Goal: Communication & Community: Answer question/provide support

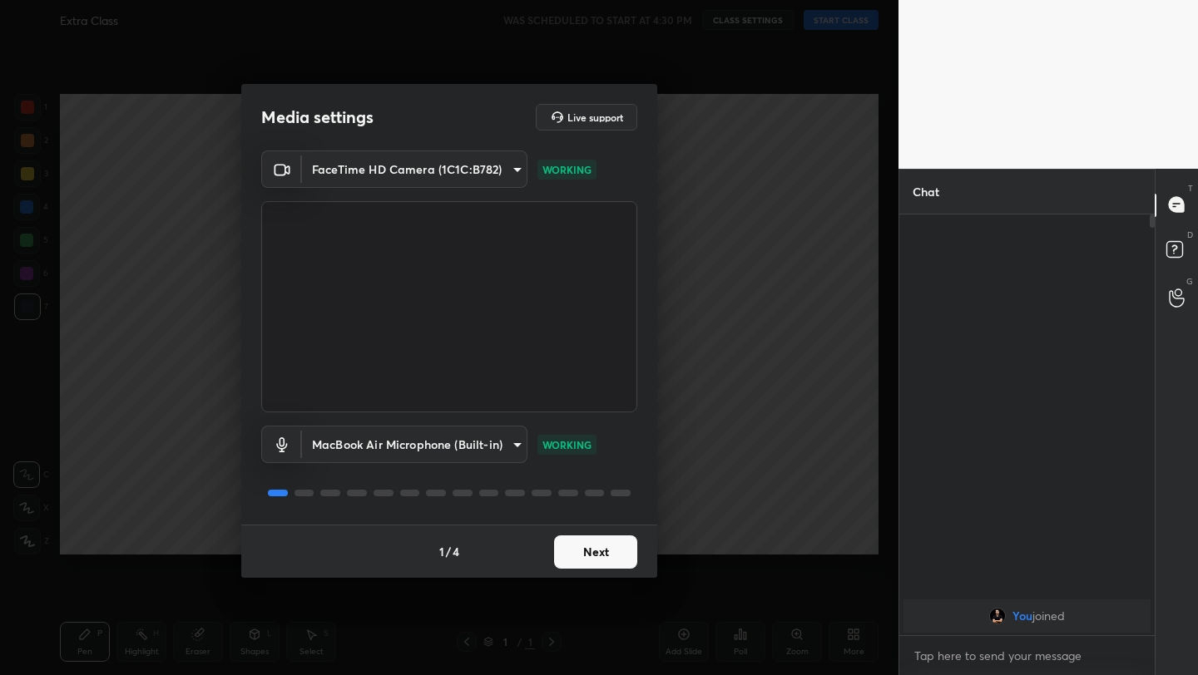
click at [593, 546] on button "Next" at bounding box center [595, 552] width 83 height 33
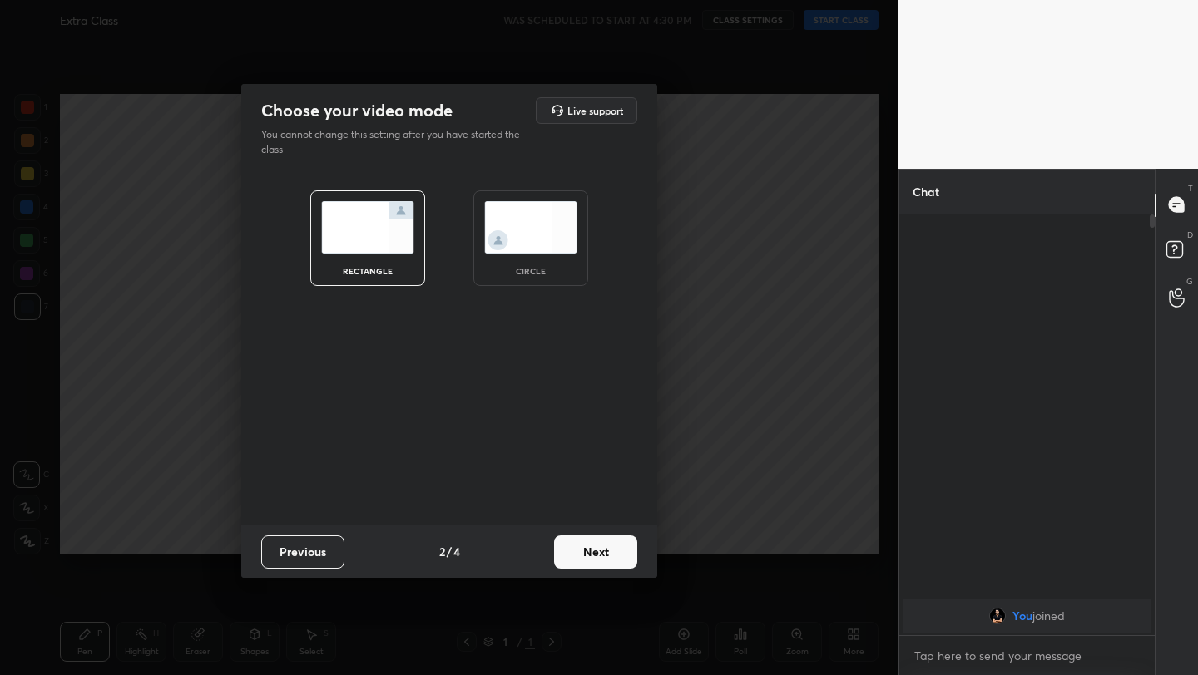
click at [593, 546] on button "Next" at bounding box center [595, 552] width 83 height 33
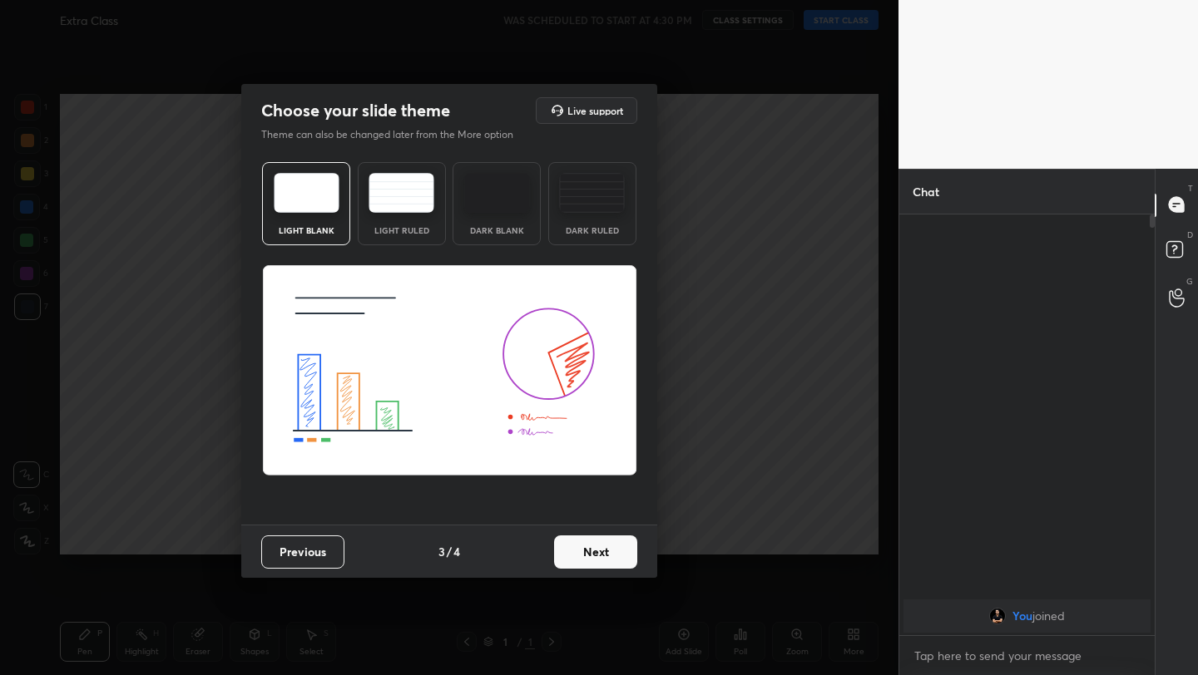
click at [593, 546] on button "Next" at bounding box center [595, 552] width 83 height 33
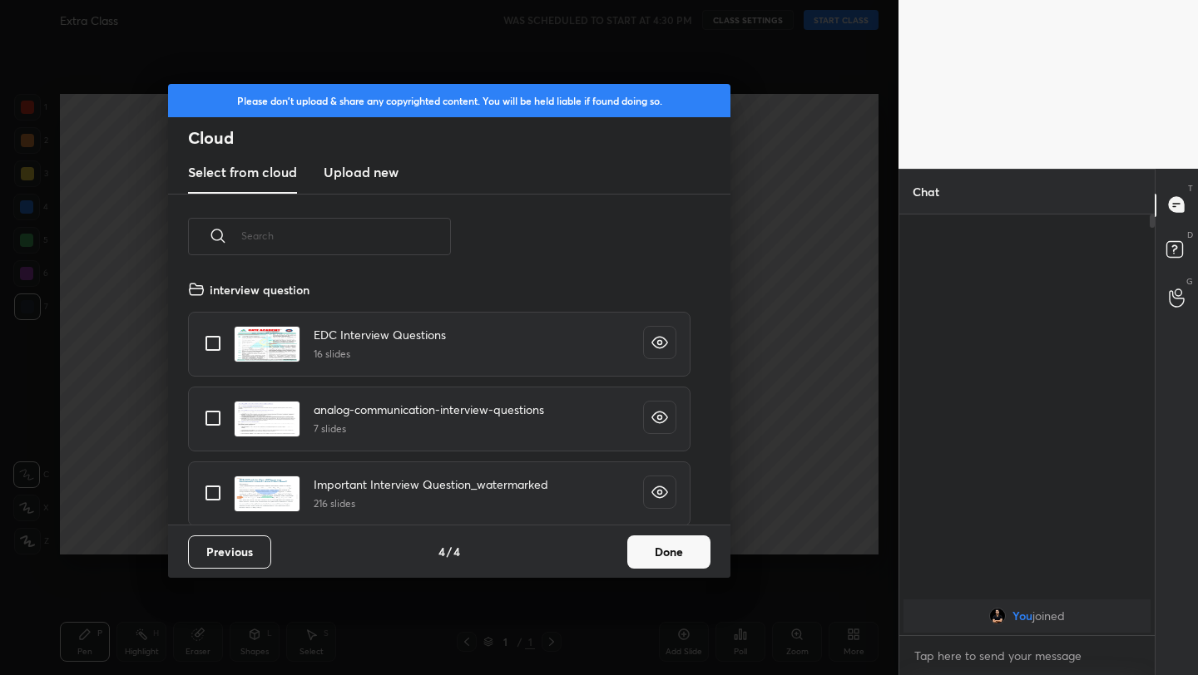
scroll to position [245, 534]
click at [670, 546] on button "Done" at bounding box center [668, 552] width 83 height 33
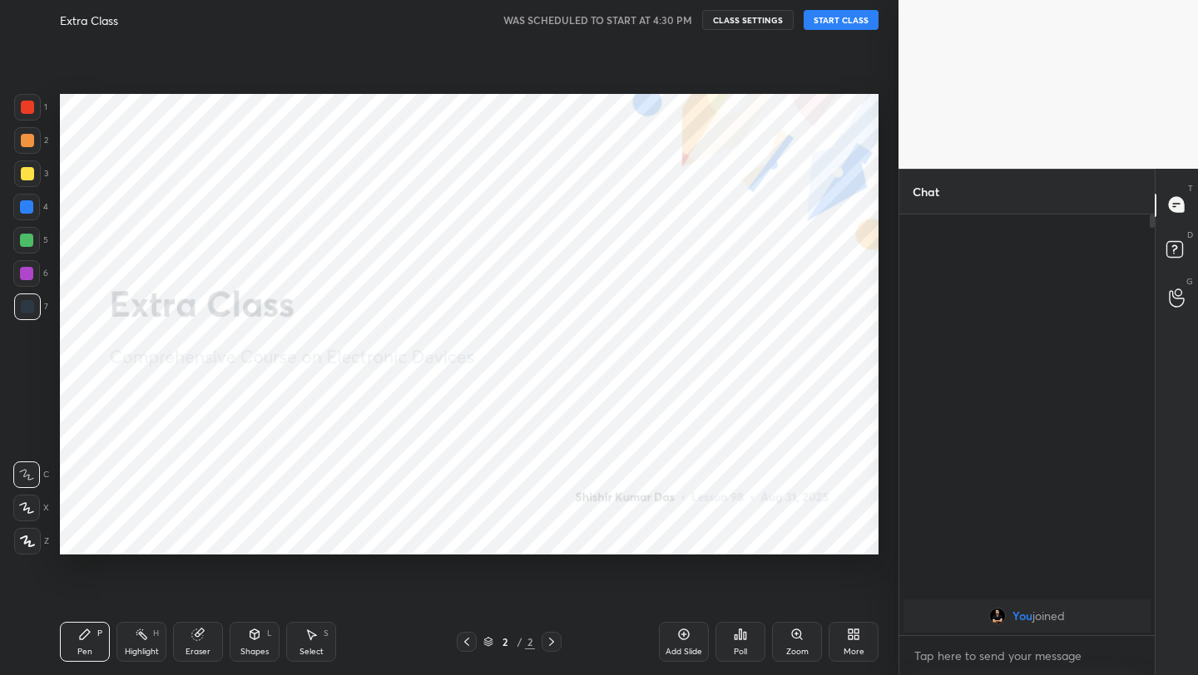
click at [821, 18] on button "START CLASS" at bounding box center [840, 20] width 75 height 20
drag, startPoint x: 683, startPoint y: 622, endPoint x: 690, endPoint y: 601, distance: 21.8
click at [682, 620] on div "Add Slide Poll Zoom More" at bounding box center [769, 642] width 220 height 93
click at [31, 116] on div at bounding box center [27, 107] width 27 height 27
click at [26, 211] on div at bounding box center [26, 206] width 13 height 13
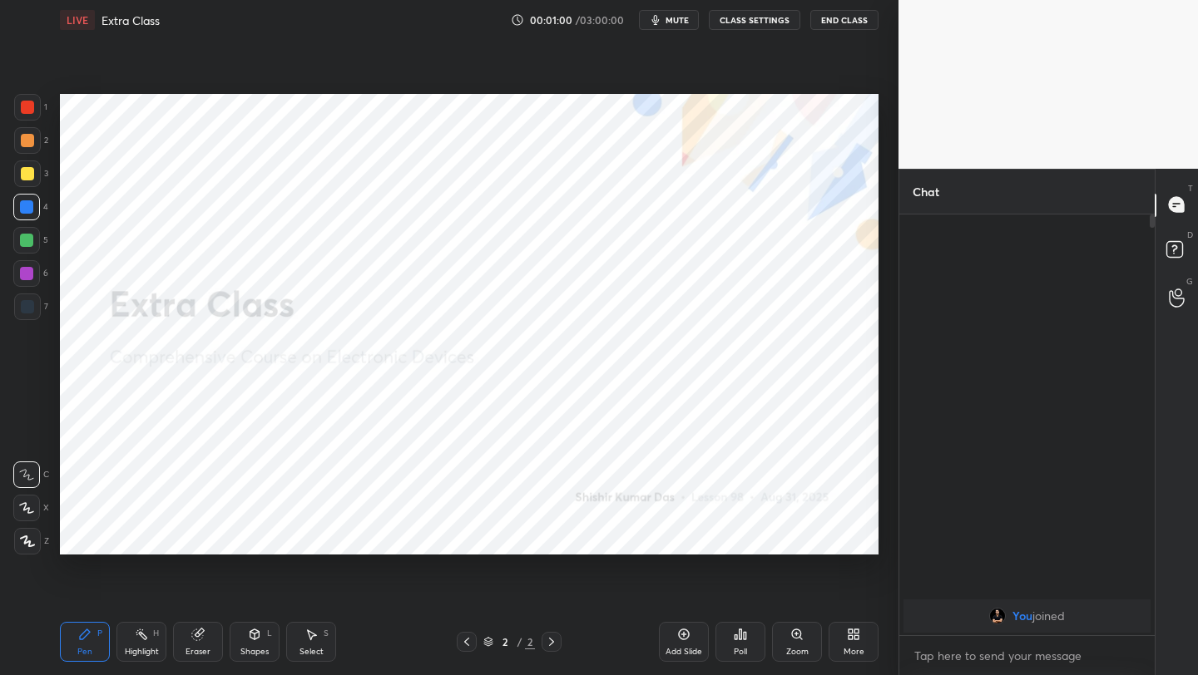
click at [28, 546] on icon at bounding box center [27, 541] width 13 height 10
click at [677, 630] on icon at bounding box center [683, 634] width 13 height 13
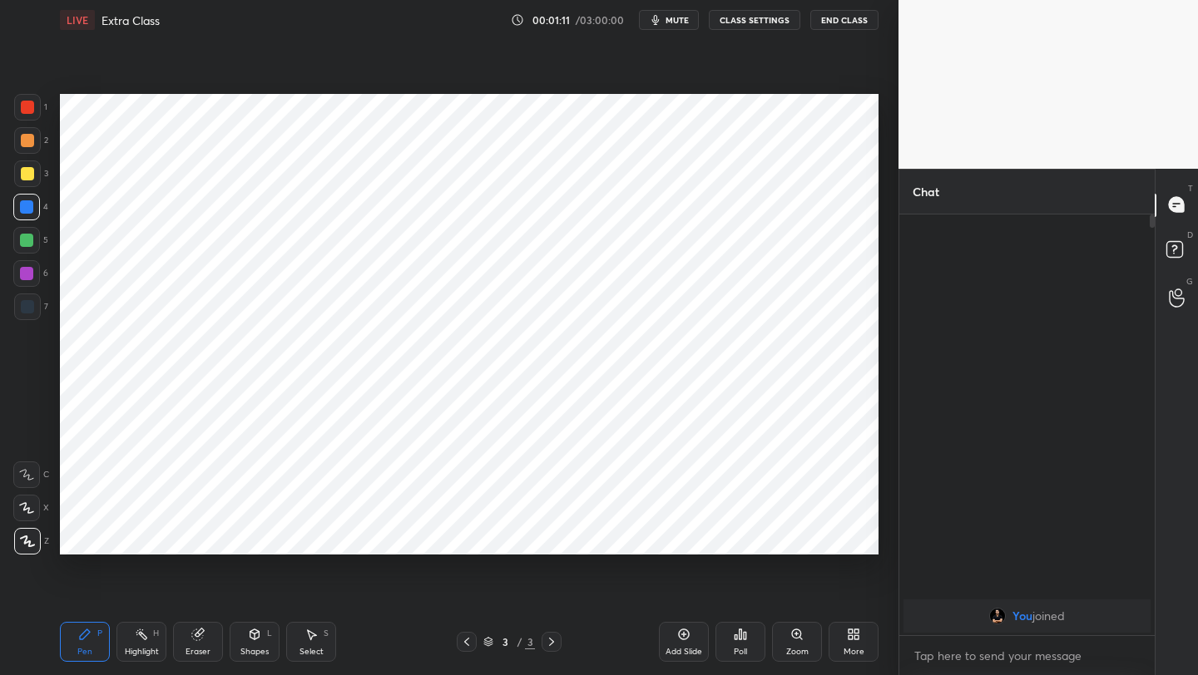
drag, startPoint x: 17, startPoint y: 113, endPoint x: 45, endPoint y: 110, distance: 27.6
click at [17, 114] on div at bounding box center [27, 107] width 27 height 27
click at [29, 210] on div at bounding box center [26, 206] width 13 height 13
click at [255, 640] on icon at bounding box center [254, 634] width 13 height 13
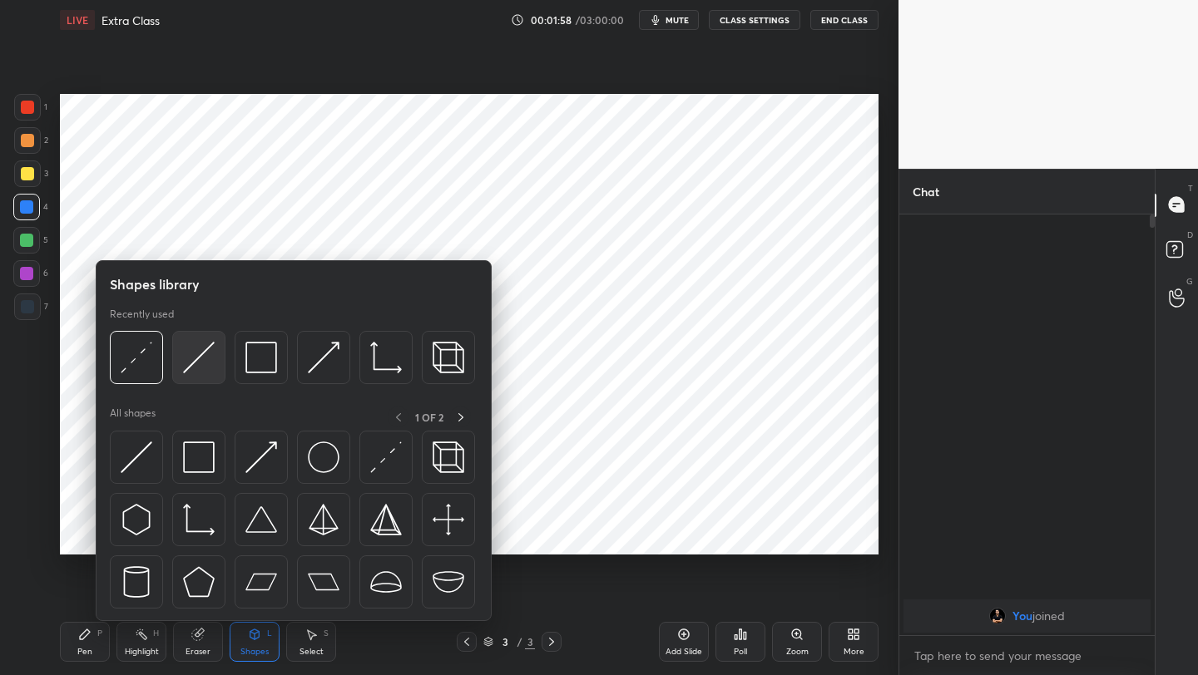
click at [200, 364] on img at bounding box center [199, 358] width 32 height 32
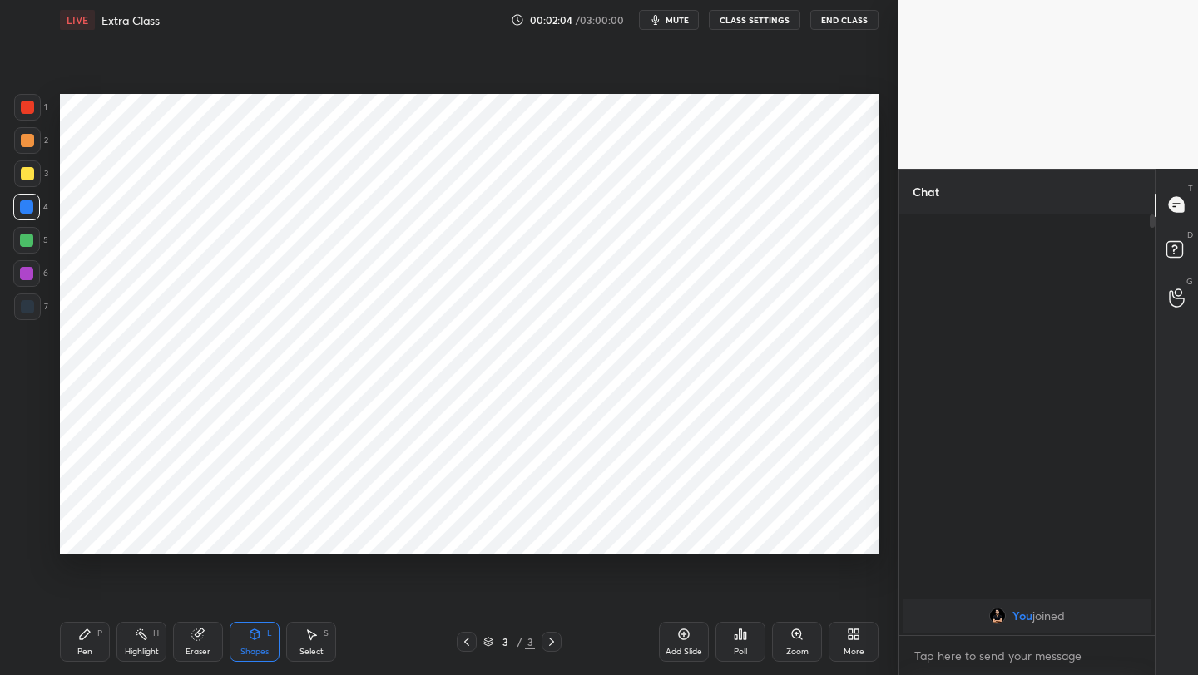
drag, startPoint x: 87, startPoint y: 645, endPoint x: 83, endPoint y: 633, distance: 13.2
click at [85, 645] on div "Pen P" at bounding box center [85, 642] width 50 height 40
drag, startPoint x: 27, startPoint y: 309, endPoint x: 31, endPoint y: 294, distance: 15.3
click at [27, 309] on div at bounding box center [27, 306] width 13 height 13
click at [678, 630] on icon at bounding box center [683, 634] width 13 height 13
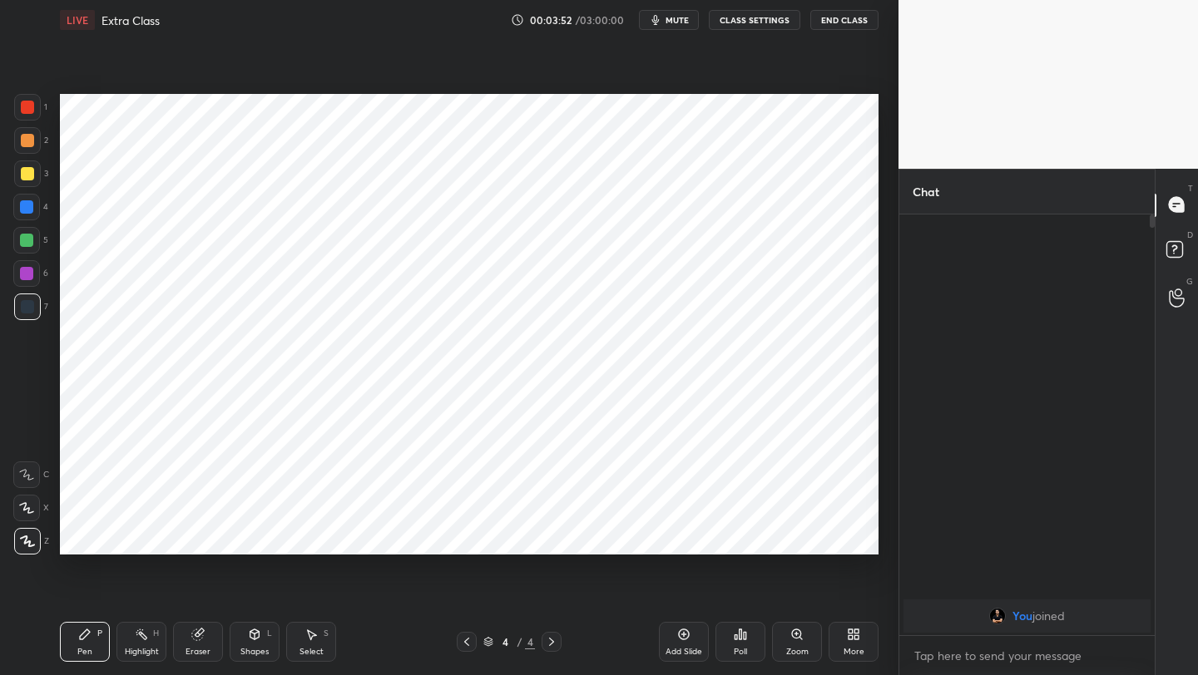
click at [466, 645] on icon at bounding box center [466, 641] width 13 height 13
click at [554, 639] on icon at bounding box center [551, 641] width 13 height 13
drag, startPoint x: 196, startPoint y: 637, endPoint x: 194, endPoint y: 613, distance: 24.2
click at [195, 636] on icon at bounding box center [197, 635] width 11 height 11
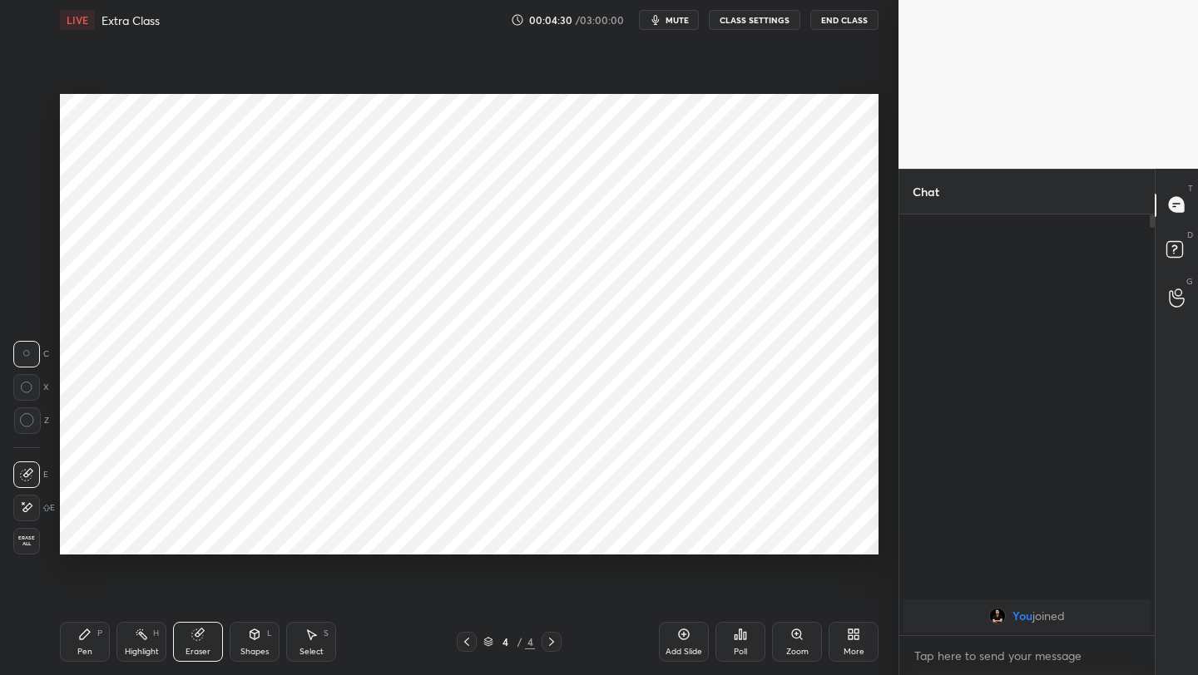
click at [92, 637] on div "Pen P" at bounding box center [85, 642] width 50 height 40
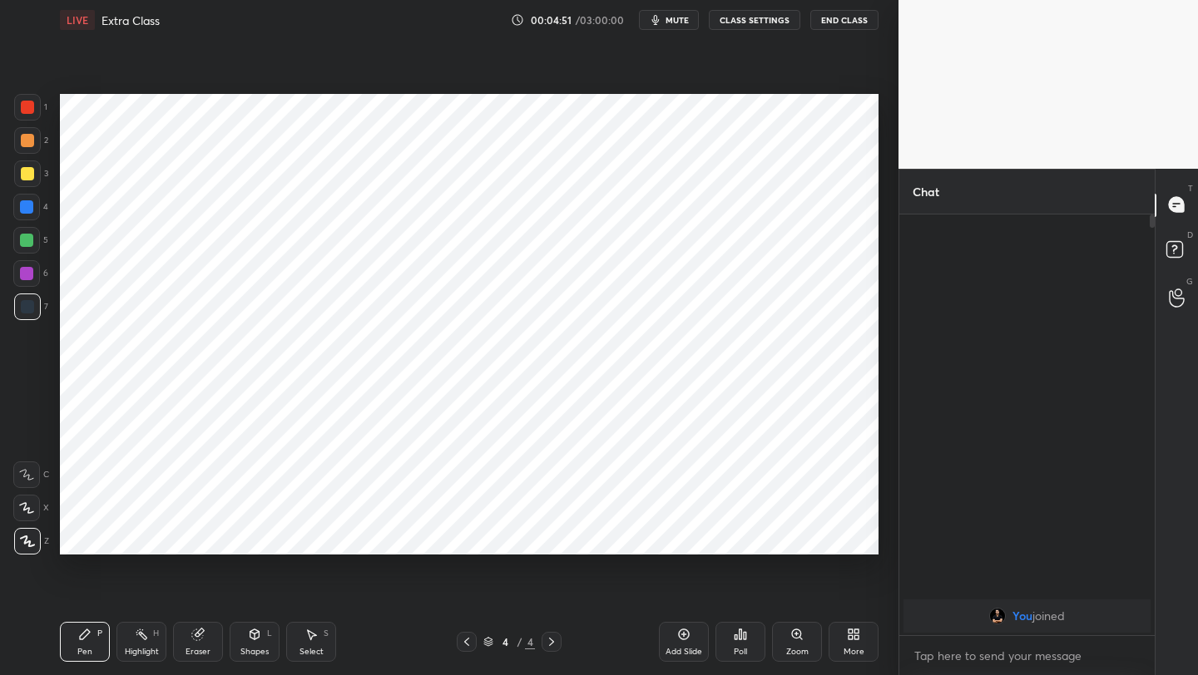
drag, startPoint x: 187, startPoint y: 651, endPoint x: 210, endPoint y: 581, distance: 74.4
click at [187, 651] on div "Eraser" at bounding box center [197, 652] width 25 height 8
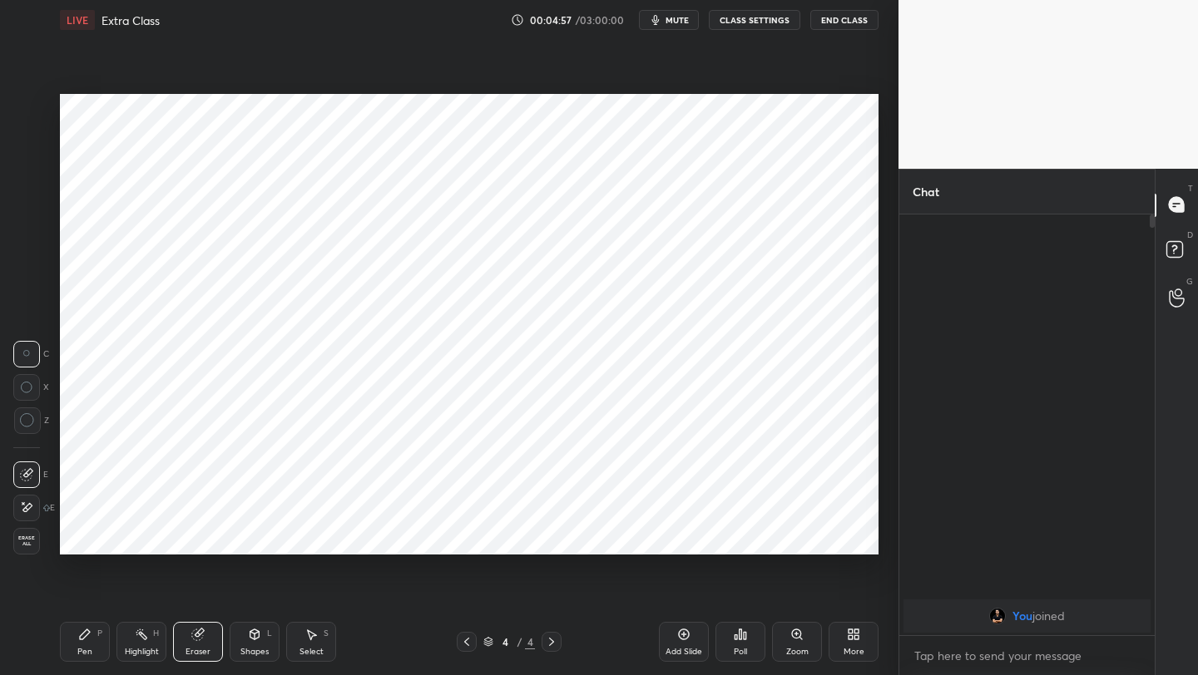
drag, startPoint x: 96, startPoint y: 640, endPoint x: 96, endPoint y: 630, distance: 10.8
click at [92, 638] on div "Pen P" at bounding box center [85, 642] width 50 height 40
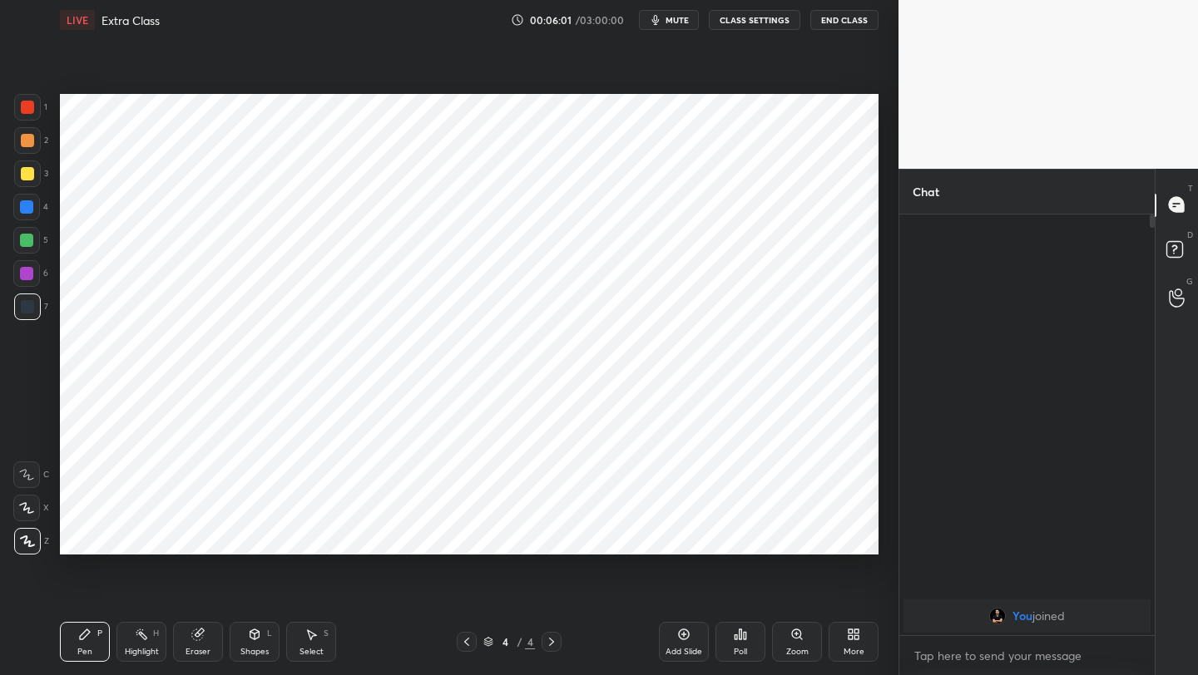
click at [248, 643] on div "Shapes L" at bounding box center [255, 642] width 50 height 40
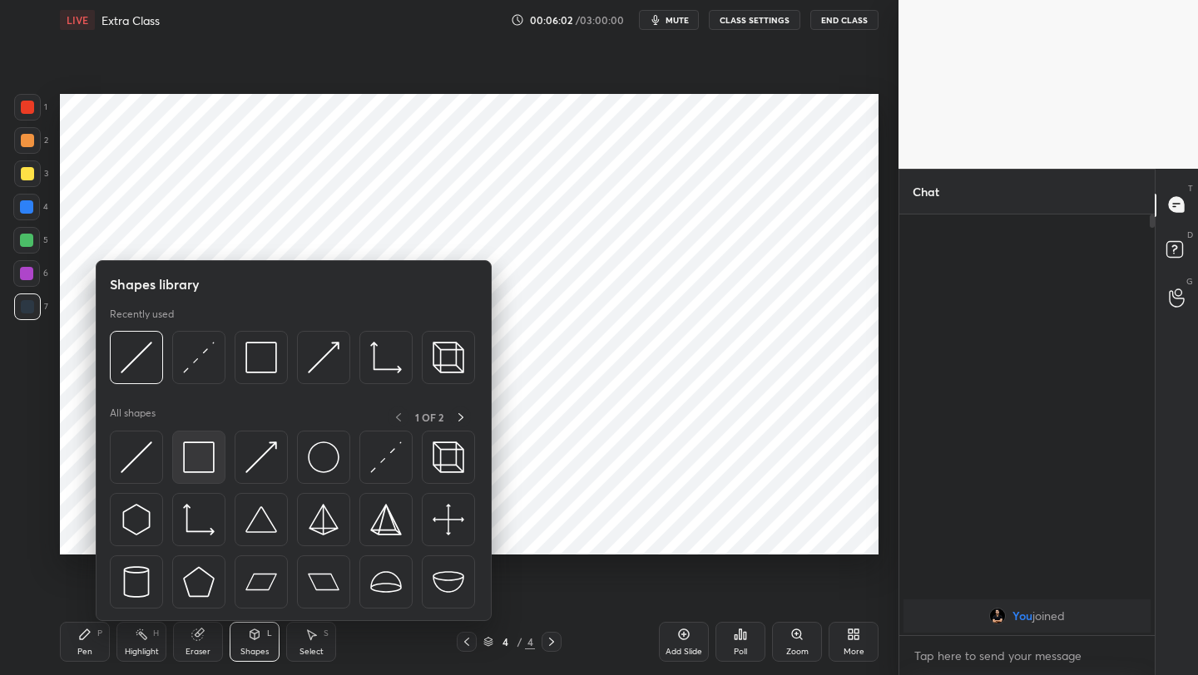
click at [190, 458] on img at bounding box center [199, 458] width 32 height 32
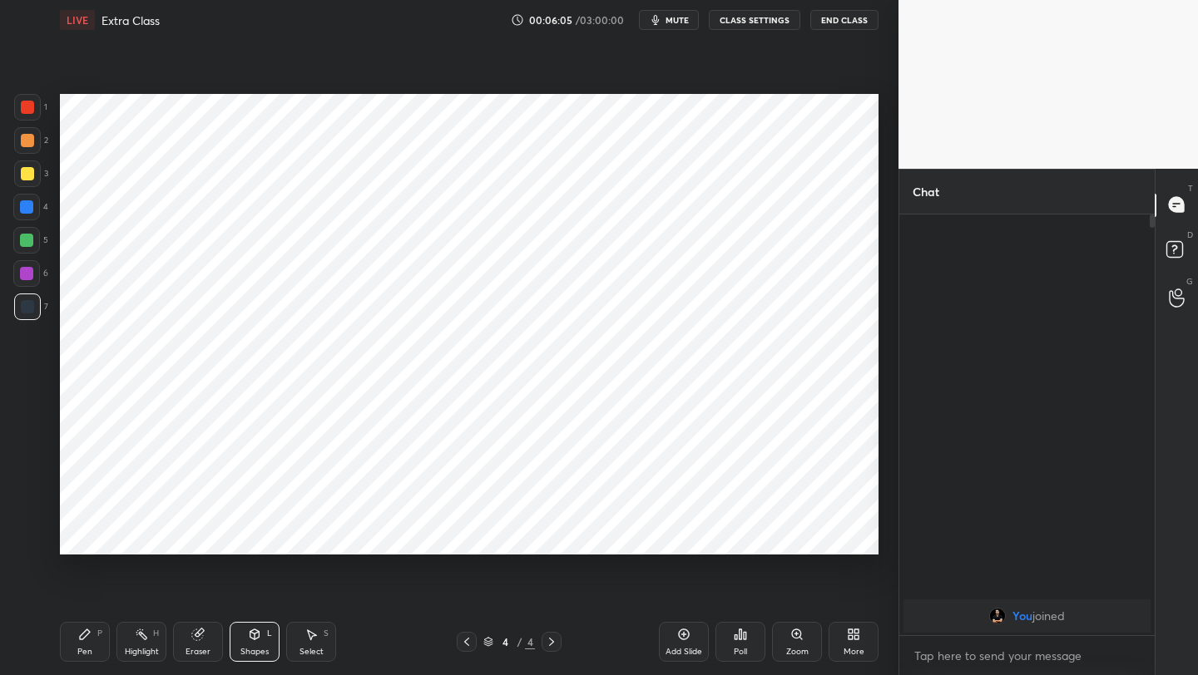
click at [464, 642] on icon at bounding box center [466, 641] width 13 height 13
click at [548, 638] on icon at bounding box center [551, 641] width 13 height 13
drag, startPoint x: 684, startPoint y: 638, endPoint x: 687, endPoint y: 626, distance: 12.1
click at [684, 638] on icon at bounding box center [683, 634] width 13 height 13
click at [91, 629] on div "Pen P" at bounding box center [85, 642] width 50 height 40
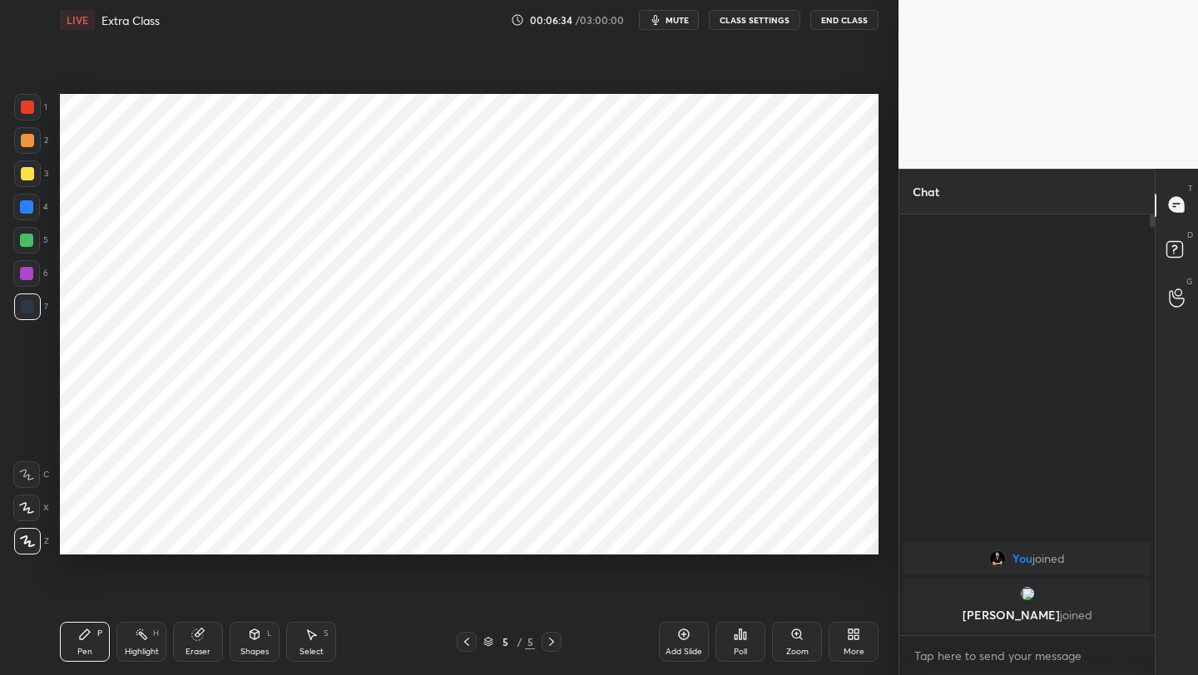
click at [465, 637] on icon at bounding box center [466, 641] width 13 height 13
click at [467, 639] on icon at bounding box center [466, 642] width 5 height 8
click at [555, 639] on icon at bounding box center [551, 641] width 13 height 13
click at [553, 634] on div at bounding box center [551, 642] width 20 height 20
click at [465, 640] on icon at bounding box center [466, 642] width 5 height 8
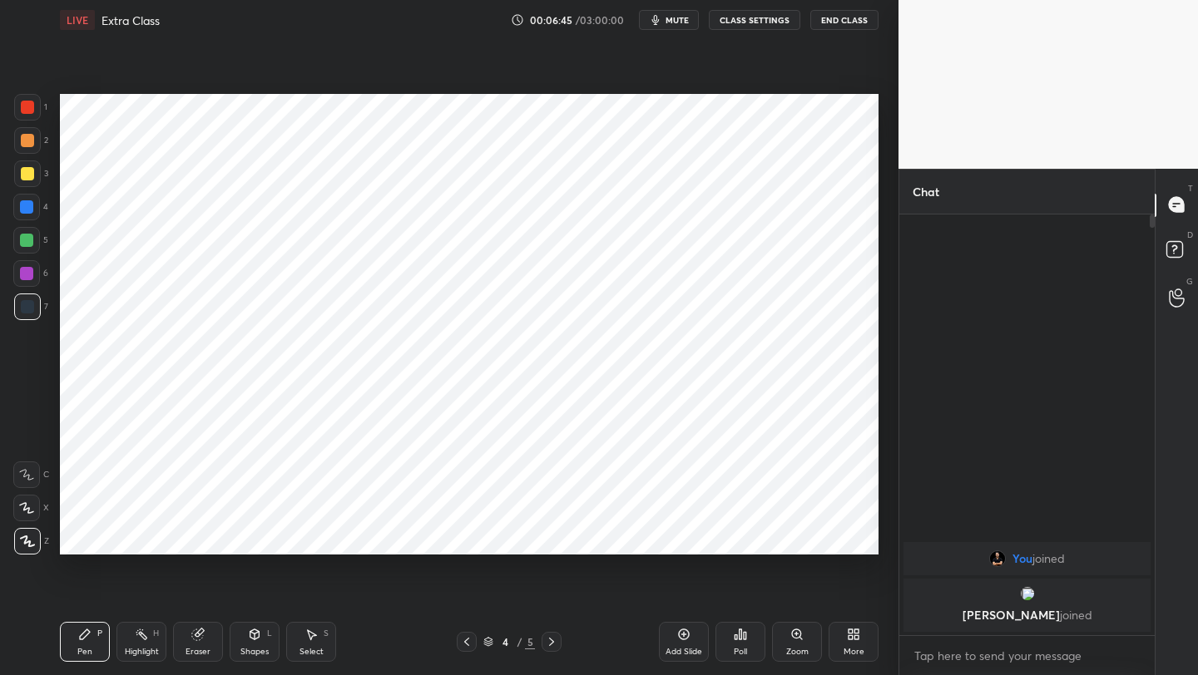
click at [554, 642] on icon at bounding box center [551, 641] width 13 height 13
click at [211, 642] on div "Eraser" at bounding box center [198, 642] width 50 height 40
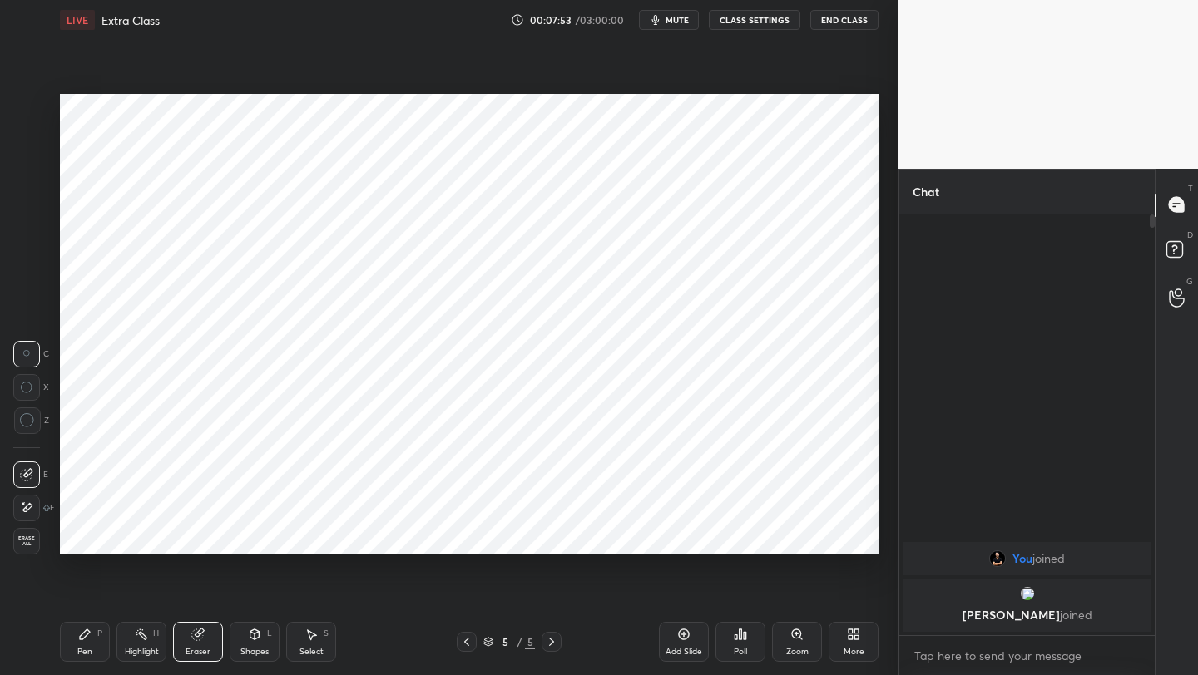
click at [81, 643] on div "Pen P" at bounding box center [85, 642] width 50 height 40
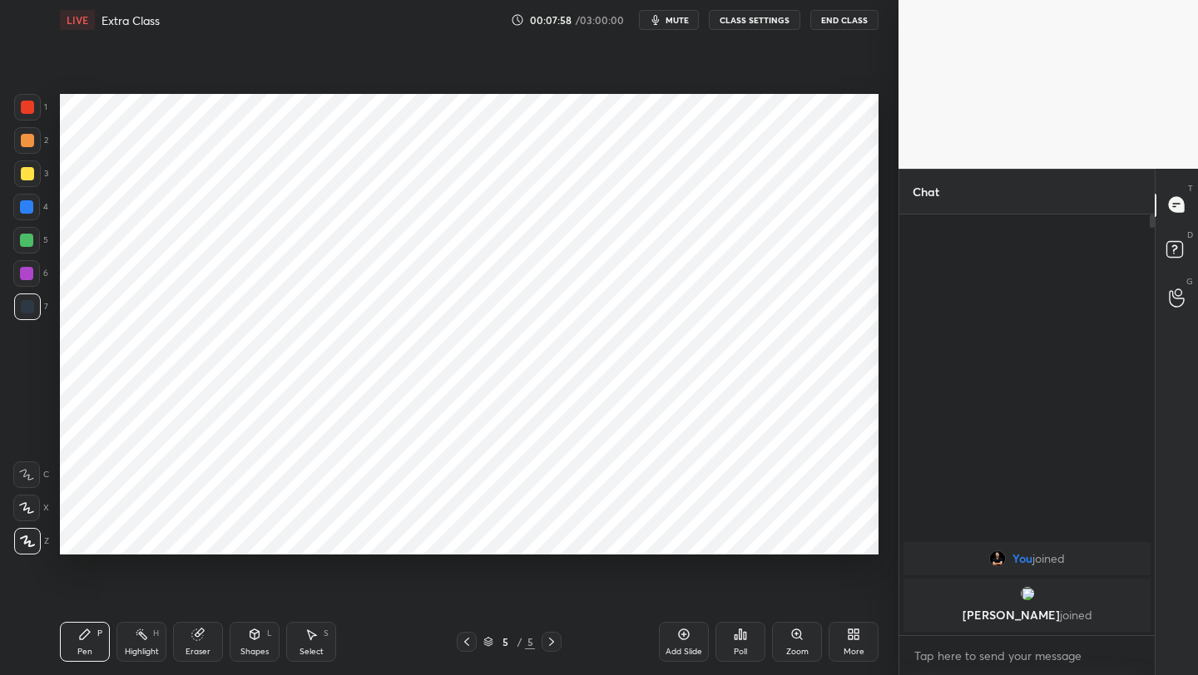
click at [189, 645] on div "Eraser" at bounding box center [198, 642] width 50 height 40
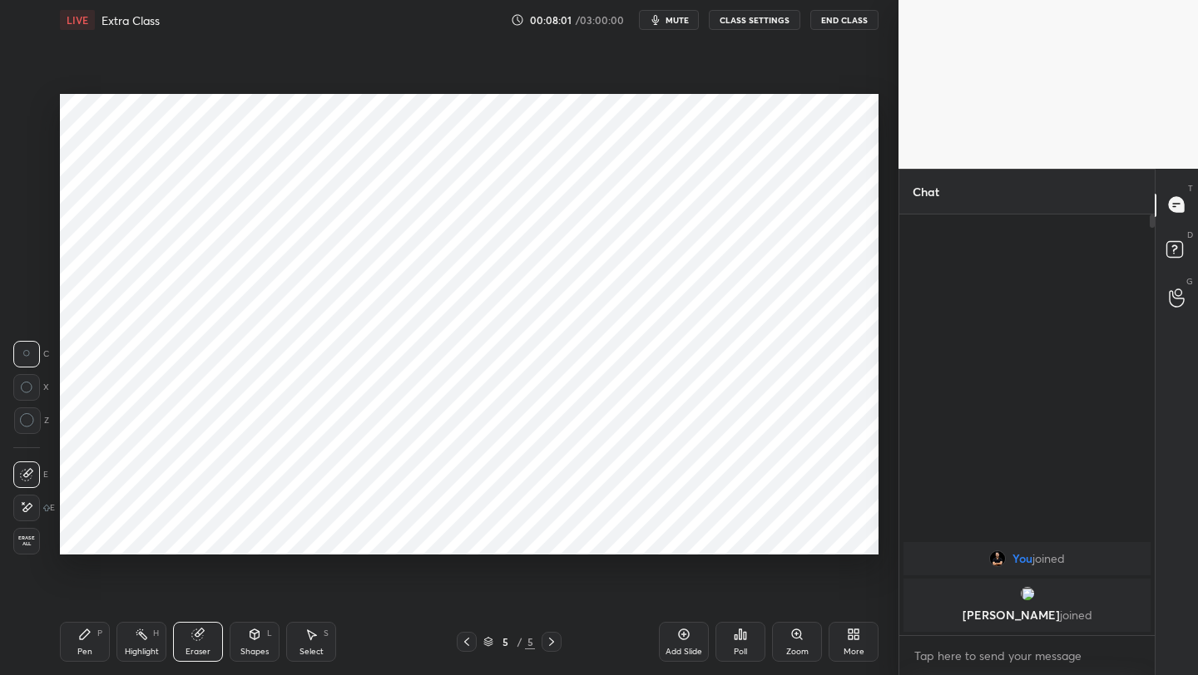
drag, startPoint x: 91, startPoint y: 649, endPoint x: 109, endPoint y: 619, distance: 35.1
click at [94, 642] on div "Pen P" at bounding box center [85, 642] width 50 height 40
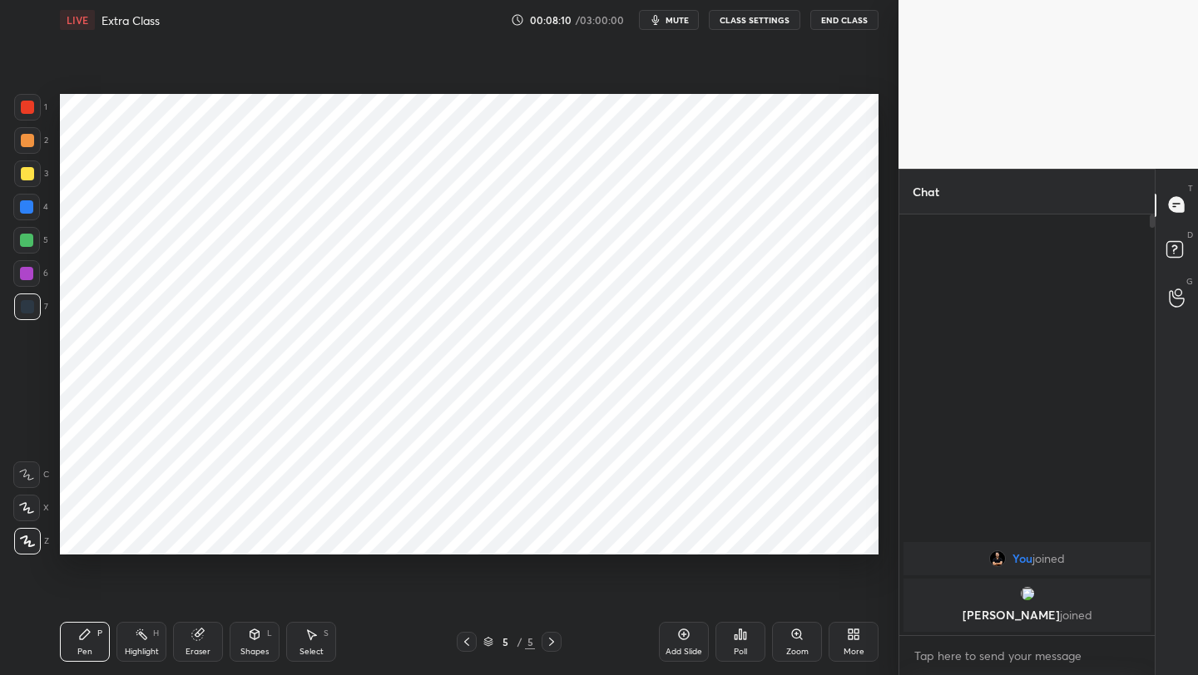
click at [190, 639] on div "Eraser" at bounding box center [198, 642] width 50 height 40
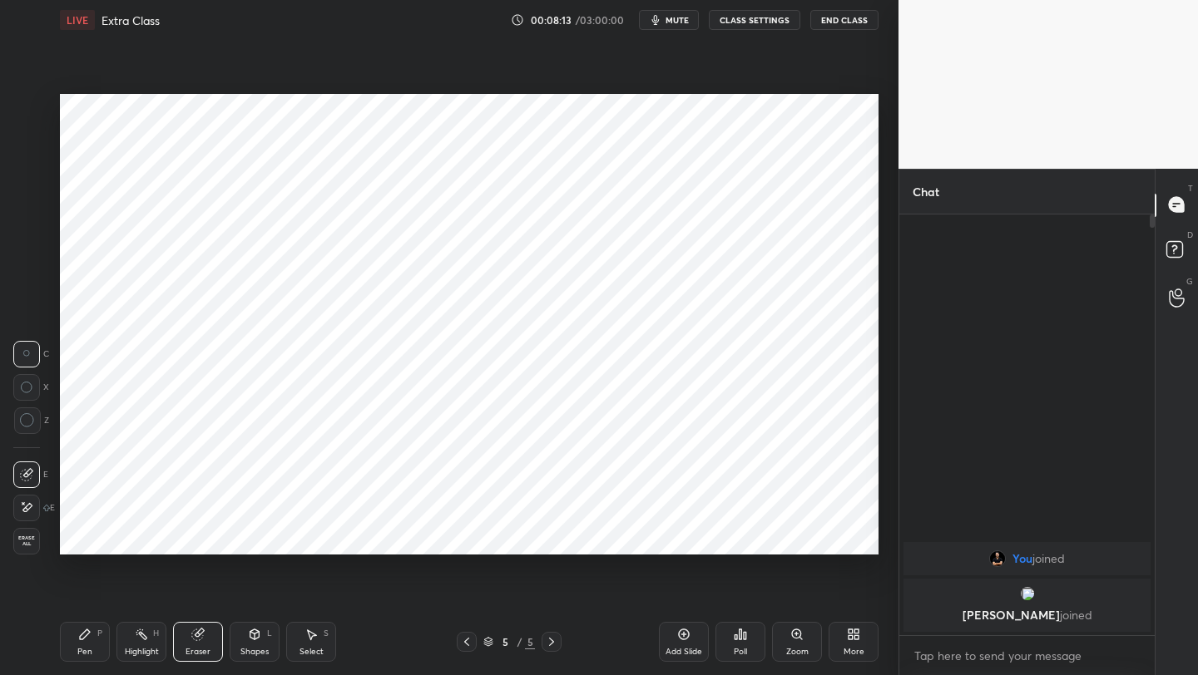
drag, startPoint x: 101, startPoint y: 641, endPoint x: 138, endPoint y: 611, distance: 47.3
click at [101, 641] on div "Pen P" at bounding box center [85, 642] width 50 height 40
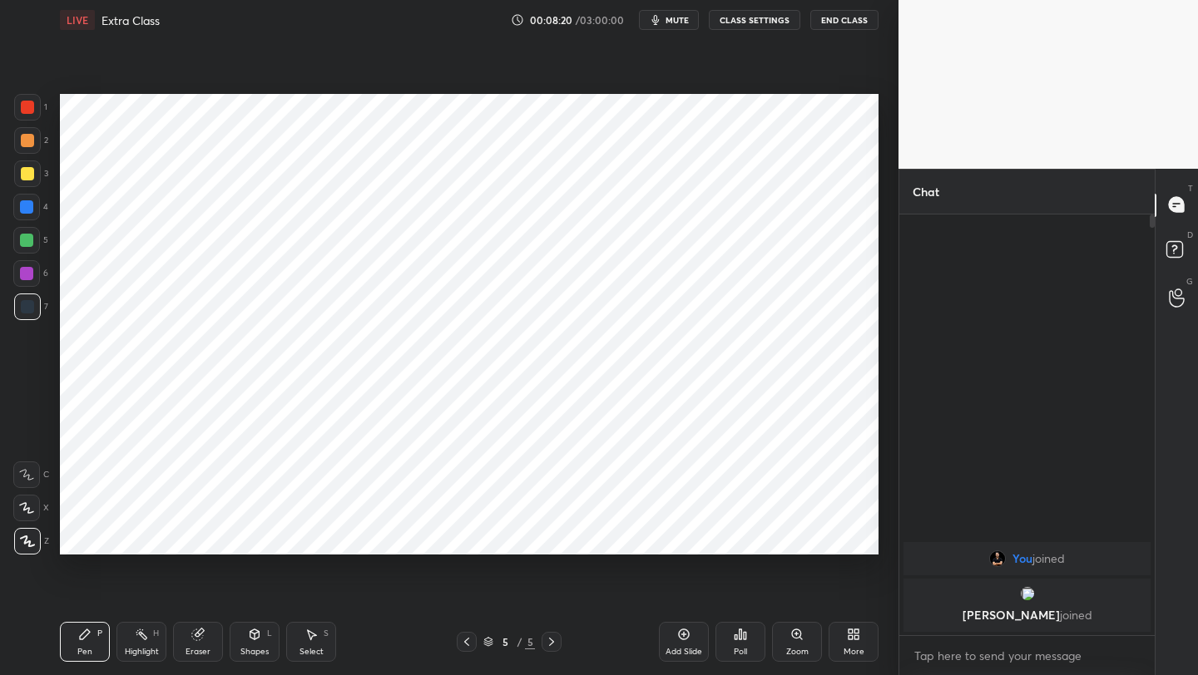
click at [677, 633] on icon at bounding box center [683, 634] width 13 height 13
click at [472, 644] on icon at bounding box center [466, 641] width 13 height 13
click at [549, 636] on icon at bounding box center [551, 641] width 13 height 13
click at [30, 105] on div at bounding box center [27, 107] width 13 height 13
click at [590, 628] on div "Pen P Highlight H Eraser Shapes L Select S 6 / 6 Add Slide Poll Zoom More" at bounding box center [469, 642] width 818 height 67
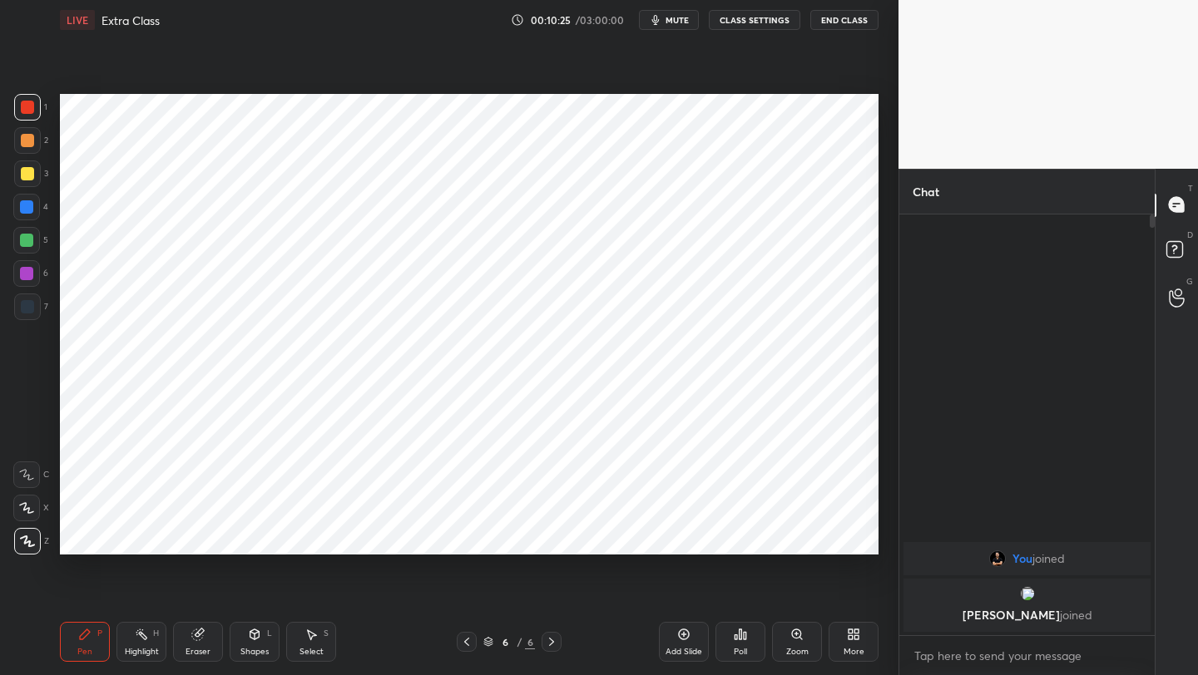
click at [467, 642] on icon at bounding box center [466, 641] width 13 height 13
click at [557, 636] on div at bounding box center [551, 642] width 20 height 20
click at [35, 305] on div at bounding box center [27, 307] width 27 height 27
click at [467, 645] on icon at bounding box center [466, 641] width 13 height 13
click at [546, 637] on icon at bounding box center [551, 641] width 13 height 13
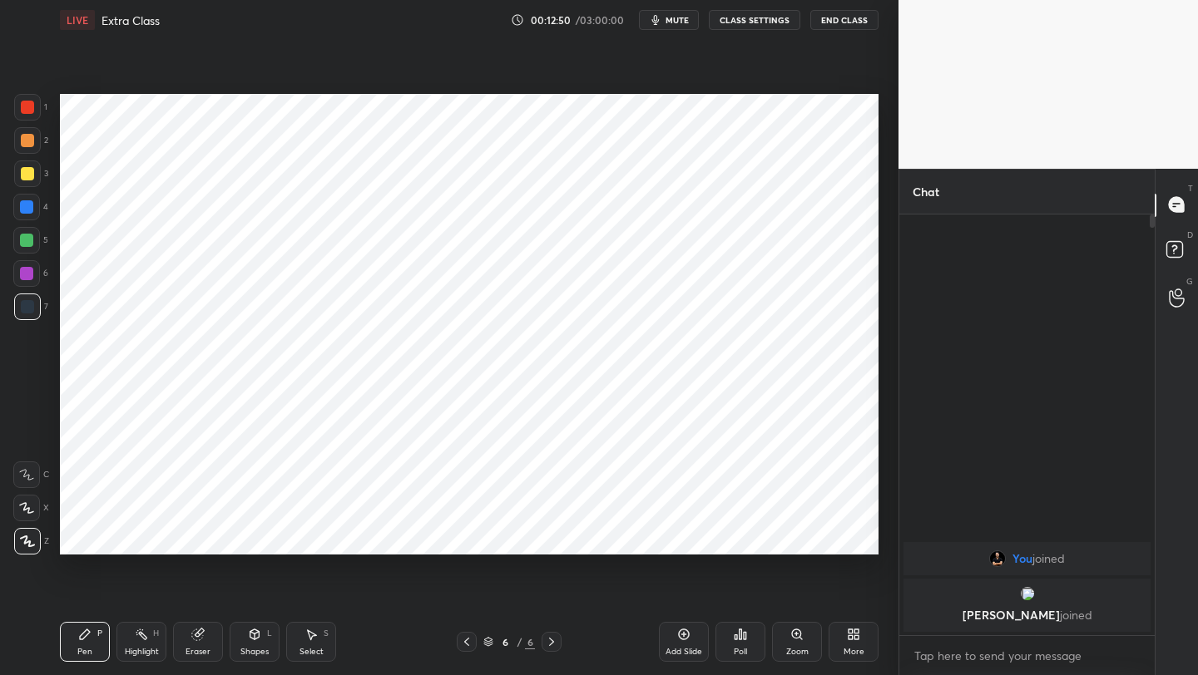
click at [681, 635] on icon at bounding box center [683, 634] width 13 height 13
click at [468, 639] on icon at bounding box center [466, 641] width 13 height 13
click at [475, 615] on div "Pen P Highlight H Eraser Shapes L Select S 6 / 7 Add Slide Poll Zoom More" at bounding box center [469, 642] width 818 height 67
click at [551, 642] on icon at bounding box center [551, 641] width 13 height 13
click at [467, 650] on div "Pen P Highlight H Eraser Shapes L Select S 7 / 7 Add Slide Poll Zoom More" at bounding box center [469, 642] width 818 height 67
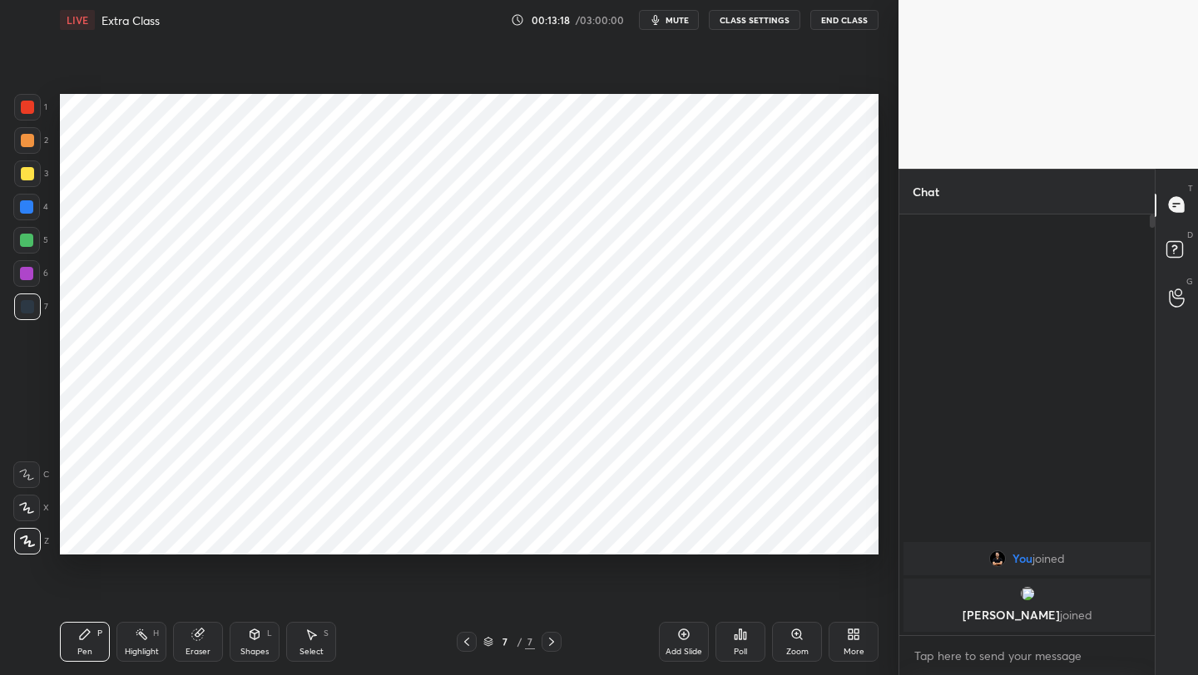
click at [472, 647] on div at bounding box center [467, 642] width 20 height 20
drag, startPoint x: 195, startPoint y: 650, endPoint x: 205, endPoint y: 645, distance: 11.6
click at [195, 650] on div "Eraser" at bounding box center [197, 652] width 25 height 8
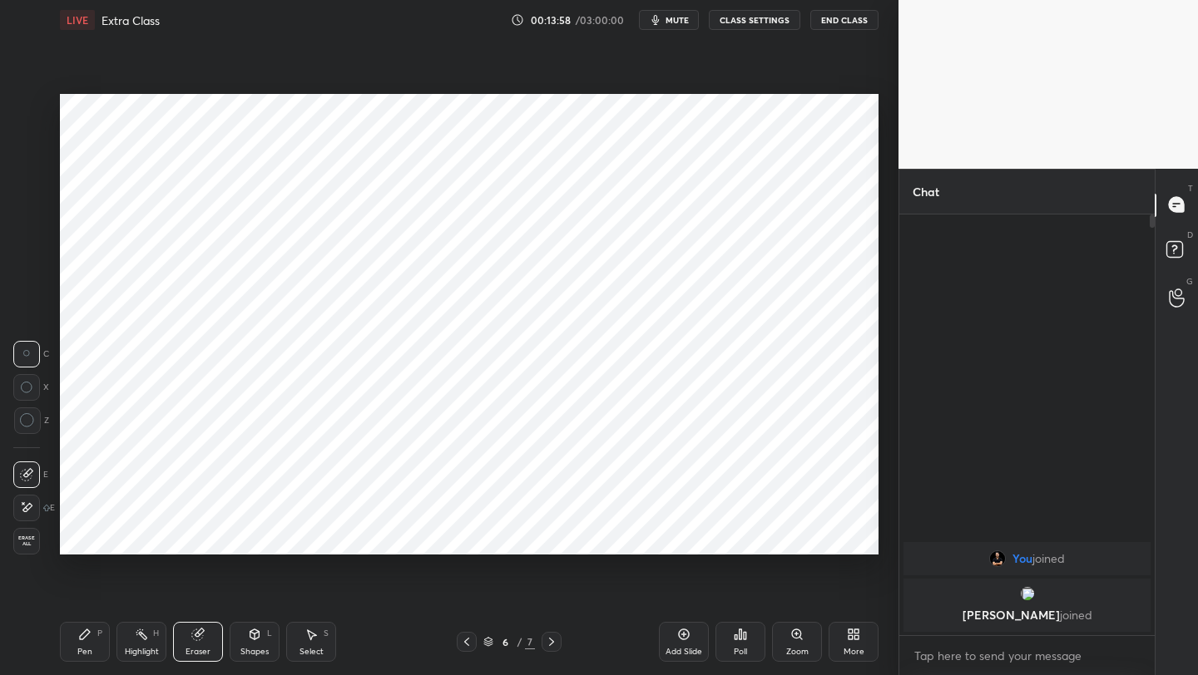
click at [547, 636] on icon at bounding box center [551, 641] width 13 height 13
click at [83, 632] on icon at bounding box center [84, 634] width 13 height 13
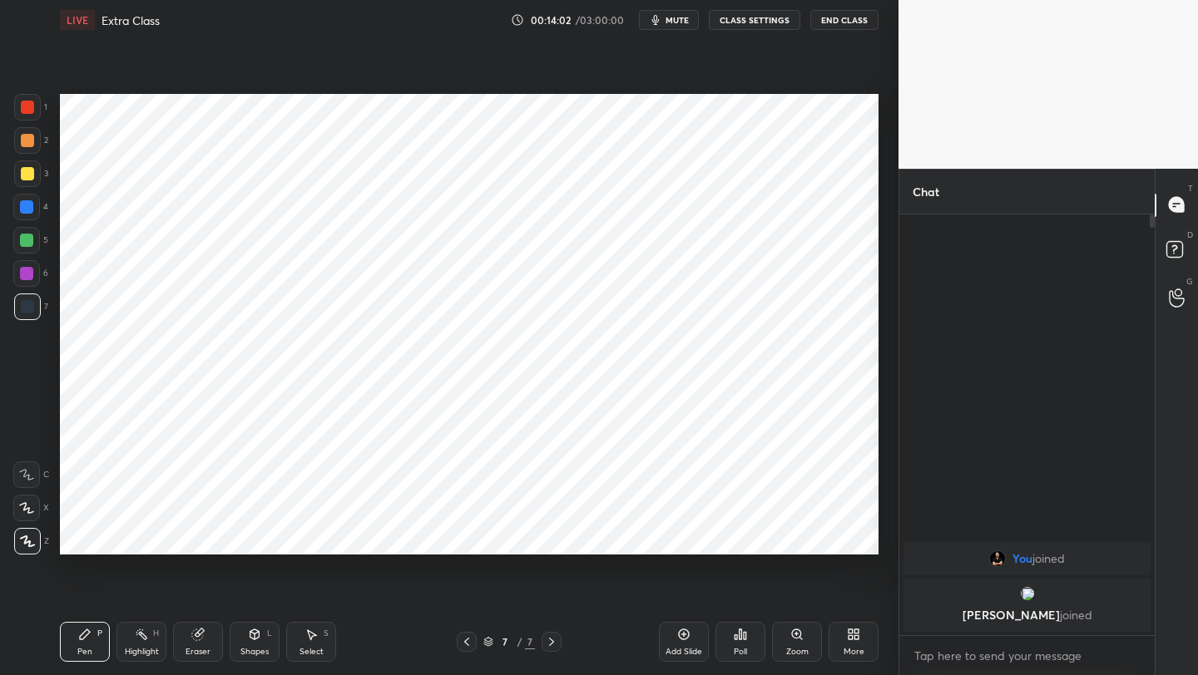
click at [452, 642] on div "7 / 7" at bounding box center [508, 642] width 299 height 20
click at [464, 643] on icon at bounding box center [466, 641] width 13 height 13
click at [467, 645] on icon at bounding box center [466, 641] width 13 height 13
click at [551, 633] on div at bounding box center [551, 642] width 20 height 20
click at [550, 635] on icon at bounding box center [551, 641] width 13 height 13
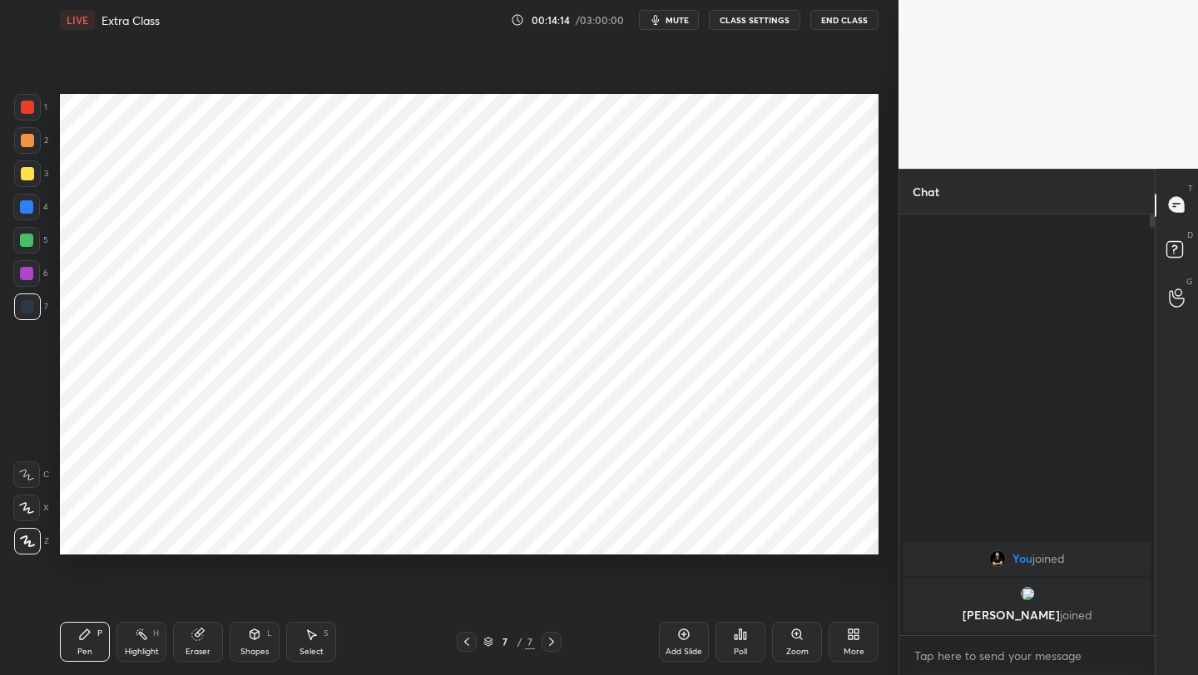
click at [34, 264] on div at bounding box center [26, 273] width 27 height 27
click at [462, 639] on icon at bounding box center [466, 641] width 13 height 13
click at [469, 640] on icon at bounding box center [466, 641] width 13 height 13
drag, startPoint x: 551, startPoint y: 637, endPoint x: 557, endPoint y: 617, distance: 21.0
click at [550, 636] on icon at bounding box center [551, 641] width 13 height 13
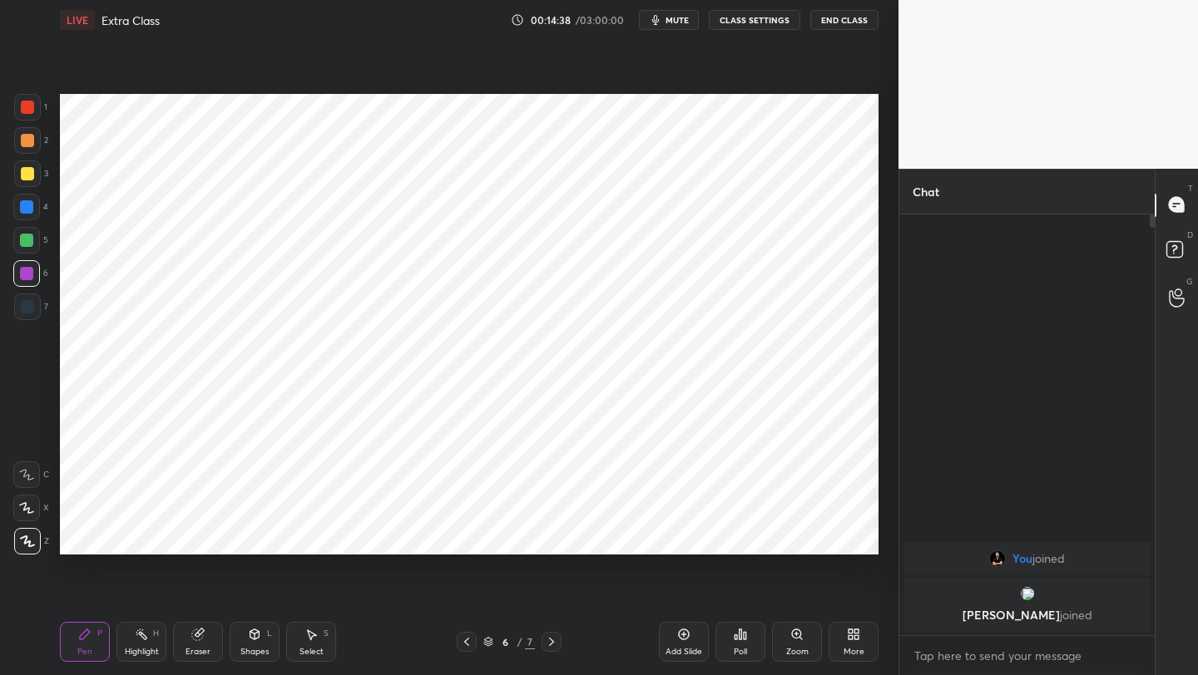
click at [546, 641] on icon at bounding box center [551, 641] width 13 height 13
click at [547, 642] on icon at bounding box center [551, 641] width 13 height 13
click at [472, 636] on div at bounding box center [467, 642] width 20 height 20
click at [551, 642] on icon at bounding box center [551, 641] width 13 height 13
drag, startPoint x: 547, startPoint y: 641, endPoint x: 561, endPoint y: 631, distance: 17.3
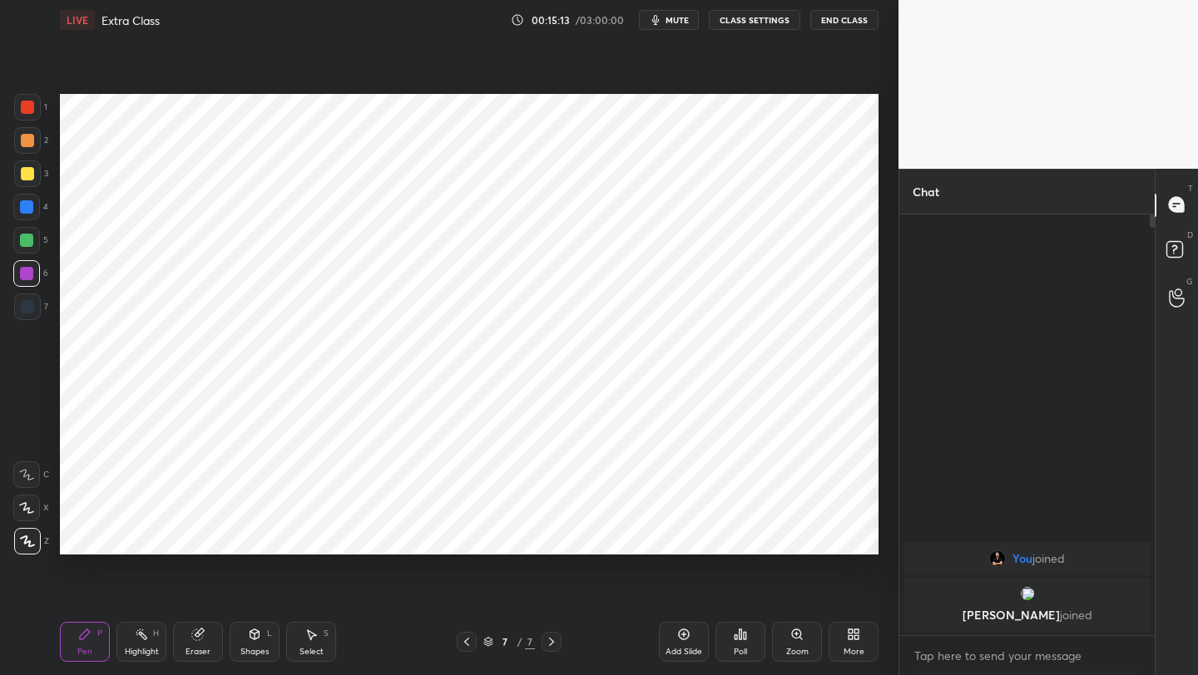
click at [549, 640] on icon at bounding box center [551, 641] width 13 height 13
drag, startPoint x: 684, startPoint y: 641, endPoint x: 693, endPoint y: 616, distance: 26.6
click at [684, 640] on div "Add Slide" at bounding box center [684, 642] width 50 height 40
drag, startPoint x: 37, startPoint y: 107, endPoint x: 51, endPoint y: 106, distance: 13.3
click at [37, 107] on div at bounding box center [27, 107] width 27 height 27
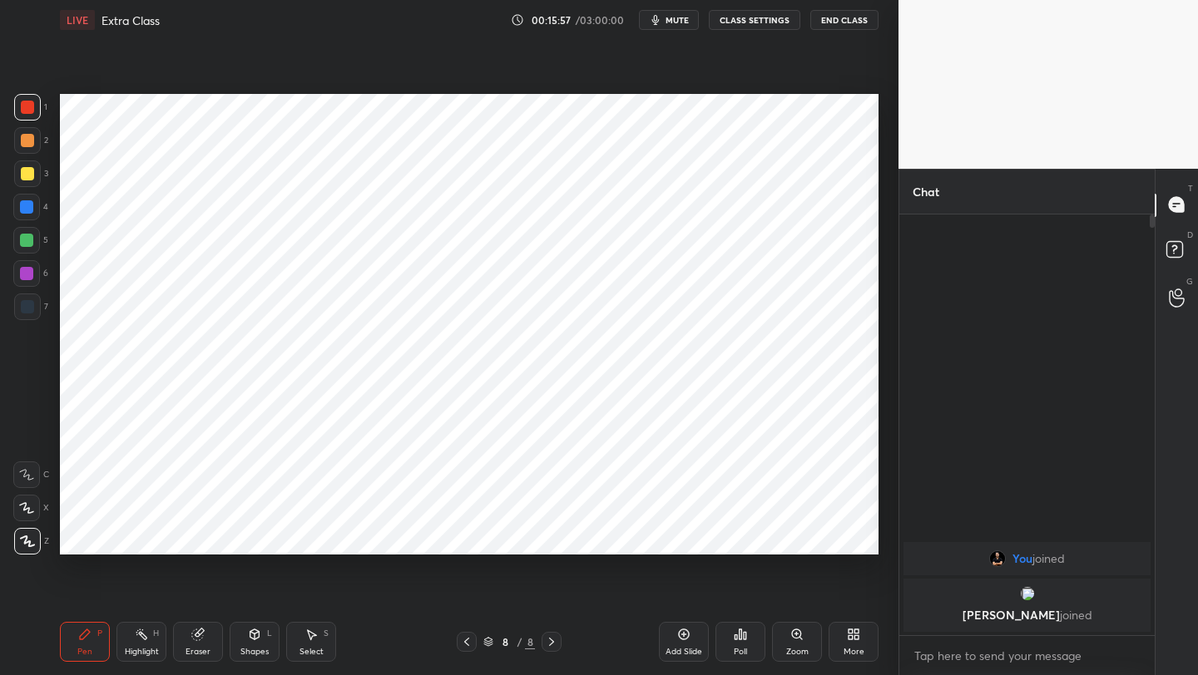
drag, startPoint x: 255, startPoint y: 640, endPoint x: 260, endPoint y: 632, distance: 9.0
click at [255, 638] on div "Shapes L" at bounding box center [255, 642] width 50 height 40
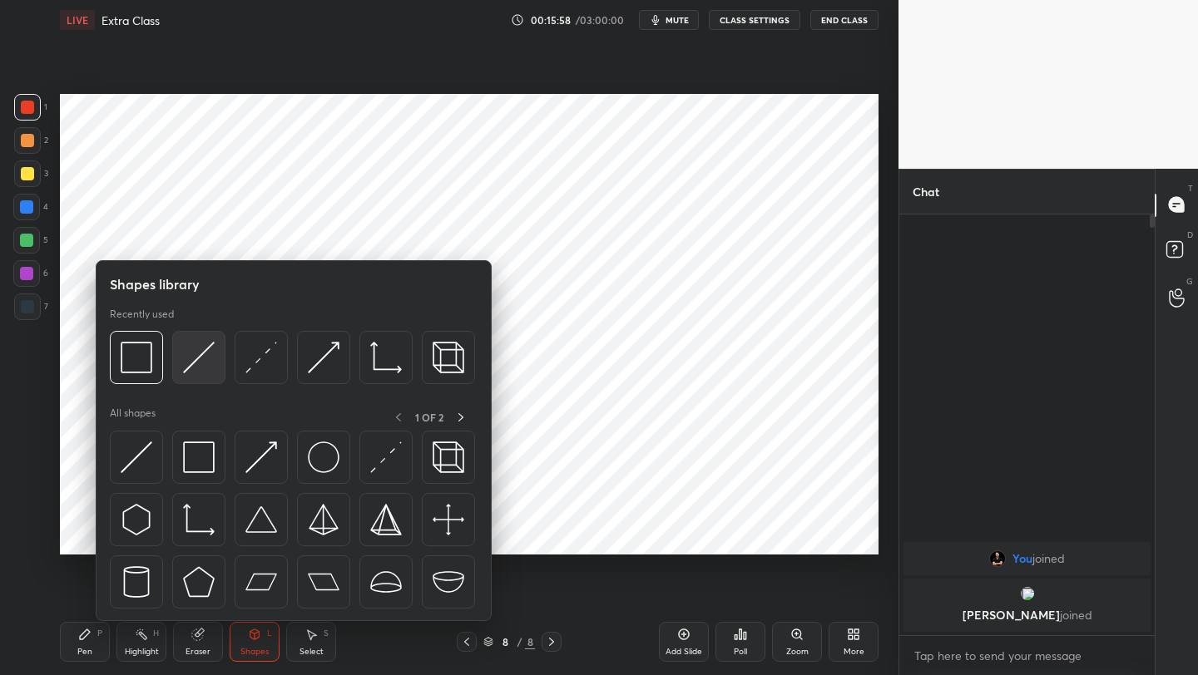
click at [200, 358] on img at bounding box center [199, 358] width 32 height 32
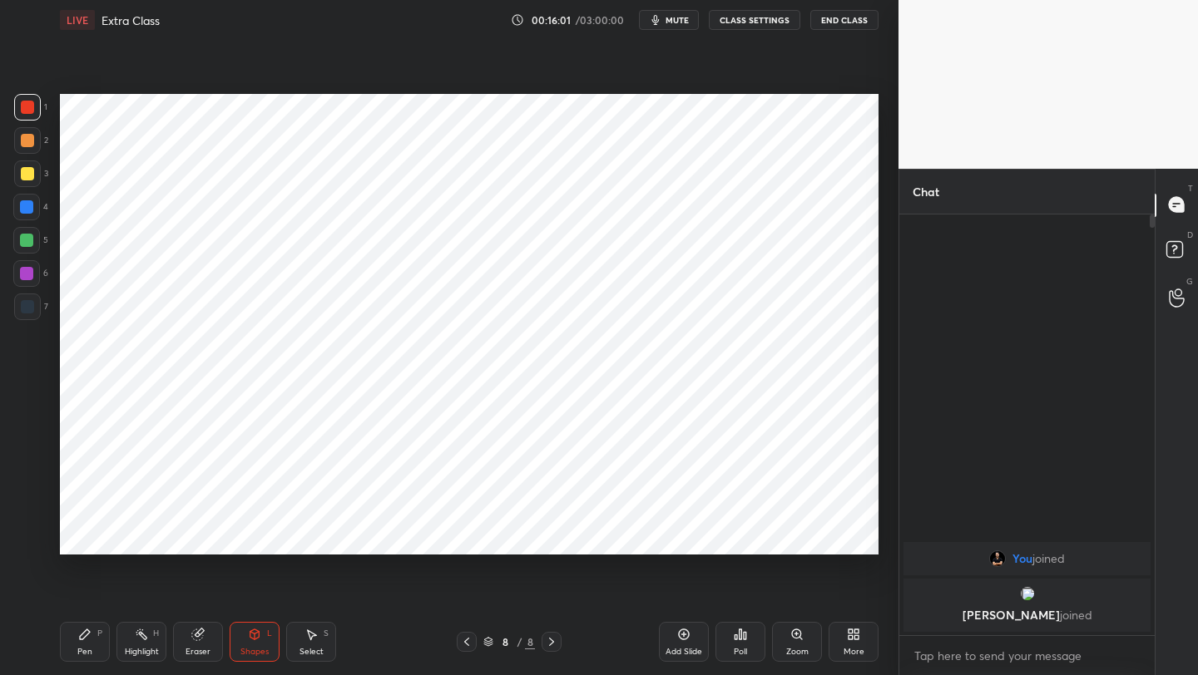
drag, startPoint x: 91, startPoint y: 650, endPoint x: 102, endPoint y: 600, distance: 52.1
click at [91, 648] on div "Pen" at bounding box center [84, 652] width 15 height 8
click at [675, 636] on div "Add Slide" at bounding box center [684, 642] width 50 height 40
click at [463, 645] on icon at bounding box center [466, 641] width 13 height 13
click at [548, 643] on icon at bounding box center [551, 641] width 13 height 13
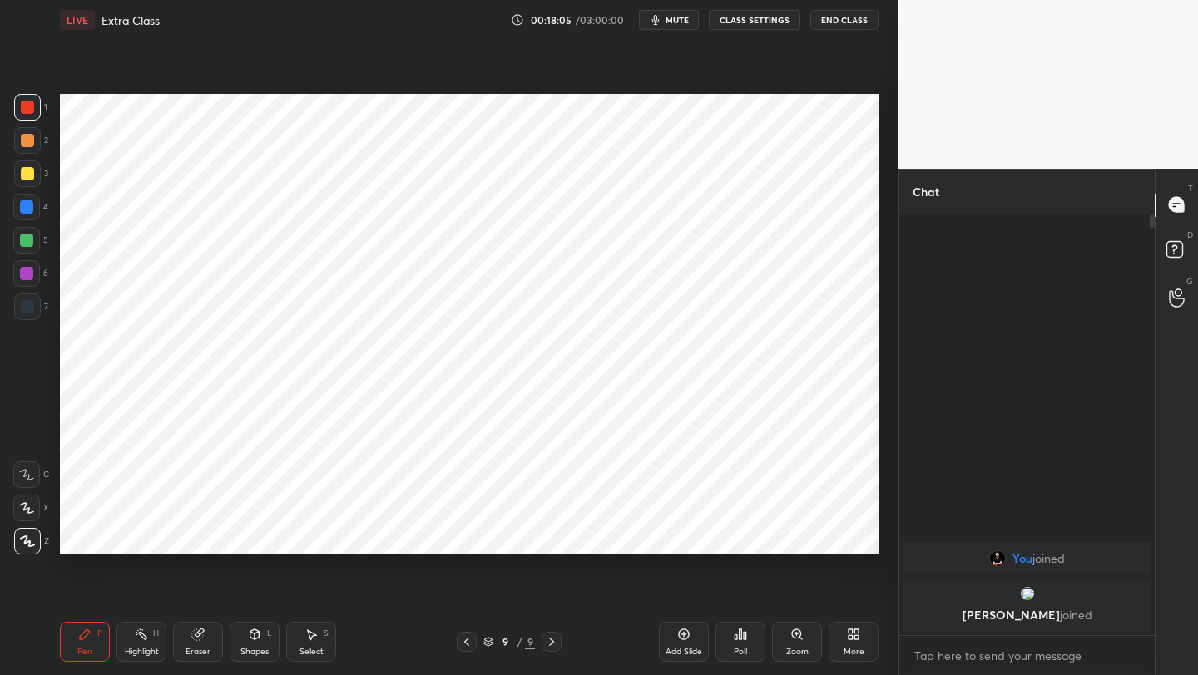
click at [551, 640] on icon at bounding box center [551, 641] width 13 height 13
click at [551, 638] on icon at bounding box center [551, 641] width 13 height 13
drag, startPoint x: 550, startPoint y: 642, endPoint x: 557, endPoint y: 632, distance: 12.5
click at [549, 640] on icon at bounding box center [551, 641] width 13 height 13
click at [462, 639] on icon at bounding box center [466, 641] width 13 height 13
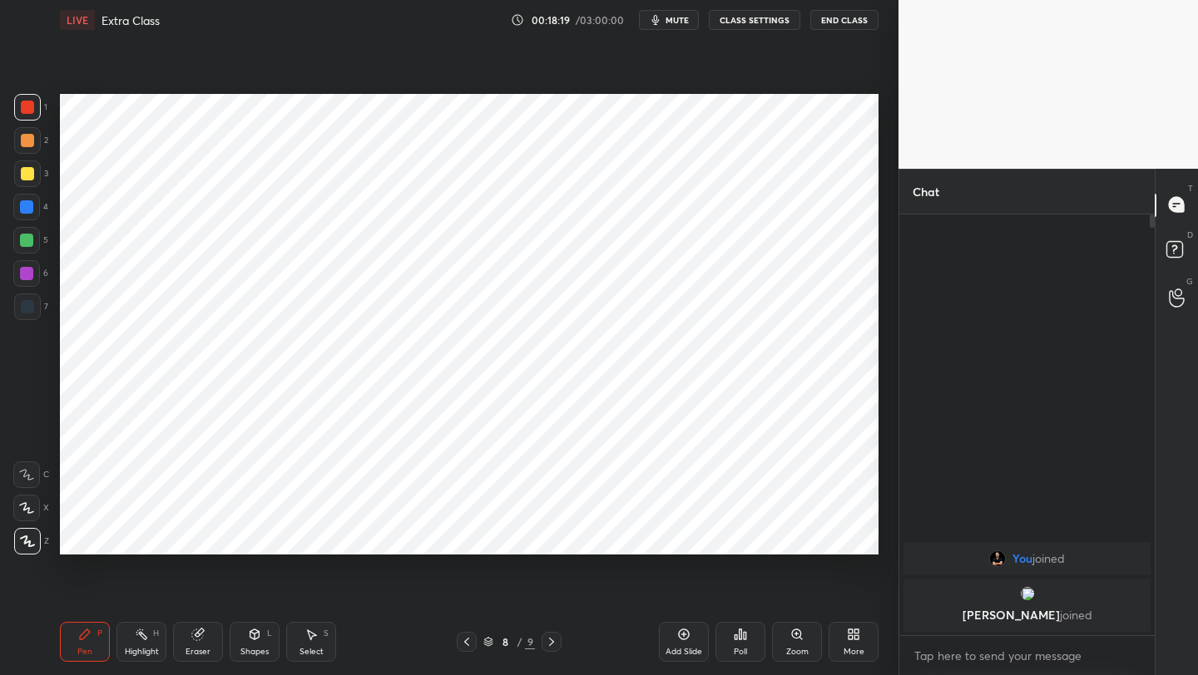
click at [548, 638] on icon at bounding box center [551, 641] width 13 height 13
click at [477, 644] on div "9 / 9" at bounding box center [509, 642] width 105 height 20
drag, startPoint x: 467, startPoint y: 643, endPoint x: 477, endPoint y: 633, distance: 13.5
click at [468, 644] on icon at bounding box center [466, 641] width 13 height 13
click at [464, 650] on div at bounding box center [467, 642] width 20 height 20
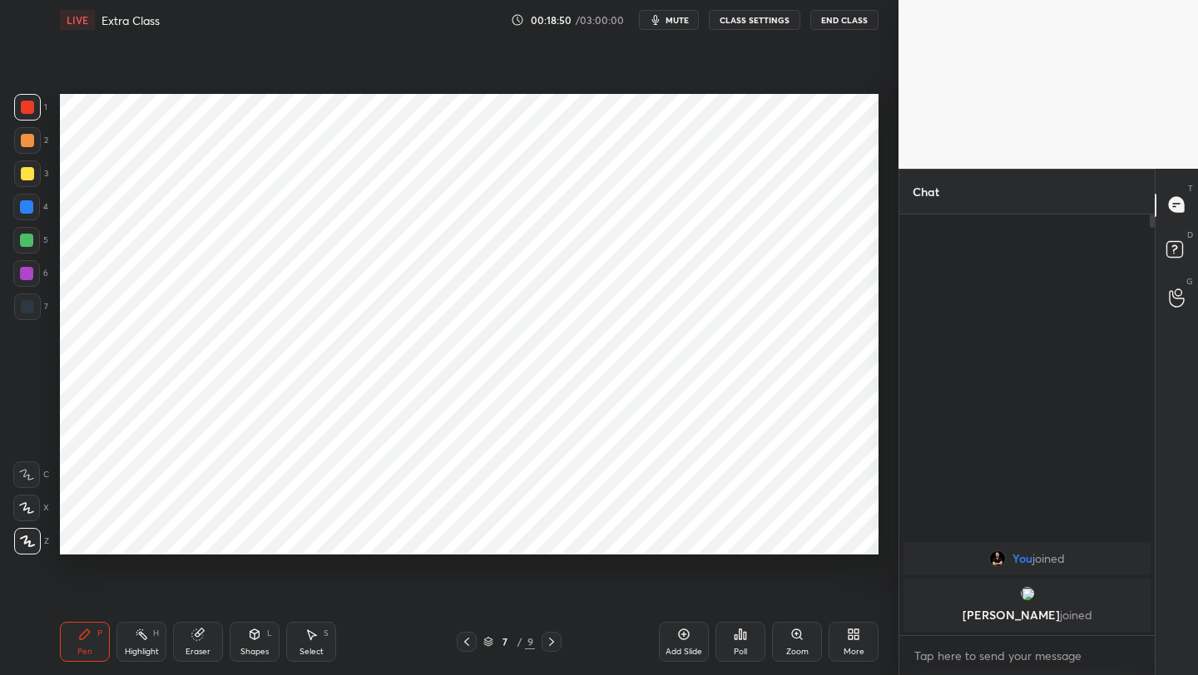
click at [467, 647] on icon at bounding box center [466, 641] width 13 height 13
click at [463, 641] on icon at bounding box center [466, 641] width 13 height 13
click at [545, 648] on icon at bounding box center [551, 641] width 13 height 13
click at [551, 641] on icon at bounding box center [551, 641] width 13 height 13
click at [1006, 613] on p "[PERSON_NAME] joined" at bounding box center [1026, 615] width 227 height 13
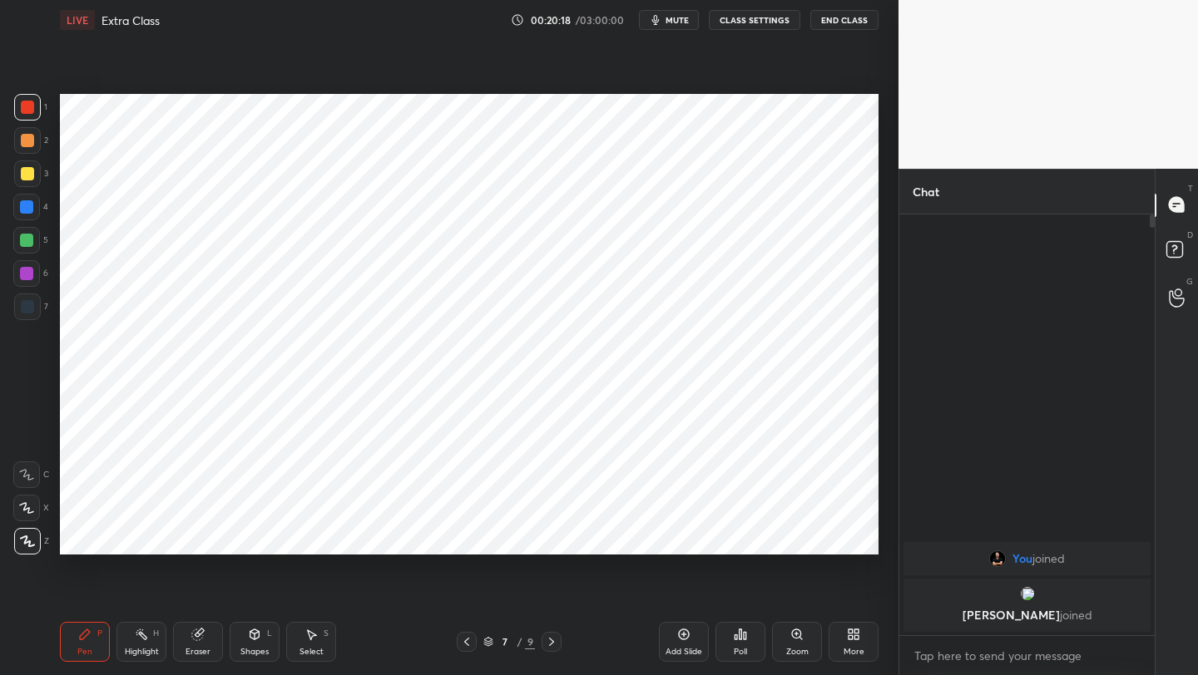
click at [843, 637] on div "More" at bounding box center [853, 642] width 50 height 40
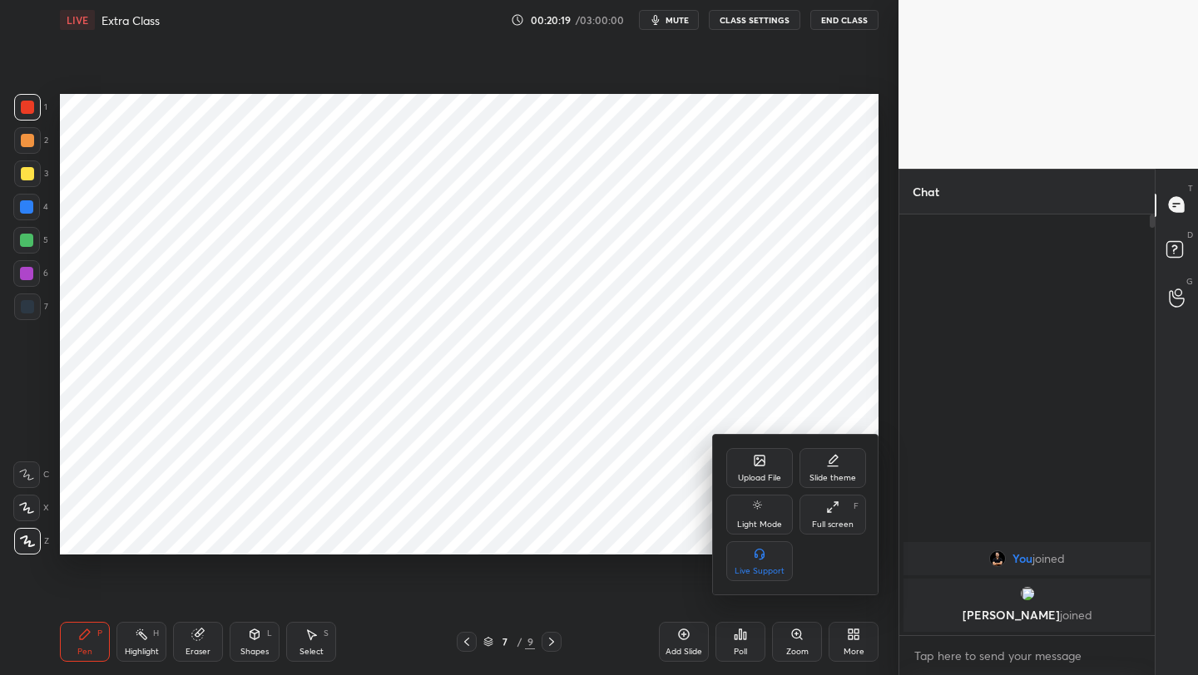
click at [753, 462] on icon at bounding box center [759, 460] width 13 height 13
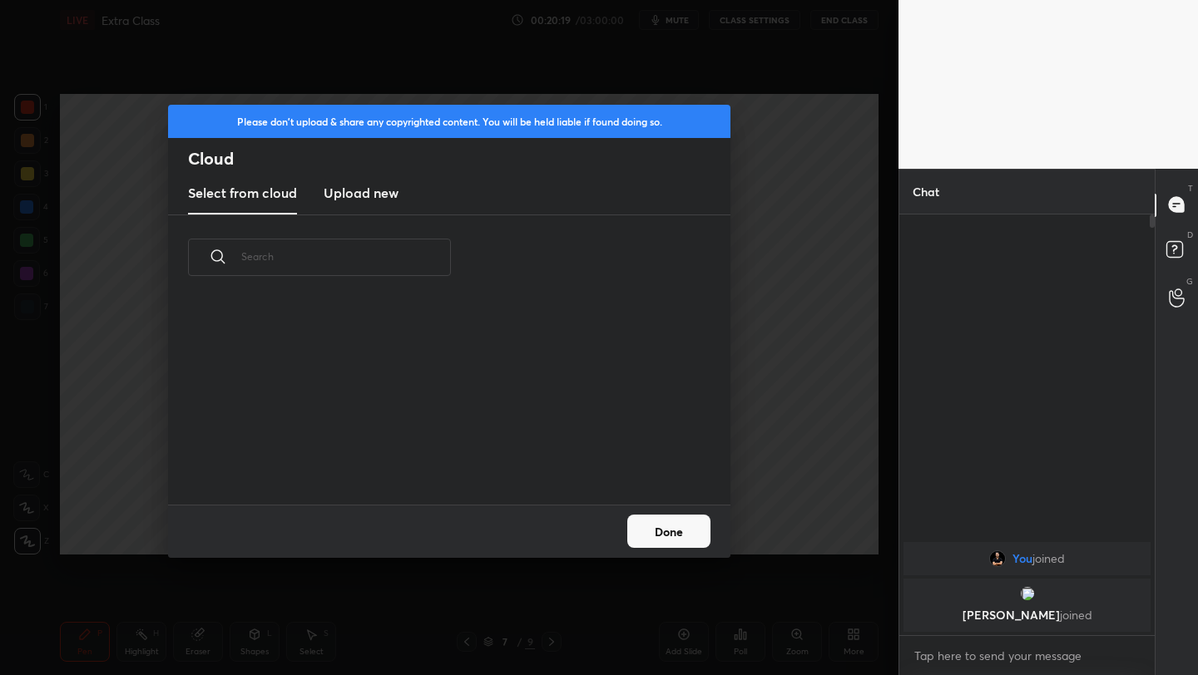
scroll to position [205, 534]
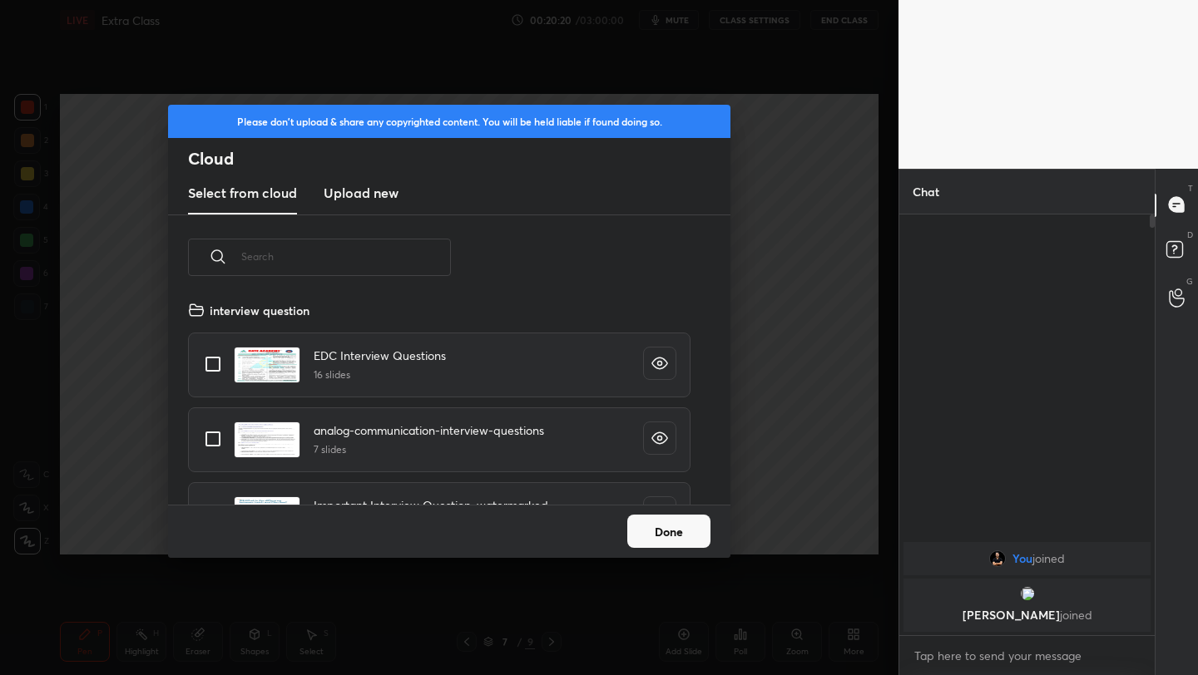
drag, startPoint x: 377, startPoint y: 188, endPoint x: 394, endPoint y: 185, distance: 17.6
click at [376, 189] on h3 "Upload new" at bounding box center [361, 193] width 75 height 20
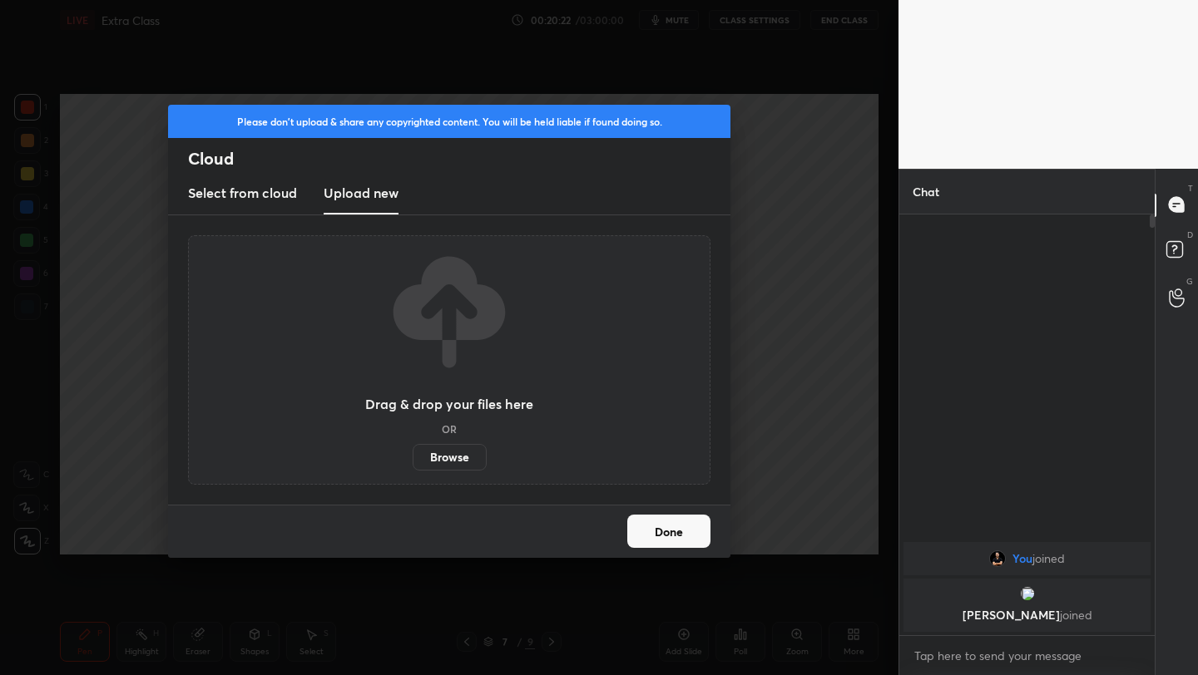
click at [437, 460] on label "Browse" at bounding box center [450, 457] width 74 height 27
click at [413, 460] on input "Browse" at bounding box center [413, 457] width 0 height 27
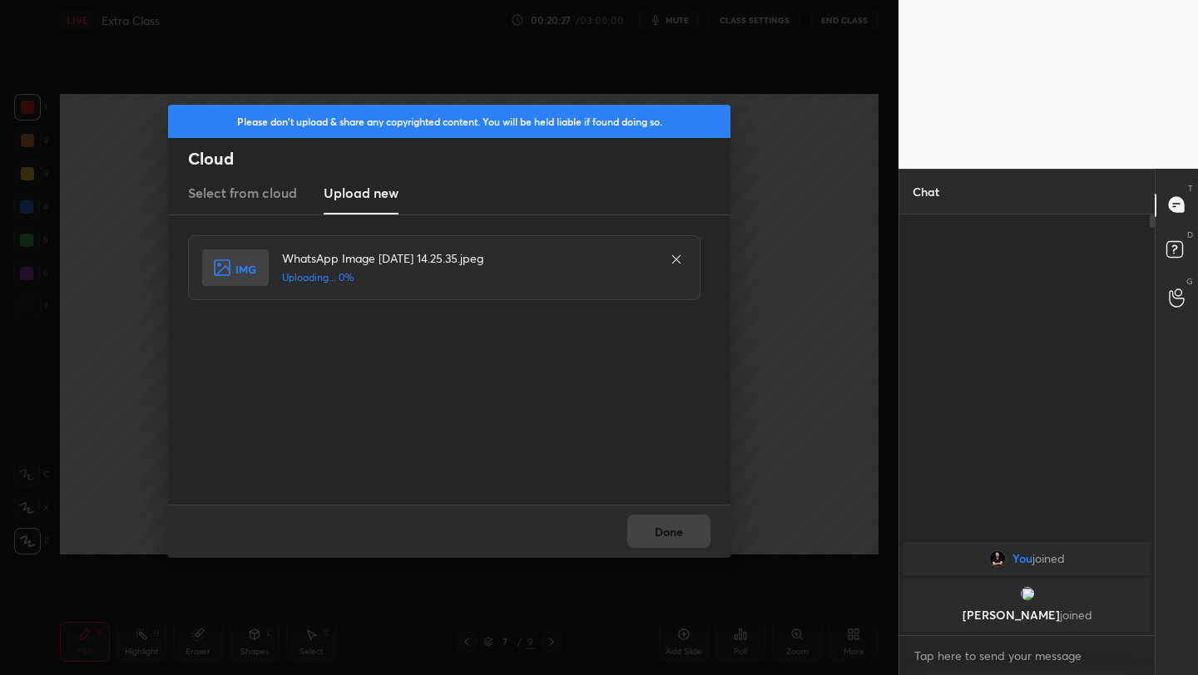
click at [682, 535] on div "Done" at bounding box center [449, 531] width 562 height 53
click at [684, 531] on button "Done" at bounding box center [668, 531] width 83 height 33
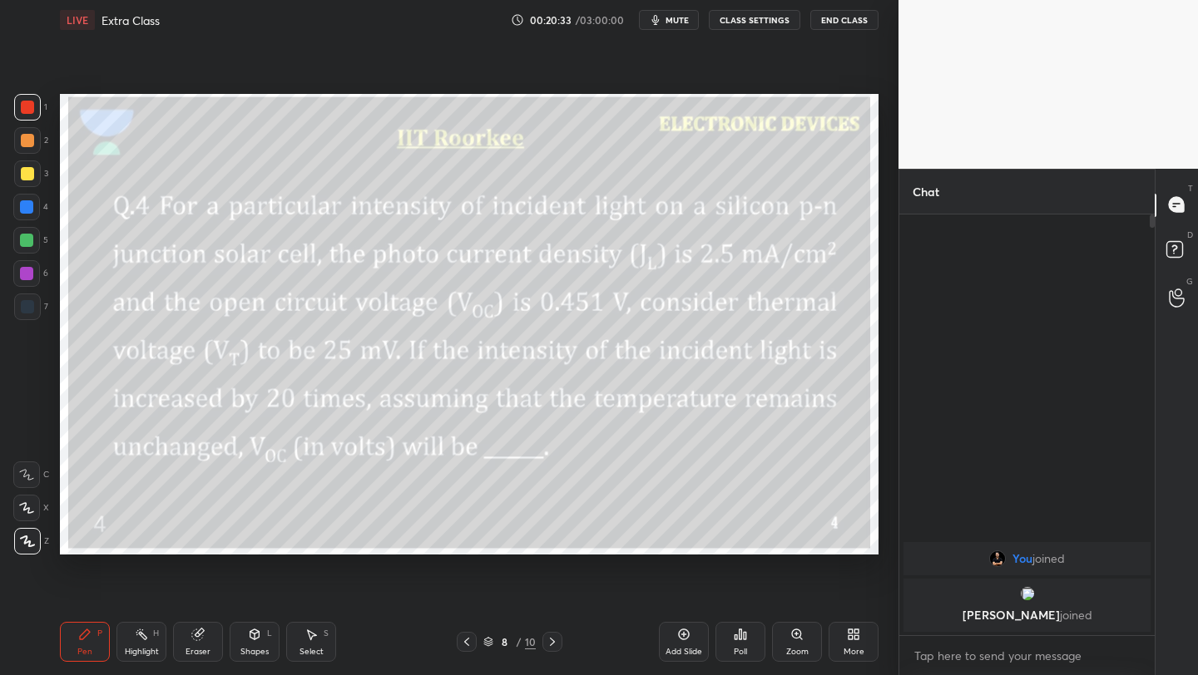
click at [851, 636] on icon at bounding box center [853, 634] width 13 height 13
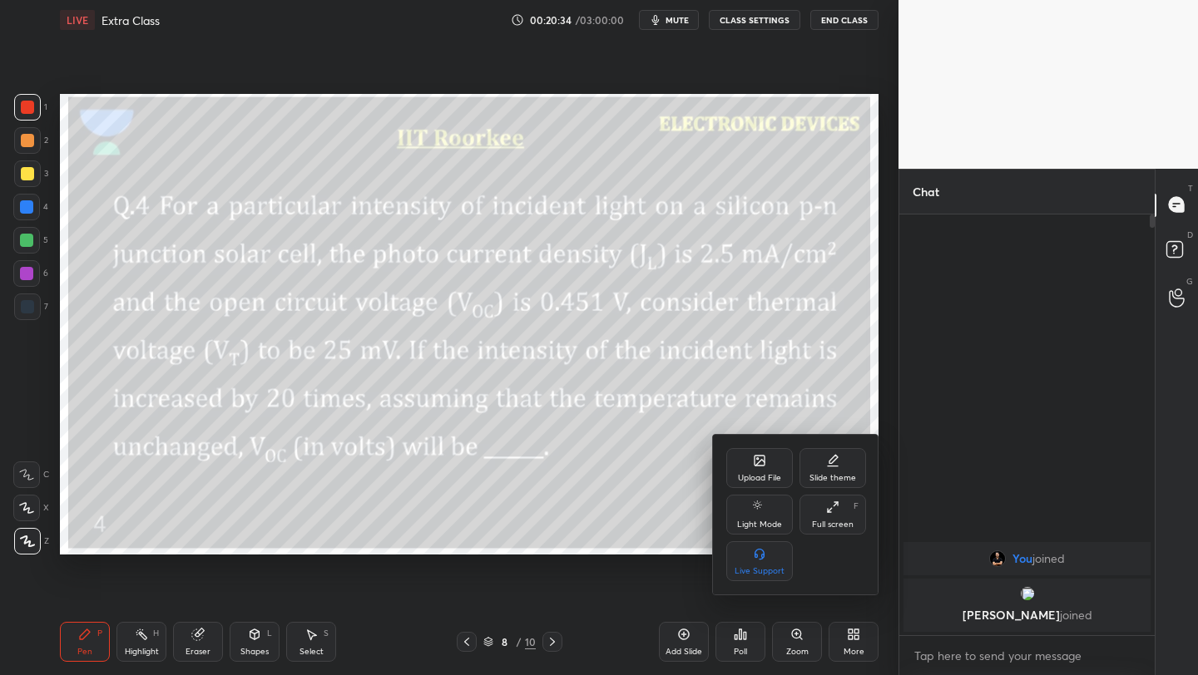
click at [755, 467] on div "Upload File" at bounding box center [759, 468] width 67 height 40
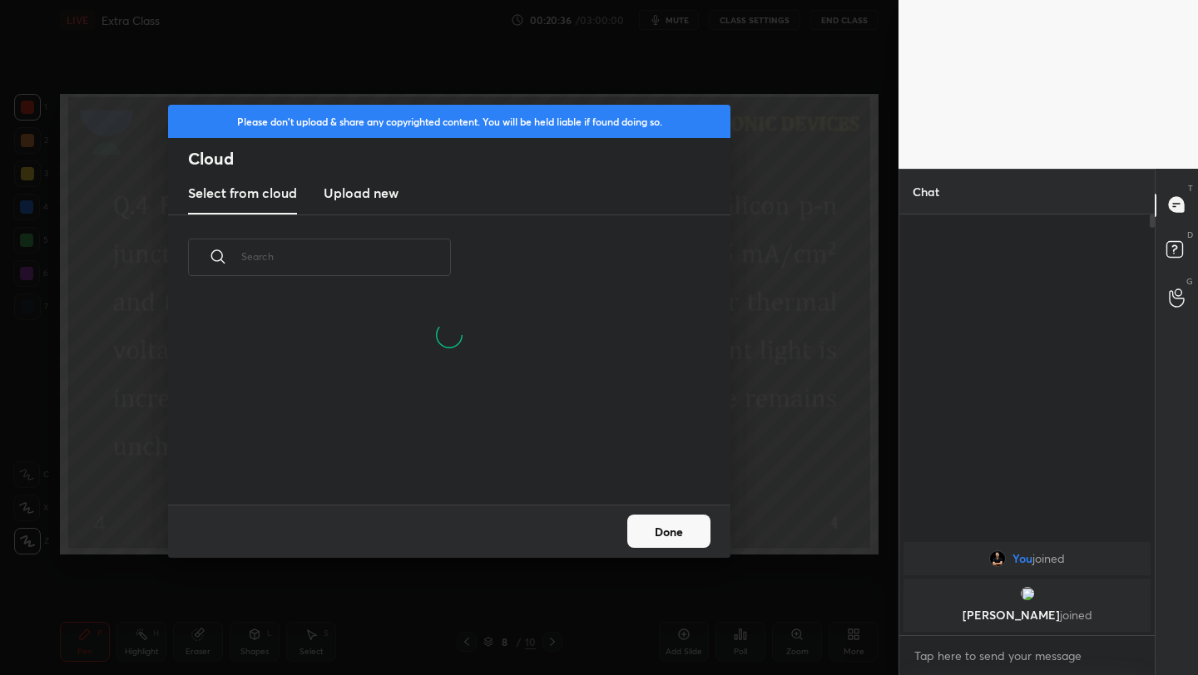
click at [380, 195] on h3 "Upload new" at bounding box center [361, 193] width 75 height 20
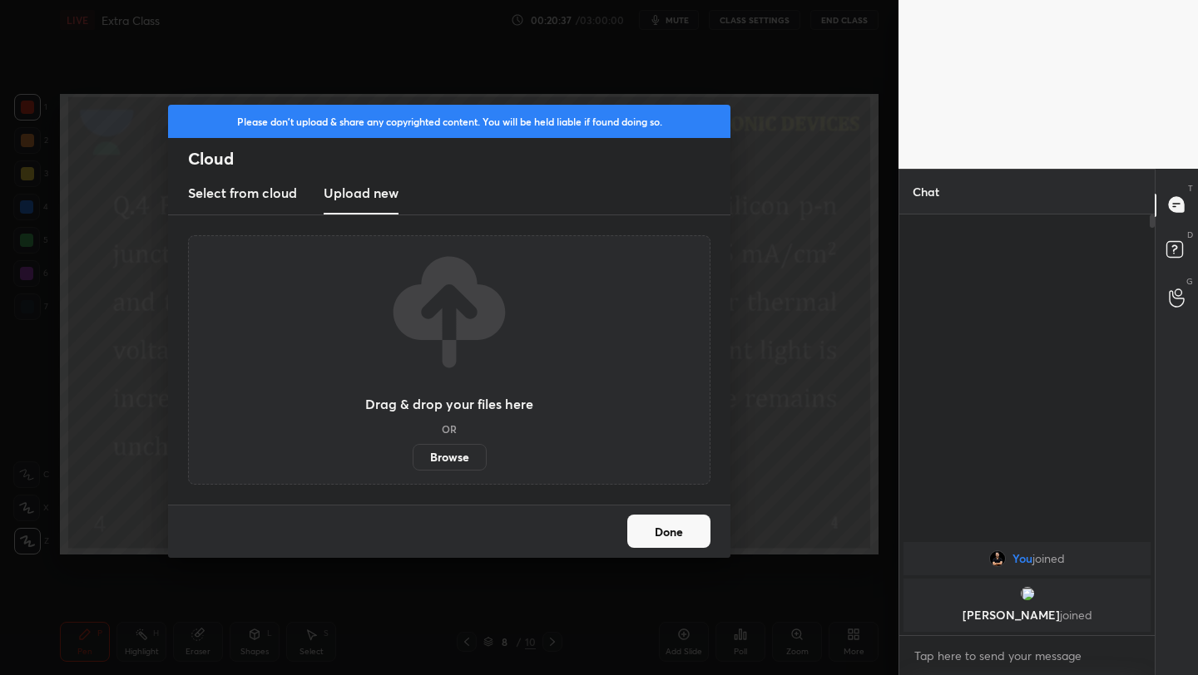
click at [452, 459] on label "Browse" at bounding box center [450, 457] width 74 height 27
click at [413, 459] on input "Browse" at bounding box center [413, 457] width 0 height 27
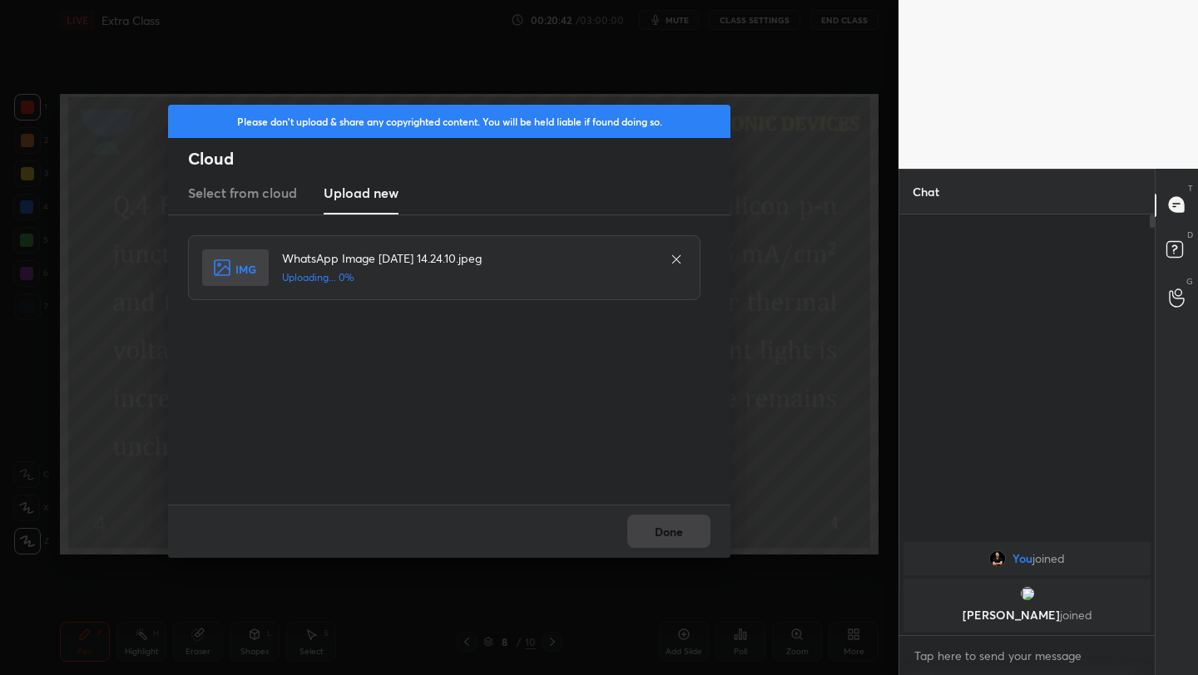
click at [665, 528] on div "Done" at bounding box center [449, 531] width 562 height 53
click at [666, 536] on div "Done" at bounding box center [449, 531] width 562 height 53
click at [670, 535] on button "Done" at bounding box center [668, 531] width 83 height 33
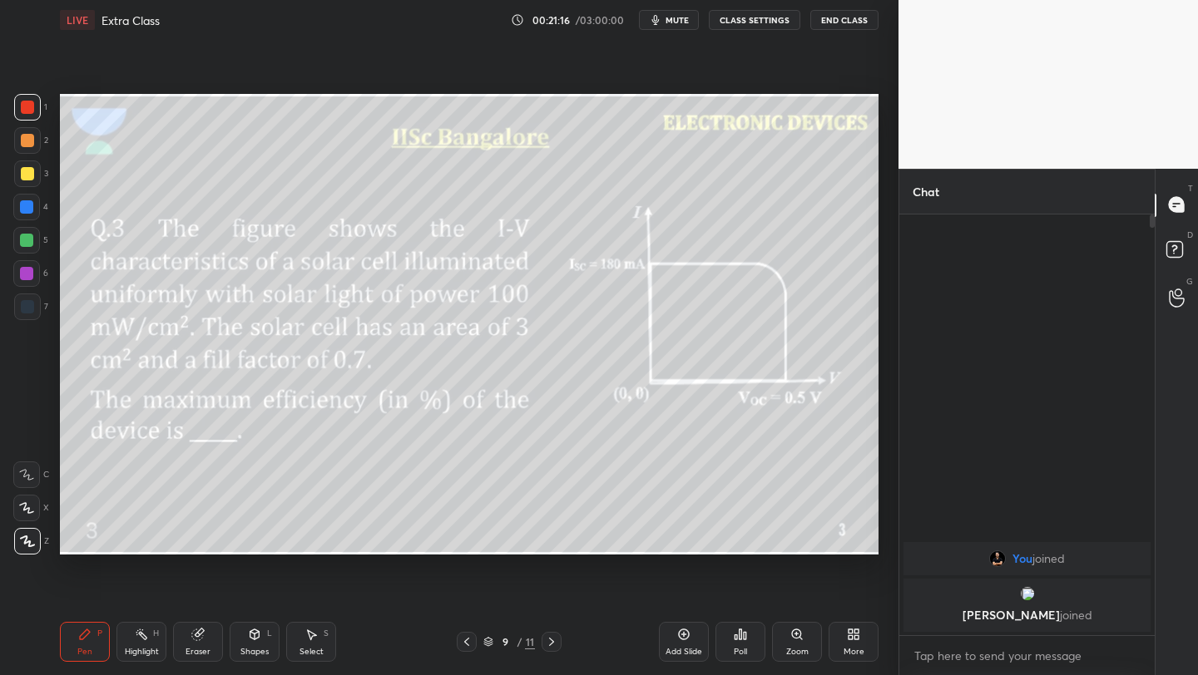
click at [470, 646] on icon at bounding box center [466, 641] width 13 height 13
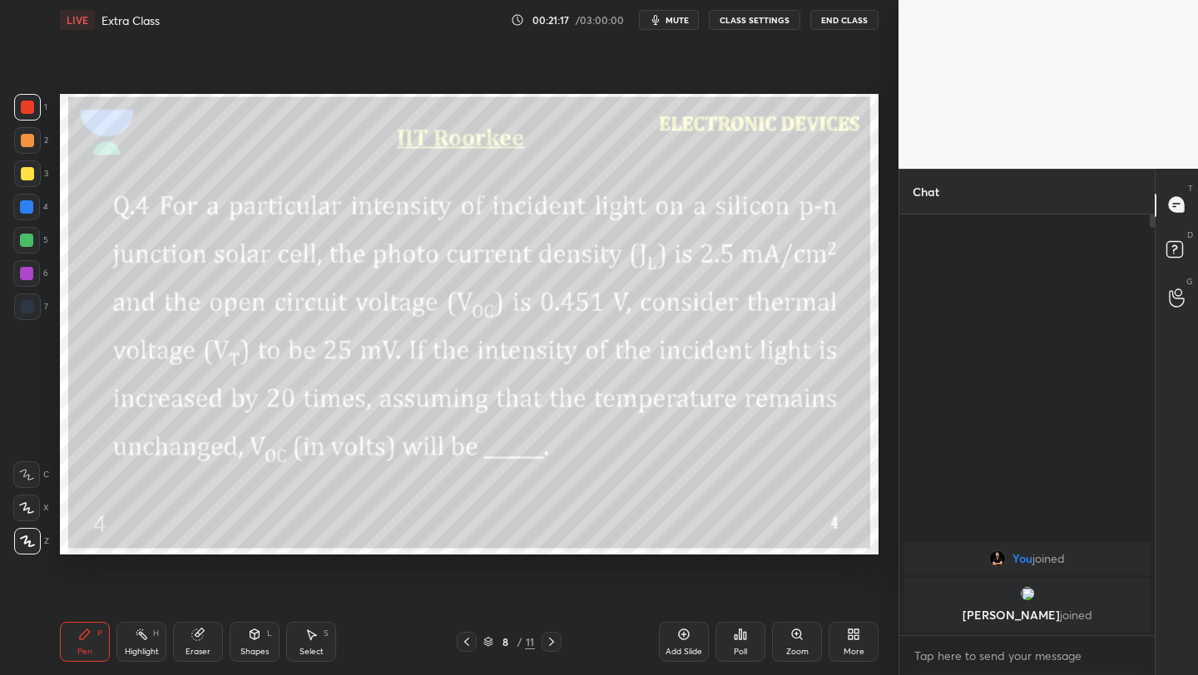
click at [471, 641] on icon at bounding box center [466, 641] width 13 height 13
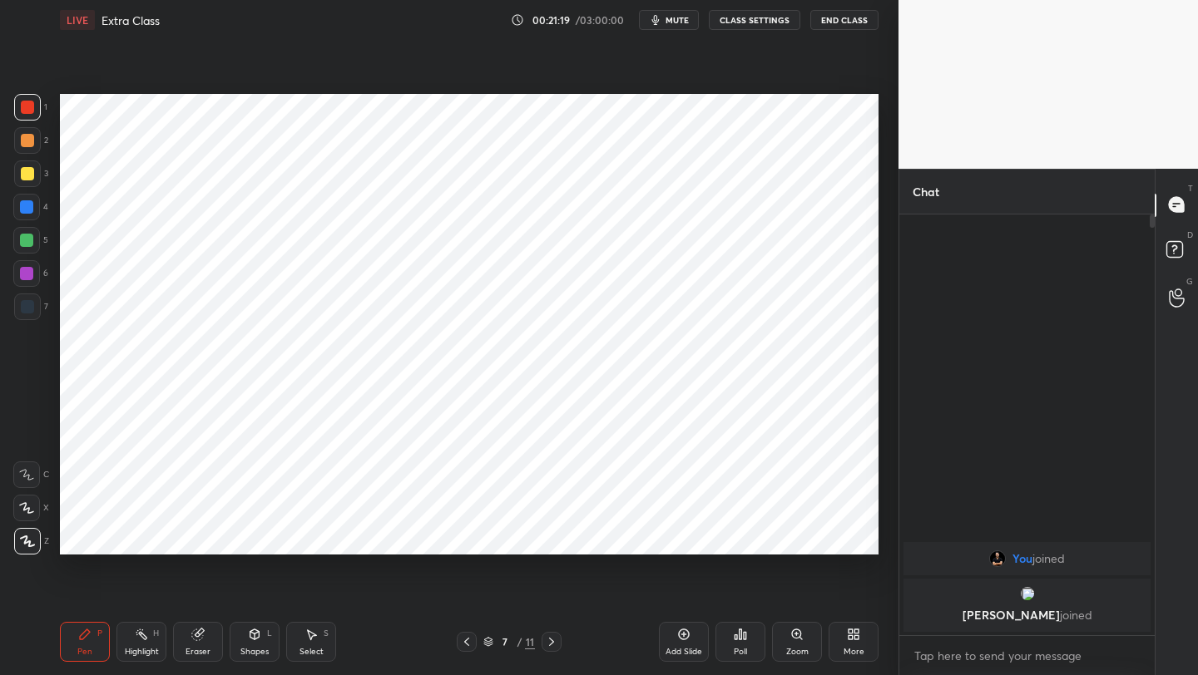
click at [469, 639] on icon at bounding box center [466, 641] width 13 height 13
click at [545, 642] on icon at bounding box center [551, 641] width 13 height 13
click at [549, 643] on icon at bounding box center [551, 641] width 13 height 13
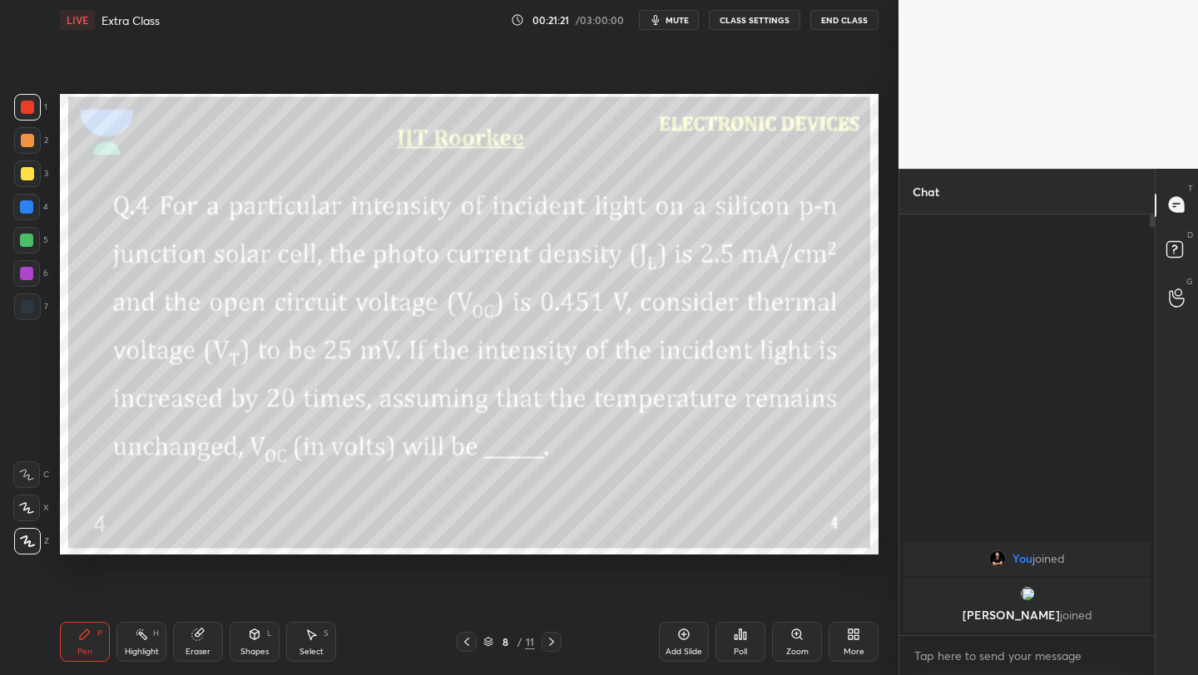
click at [552, 641] on icon at bounding box center [551, 641] width 13 height 13
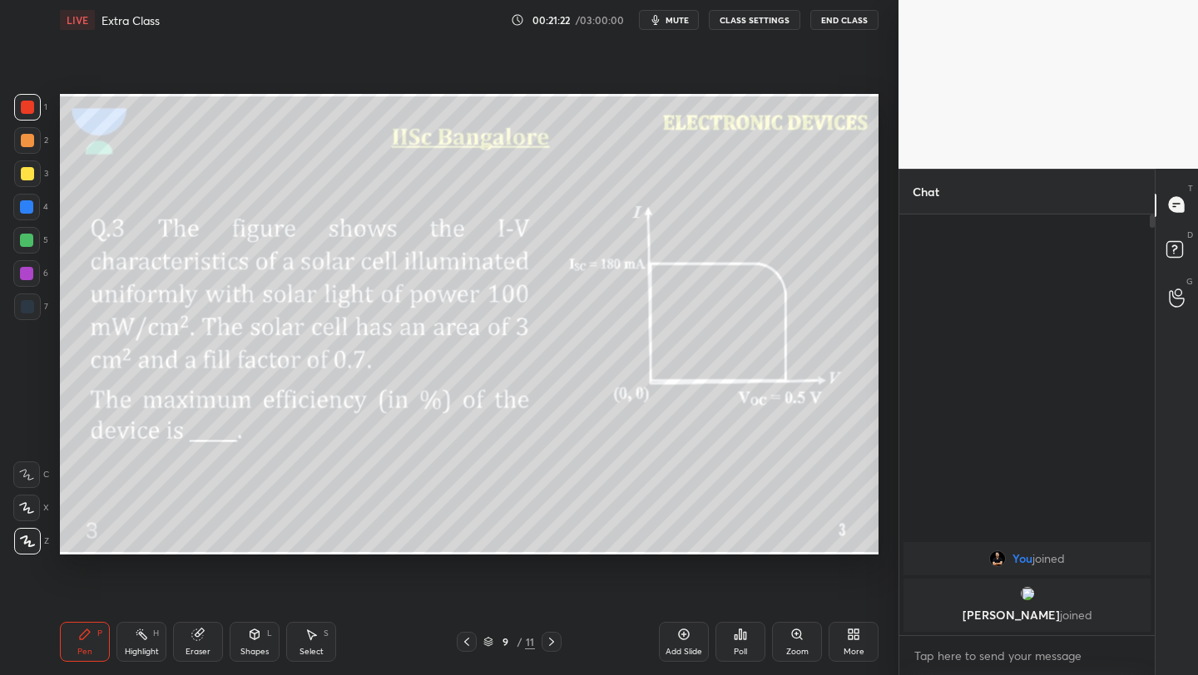
click at [552, 641] on icon at bounding box center [551, 641] width 13 height 13
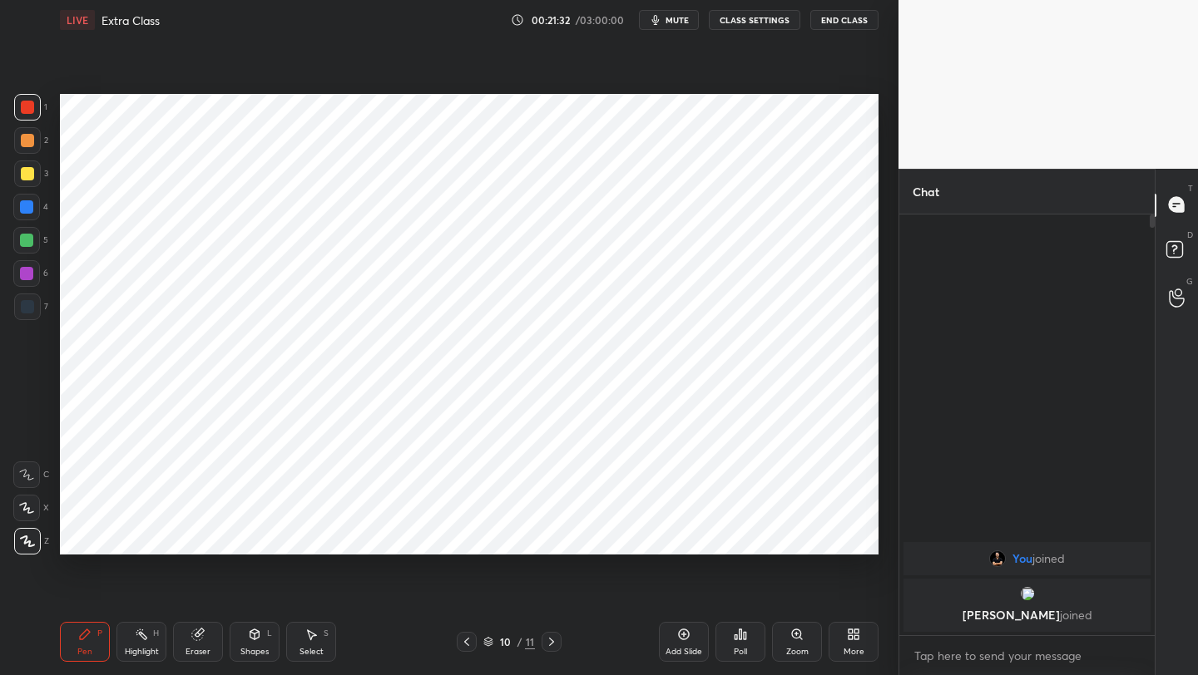
click at [551, 640] on icon at bounding box center [551, 642] width 5 height 8
click at [548, 641] on icon at bounding box center [551, 641] width 13 height 13
click at [463, 643] on icon at bounding box center [466, 641] width 13 height 13
click at [465, 643] on icon at bounding box center [466, 641] width 13 height 13
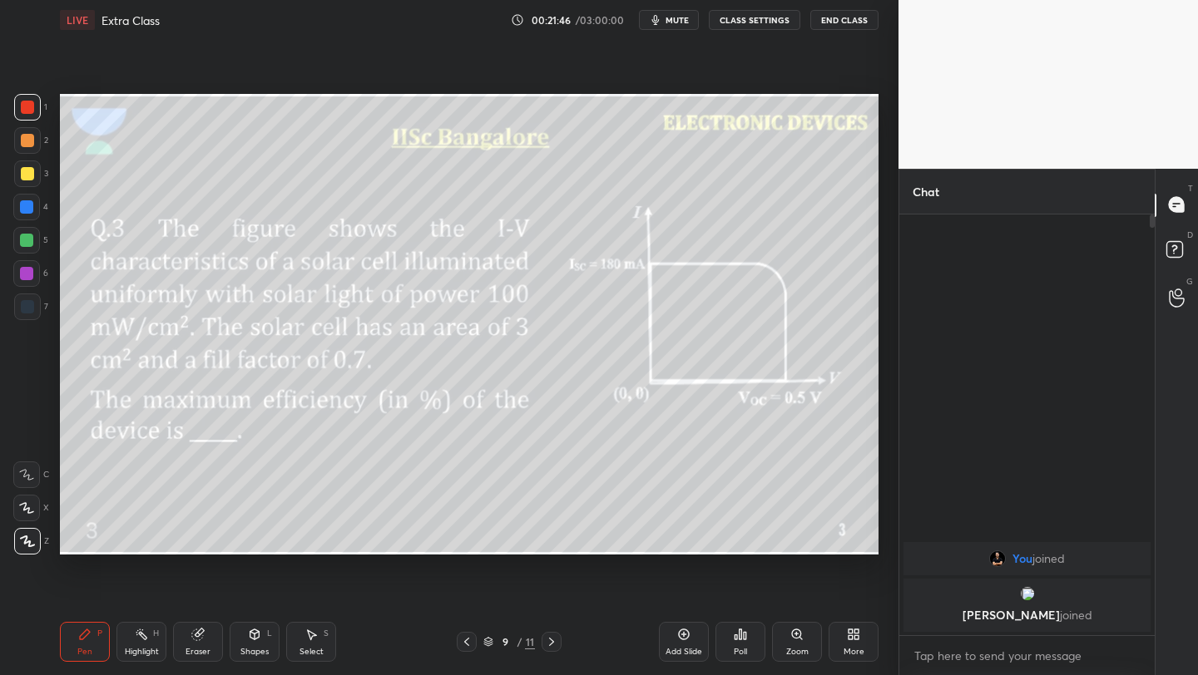
click at [557, 633] on div at bounding box center [551, 642] width 20 height 20
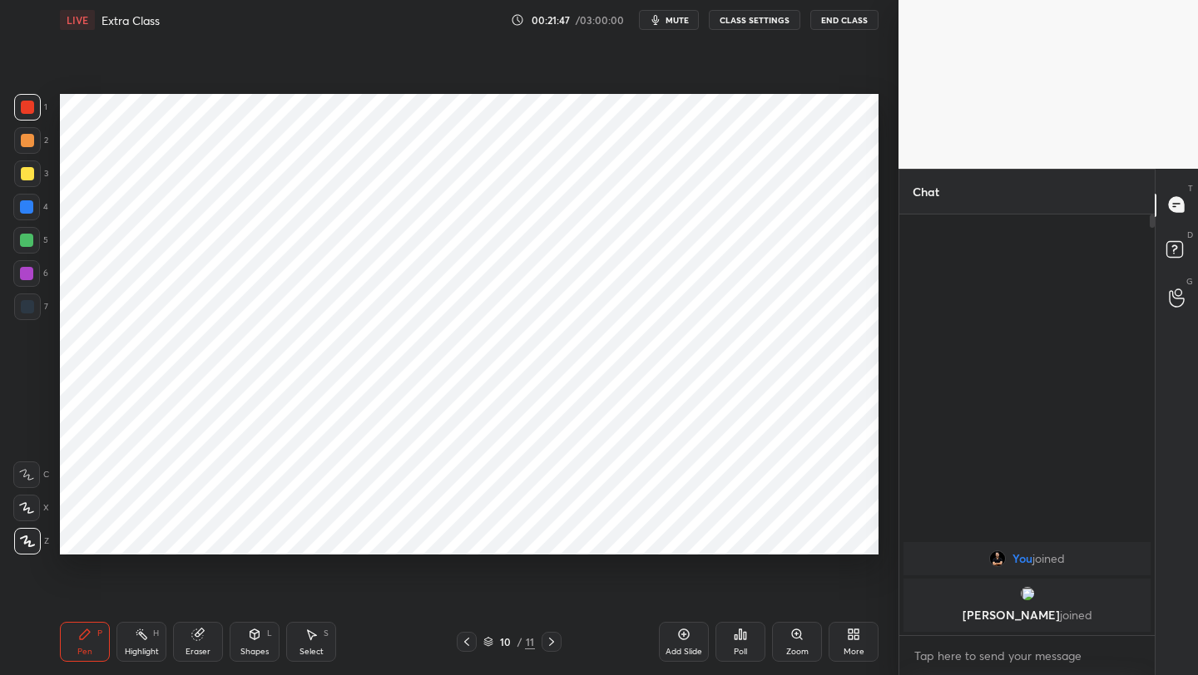
click at [552, 635] on icon at bounding box center [551, 641] width 13 height 13
click at [549, 635] on div at bounding box center [551, 642] width 20 height 20
click at [472, 640] on icon at bounding box center [466, 641] width 13 height 13
click at [550, 640] on icon at bounding box center [551, 641] width 13 height 13
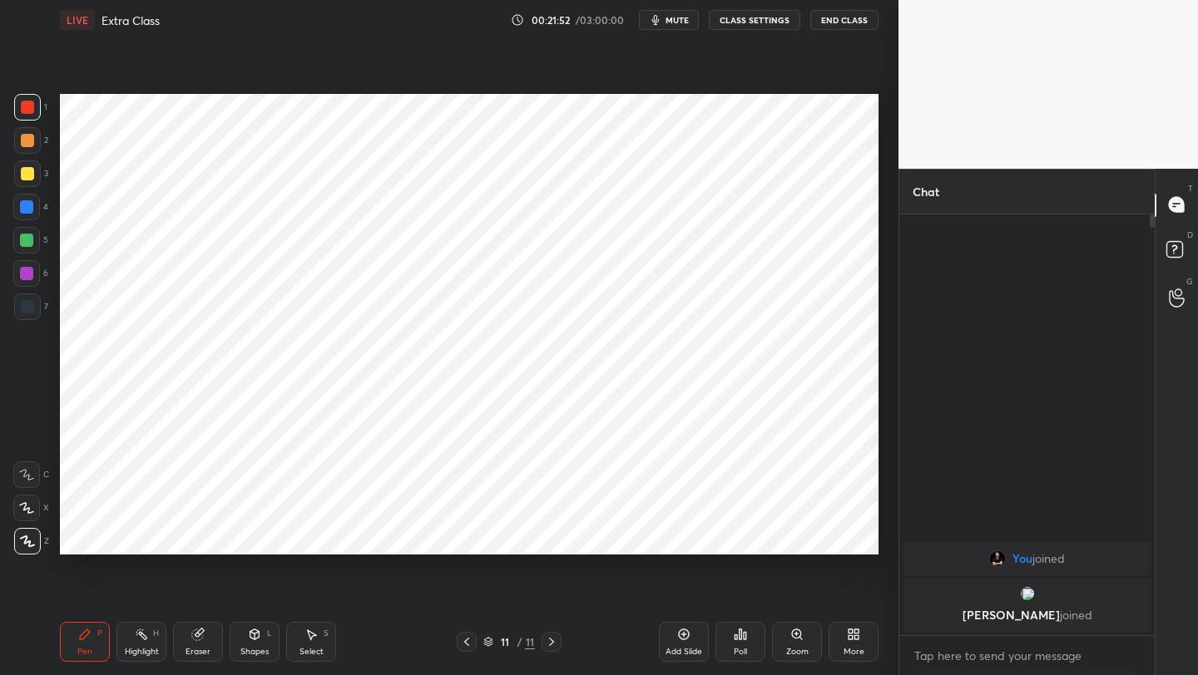
click at [551, 639] on icon at bounding box center [551, 641] width 13 height 13
click at [547, 638] on icon at bounding box center [551, 641] width 13 height 13
click at [472, 640] on div at bounding box center [467, 642] width 20 height 20
click at [466, 640] on icon at bounding box center [466, 641] width 13 height 13
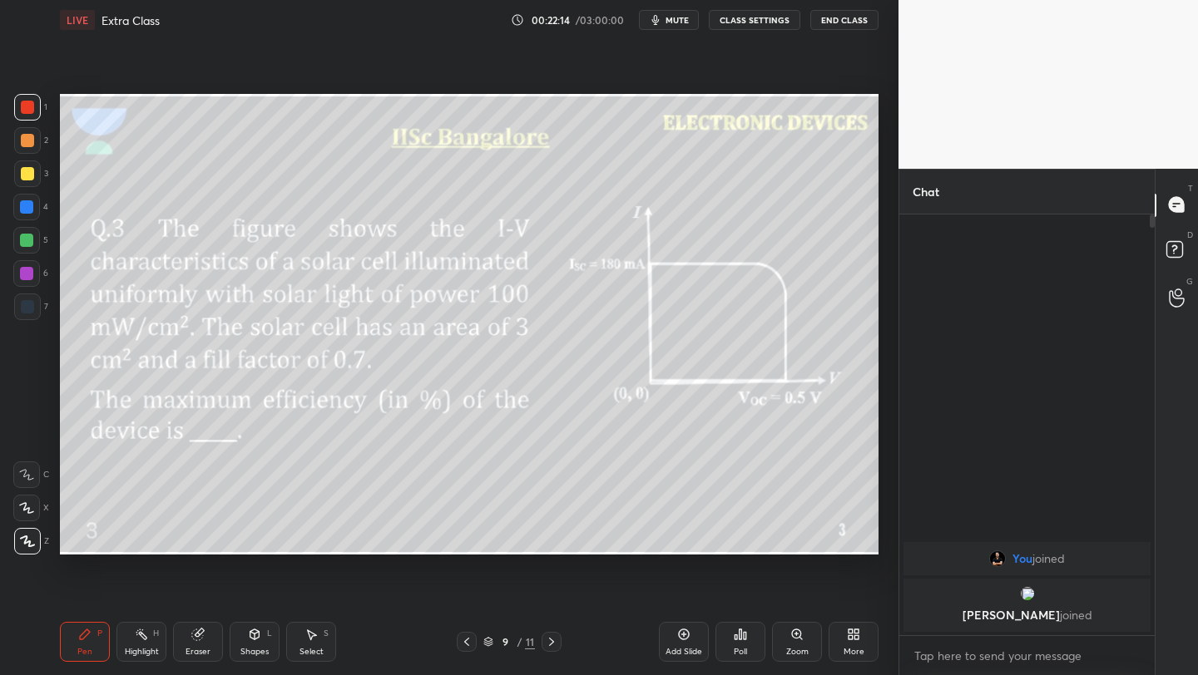
click at [309, 640] on div "Select S" at bounding box center [311, 642] width 50 height 40
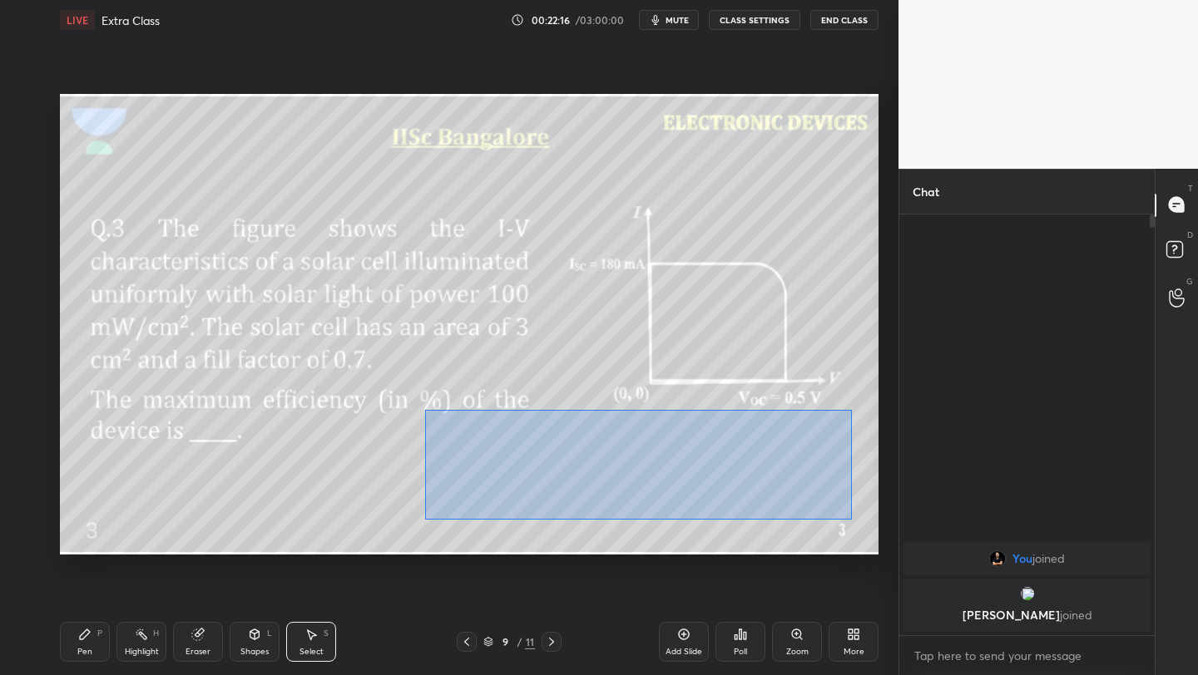
drag, startPoint x: 428, startPoint y: 408, endPoint x: 833, endPoint y: 510, distance: 418.4
click at [852, 518] on div "0 ° Undo Copy Duplicate Duplicate to new slide Delete" at bounding box center [469, 324] width 818 height 461
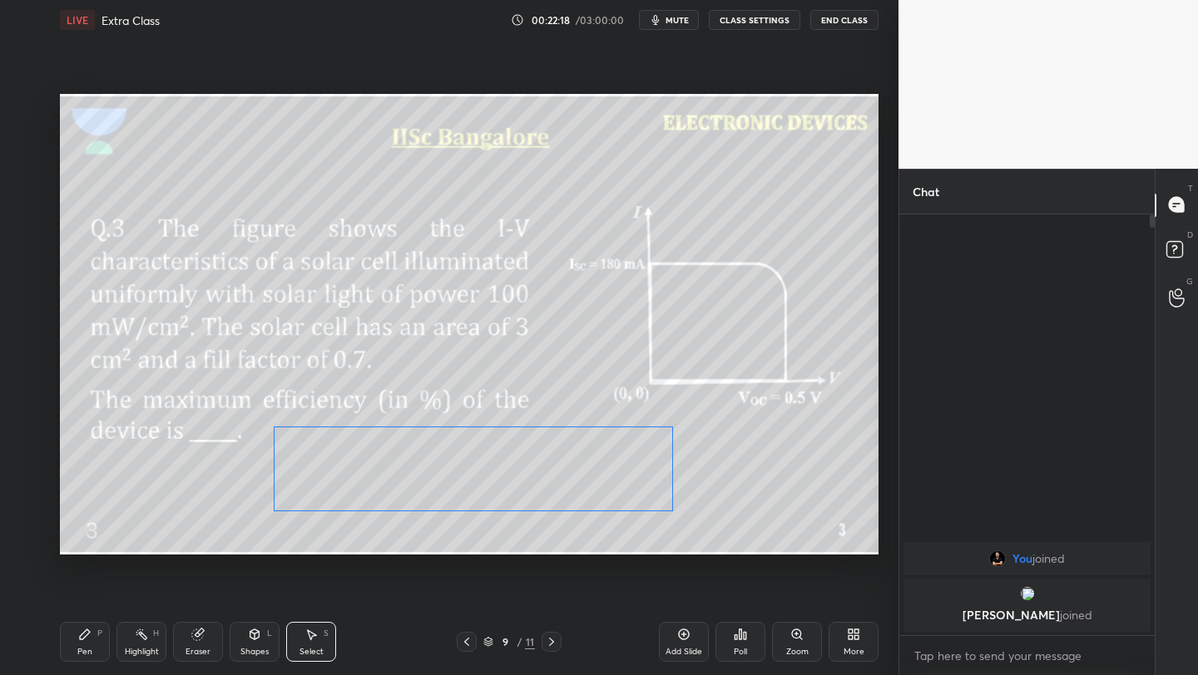
drag, startPoint x: 769, startPoint y: 473, endPoint x: 557, endPoint y: 473, distance: 211.3
click at [602, 471] on div "0 ° Undo Copy Duplicate Duplicate to new slide Delete" at bounding box center [469, 324] width 818 height 461
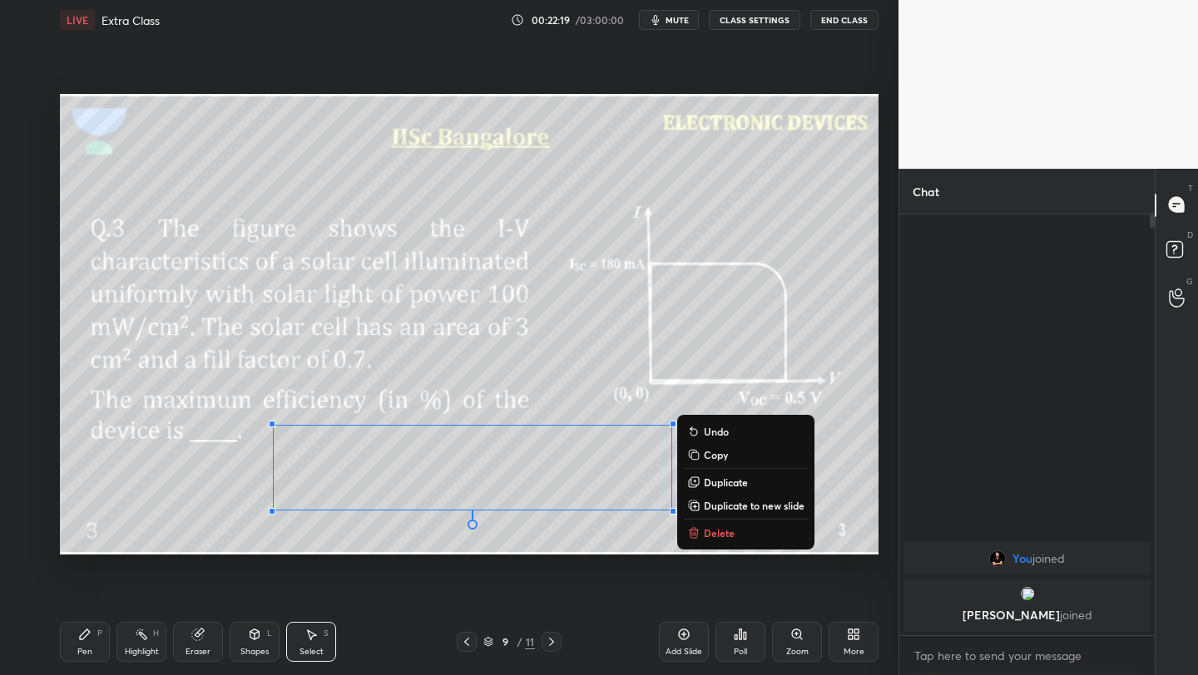
click at [107, 631] on div "Pen P" at bounding box center [85, 642] width 50 height 40
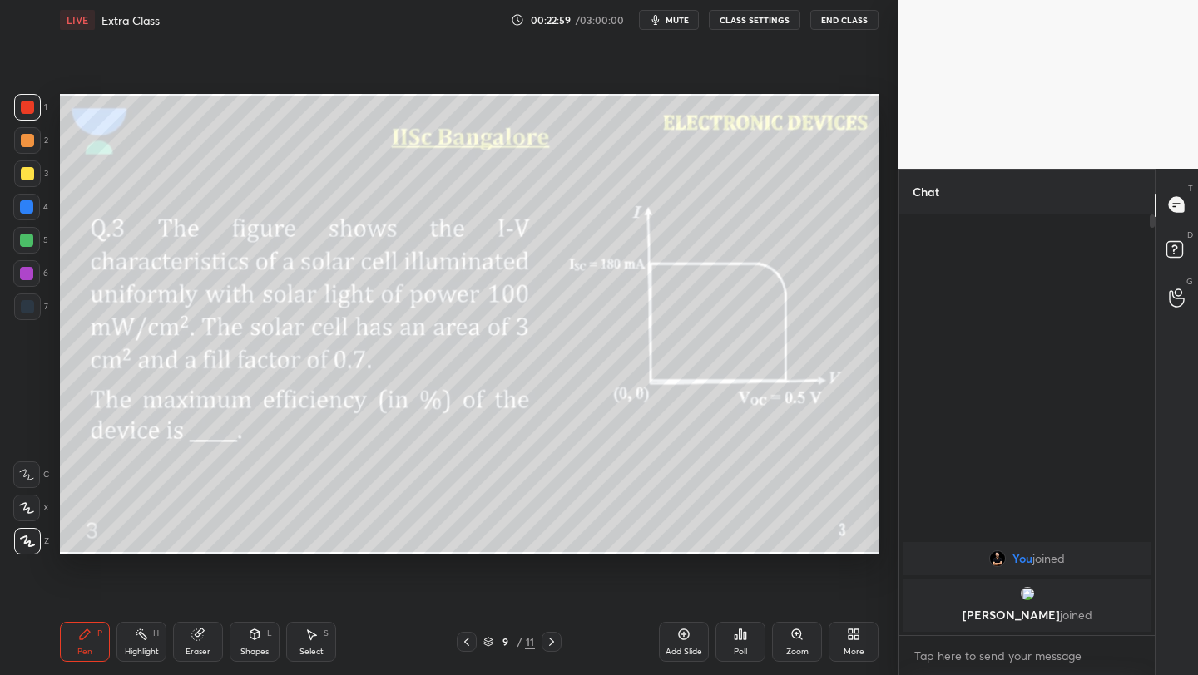
drag, startPoint x: 199, startPoint y: 639, endPoint x: 234, endPoint y: 600, distance: 52.4
click at [195, 638] on icon at bounding box center [197, 635] width 11 height 11
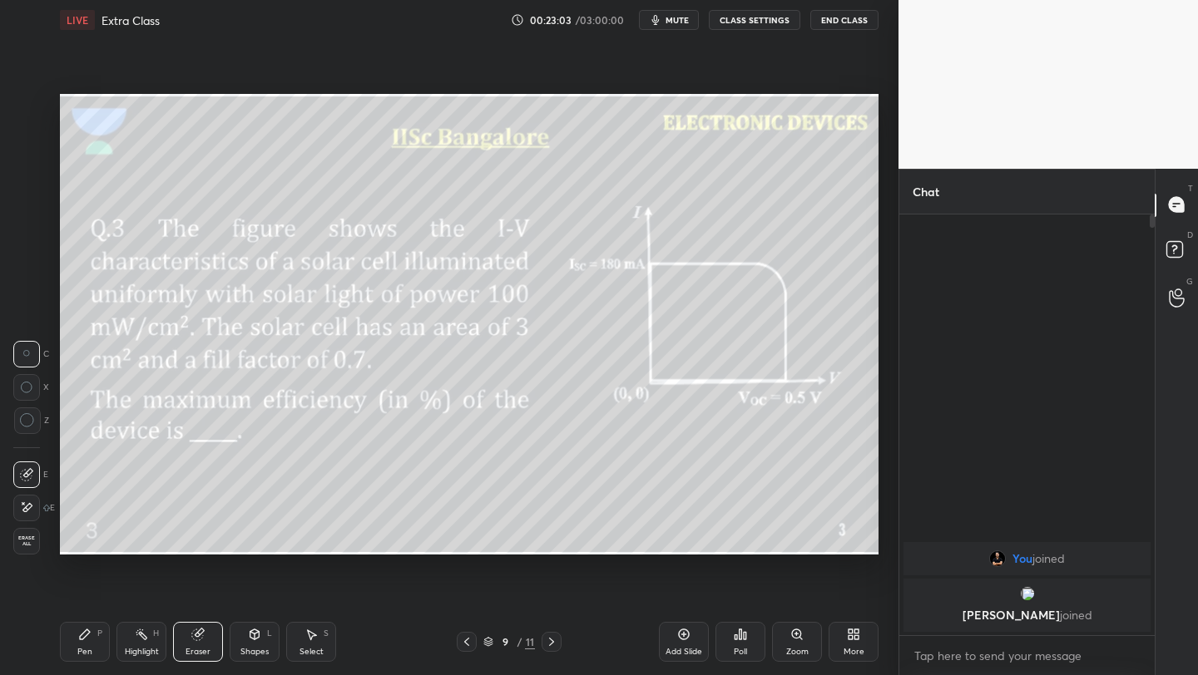
click at [91, 654] on div "Pen" at bounding box center [84, 652] width 15 height 8
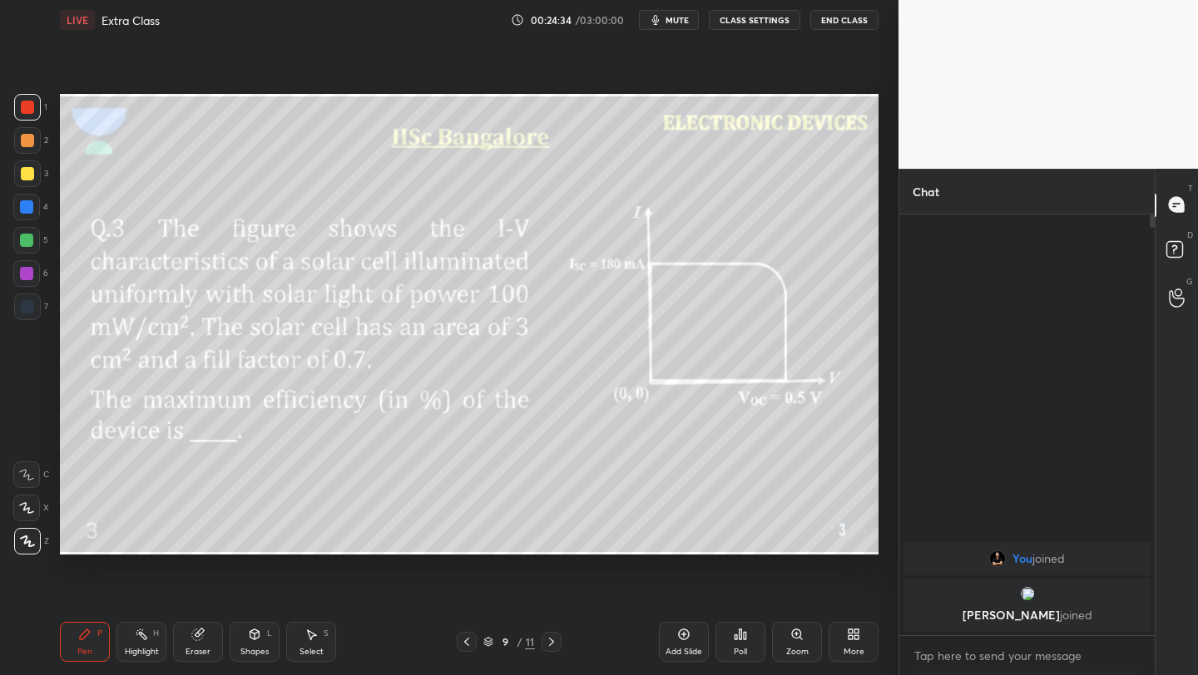
click at [462, 646] on icon at bounding box center [466, 641] width 13 height 13
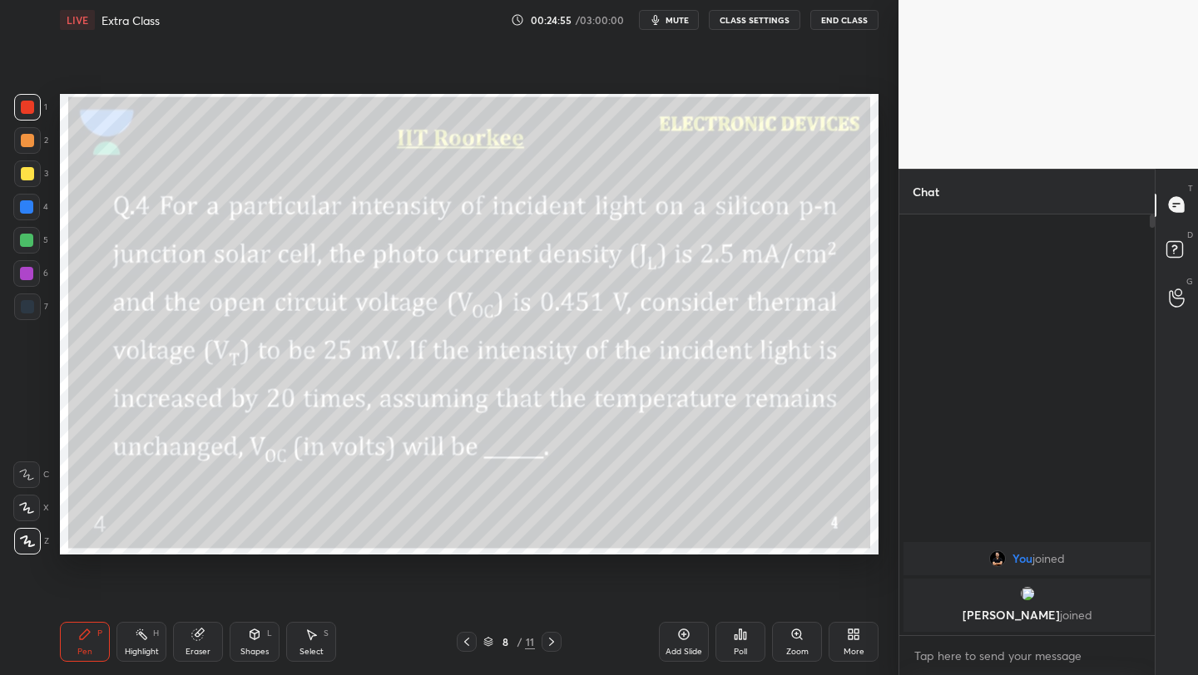
click at [551, 642] on icon at bounding box center [551, 641] width 13 height 13
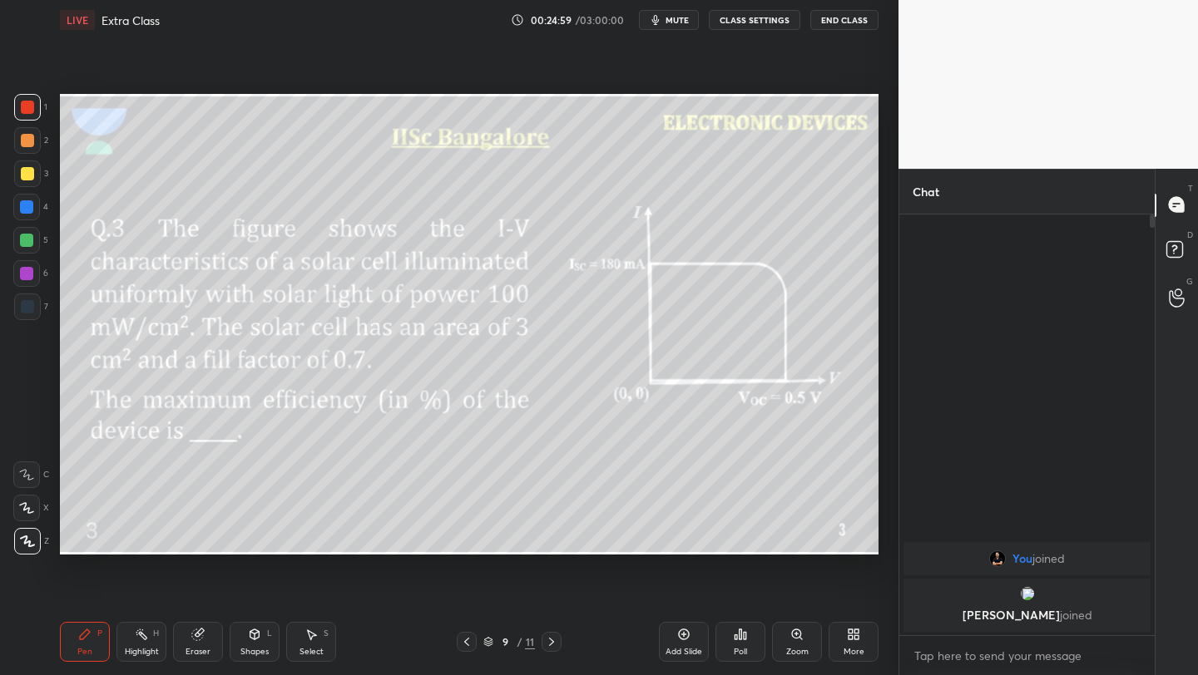
click at [546, 641] on icon at bounding box center [551, 641] width 13 height 13
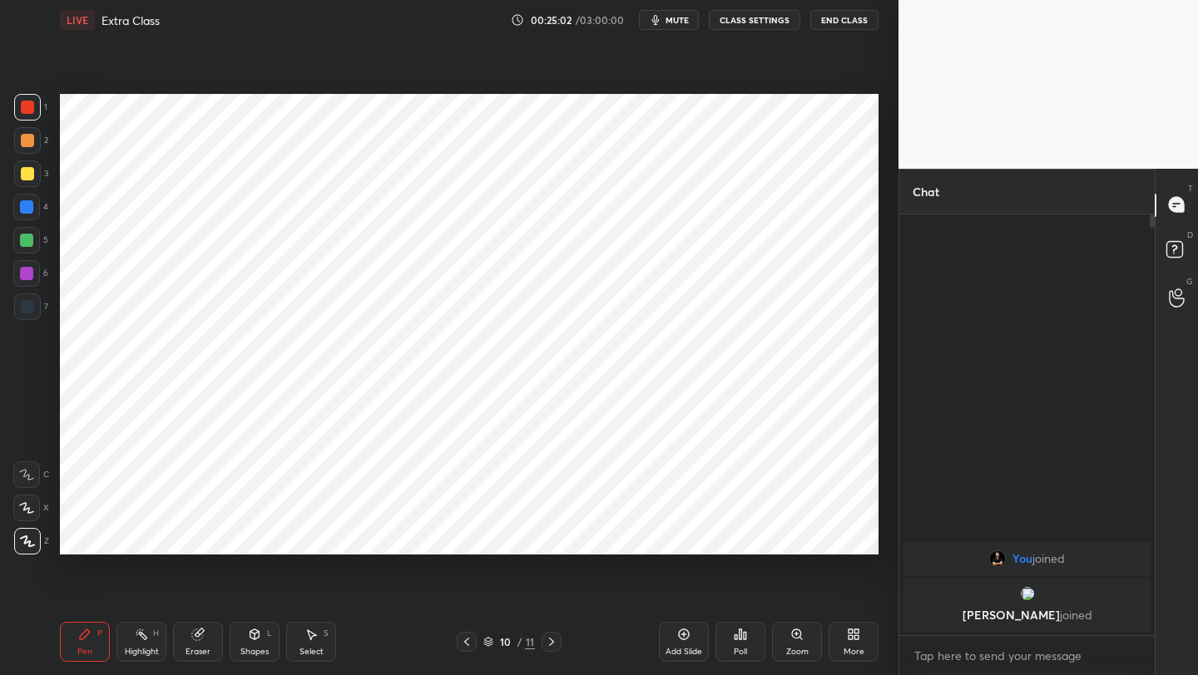
click at [550, 637] on icon at bounding box center [551, 641] width 13 height 13
click at [545, 640] on icon at bounding box center [551, 641] width 13 height 13
click at [678, 639] on icon at bounding box center [683, 634] width 13 height 13
click at [465, 640] on icon at bounding box center [466, 641] width 13 height 13
click at [850, 636] on icon at bounding box center [850, 637] width 4 height 4
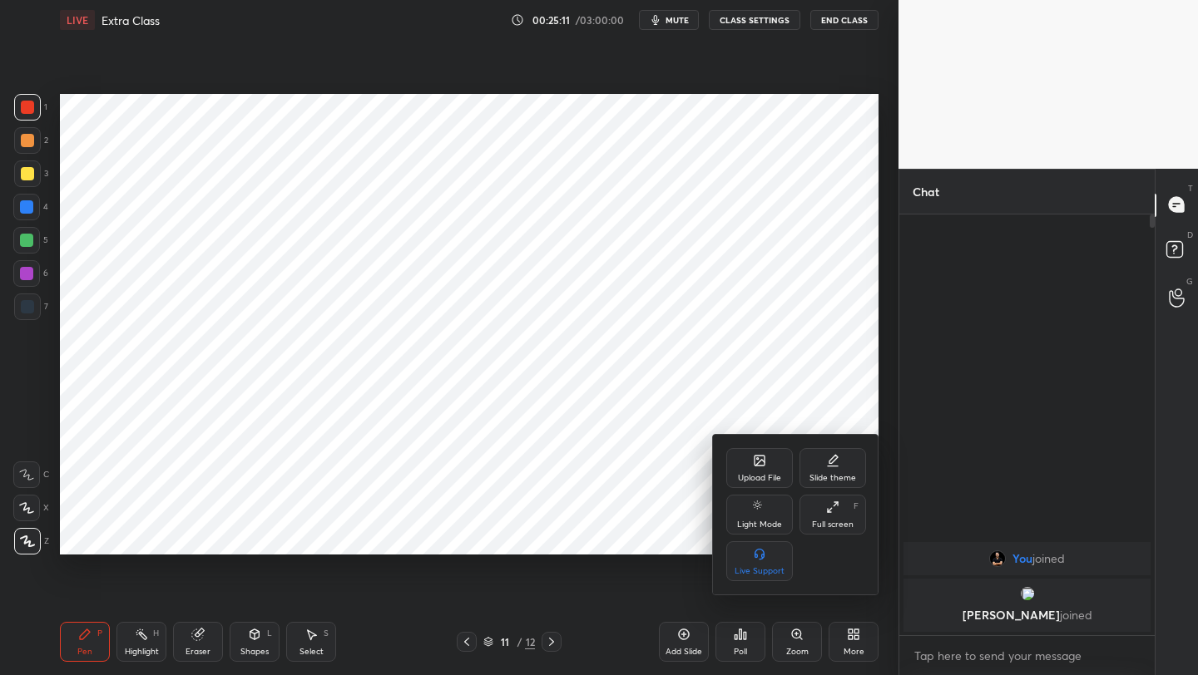
click at [766, 455] on div "Upload File" at bounding box center [759, 468] width 67 height 40
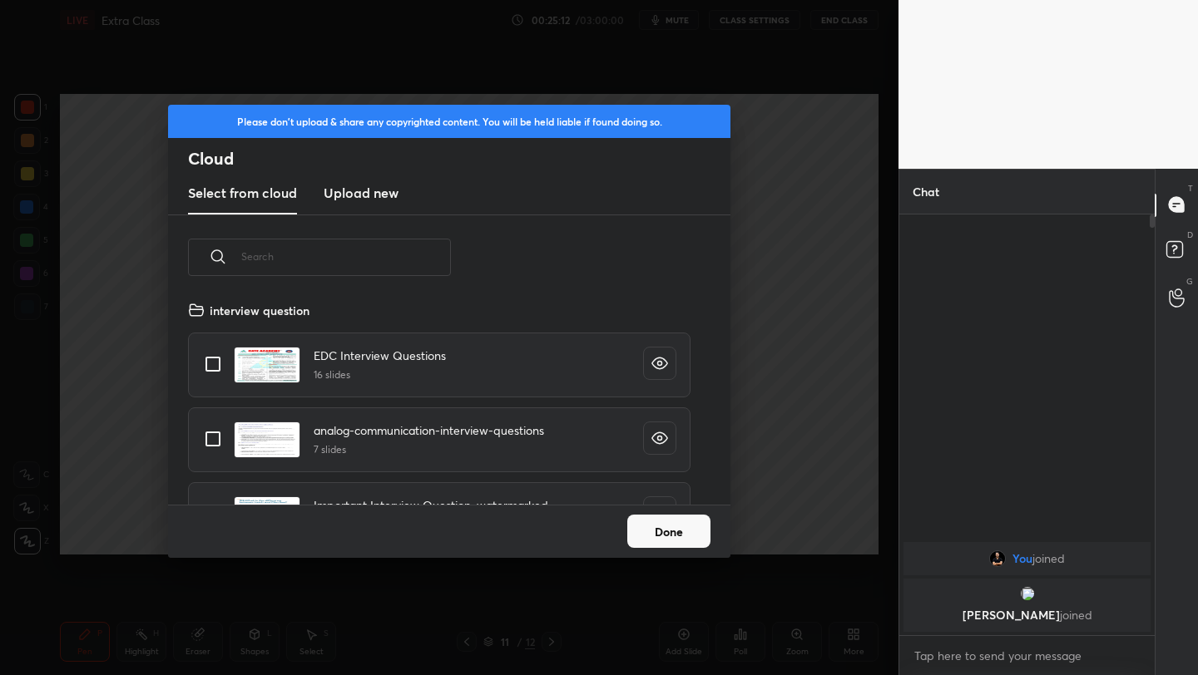
drag, startPoint x: 378, startPoint y: 191, endPoint x: 386, endPoint y: 192, distance: 8.4
click at [378, 194] on h3 "Upload new" at bounding box center [361, 193] width 75 height 20
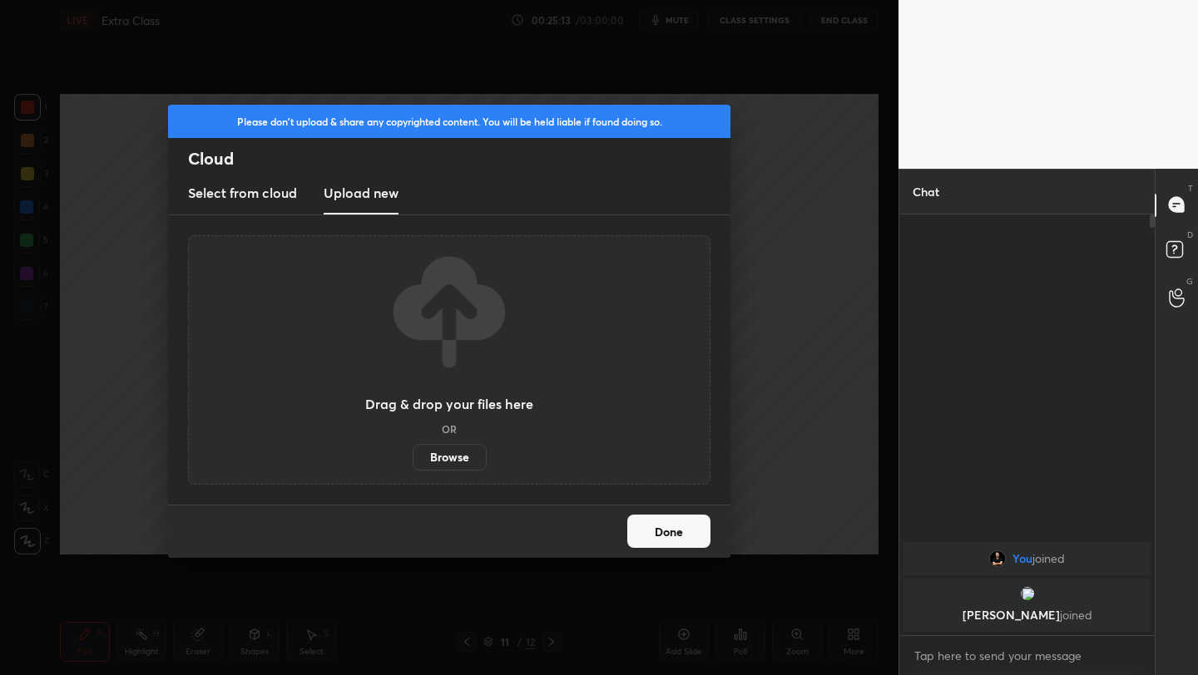
click at [442, 460] on label "Browse" at bounding box center [450, 457] width 74 height 27
click at [413, 460] on input "Browse" at bounding box center [413, 457] width 0 height 27
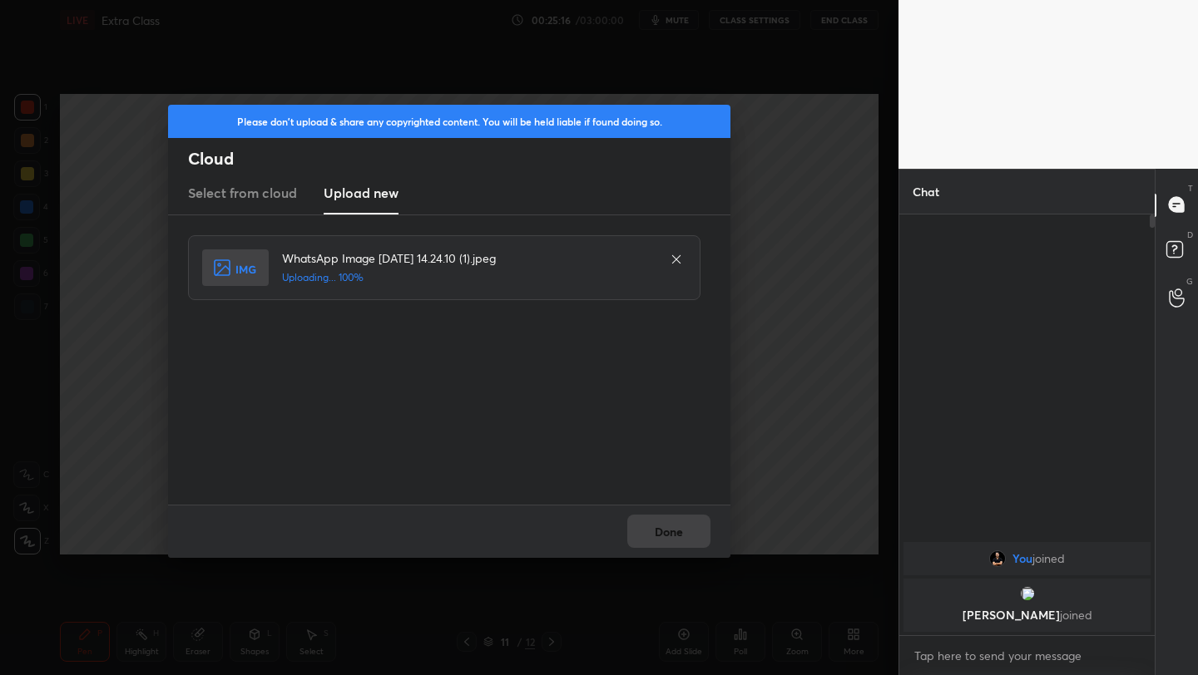
click at [669, 536] on div "Done" at bounding box center [449, 531] width 562 height 53
click at [676, 536] on button "Done" at bounding box center [668, 531] width 83 height 33
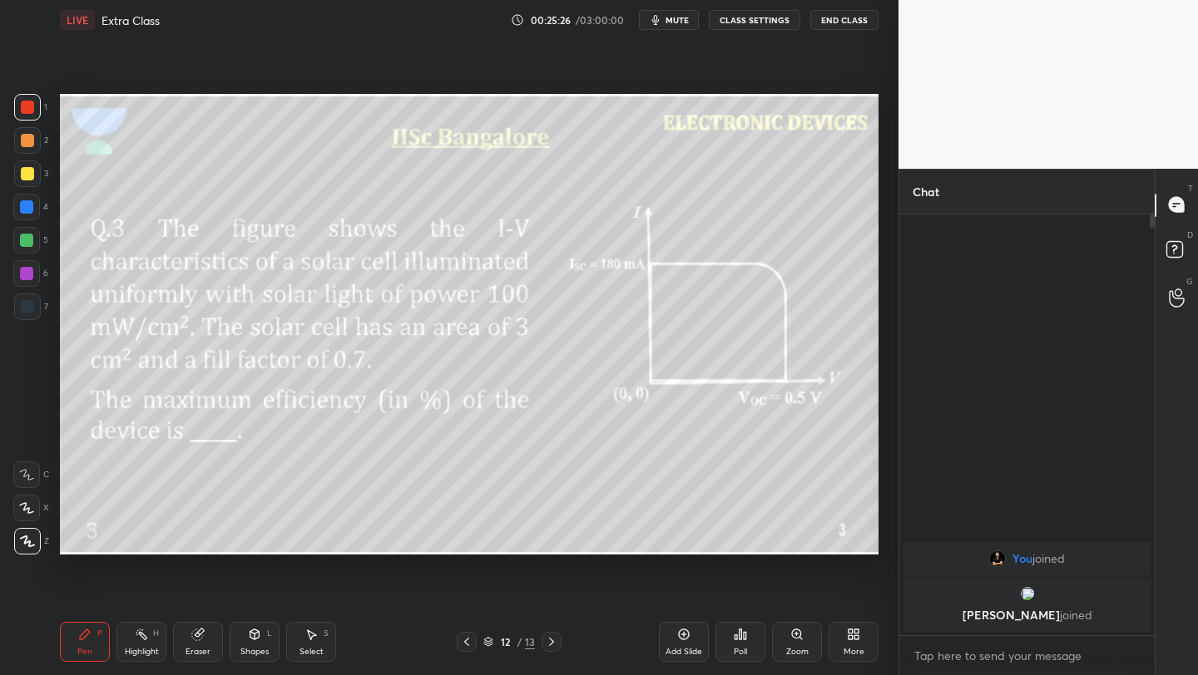
click at [840, 632] on div "More" at bounding box center [853, 642] width 50 height 40
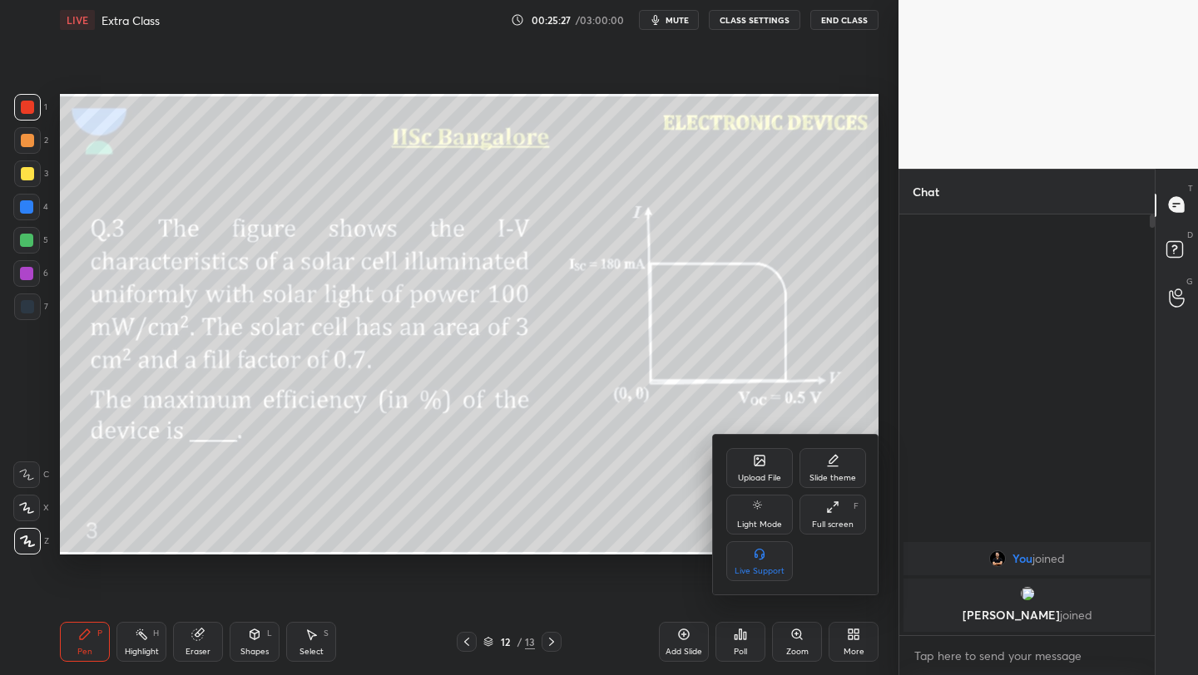
click at [749, 462] on div "Upload File" at bounding box center [759, 468] width 67 height 40
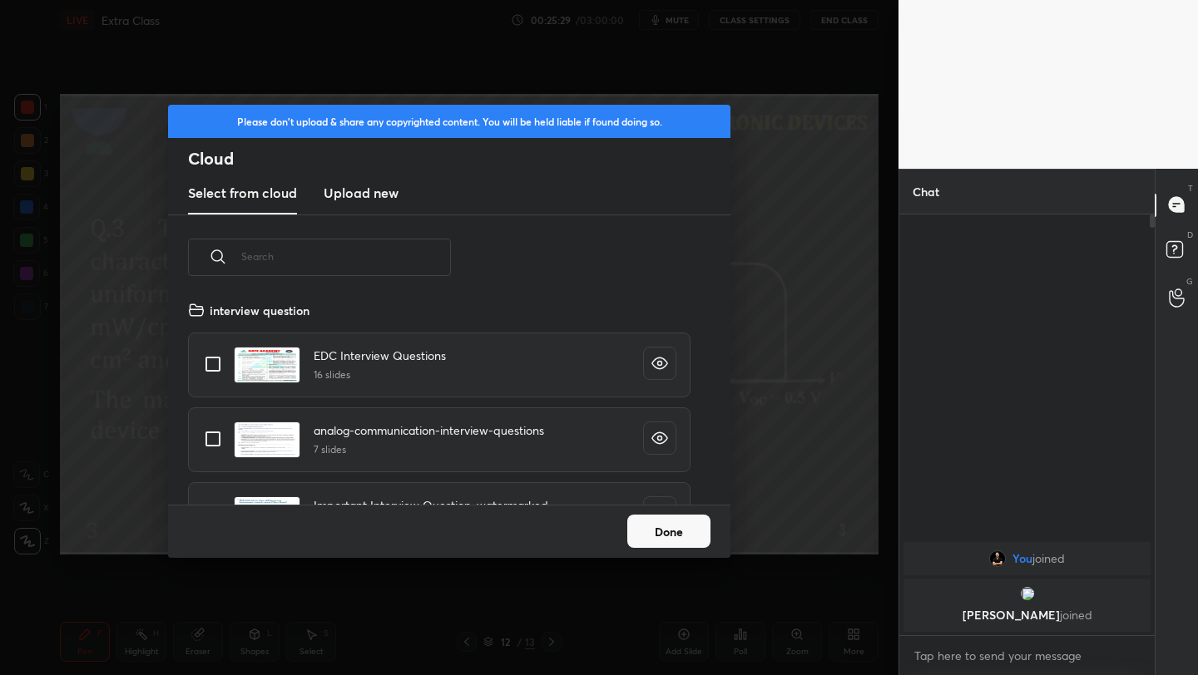
click at [376, 192] on h3 "Upload new" at bounding box center [361, 193] width 75 height 20
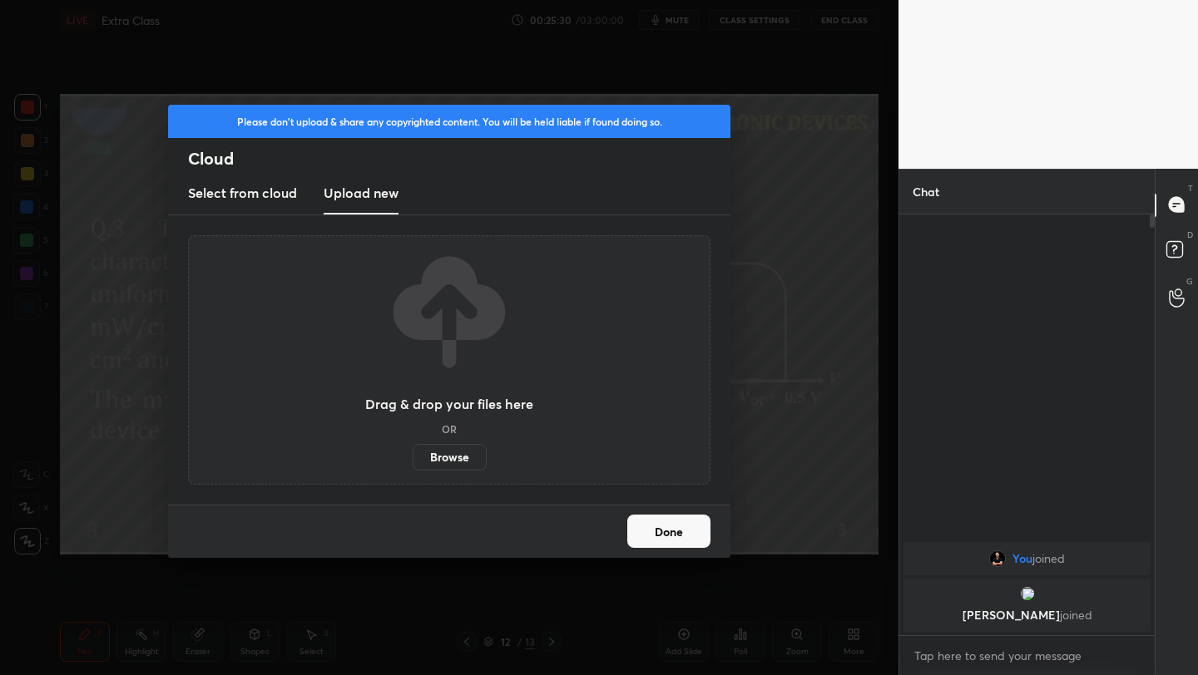
click at [442, 457] on label "Browse" at bounding box center [450, 457] width 74 height 27
click at [413, 457] on input "Browse" at bounding box center [413, 457] width 0 height 27
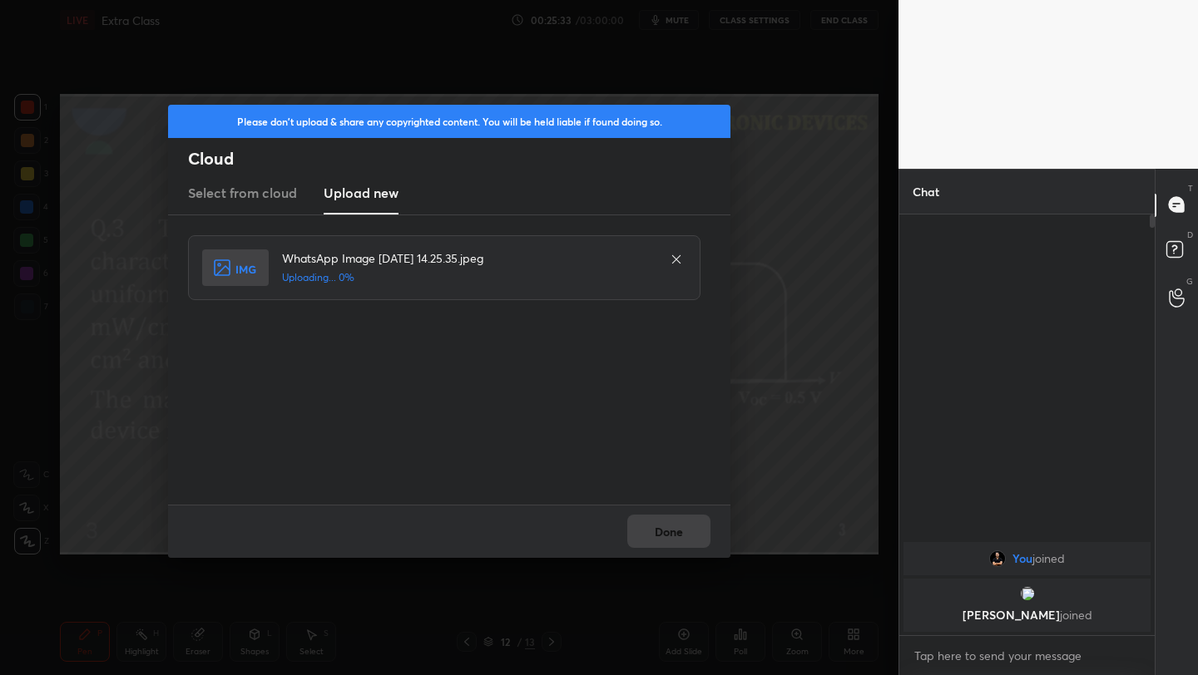
click at [663, 539] on div "Done" at bounding box center [449, 531] width 562 height 53
click at [675, 531] on button "Done" at bounding box center [668, 531] width 83 height 33
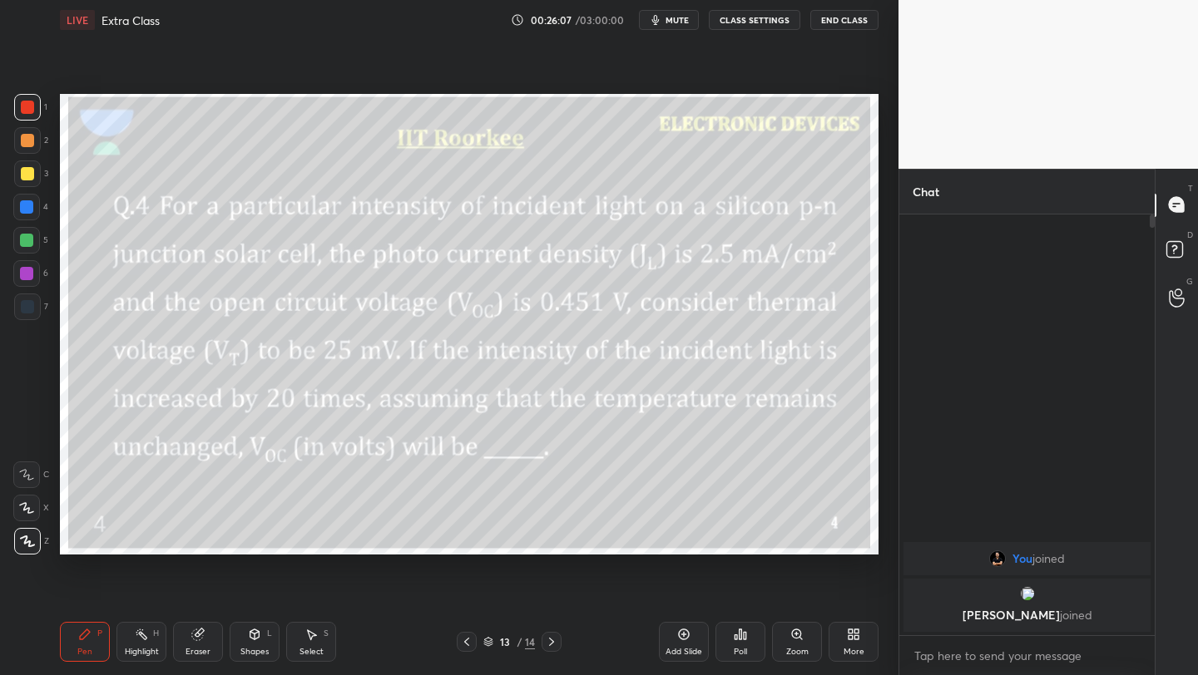
click at [685, 641] on div "Add Slide" at bounding box center [684, 642] width 50 height 40
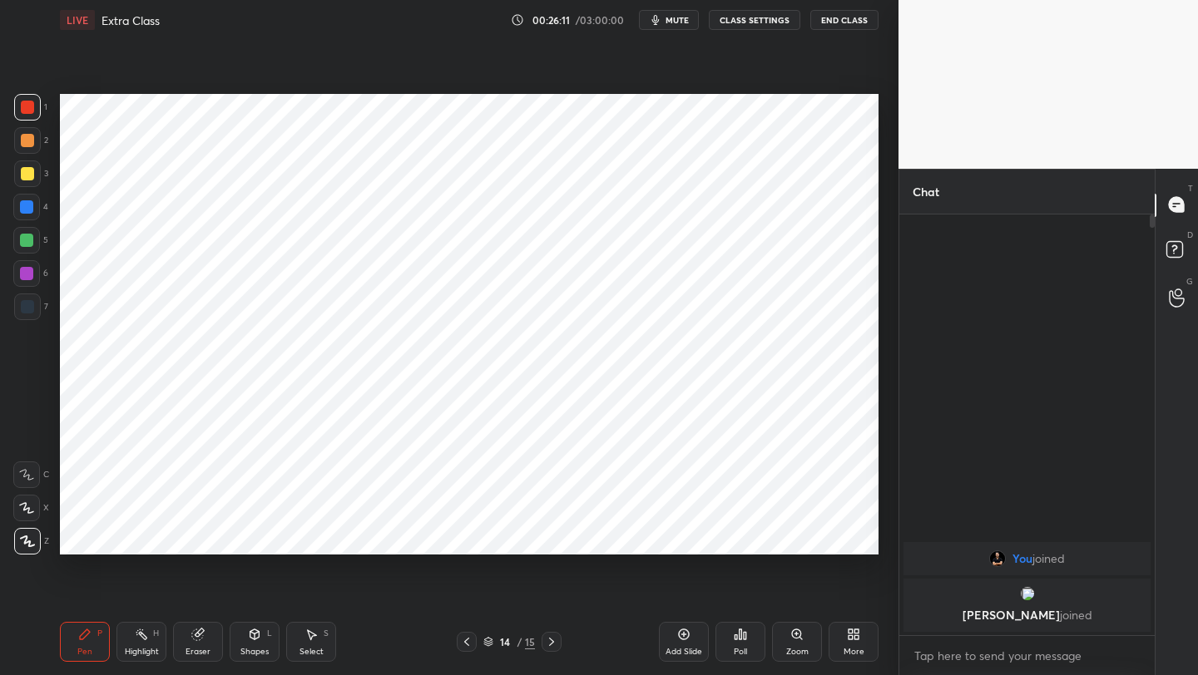
click at [33, 114] on div at bounding box center [27, 107] width 27 height 27
click at [466, 642] on icon at bounding box center [466, 641] width 13 height 13
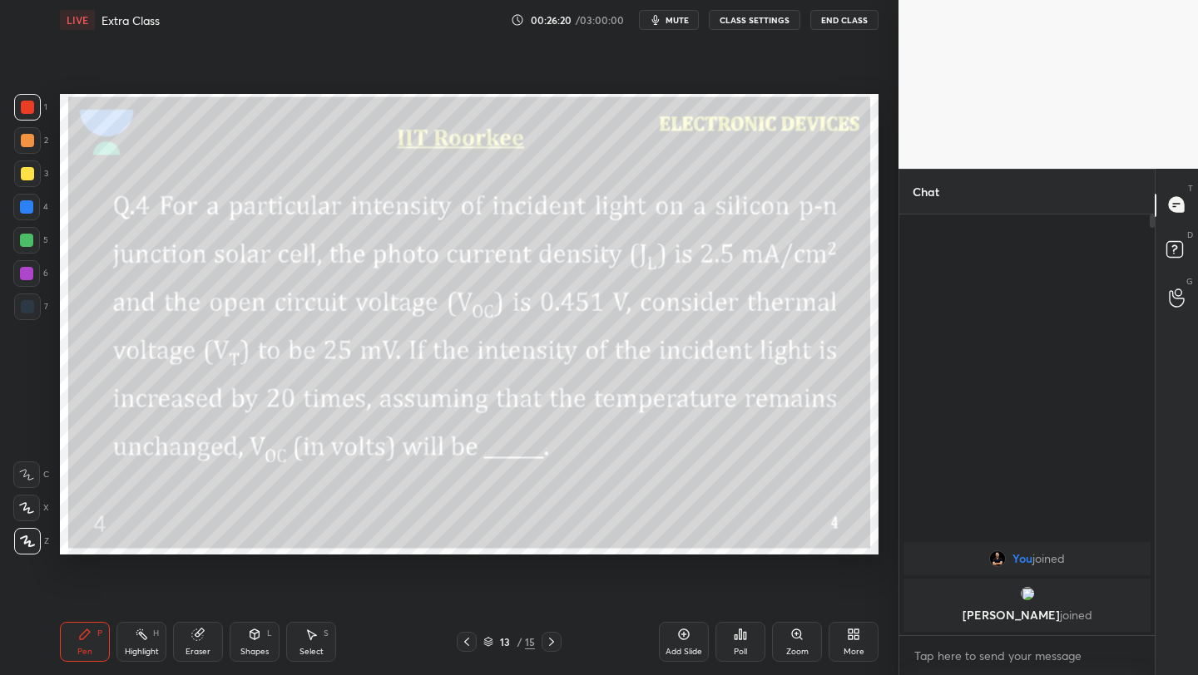
click at [551, 640] on icon at bounding box center [551, 641] width 13 height 13
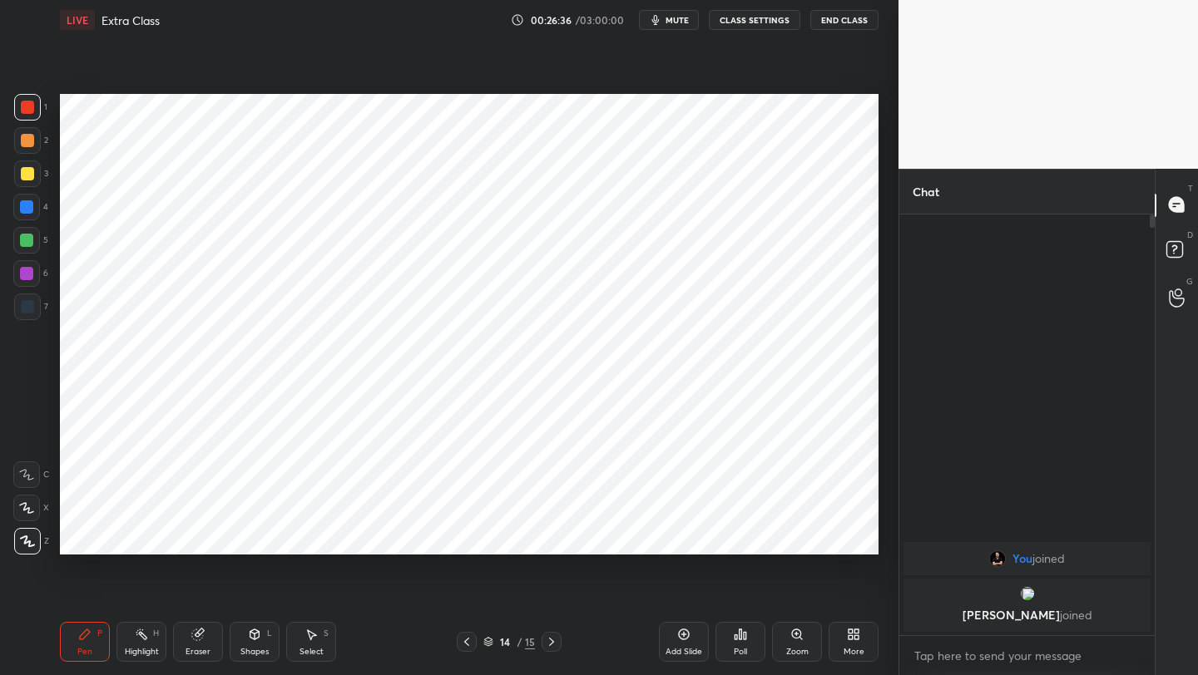
click at [460, 648] on div at bounding box center [467, 642] width 20 height 20
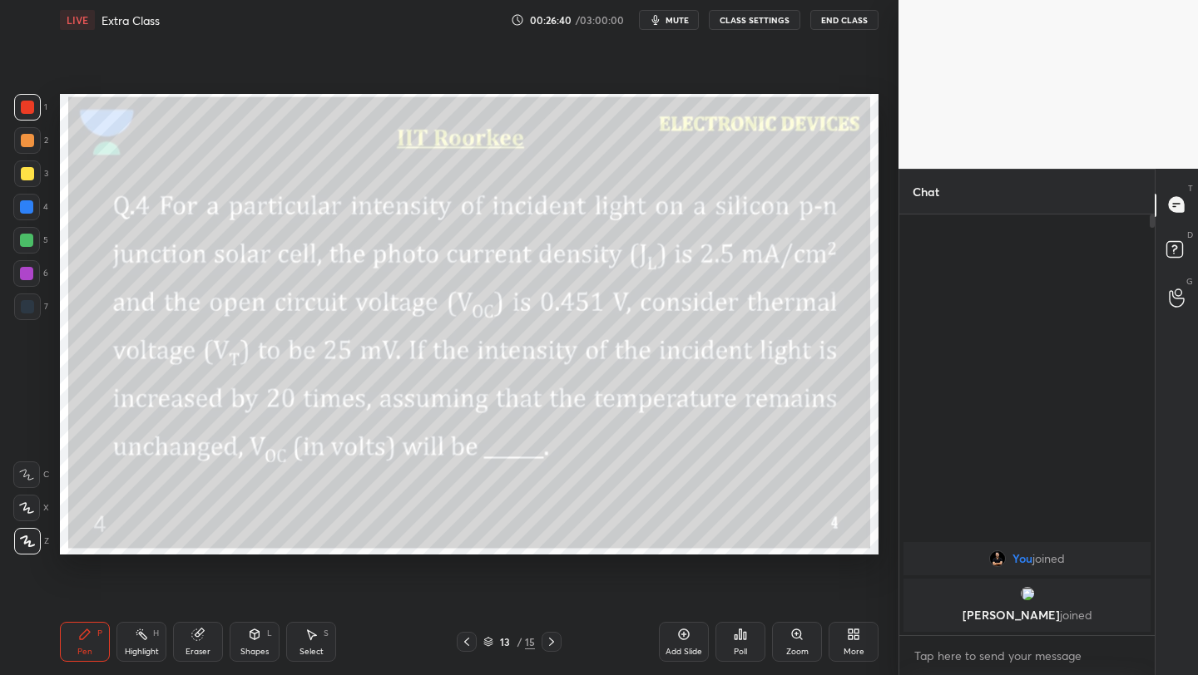
click at [548, 639] on icon at bounding box center [551, 641] width 13 height 13
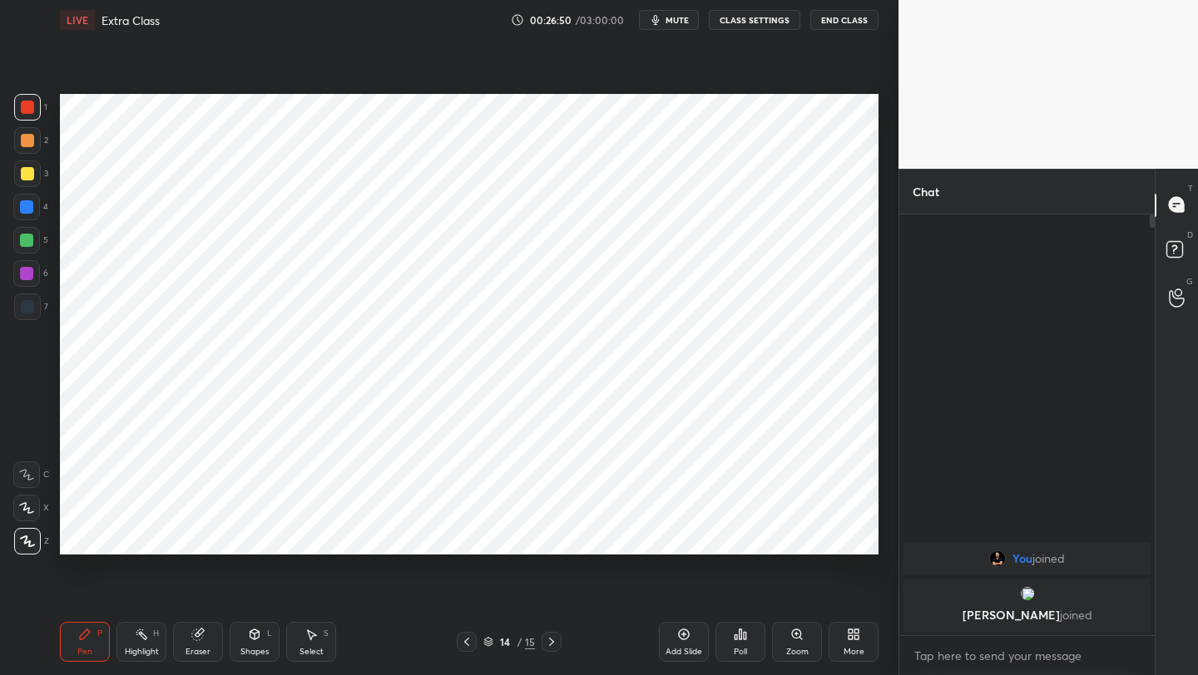
click at [467, 644] on icon at bounding box center [466, 641] width 13 height 13
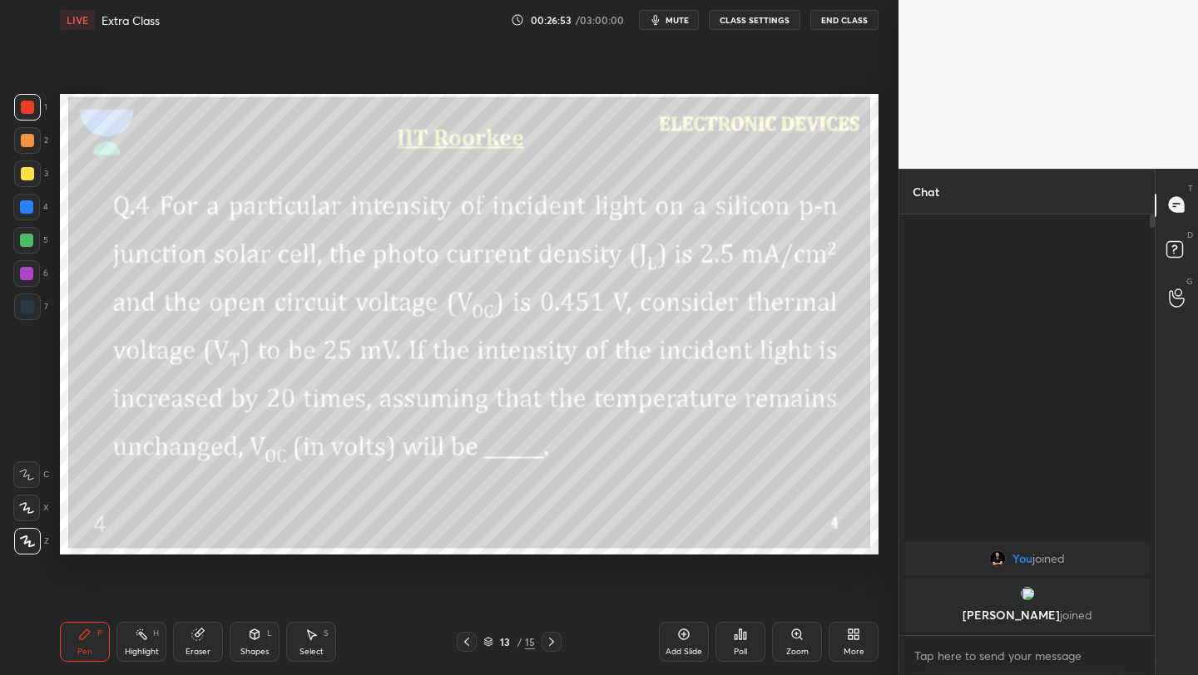
drag, startPoint x: 546, startPoint y: 643, endPoint x: 545, endPoint y: 634, distance: 9.2
click at [547, 643] on icon at bounding box center [551, 641] width 13 height 13
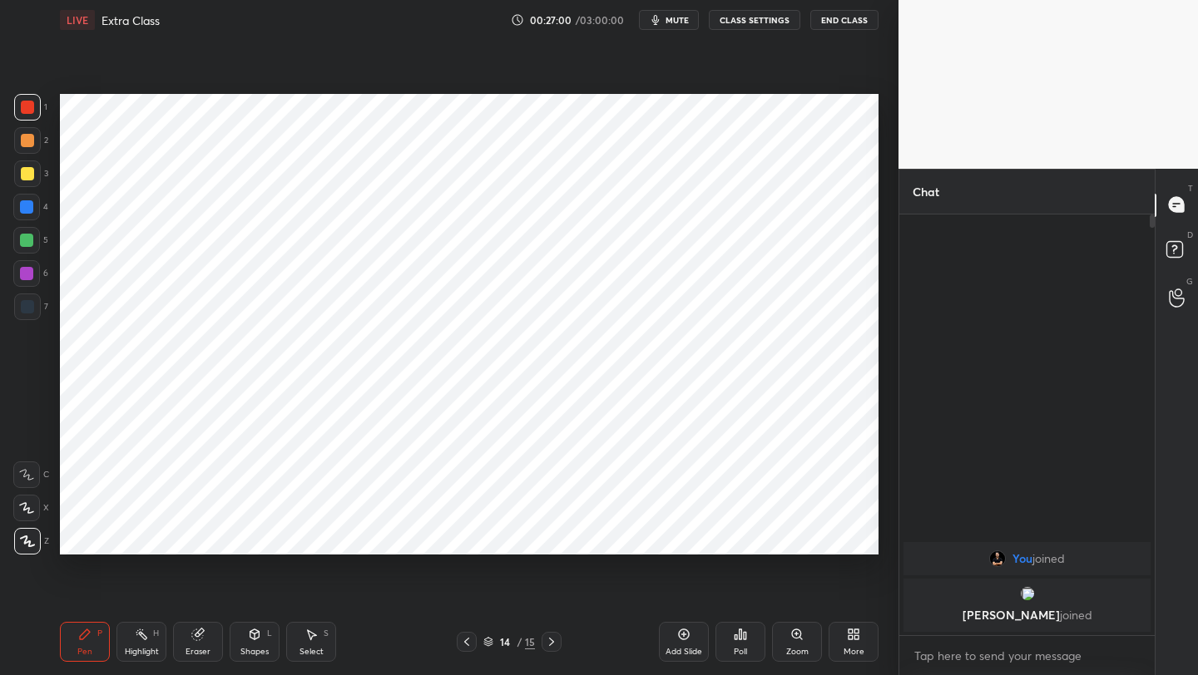
click at [469, 647] on icon at bounding box center [466, 641] width 13 height 13
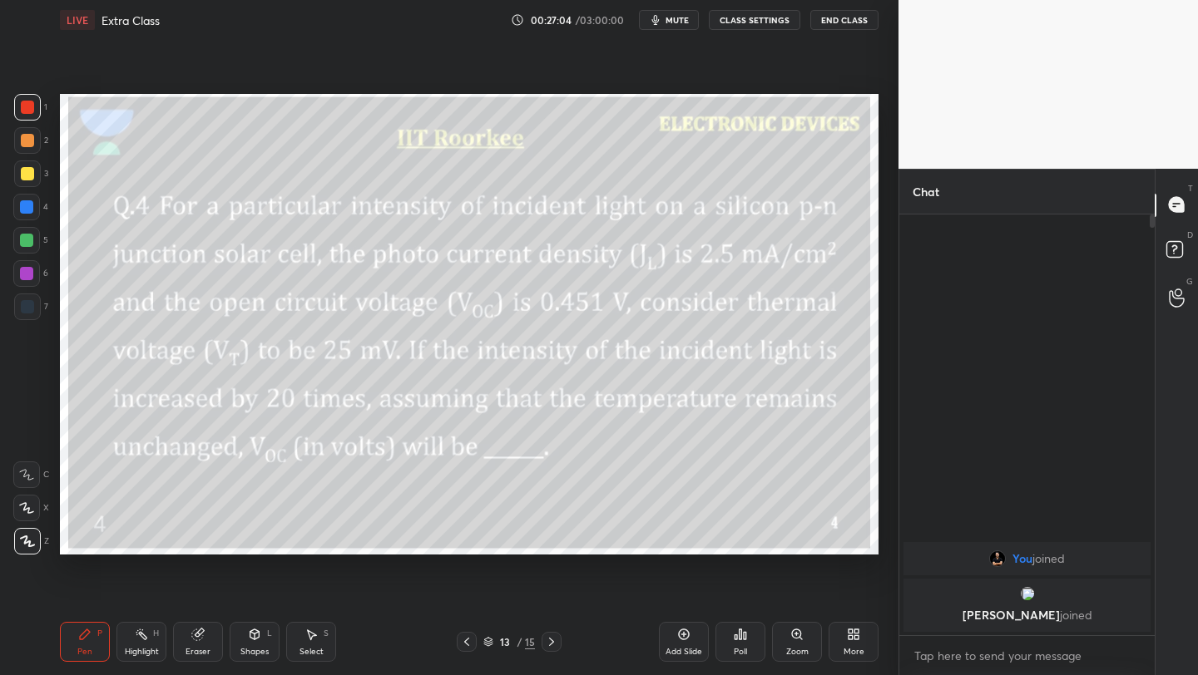
click at [555, 640] on icon at bounding box center [551, 641] width 13 height 13
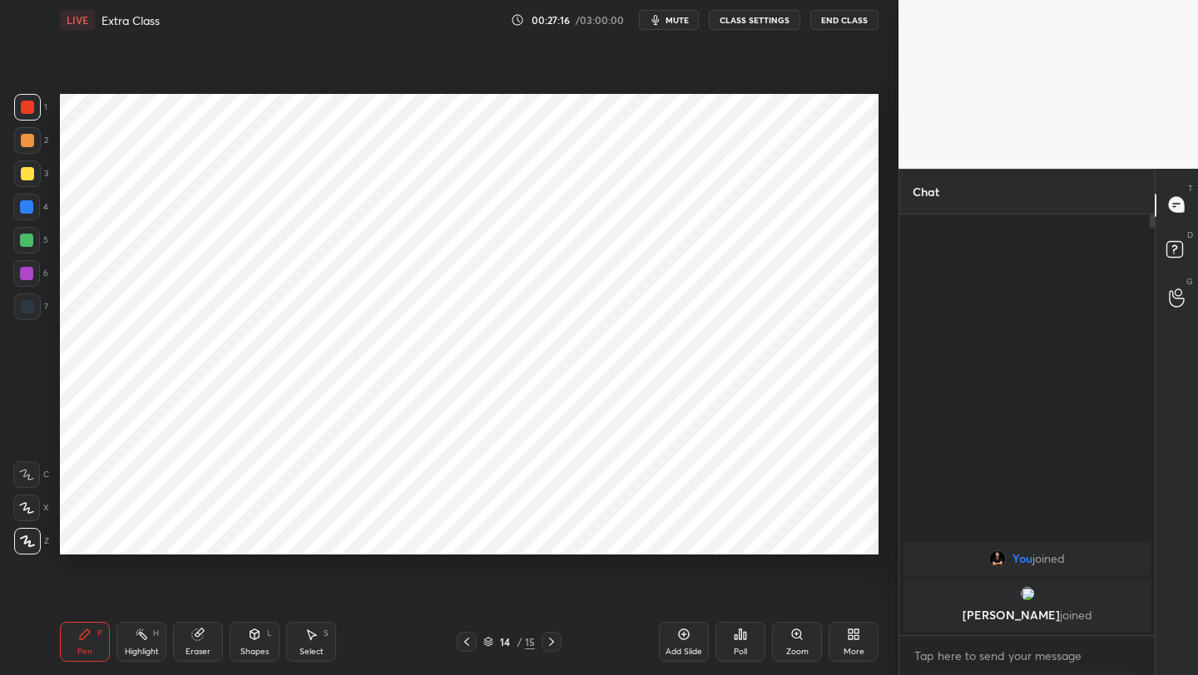
click at [468, 643] on icon at bounding box center [466, 641] width 13 height 13
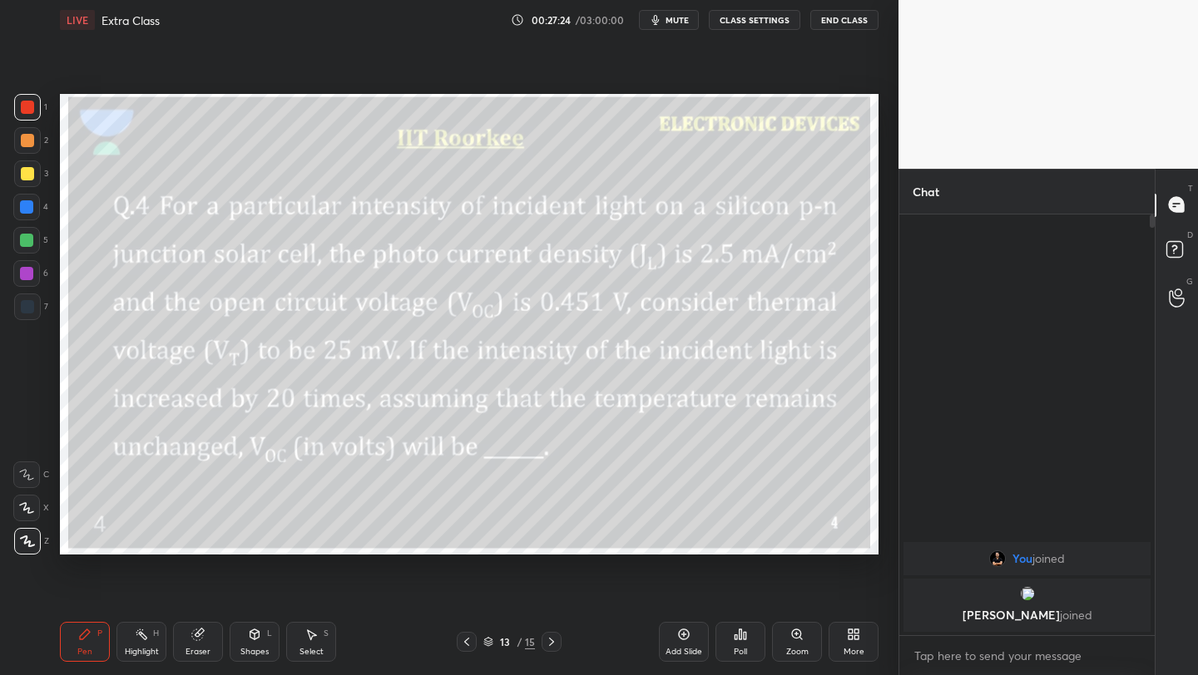
click at [545, 642] on icon at bounding box center [551, 641] width 13 height 13
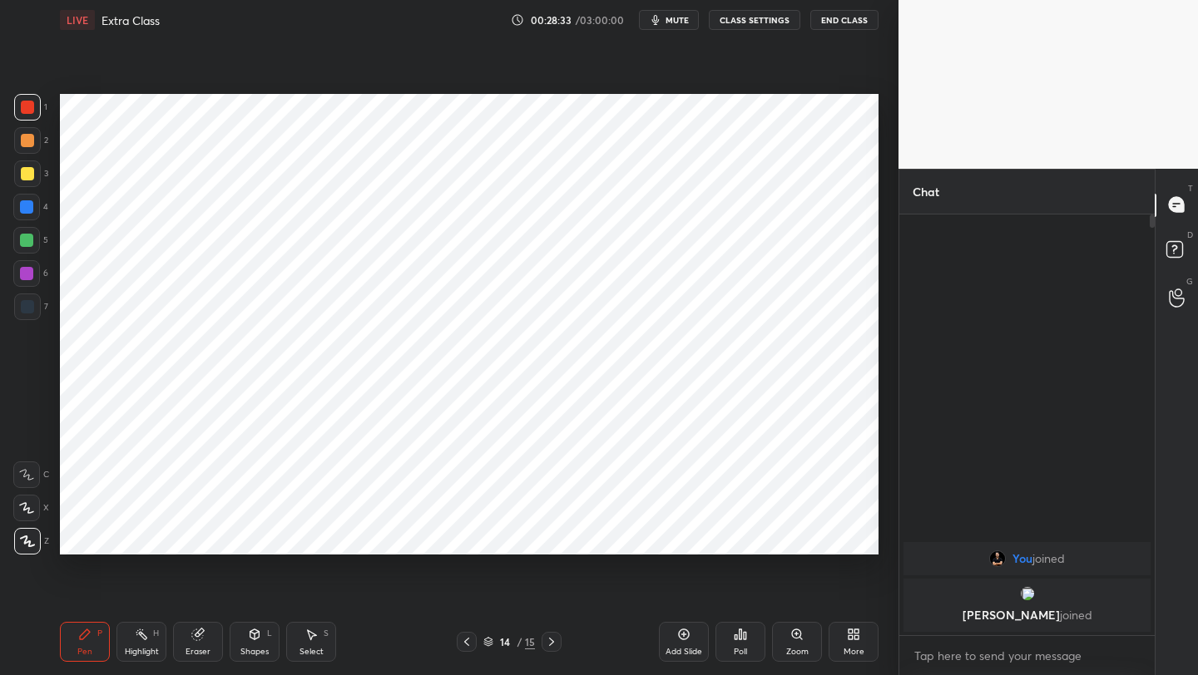
click at [197, 662] on div "Pen P Highlight H Eraser Shapes L Select S 14 / 15 Add Slide Poll Zoom More" at bounding box center [469, 642] width 818 height 67
drag, startPoint x: 186, startPoint y: 640, endPoint x: 236, endPoint y: 559, distance: 95.6
click at [185, 642] on div "Eraser" at bounding box center [198, 642] width 50 height 40
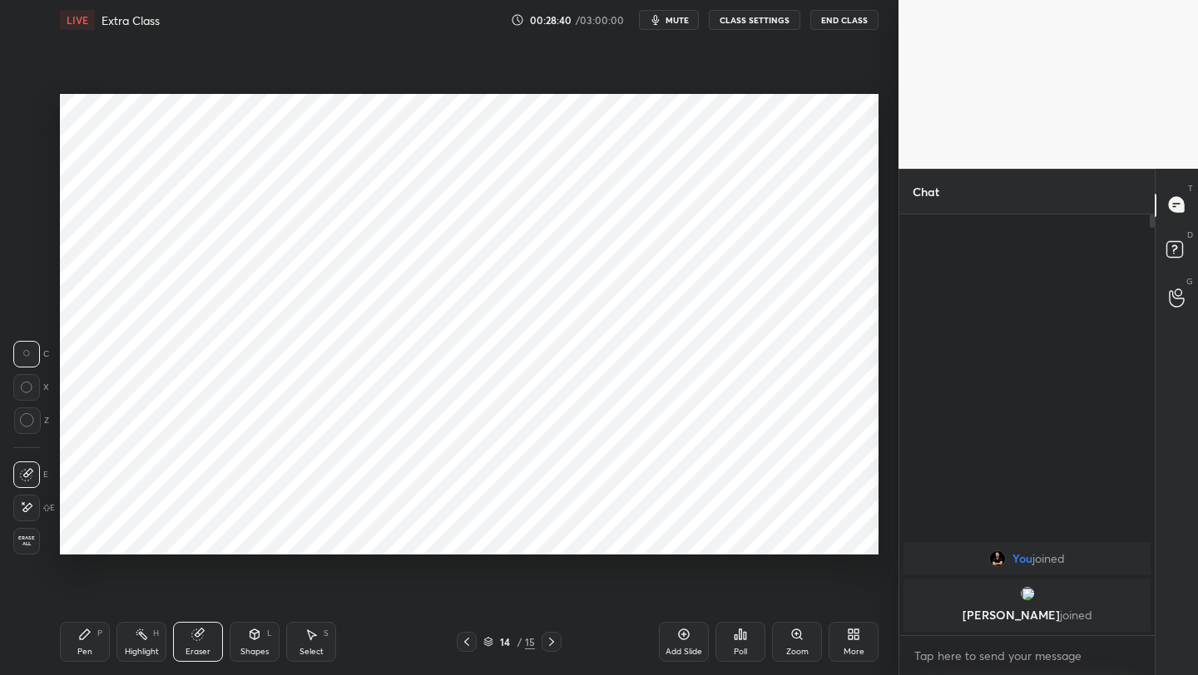
click at [75, 650] on div "Pen P" at bounding box center [85, 642] width 50 height 40
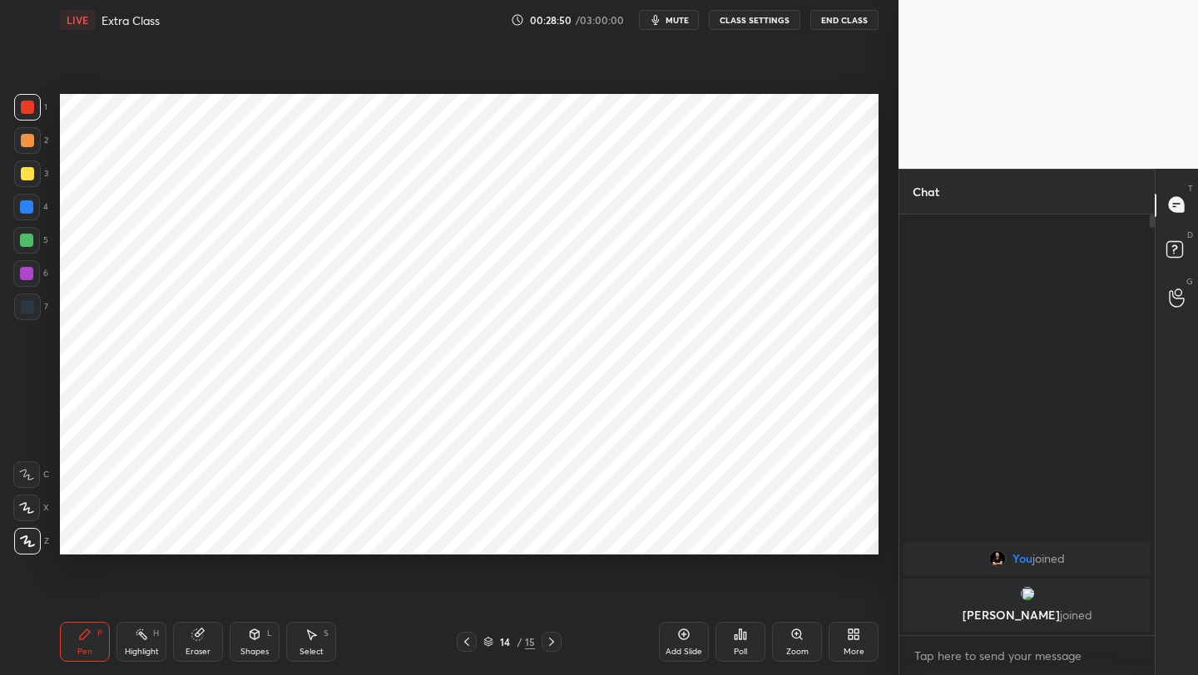
click at [27, 240] on div at bounding box center [26, 240] width 13 height 13
click at [21, 274] on div at bounding box center [26, 273] width 13 height 13
click at [30, 230] on div at bounding box center [26, 240] width 27 height 27
drag, startPoint x: 690, startPoint y: 630, endPoint x: 712, endPoint y: 592, distance: 43.9
click at [691, 628] on div "Add Slide" at bounding box center [684, 642] width 50 height 40
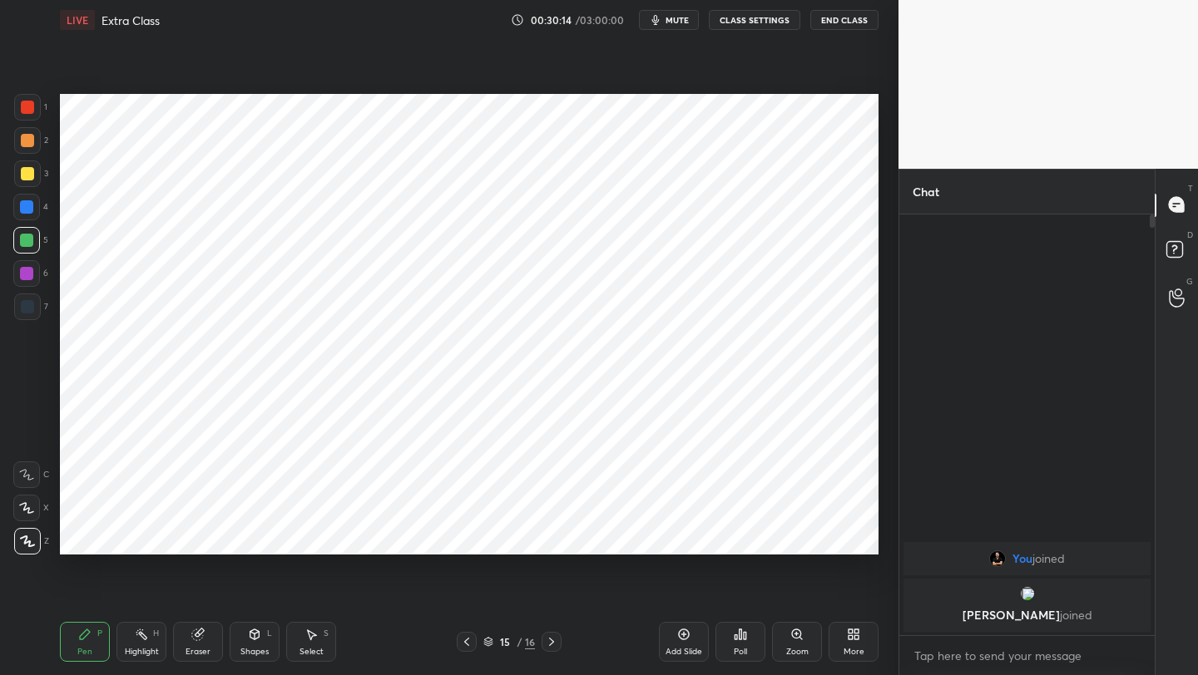
click at [28, 124] on div "1" at bounding box center [30, 110] width 33 height 33
click at [467, 640] on icon at bounding box center [466, 641] width 13 height 13
click at [544, 637] on div at bounding box center [551, 642] width 20 height 20
click at [467, 640] on icon at bounding box center [466, 641] width 13 height 13
click at [477, 636] on div "14 / 16" at bounding box center [509, 642] width 105 height 20
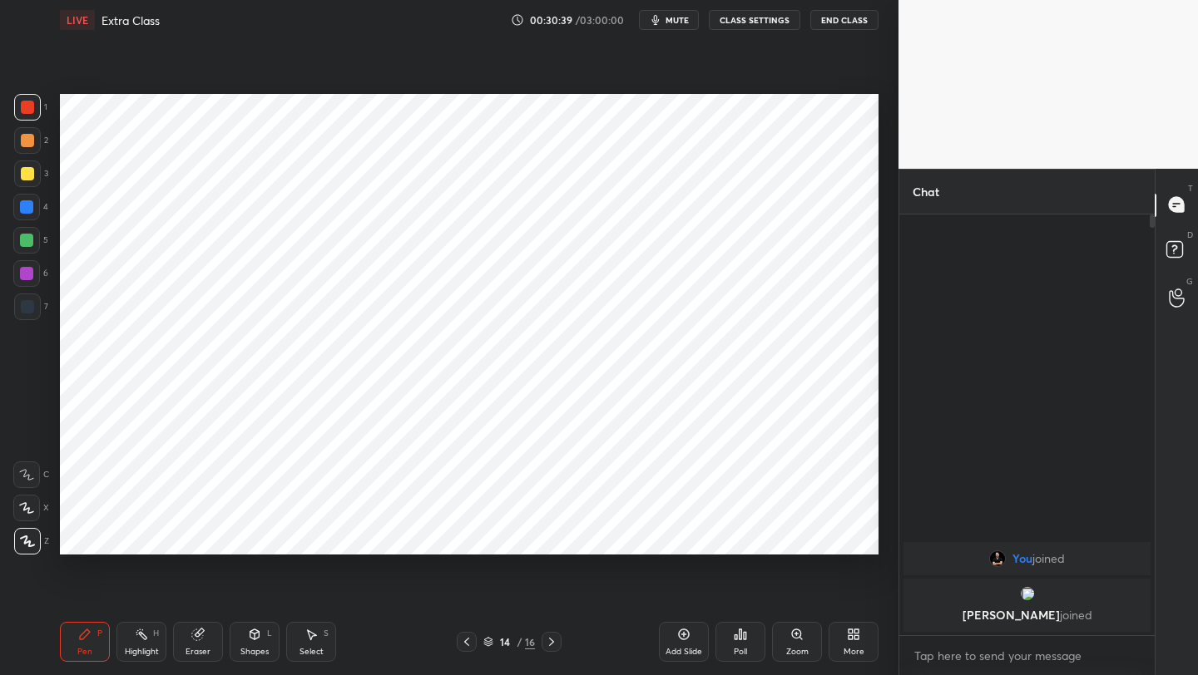
click at [467, 642] on icon at bounding box center [466, 641] width 13 height 13
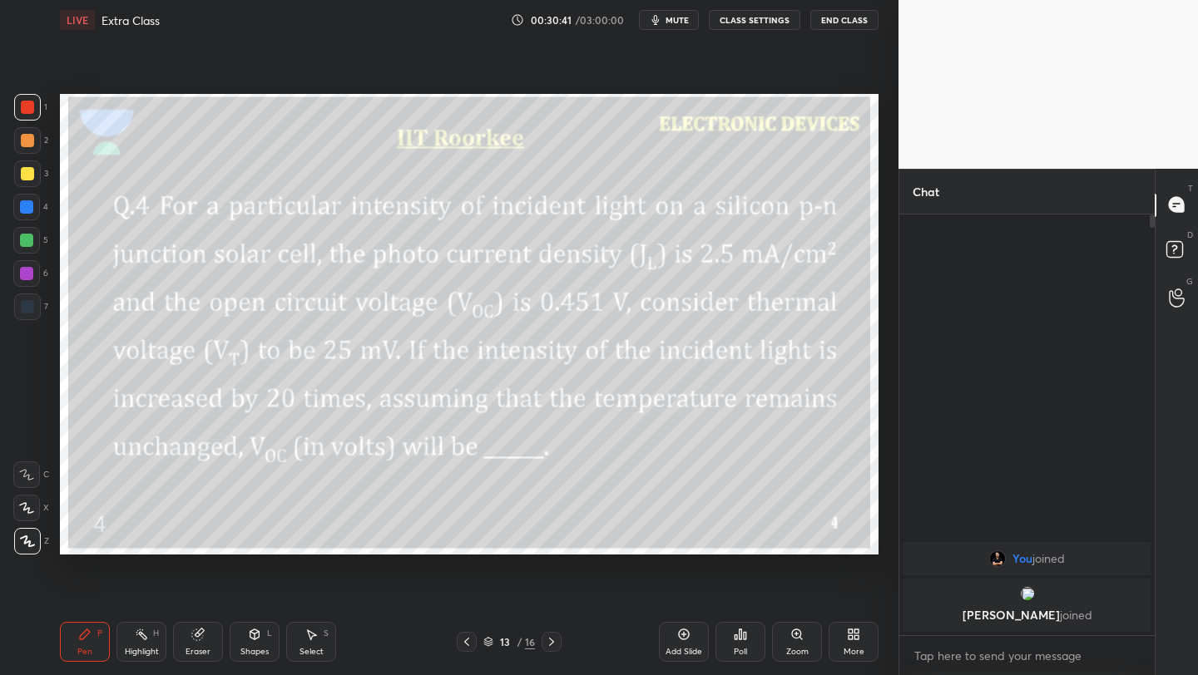
click at [550, 640] on icon at bounding box center [551, 641] width 13 height 13
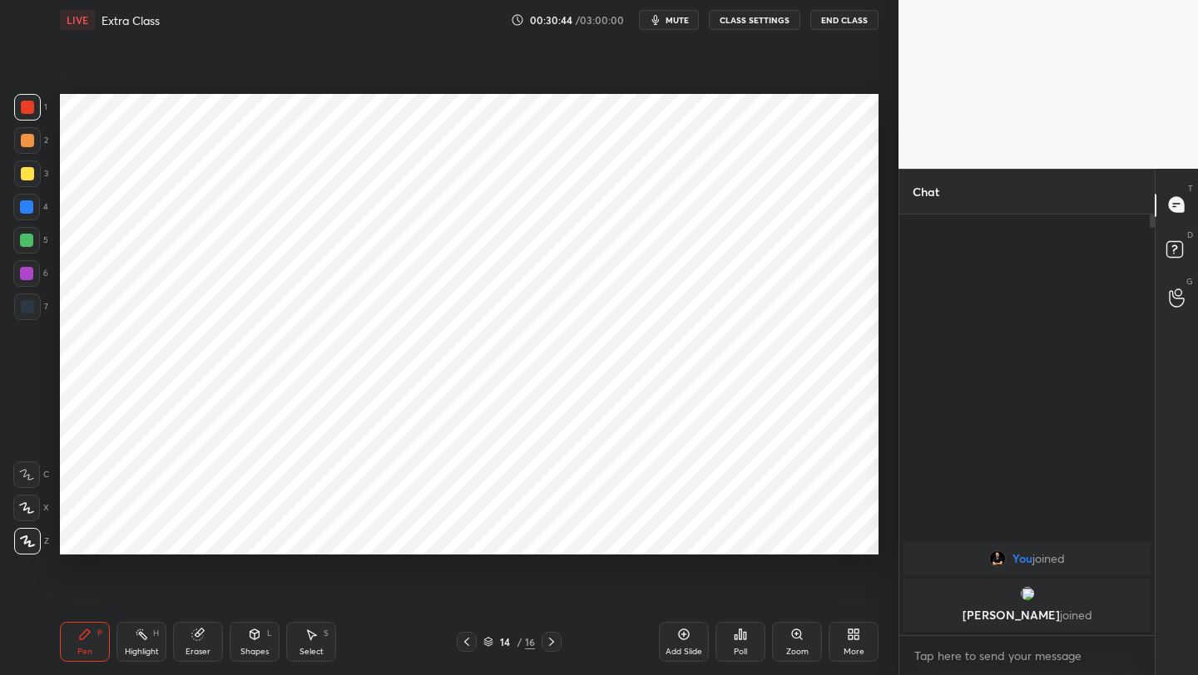
click at [552, 638] on icon at bounding box center [551, 641] width 13 height 13
drag, startPoint x: 205, startPoint y: 638, endPoint x: 205, endPoint y: 629, distance: 9.2
click at [205, 638] on div "Eraser" at bounding box center [198, 642] width 50 height 40
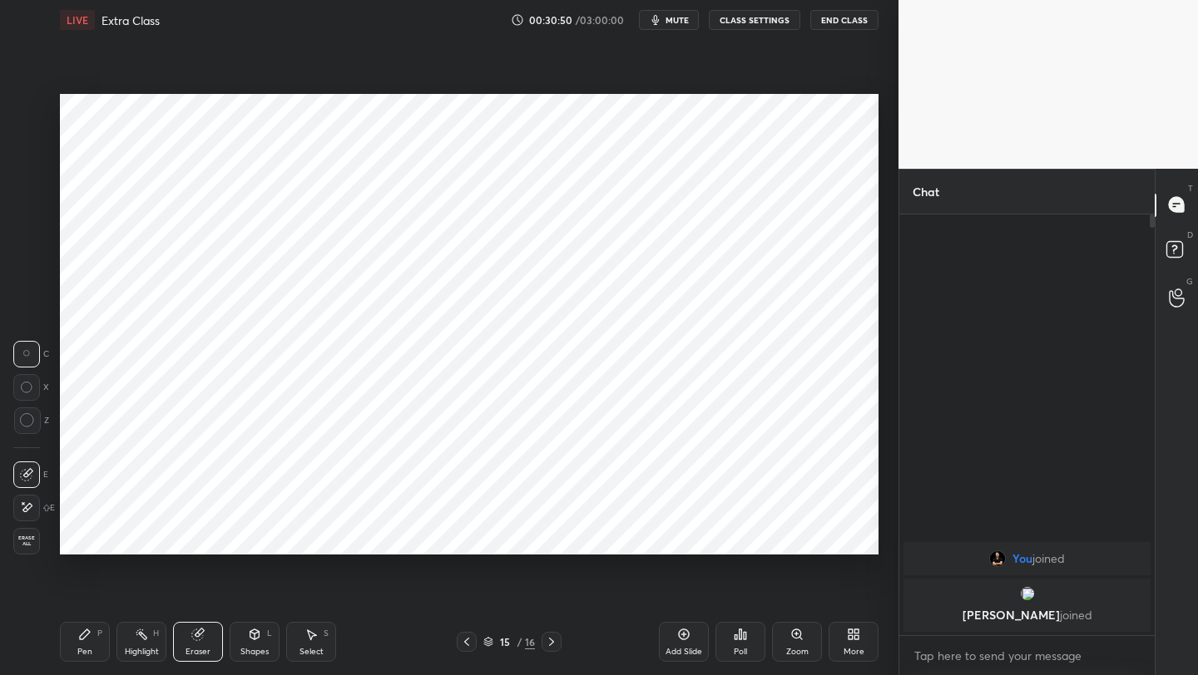
click at [87, 637] on icon at bounding box center [84, 634] width 13 height 13
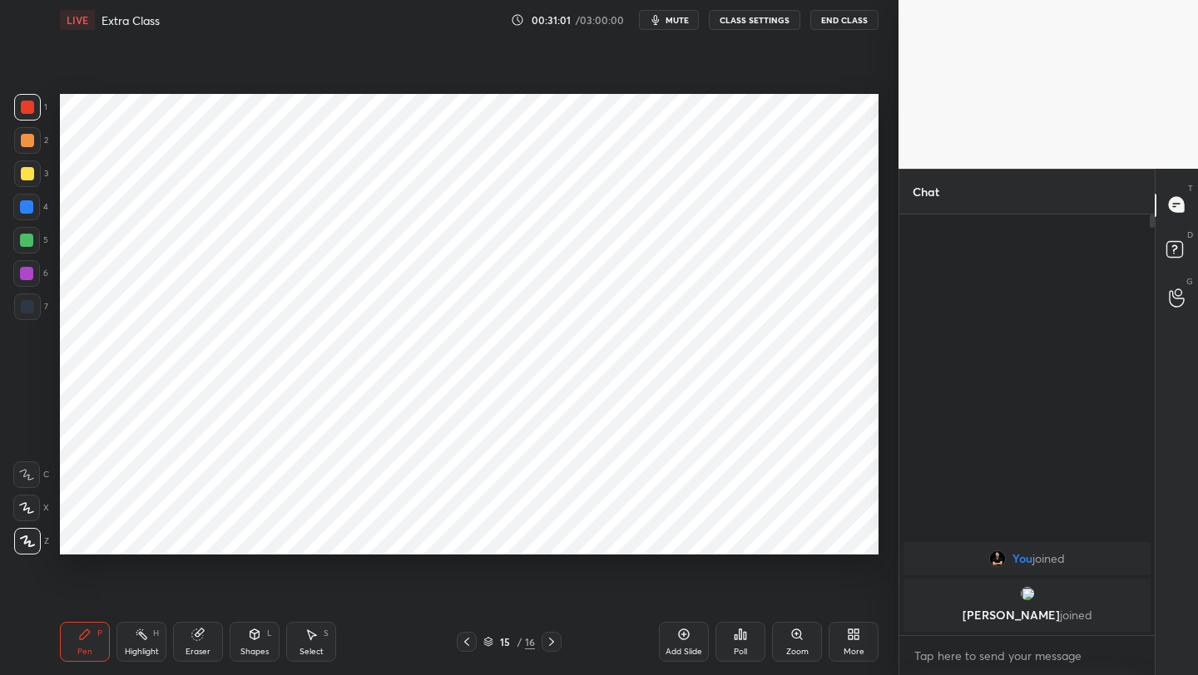
click at [473, 643] on div at bounding box center [467, 642] width 20 height 20
click at [551, 637] on icon at bounding box center [551, 641] width 13 height 13
drag, startPoint x: 205, startPoint y: 633, endPoint x: 199, endPoint y: 598, distance: 35.4
click at [199, 633] on div "Eraser" at bounding box center [198, 642] width 50 height 40
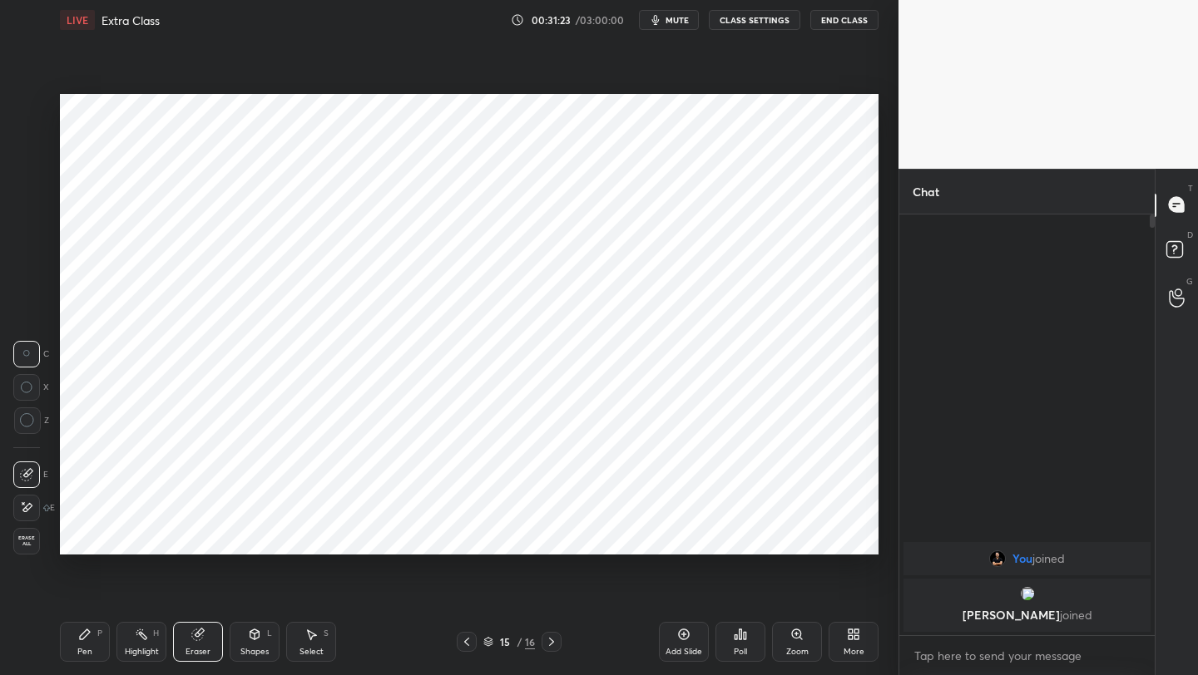
click at [72, 653] on div "Pen P" at bounding box center [85, 642] width 50 height 40
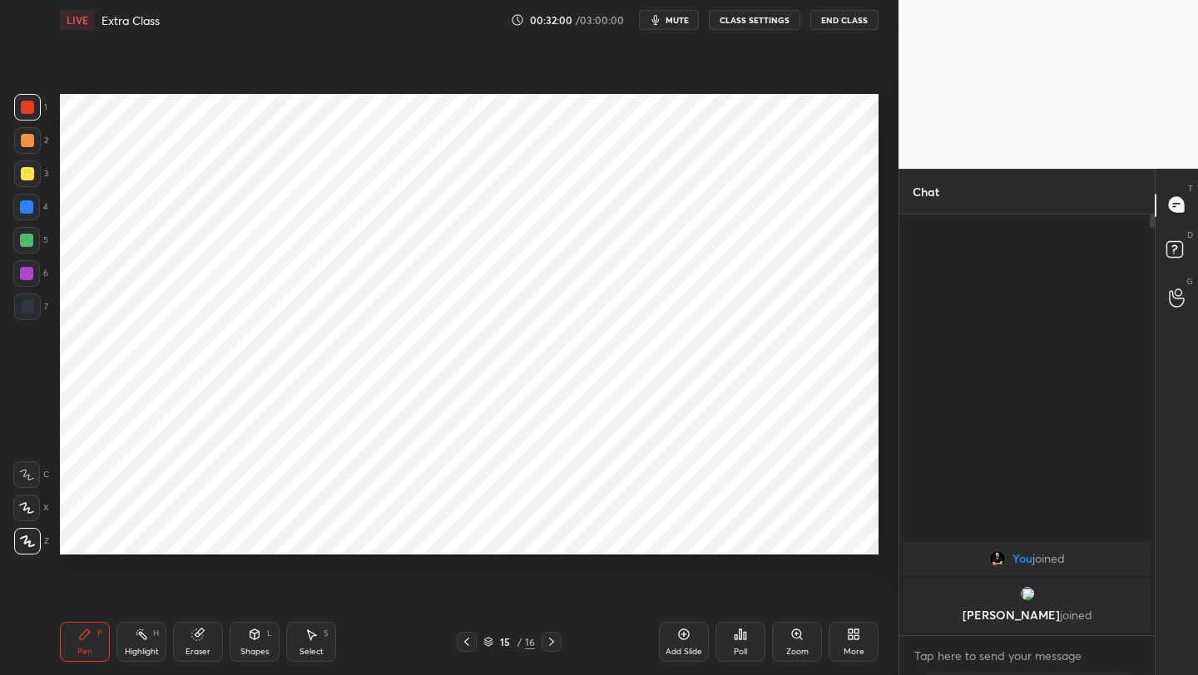
click at [469, 635] on icon at bounding box center [466, 641] width 13 height 13
click at [566, 640] on div "14 / 16" at bounding box center [508, 642] width 299 height 20
click at [555, 644] on icon at bounding box center [551, 641] width 13 height 13
click at [468, 645] on icon at bounding box center [466, 641] width 13 height 13
click at [551, 637] on icon at bounding box center [551, 641] width 13 height 13
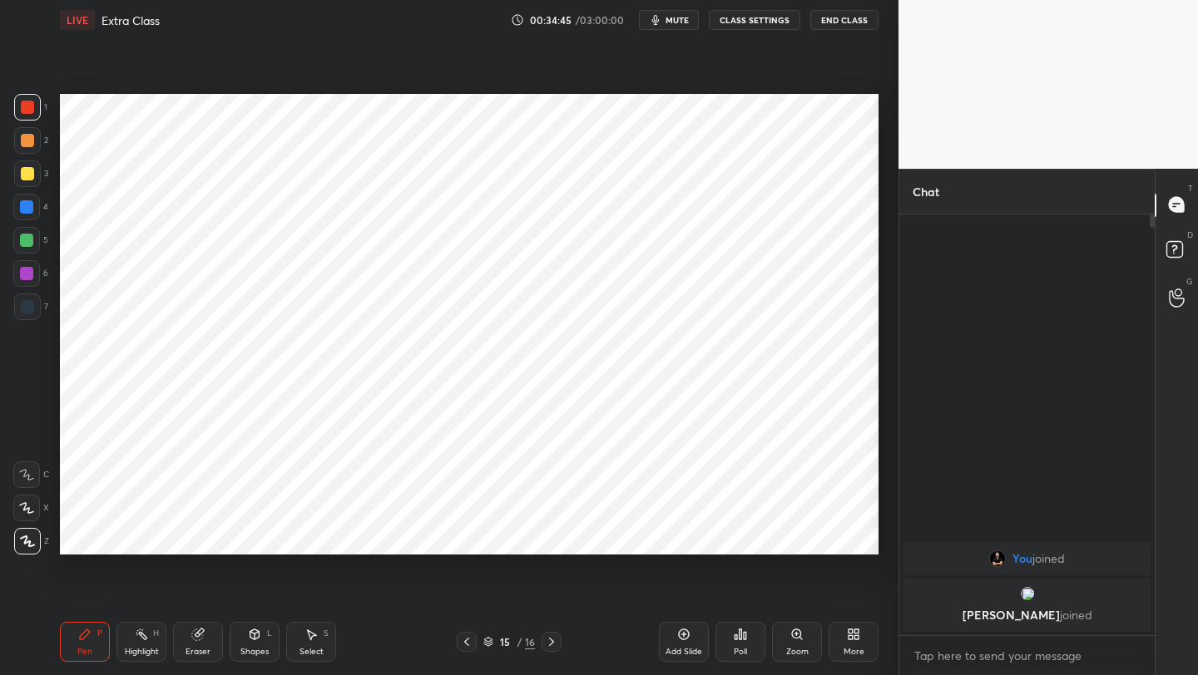
click at [852, 635] on icon at bounding box center [850, 637] width 4 height 4
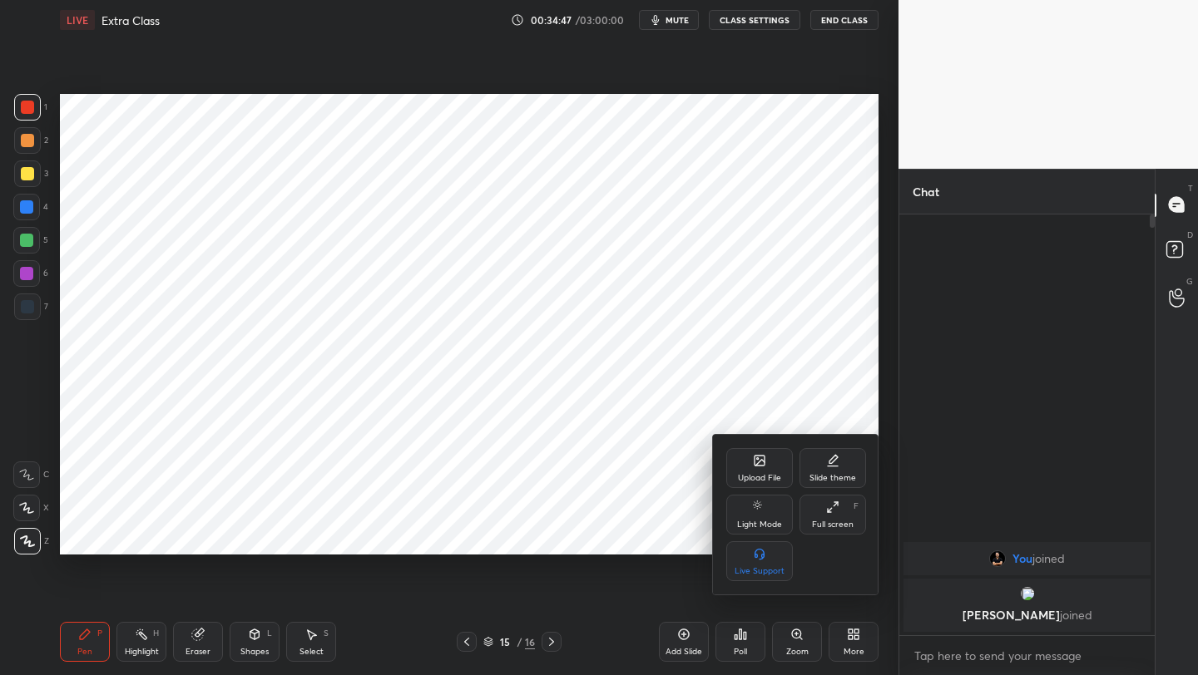
click at [765, 454] on icon at bounding box center [759, 460] width 13 height 13
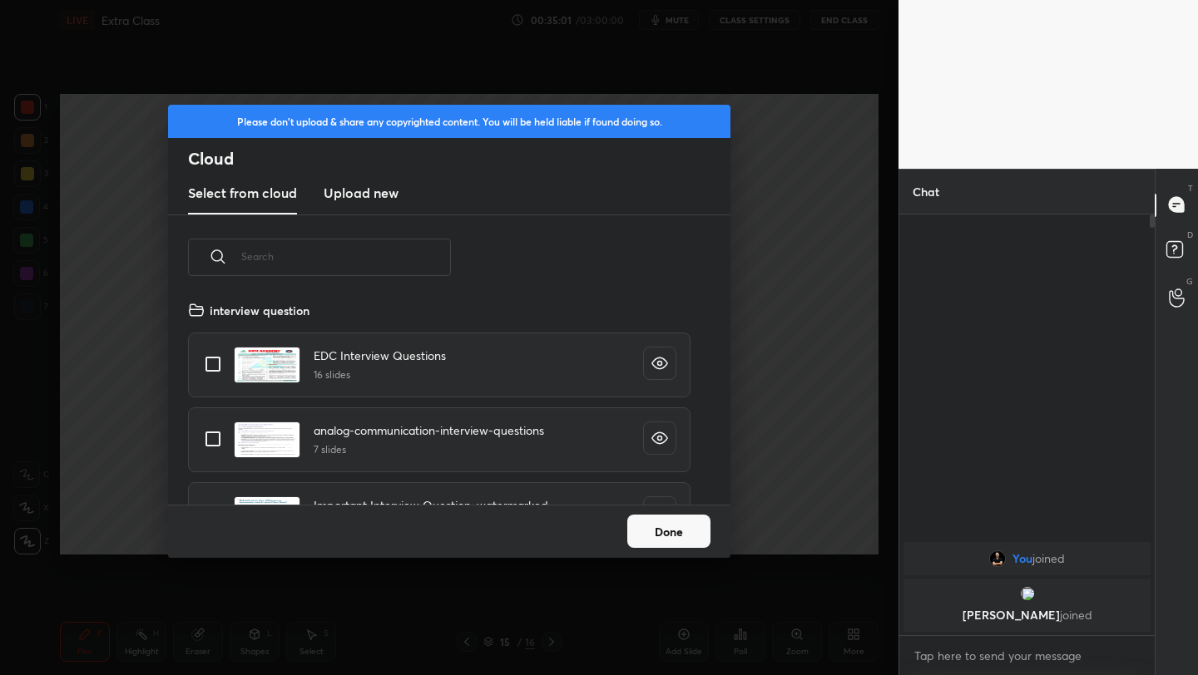
click at [804, 264] on div "Please don't upload & share any copyrighted content. You will be held liable if…" at bounding box center [449, 337] width 898 height 675
click at [678, 524] on button "Done" at bounding box center [668, 531] width 83 height 33
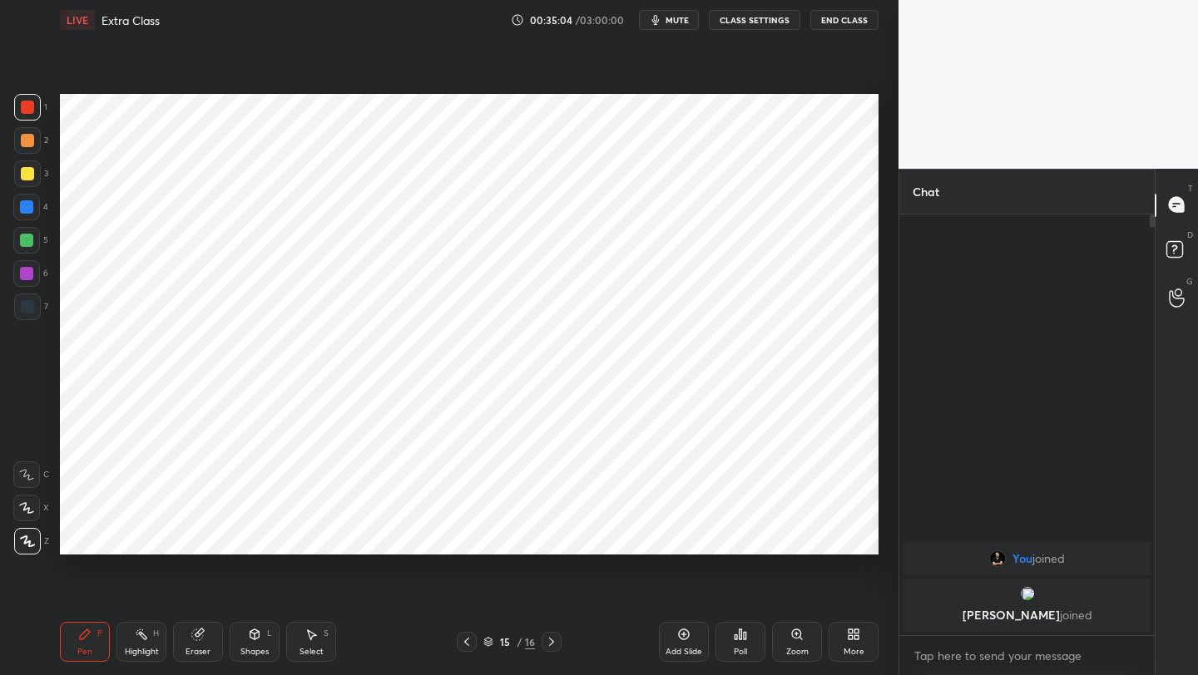
click at [850, 644] on div "More" at bounding box center [853, 642] width 50 height 40
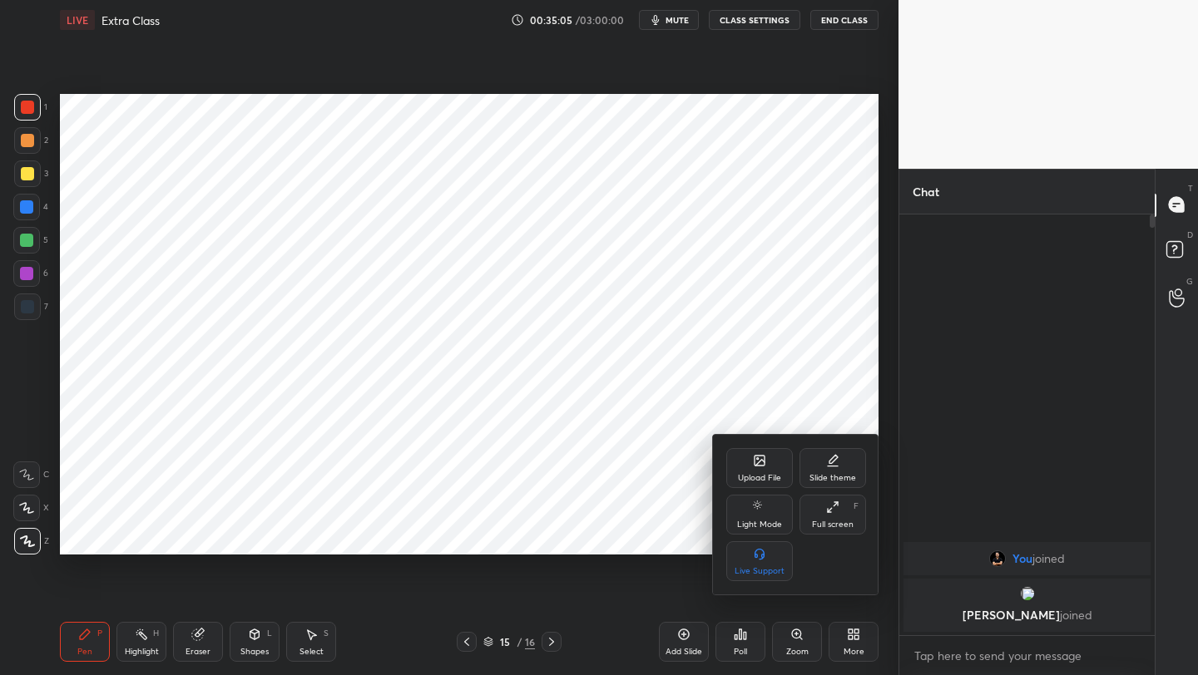
click at [764, 459] on icon at bounding box center [759, 461] width 10 height 10
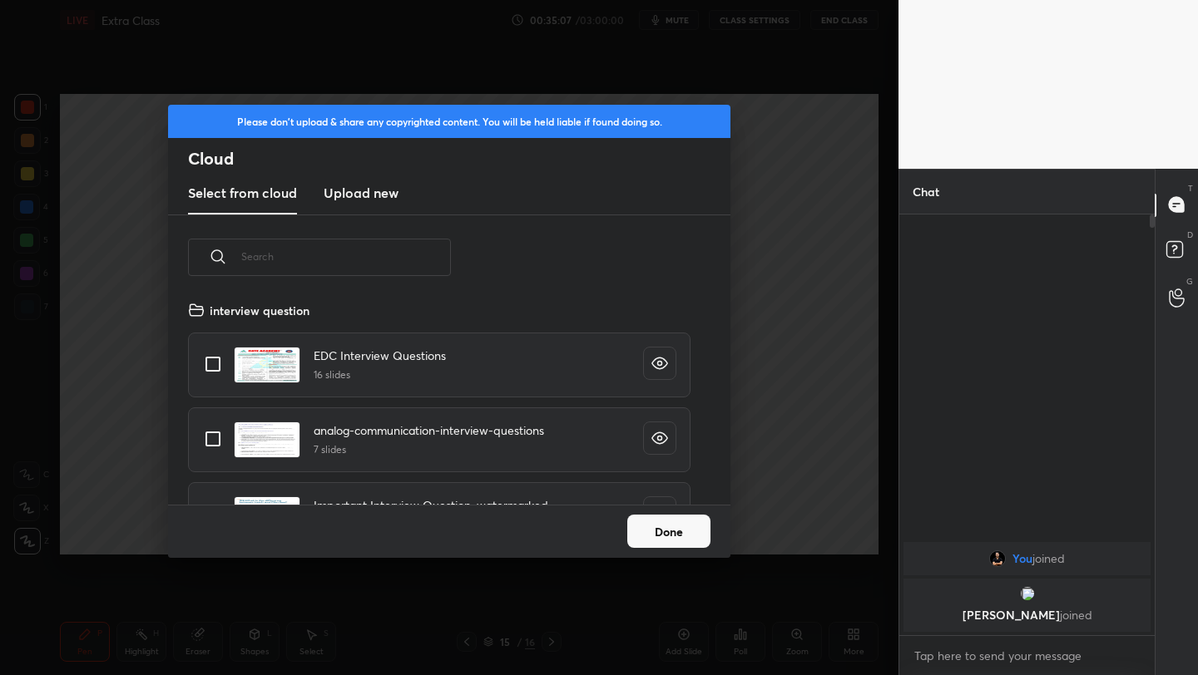
click at [365, 193] on h3 "Upload new" at bounding box center [361, 193] width 75 height 20
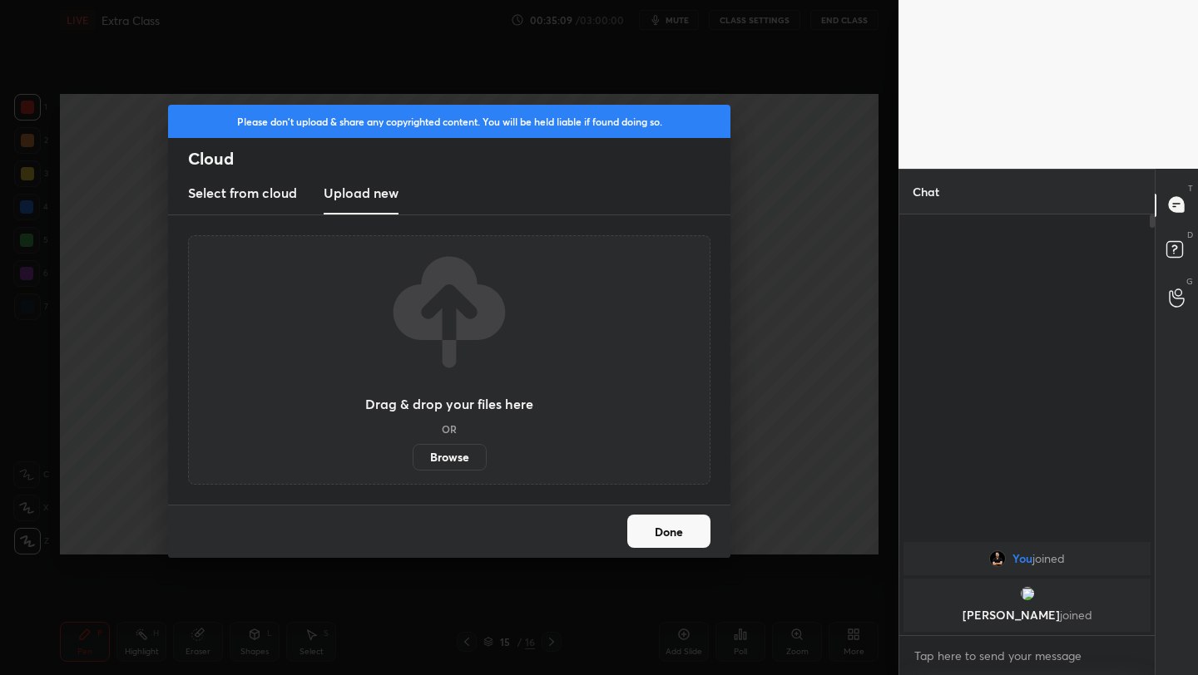
click at [452, 451] on label "Browse" at bounding box center [450, 457] width 74 height 27
click at [413, 451] on input "Browse" at bounding box center [413, 457] width 0 height 27
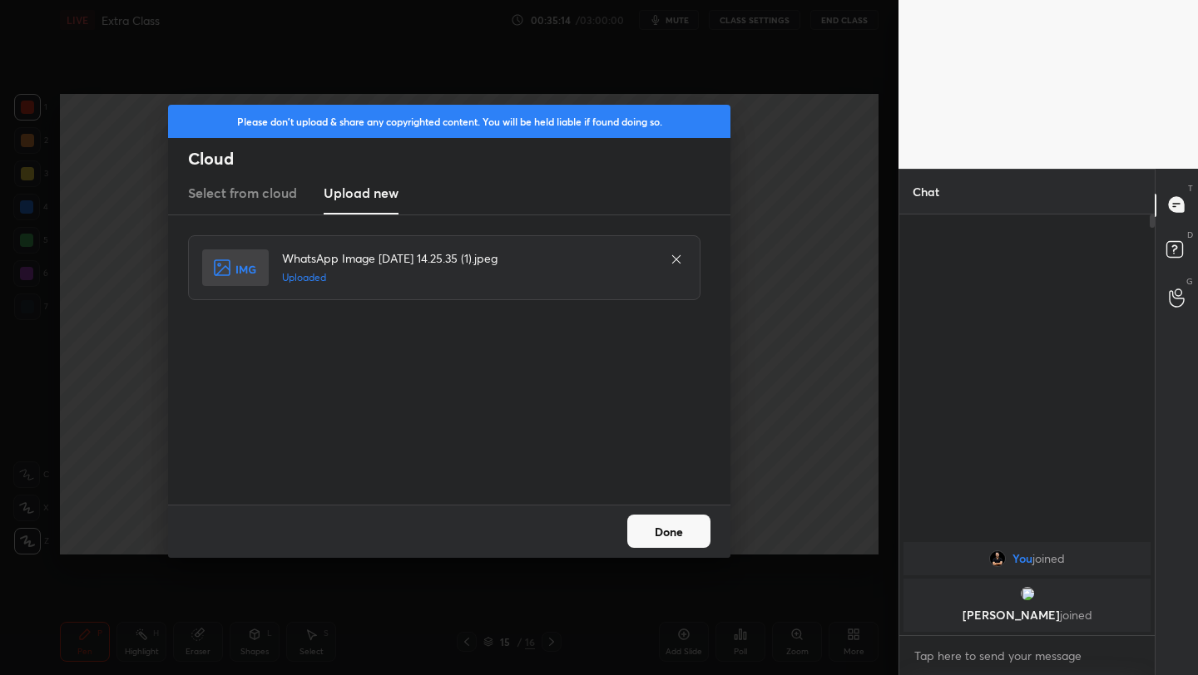
click at [675, 531] on button "Done" at bounding box center [668, 531] width 83 height 33
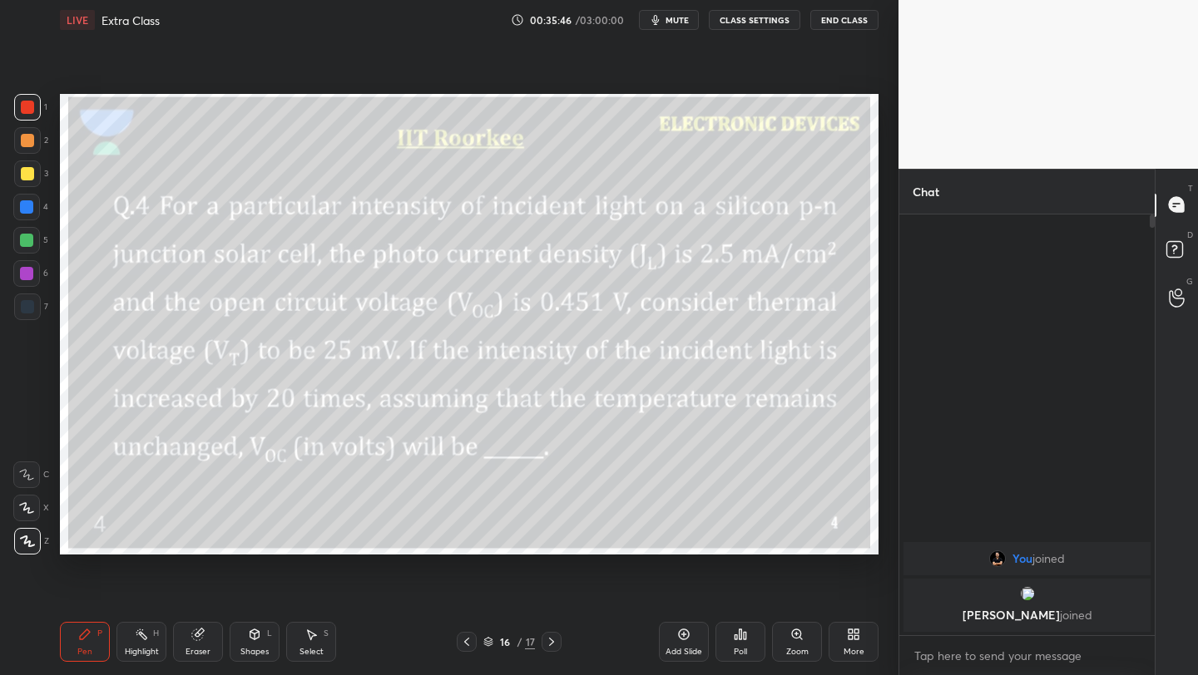
click at [864, 636] on div "More" at bounding box center [853, 642] width 50 height 40
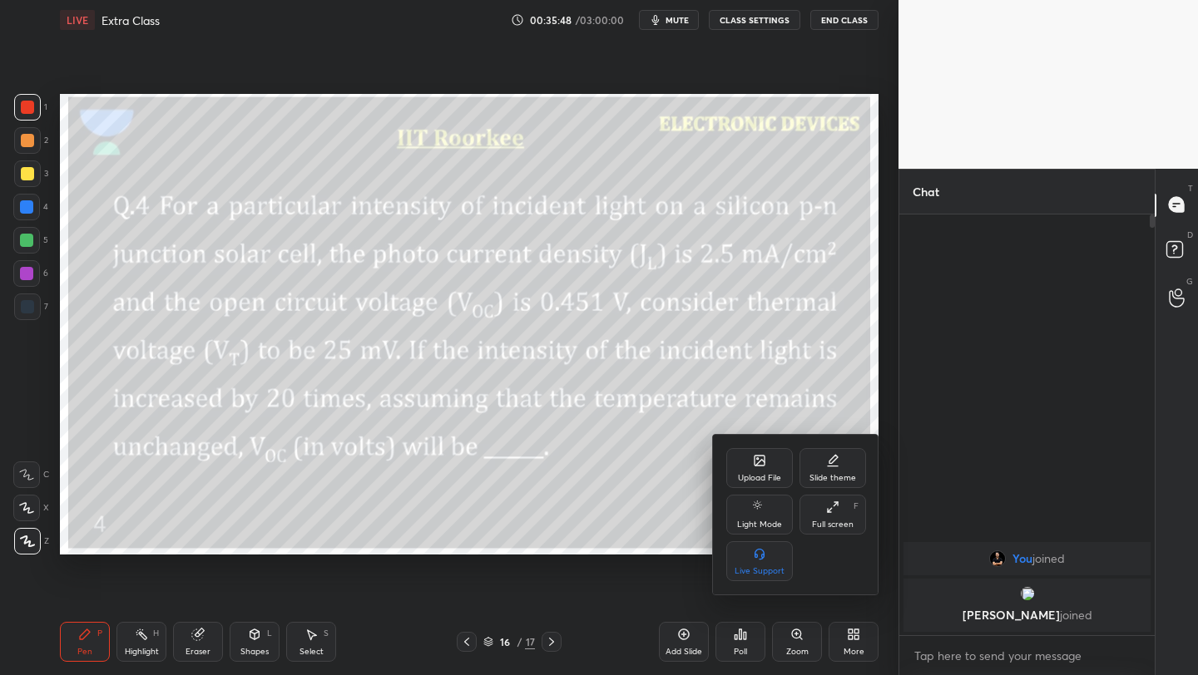
click at [762, 463] on icon at bounding box center [759, 461] width 10 height 10
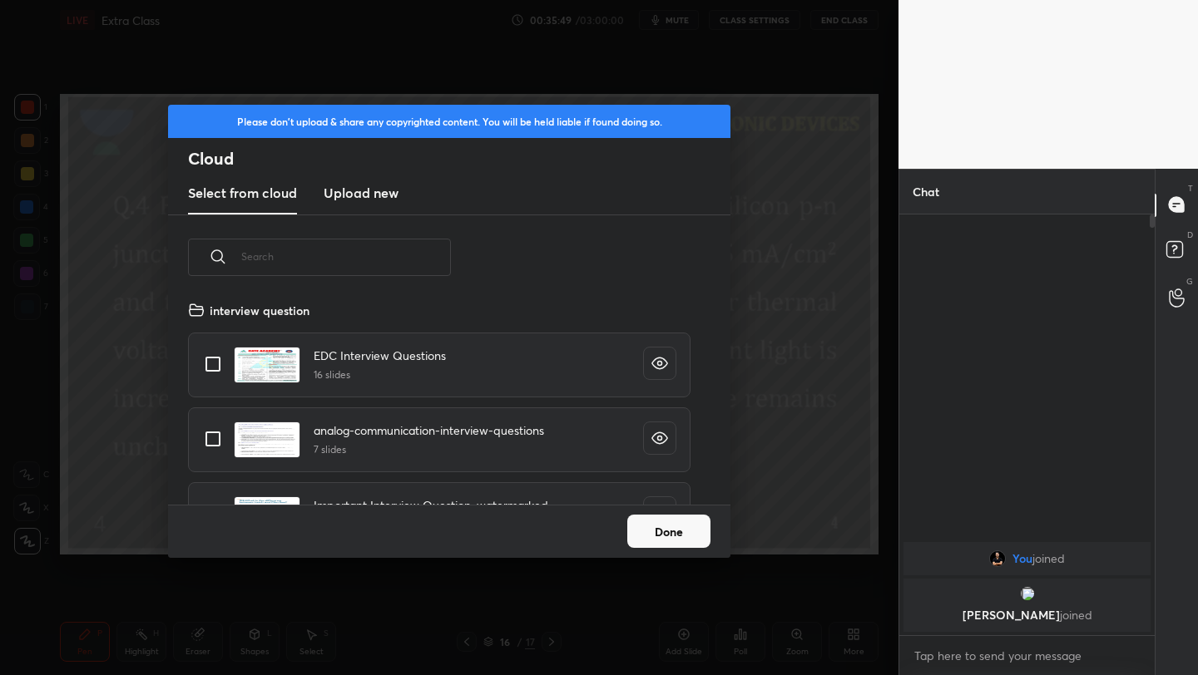
click at [388, 190] on h3 "Upload new" at bounding box center [361, 193] width 75 height 20
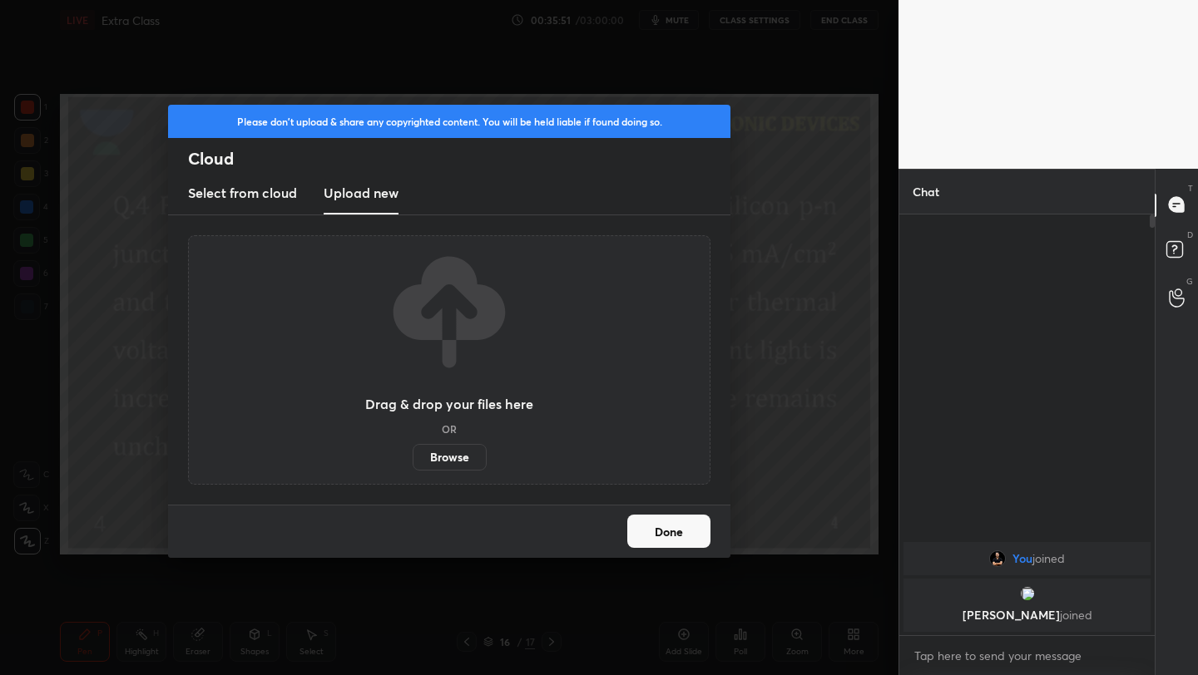
click at [462, 459] on label "Browse" at bounding box center [450, 457] width 74 height 27
click at [413, 459] on input "Browse" at bounding box center [413, 457] width 0 height 27
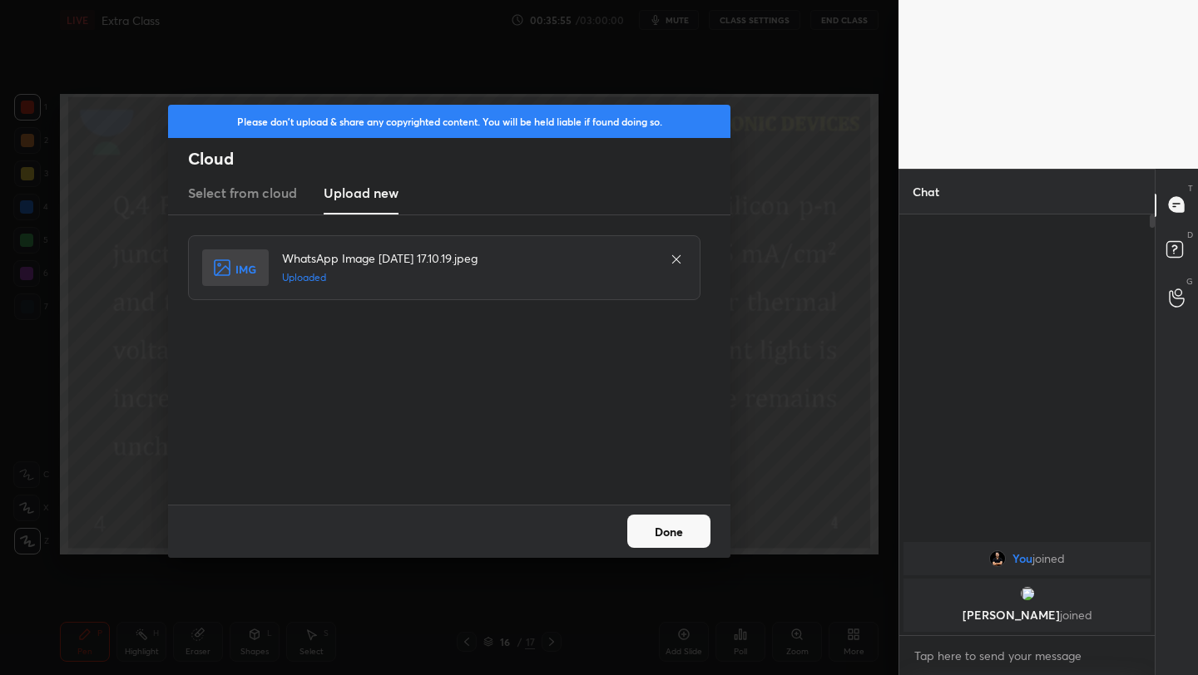
click at [659, 526] on button "Done" at bounding box center [668, 531] width 83 height 33
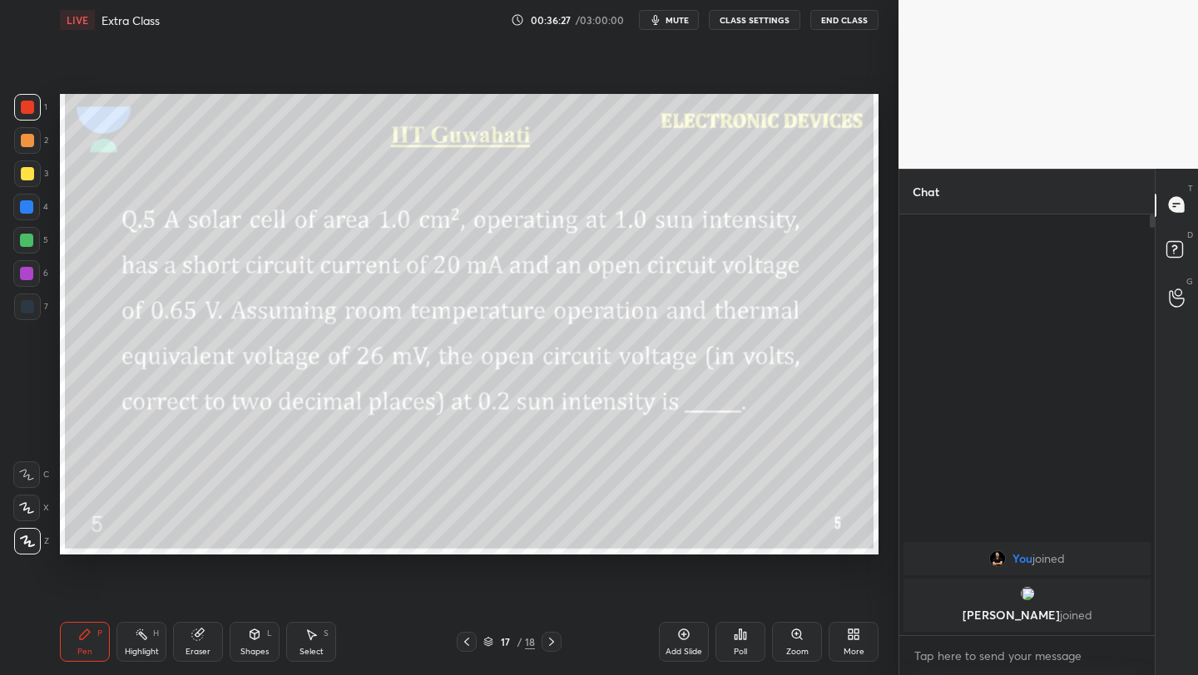
click at [685, 635] on icon at bounding box center [683, 634] width 5 height 5
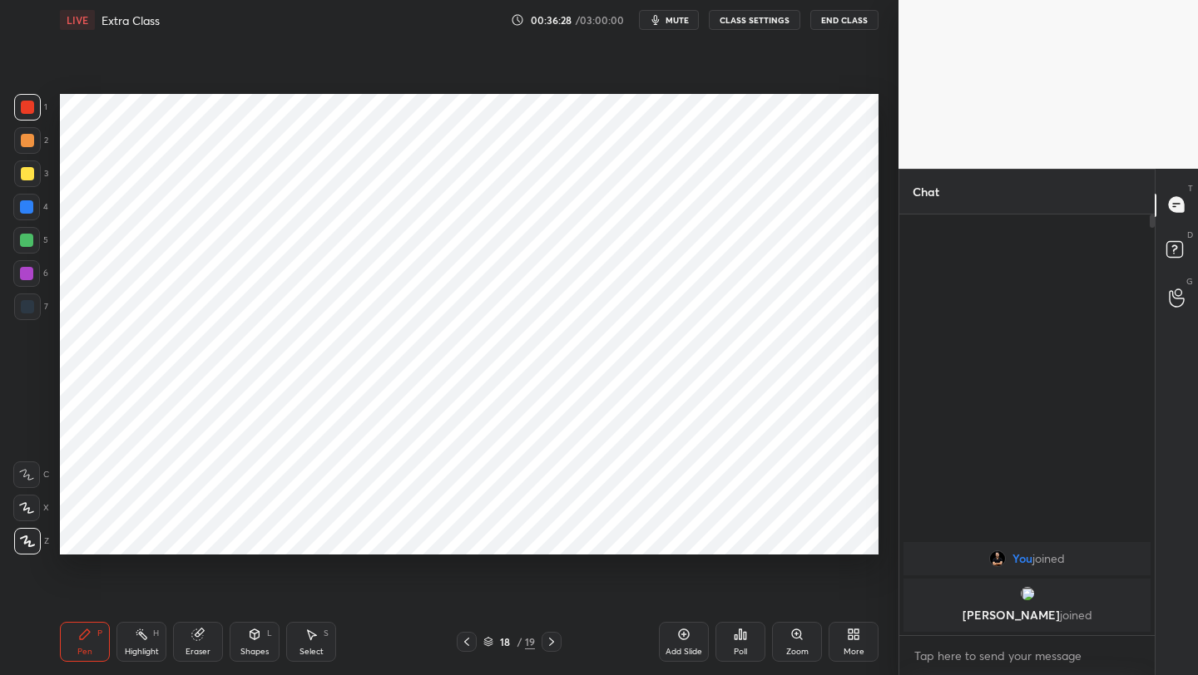
click at [37, 115] on div at bounding box center [27, 107] width 27 height 27
click at [465, 631] on div "Pen P Highlight H Eraser Shapes L Select S 18 / 19 Add Slide Poll Zoom More" at bounding box center [469, 642] width 818 height 67
click at [469, 639] on icon at bounding box center [466, 641] width 13 height 13
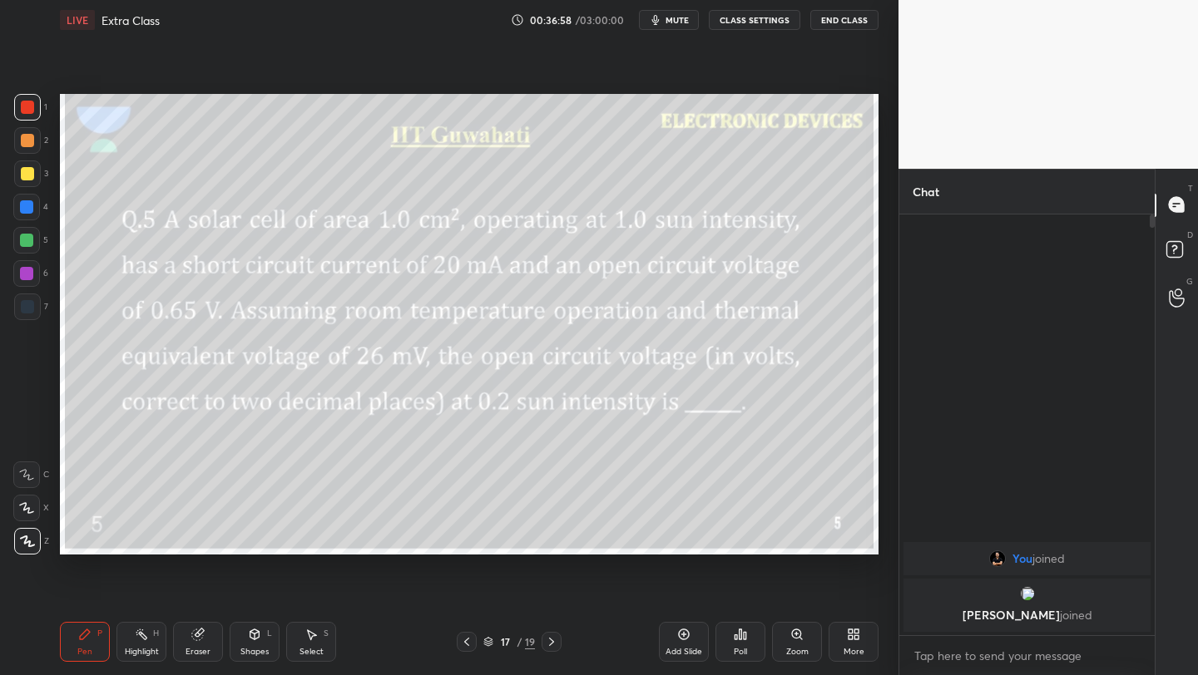
click at [547, 640] on icon at bounding box center [551, 641] width 13 height 13
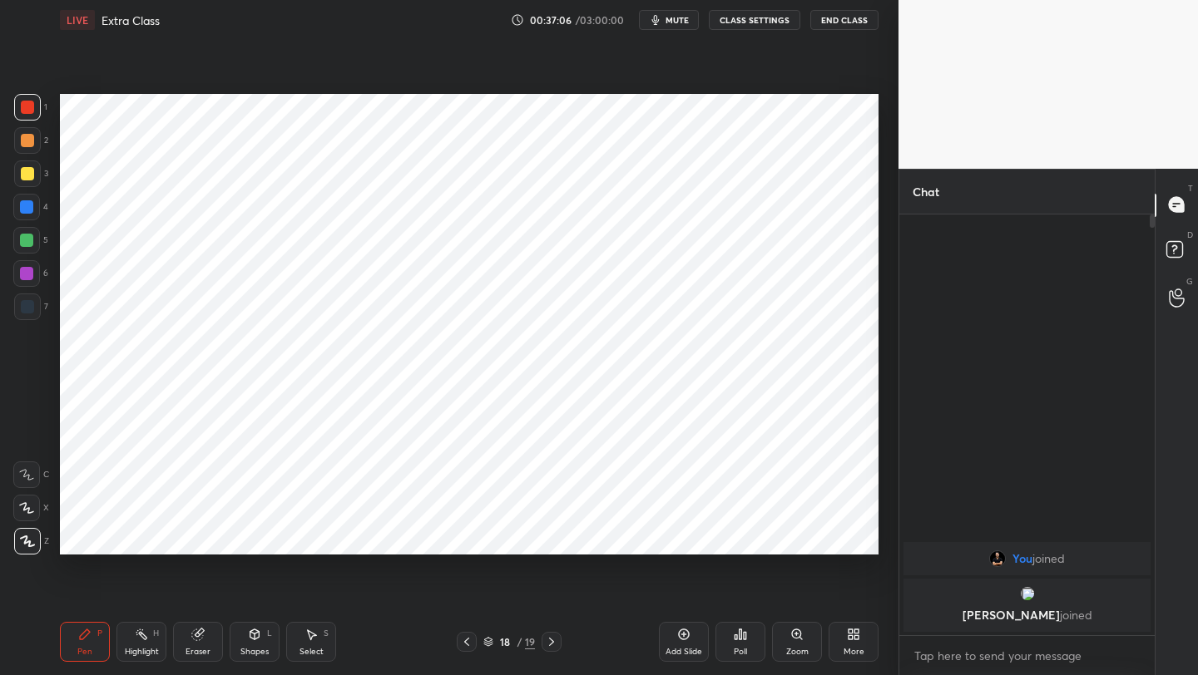
click at [472, 644] on div at bounding box center [467, 642] width 20 height 20
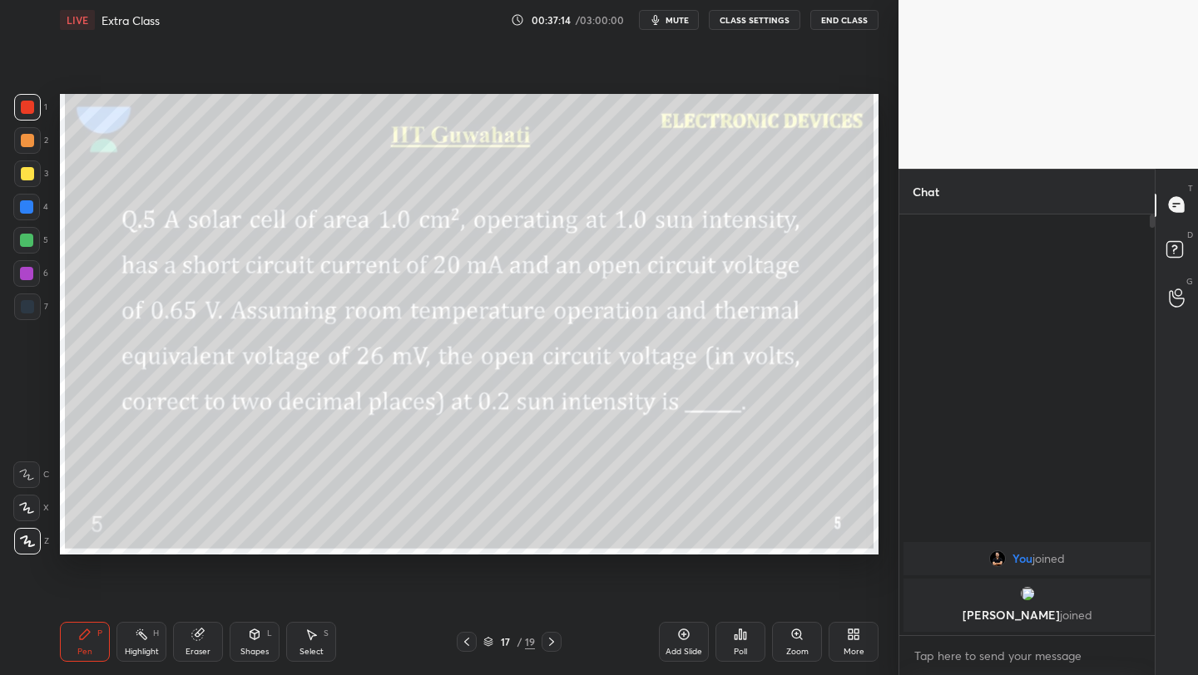
click at [466, 640] on icon at bounding box center [466, 641] width 13 height 13
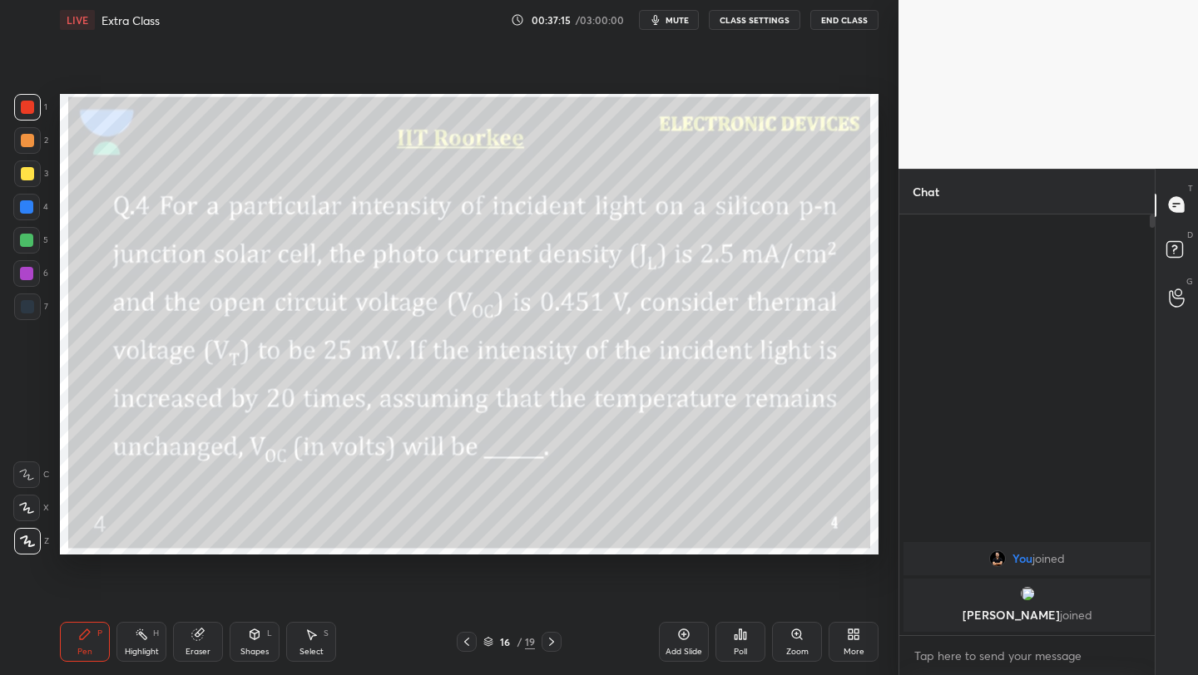
click at [561, 647] on div "16 / 19" at bounding box center [508, 642] width 299 height 20
click at [551, 641] on icon at bounding box center [551, 641] width 13 height 13
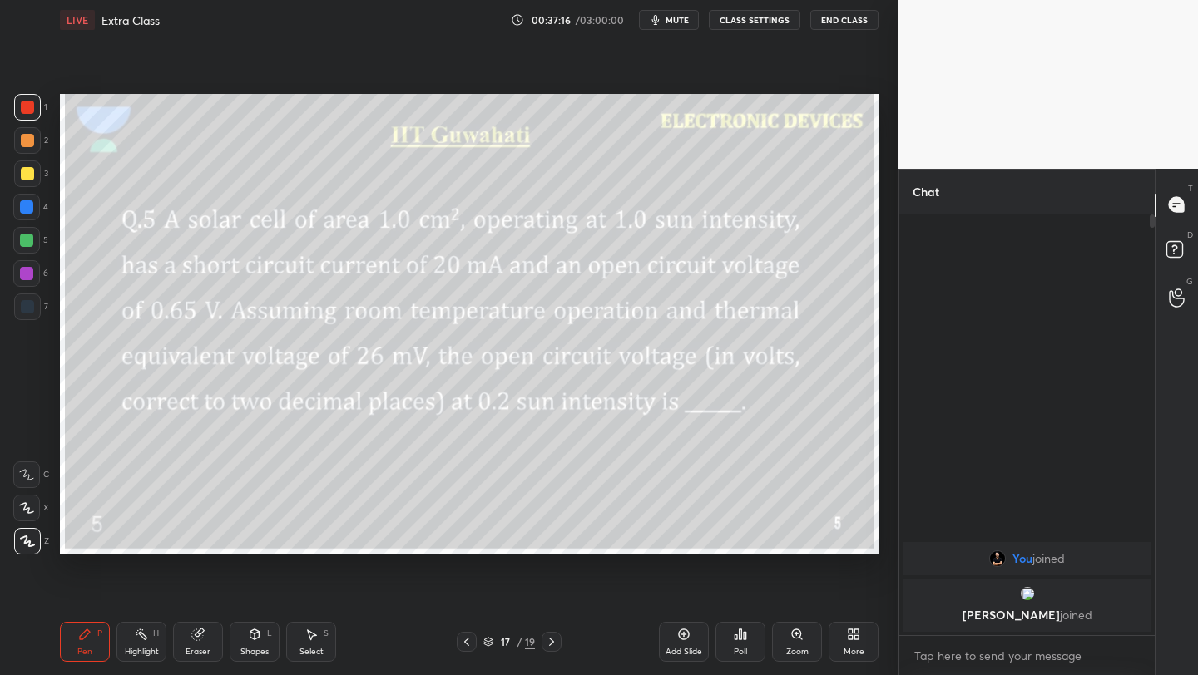
click at [549, 638] on icon at bounding box center [551, 641] width 13 height 13
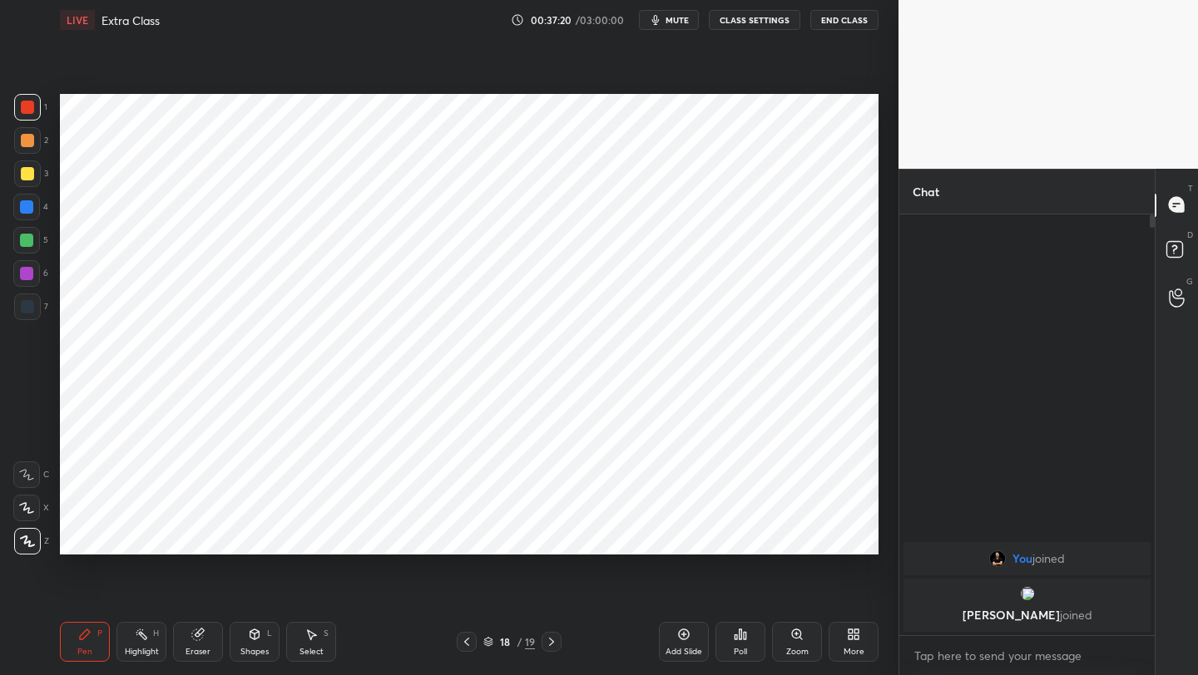
click at [471, 643] on icon at bounding box center [466, 641] width 13 height 13
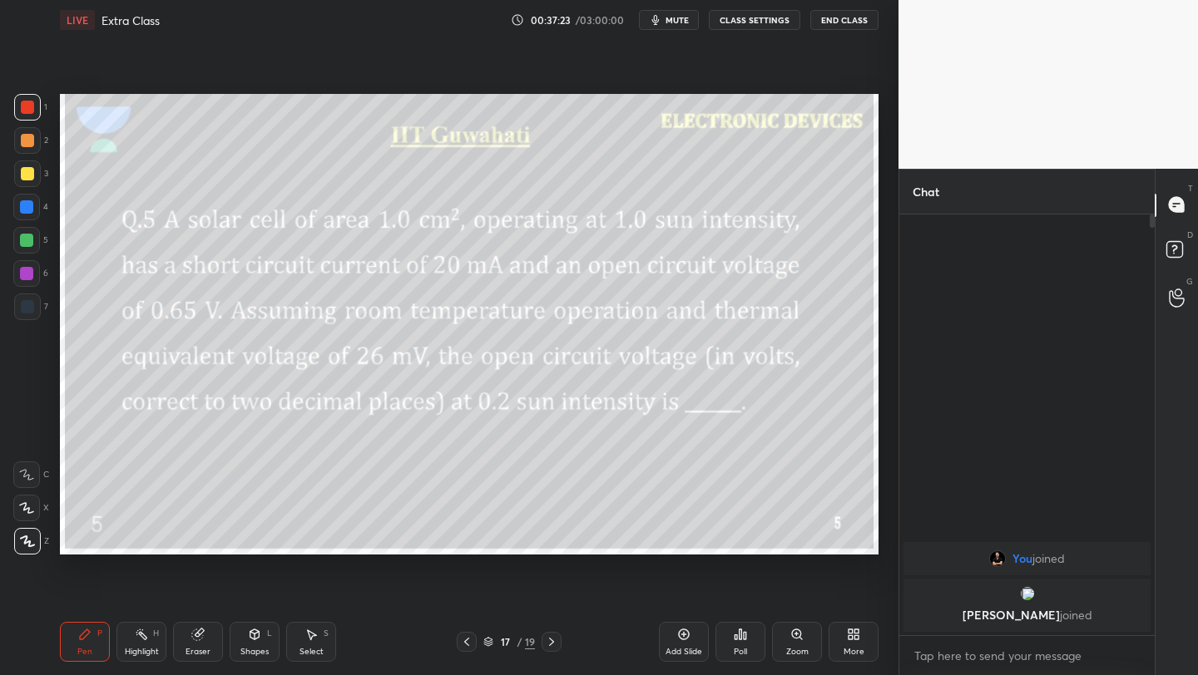
click at [548, 640] on icon at bounding box center [551, 641] width 13 height 13
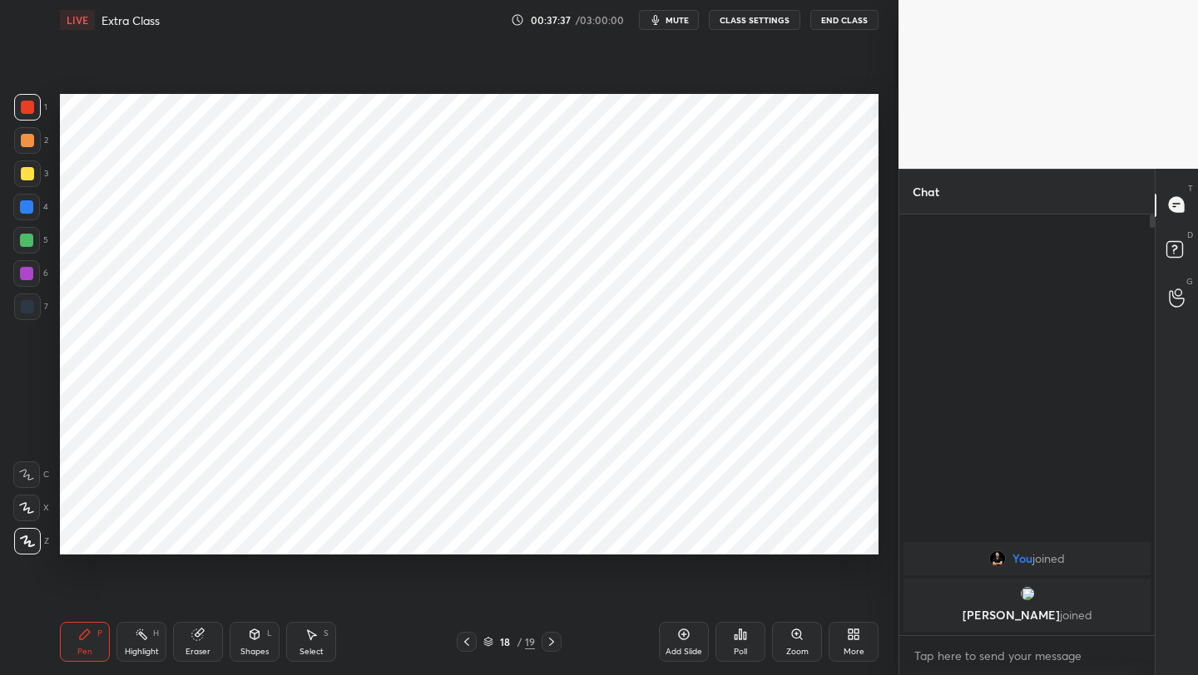
click at [462, 642] on icon at bounding box center [466, 641] width 13 height 13
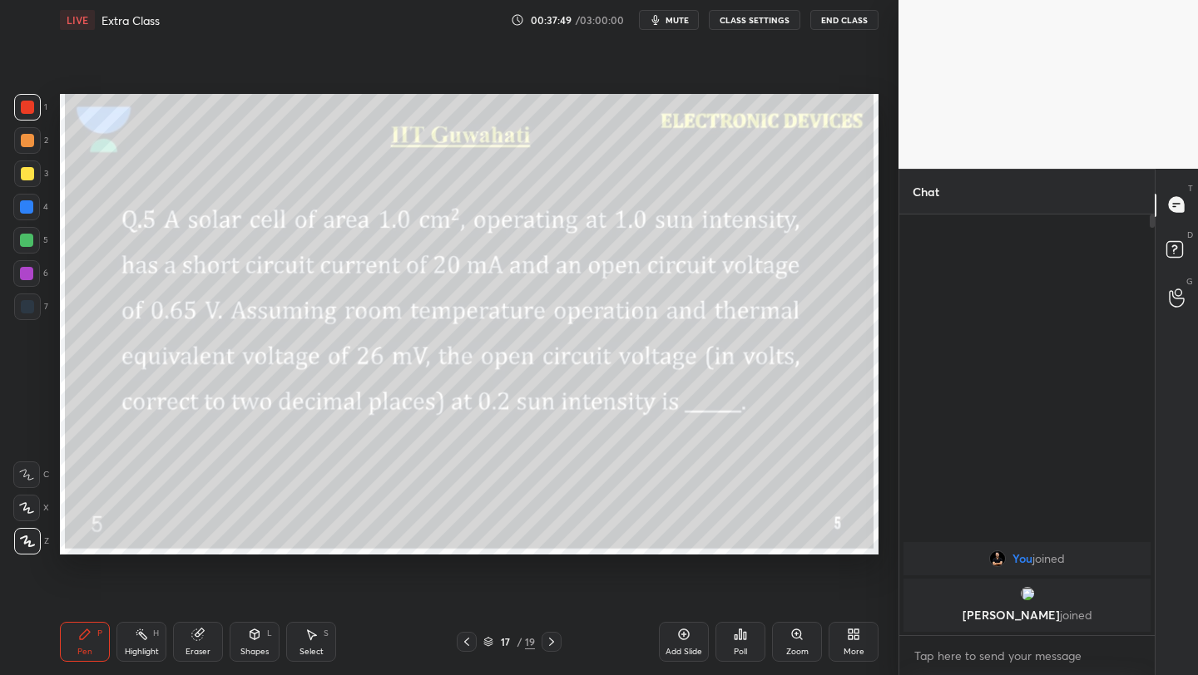
click at [547, 645] on icon at bounding box center [551, 641] width 13 height 13
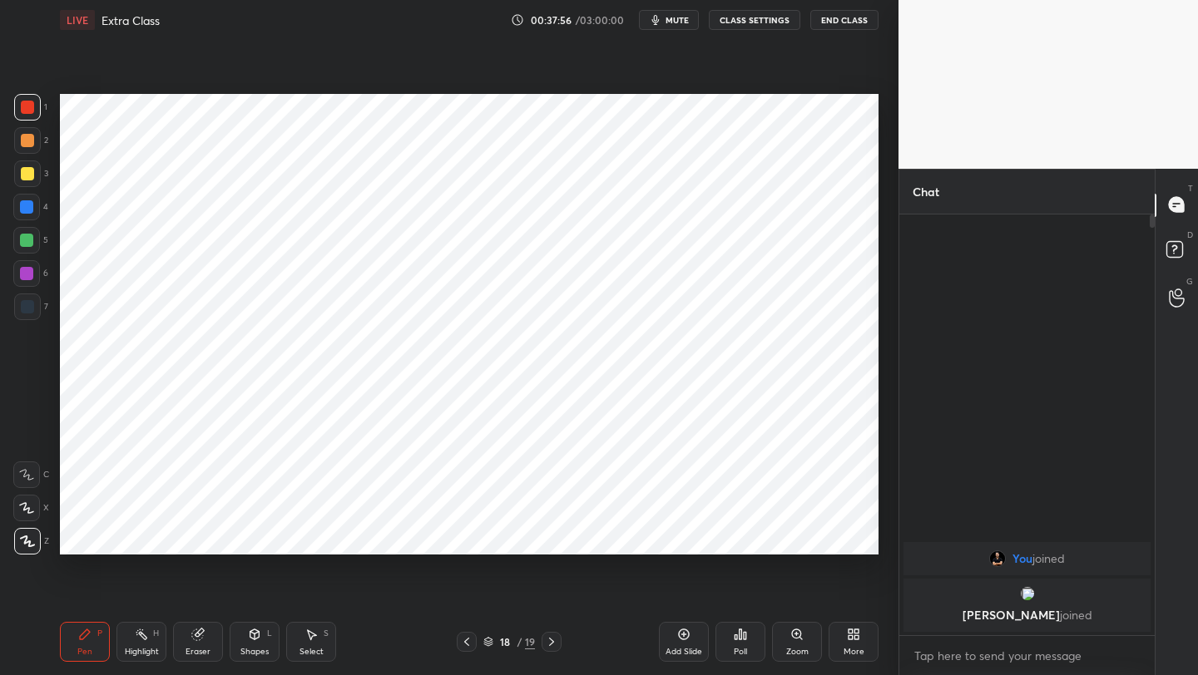
click at [467, 642] on icon at bounding box center [466, 641] width 13 height 13
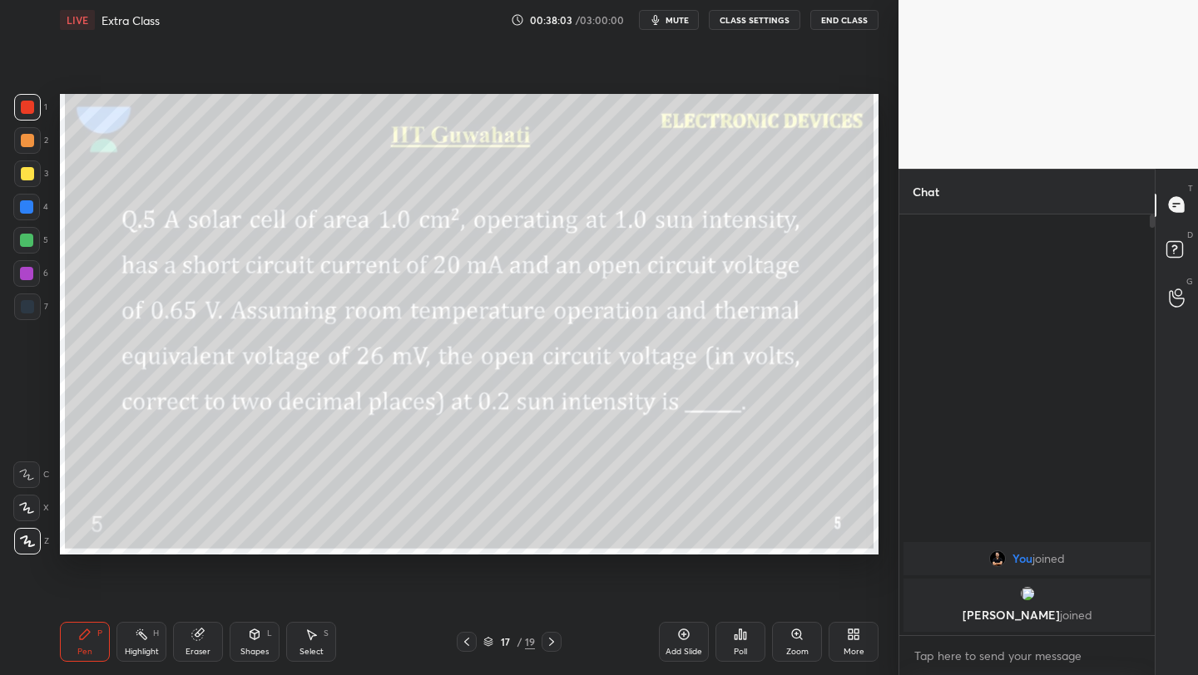
click at [552, 634] on div at bounding box center [551, 642] width 20 height 20
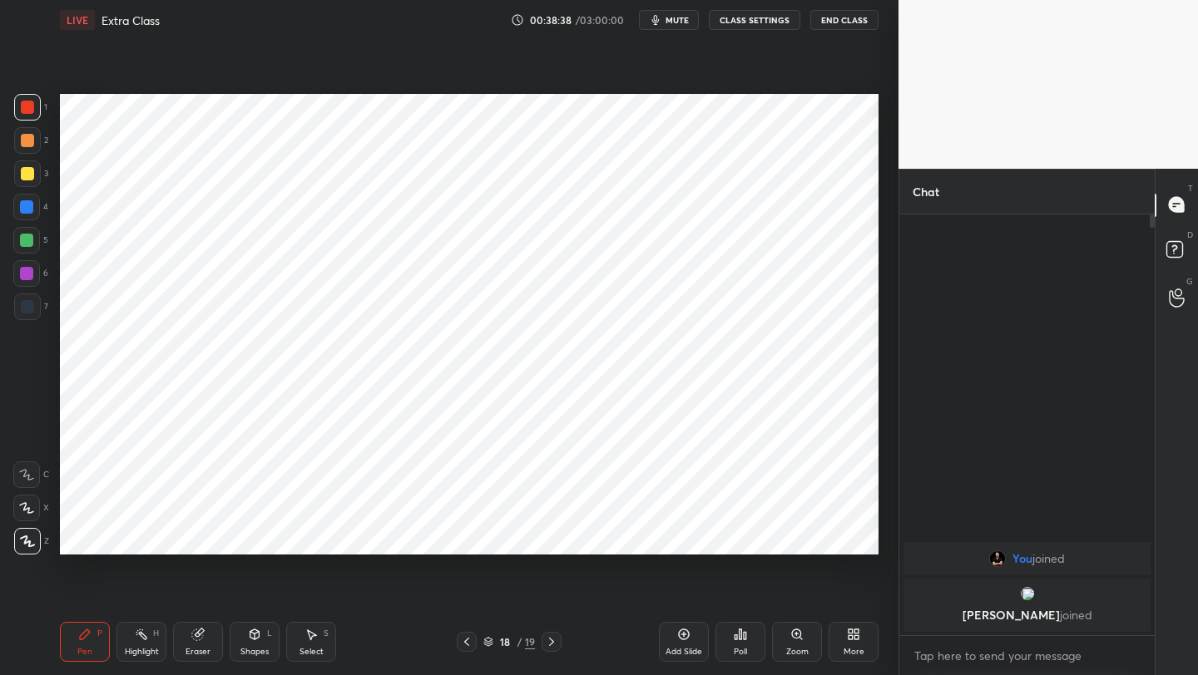
drag, startPoint x: 680, startPoint y: 642, endPoint x: 696, endPoint y: 593, distance: 51.6
click at [680, 640] on div "Add Slide" at bounding box center [684, 642] width 50 height 40
click at [459, 636] on icon at bounding box center [465, 641] width 13 height 13
click at [549, 638] on icon at bounding box center [552, 641] width 13 height 13
click at [462, 640] on icon at bounding box center [465, 641] width 13 height 13
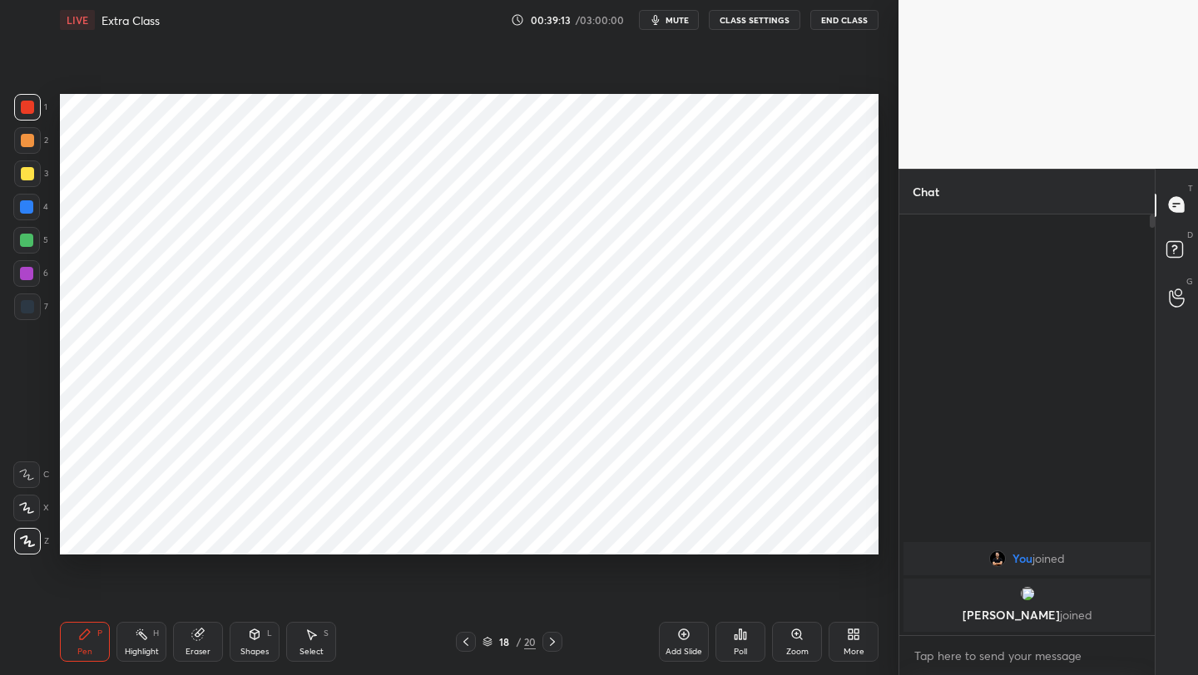
click at [553, 642] on icon at bounding box center [552, 641] width 13 height 13
click at [466, 640] on icon at bounding box center [465, 641] width 13 height 13
drag, startPoint x: 555, startPoint y: 641, endPoint x: 545, endPoint y: 628, distance: 16.6
click at [551, 639] on icon at bounding box center [552, 641] width 13 height 13
click at [468, 635] on div at bounding box center [466, 642] width 20 height 20
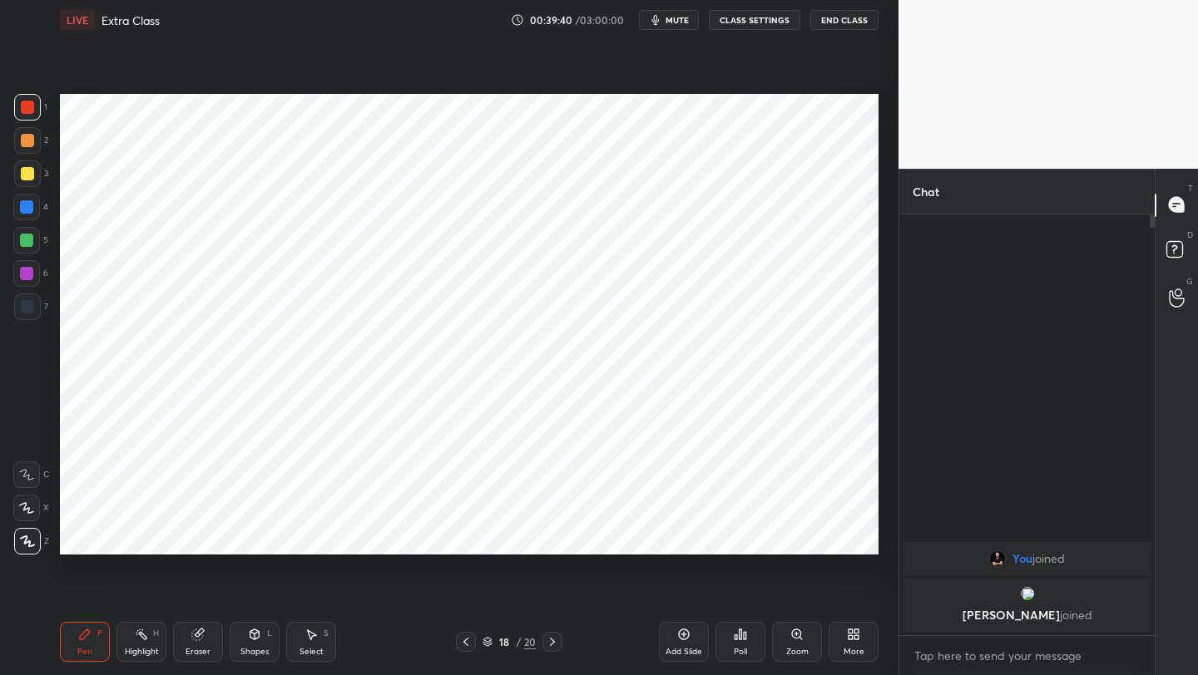
click at [553, 635] on icon at bounding box center [552, 641] width 13 height 13
click at [465, 640] on icon at bounding box center [465, 641] width 13 height 13
click at [471, 637] on icon at bounding box center [465, 641] width 13 height 13
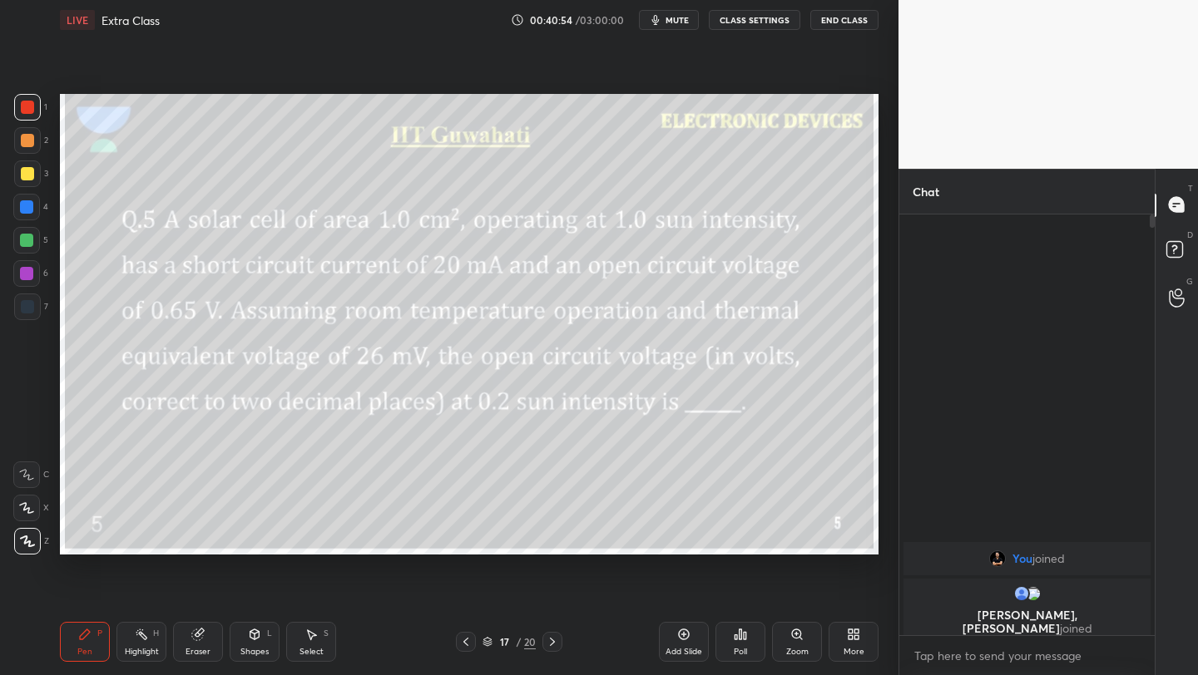
click at [467, 638] on icon at bounding box center [465, 642] width 5 height 8
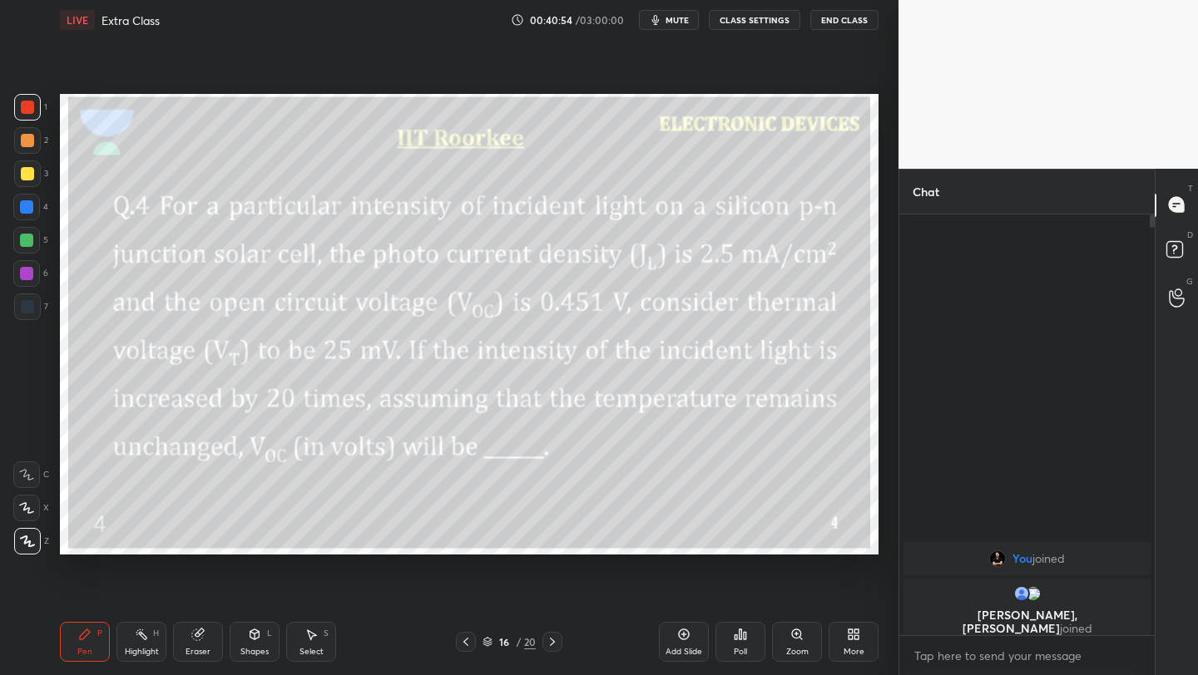
click at [473, 635] on div at bounding box center [466, 642] width 20 height 20
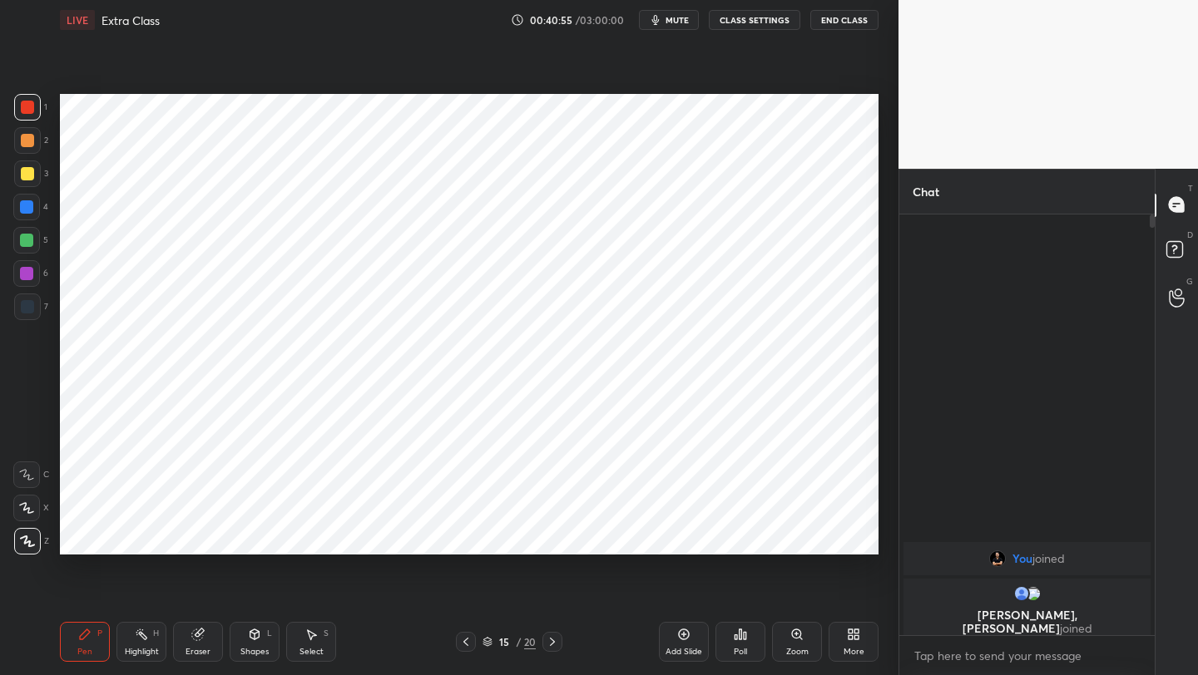
click at [476, 634] on div "15 / 20" at bounding box center [509, 642] width 106 height 20
click at [475, 635] on div "15 / 20" at bounding box center [509, 642] width 106 height 20
click at [468, 642] on icon at bounding box center [465, 641] width 13 height 13
click at [471, 640] on icon at bounding box center [465, 641] width 13 height 13
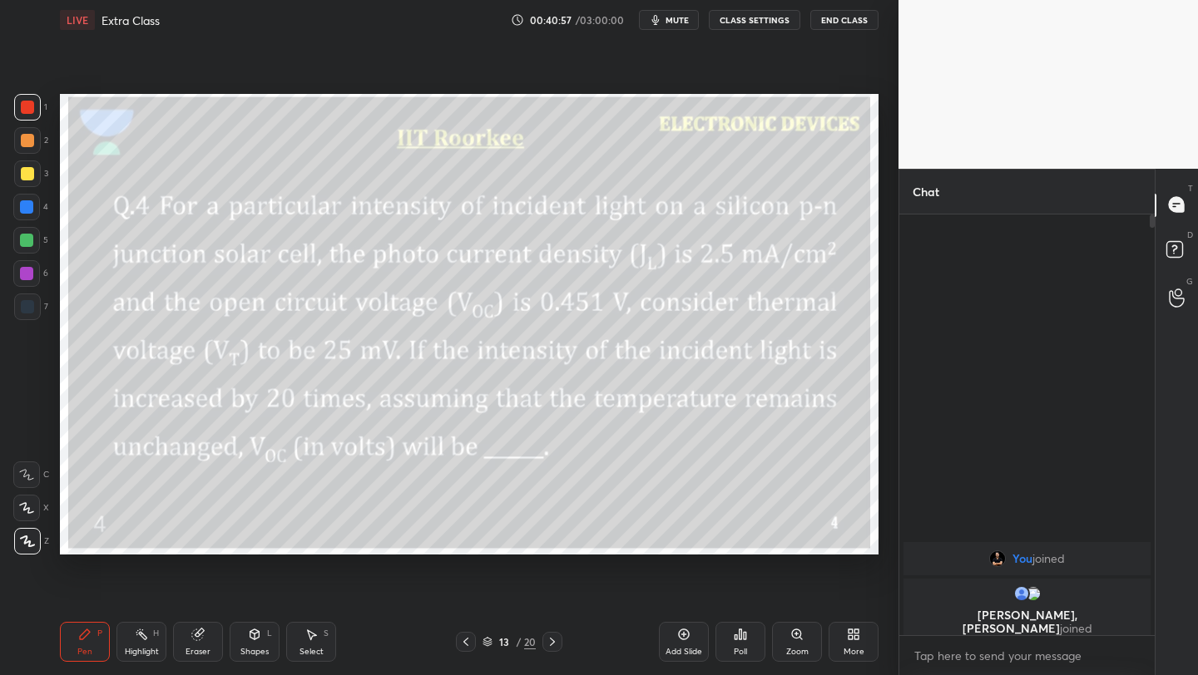
click at [473, 641] on div at bounding box center [466, 642] width 20 height 20
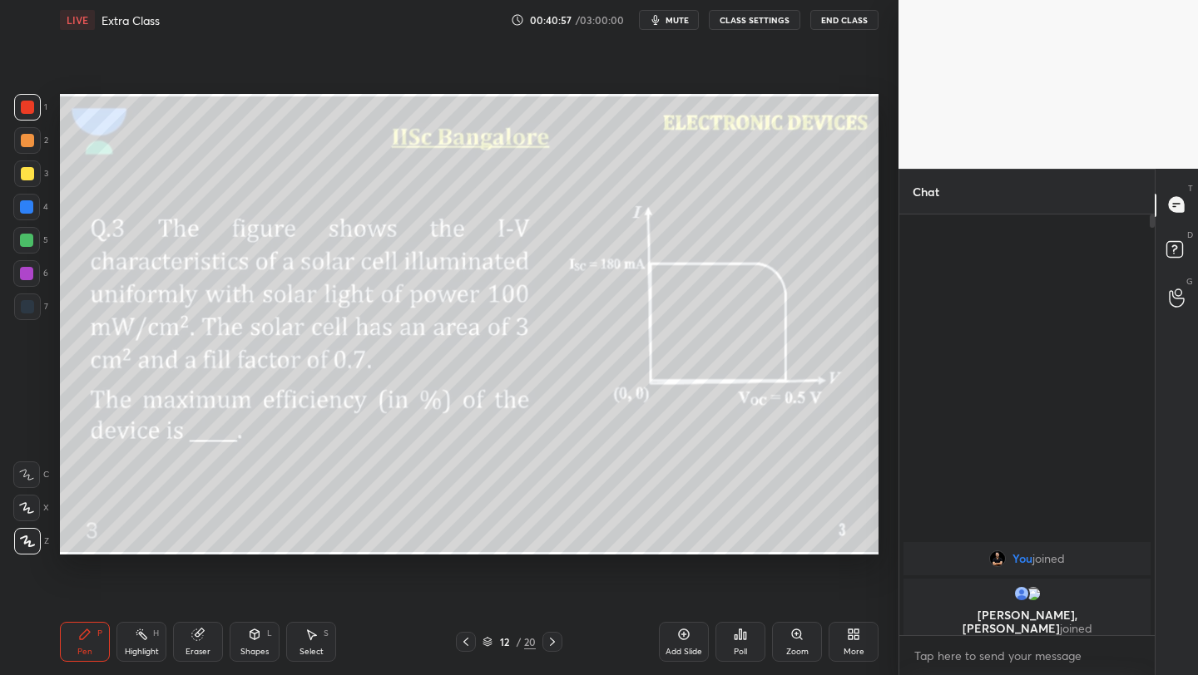
click at [474, 640] on div at bounding box center [466, 642] width 20 height 20
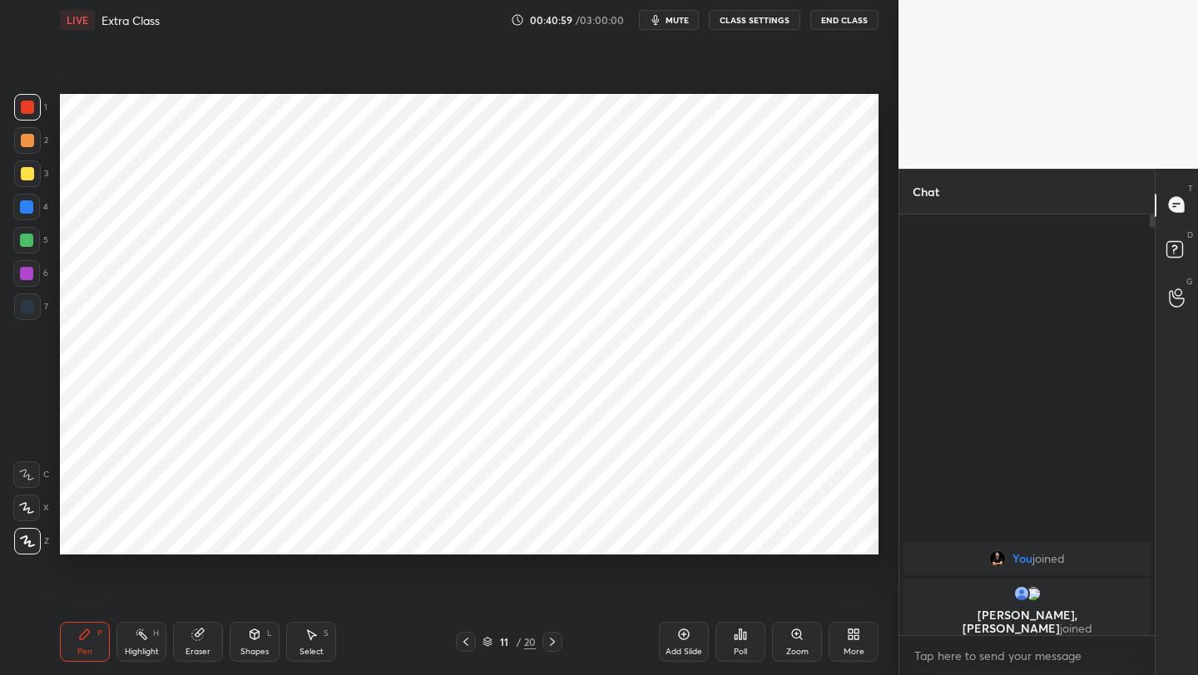
click at [561, 639] on div at bounding box center [552, 642] width 20 height 20
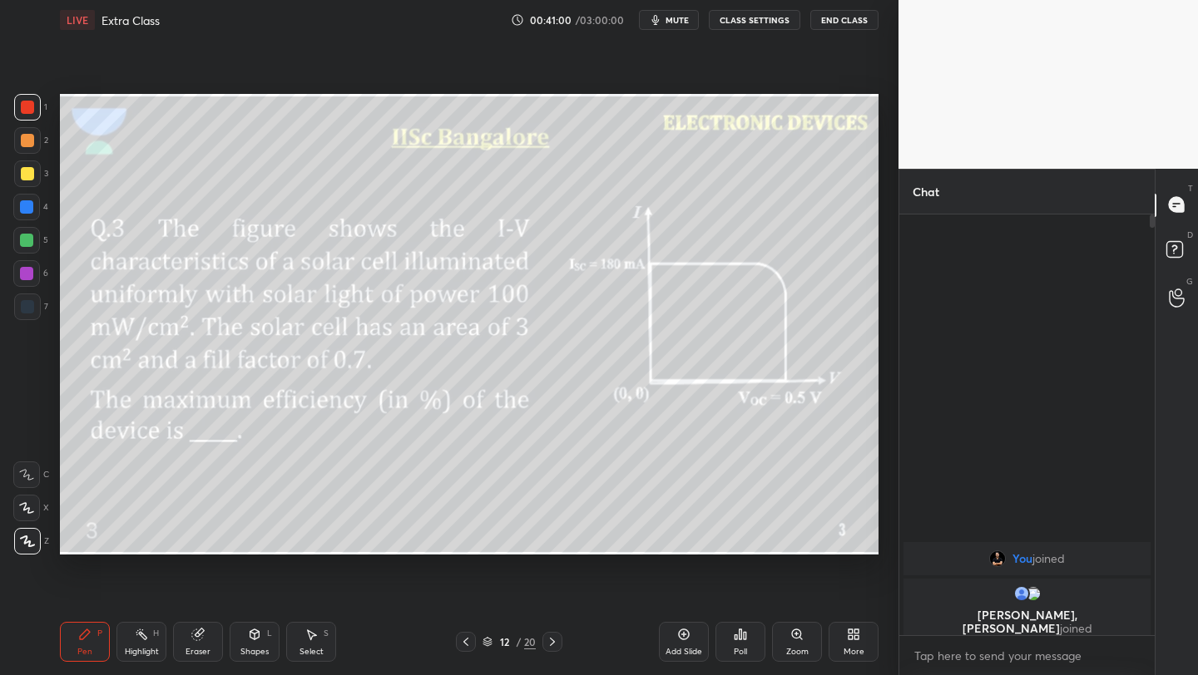
click at [554, 640] on icon at bounding box center [552, 641] width 13 height 13
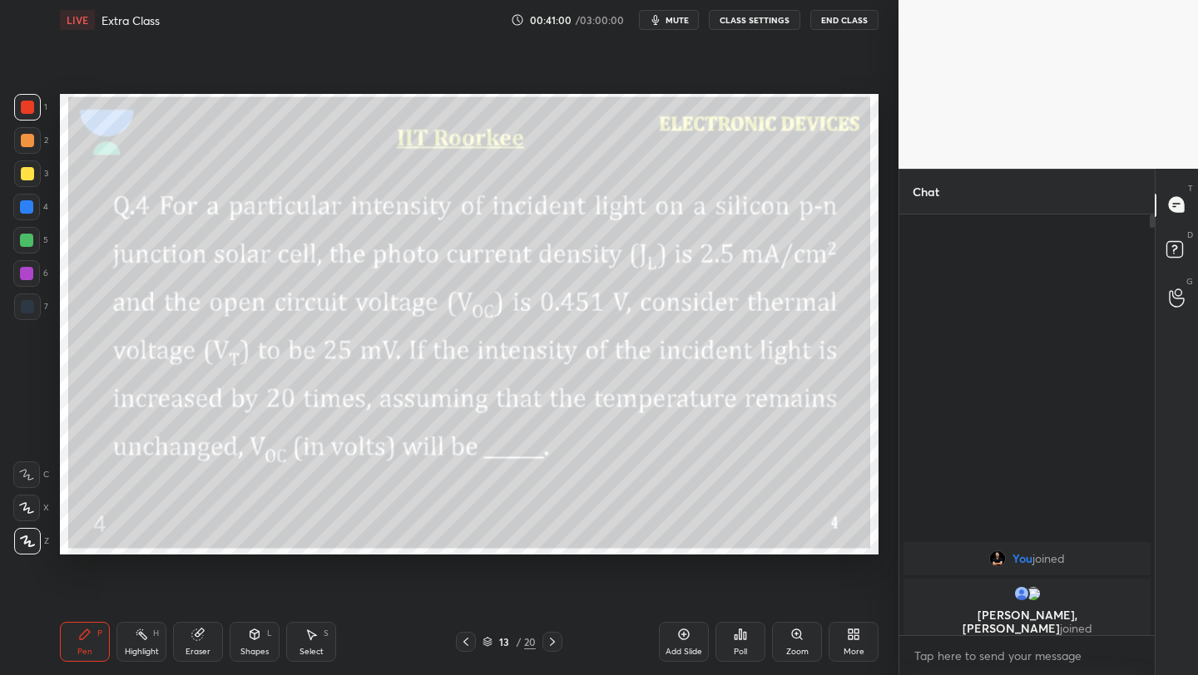
click at [553, 640] on icon at bounding box center [552, 641] width 13 height 13
click at [556, 642] on icon at bounding box center [552, 641] width 13 height 13
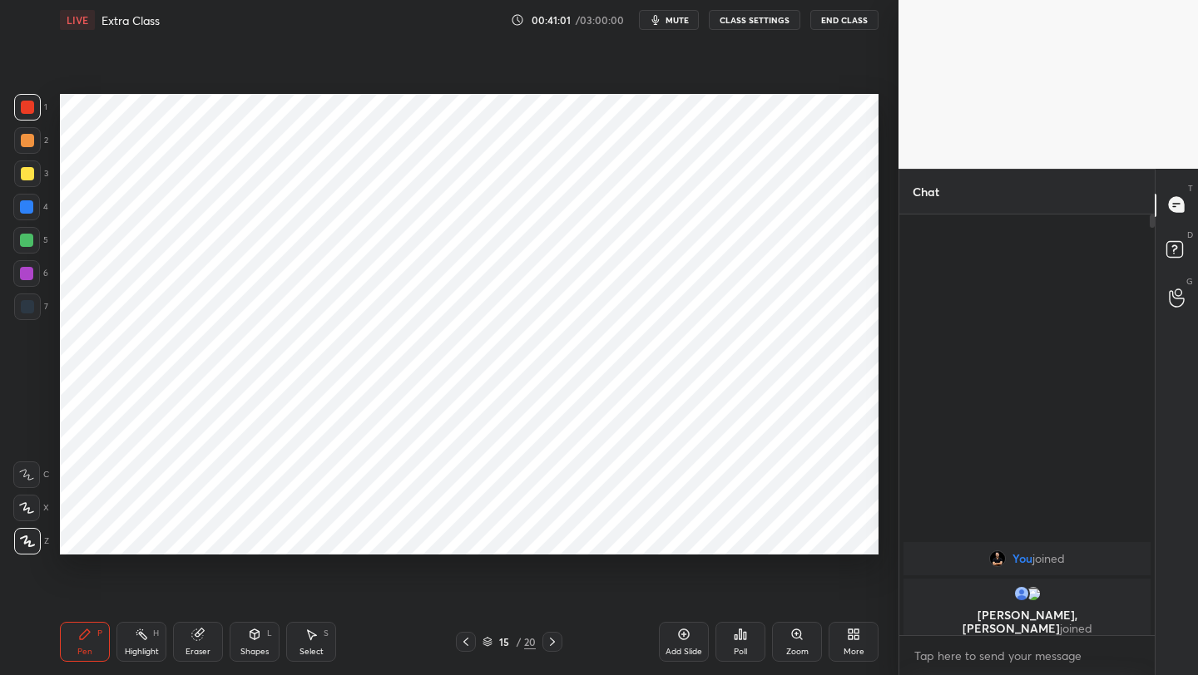
click at [556, 642] on icon at bounding box center [552, 641] width 13 height 13
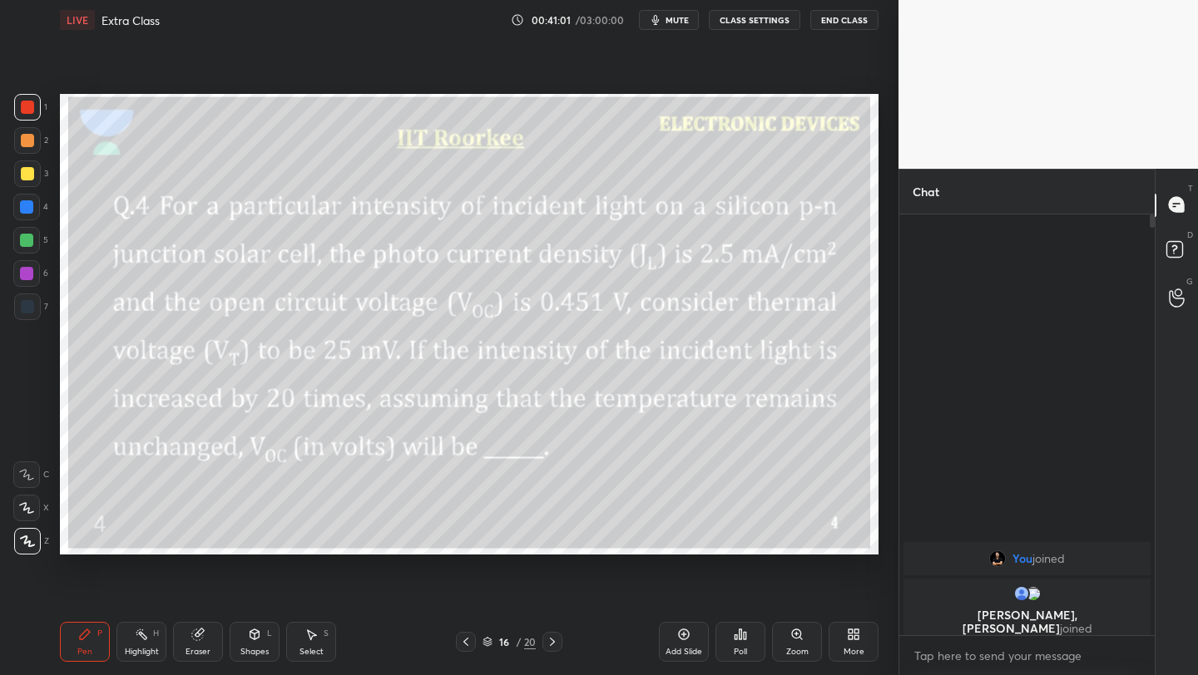
click at [556, 641] on icon at bounding box center [552, 641] width 13 height 13
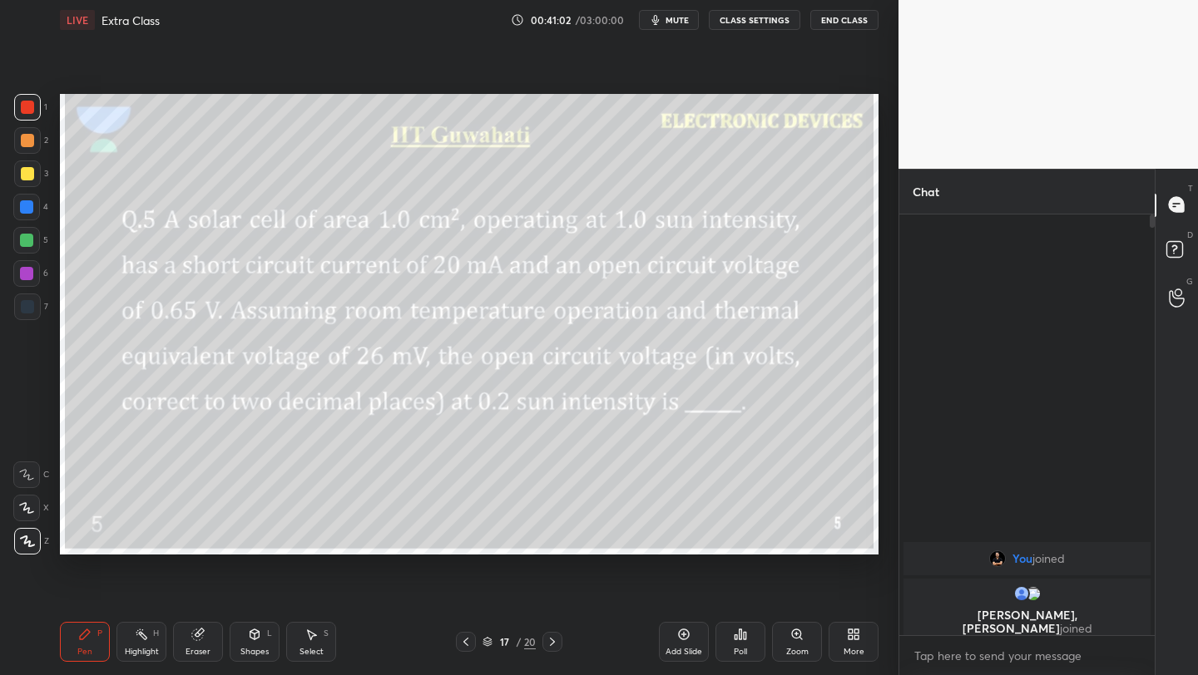
click at [555, 642] on icon at bounding box center [552, 641] width 13 height 13
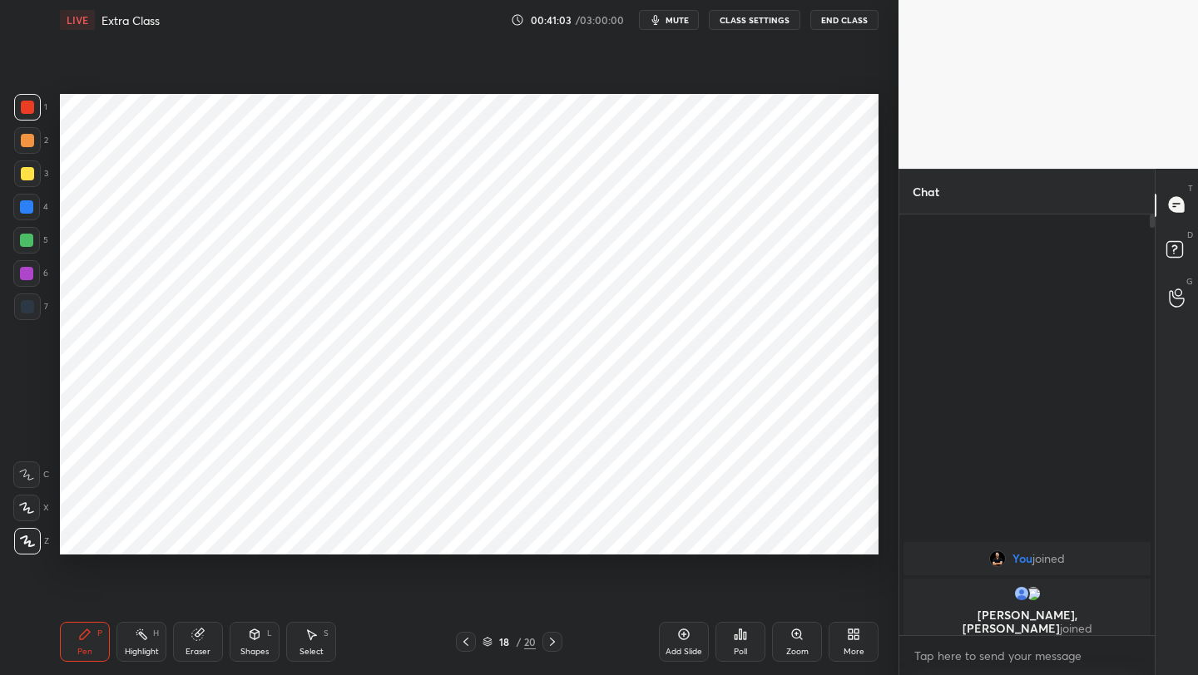
click at [554, 644] on icon at bounding box center [552, 641] width 13 height 13
click at [463, 641] on icon at bounding box center [465, 641] width 13 height 13
click at [848, 642] on div "More" at bounding box center [853, 642] width 50 height 40
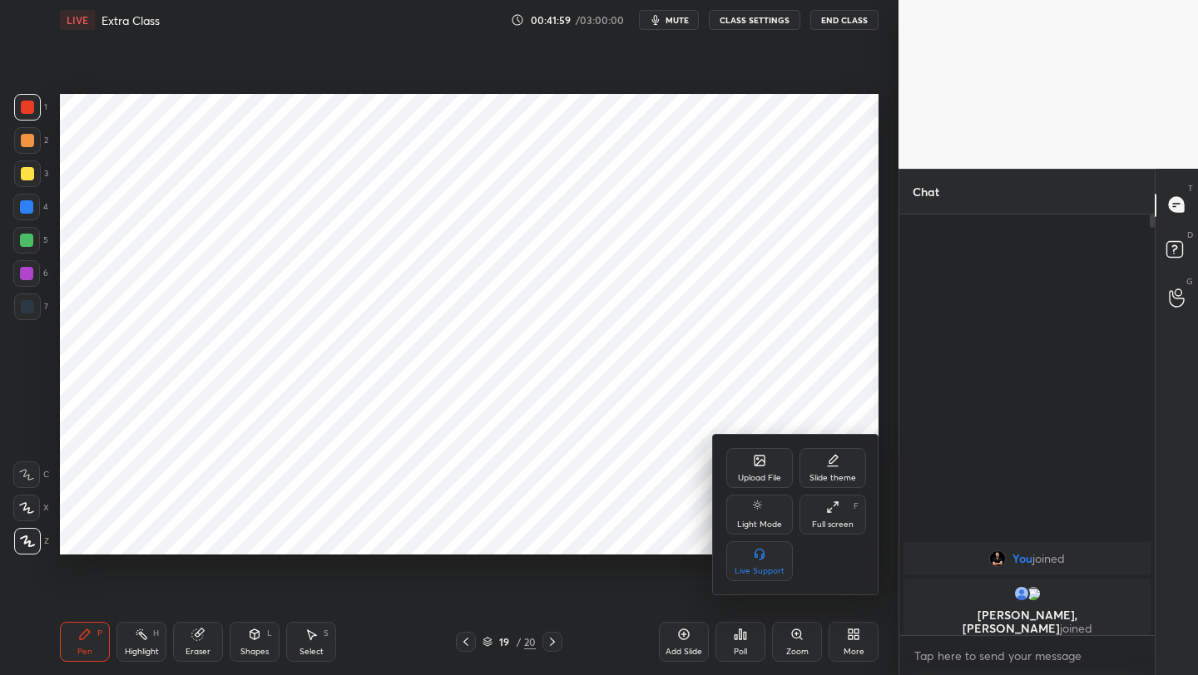
click at [759, 462] on icon at bounding box center [759, 463] width 9 height 6
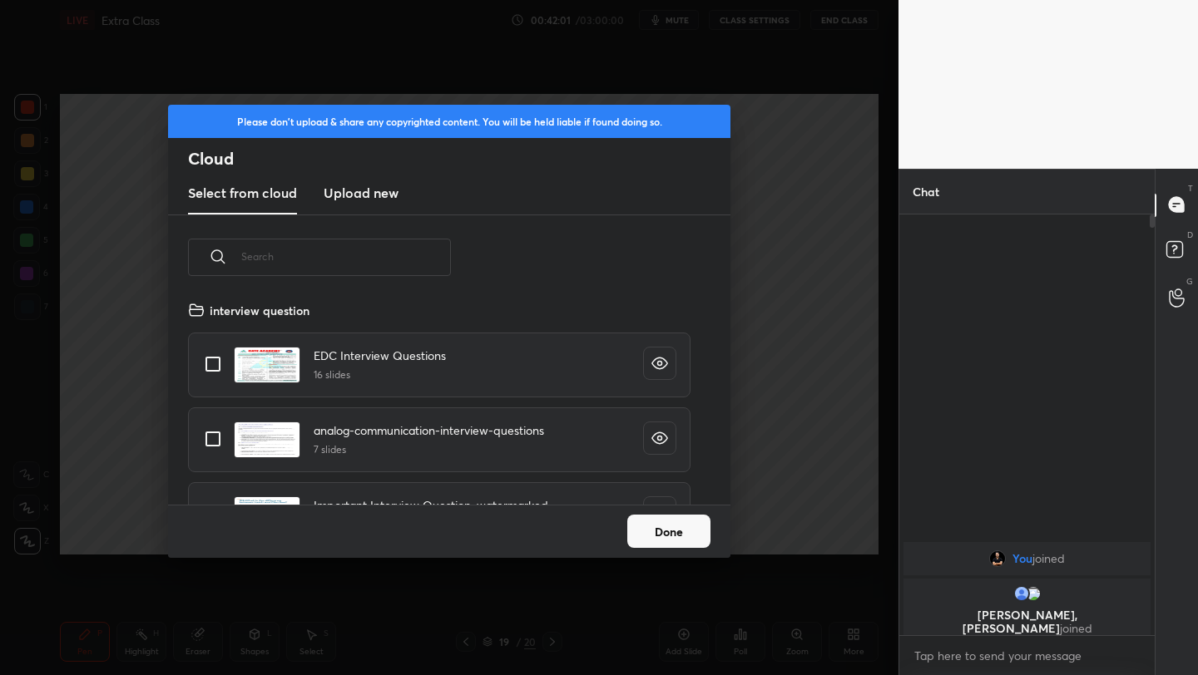
click at [355, 196] on h3 "Upload new" at bounding box center [361, 193] width 75 height 20
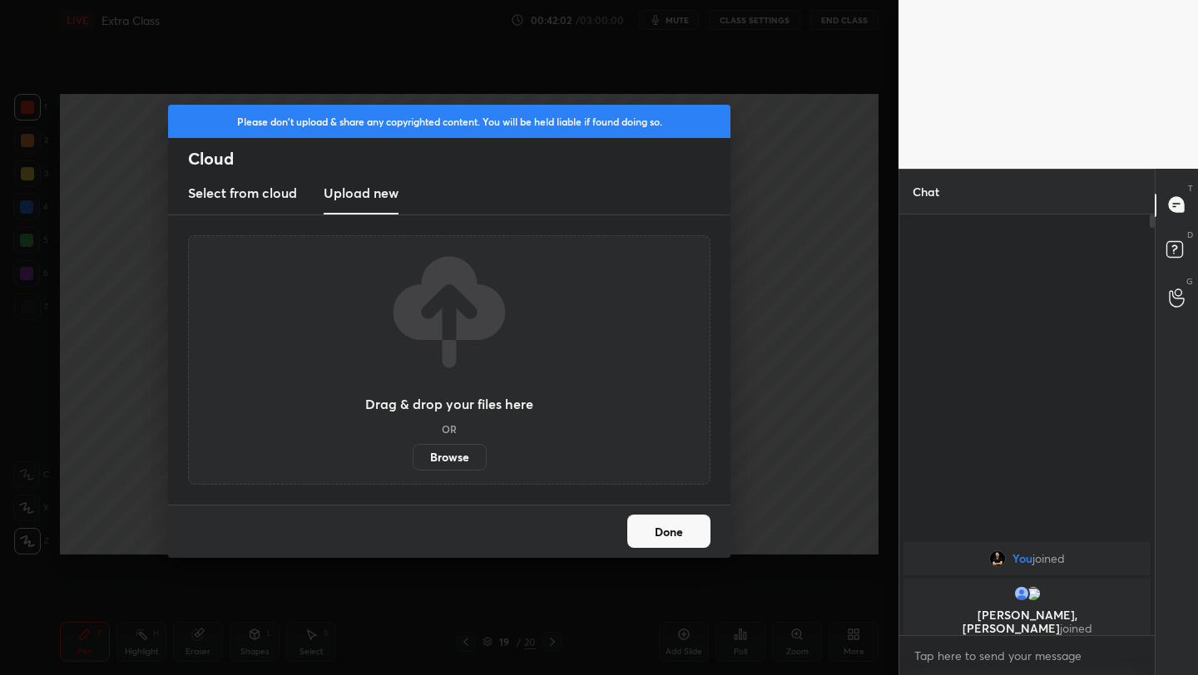
click at [452, 453] on label "Browse" at bounding box center [450, 457] width 74 height 27
click at [413, 453] on input "Browse" at bounding box center [413, 457] width 0 height 27
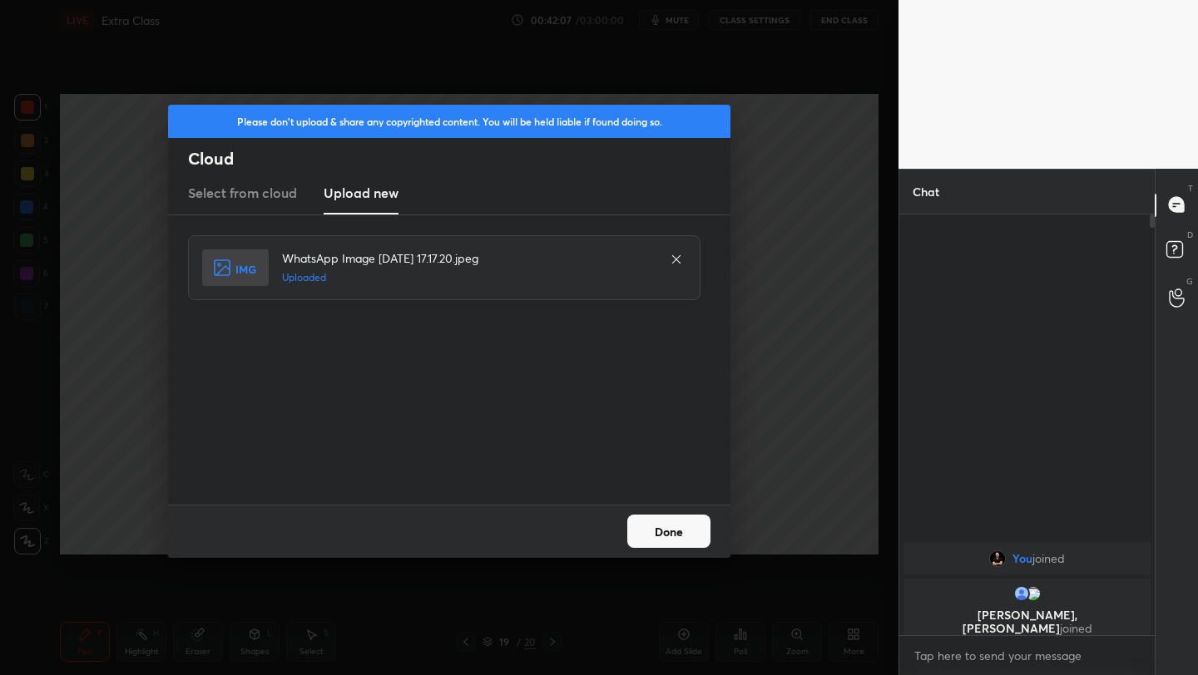
click at [666, 537] on button "Done" at bounding box center [668, 531] width 83 height 33
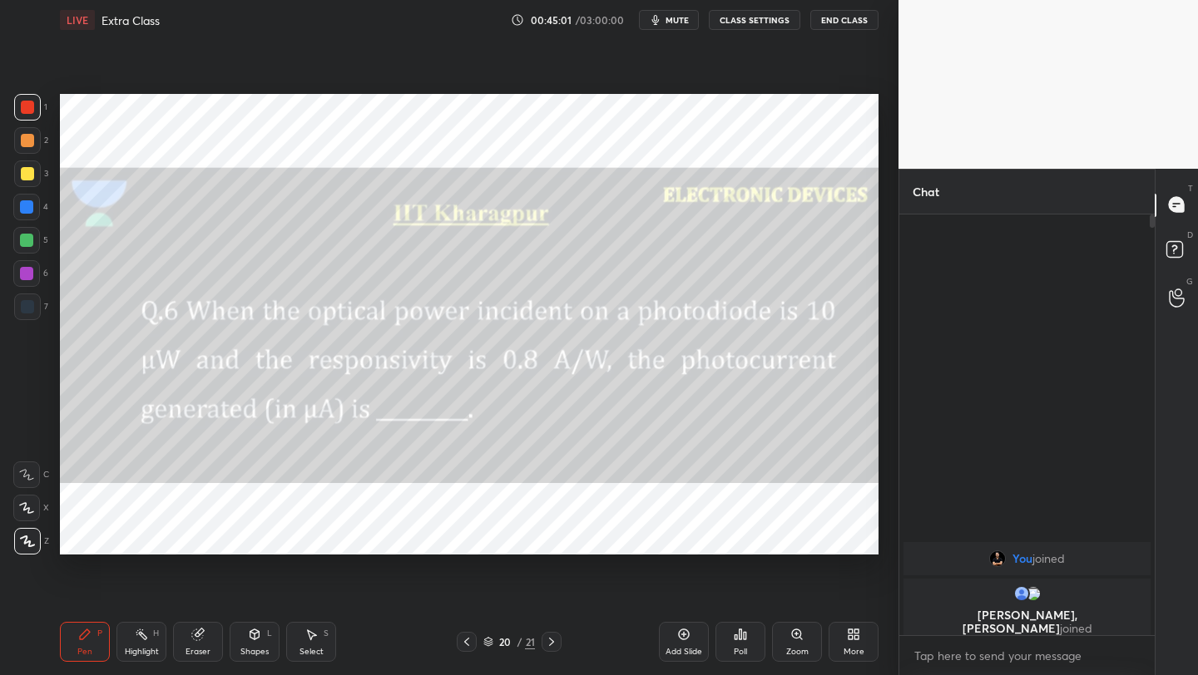
click at [676, 21] on span "mute" at bounding box center [676, 20] width 23 height 12
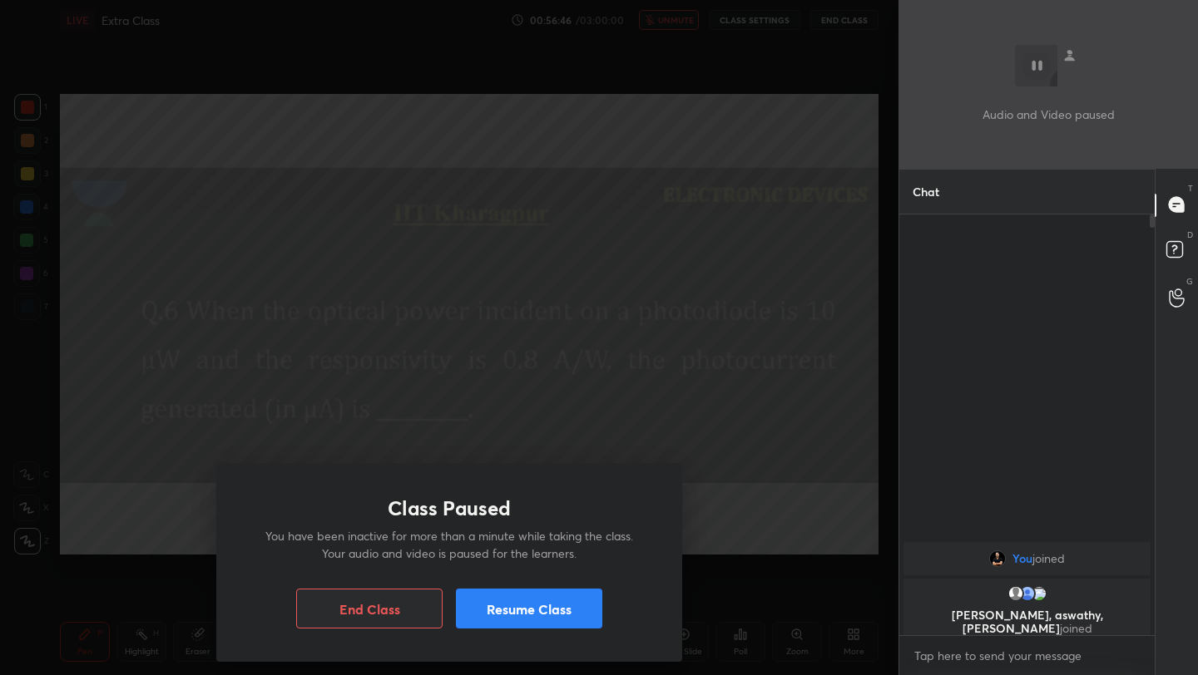
click at [494, 612] on button "Resume Class" at bounding box center [529, 609] width 146 height 40
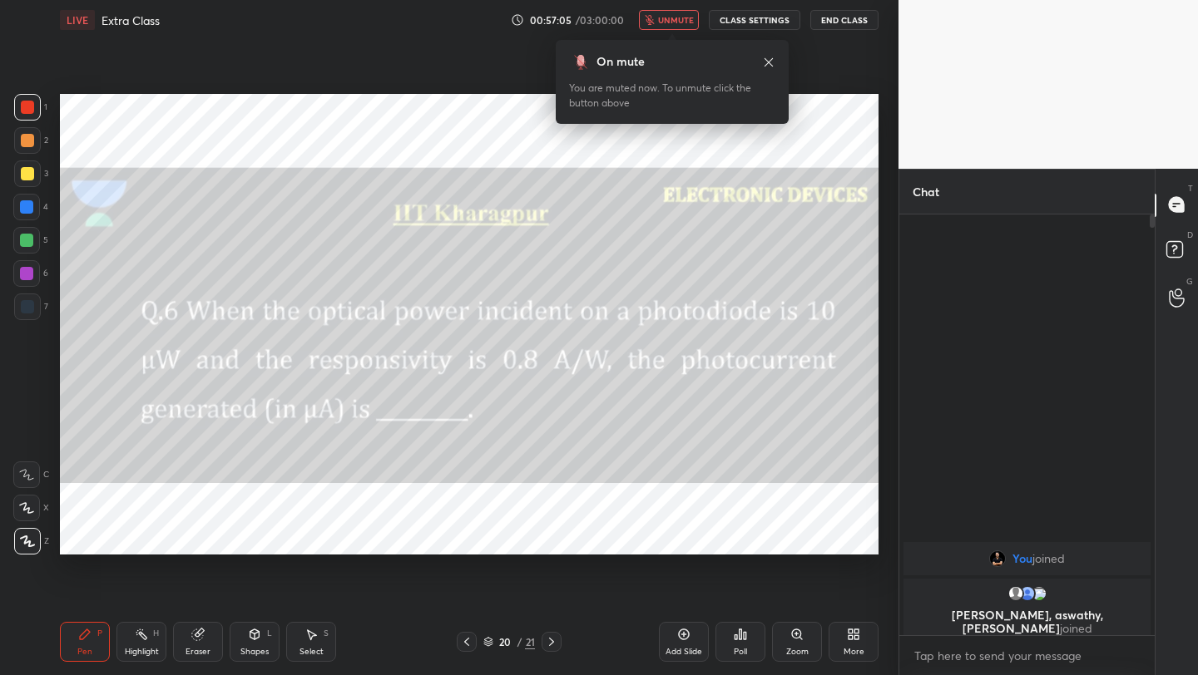
click at [670, 26] on button "unmute" at bounding box center [669, 20] width 60 height 20
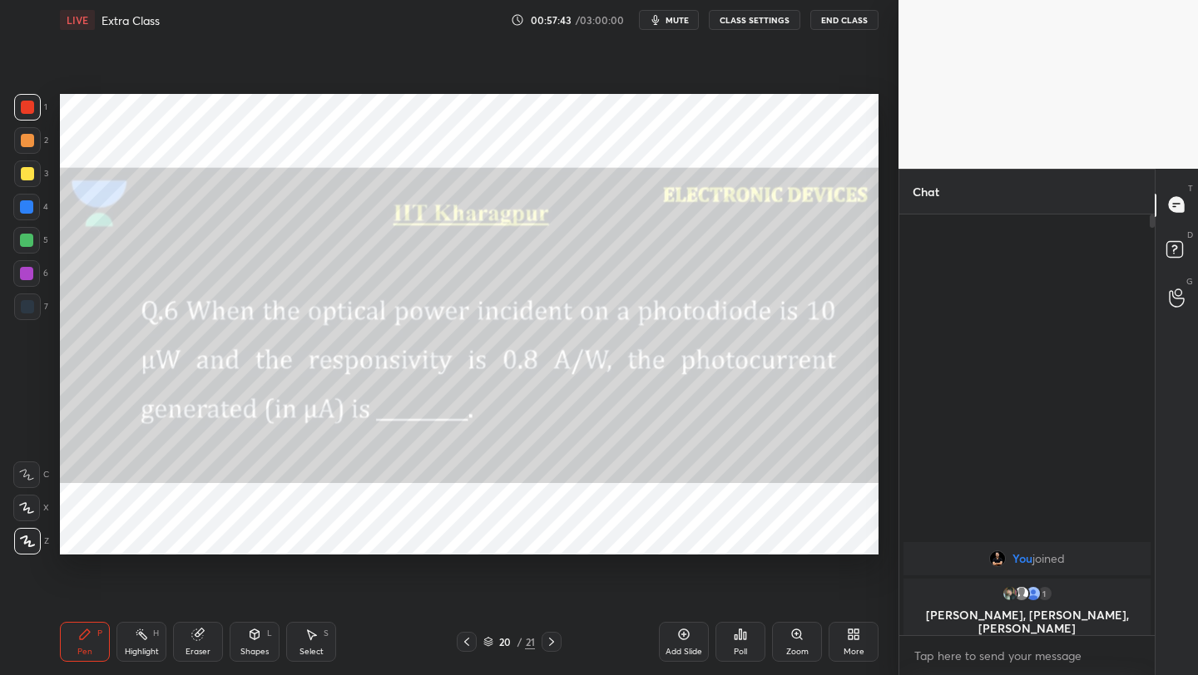
click at [467, 647] on icon at bounding box center [466, 641] width 13 height 13
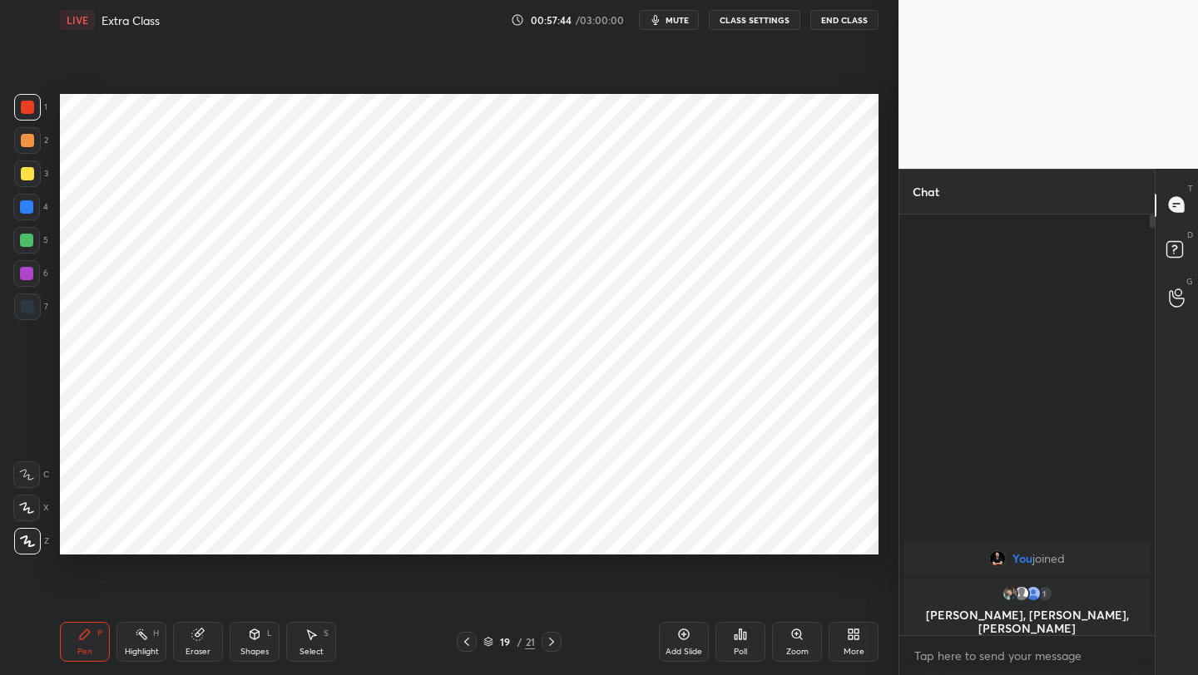
click at [467, 647] on icon at bounding box center [466, 641] width 13 height 13
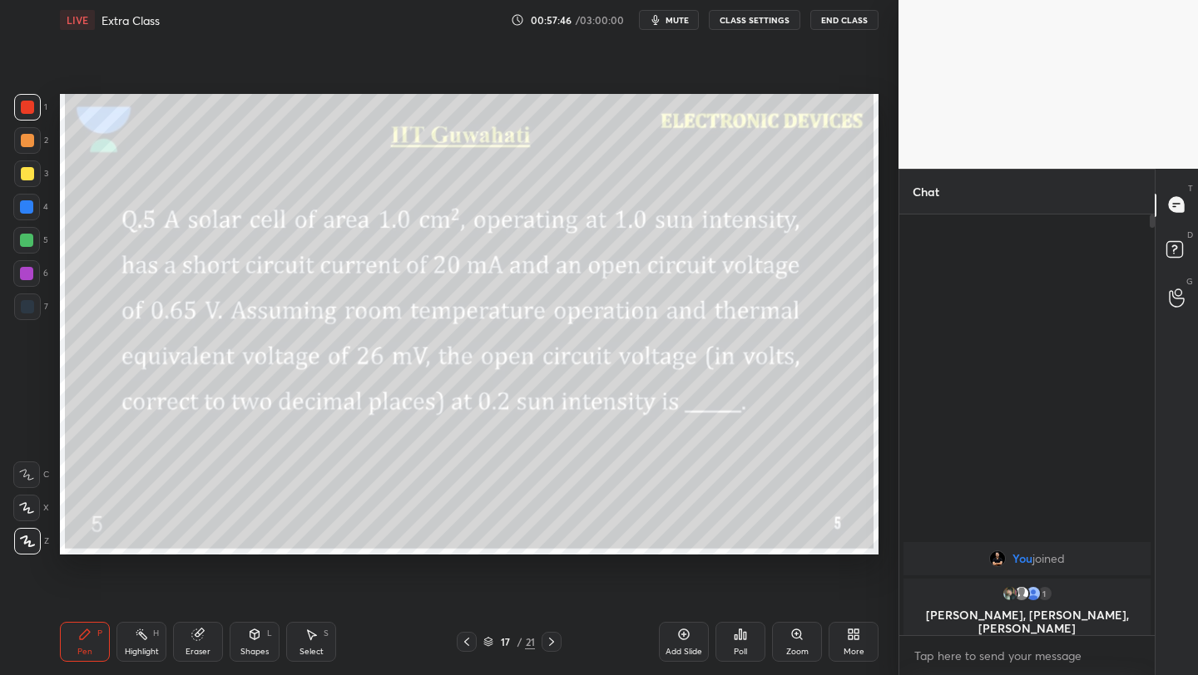
click at [467, 647] on icon at bounding box center [466, 641] width 13 height 13
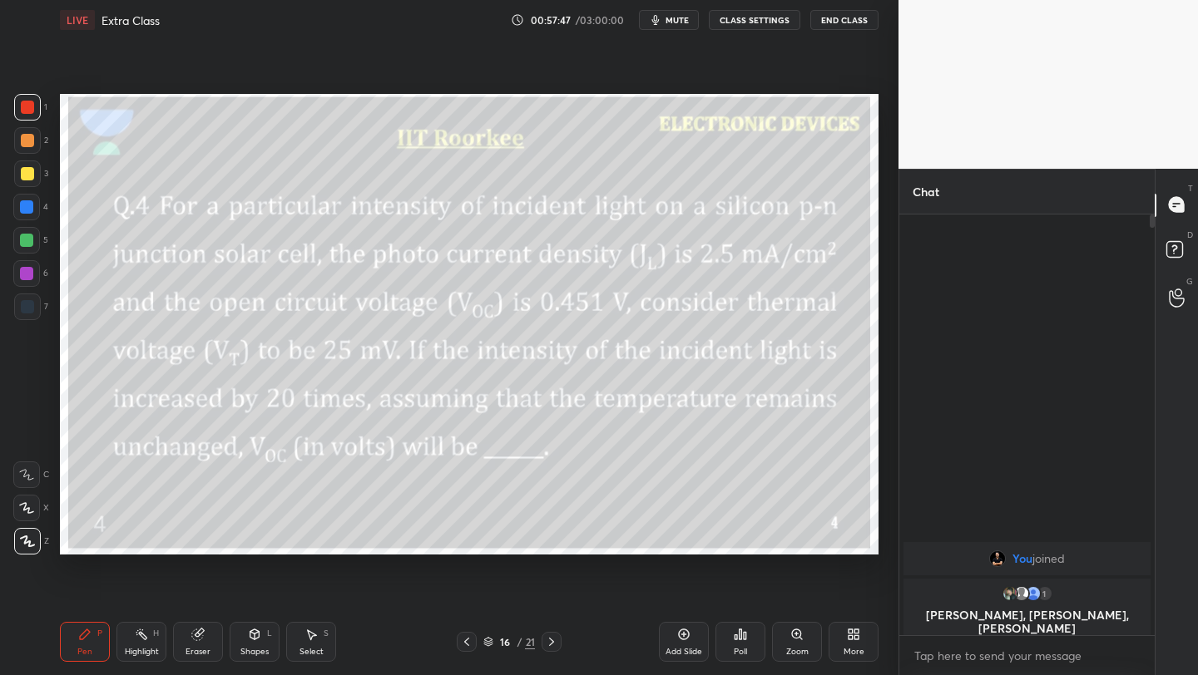
click at [467, 647] on icon at bounding box center [466, 641] width 13 height 13
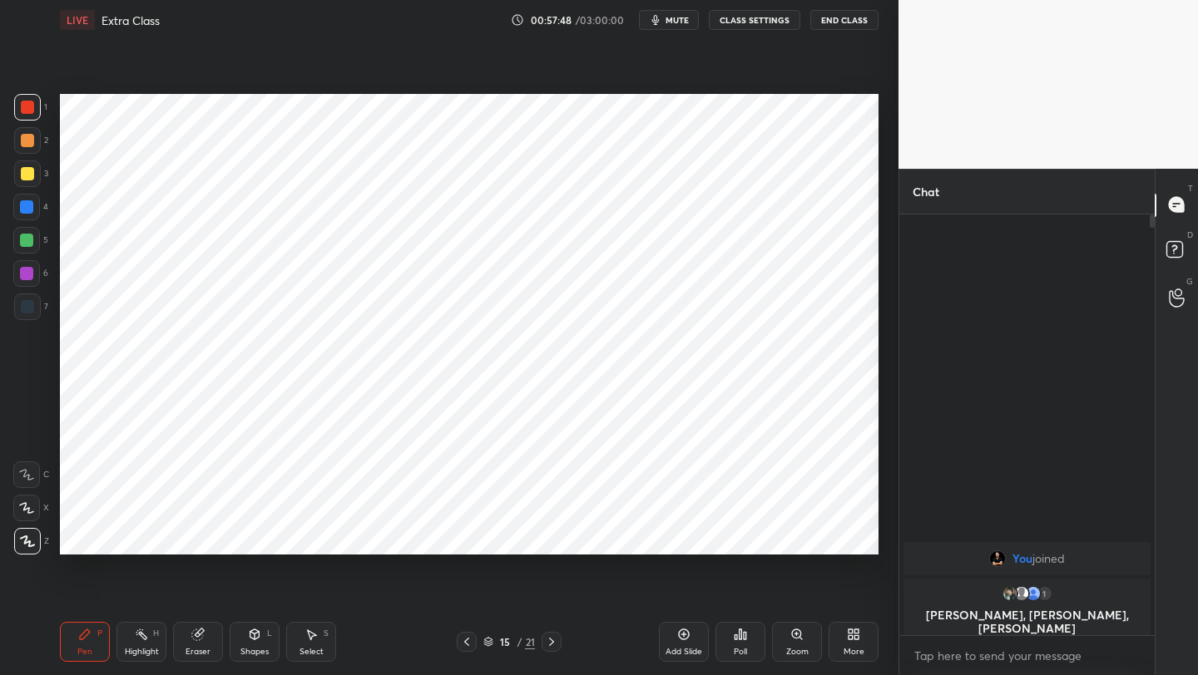
click at [467, 647] on icon at bounding box center [466, 641] width 13 height 13
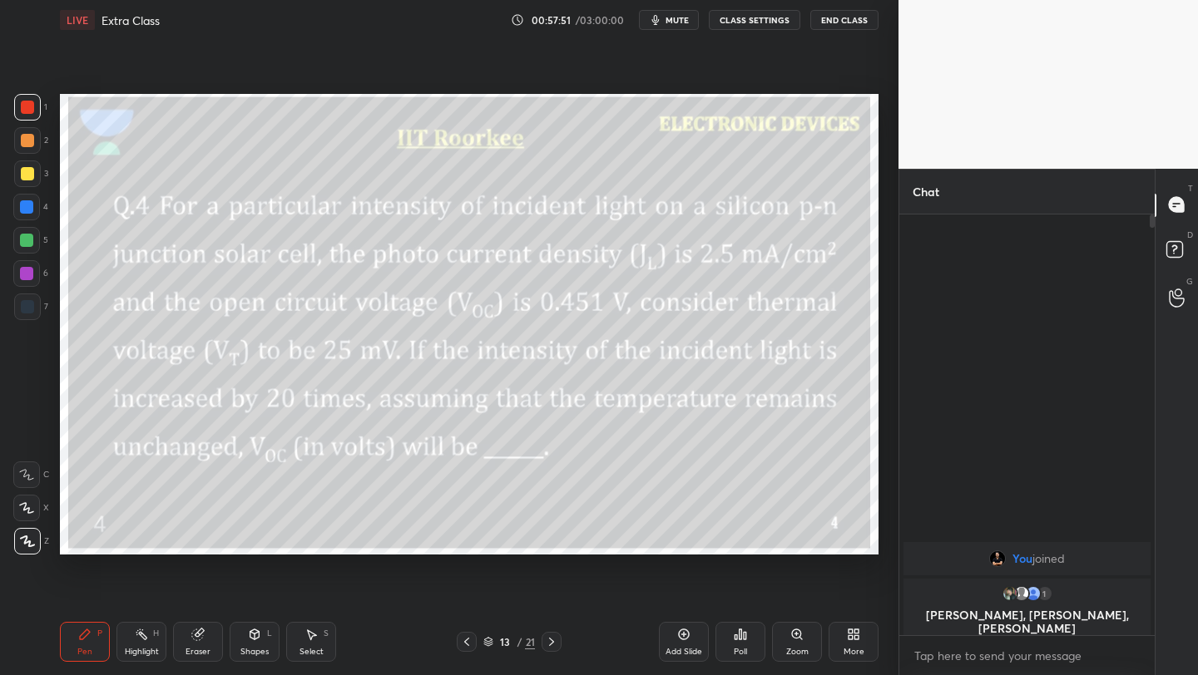
click at [467, 647] on icon at bounding box center [466, 641] width 13 height 13
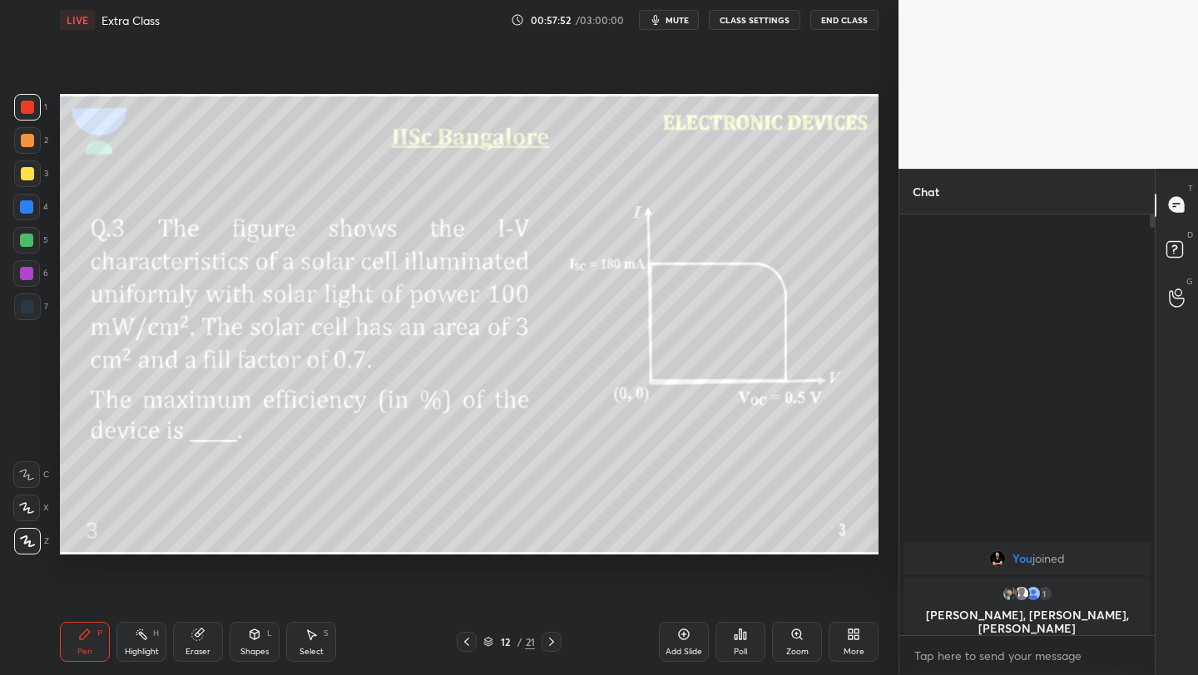
click at [467, 647] on icon at bounding box center [466, 641] width 13 height 13
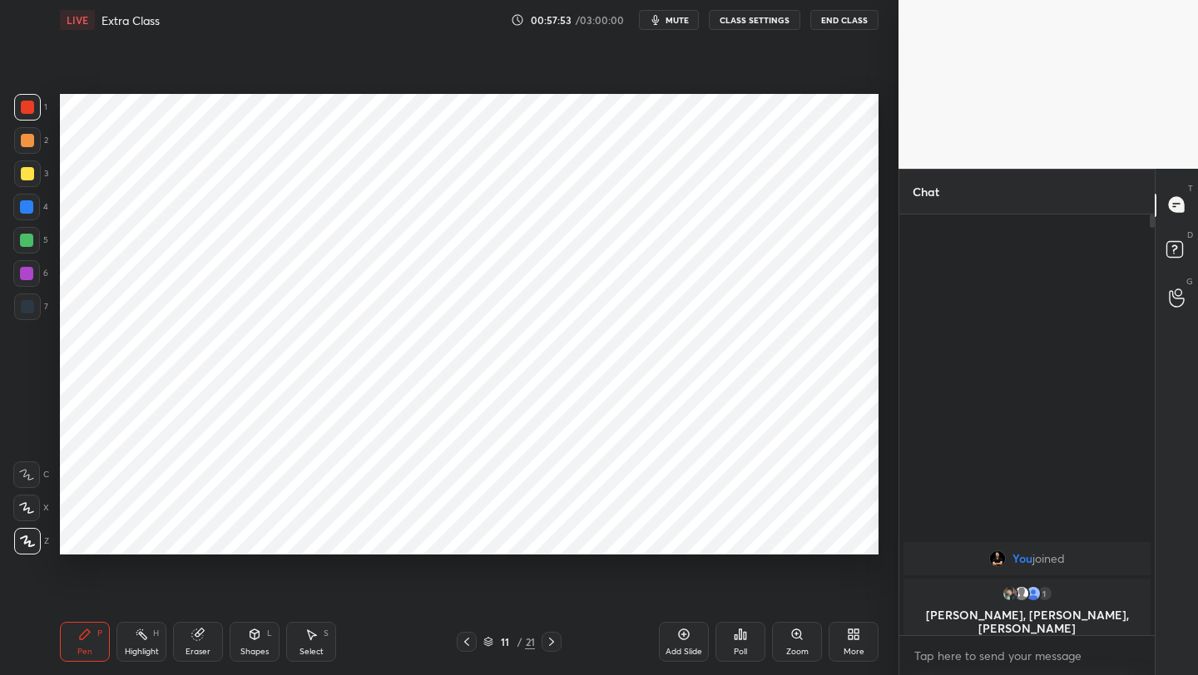
click at [467, 647] on icon at bounding box center [466, 641] width 13 height 13
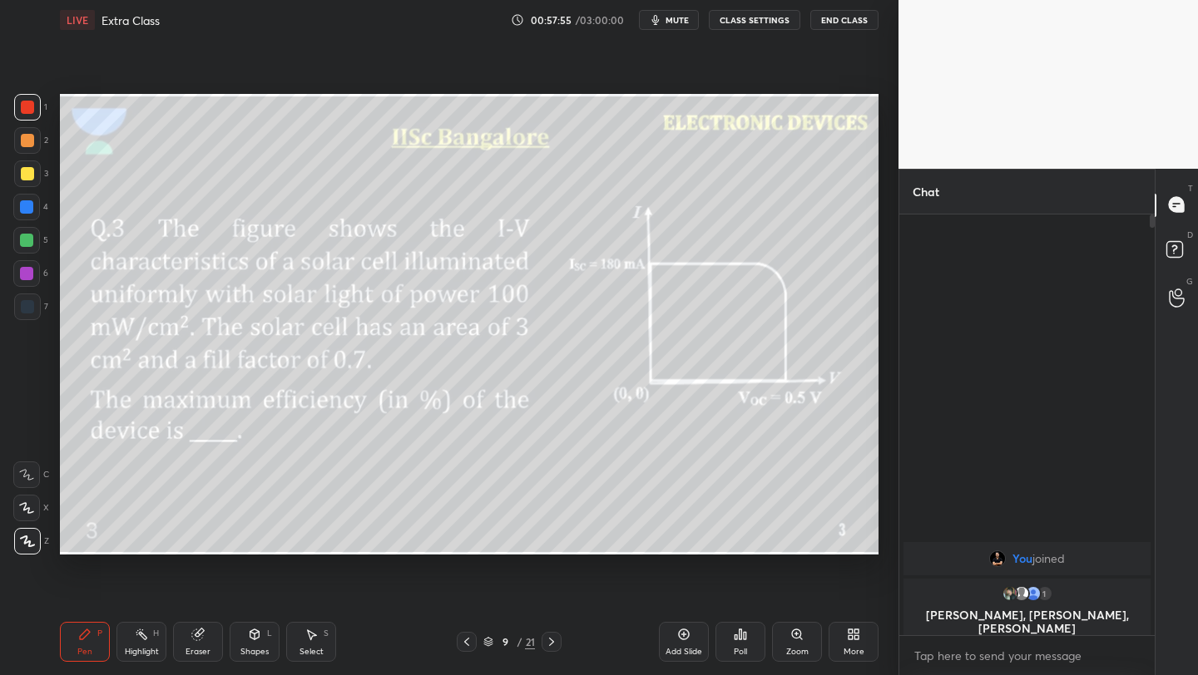
click at [467, 647] on icon at bounding box center [466, 641] width 13 height 13
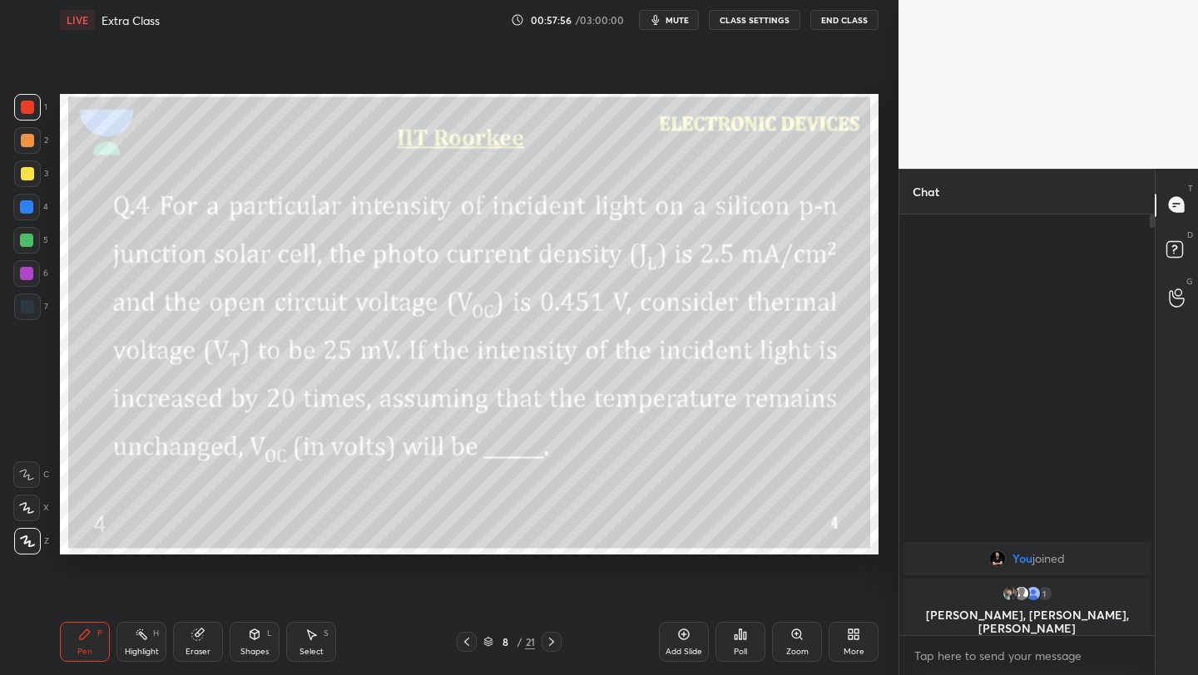
click at [467, 647] on icon at bounding box center [466, 641] width 13 height 13
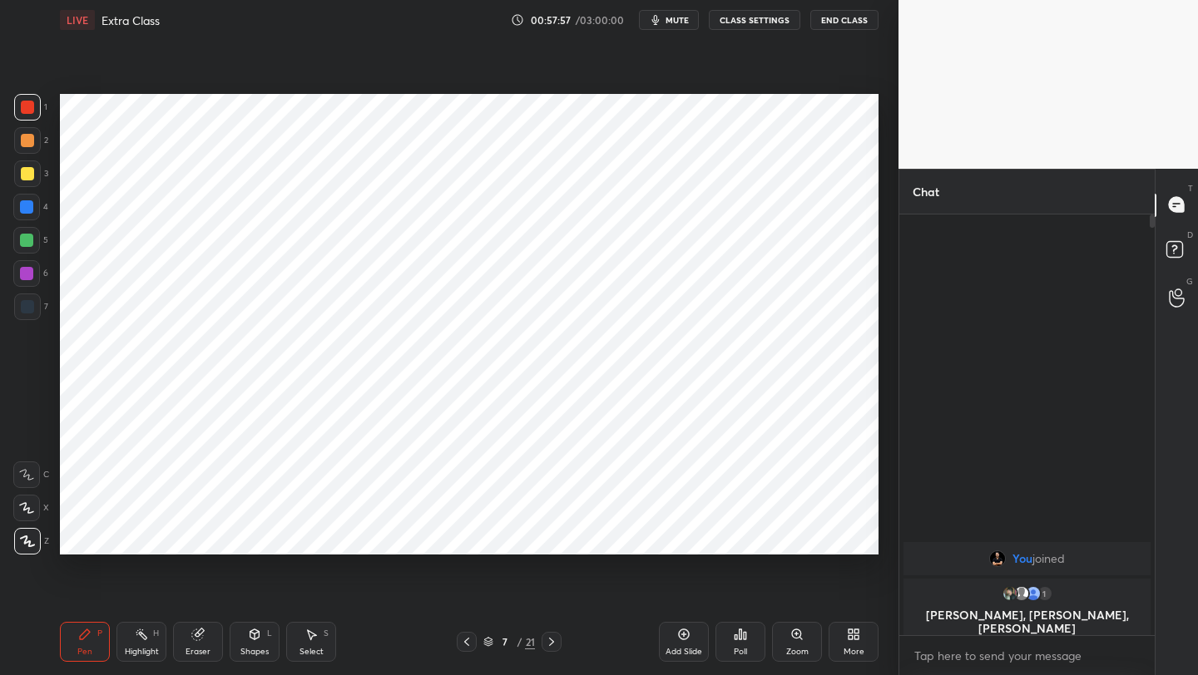
click at [467, 647] on icon at bounding box center [466, 641] width 13 height 13
click at [466, 640] on icon at bounding box center [466, 642] width 5 height 8
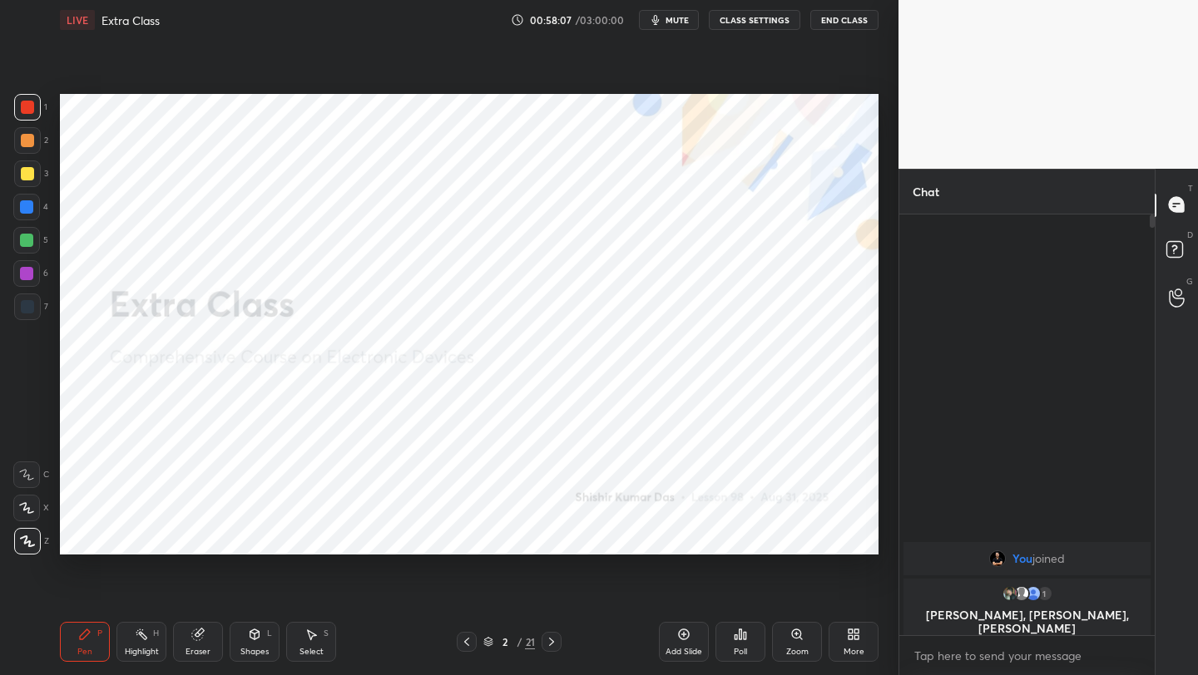
click at [546, 648] on icon at bounding box center [551, 641] width 13 height 13
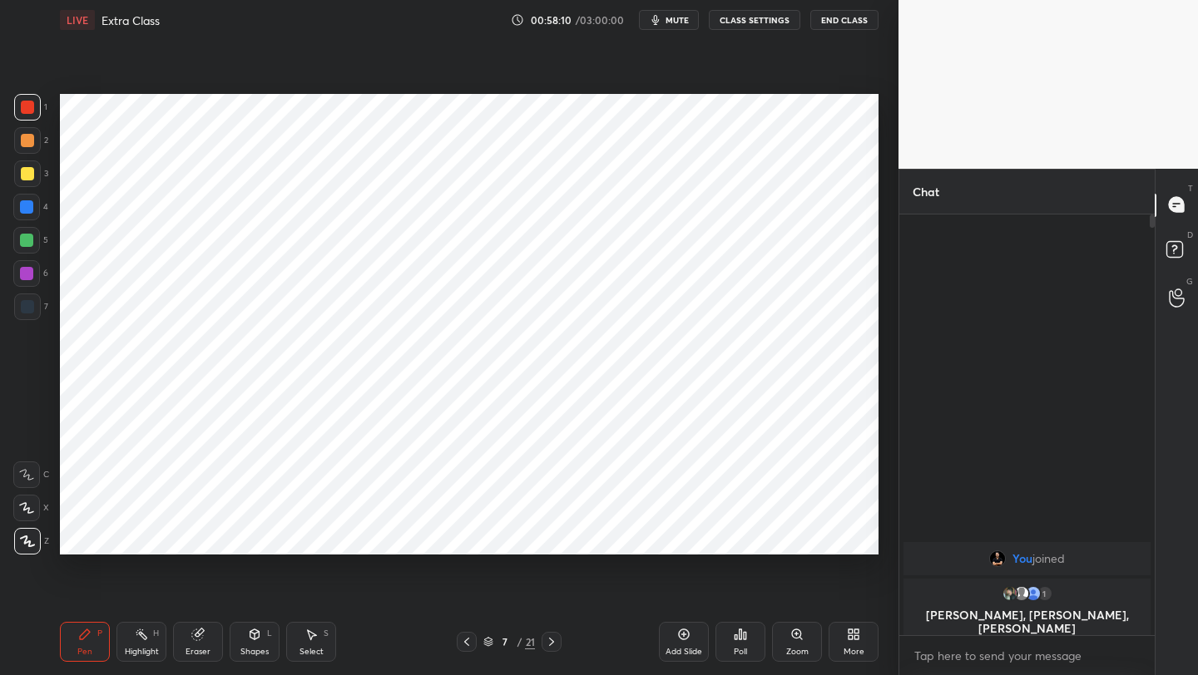
click at [546, 648] on icon at bounding box center [551, 641] width 13 height 13
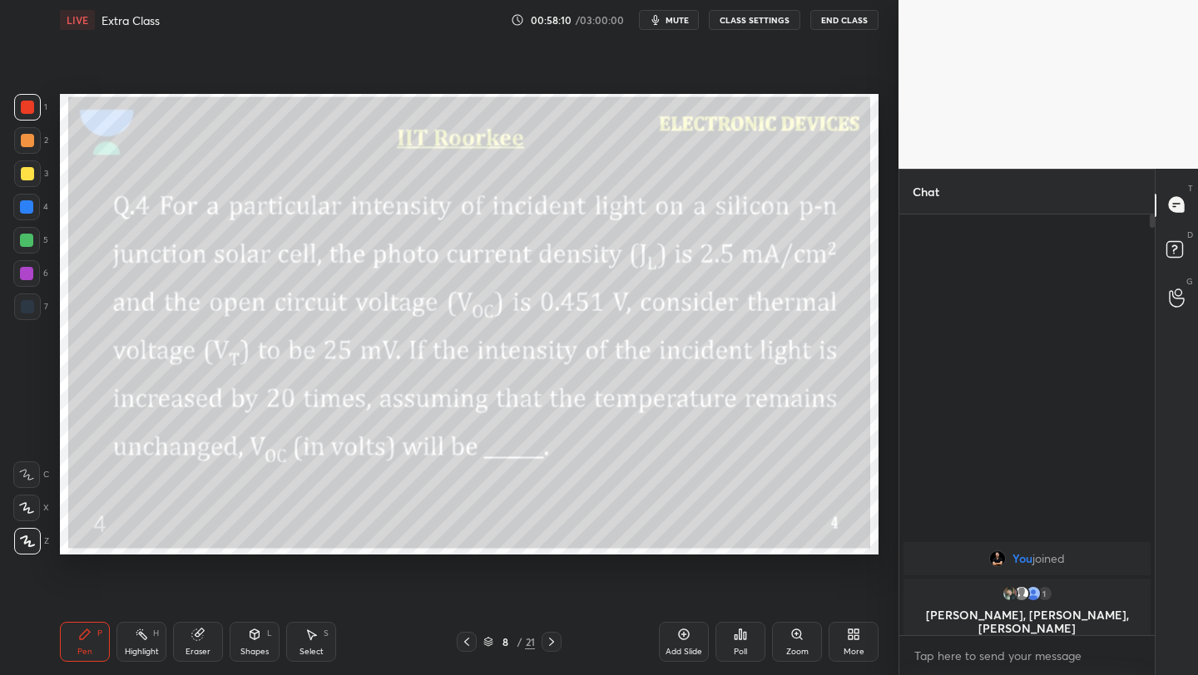
click at [546, 648] on icon at bounding box center [551, 641] width 13 height 13
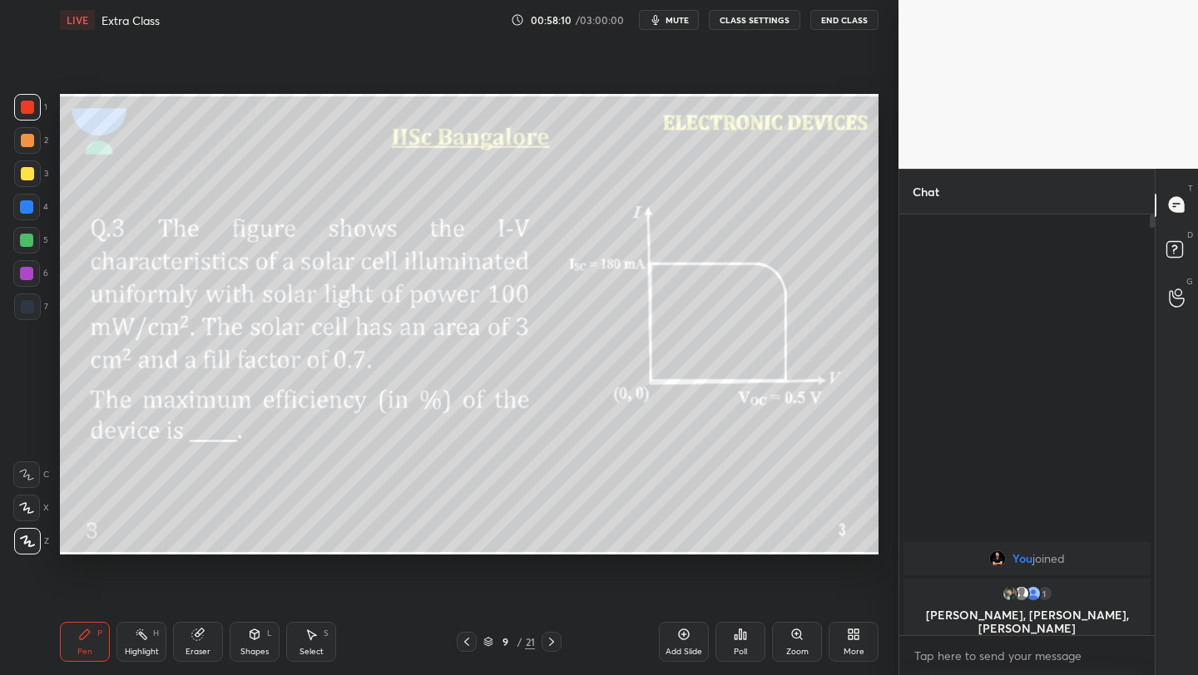
click at [546, 648] on icon at bounding box center [551, 641] width 13 height 13
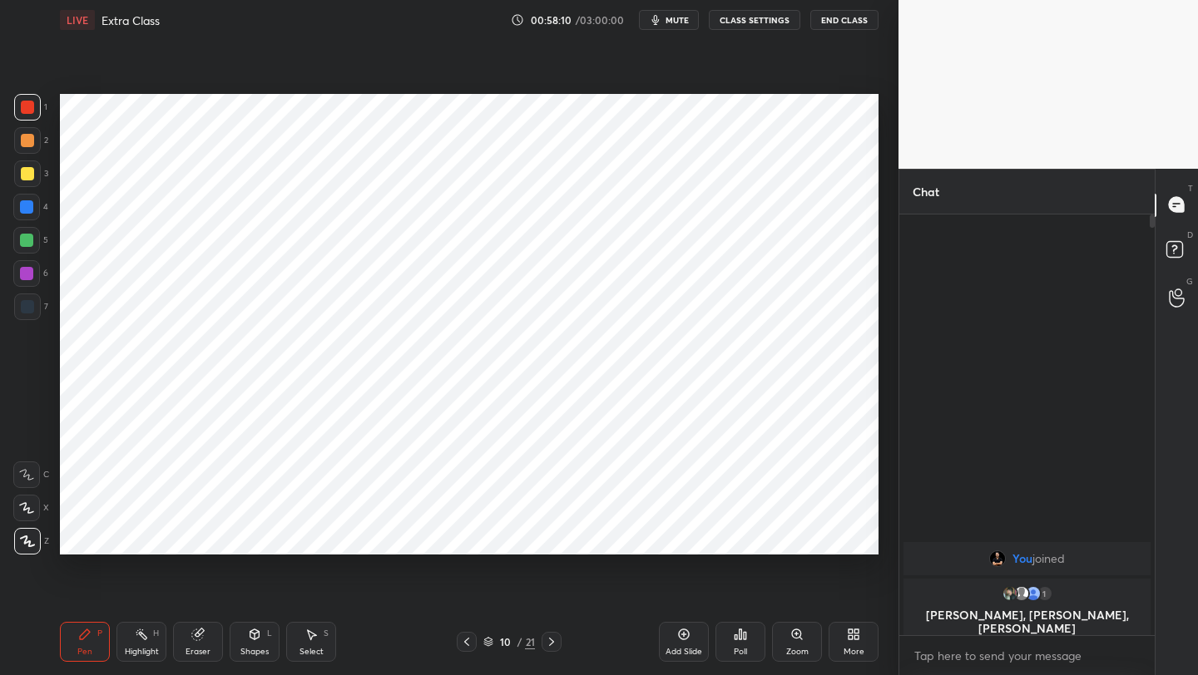
click at [546, 648] on icon at bounding box center [551, 641] width 13 height 13
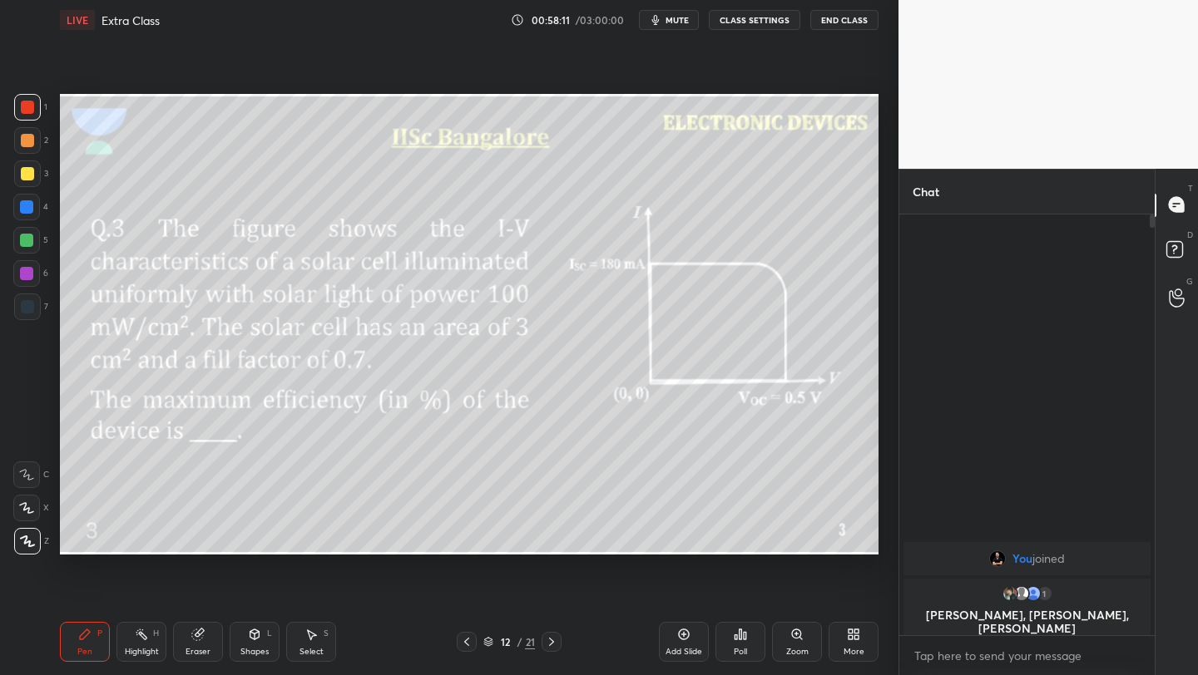
click at [546, 648] on icon at bounding box center [551, 641] width 13 height 13
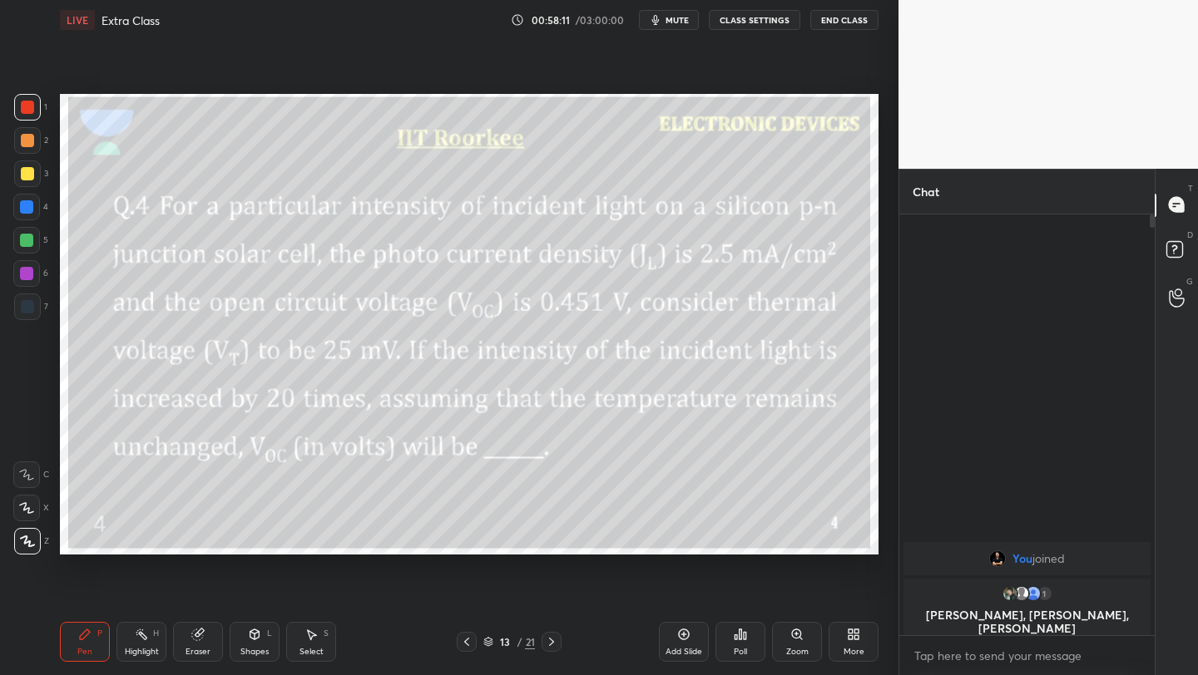
click at [546, 648] on icon at bounding box center [551, 641] width 13 height 13
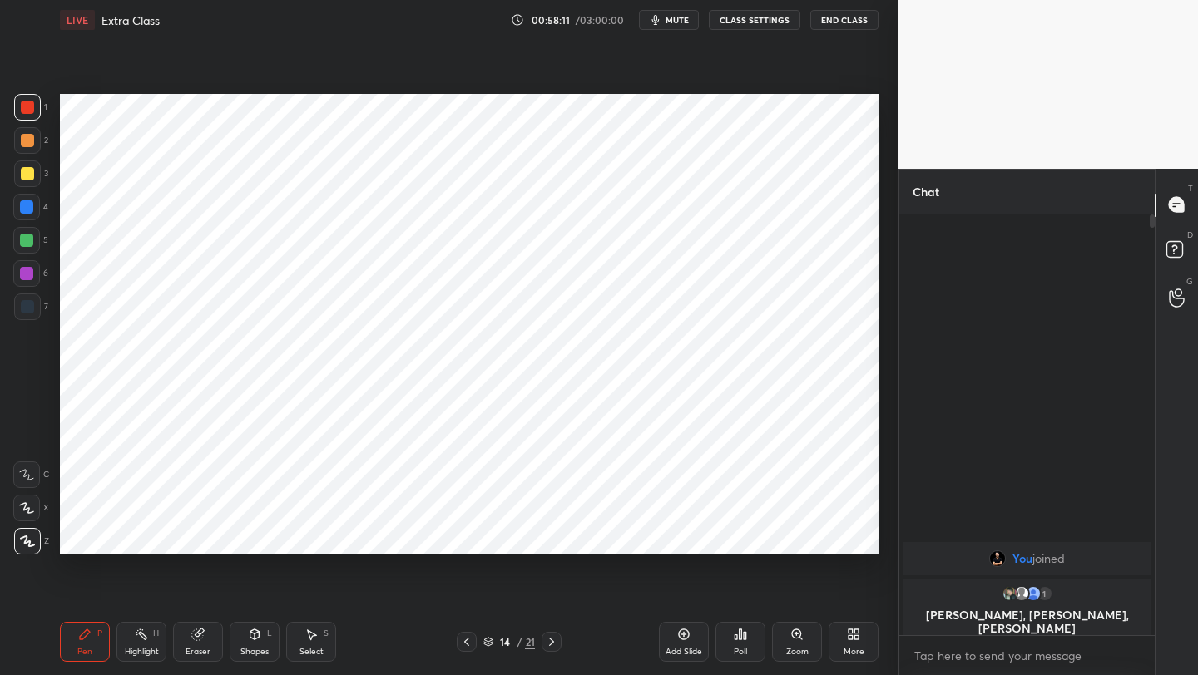
click at [546, 648] on icon at bounding box center [551, 641] width 13 height 13
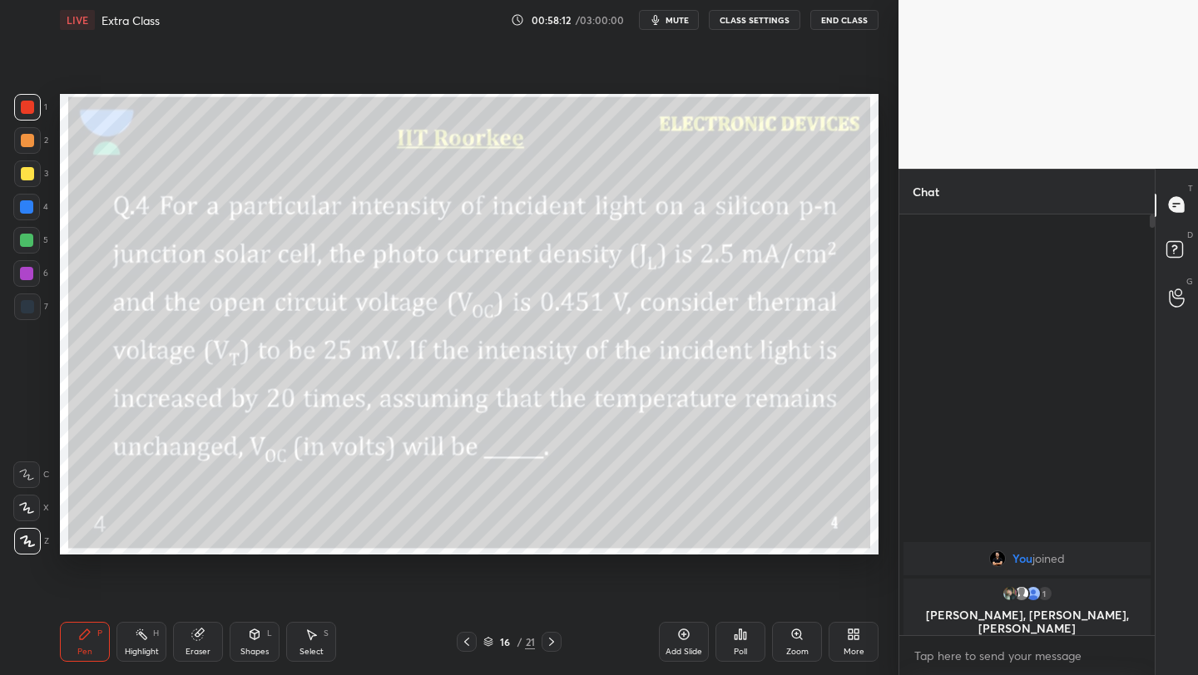
click at [546, 648] on icon at bounding box center [551, 641] width 13 height 13
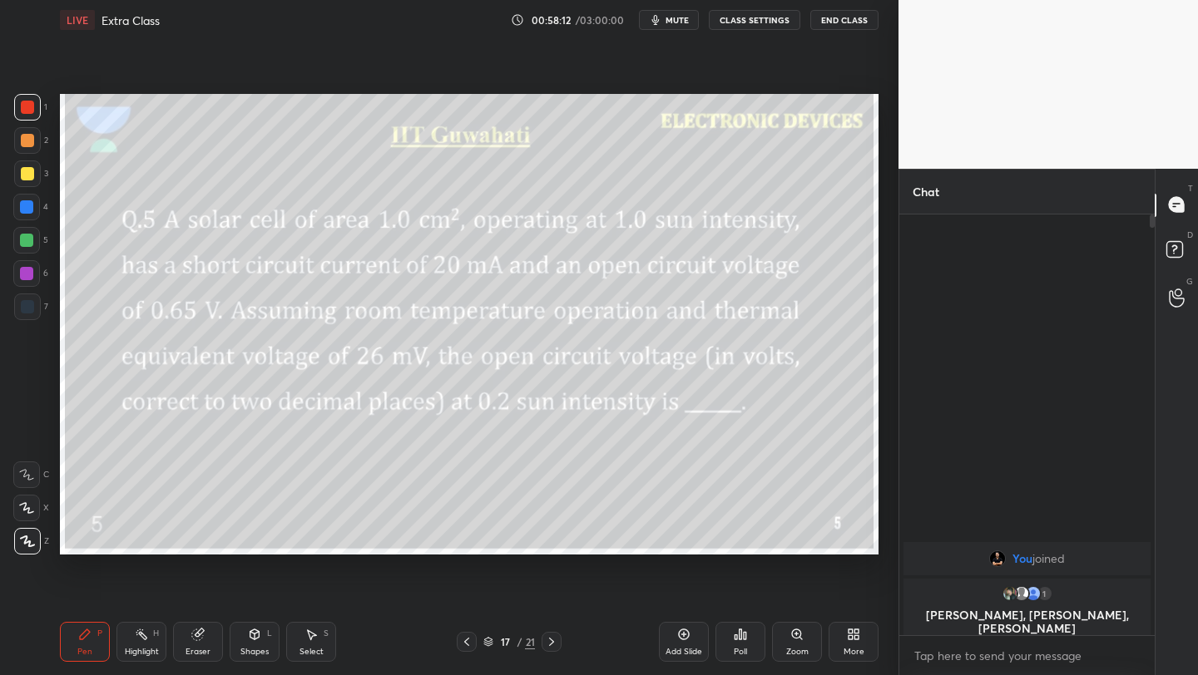
click at [546, 648] on icon at bounding box center [551, 641] width 13 height 13
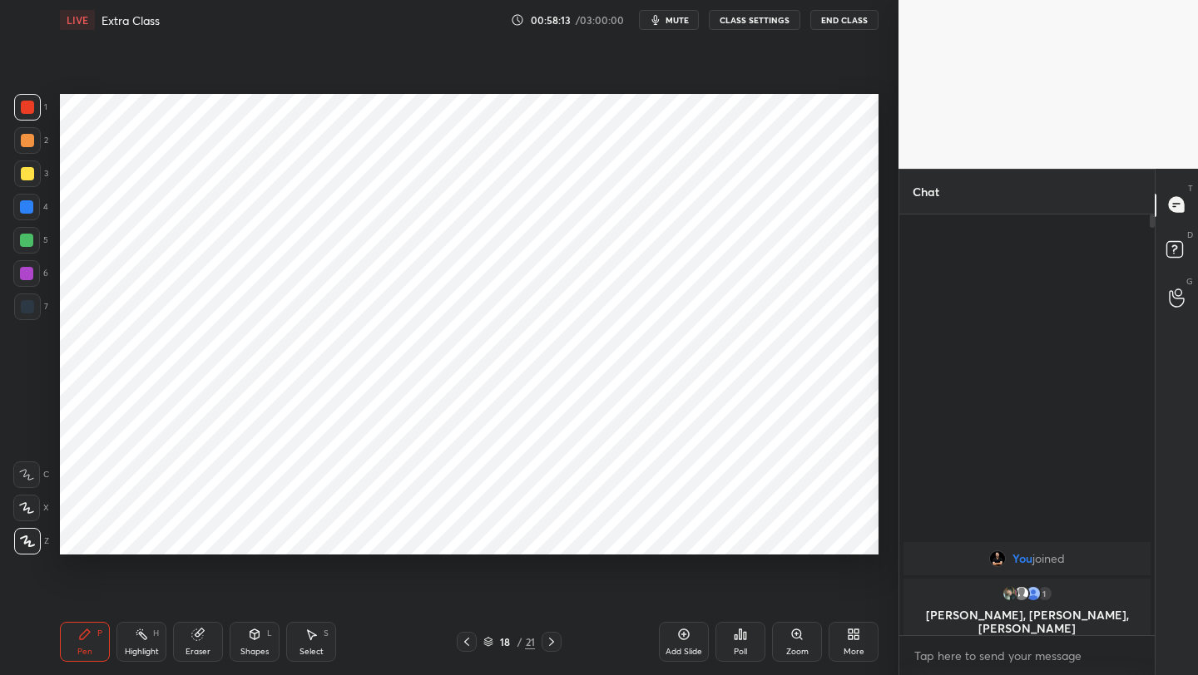
click at [546, 648] on icon at bounding box center [551, 641] width 13 height 13
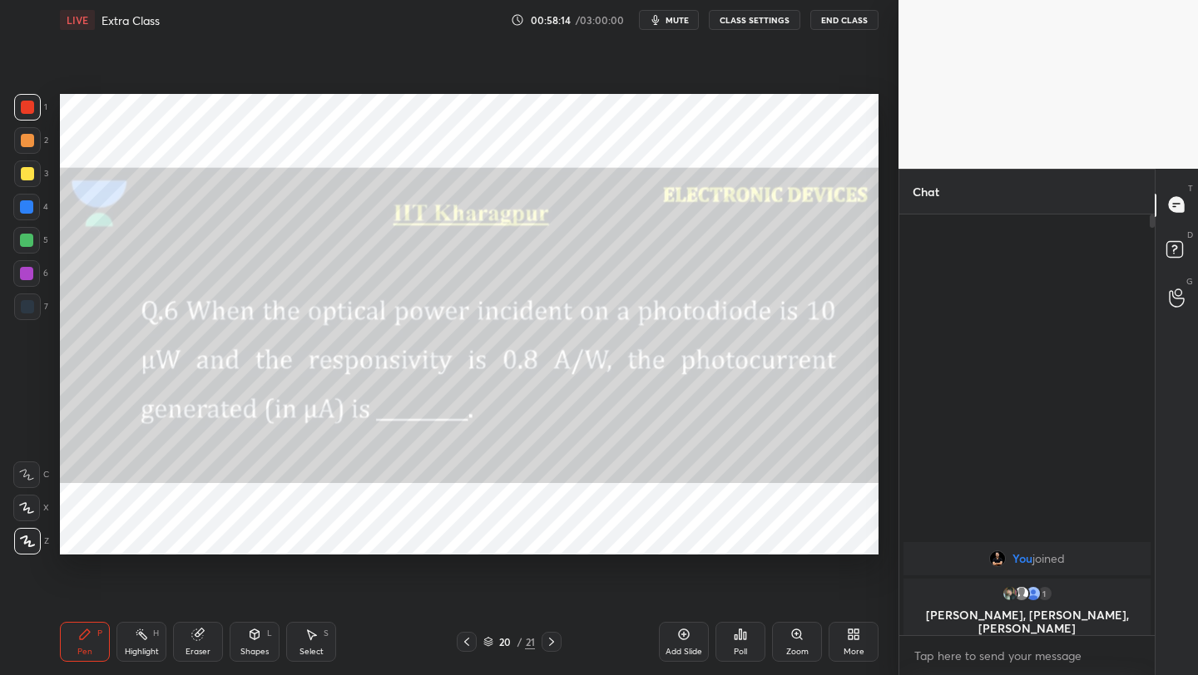
click at [546, 648] on icon at bounding box center [551, 641] width 13 height 13
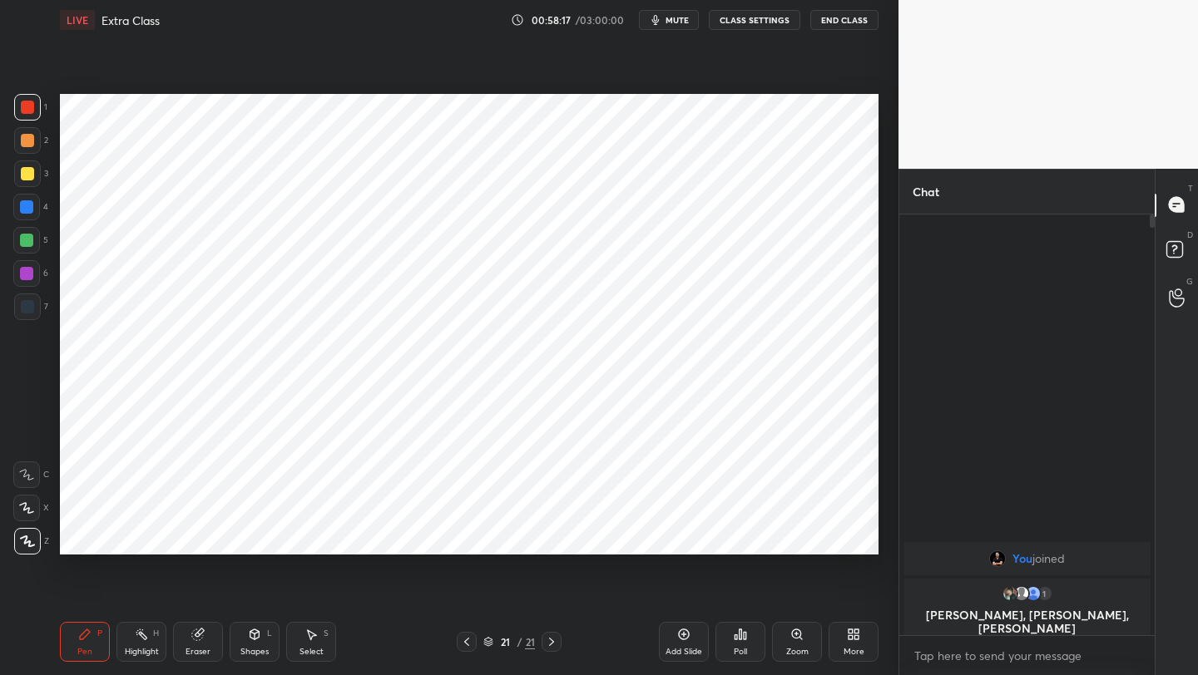
click at [463, 635] on icon at bounding box center [466, 641] width 13 height 13
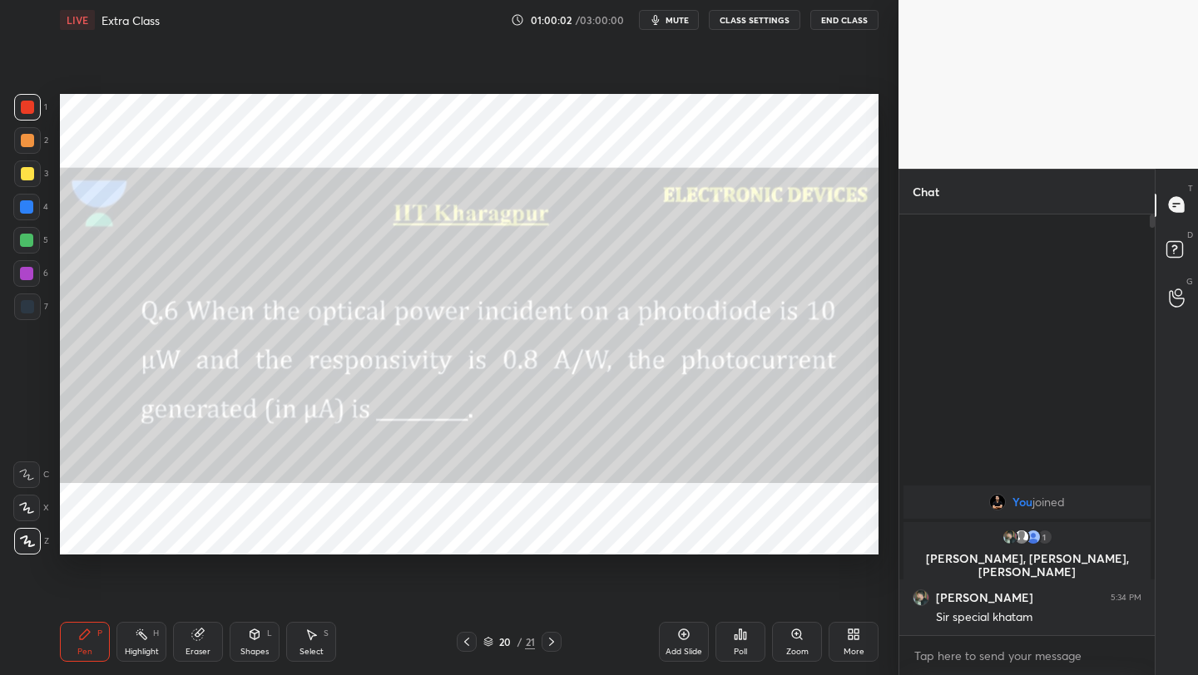
drag, startPoint x: 683, startPoint y: 635, endPoint x: 690, endPoint y: 624, distance: 13.4
click at [685, 640] on icon at bounding box center [683, 634] width 13 height 13
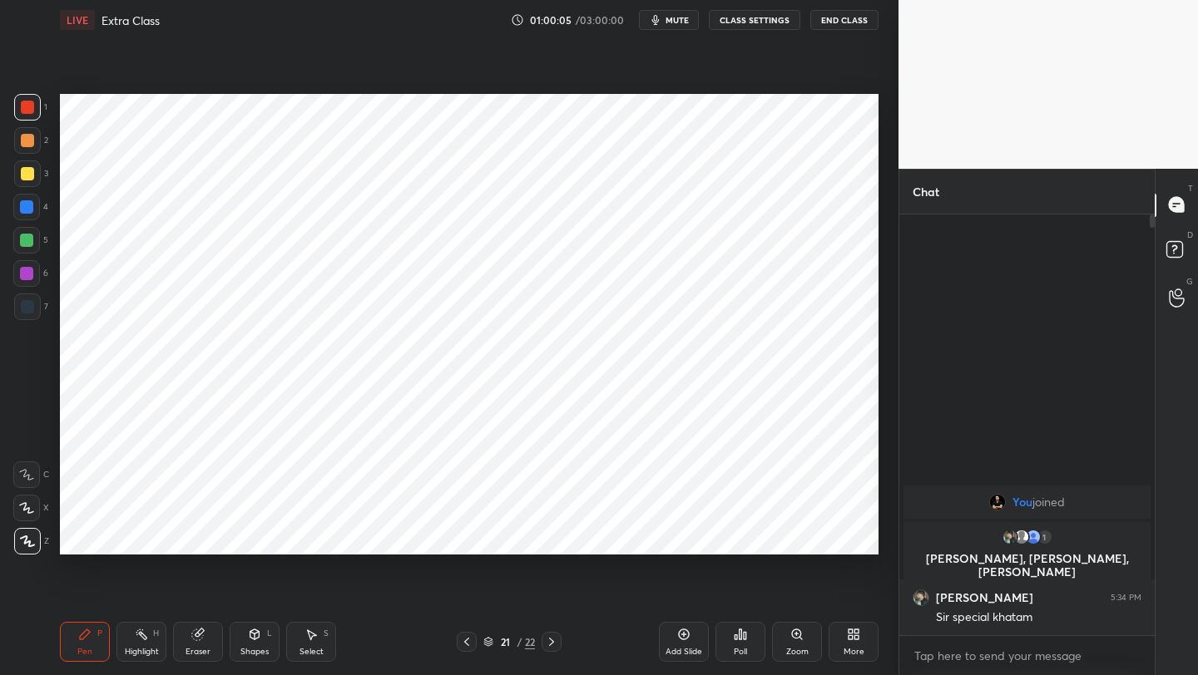
click at [27, 214] on div at bounding box center [26, 207] width 27 height 27
drag, startPoint x: 255, startPoint y: 646, endPoint x: 255, endPoint y: 632, distance: 14.2
click at [252, 648] on div "Shapes" at bounding box center [254, 652] width 28 height 8
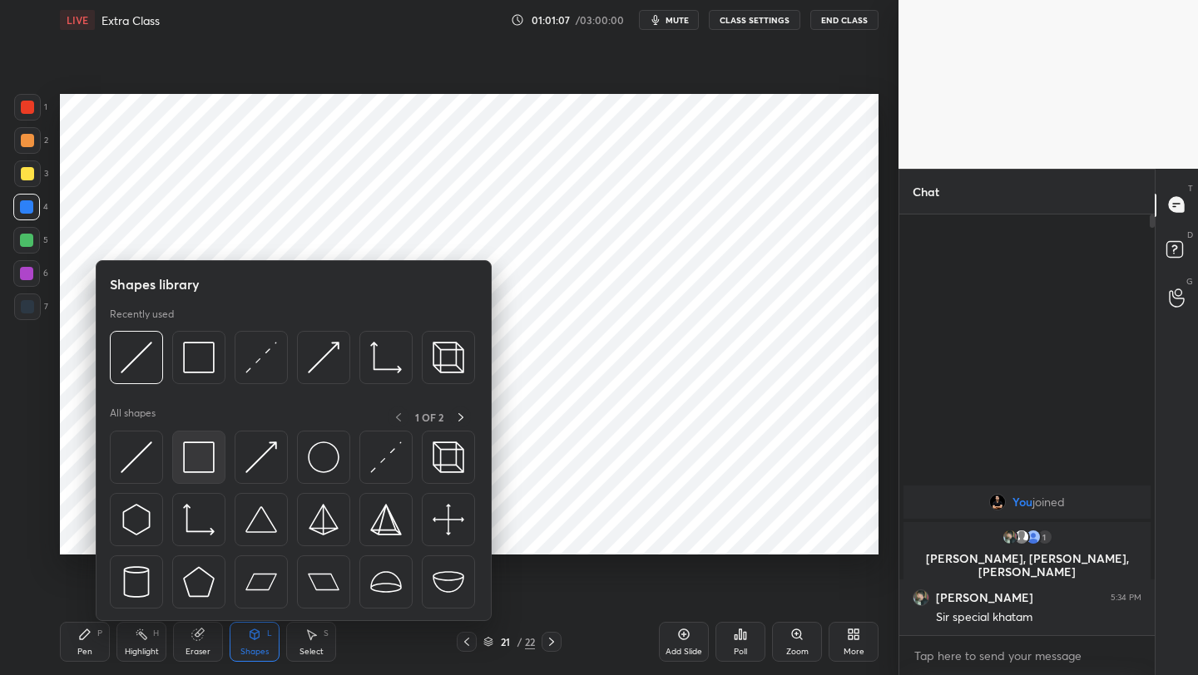
click at [177, 465] on div at bounding box center [198, 457] width 53 height 53
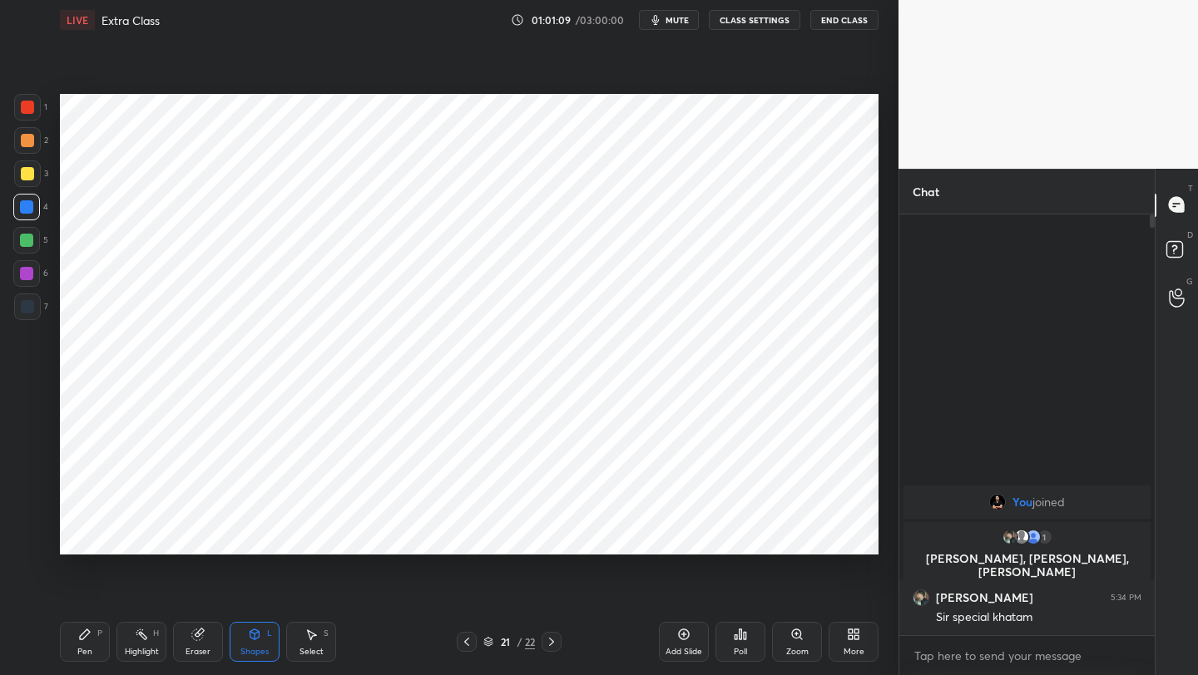
drag, startPoint x: 34, startPoint y: 274, endPoint x: 52, endPoint y: 261, distance: 22.6
click at [34, 274] on div at bounding box center [26, 273] width 27 height 27
click at [85, 640] on div "Pen P" at bounding box center [85, 642] width 50 height 40
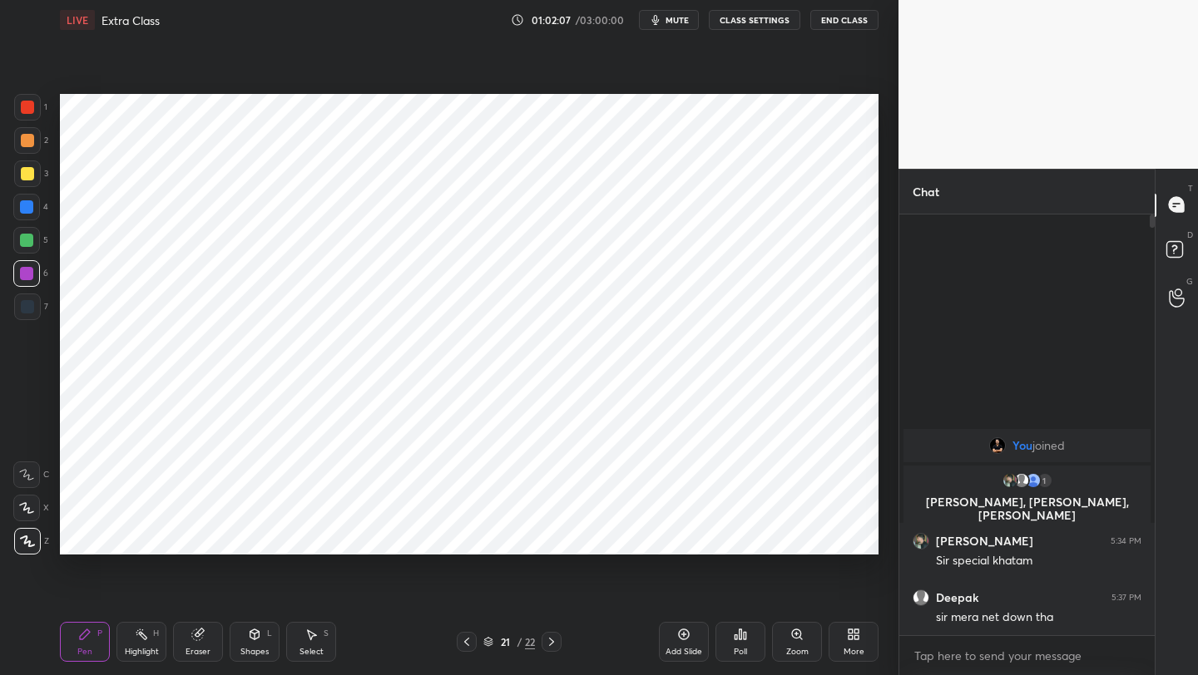
click at [33, 317] on div at bounding box center [27, 307] width 27 height 27
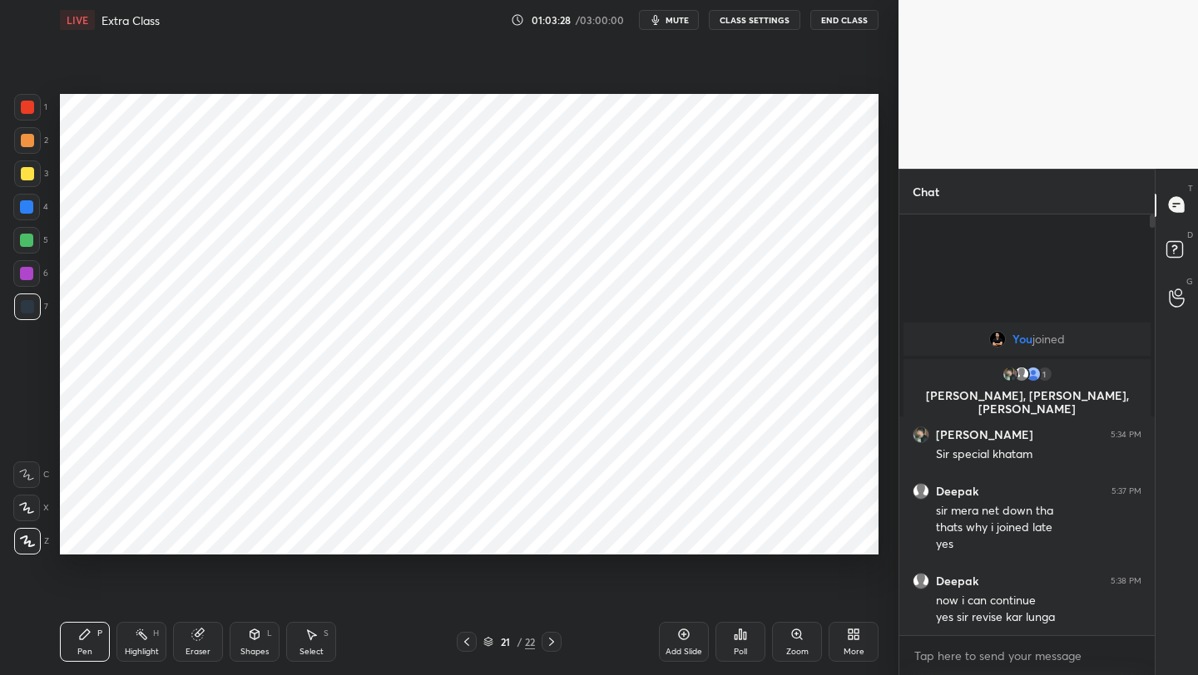
drag, startPoint x: 682, startPoint y: 642, endPoint x: 686, endPoint y: 635, distance: 8.6
click at [682, 640] on div "Add Slide" at bounding box center [684, 642] width 50 height 40
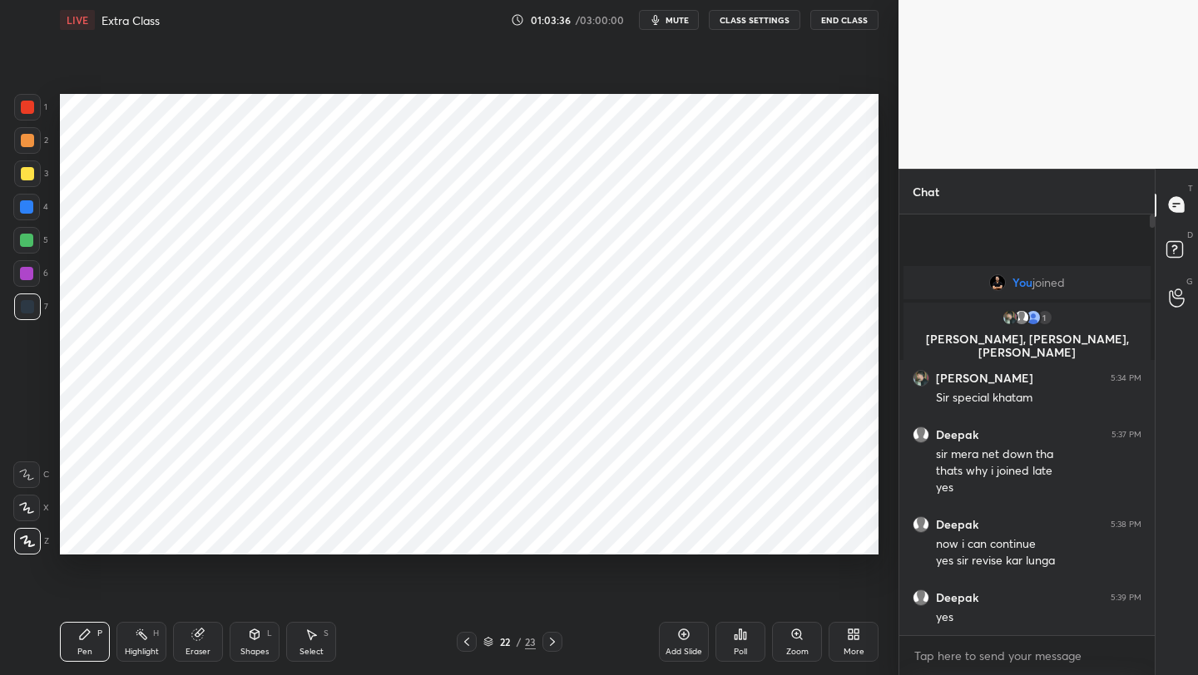
click at [467, 640] on icon at bounding box center [466, 641] width 13 height 13
click at [546, 642] on icon at bounding box center [552, 641] width 13 height 13
click at [25, 108] on div at bounding box center [27, 107] width 13 height 13
drag, startPoint x: 201, startPoint y: 635, endPoint x: 209, endPoint y: 556, distance: 79.4
click at [203, 633] on icon at bounding box center [197, 634] width 13 height 13
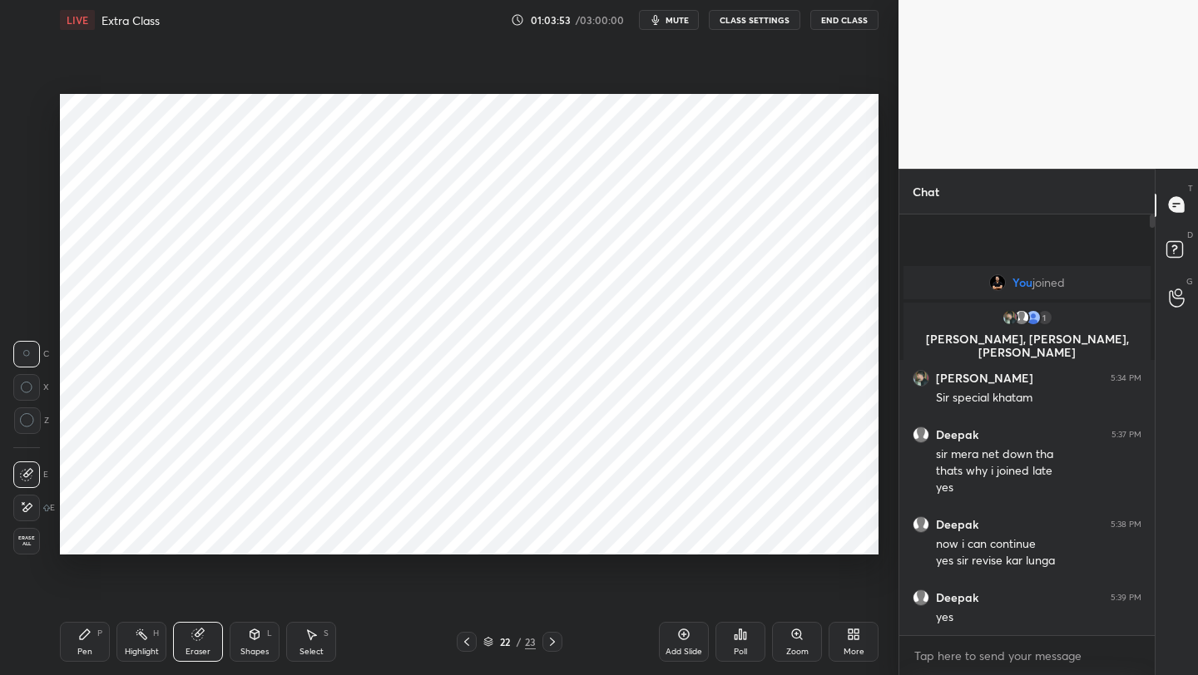
drag, startPoint x: 85, startPoint y: 642, endPoint x: 104, endPoint y: 572, distance: 72.4
click at [85, 642] on div "Pen P" at bounding box center [85, 642] width 50 height 40
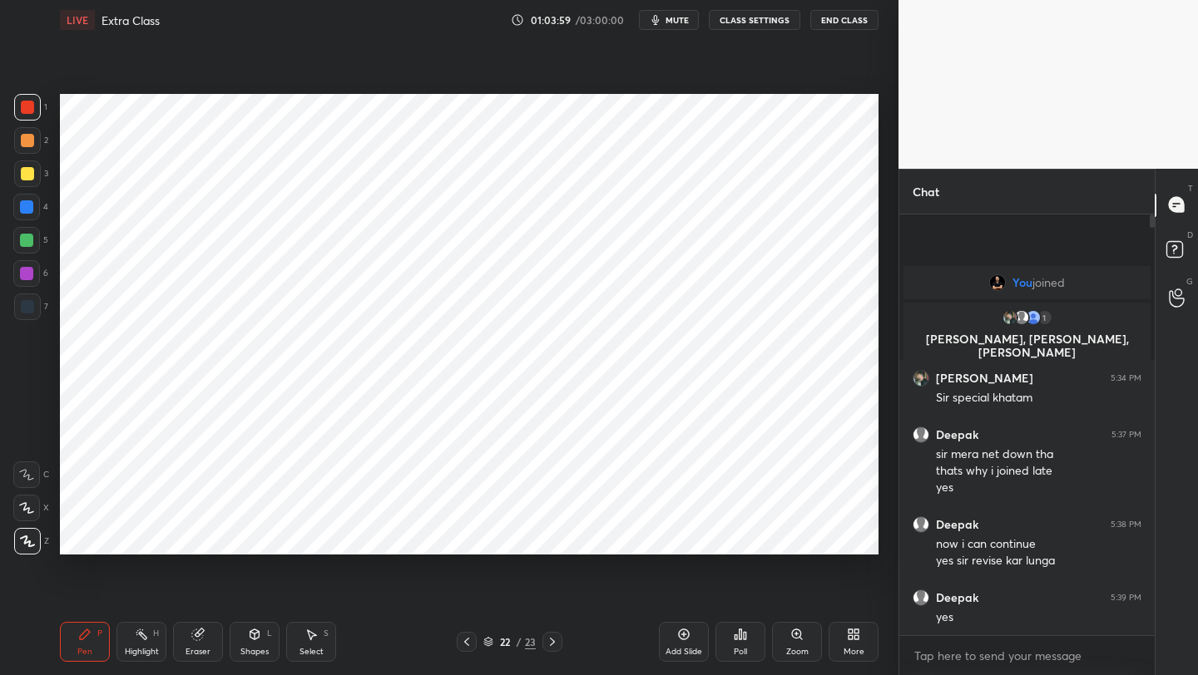
drag, startPoint x: 21, startPoint y: 205, endPoint x: 30, endPoint y: 206, distance: 9.2
click at [27, 206] on div at bounding box center [26, 206] width 13 height 13
click at [26, 275] on div at bounding box center [26, 273] width 13 height 13
click at [693, 631] on div "Add Slide" at bounding box center [684, 642] width 50 height 40
drag, startPoint x: 255, startPoint y: 636, endPoint x: 256, endPoint y: 628, distance: 8.5
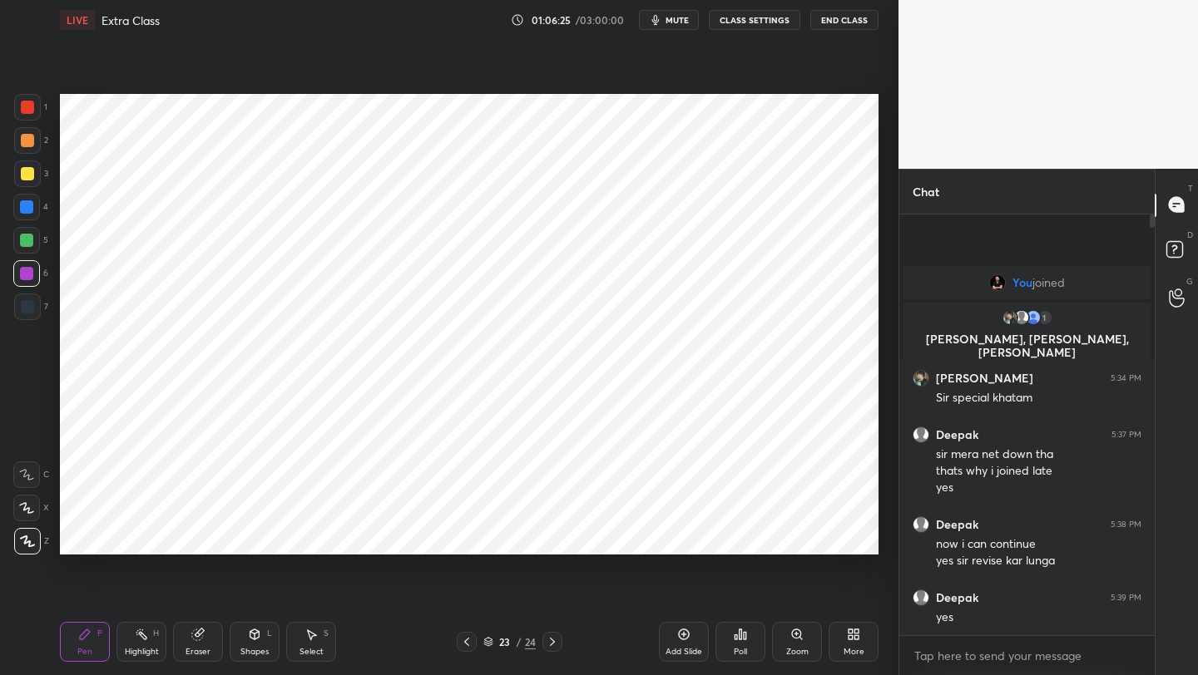
click at [254, 634] on icon at bounding box center [254, 634] width 13 height 13
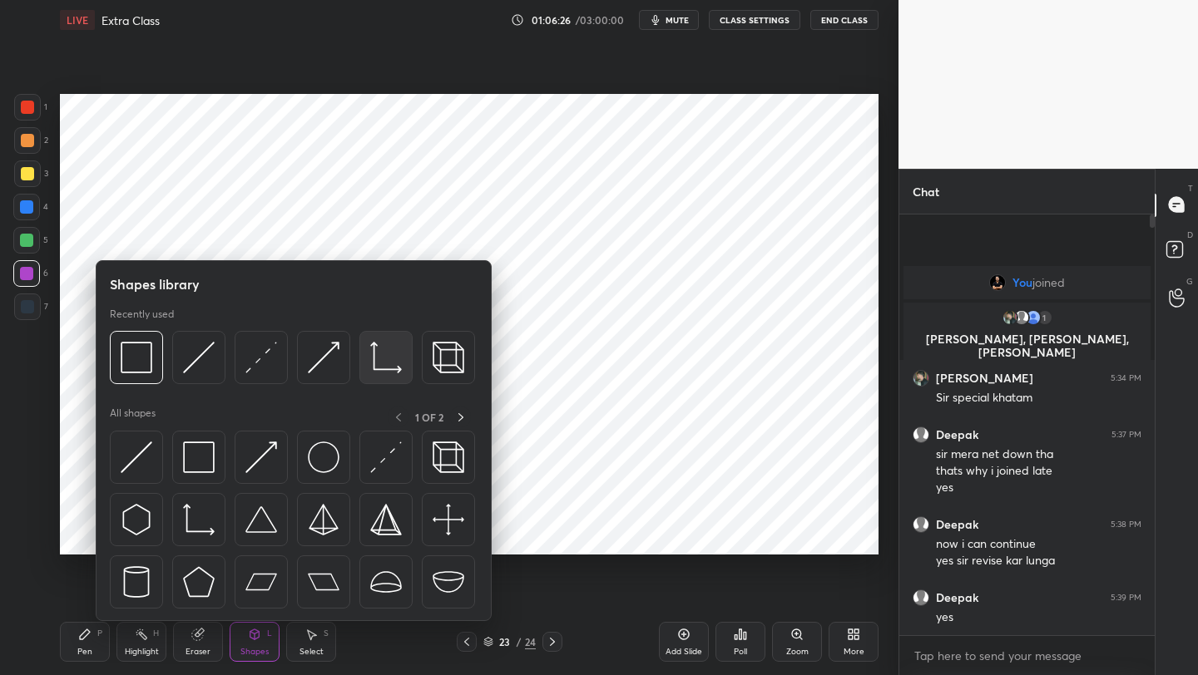
click at [392, 366] on img at bounding box center [386, 358] width 32 height 32
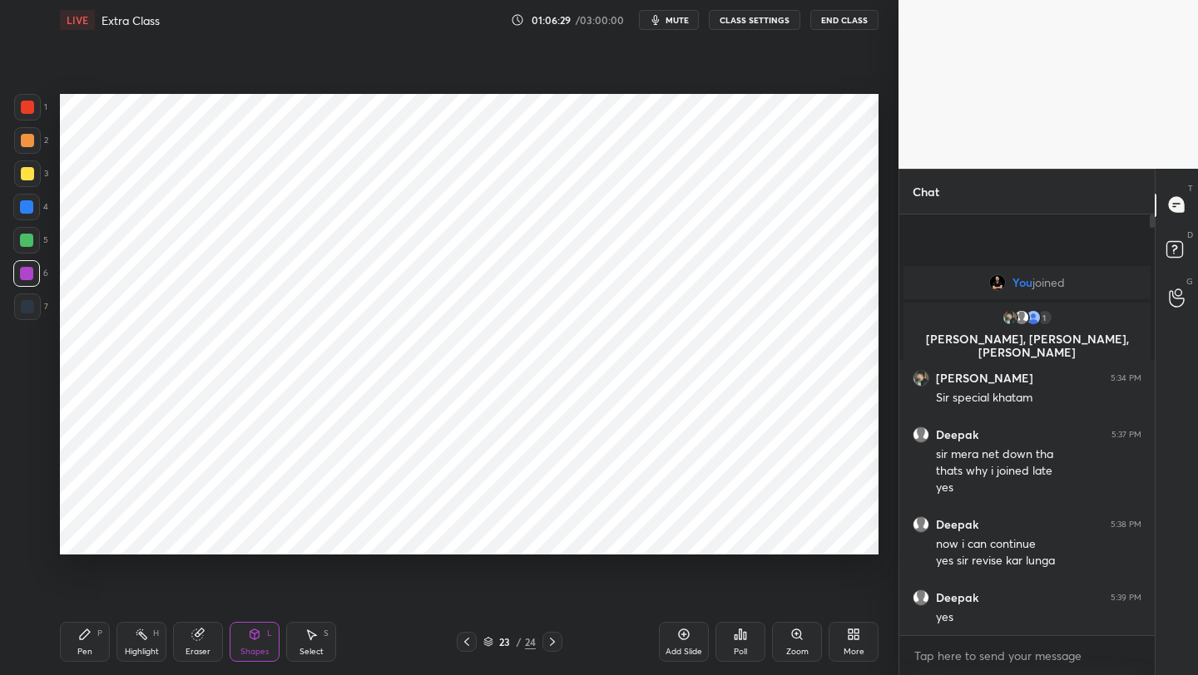
drag, startPoint x: 101, startPoint y: 635, endPoint x: 101, endPoint y: 605, distance: 30.8
click at [101, 634] on div "Pen P" at bounding box center [85, 642] width 50 height 40
click at [37, 243] on div at bounding box center [26, 240] width 27 height 27
drag, startPoint x: 196, startPoint y: 630, endPoint x: 209, endPoint y: 620, distance: 16.0
click at [197, 630] on g at bounding box center [198, 635] width 12 height 12
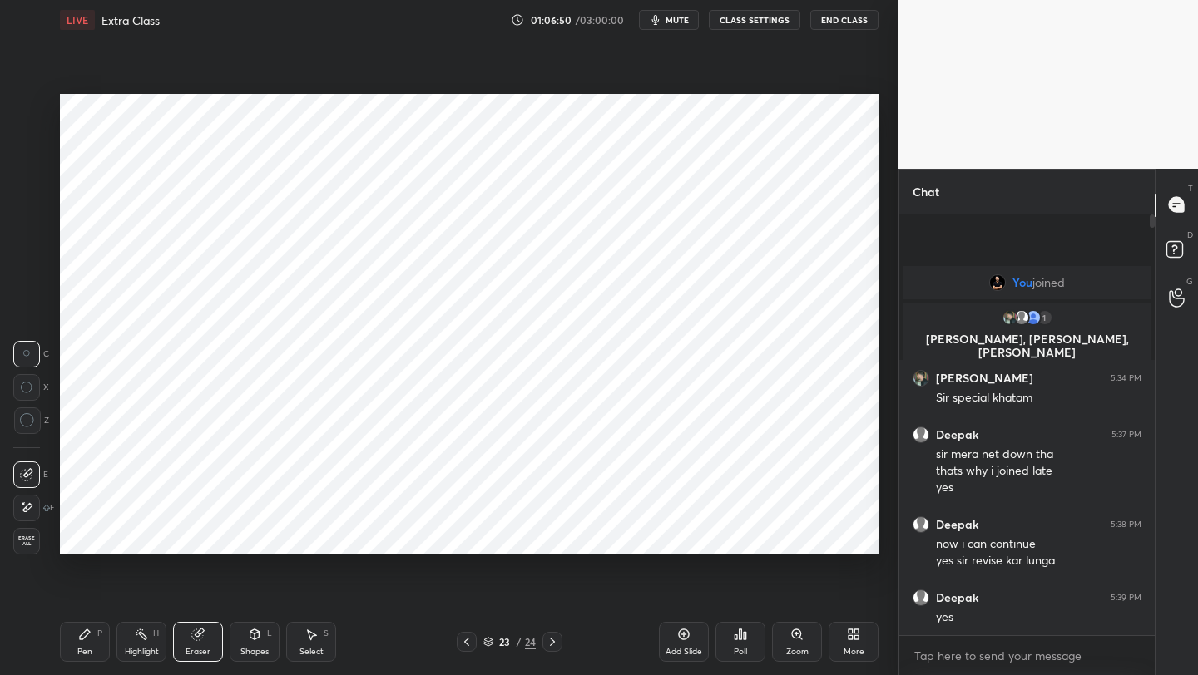
drag, startPoint x: 84, startPoint y: 640, endPoint x: 111, endPoint y: 615, distance: 36.5
click at [84, 640] on icon at bounding box center [84, 634] width 13 height 13
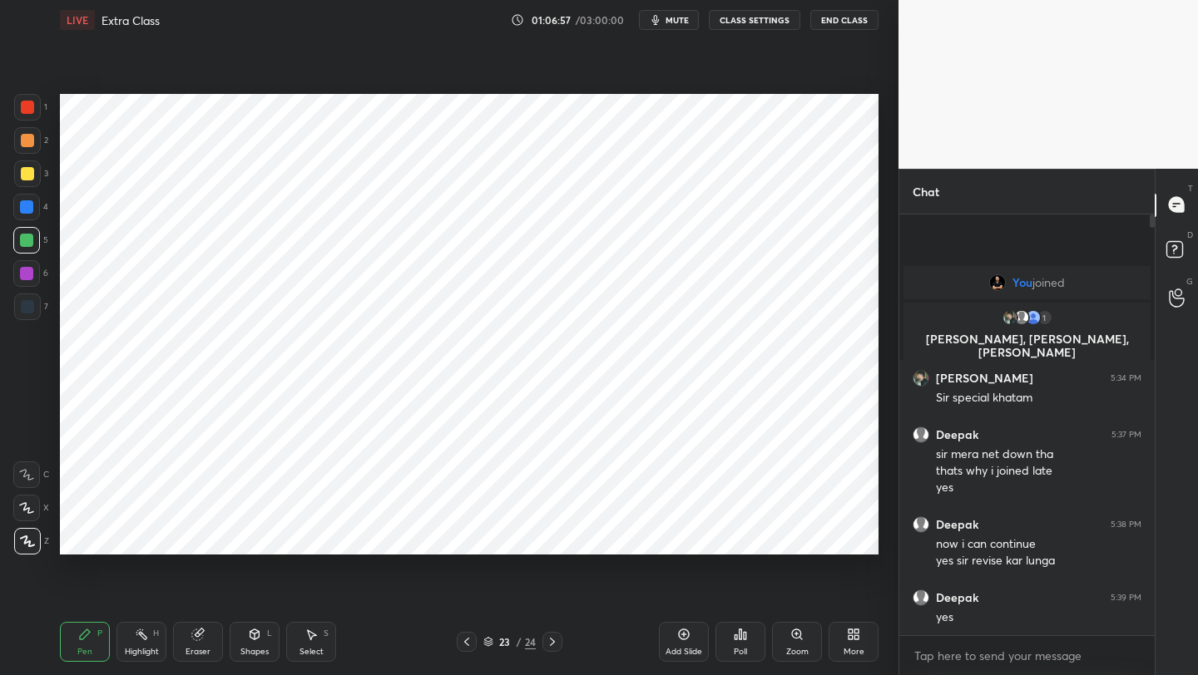
click at [34, 304] on div at bounding box center [27, 307] width 27 height 27
click at [30, 242] on div at bounding box center [26, 240] width 13 height 13
click at [38, 113] on div at bounding box center [27, 107] width 27 height 27
drag, startPoint x: 207, startPoint y: 649, endPoint x: 224, endPoint y: 555, distance: 95.4
click at [205, 648] on div "Eraser" at bounding box center [197, 652] width 25 height 8
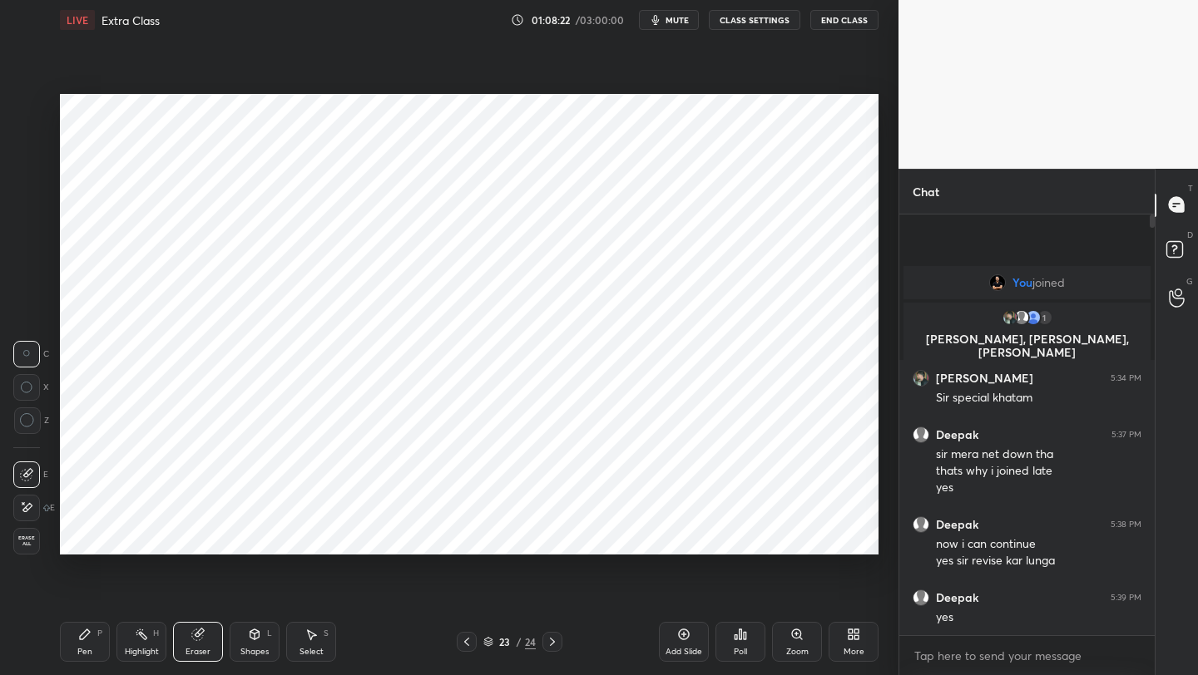
drag, startPoint x: 83, startPoint y: 636, endPoint x: 97, endPoint y: 599, distance: 40.0
click at [86, 639] on icon at bounding box center [84, 634] width 13 height 13
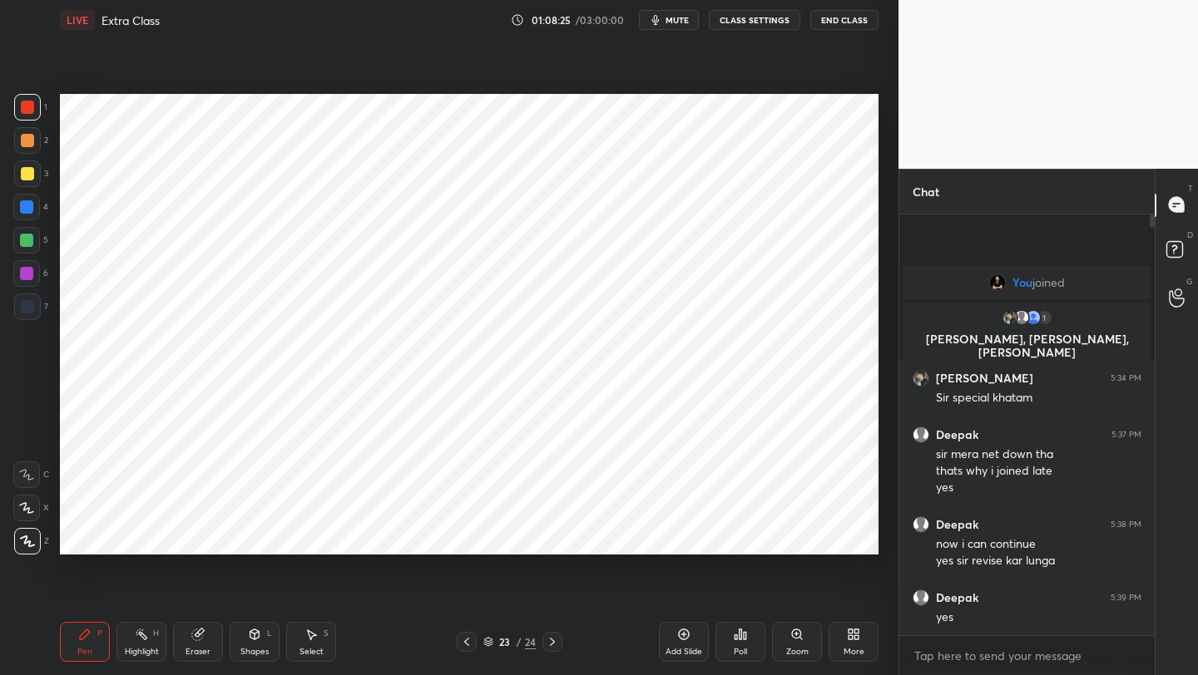
click at [23, 246] on div at bounding box center [26, 240] width 13 height 13
drag, startPoint x: 21, startPoint y: 280, endPoint x: 47, endPoint y: 273, distance: 27.6
click at [23, 279] on div at bounding box center [26, 273] width 27 height 27
drag, startPoint x: 248, startPoint y: 640, endPoint x: 250, endPoint y: 621, distance: 18.4
click at [247, 640] on div "Shapes L" at bounding box center [255, 642] width 50 height 40
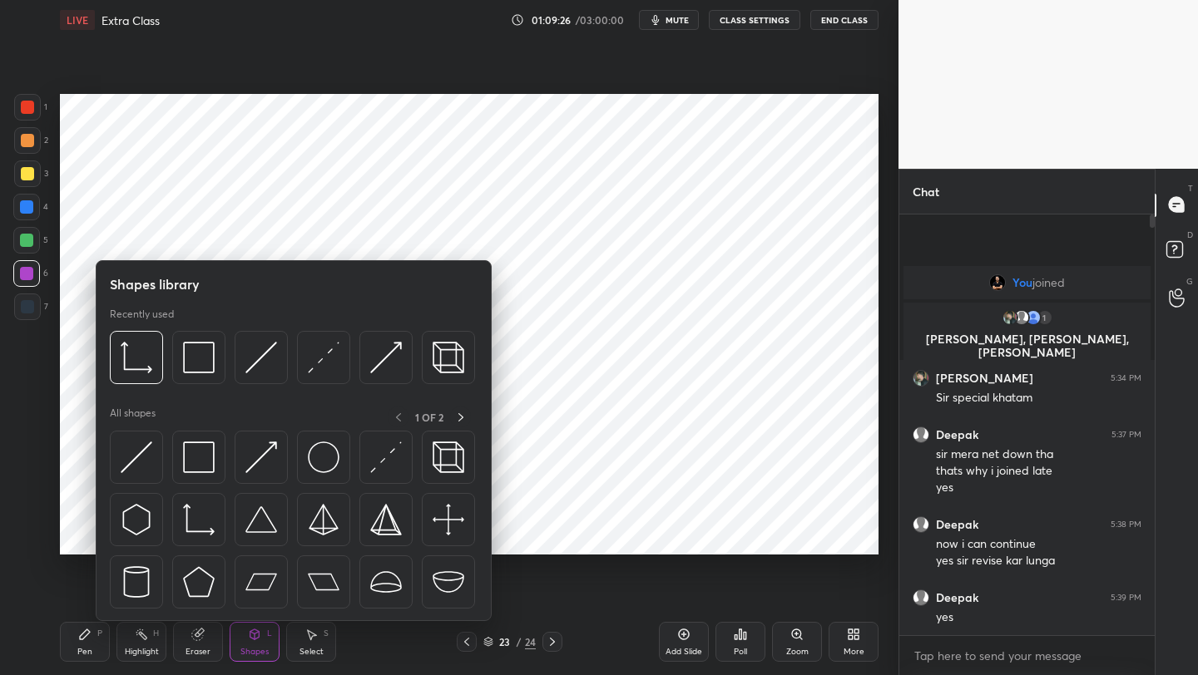
click at [297, 361] on div at bounding box center [292, 362] width 365 height 62
click at [314, 362] on img at bounding box center [324, 358] width 32 height 32
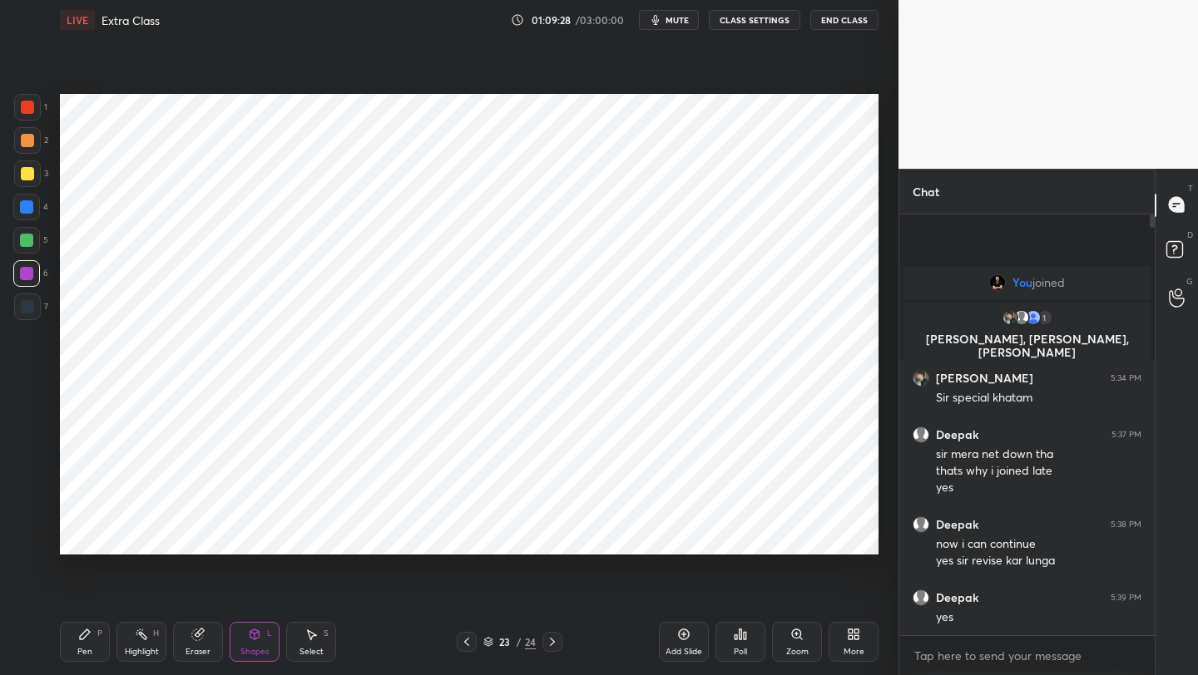
drag, startPoint x: 28, startPoint y: 309, endPoint x: 57, endPoint y: 308, distance: 28.3
click at [30, 309] on div at bounding box center [27, 306] width 13 height 13
click at [89, 650] on div "Pen P" at bounding box center [85, 642] width 50 height 40
click at [466, 640] on icon at bounding box center [466, 641] width 13 height 13
drag, startPoint x: 549, startPoint y: 642, endPoint x: 566, endPoint y: 629, distance: 22.0
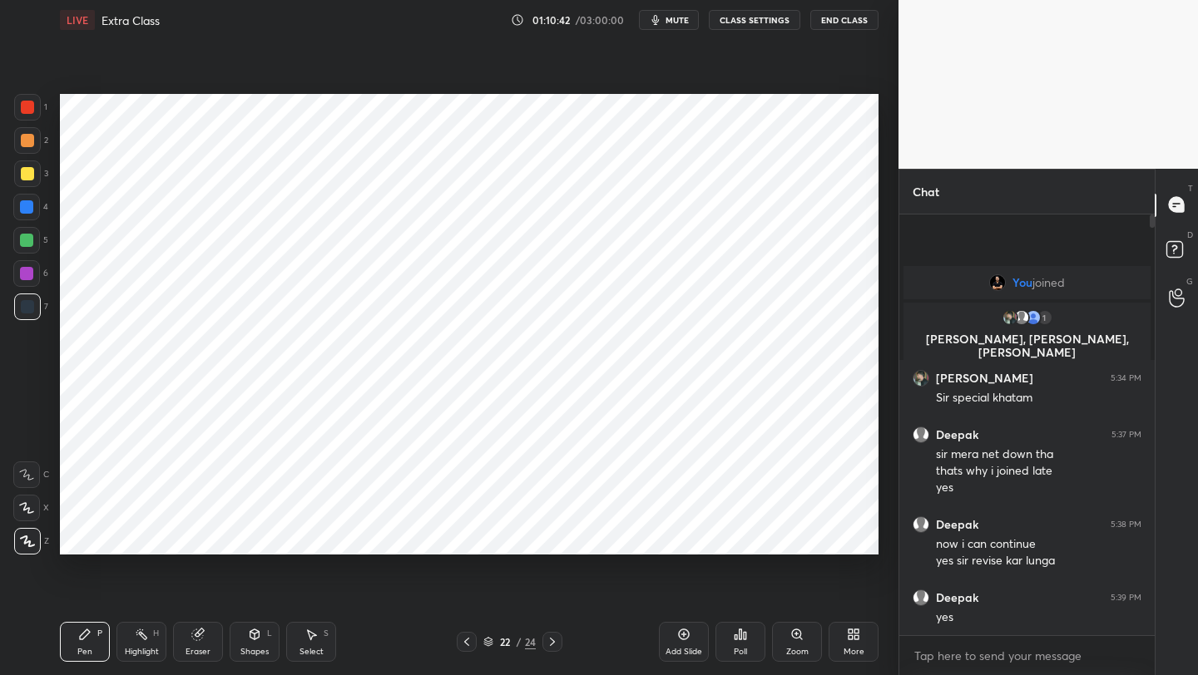
click at [550, 642] on icon at bounding box center [552, 641] width 13 height 13
click at [686, 638] on icon at bounding box center [684, 635] width 11 height 11
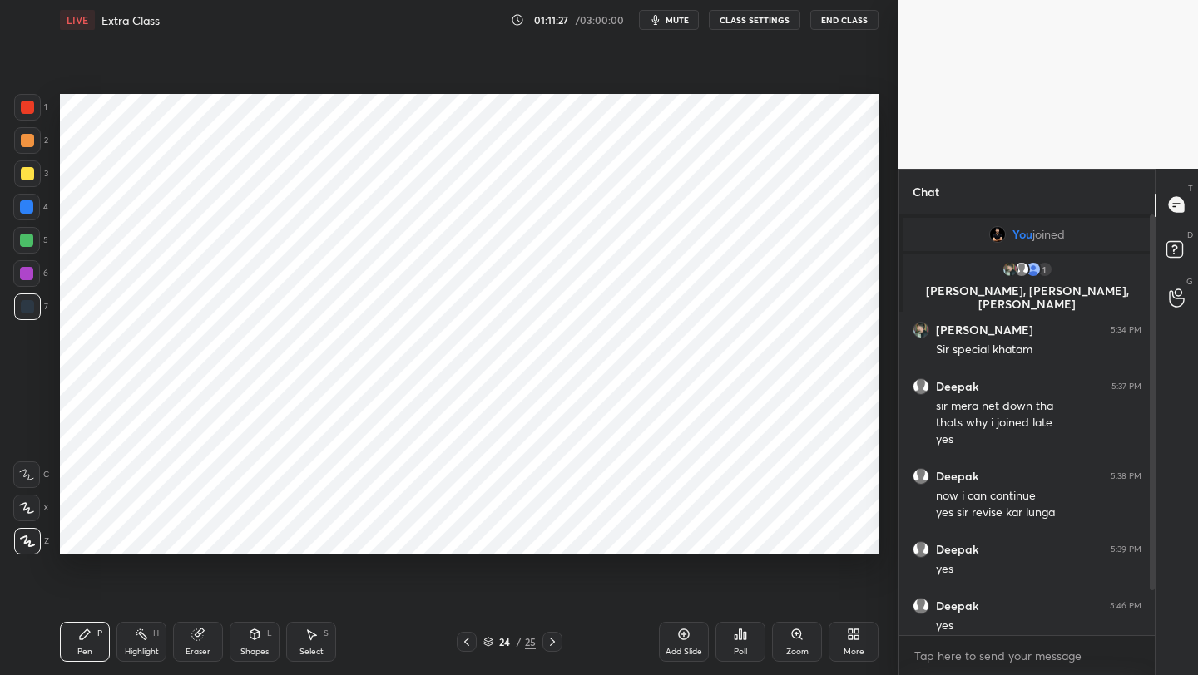
drag, startPoint x: 466, startPoint y: 640, endPoint x: 466, endPoint y: 630, distance: 10.0
click at [466, 640] on icon at bounding box center [466, 641] width 13 height 13
drag, startPoint x: 550, startPoint y: 645, endPoint x: 552, endPoint y: 634, distance: 11.1
click at [550, 644] on icon at bounding box center [552, 641] width 13 height 13
click at [249, 645] on div "Shapes L" at bounding box center [255, 642] width 50 height 40
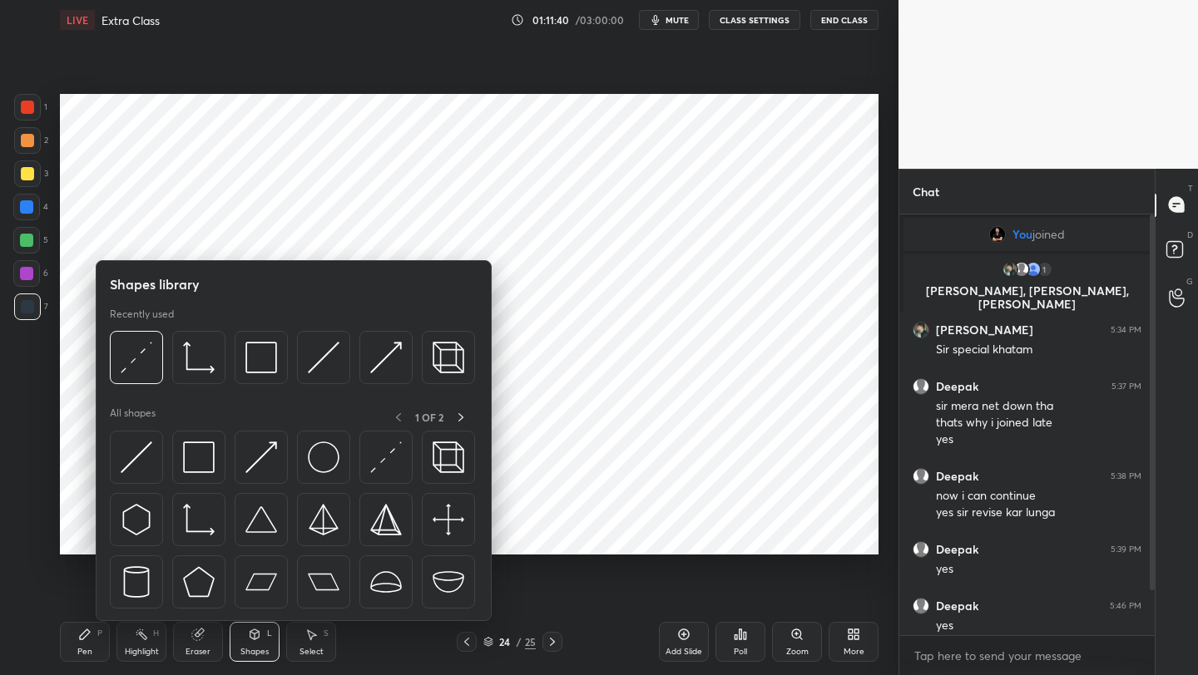
click at [185, 642] on div "Eraser" at bounding box center [198, 642] width 50 height 40
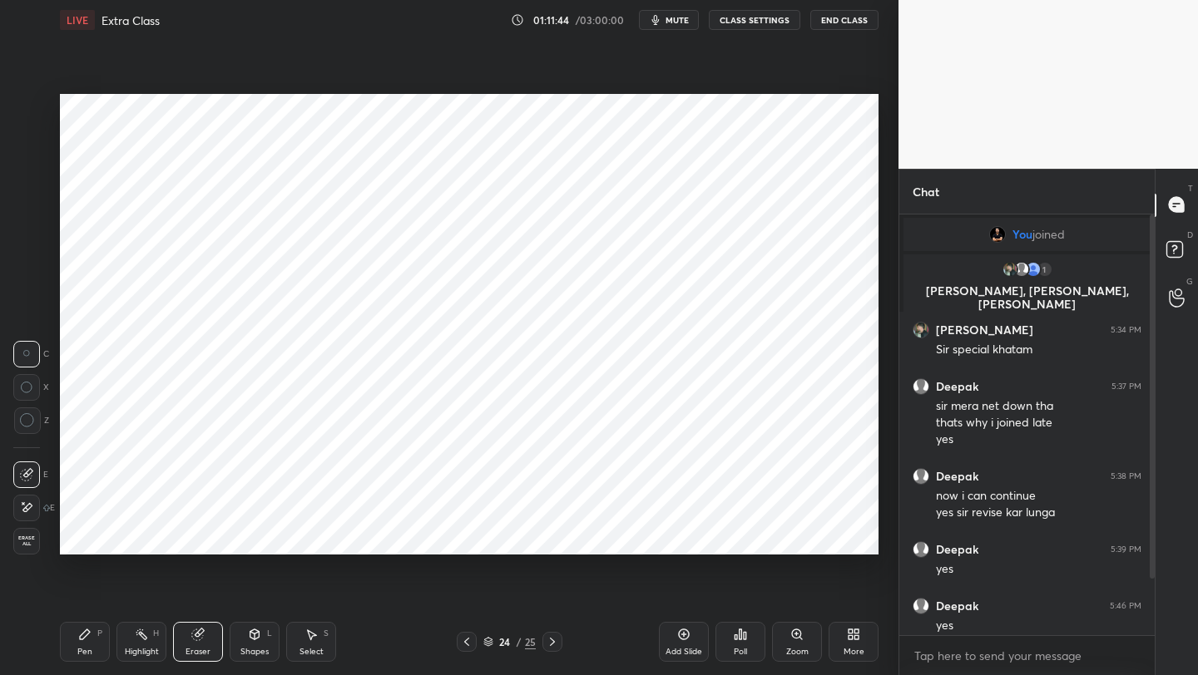
drag, startPoint x: 82, startPoint y: 636, endPoint x: 81, endPoint y: 625, distance: 11.8
click at [81, 632] on icon at bounding box center [84, 634] width 13 height 13
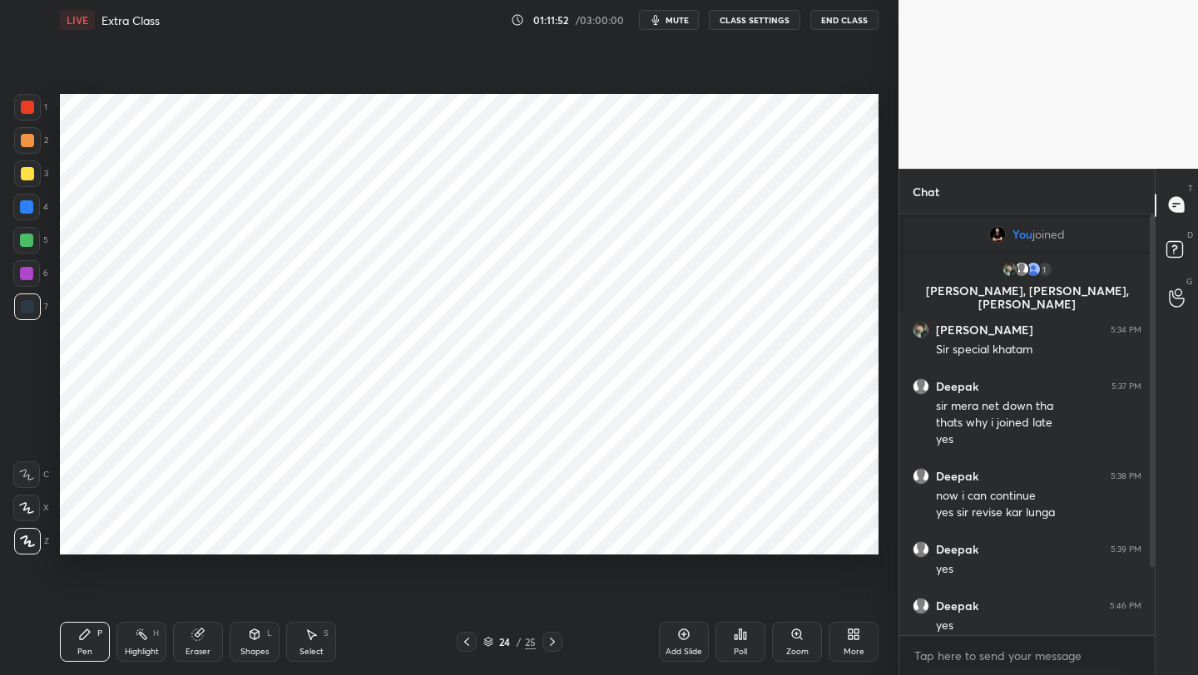
click at [32, 279] on div at bounding box center [26, 273] width 13 height 13
drag, startPoint x: 672, startPoint y: 639, endPoint x: 679, endPoint y: 610, distance: 29.1
click at [674, 634] on div "Add Slide" at bounding box center [684, 642] width 50 height 40
drag, startPoint x: 29, startPoint y: 107, endPoint x: 41, endPoint y: 103, distance: 12.4
click at [28, 110] on div at bounding box center [27, 107] width 13 height 13
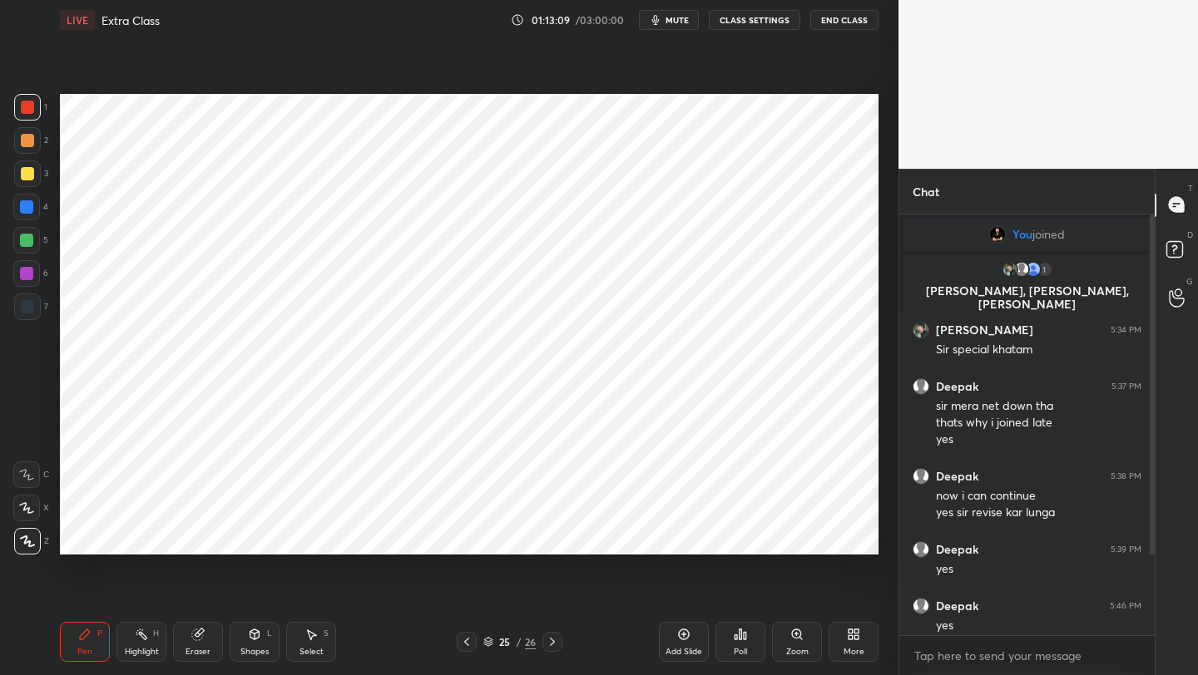
drag, startPoint x: 26, startPoint y: 207, endPoint x: 52, endPoint y: 200, distance: 26.6
click at [26, 207] on div at bounding box center [26, 206] width 13 height 13
drag, startPoint x: 31, startPoint y: 309, endPoint x: 54, endPoint y: 321, distance: 26.0
click at [31, 311] on div at bounding box center [27, 306] width 13 height 13
drag, startPoint x: 249, startPoint y: 631, endPoint x: 250, endPoint y: 623, distance: 8.4
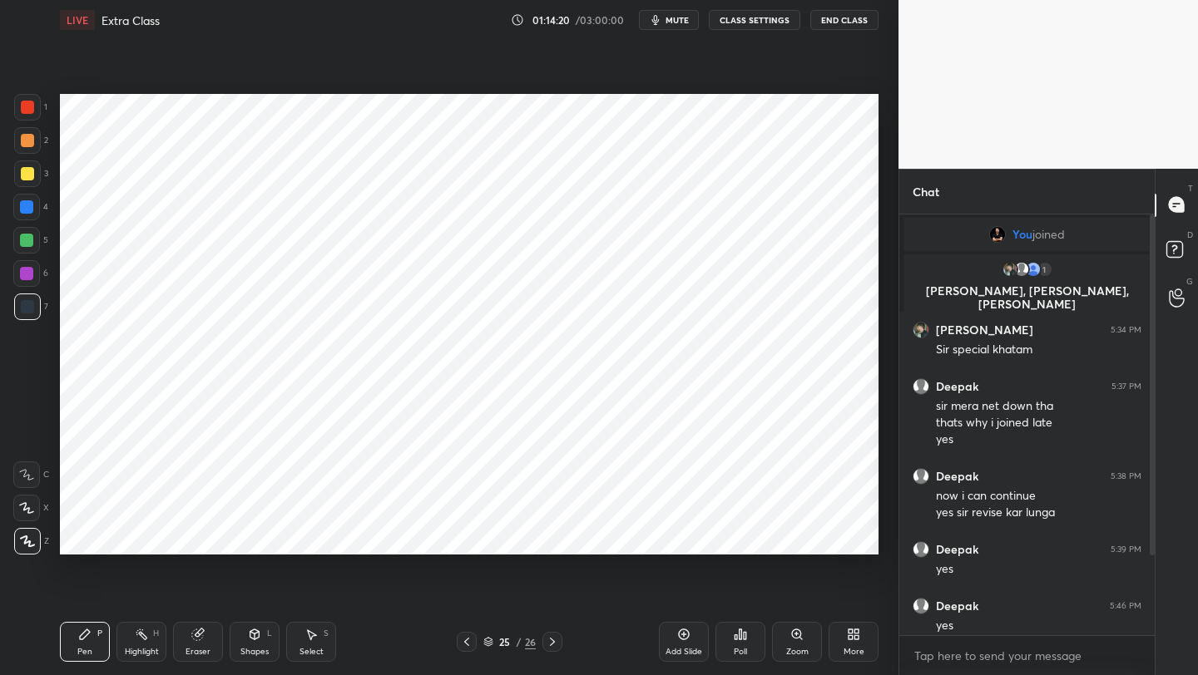
click at [250, 630] on icon at bounding box center [254, 634] width 13 height 13
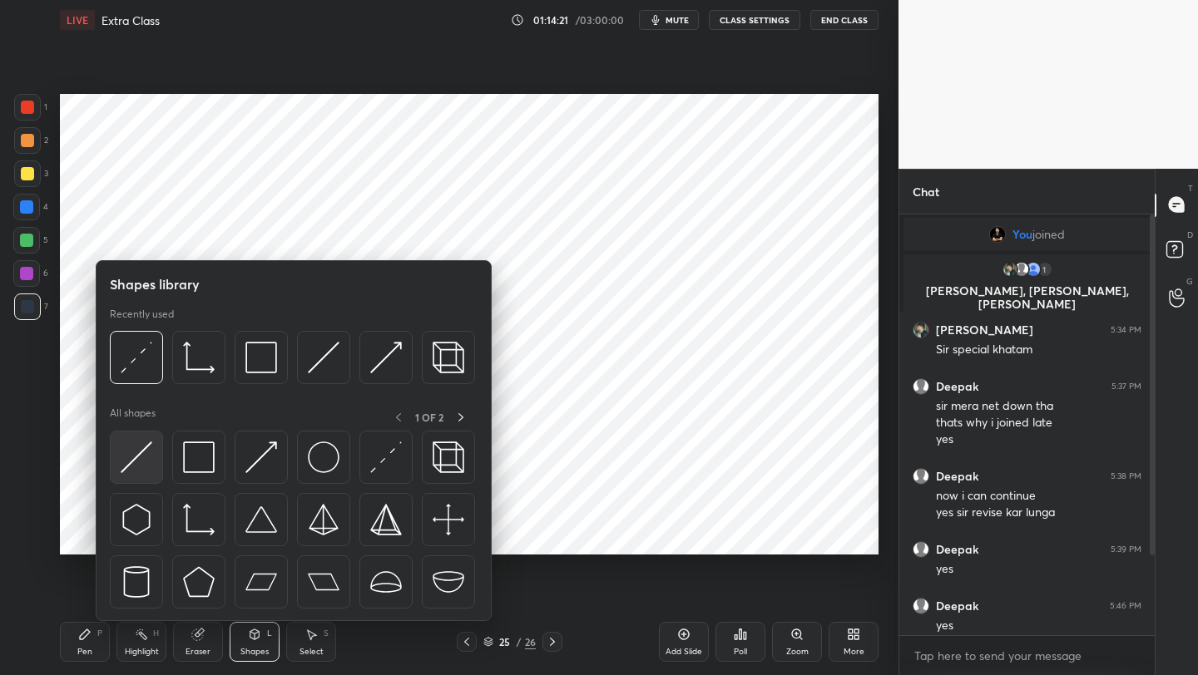
click at [139, 464] on img at bounding box center [137, 458] width 32 height 32
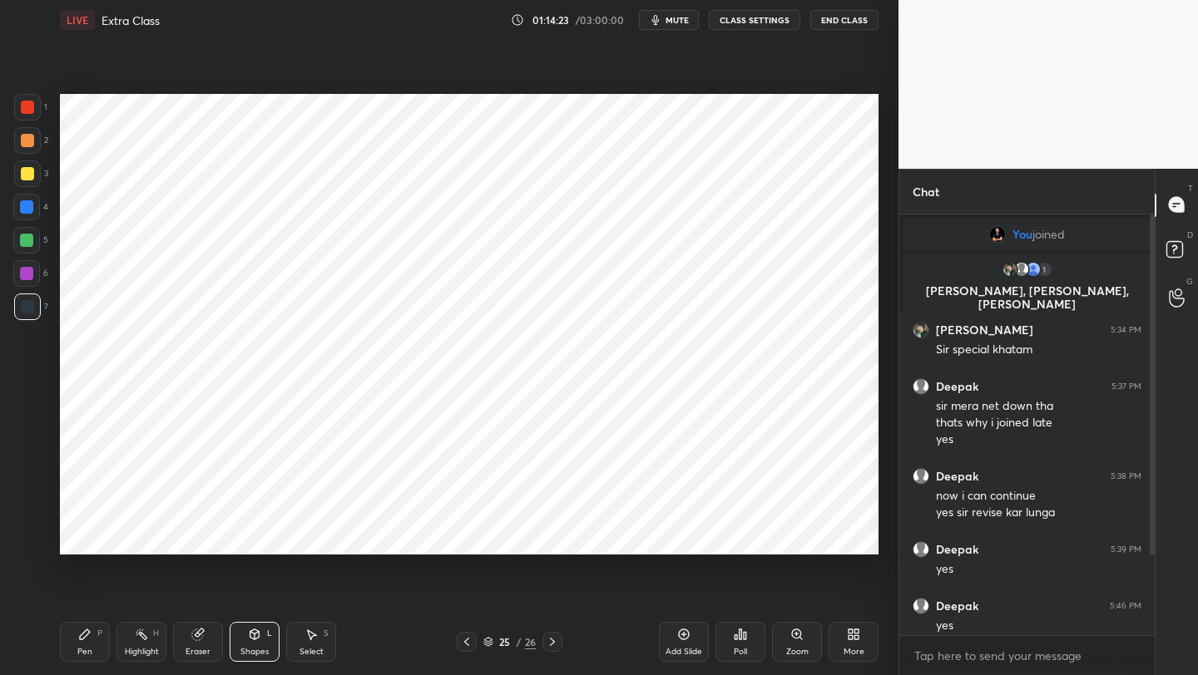
drag, startPoint x: 81, startPoint y: 648, endPoint x: 86, endPoint y: 635, distance: 14.2
click at [84, 640] on div "Pen P" at bounding box center [85, 642] width 50 height 40
click at [32, 275] on div at bounding box center [26, 273] width 13 height 13
click at [29, 299] on div at bounding box center [27, 307] width 27 height 27
click at [688, 635] on icon at bounding box center [684, 635] width 11 height 11
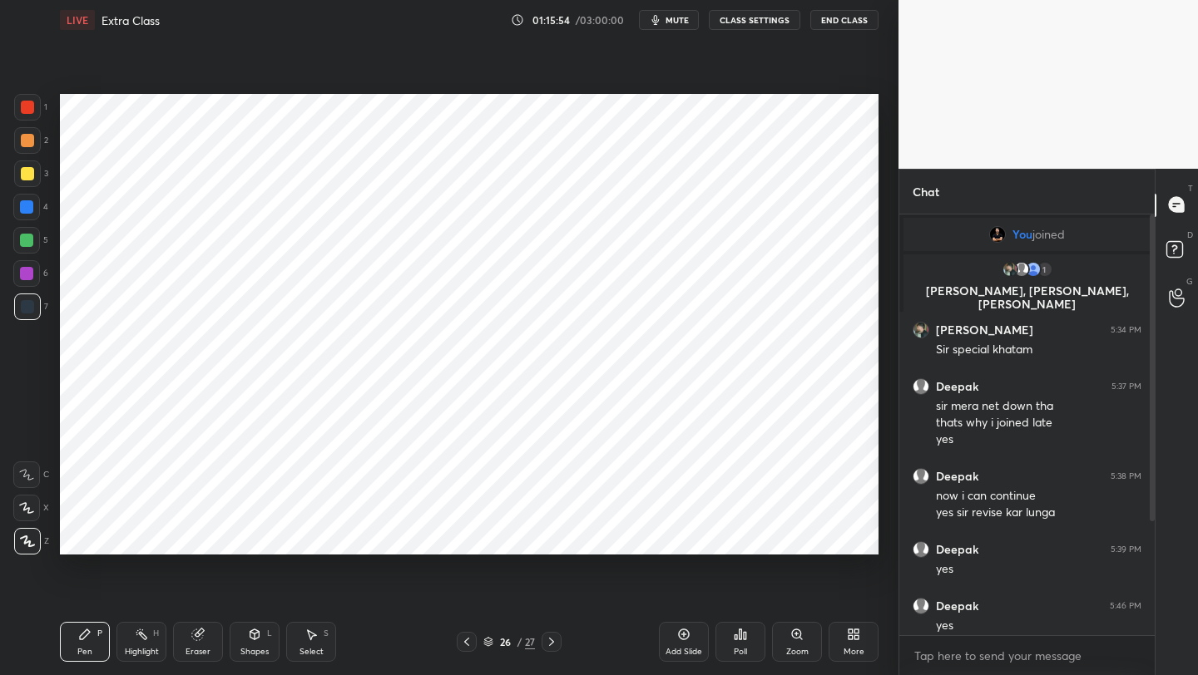
click at [32, 108] on div at bounding box center [27, 107] width 13 height 13
click at [27, 240] on div at bounding box center [26, 240] width 13 height 13
drag, startPoint x: 29, startPoint y: 314, endPoint x: 41, endPoint y: 309, distance: 12.7
click at [29, 314] on div at bounding box center [27, 307] width 27 height 27
click at [463, 649] on div at bounding box center [467, 642] width 20 height 20
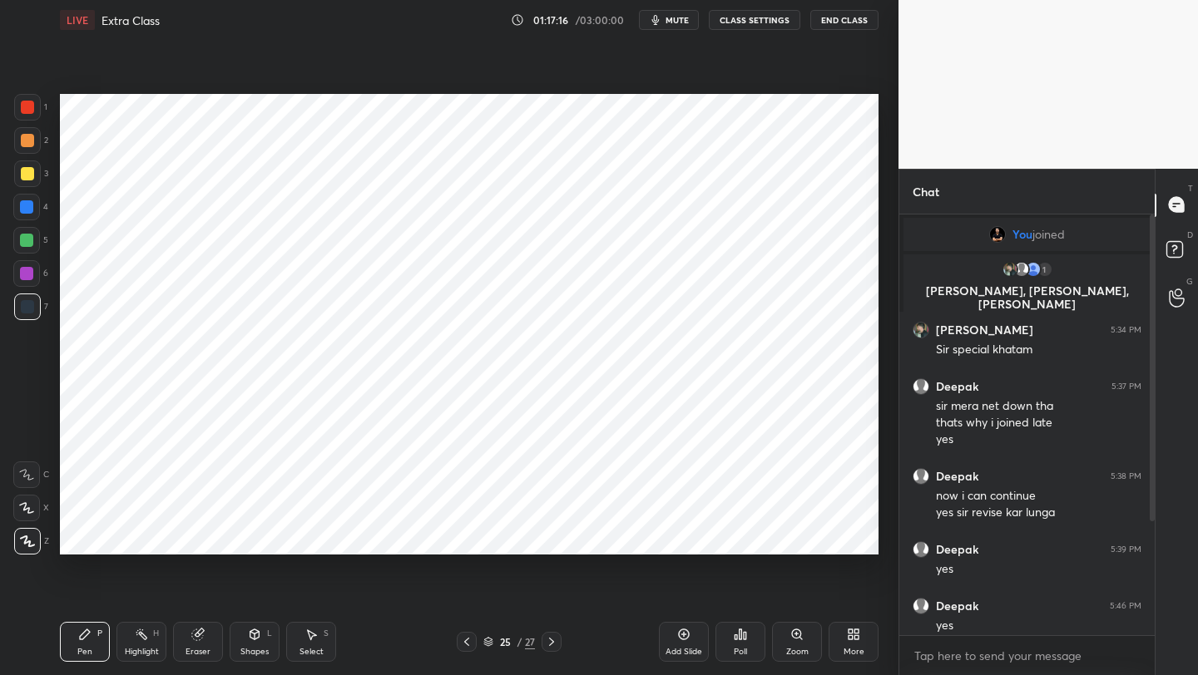
click at [470, 645] on icon at bounding box center [466, 641] width 13 height 13
click at [473, 641] on div at bounding box center [467, 642] width 20 height 20
click at [475, 640] on div at bounding box center [467, 642] width 20 height 20
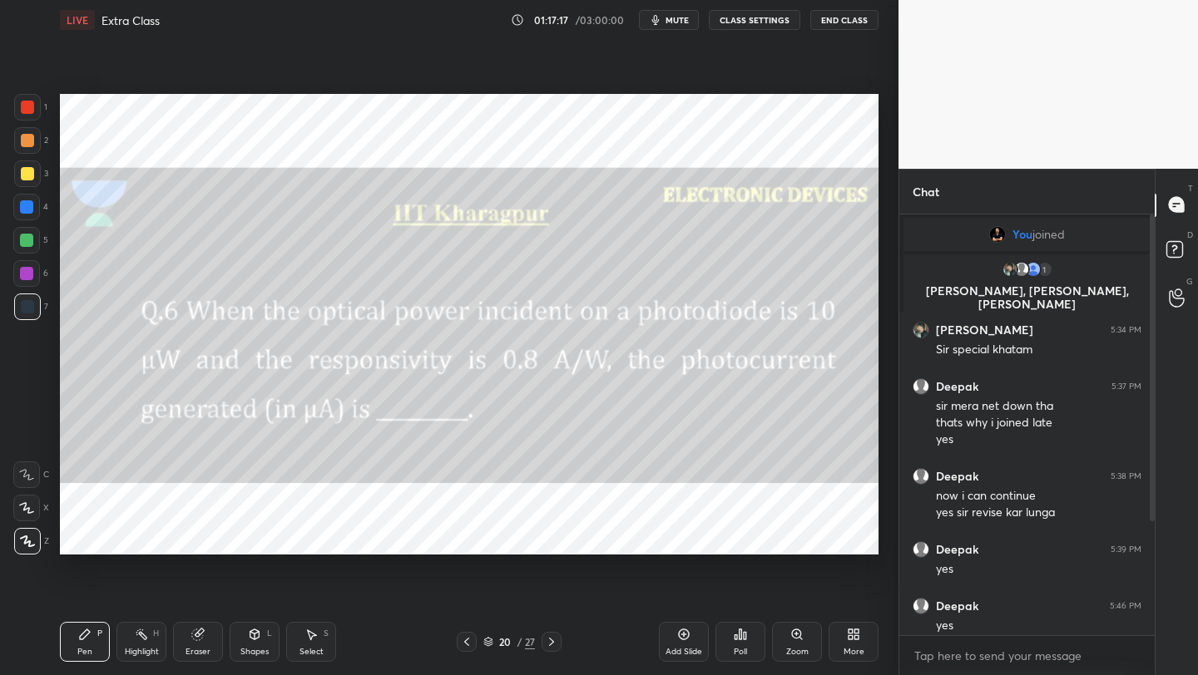
click at [474, 640] on div at bounding box center [467, 642] width 20 height 20
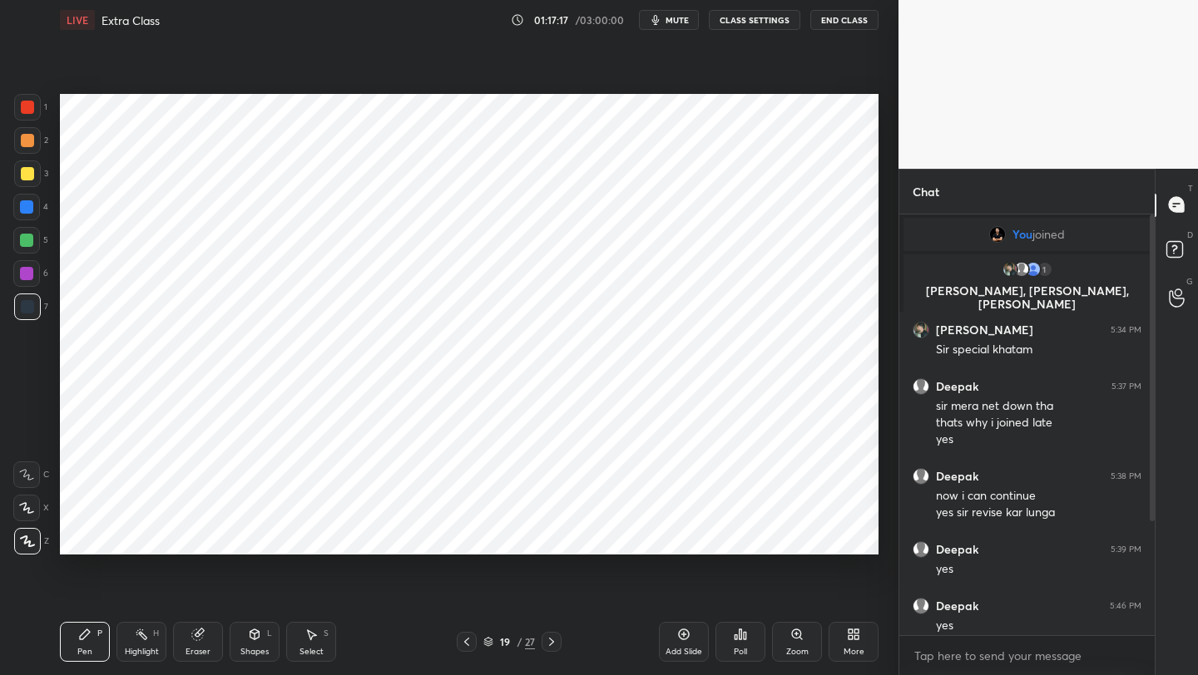
click at [475, 639] on div at bounding box center [467, 642] width 20 height 20
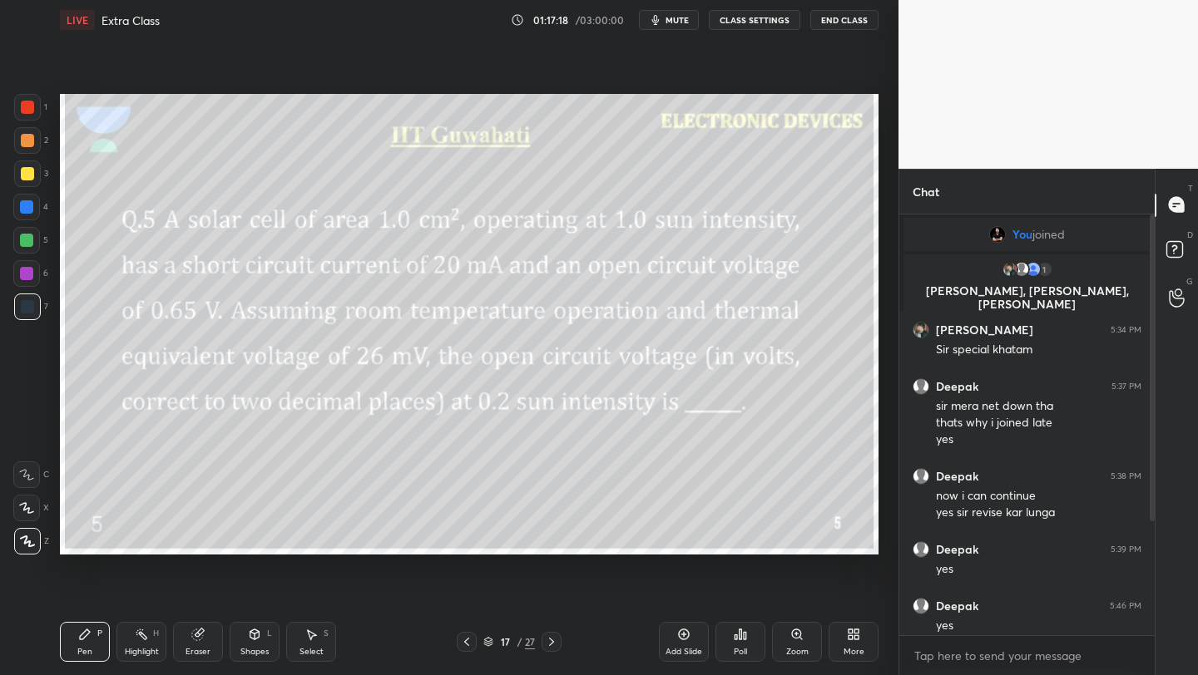
click at [476, 636] on div "17 / 27" at bounding box center [509, 642] width 105 height 20
click at [477, 637] on div "17 / 27" at bounding box center [509, 642] width 105 height 20
click at [469, 642] on icon at bounding box center [466, 641] width 13 height 13
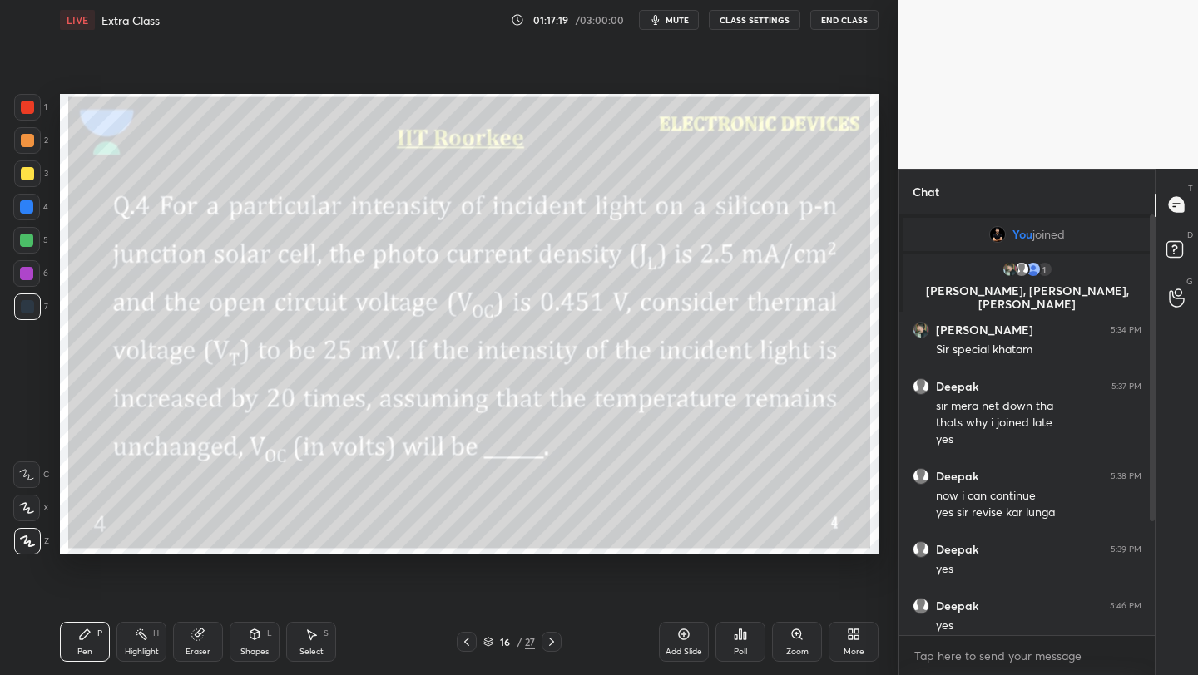
click at [469, 642] on icon at bounding box center [466, 641] width 13 height 13
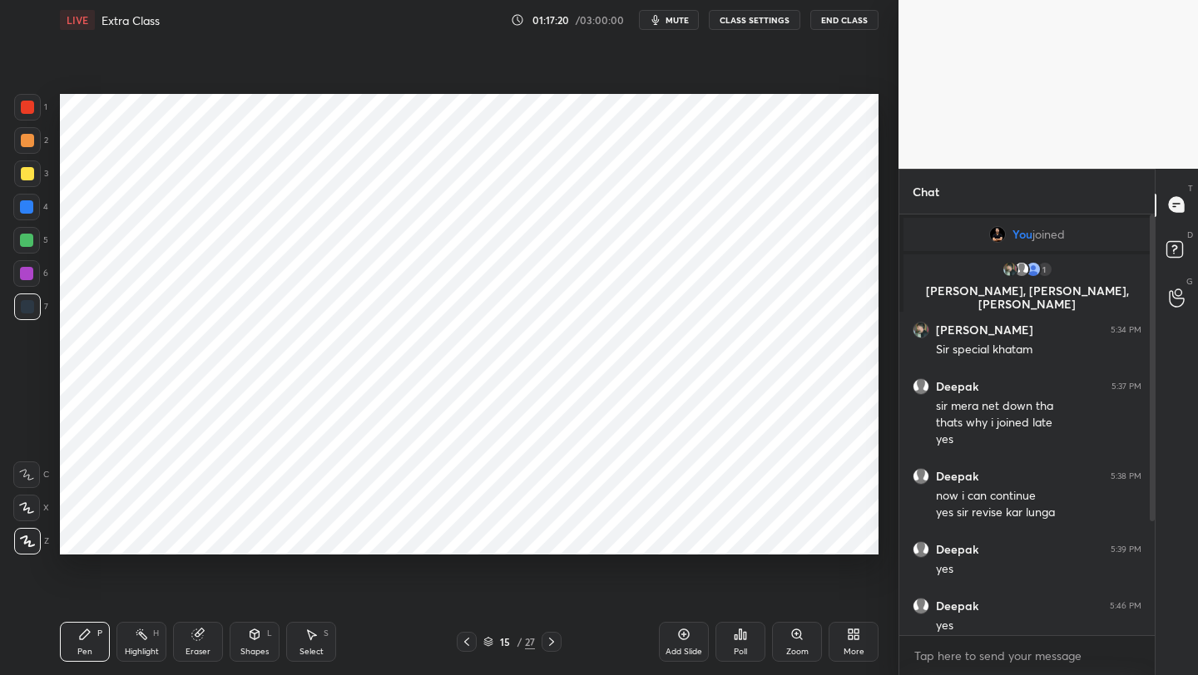
click at [469, 640] on icon at bounding box center [466, 641] width 13 height 13
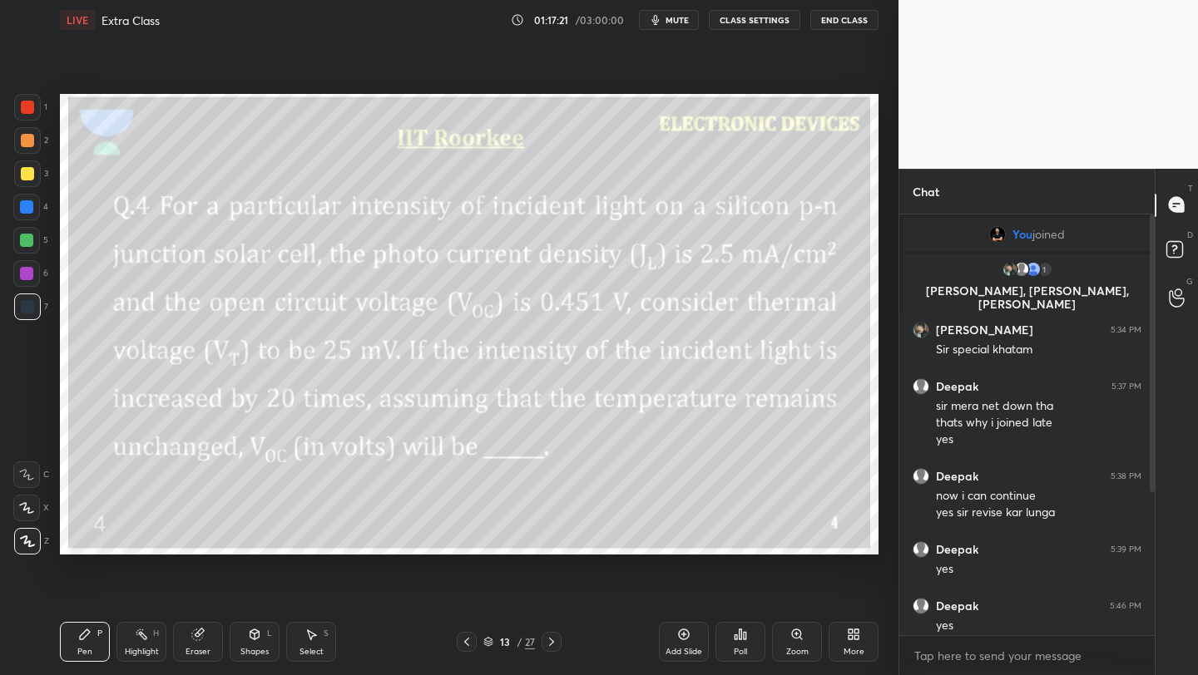
click at [469, 641] on icon at bounding box center [466, 641] width 13 height 13
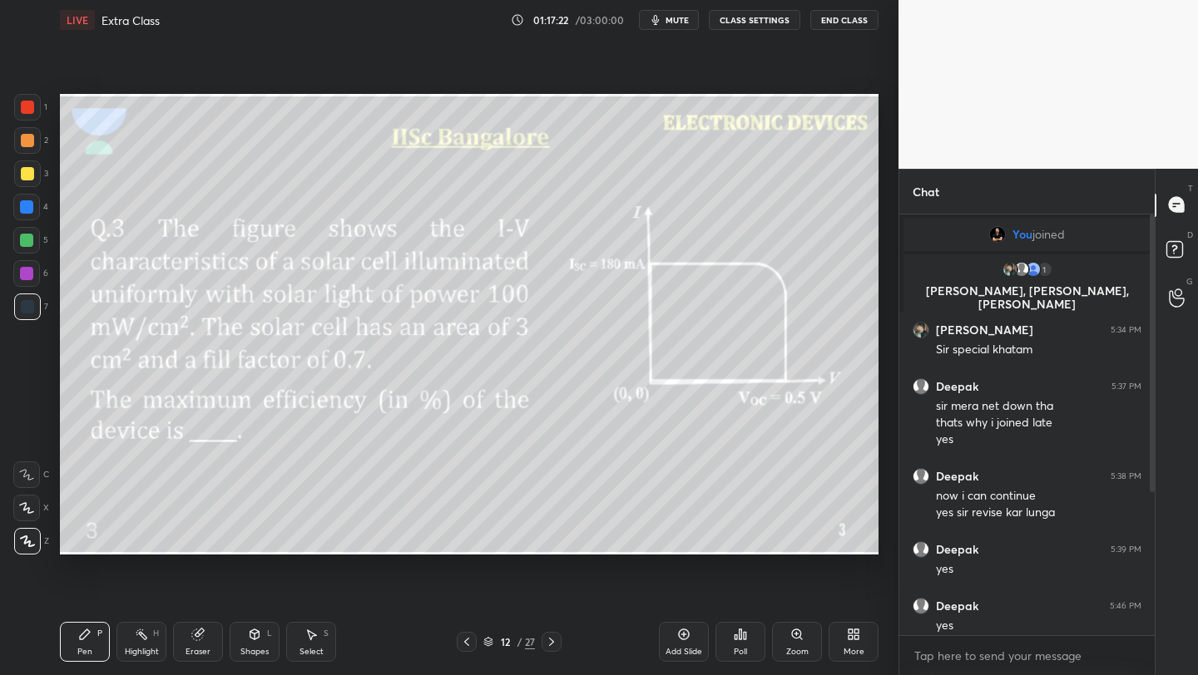
click at [469, 641] on icon at bounding box center [466, 641] width 13 height 13
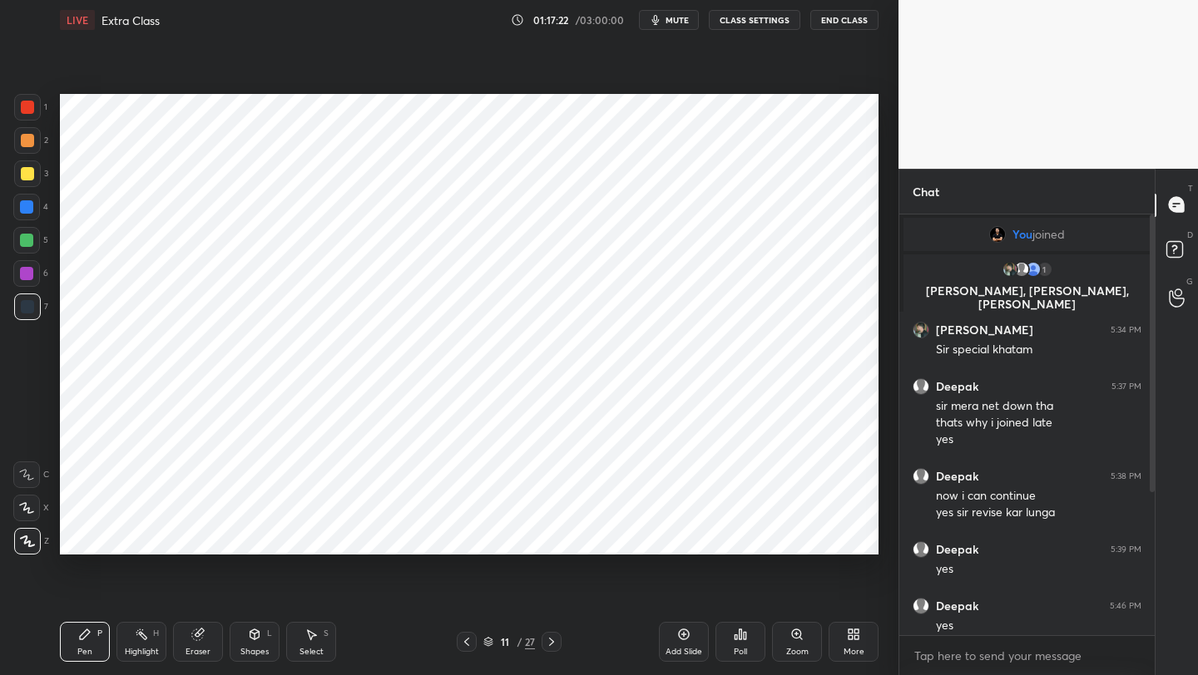
click at [469, 640] on icon at bounding box center [466, 641] width 13 height 13
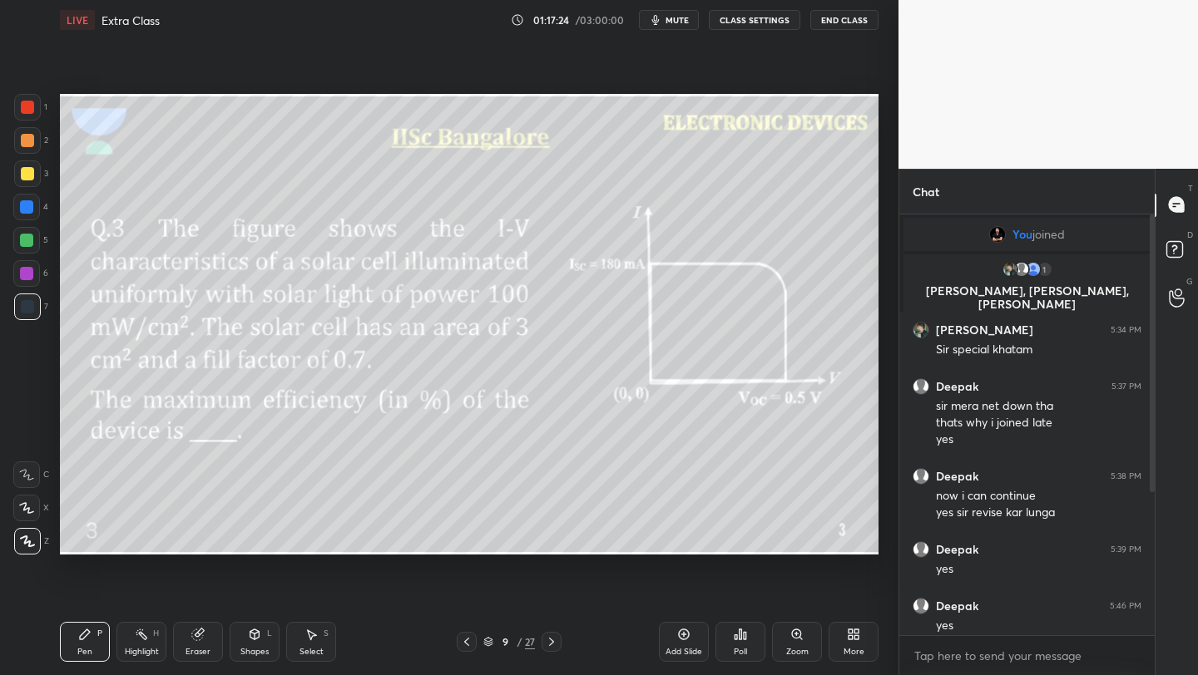
click at [472, 639] on icon at bounding box center [466, 641] width 13 height 13
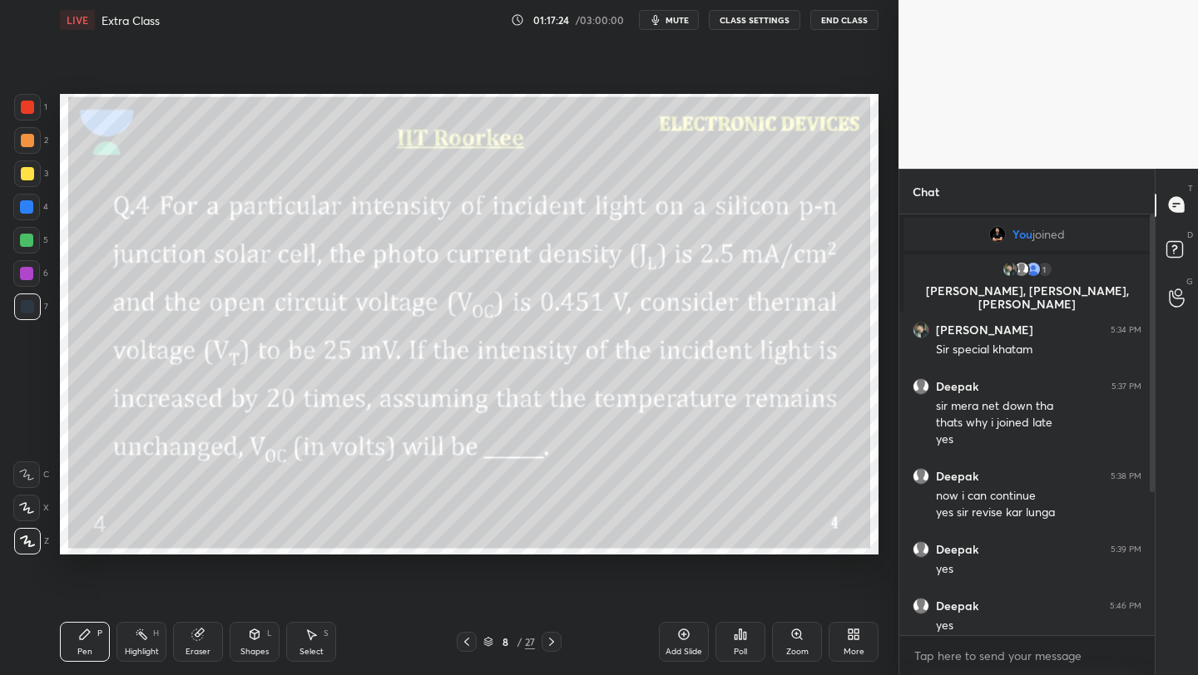
click at [472, 640] on icon at bounding box center [466, 641] width 13 height 13
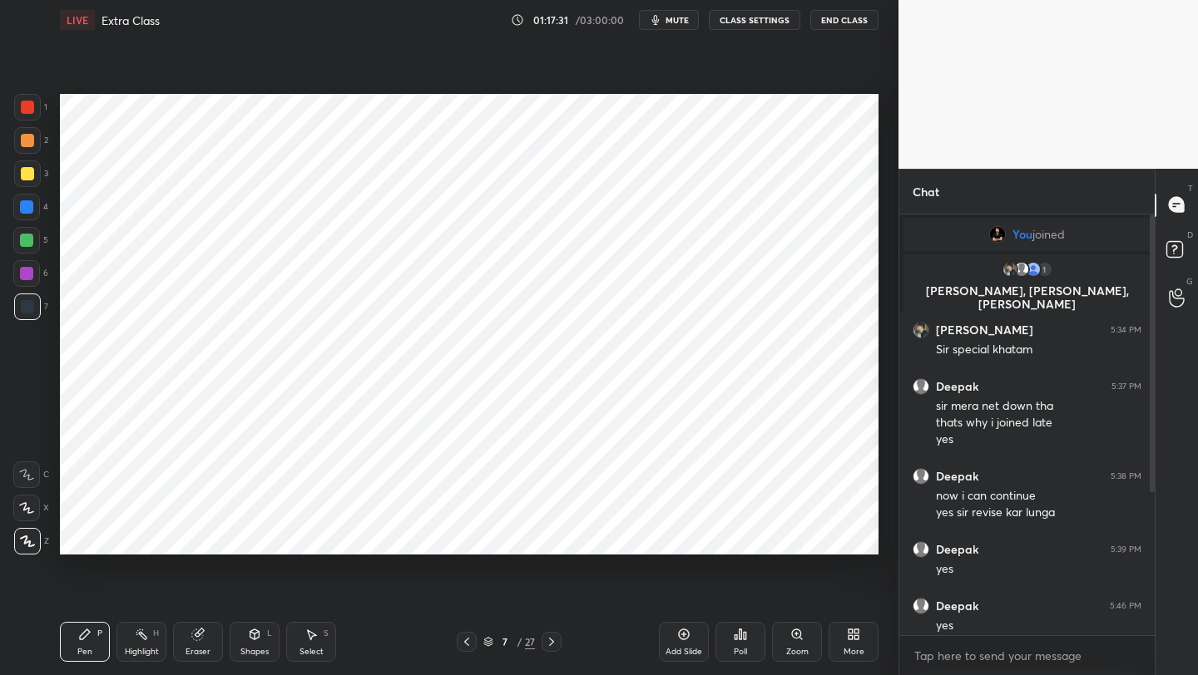
click at [466, 635] on div at bounding box center [467, 642] width 20 height 20
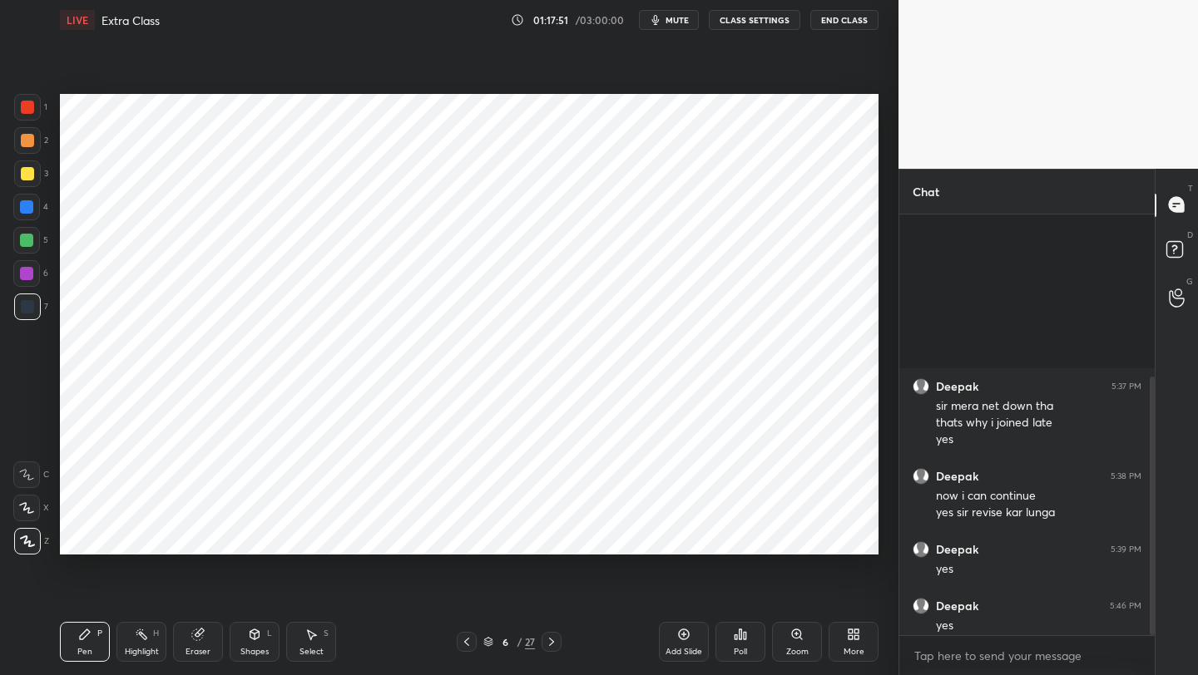
scroll to position [265, 0]
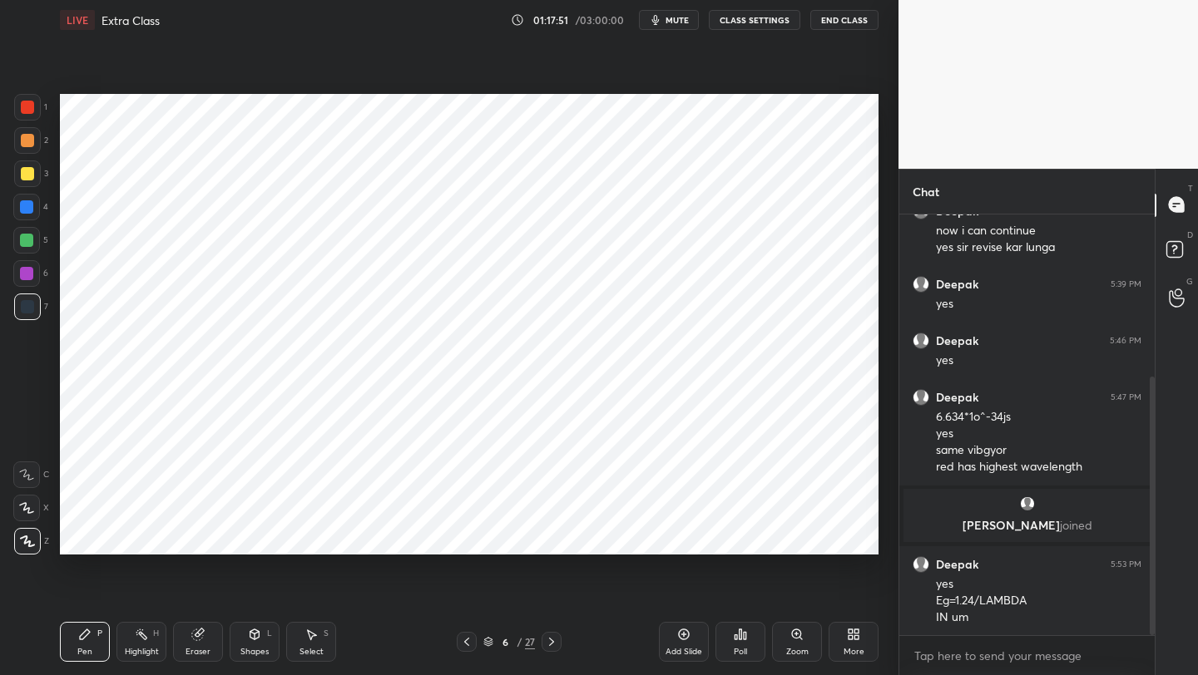
drag, startPoint x: 1153, startPoint y: 446, endPoint x: 1149, endPoint y: 466, distance: 20.2
click at [1151, 467] on div at bounding box center [1151, 506] width 5 height 259
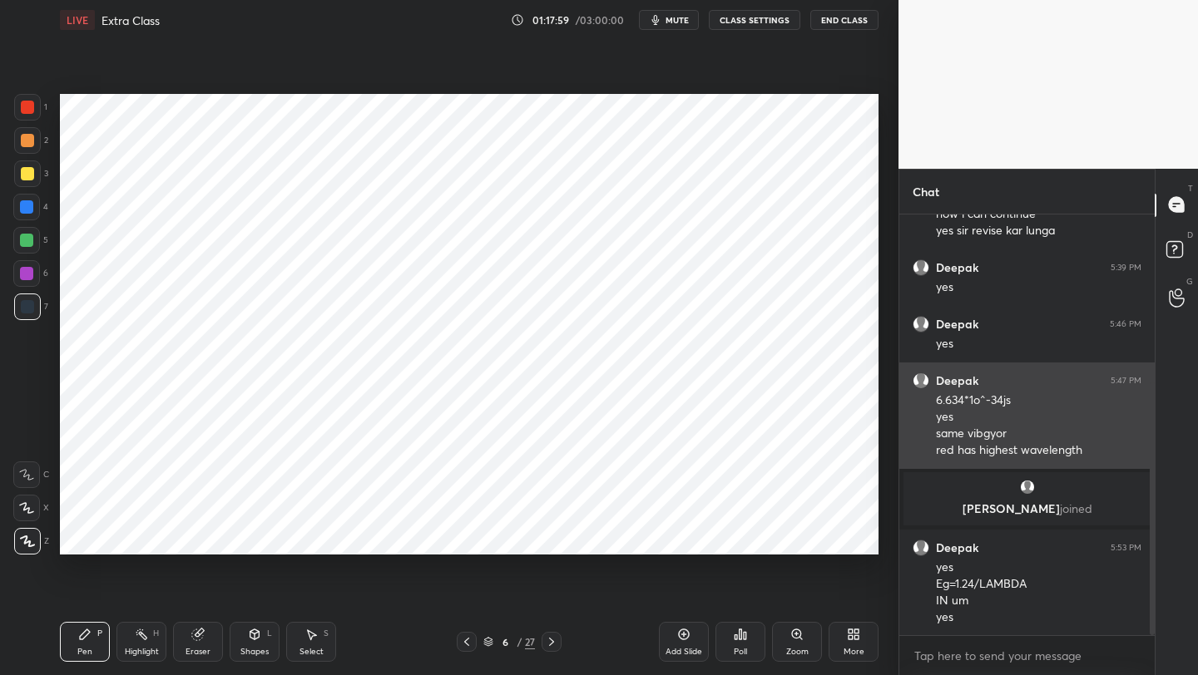
scroll to position [299, 0]
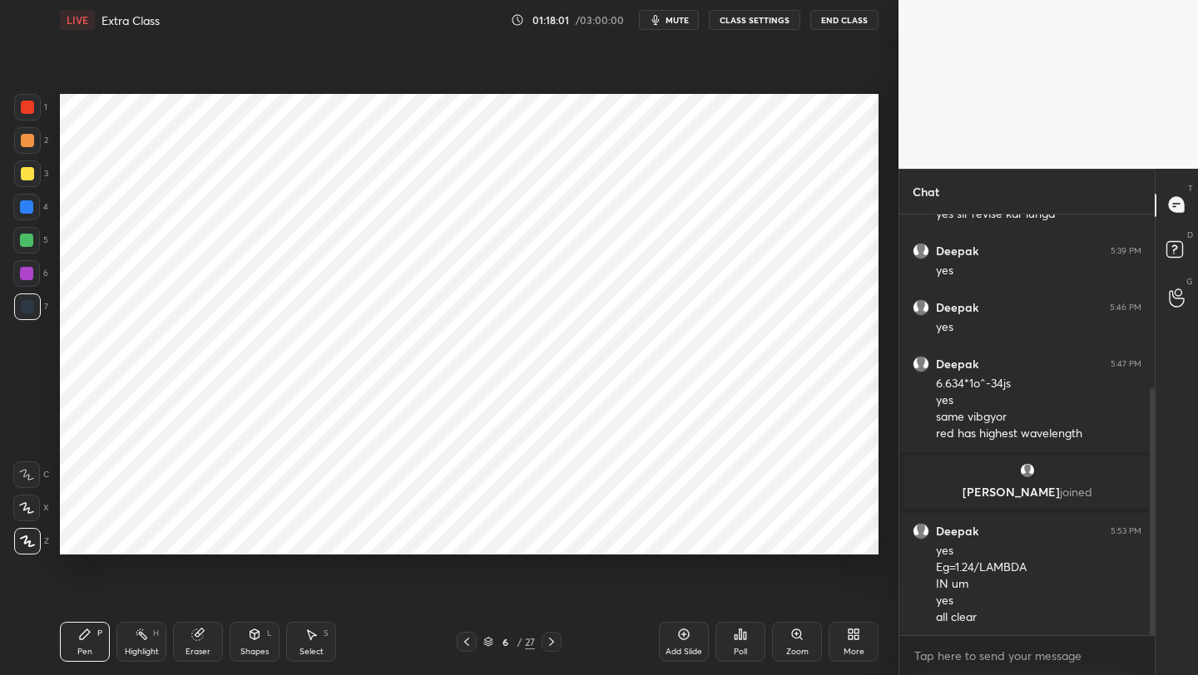
click at [546, 645] on icon at bounding box center [551, 641] width 13 height 13
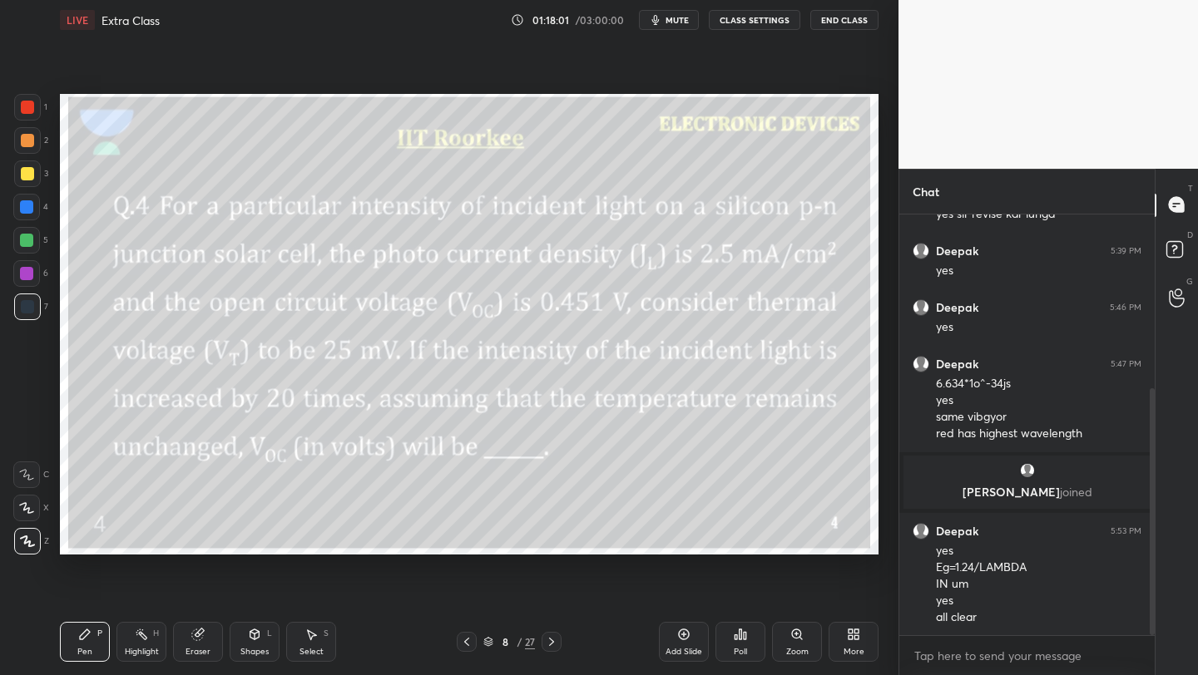
click at [550, 646] on icon at bounding box center [551, 641] width 13 height 13
click at [551, 646] on icon at bounding box center [551, 641] width 13 height 13
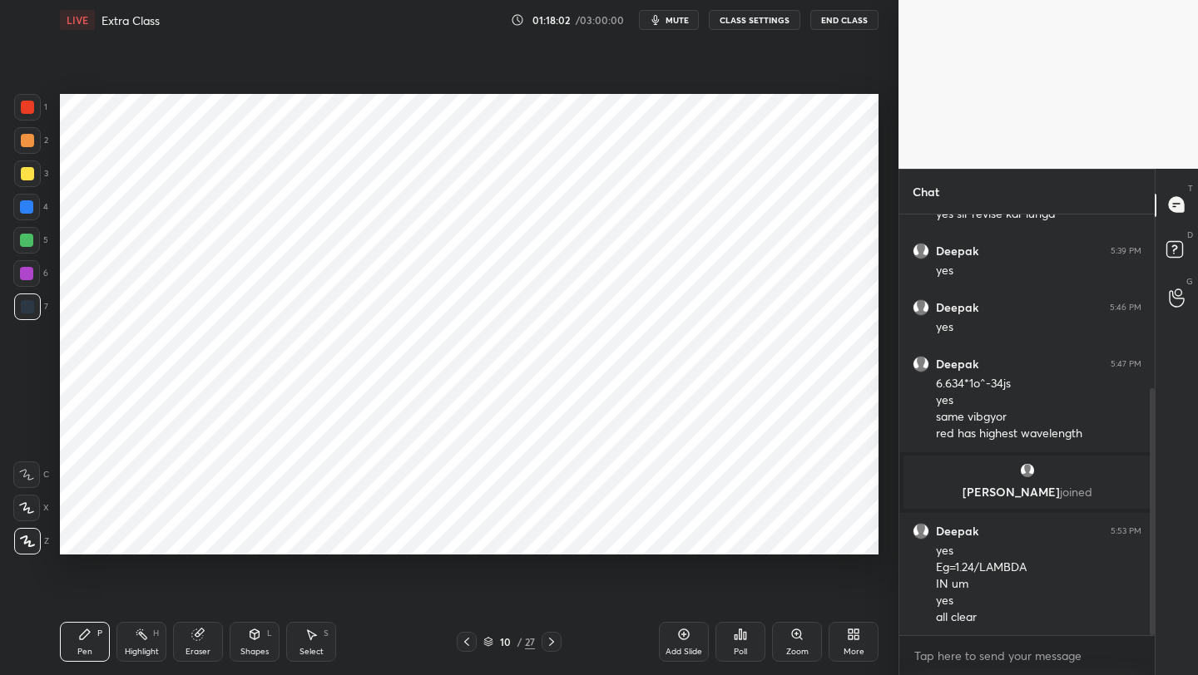
click at [551, 645] on icon at bounding box center [551, 641] width 13 height 13
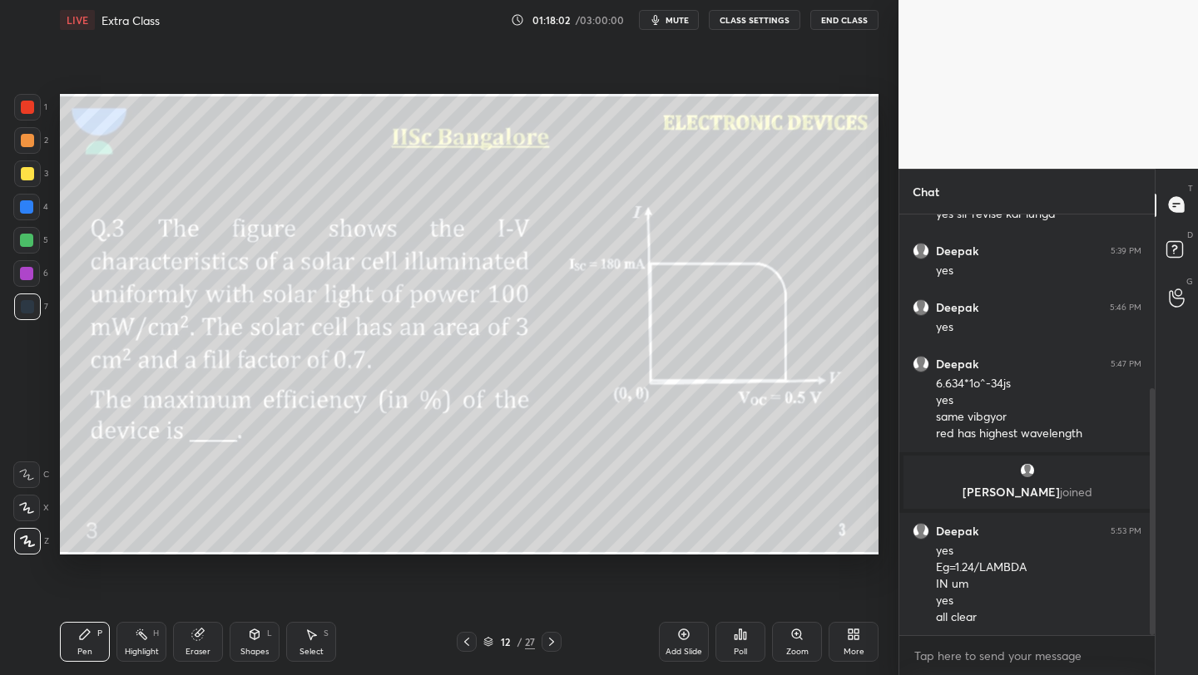
click at [552, 645] on icon at bounding box center [551, 641] width 13 height 13
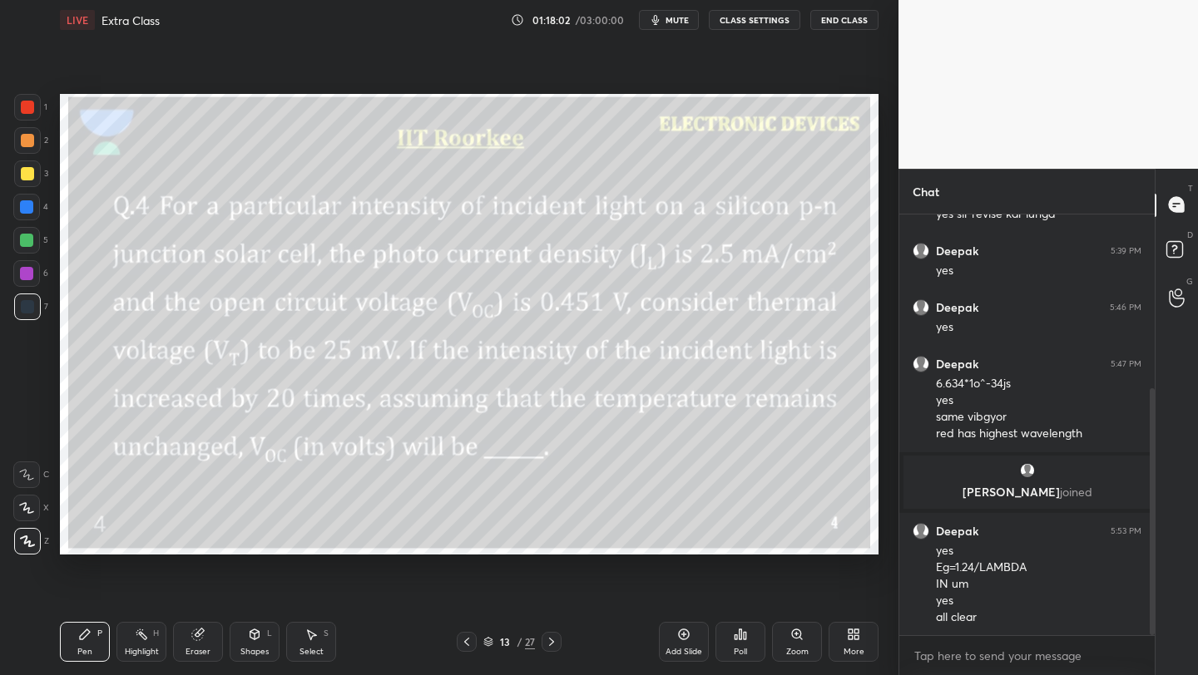
click at [552, 645] on icon at bounding box center [551, 641] width 13 height 13
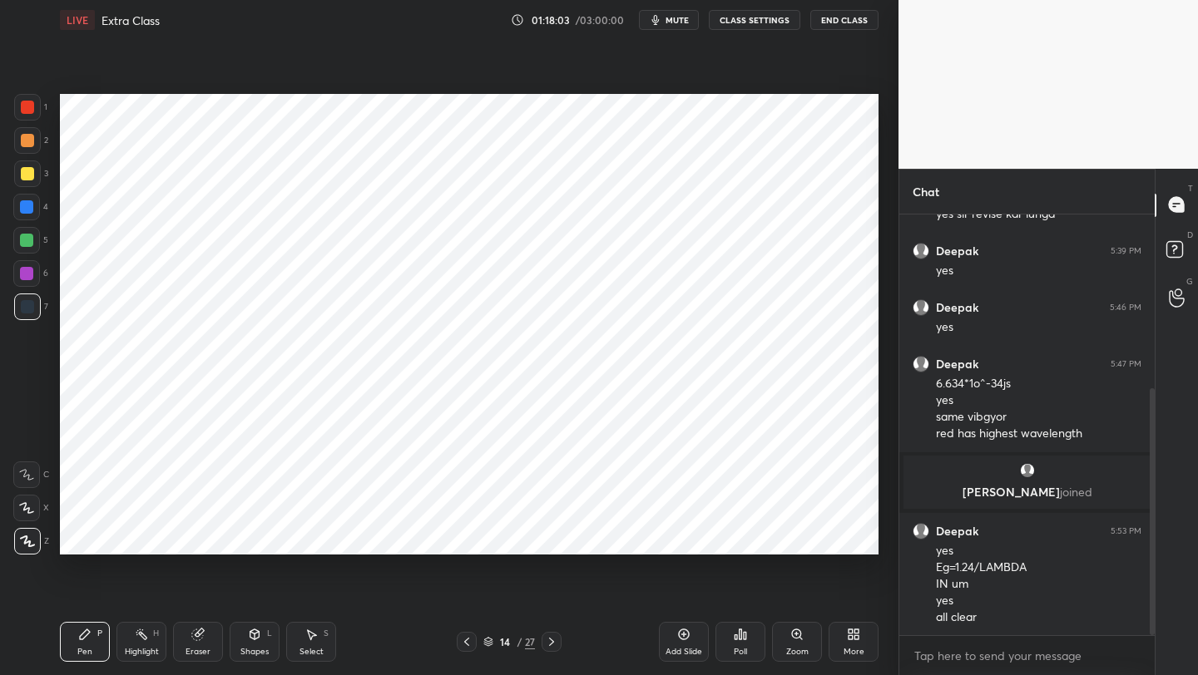
click at [552, 645] on icon at bounding box center [551, 641] width 13 height 13
click at [553, 645] on icon at bounding box center [551, 641] width 13 height 13
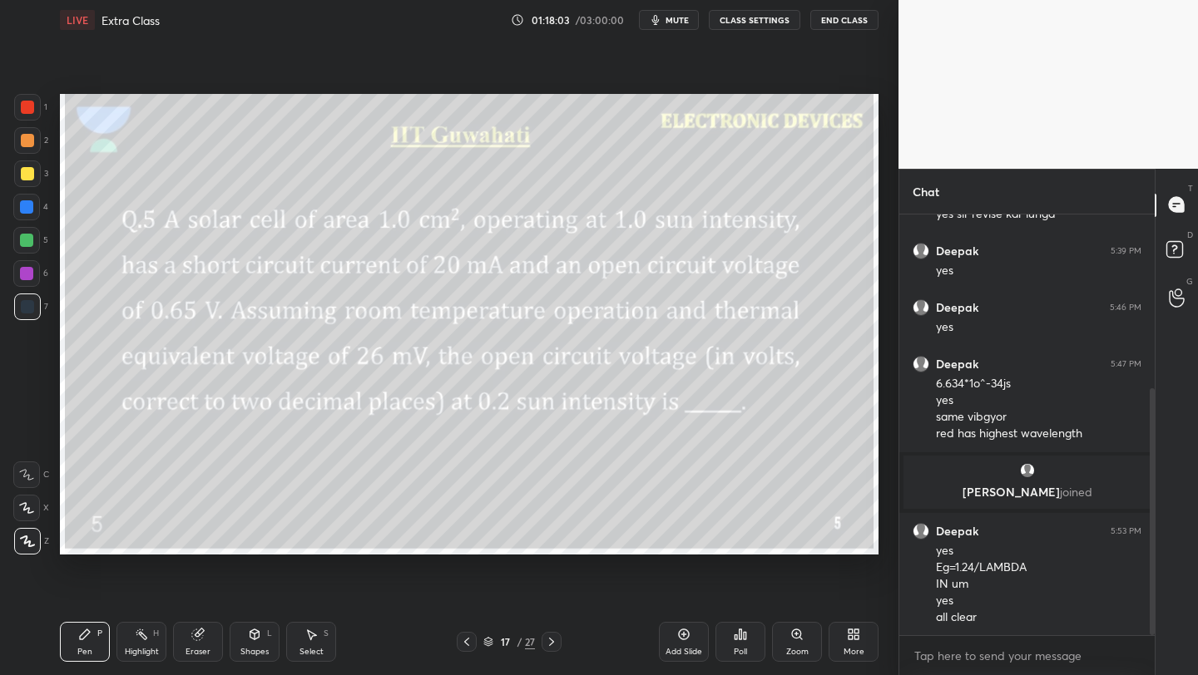
click at [553, 645] on icon at bounding box center [551, 641] width 13 height 13
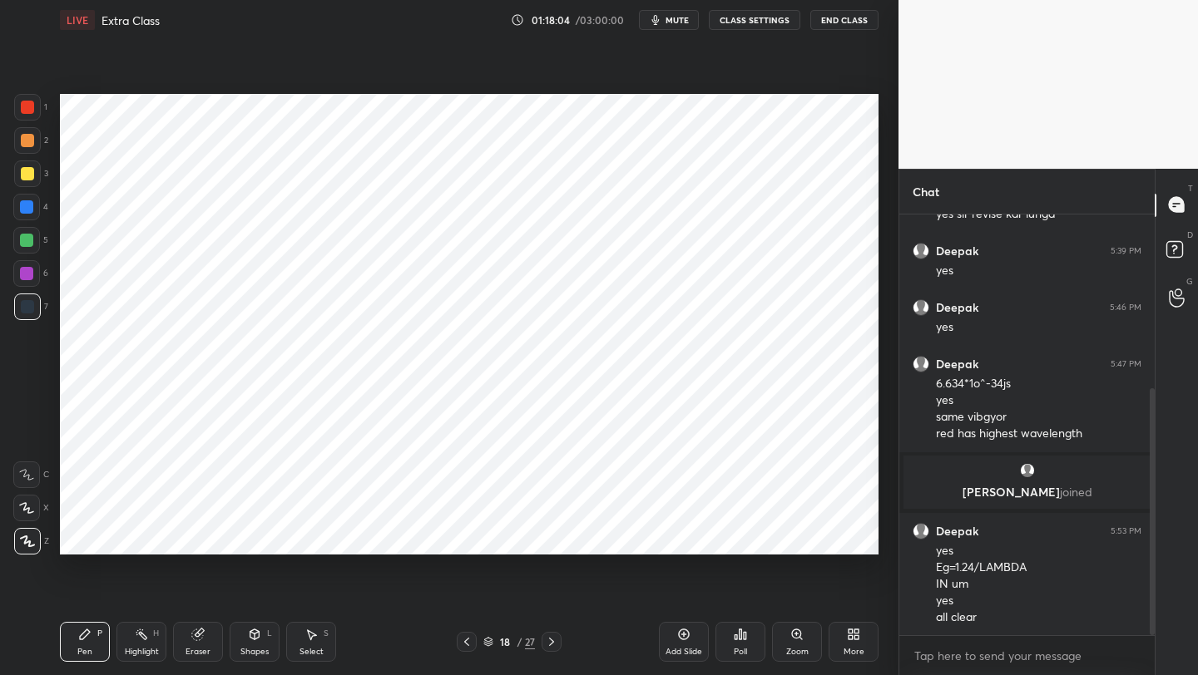
click at [556, 645] on icon at bounding box center [551, 641] width 13 height 13
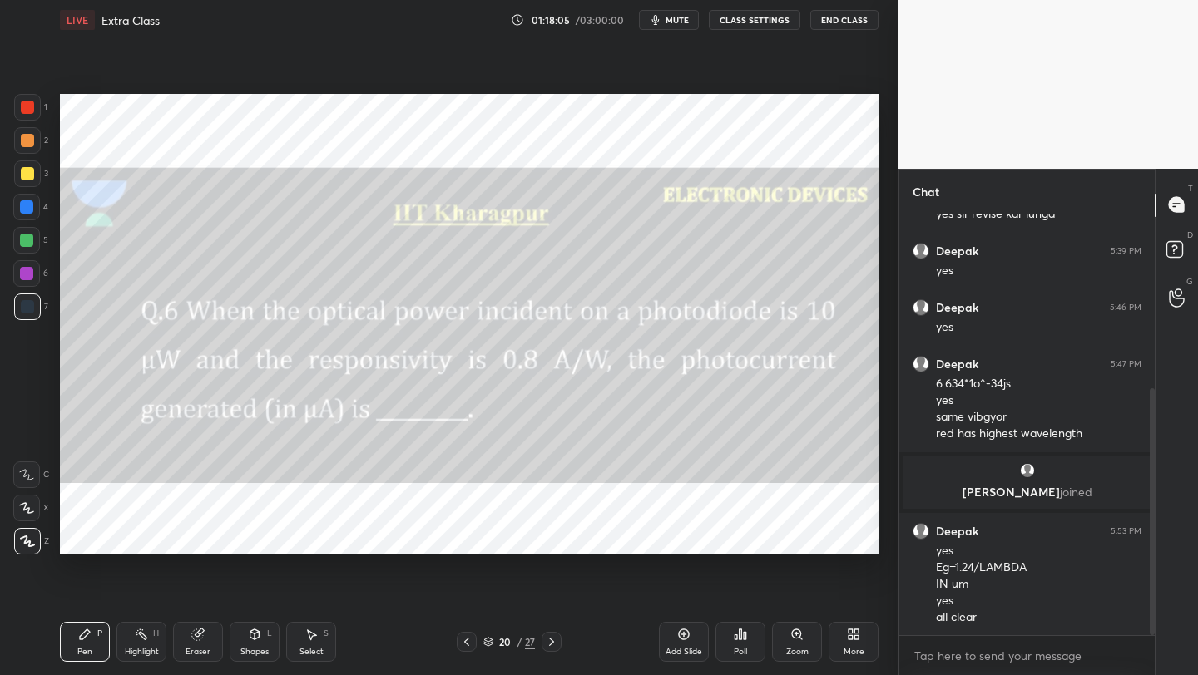
click at [555, 644] on icon at bounding box center [551, 641] width 13 height 13
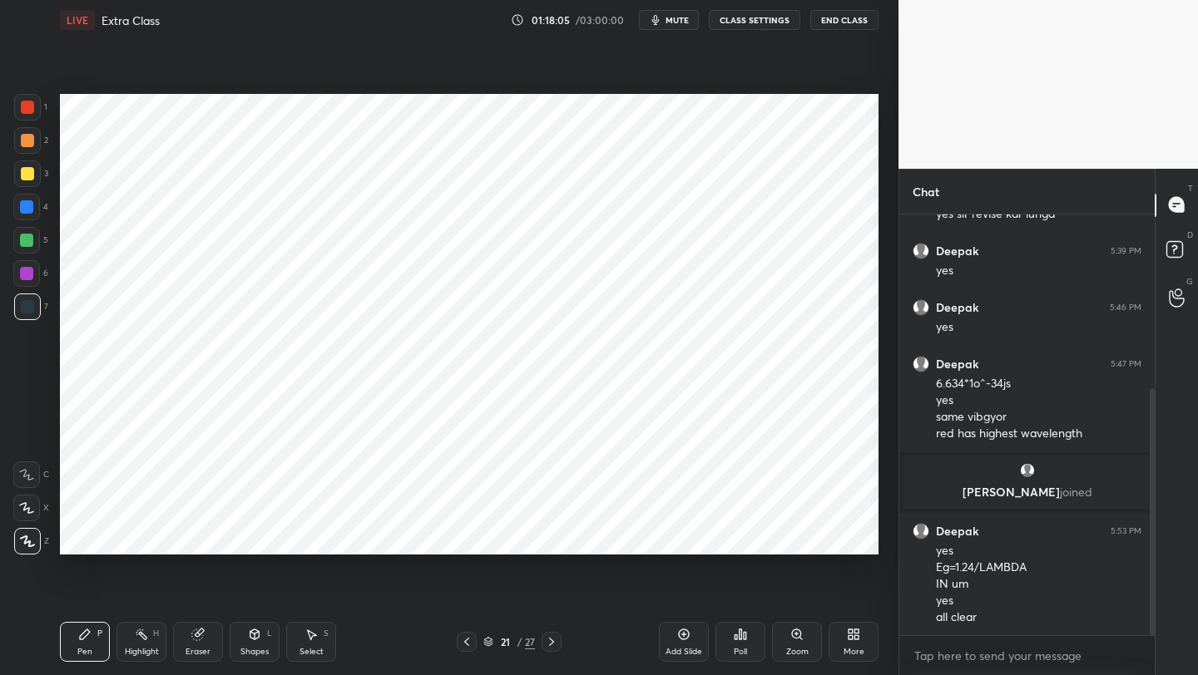
click at [556, 644] on icon at bounding box center [551, 641] width 13 height 13
click at [556, 642] on icon at bounding box center [551, 641] width 13 height 13
click at [556, 643] on icon at bounding box center [551, 641] width 13 height 13
click at [555, 642] on icon at bounding box center [551, 641] width 13 height 13
click at [556, 642] on icon at bounding box center [551, 641] width 13 height 13
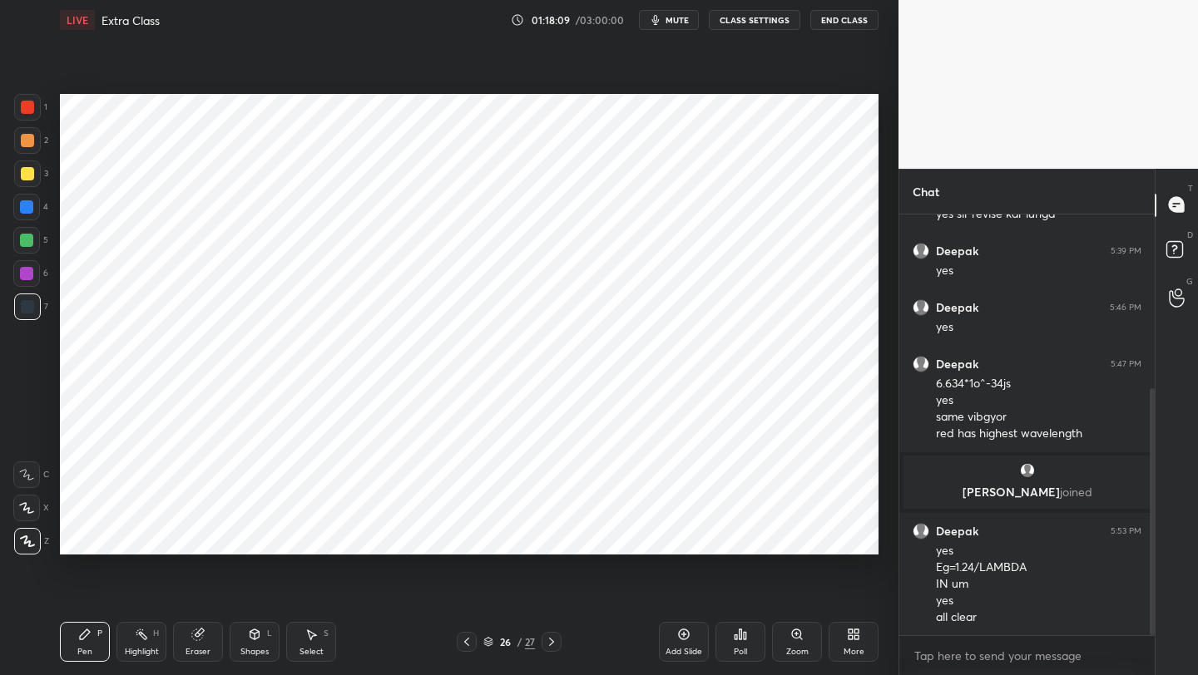
drag, startPoint x: 95, startPoint y: 634, endPoint x: 130, endPoint y: 576, distance: 67.2
click at [95, 634] on div "Pen P" at bounding box center [85, 642] width 50 height 40
click at [199, 638] on icon at bounding box center [197, 635] width 11 height 11
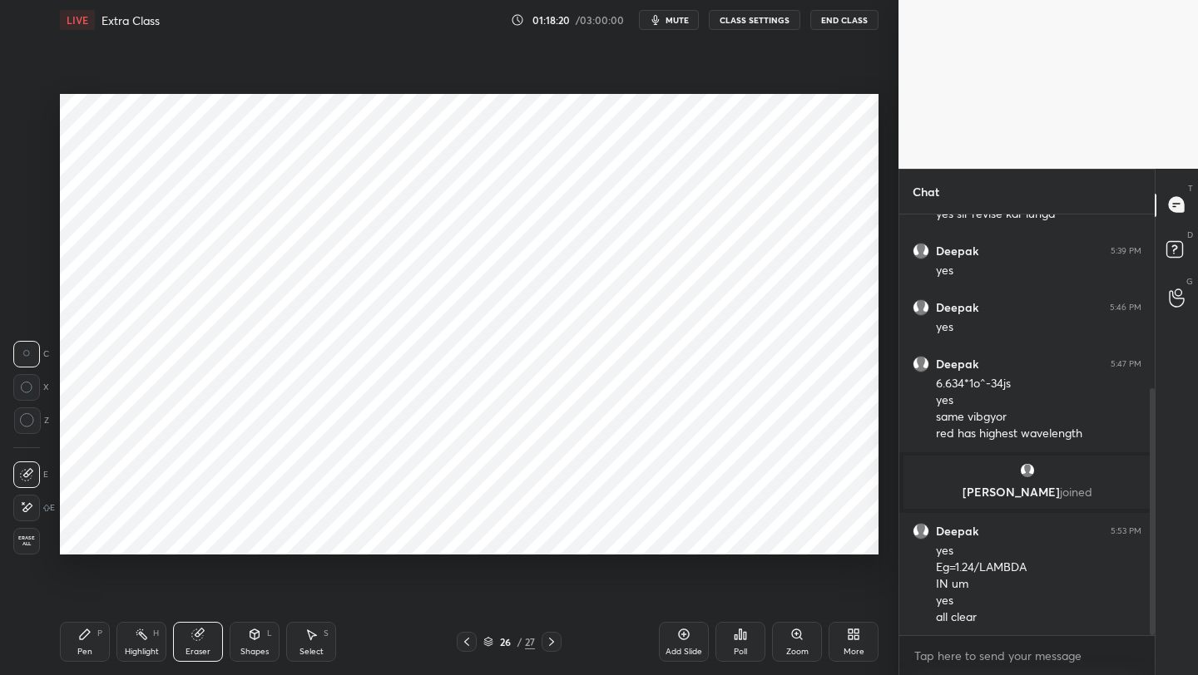
click at [83, 645] on div "Pen P" at bounding box center [85, 642] width 50 height 40
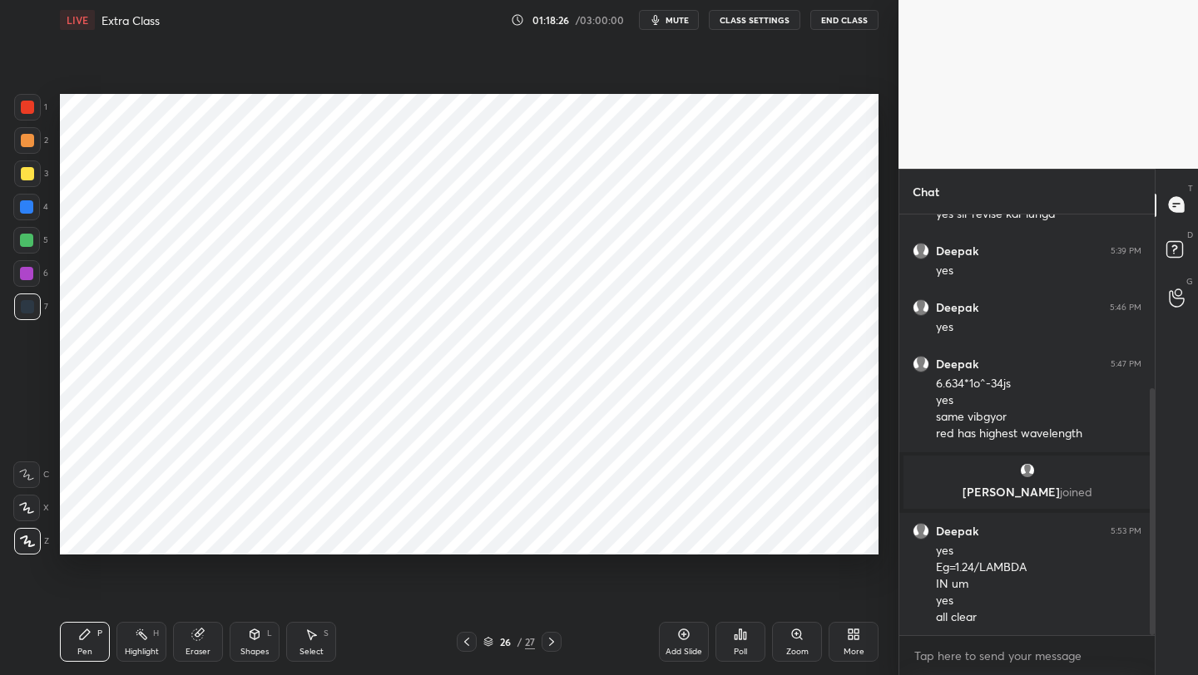
click at [250, 643] on div "Shapes L" at bounding box center [255, 642] width 50 height 40
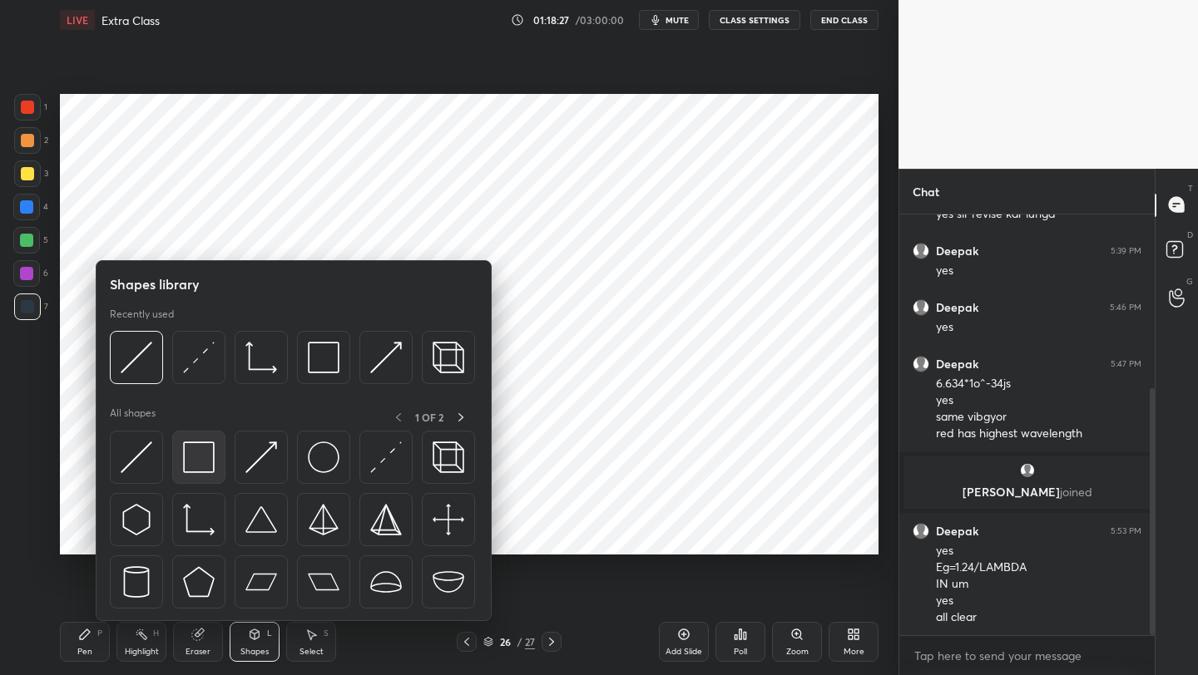
click at [200, 457] on img at bounding box center [199, 458] width 32 height 32
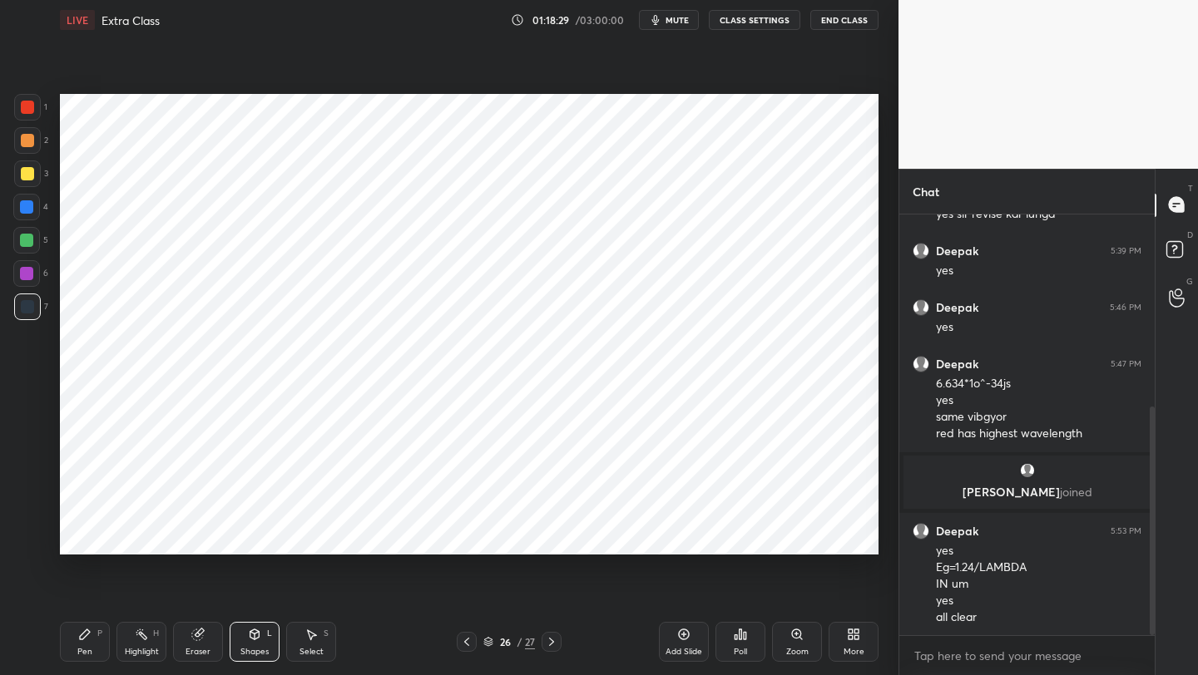
scroll to position [355, 0]
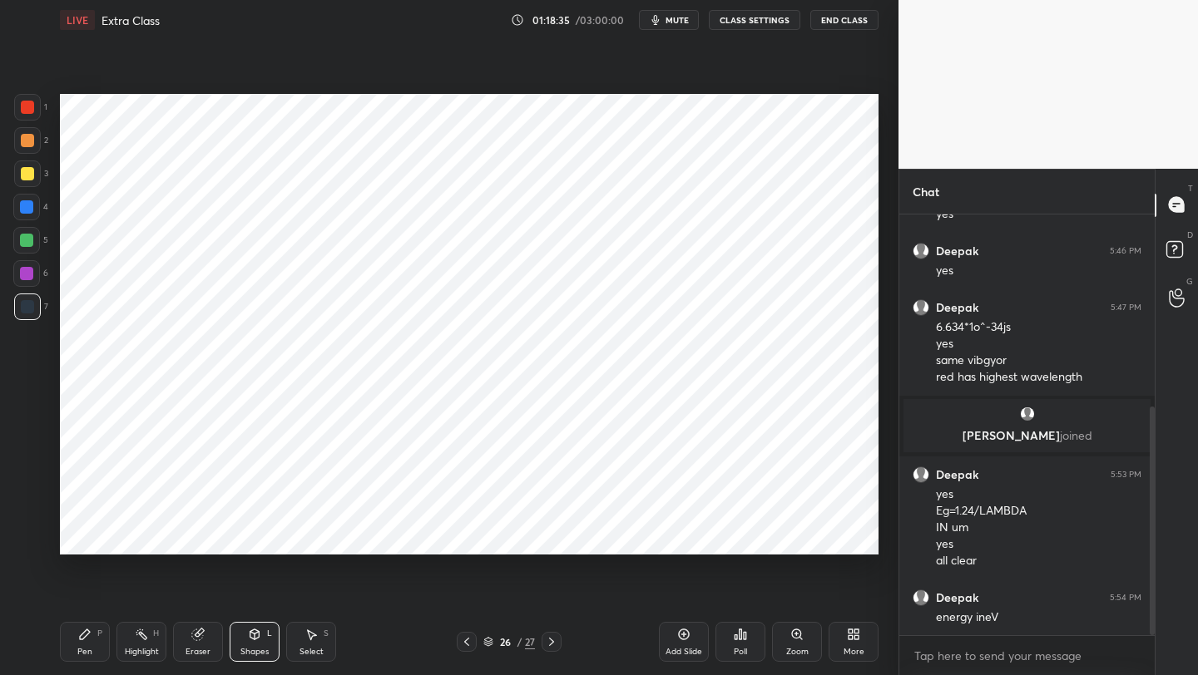
click at [82, 638] on icon at bounding box center [85, 635] width 10 height 10
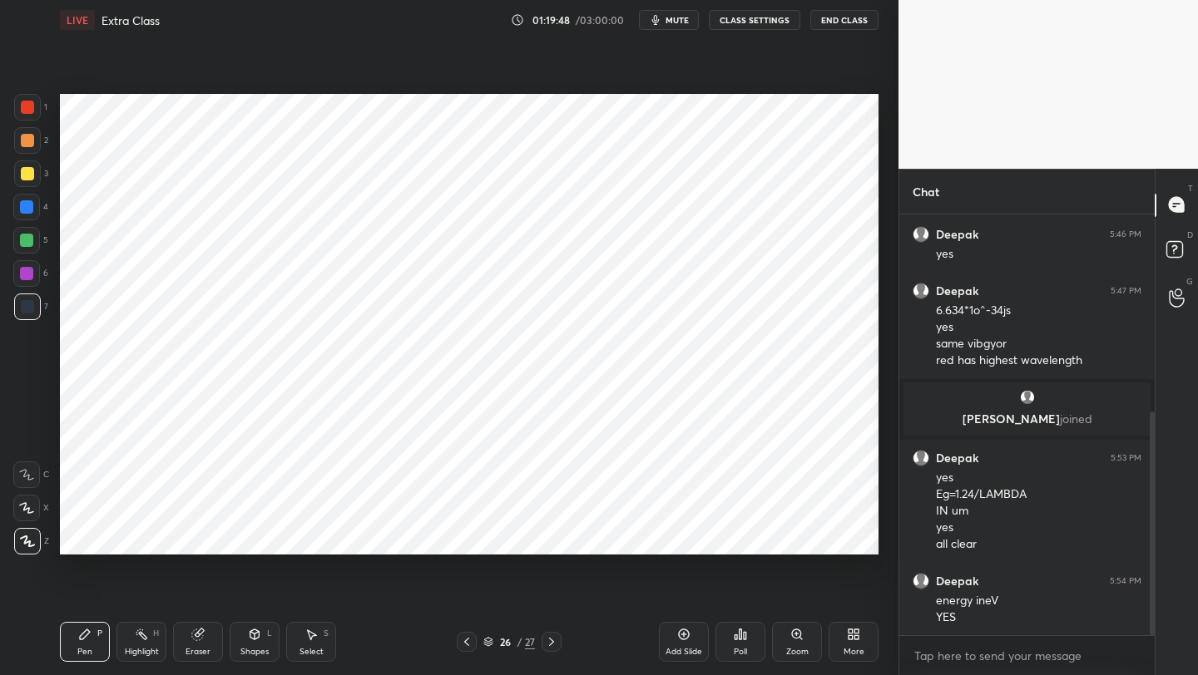
drag, startPoint x: 30, startPoint y: 205, endPoint x: 48, endPoint y: 203, distance: 18.4
click at [30, 205] on div at bounding box center [26, 206] width 13 height 13
drag, startPoint x: 204, startPoint y: 642, endPoint x: 227, endPoint y: 591, distance: 55.8
click at [205, 640] on div "Eraser" at bounding box center [198, 642] width 50 height 40
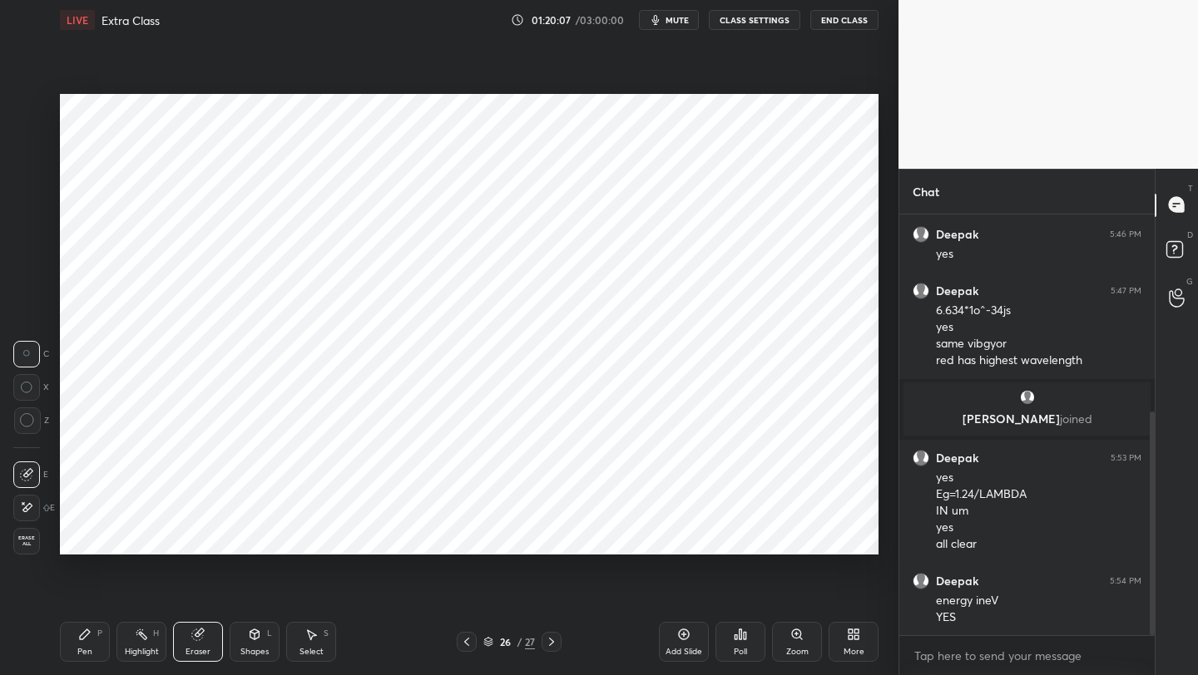
drag, startPoint x: 81, startPoint y: 640, endPoint x: 82, endPoint y: 566, distance: 74.9
click at [82, 640] on icon at bounding box center [84, 634] width 13 height 13
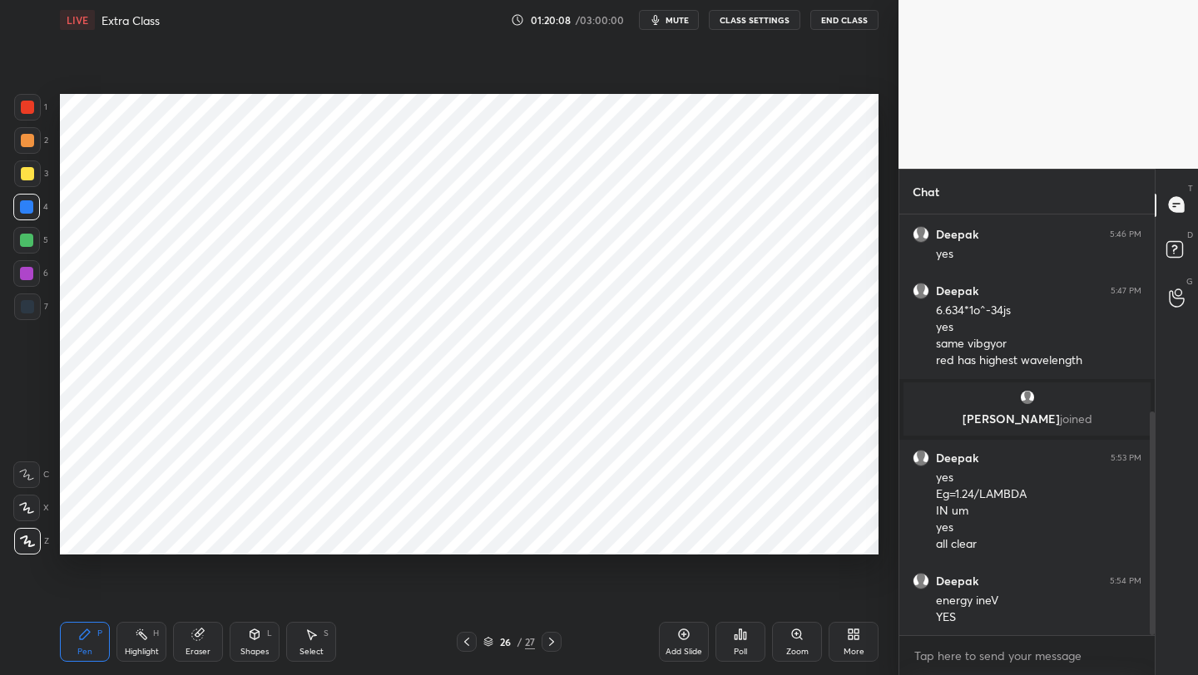
click at [30, 310] on div at bounding box center [27, 306] width 13 height 13
click at [472, 640] on div at bounding box center [467, 642] width 20 height 20
click at [472, 637] on icon at bounding box center [466, 641] width 13 height 13
click at [556, 639] on icon at bounding box center [551, 641] width 13 height 13
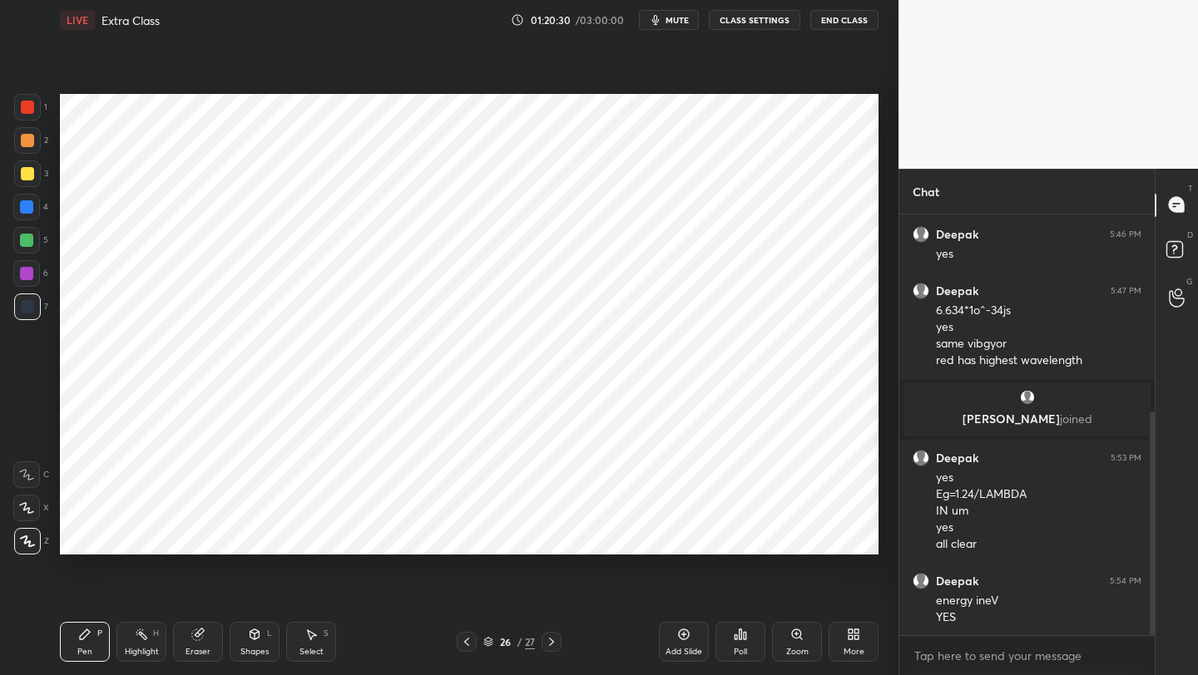
scroll to position [428, 0]
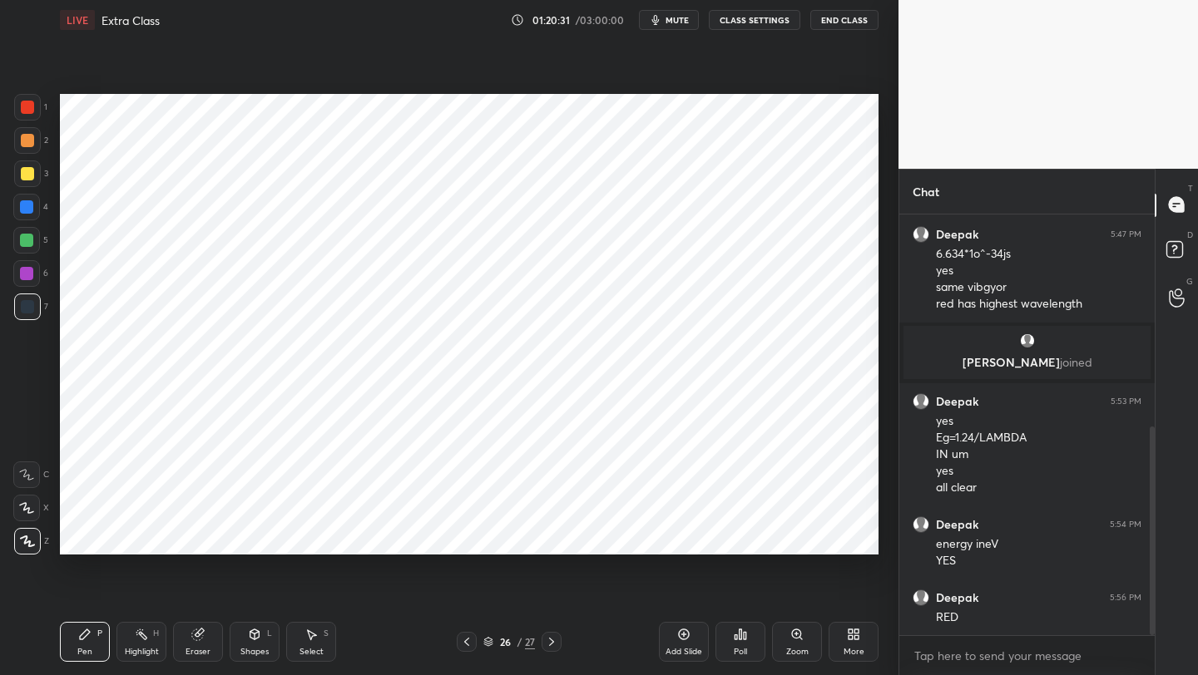
drag, startPoint x: 32, startPoint y: 274, endPoint x: 52, endPoint y: 269, distance: 21.4
click at [32, 274] on div at bounding box center [26, 273] width 13 height 13
click at [13, 299] on div "1 2 3 4 5 6 7 C X Z C X Z E E Erase all H H" at bounding box center [26, 324] width 53 height 461
click at [29, 276] on div at bounding box center [26, 273] width 13 height 13
drag, startPoint x: 27, startPoint y: 310, endPoint x: 49, endPoint y: 301, distance: 24.2
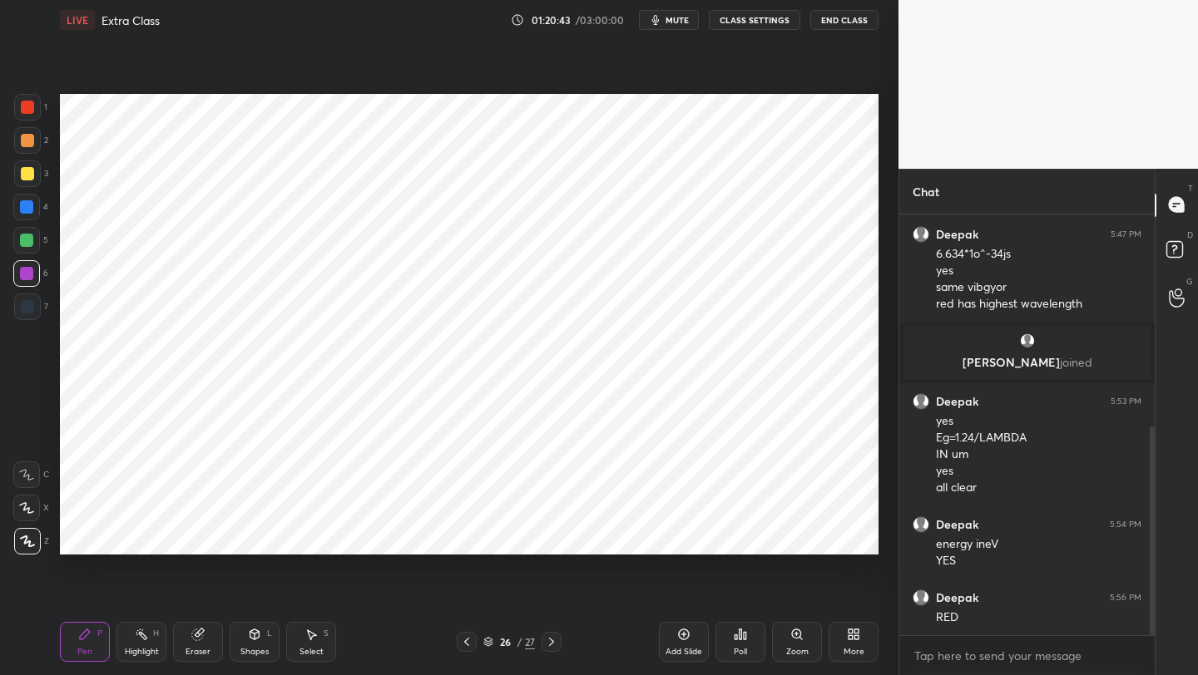
click at [27, 310] on div at bounding box center [27, 306] width 13 height 13
click at [466, 640] on icon at bounding box center [466, 642] width 5 height 8
click at [467, 639] on icon at bounding box center [466, 641] width 13 height 13
click at [546, 639] on icon at bounding box center [551, 641] width 13 height 13
click at [548, 639] on icon at bounding box center [551, 641] width 13 height 13
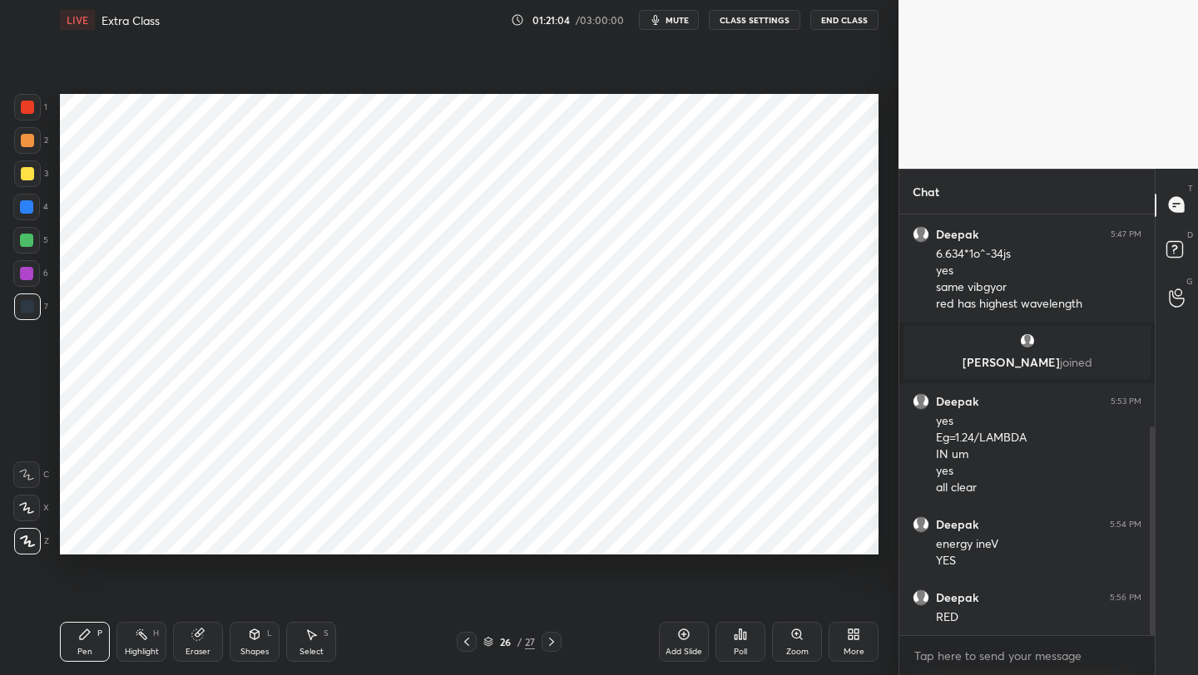
click at [474, 658] on div "Pen P Highlight H Eraser Shapes L Select S 26 / 27 Add Slide Poll Zoom More" at bounding box center [469, 642] width 818 height 67
click at [466, 645] on icon at bounding box center [466, 641] width 13 height 13
click at [551, 633] on div at bounding box center [551, 642] width 20 height 20
click at [551, 632] on div at bounding box center [551, 642] width 20 height 20
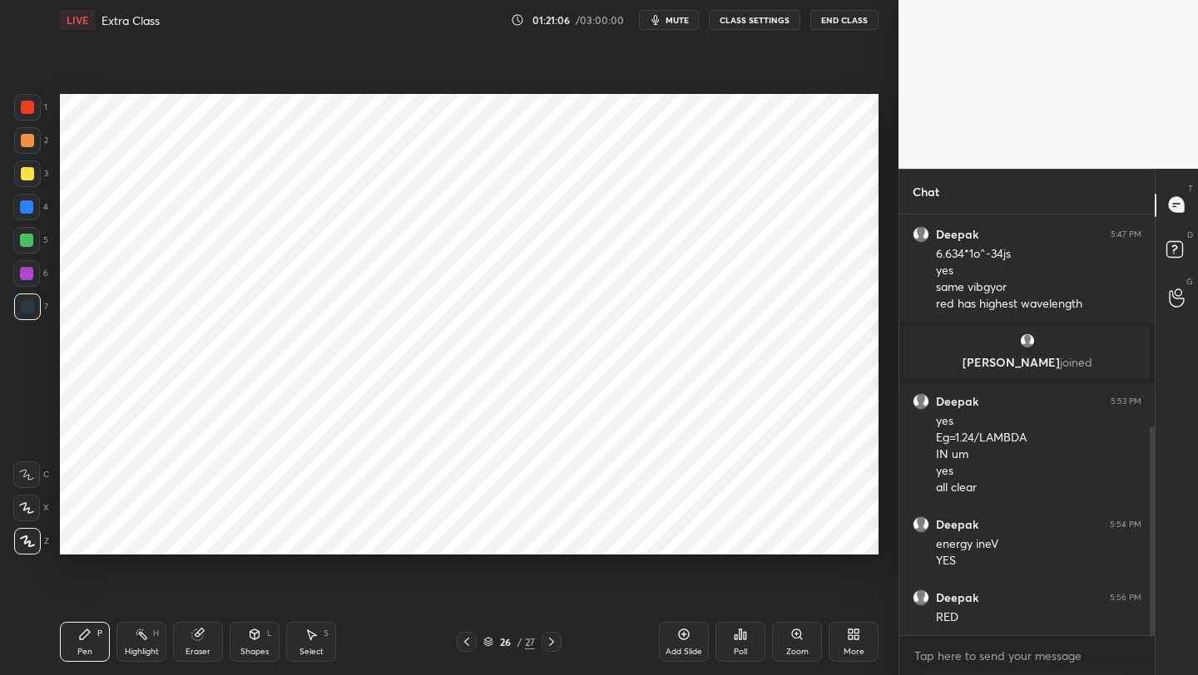
click at [552, 633] on div at bounding box center [551, 642] width 20 height 20
click at [552, 634] on div at bounding box center [551, 642] width 20 height 20
click at [466, 646] on icon at bounding box center [466, 641] width 13 height 13
click at [30, 240] on div at bounding box center [26, 240] width 13 height 13
drag, startPoint x: 309, startPoint y: 640, endPoint x: 298, endPoint y: 621, distance: 22.4
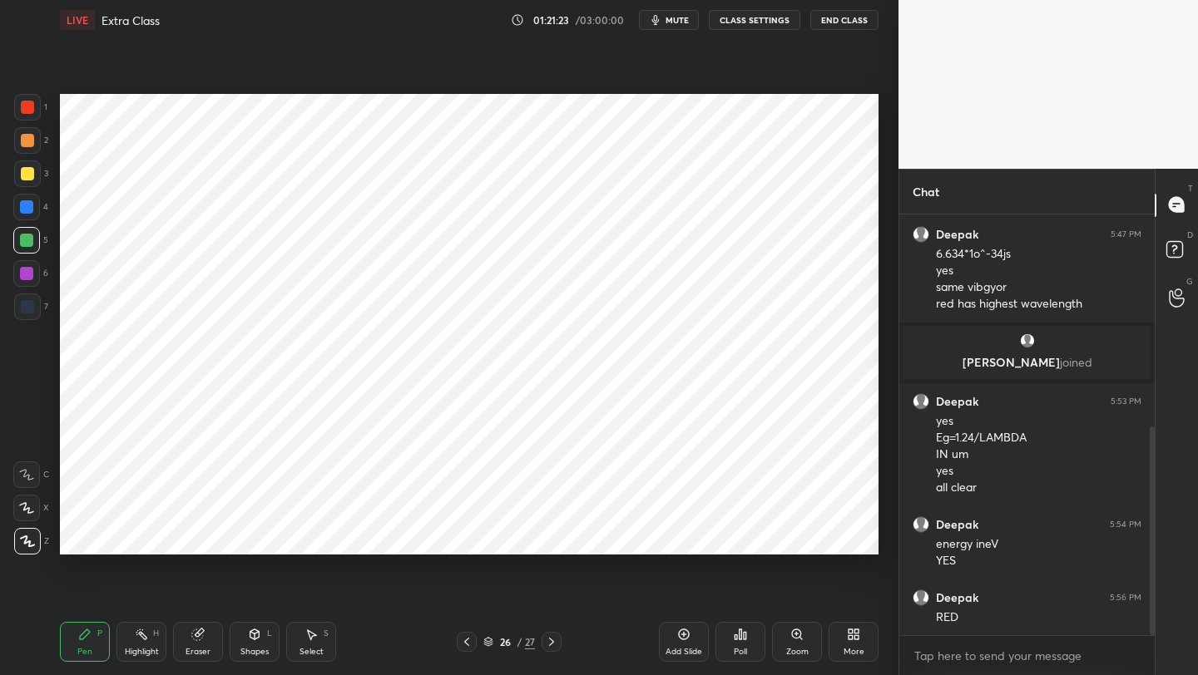
click at [304, 640] on div "Select S" at bounding box center [311, 642] width 50 height 40
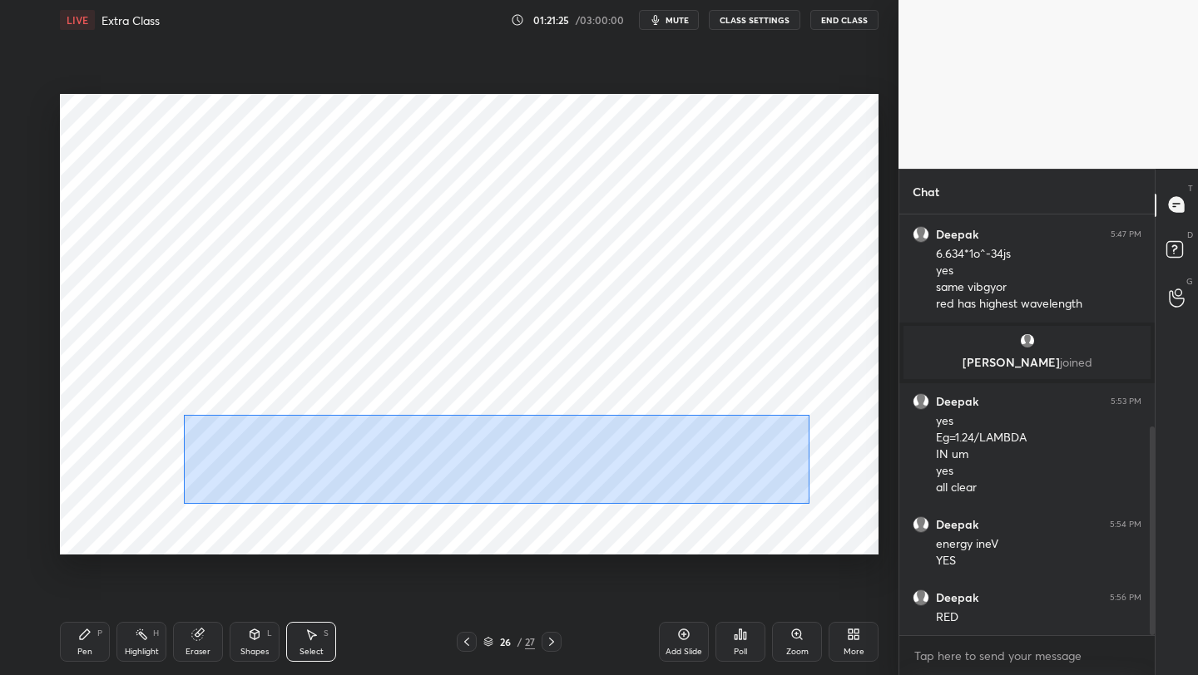
drag, startPoint x: 184, startPoint y: 415, endPoint x: 804, endPoint y: 501, distance: 626.4
click at [808, 503] on div "0 ° Undo Copy Duplicate Duplicate to new slide Delete" at bounding box center [469, 324] width 818 height 461
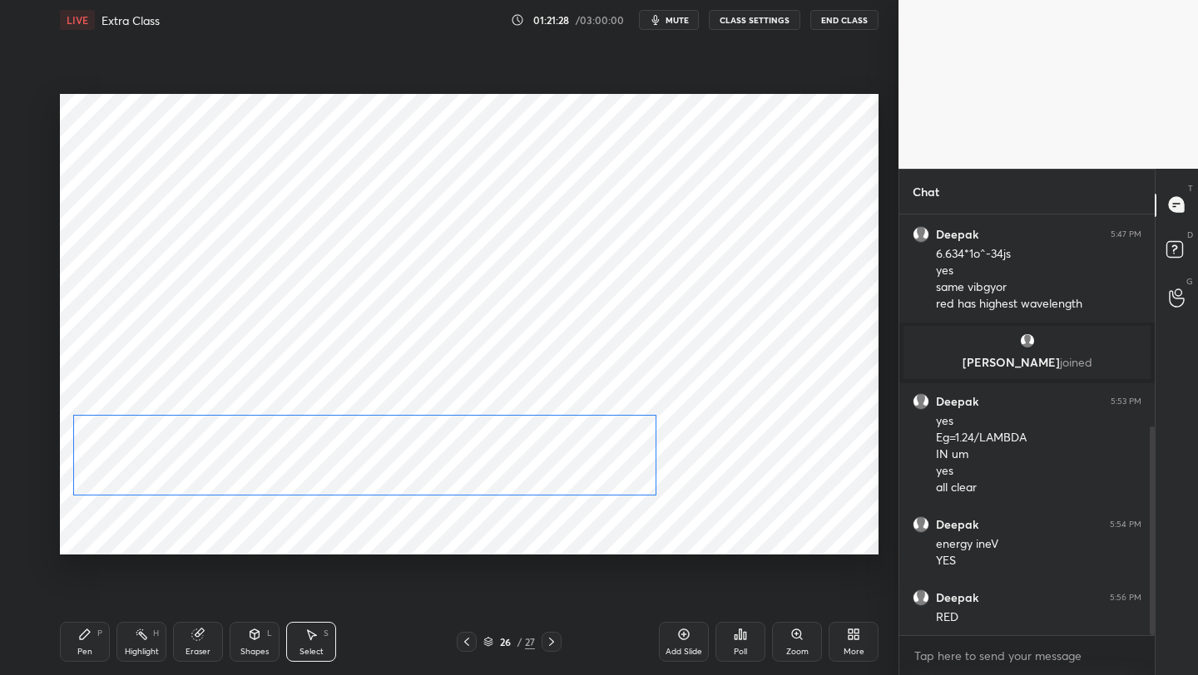
drag, startPoint x: 733, startPoint y: 458, endPoint x: 606, endPoint y: 457, distance: 126.4
click at [604, 458] on div "0 ° Undo Copy Duplicate Duplicate to new slide Delete" at bounding box center [469, 324] width 818 height 461
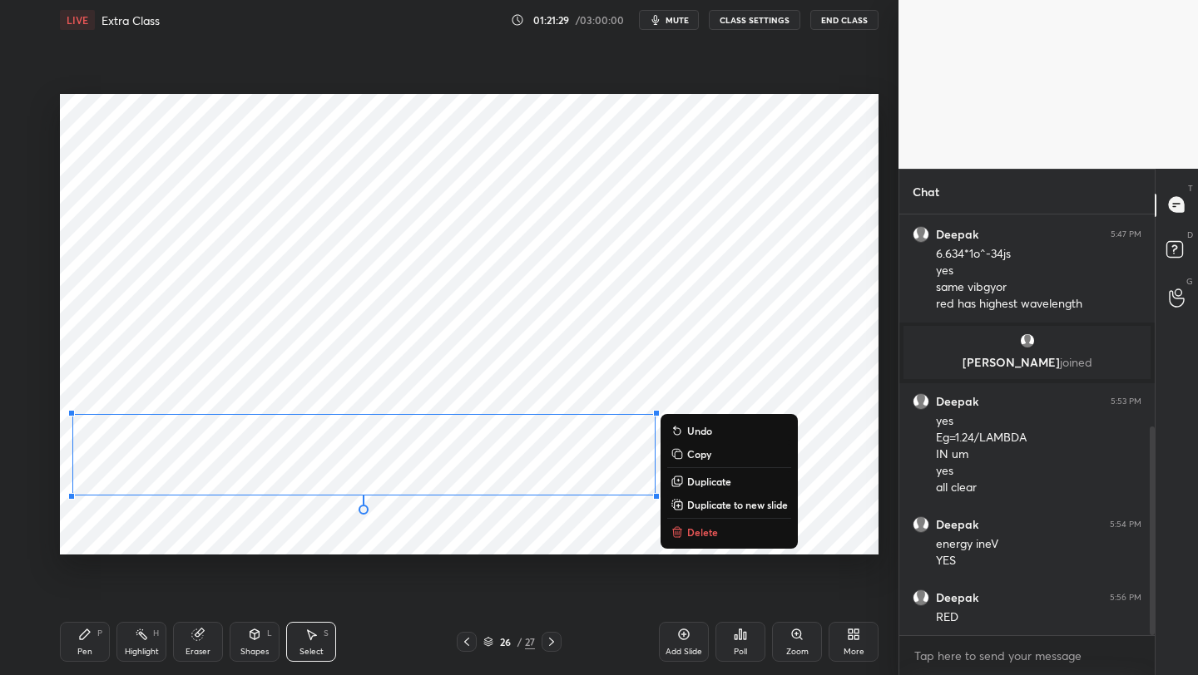
drag, startPoint x: 96, startPoint y: 642, endPoint x: 99, endPoint y: 615, distance: 27.6
click at [96, 642] on div "Pen P" at bounding box center [85, 642] width 50 height 40
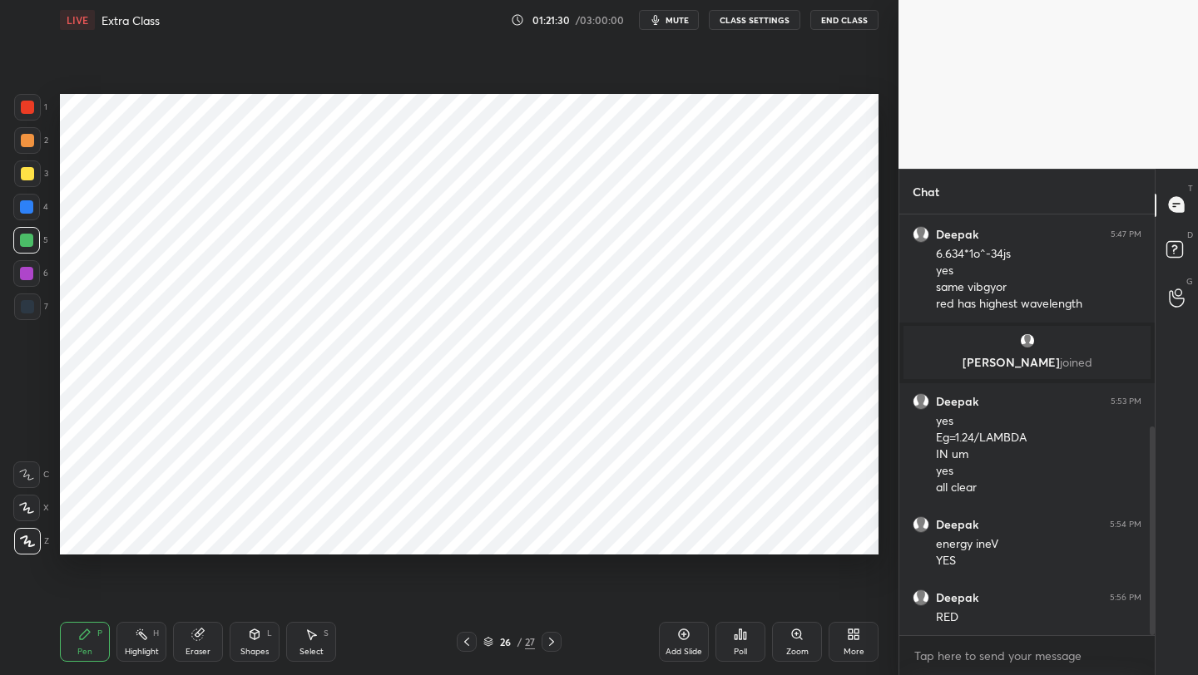
click at [40, 274] on div "6" at bounding box center [30, 273] width 35 height 27
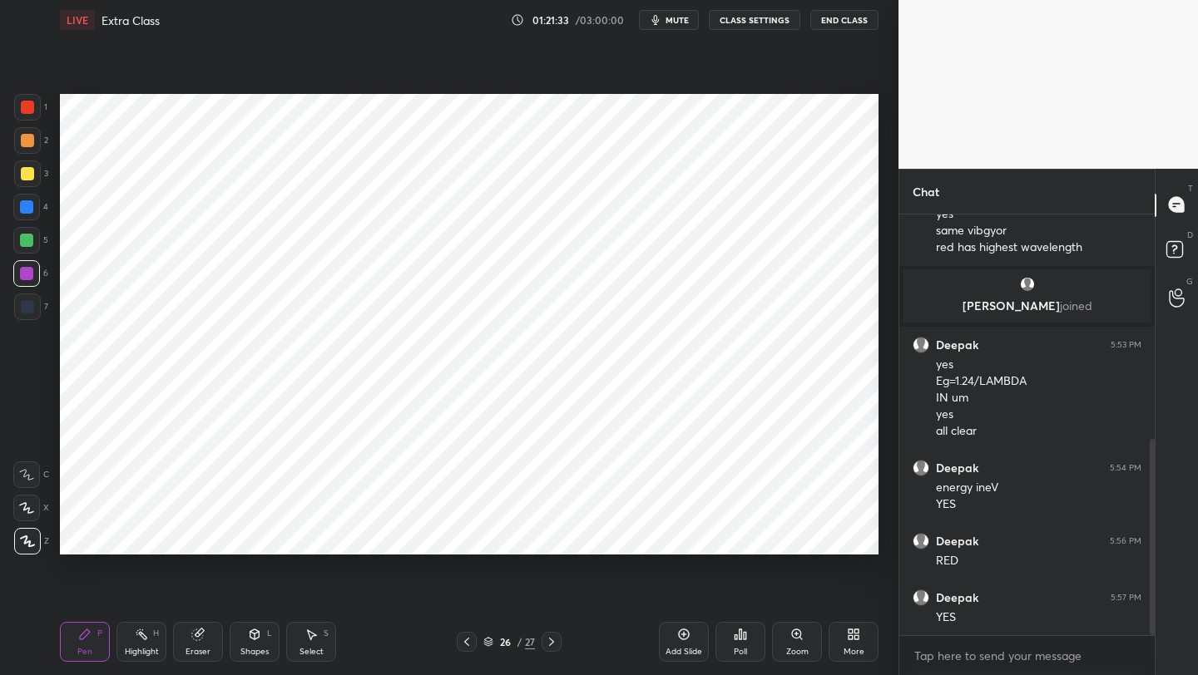
click at [245, 640] on div "Shapes L" at bounding box center [255, 642] width 50 height 40
click at [82, 642] on div "Pen P" at bounding box center [85, 642] width 50 height 40
click at [28, 305] on div at bounding box center [27, 306] width 13 height 13
click at [467, 643] on icon at bounding box center [466, 641] width 13 height 13
click at [467, 644] on icon at bounding box center [466, 641] width 13 height 13
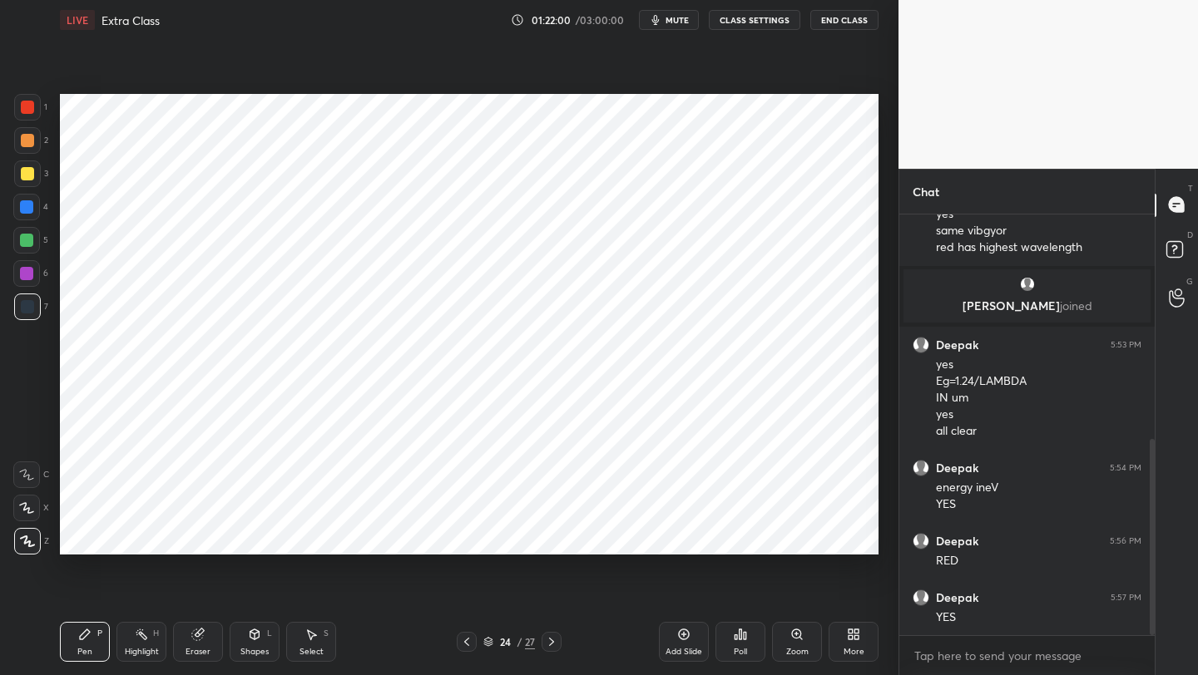
click at [466, 644] on icon at bounding box center [466, 641] width 13 height 13
click at [466, 643] on icon at bounding box center [466, 642] width 5 height 8
click at [551, 636] on icon at bounding box center [551, 641] width 13 height 13
click at [467, 642] on icon at bounding box center [466, 641] width 13 height 13
click at [467, 641] on icon at bounding box center [466, 641] width 13 height 13
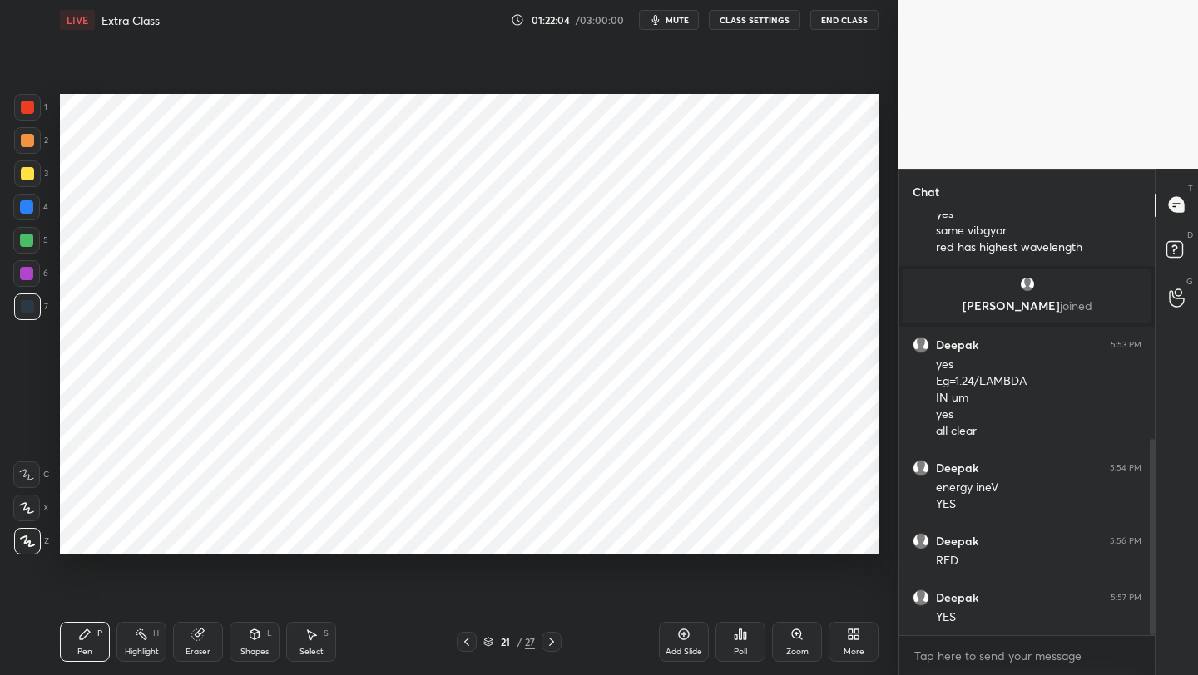
click at [467, 640] on icon at bounding box center [466, 641] width 13 height 13
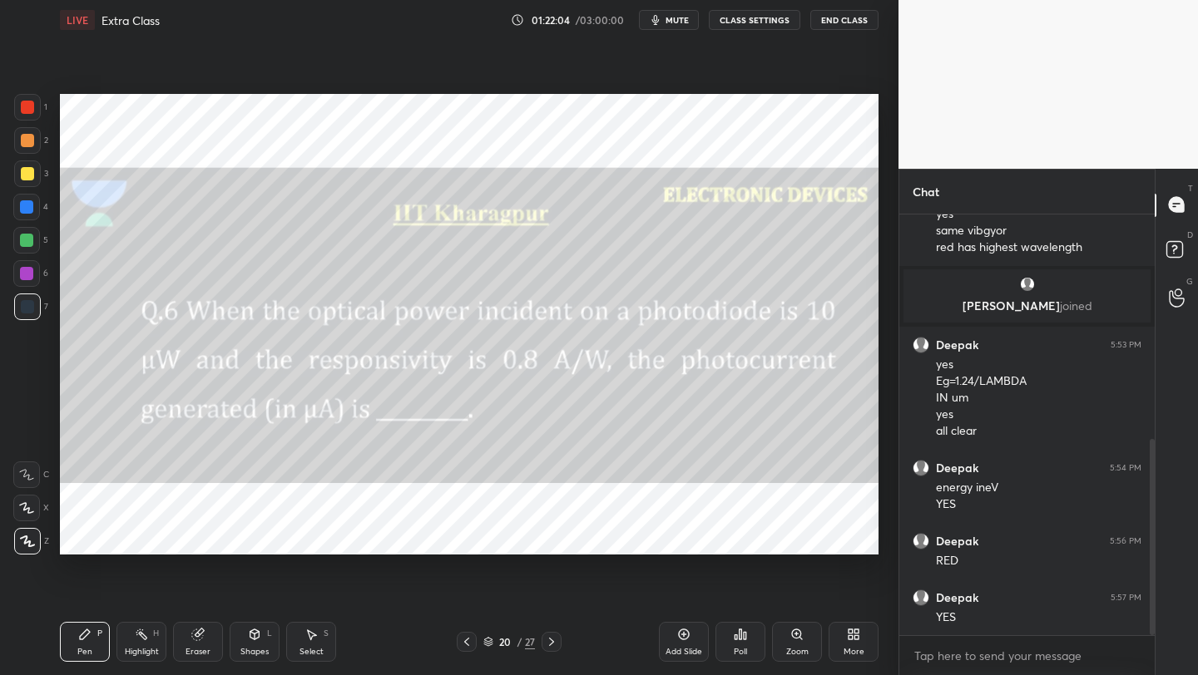
click at [467, 640] on icon at bounding box center [466, 641] width 13 height 13
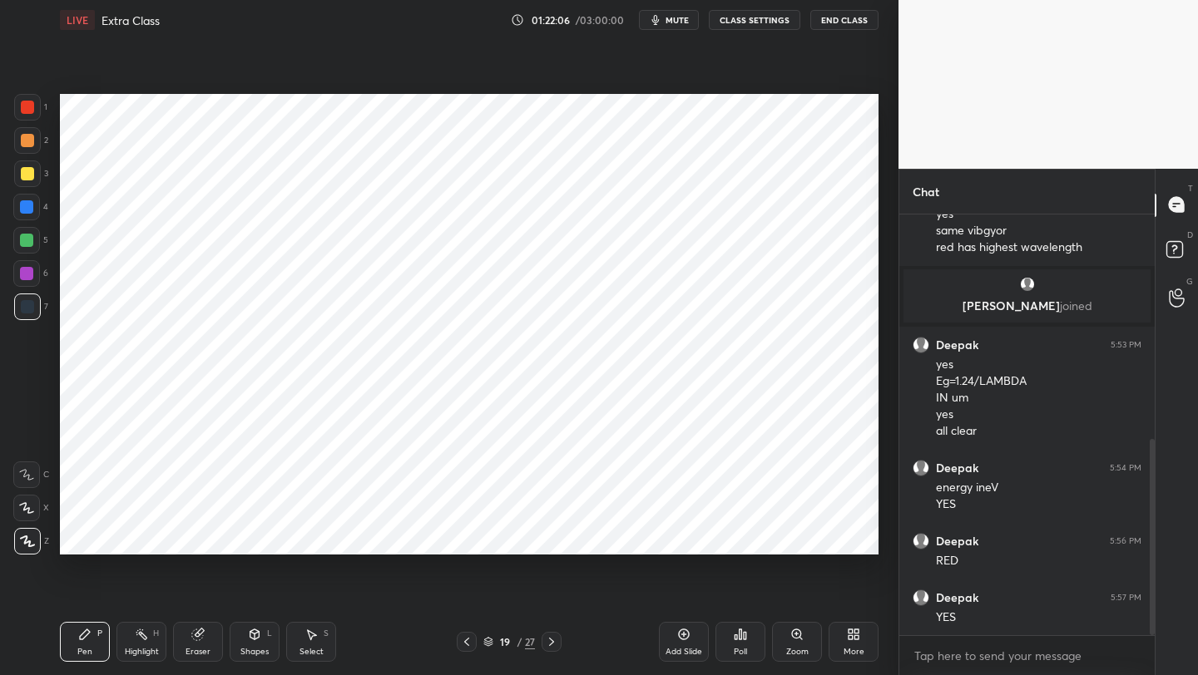
click at [557, 639] on icon at bounding box center [551, 641] width 13 height 13
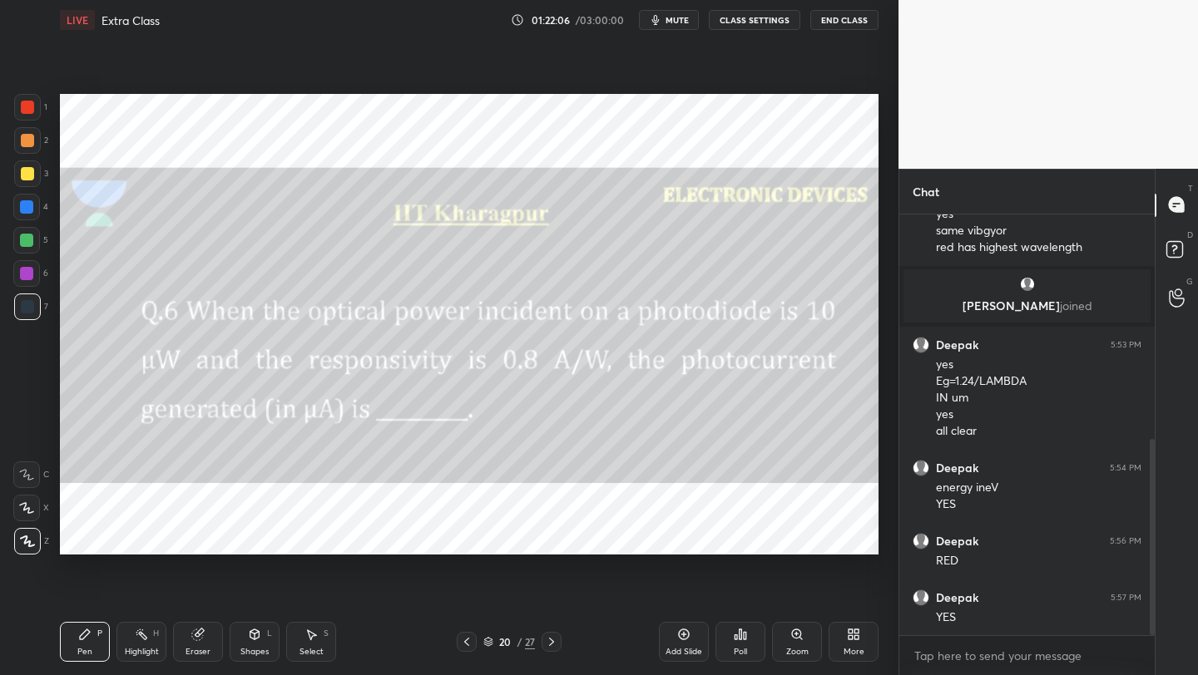
click at [558, 640] on icon at bounding box center [551, 641] width 13 height 13
click at [557, 640] on icon at bounding box center [551, 641] width 13 height 13
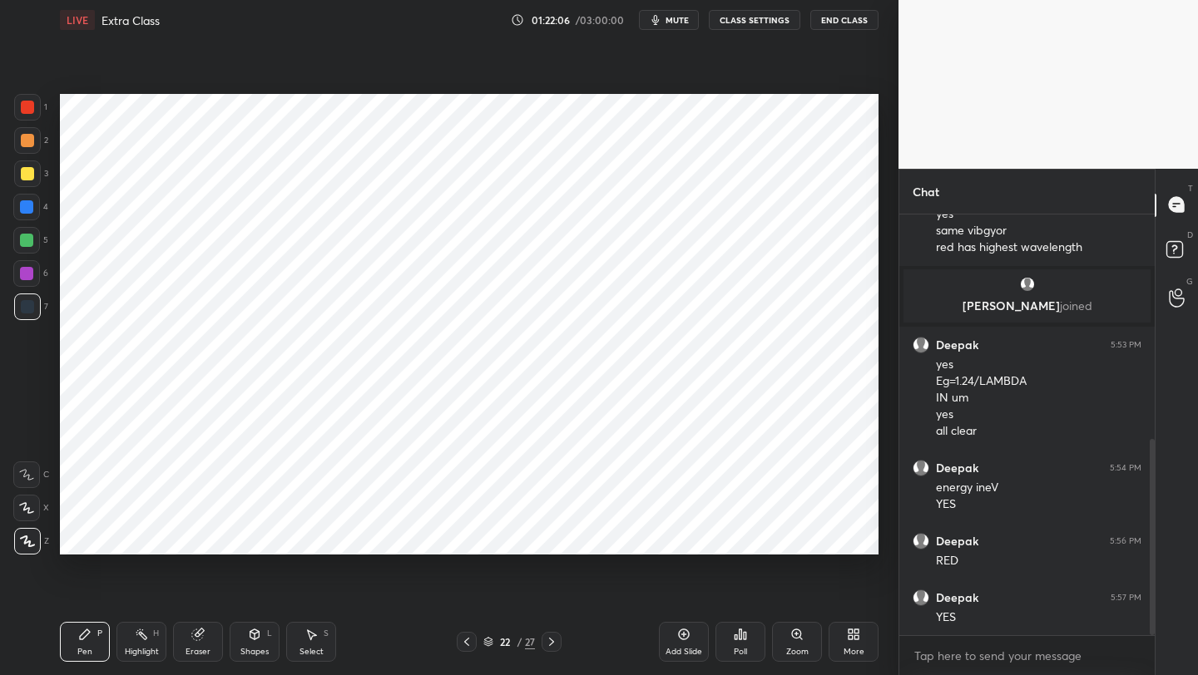
click at [556, 640] on icon at bounding box center [551, 641] width 13 height 13
click at [552, 639] on icon at bounding box center [551, 641] width 13 height 13
click at [551, 639] on icon at bounding box center [551, 641] width 13 height 13
click at [554, 645] on icon at bounding box center [551, 641] width 13 height 13
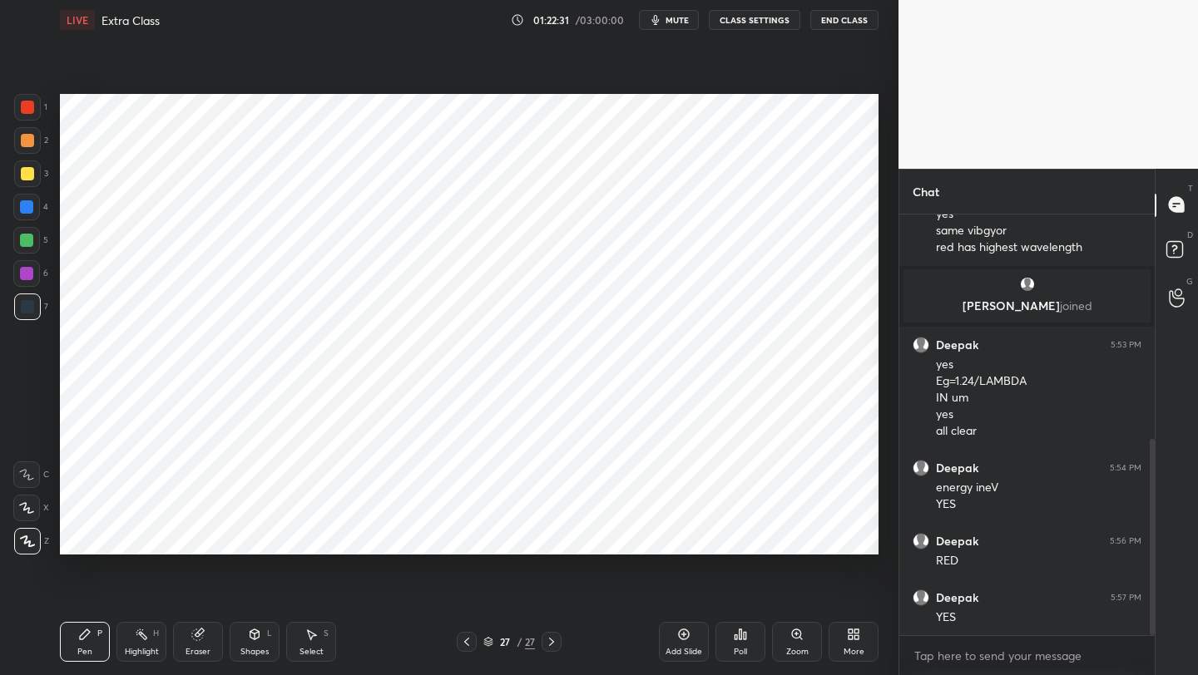
drag, startPoint x: 241, startPoint y: 643, endPoint x: 239, endPoint y: 630, distance: 13.5
click at [245, 644] on div "Shapes L" at bounding box center [255, 642] width 50 height 40
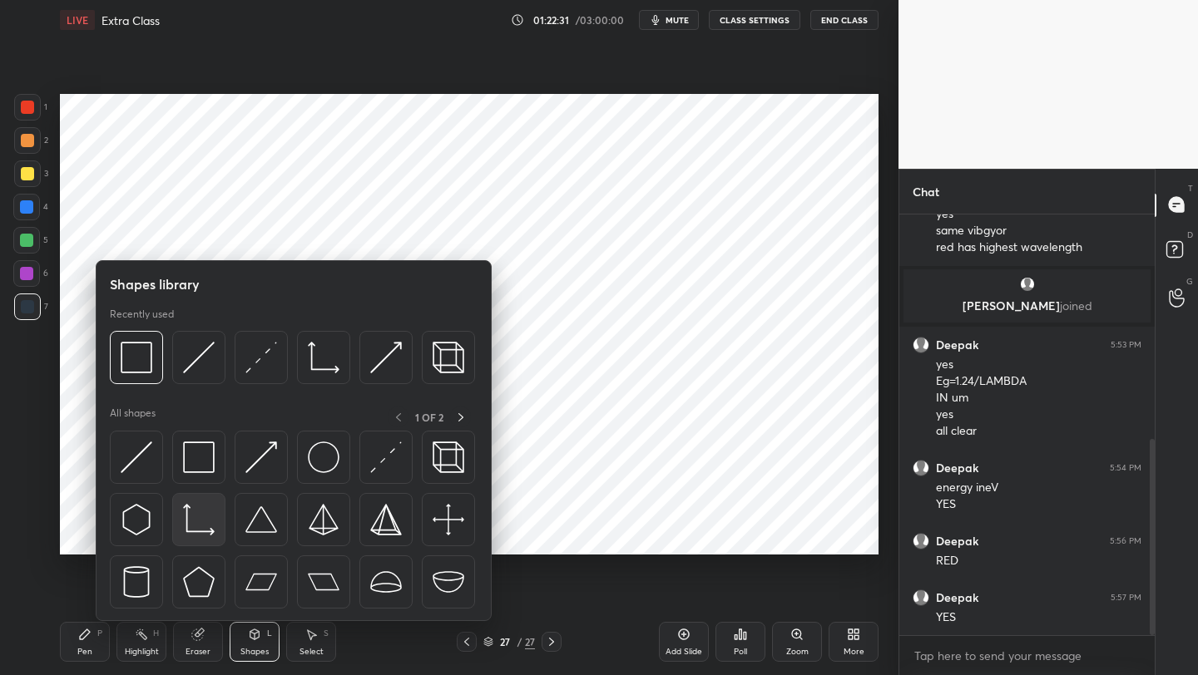
click at [200, 528] on img at bounding box center [199, 520] width 32 height 32
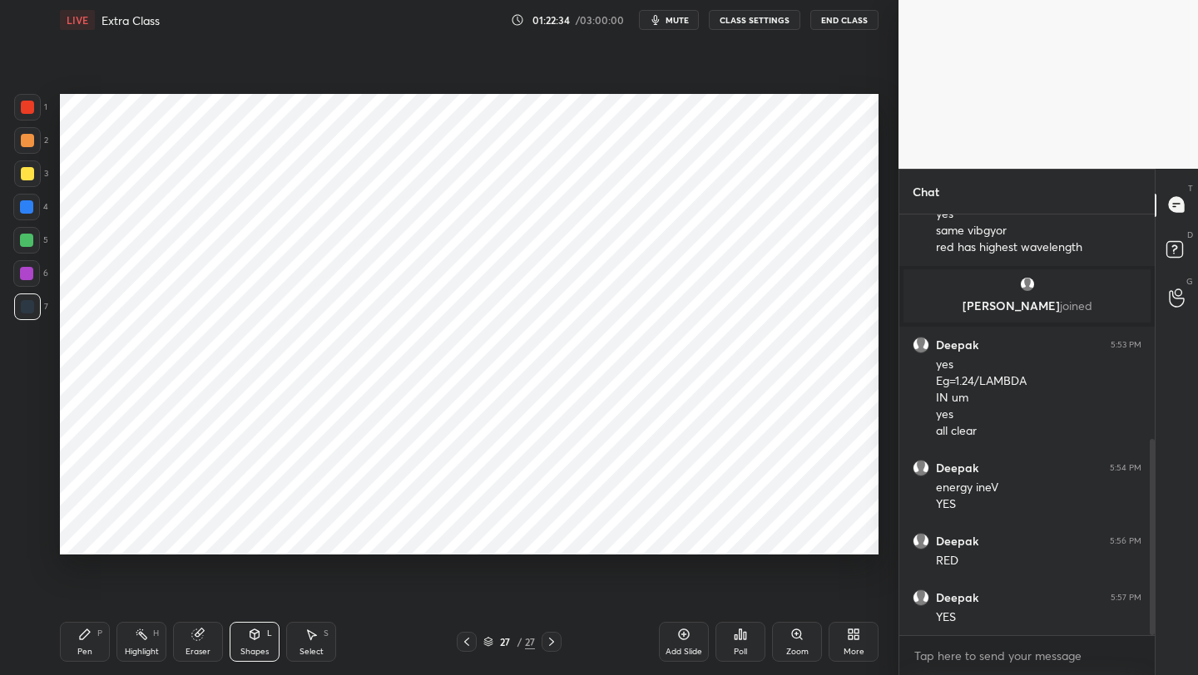
drag, startPoint x: 95, startPoint y: 643, endPoint x: 106, endPoint y: 571, distance: 72.3
click at [94, 640] on div "Pen P" at bounding box center [85, 642] width 50 height 40
drag, startPoint x: 37, startPoint y: 269, endPoint x: 50, endPoint y: 264, distance: 14.2
click at [37, 269] on div at bounding box center [26, 273] width 27 height 27
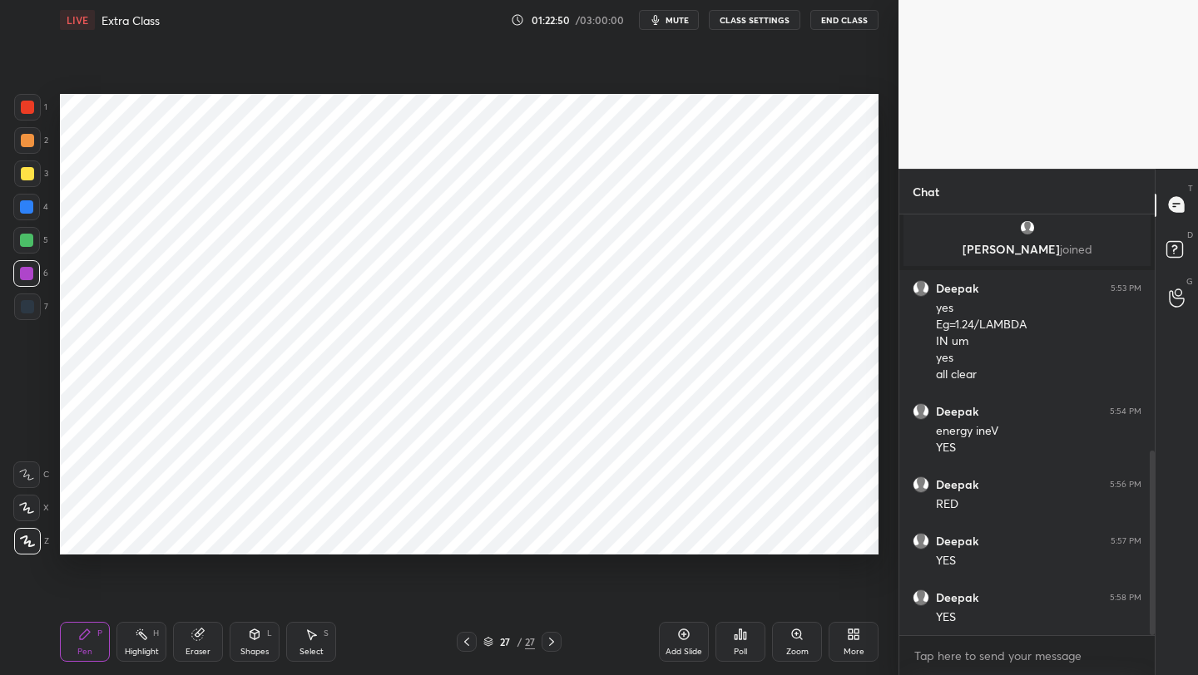
click at [245, 637] on div "Shapes L" at bounding box center [255, 642] width 50 height 40
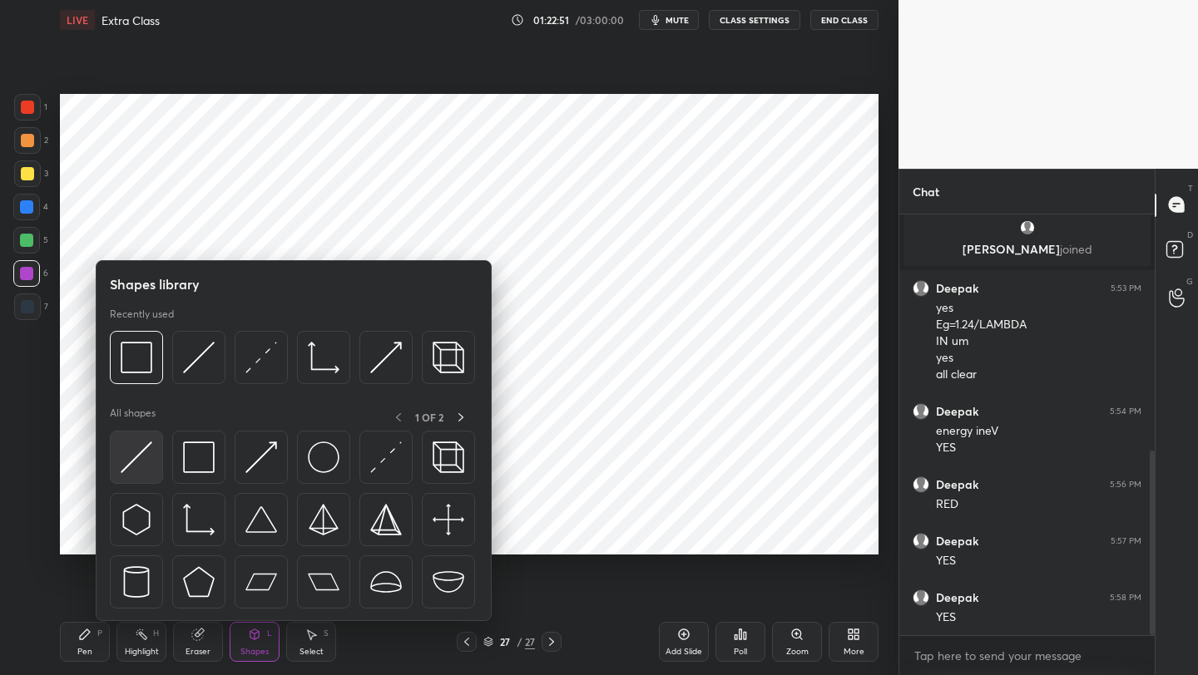
click at [161, 453] on div at bounding box center [136, 457] width 53 height 53
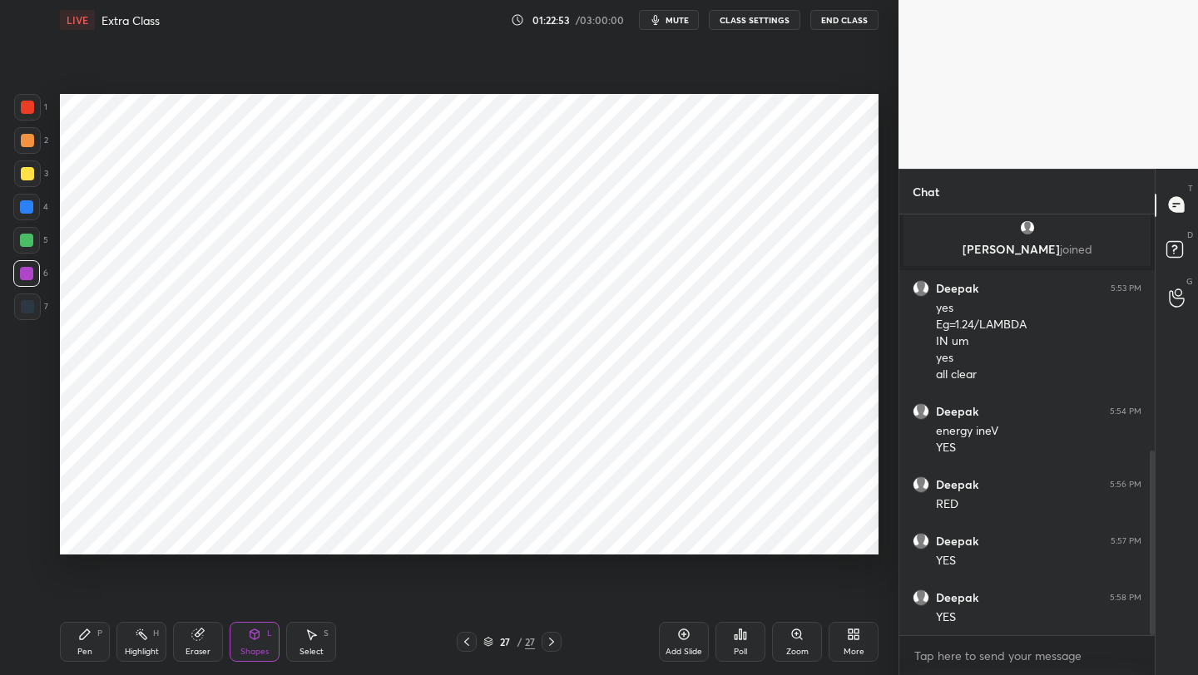
click at [26, 304] on div at bounding box center [27, 306] width 13 height 13
click at [75, 631] on div "Pen P" at bounding box center [85, 642] width 50 height 40
drag, startPoint x: 29, startPoint y: 269, endPoint x: 53, endPoint y: 267, distance: 24.2
click at [29, 271] on div at bounding box center [26, 273] width 13 height 13
click at [32, 111] on div at bounding box center [27, 107] width 13 height 13
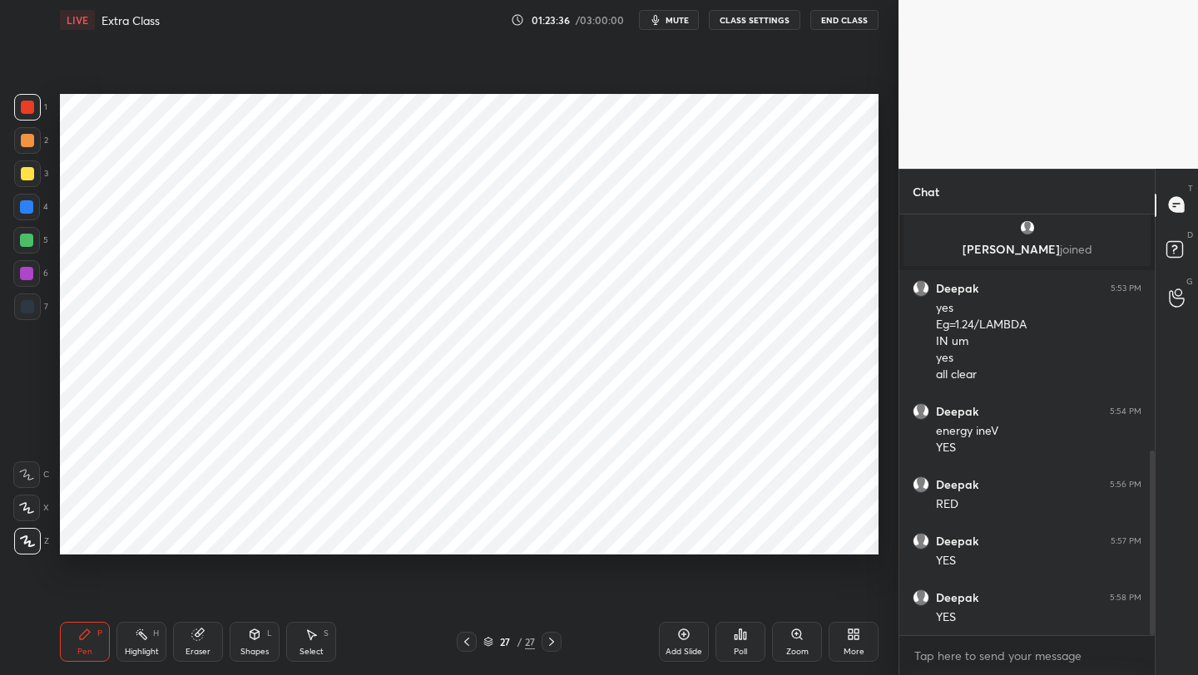
drag, startPoint x: 27, startPoint y: 282, endPoint x: 49, endPoint y: 258, distance: 33.0
click at [27, 282] on div at bounding box center [26, 273] width 27 height 27
click at [36, 111] on div at bounding box center [27, 107] width 27 height 27
click at [48, 240] on div "1 2 3 4 5 6 7 C X Z C X Z E E Erase all H H" at bounding box center [26, 324] width 53 height 461
drag, startPoint x: 27, startPoint y: 265, endPoint x: 53, endPoint y: 259, distance: 26.6
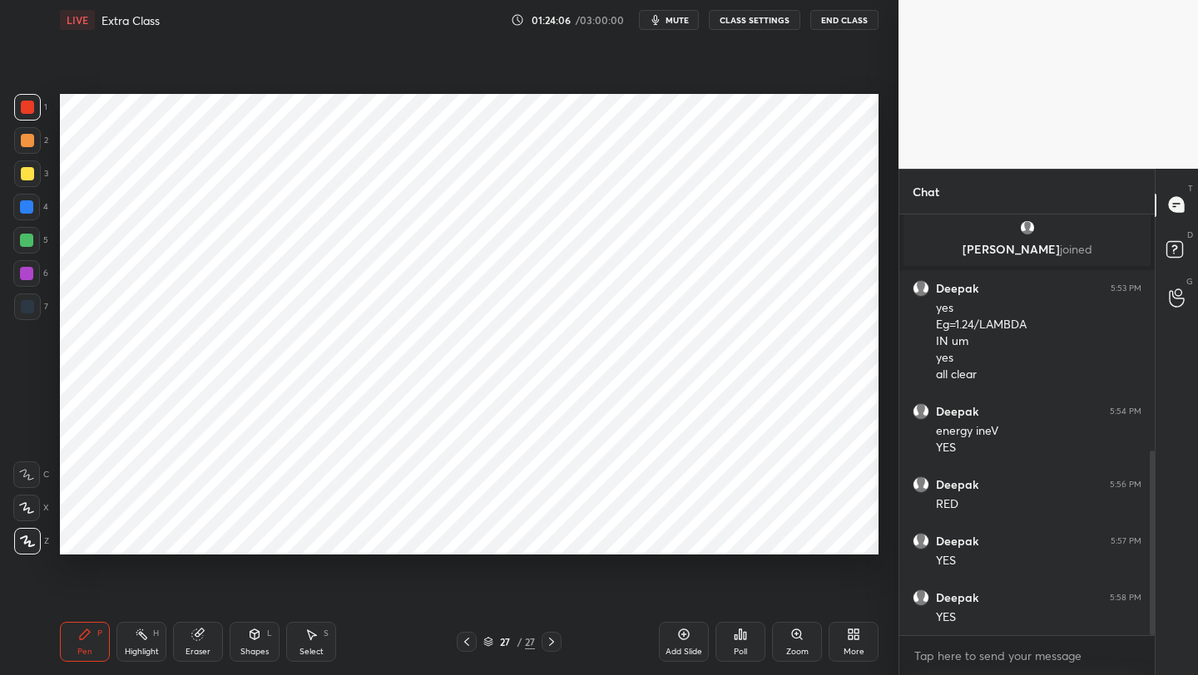
click at [29, 264] on div at bounding box center [26, 273] width 27 height 27
click at [24, 315] on div at bounding box center [27, 307] width 27 height 27
drag, startPoint x: 22, startPoint y: 236, endPoint x: 44, endPoint y: 240, distance: 22.7
click at [21, 236] on div at bounding box center [26, 240] width 13 height 13
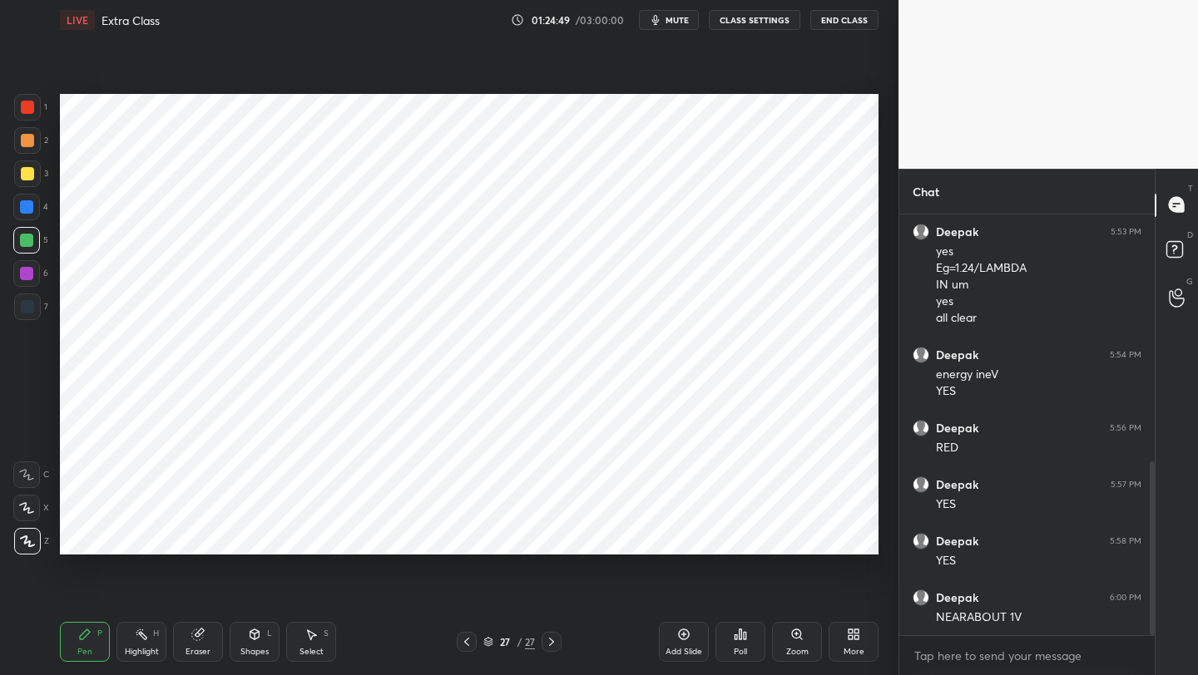
scroll to position [615, 0]
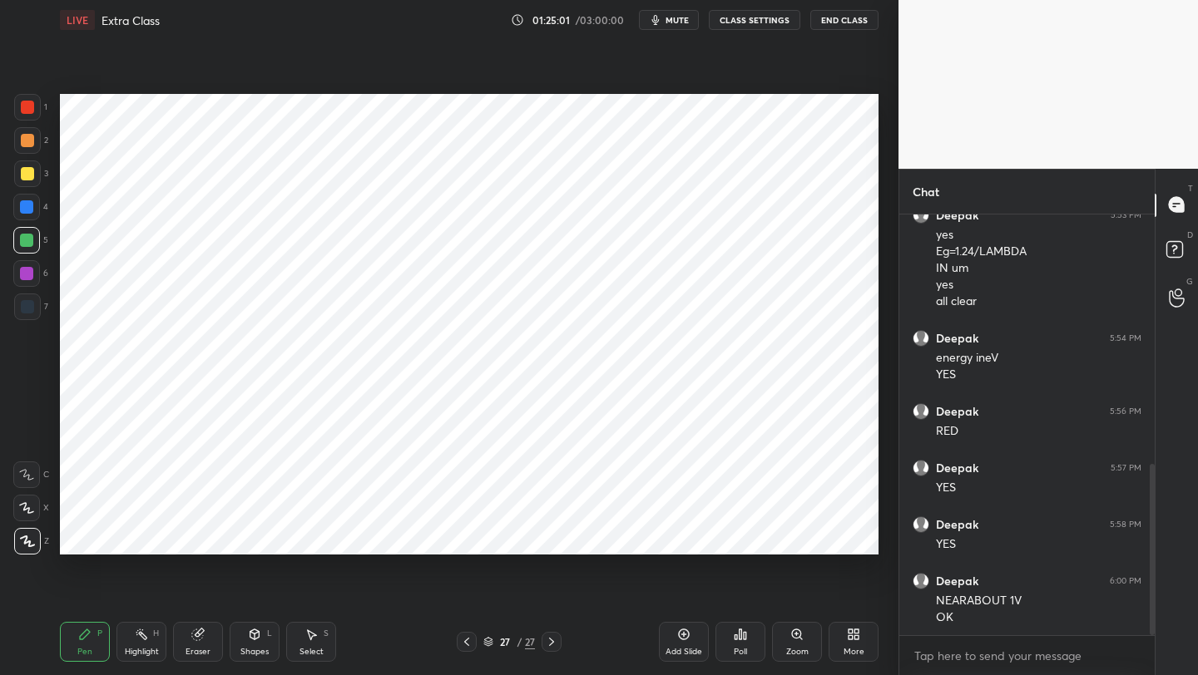
drag, startPoint x: 0, startPoint y: 276, endPoint x: 12, endPoint y: 273, distance: 12.1
click at [2, 274] on div "1 2 3 4 5 6 7 C X Z C X Z E E Erase all H H" at bounding box center [26, 324] width 53 height 461
click at [32, 283] on div at bounding box center [26, 273] width 27 height 27
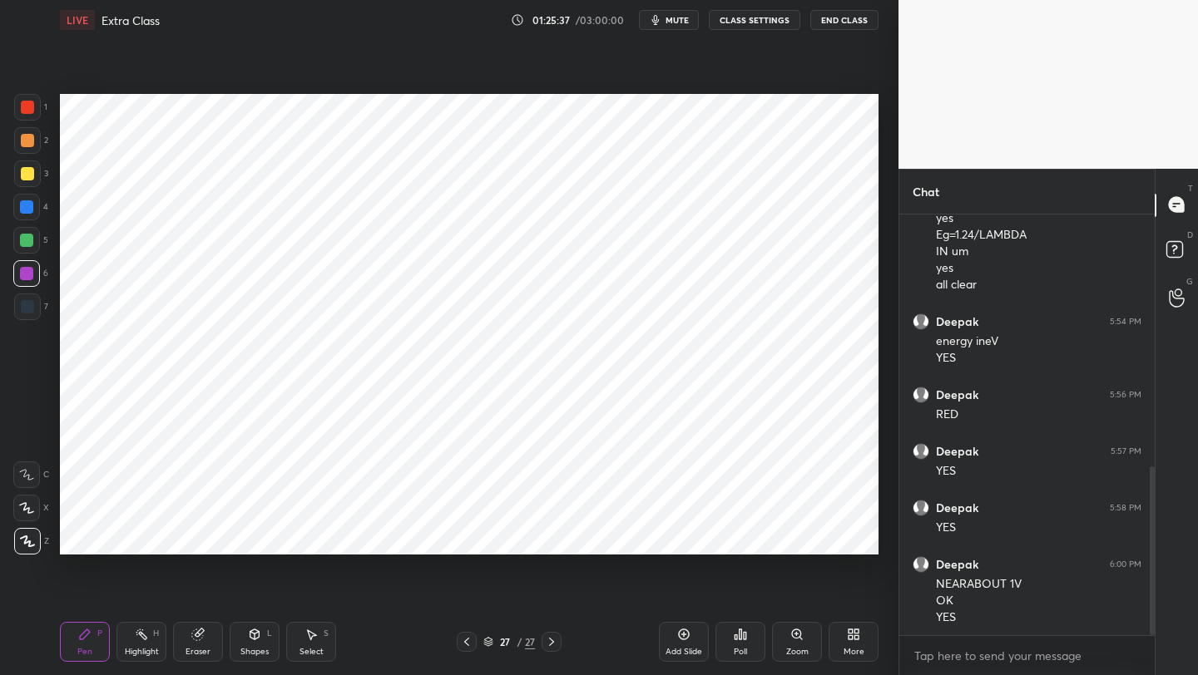
drag, startPoint x: 189, startPoint y: 640, endPoint x: 198, endPoint y: 624, distance: 18.3
click at [190, 637] on div "Eraser" at bounding box center [198, 642] width 50 height 40
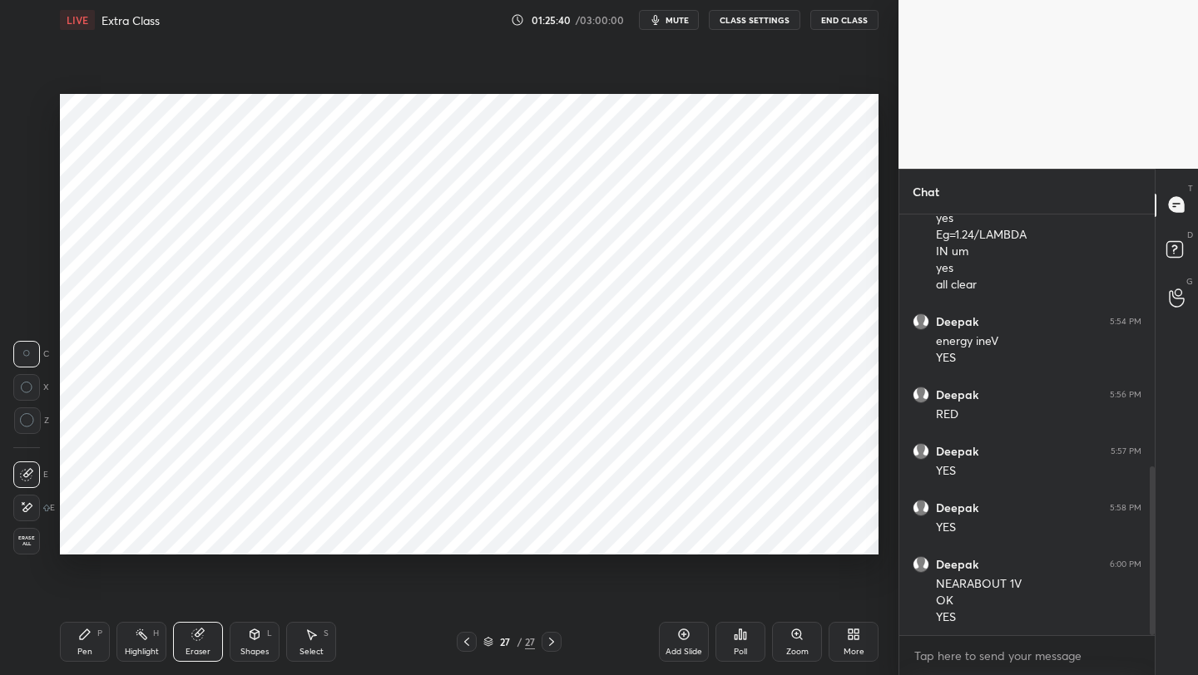
click at [86, 630] on icon at bounding box center [84, 634] width 13 height 13
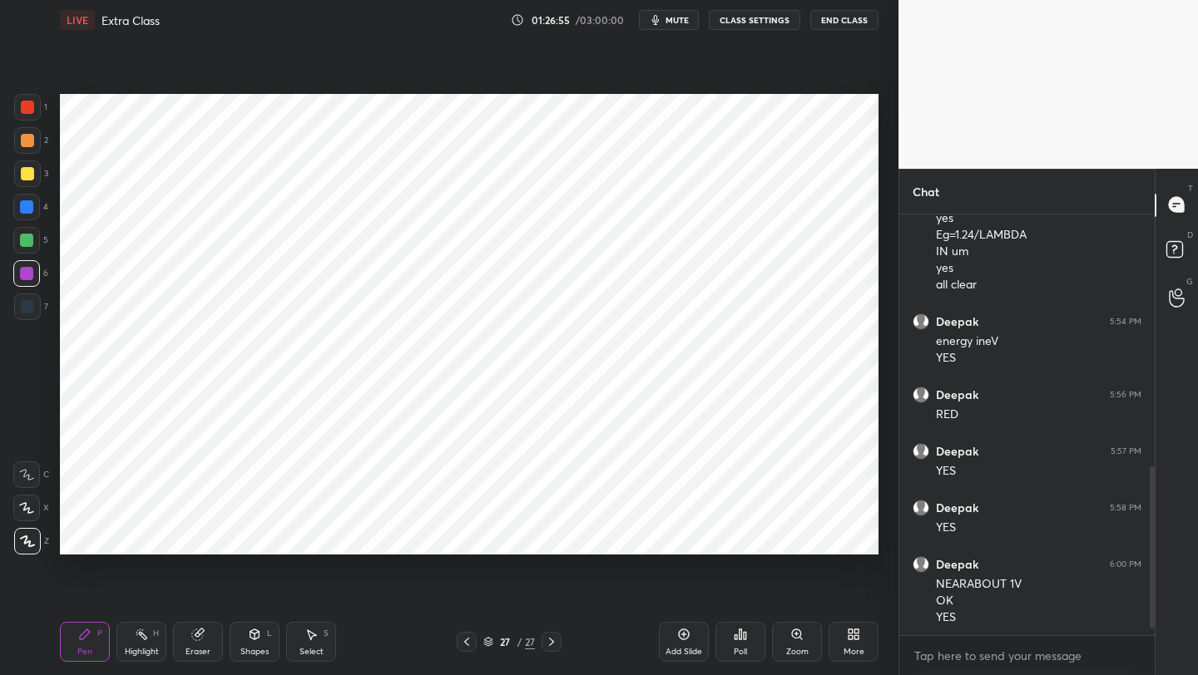
scroll to position [688, 0]
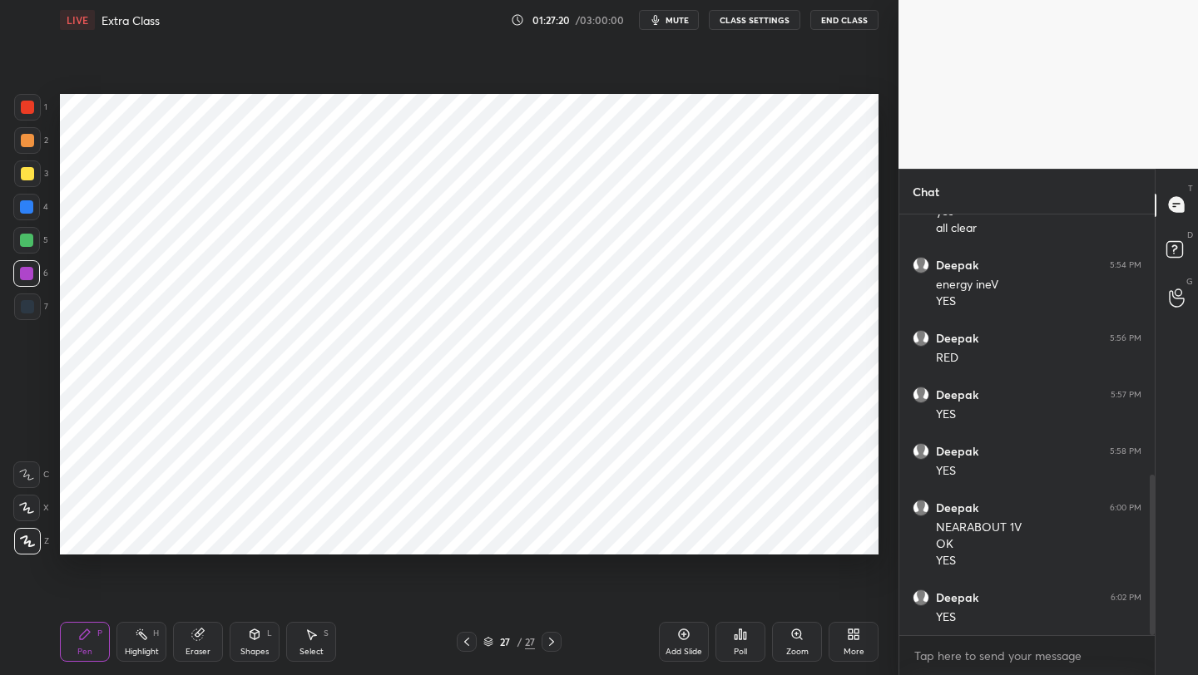
click at [675, 637] on div "Add Slide" at bounding box center [684, 642] width 50 height 40
click at [29, 210] on div at bounding box center [26, 206] width 13 height 13
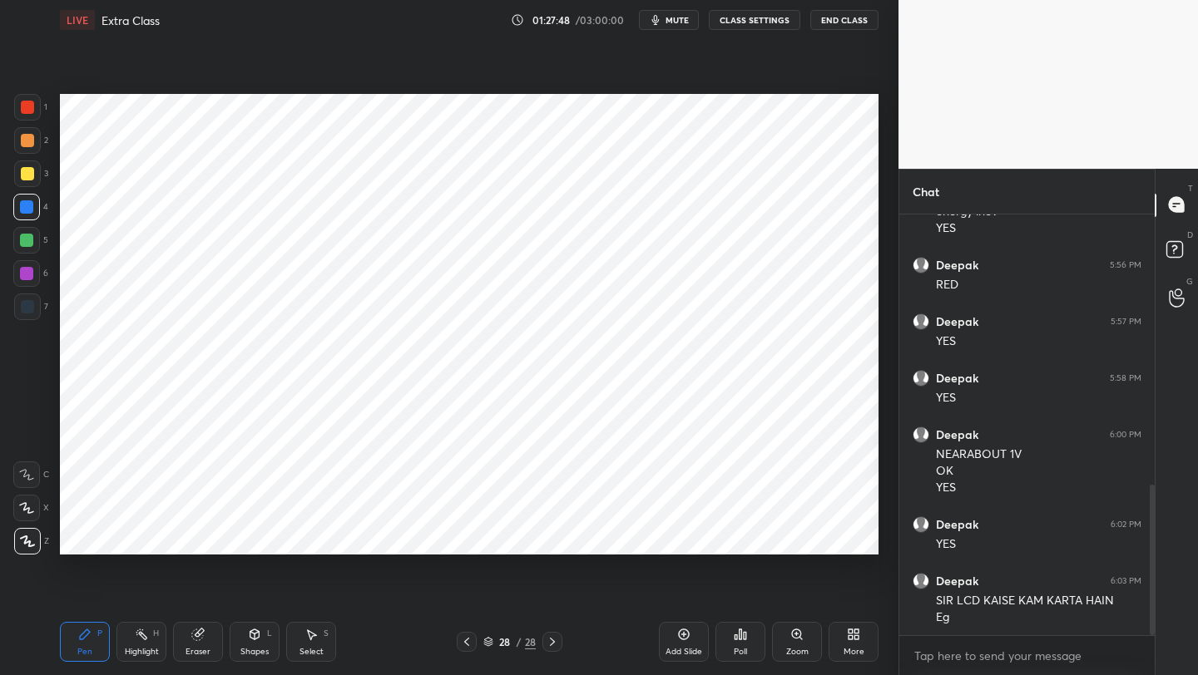
scroll to position [778, 0]
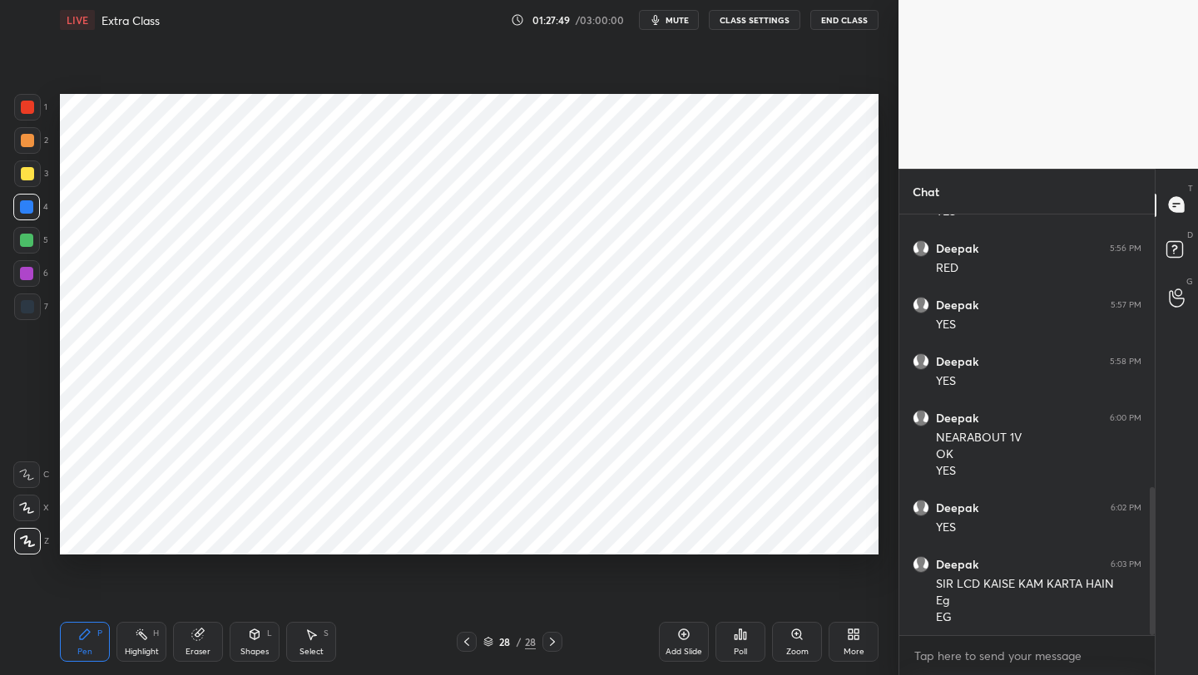
click at [190, 643] on div "Eraser" at bounding box center [198, 642] width 50 height 40
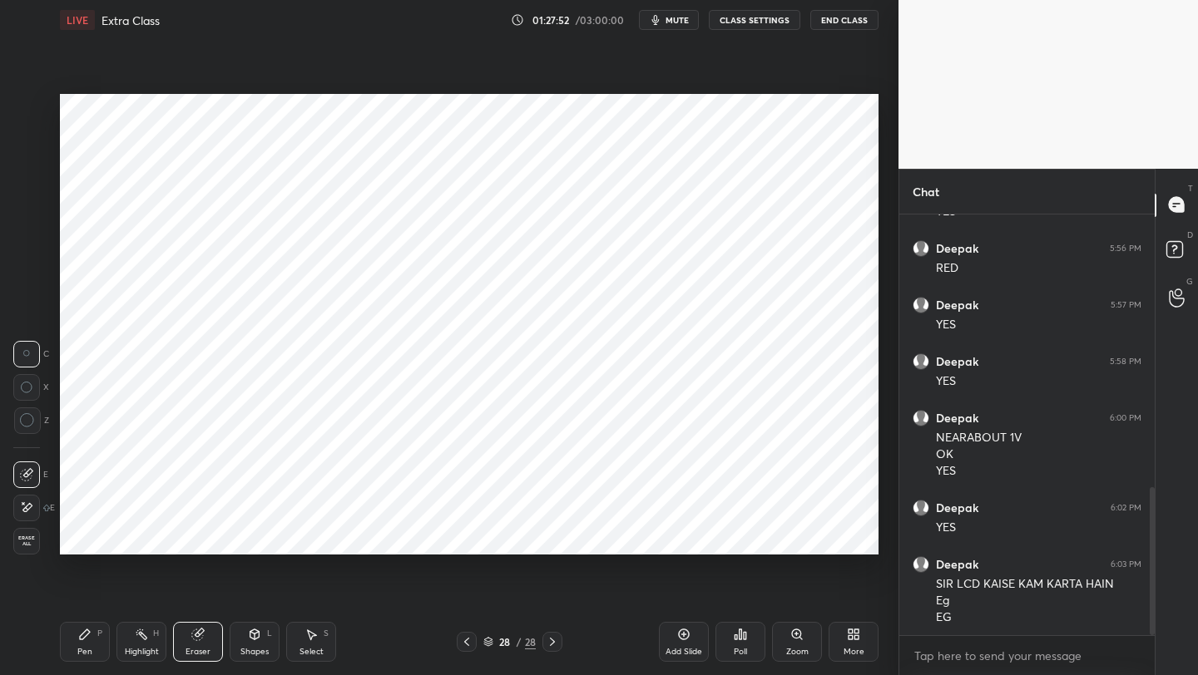
click at [72, 642] on div "Pen P" at bounding box center [85, 642] width 50 height 40
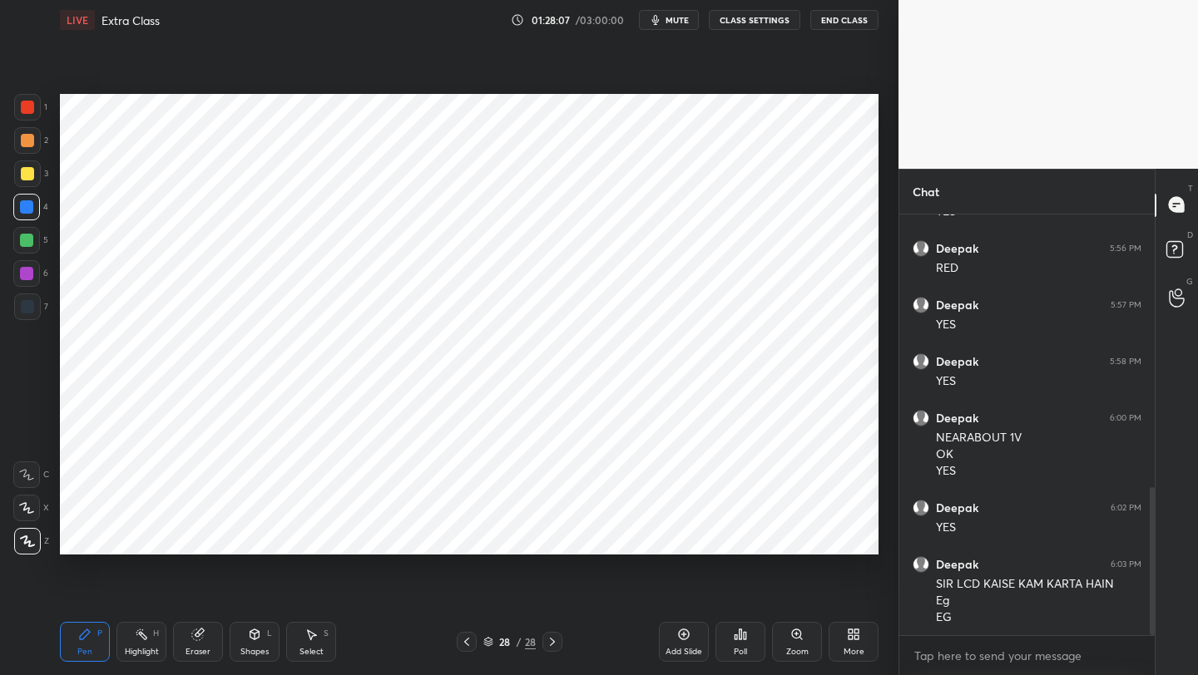
scroll to position [794, 0]
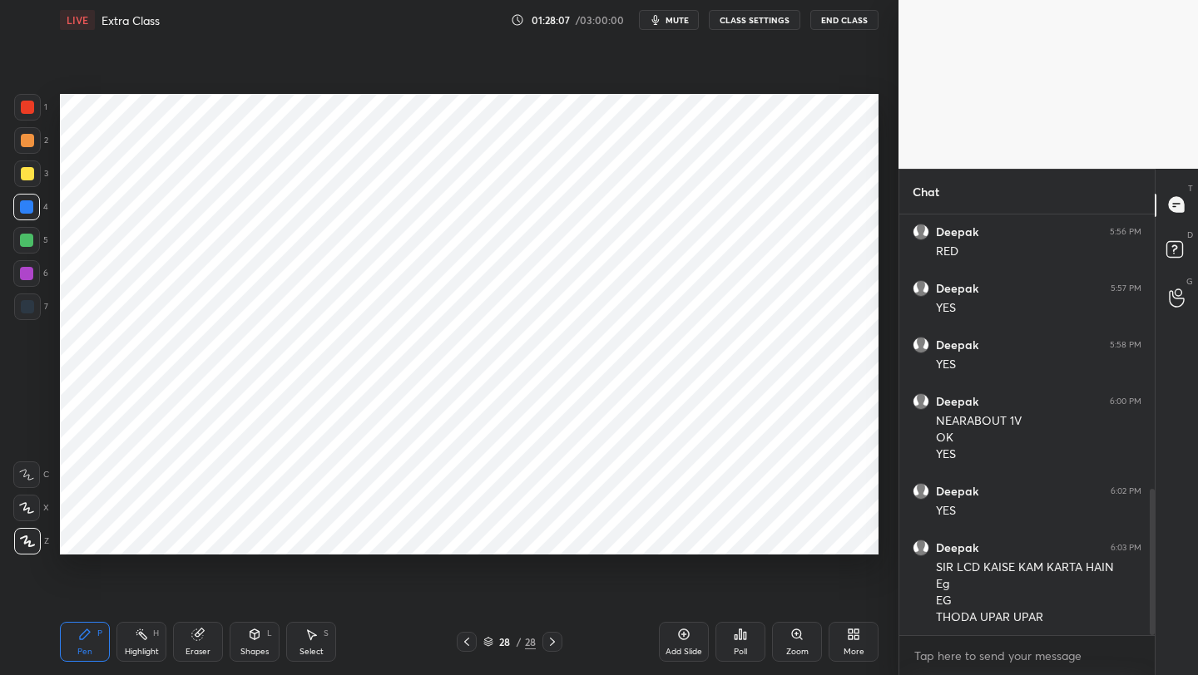
drag, startPoint x: 200, startPoint y: 648, endPoint x: 199, endPoint y: 630, distance: 17.5
click at [199, 648] on div "Eraser" at bounding box center [197, 652] width 25 height 8
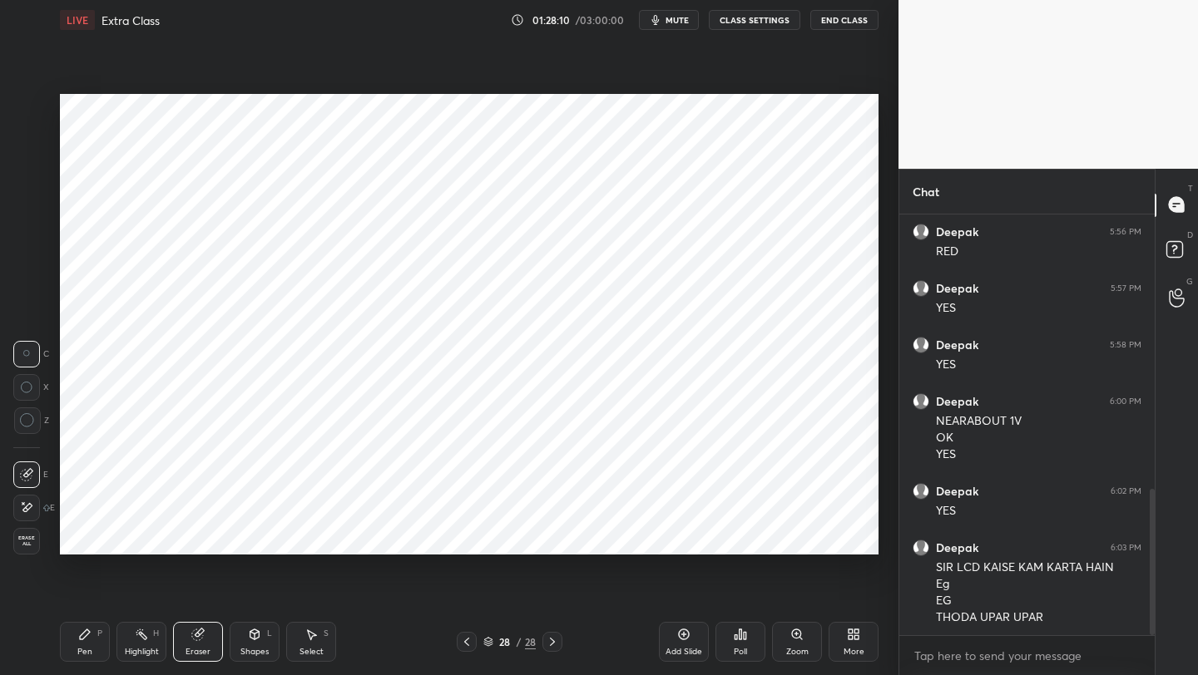
click at [82, 640] on div "Pen P" at bounding box center [85, 642] width 50 height 40
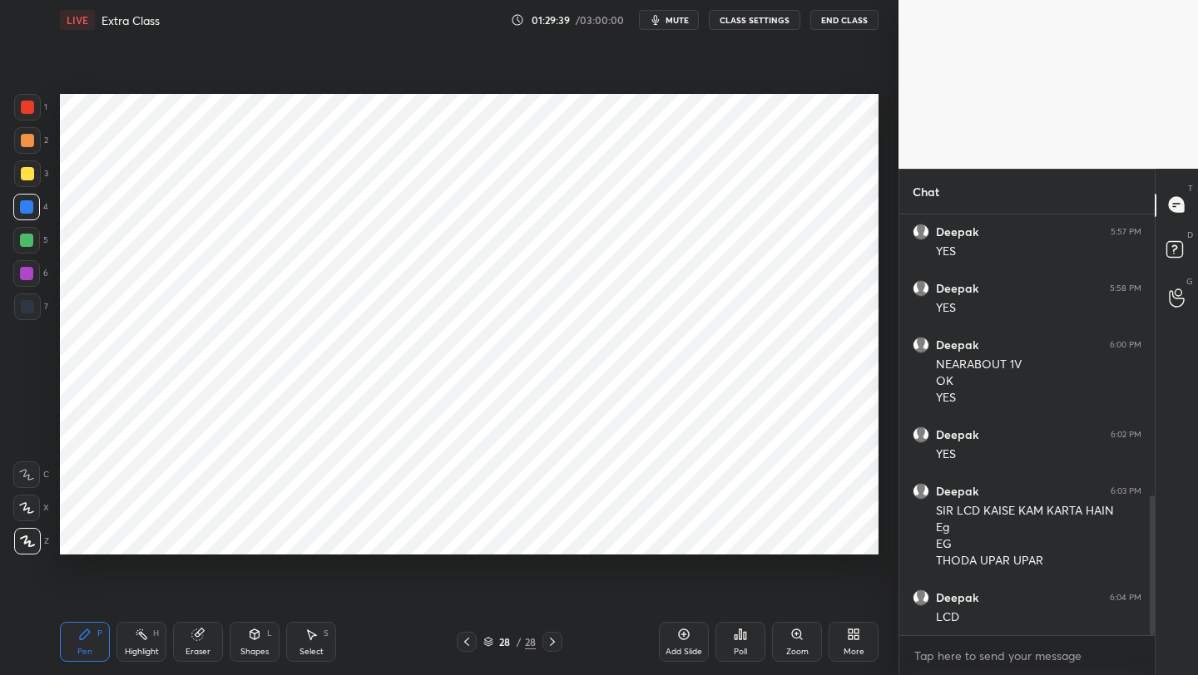
scroll to position [907, 0]
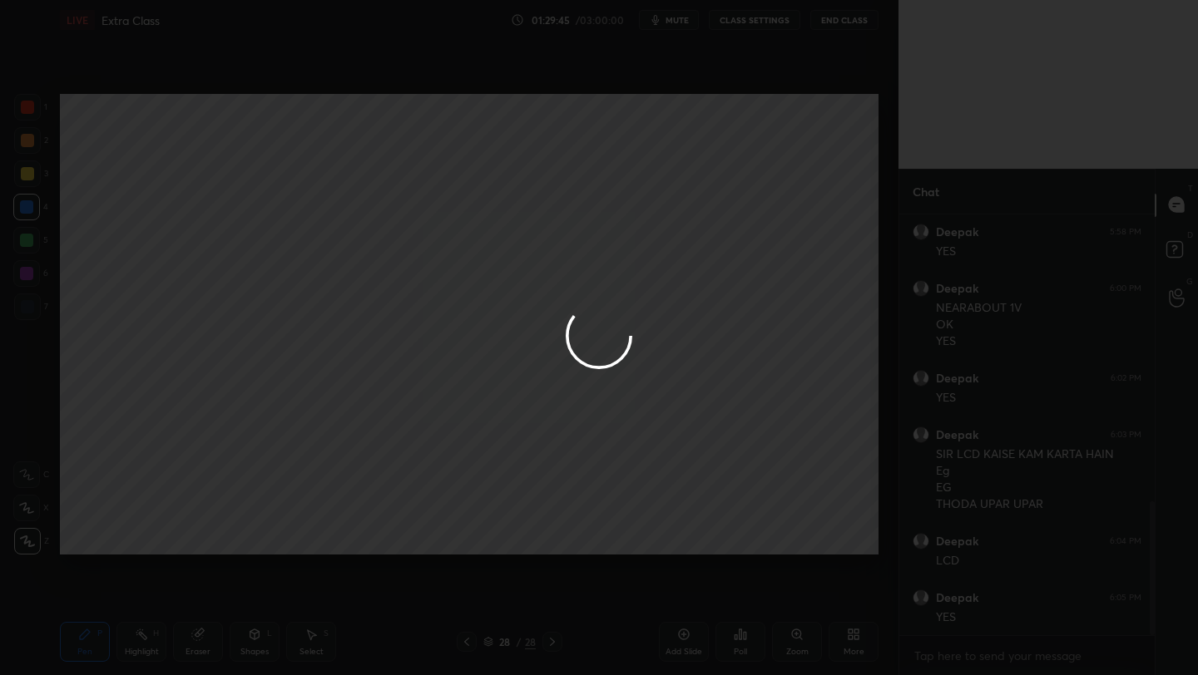
click at [246, 373] on div at bounding box center [599, 337] width 1198 height 675
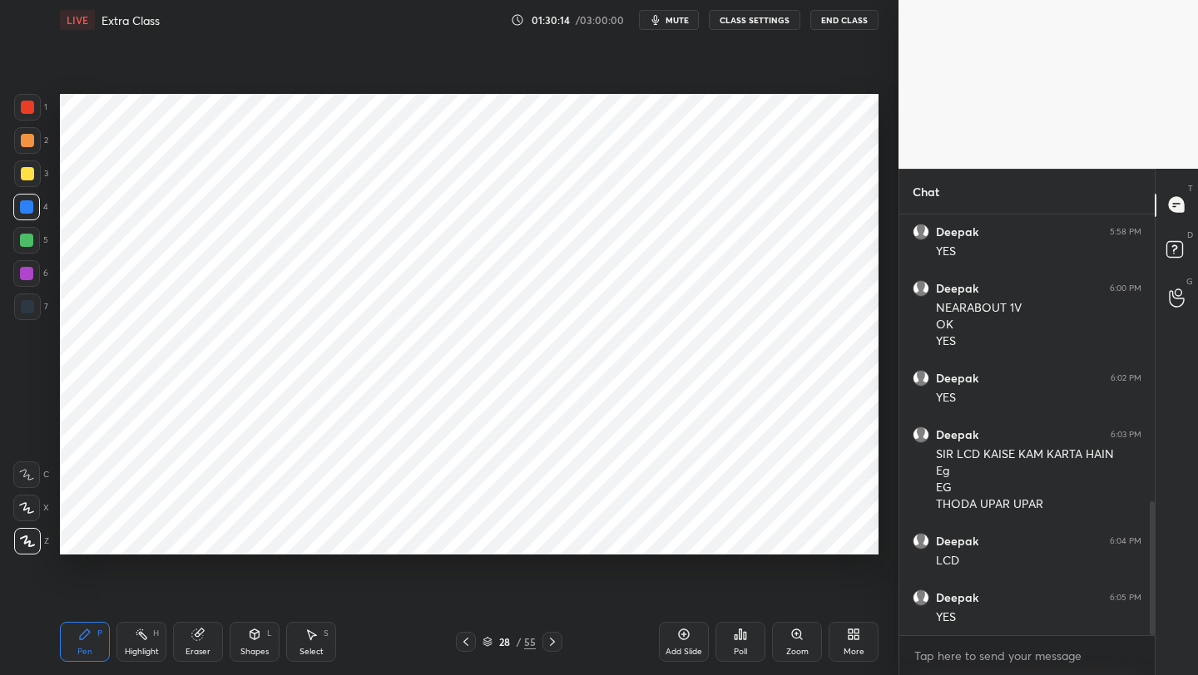
scroll to position [924, 0]
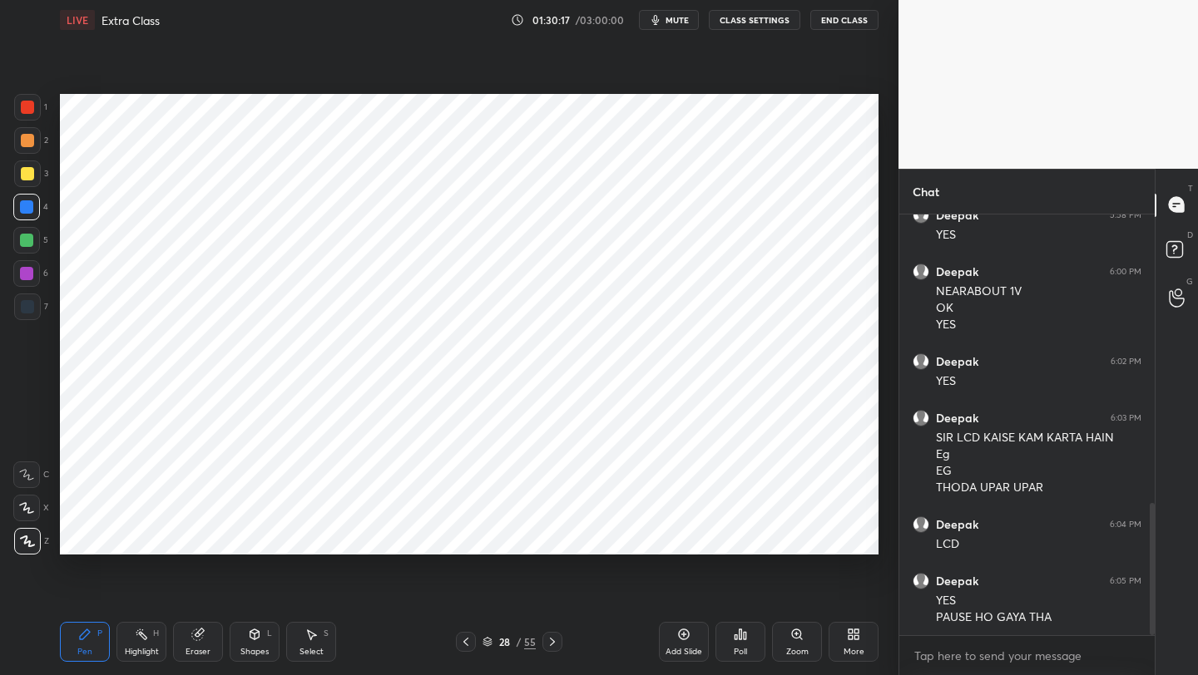
click at [33, 111] on div at bounding box center [27, 107] width 27 height 27
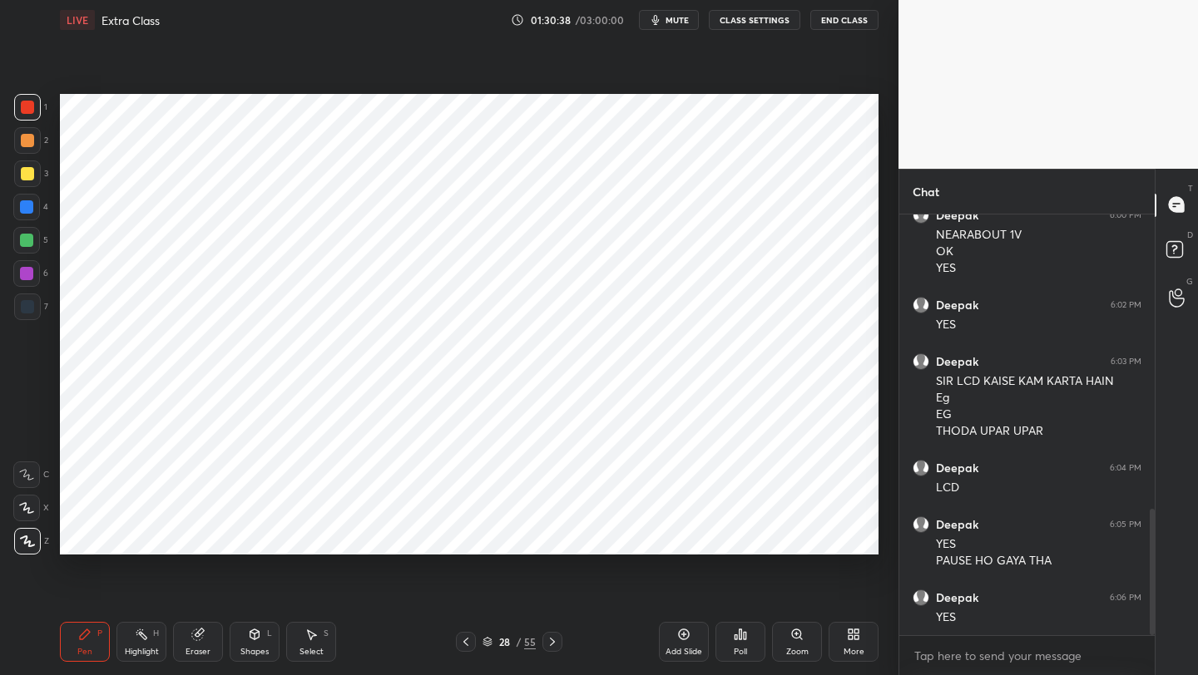
click at [681, 641] on div "Add Slide" at bounding box center [684, 642] width 50 height 40
click at [32, 214] on div at bounding box center [26, 207] width 27 height 27
click at [38, 107] on div at bounding box center [27, 107] width 27 height 27
drag, startPoint x: 215, startPoint y: 640, endPoint x: 221, endPoint y: 611, distance: 29.9
click at [215, 640] on div "Eraser" at bounding box center [198, 642] width 50 height 40
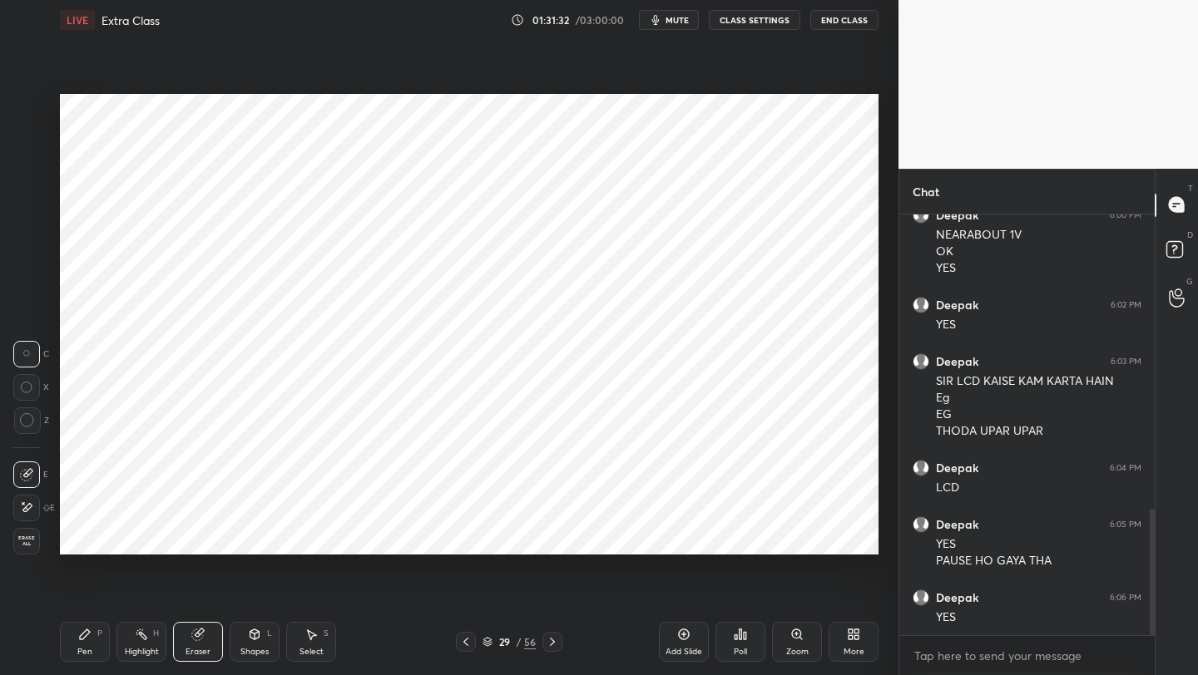
click at [92, 628] on div "Pen P" at bounding box center [85, 642] width 50 height 40
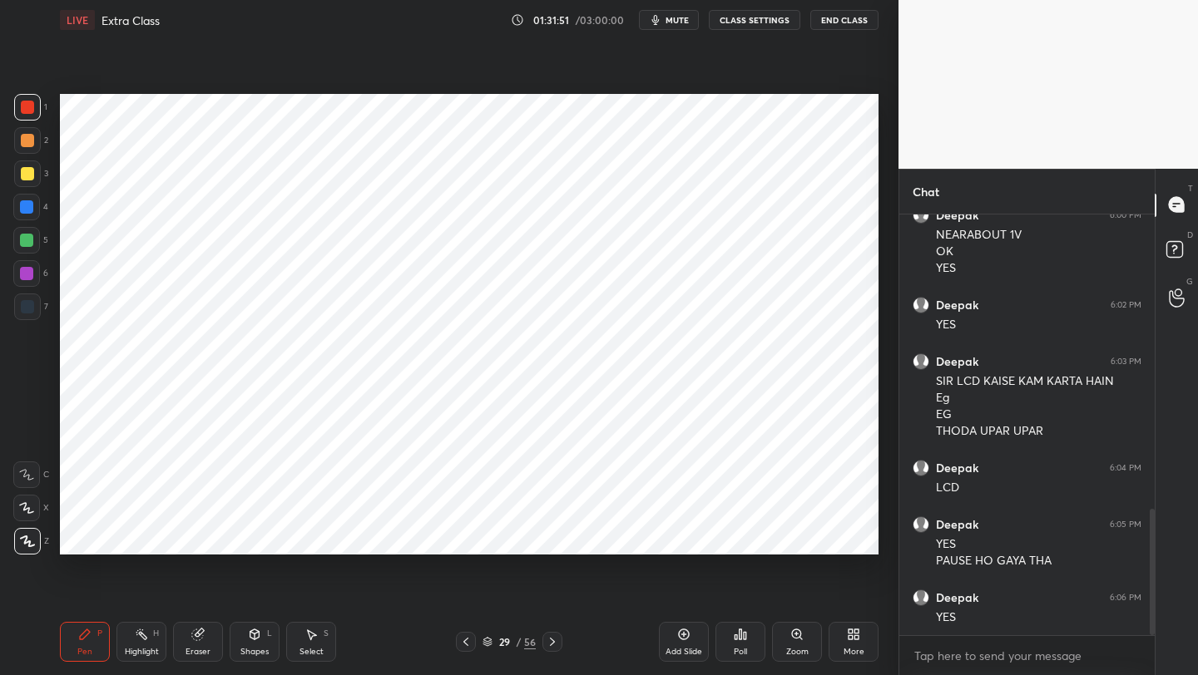
click at [27, 216] on div at bounding box center [26, 207] width 27 height 27
drag, startPoint x: 194, startPoint y: 639, endPoint x: 197, endPoint y: 627, distance: 12.1
click at [193, 638] on icon at bounding box center [197, 635] width 11 height 11
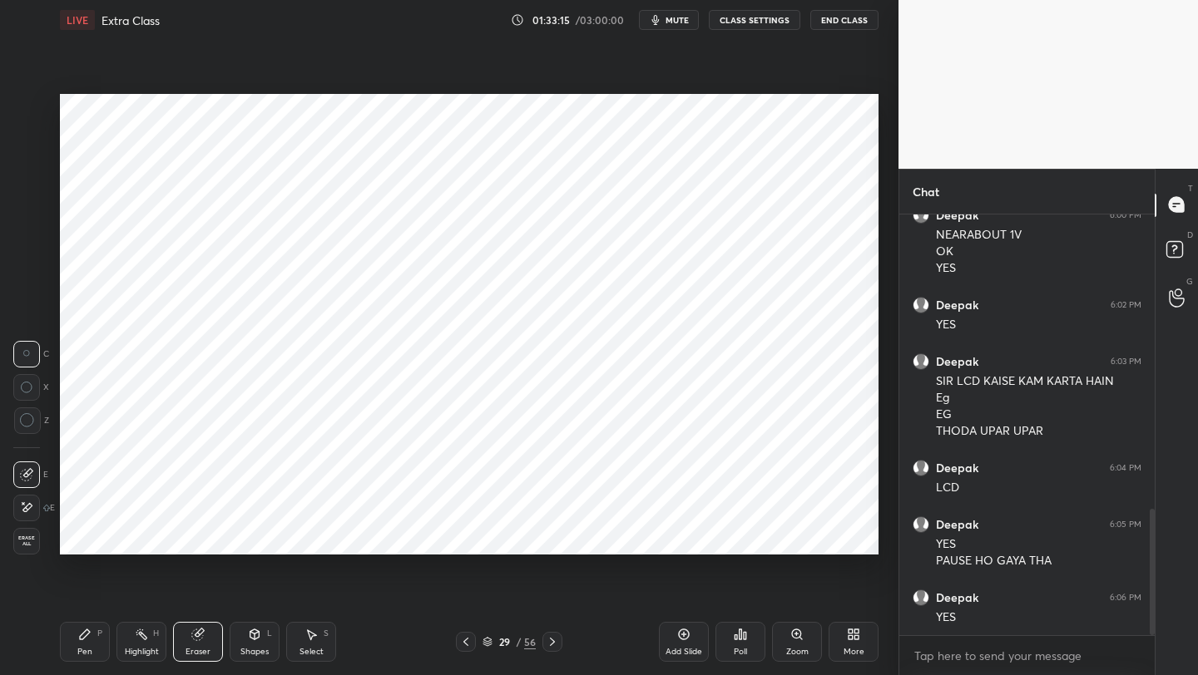
drag, startPoint x: 88, startPoint y: 640, endPoint x: 124, endPoint y: 569, distance: 79.2
click at [88, 640] on icon at bounding box center [84, 634] width 13 height 13
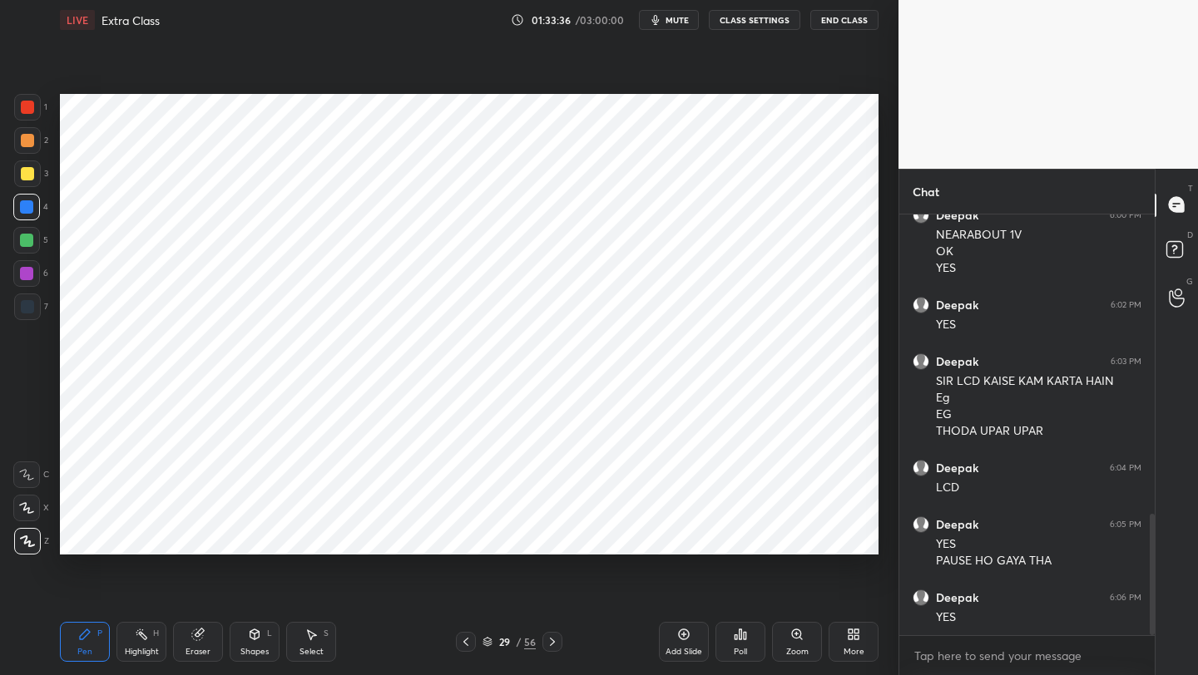
scroll to position [1037, 0]
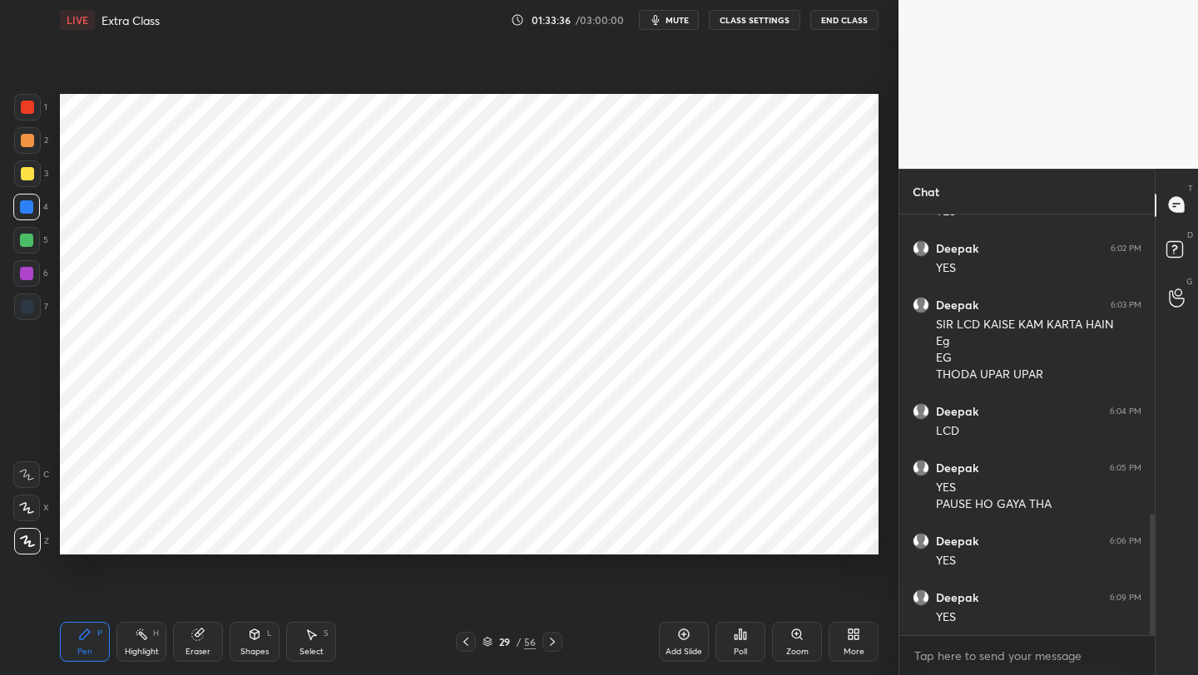
click at [14, 104] on div at bounding box center [27, 107] width 27 height 27
click at [28, 304] on div at bounding box center [27, 306] width 13 height 13
click at [30, 203] on div at bounding box center [26, 206] width 13 height 13
click at [27, 104] on div at bounding box center [27, 107] width 13 height 13
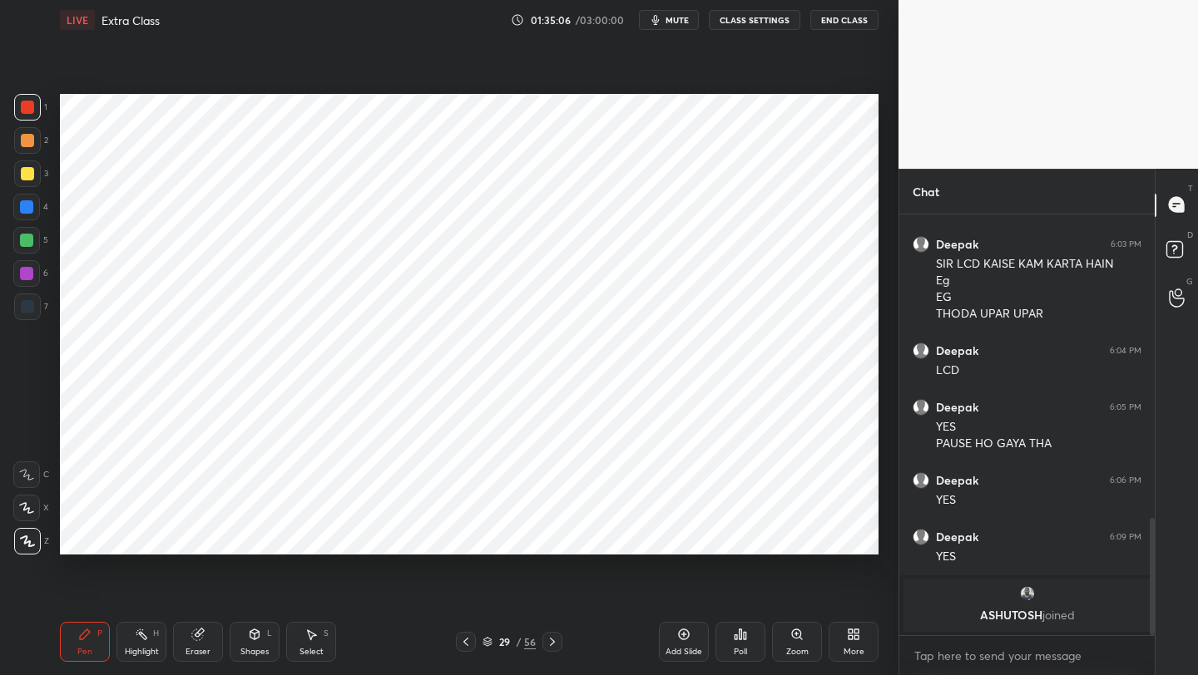
click at [250, 640] on icon at bounding box center [254, 634] width 13 height 13
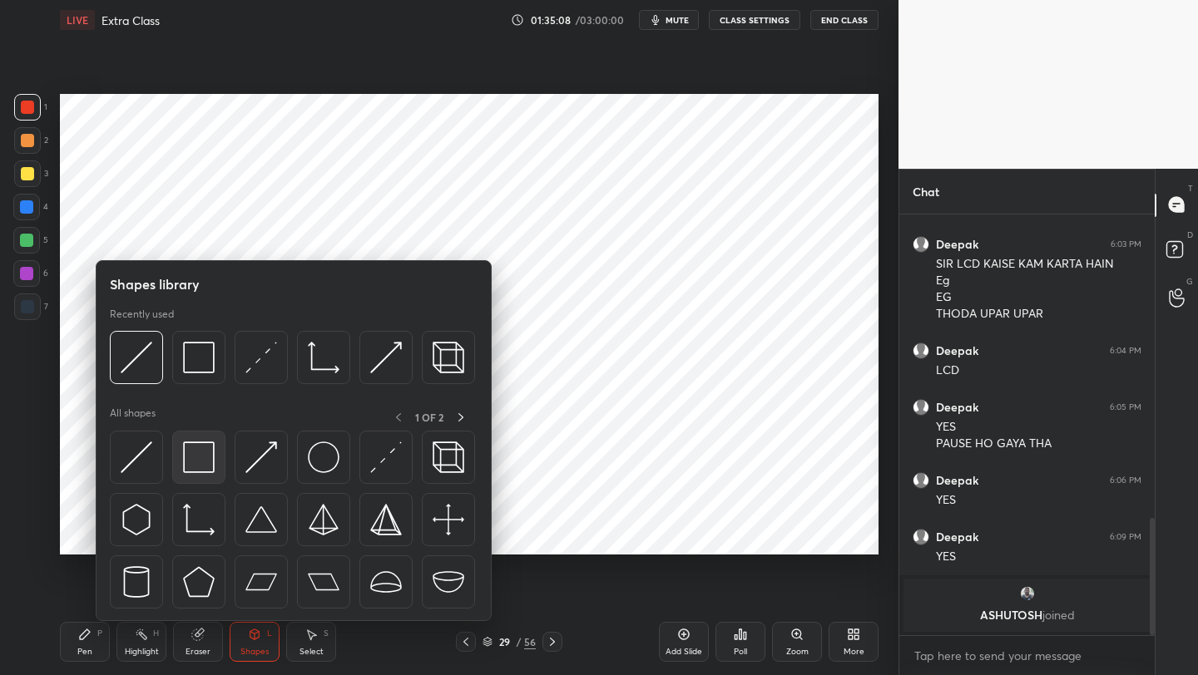
click at [195, 456] on img at bounding box center [199, 458] width 32 height 32
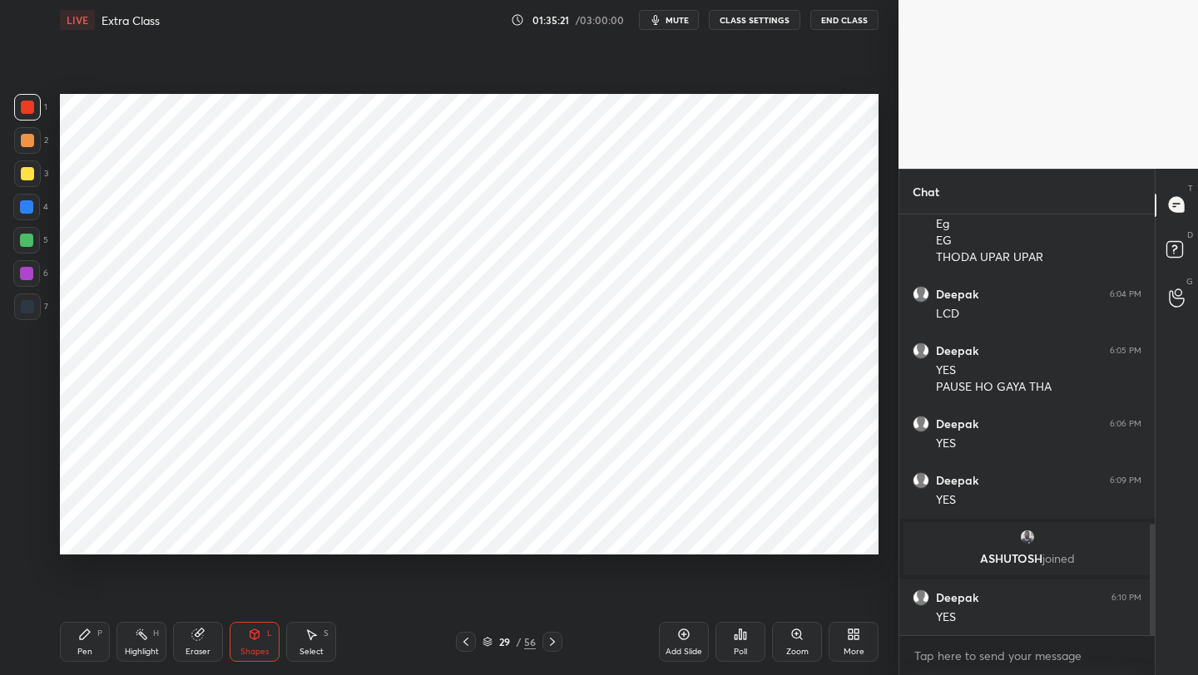
click at [551, 640] on icon at bounding box center [552, 641] width 13 height 13
click at [467, 645] on icon at bounding box center [465, 642] width 5 height 8
click at [690, 642] on div "Add Slide" at bounding box center [684, 642] width 50 height 40
drag, startPoint x: 91, startPoint y: 646, endPoint x: 97, endPoint y: 560, distance: 86.8
click at [91, 644] on div "Pen P" at bounding box center [85, 642] width 50 height 40
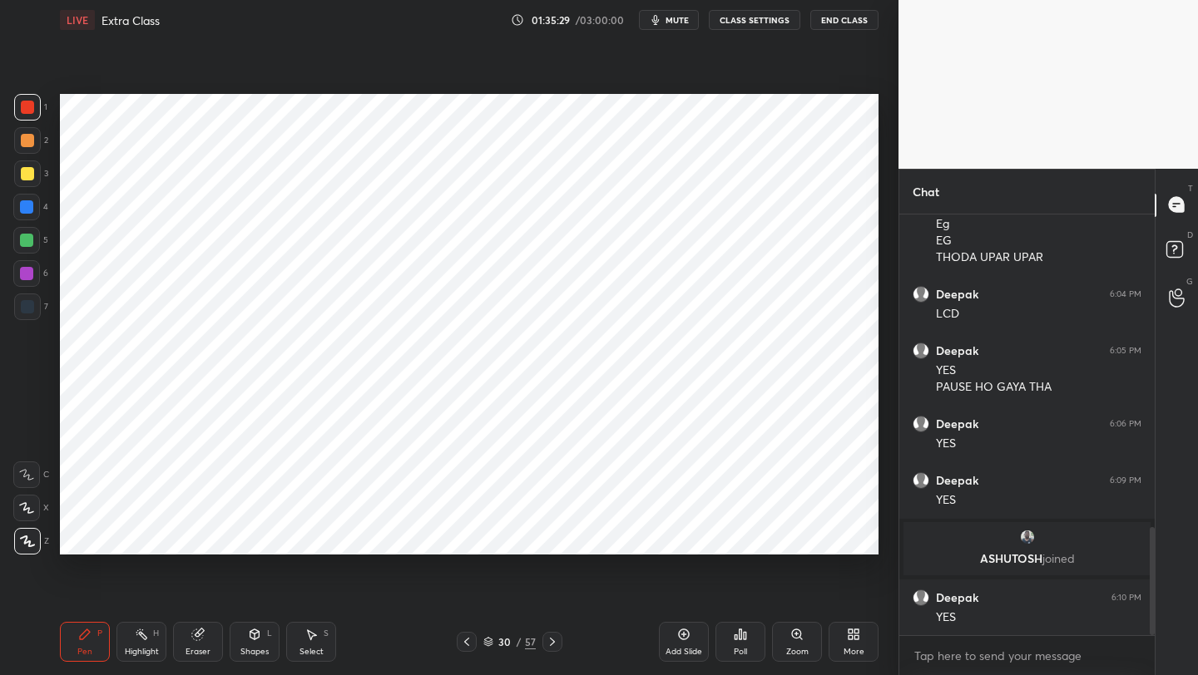
scroll to position [1223, 0]
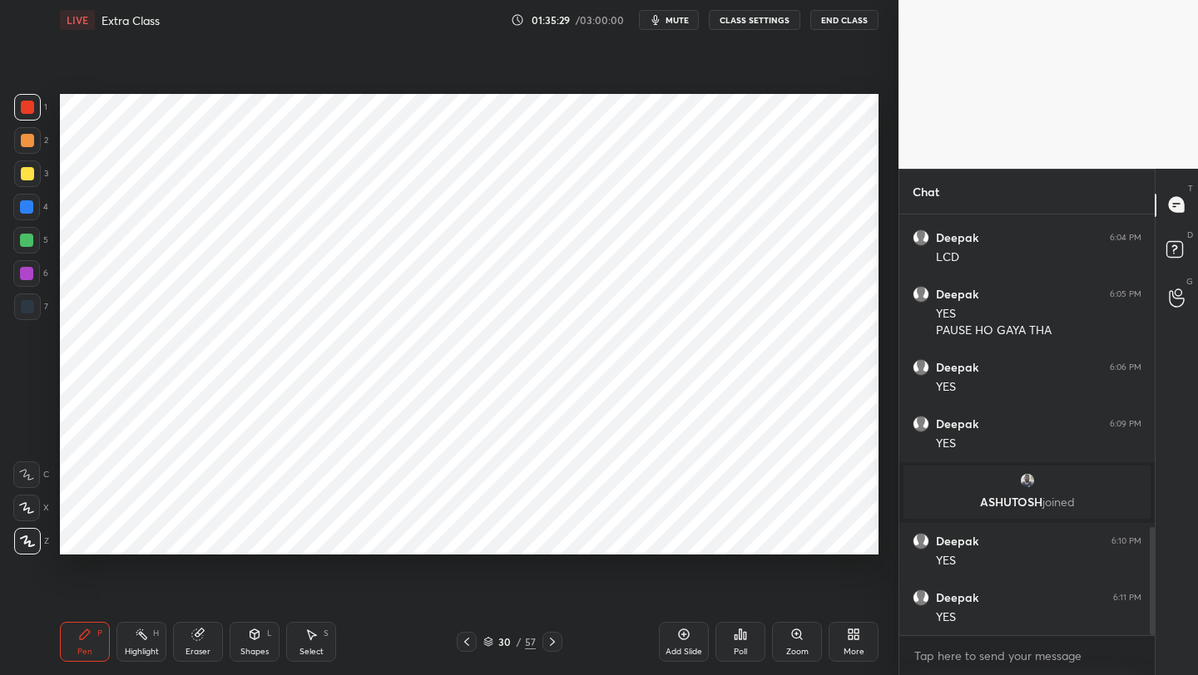
drag, startPoint x: 29, startPoint y: 273, endPoint x: 51, endPoint y: 238, distance: 41.1
click at [30, 271] on div at bounding box center [26, 273] width 13 height 13
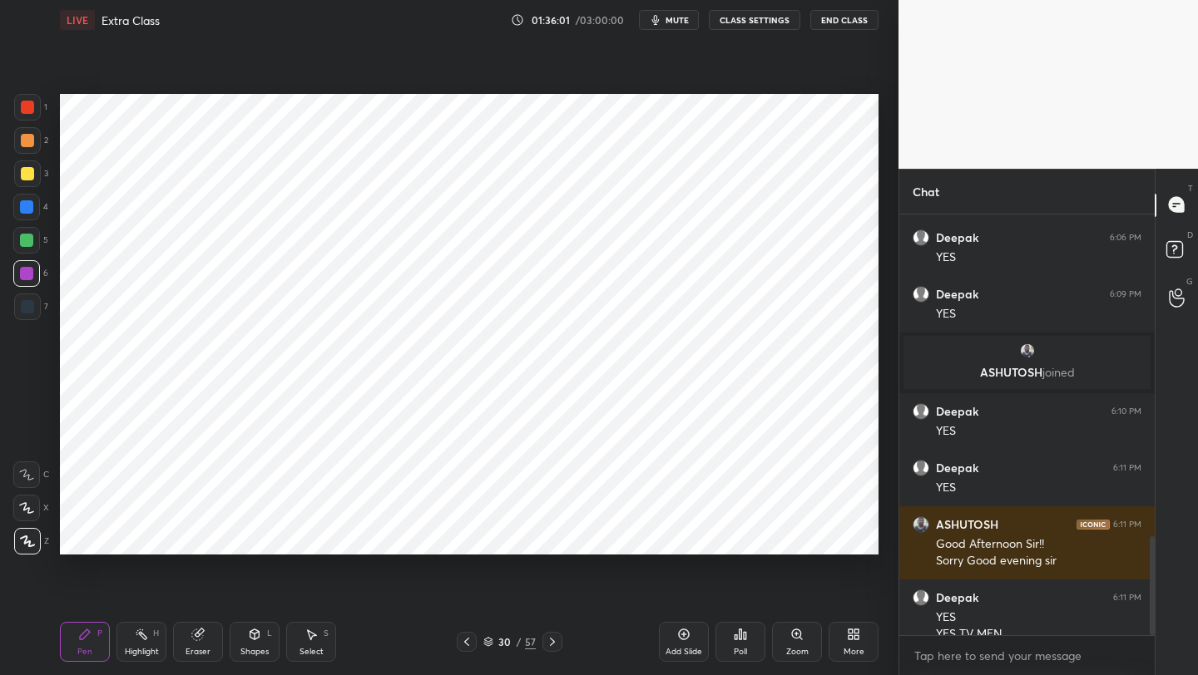
scroll to position [1370, 0]
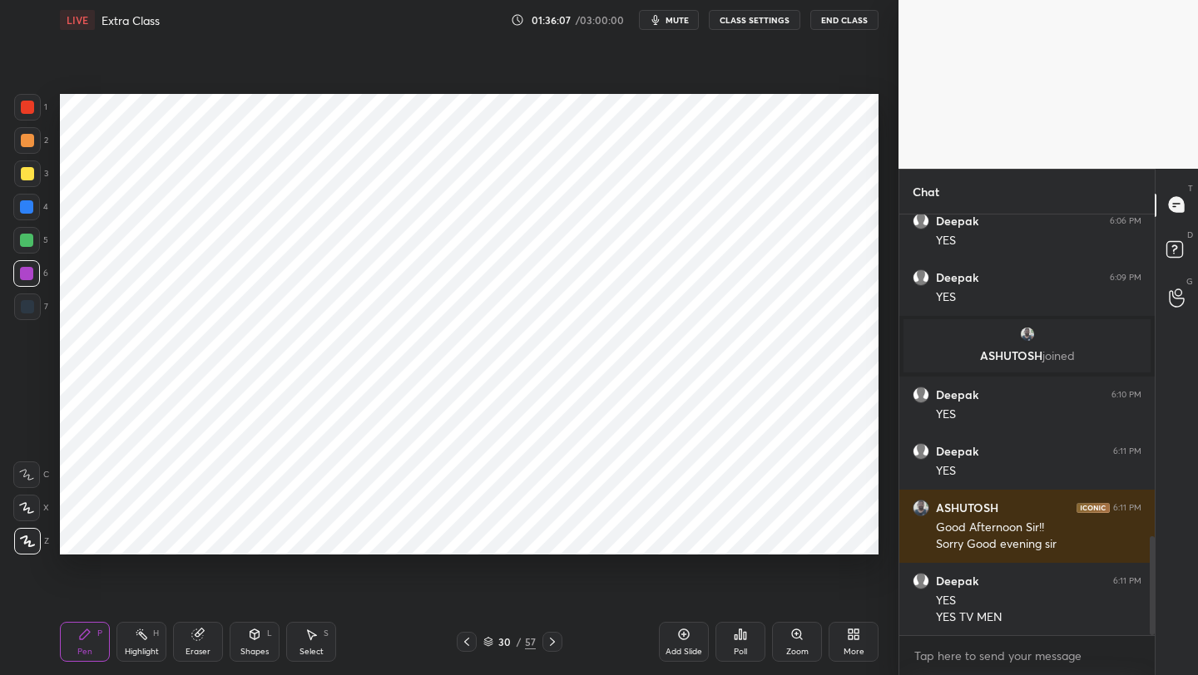
drag, startPoint x: 32, startPoint y: 210, endPoint x: 52, endPoint y: 205, distance: 20.4
click at [32, 210] on div at bounding box center [26, 206] width 13 height 13
click at [21, 239] on div at bounding box center [26, 240] width 13 height 13
drag, startPoint x: 26, startPoint y: 208, endPoint x: 54, endPoint y: 199, distance: 29.7
click at [26, 208] on div at bounding box center [26, 206] width 13 height 13
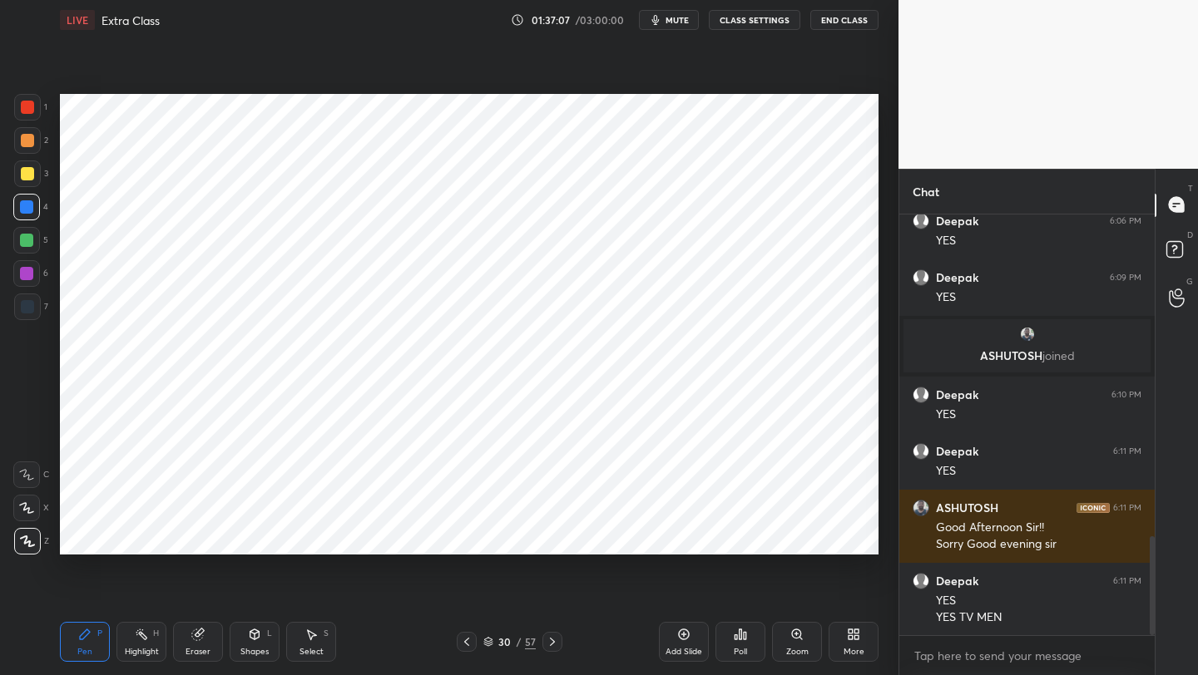
drag, startPoint x: 214, startPoint y: 652, endPoint x: 215, endPoint y: 641, distance: 10.9
click at [210, 655] on div "Eraser" at bounding box center [198, 642] width 50 height 40
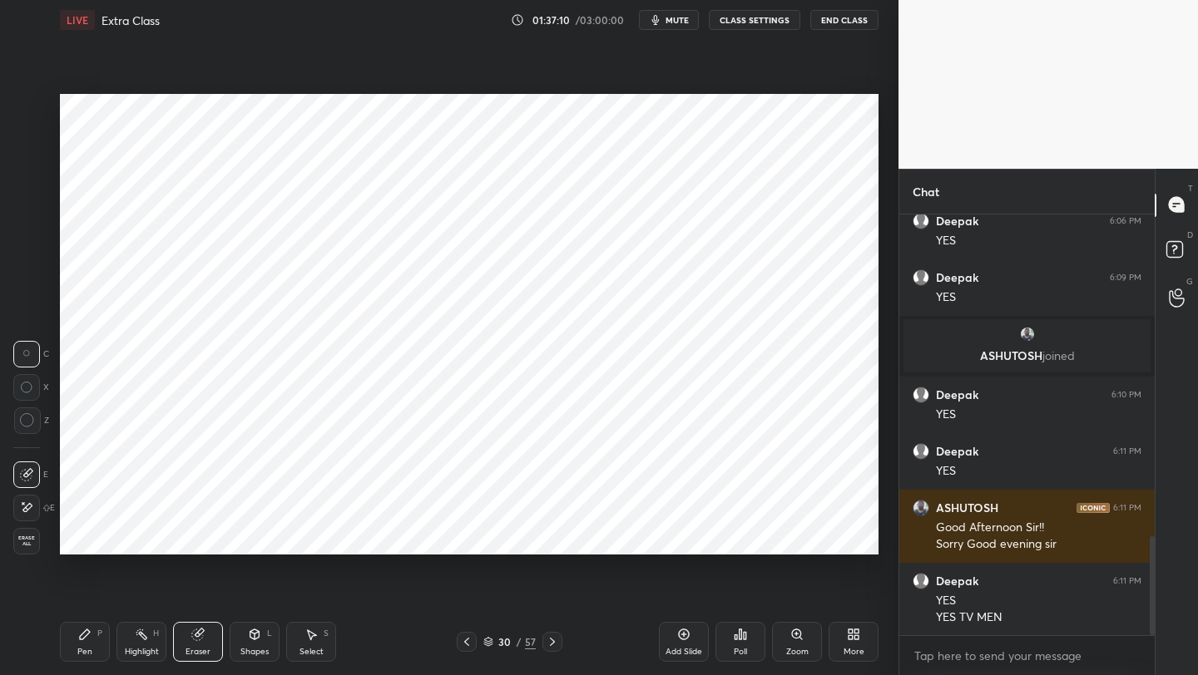
drag, startPoint x: 96, startPoint y: 644, endPoint x: 131, endPoint y: 579, distance: 73.7
click at [96, 645] on div "Pen P" at bounding box center [85, 642] width 50 height 40
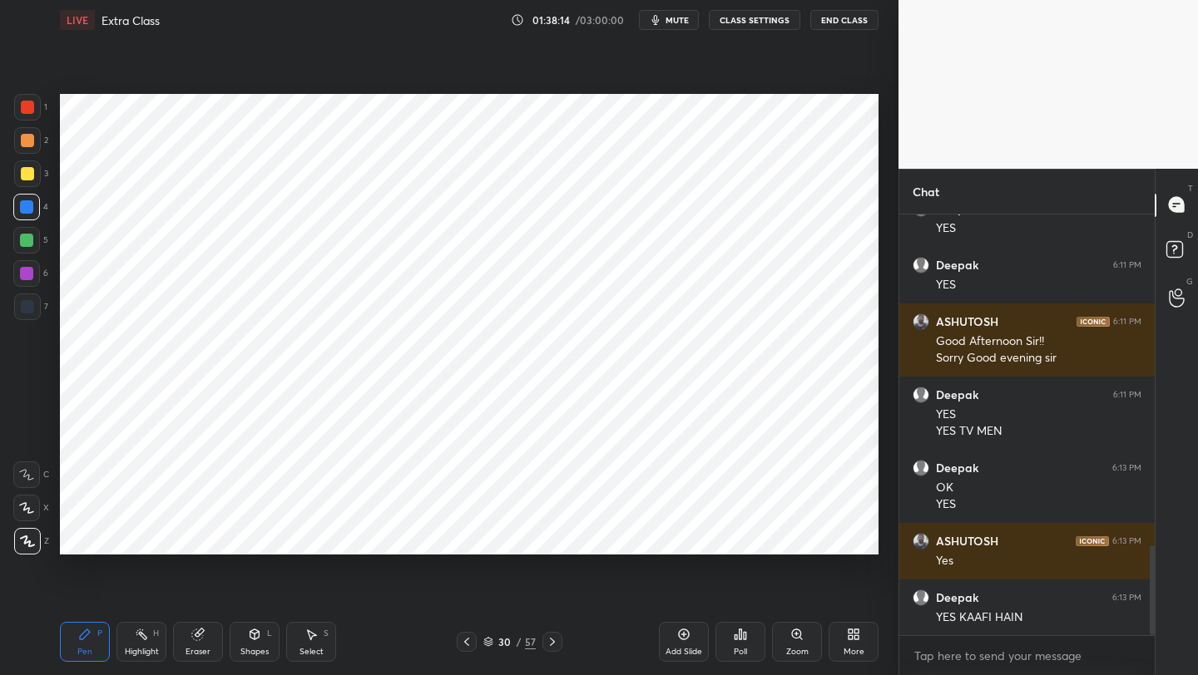
scroll to position [1573, 0]
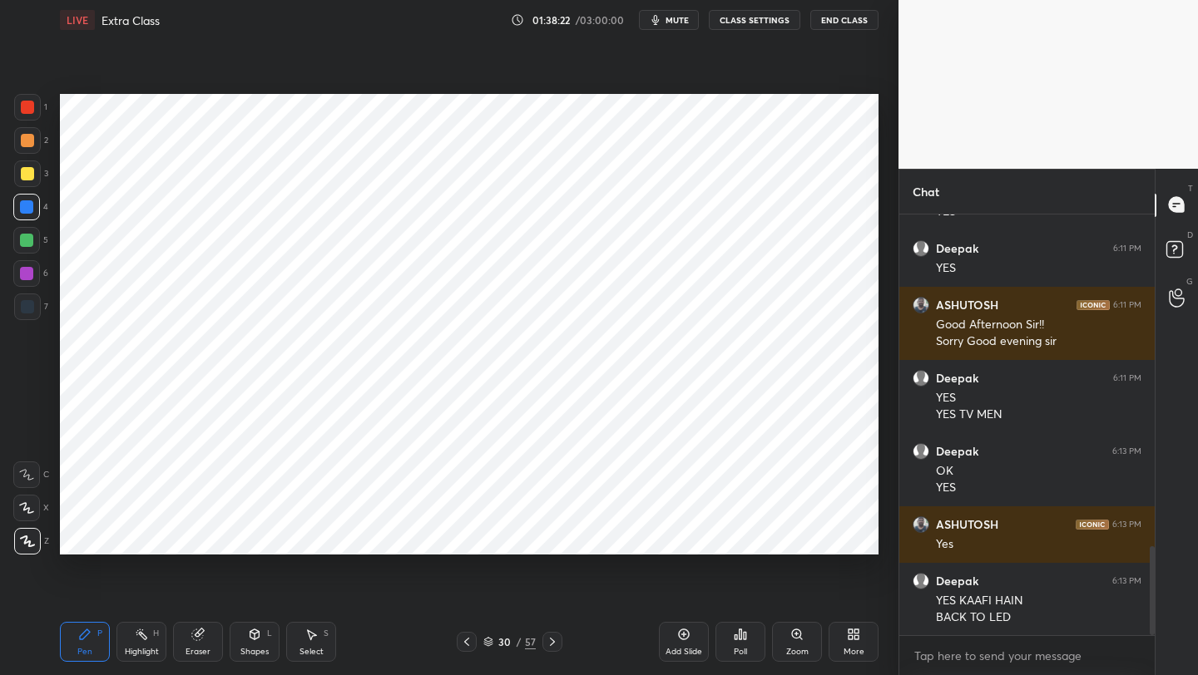
click at [470, 650] on div at bounding box center [467, 642] width 20 height 20
click at [473, 643] on div at bounding box center [467, 642] width 20 height 20
click at [461, 643] on icon at bounding box center [466, 641] width 13 height 13
click at [465, 644] on icon at bounding box center [466, 641] width 13 height 13
click at [551, 640] on icon at bounding box center [552, 642] width 5 height 8
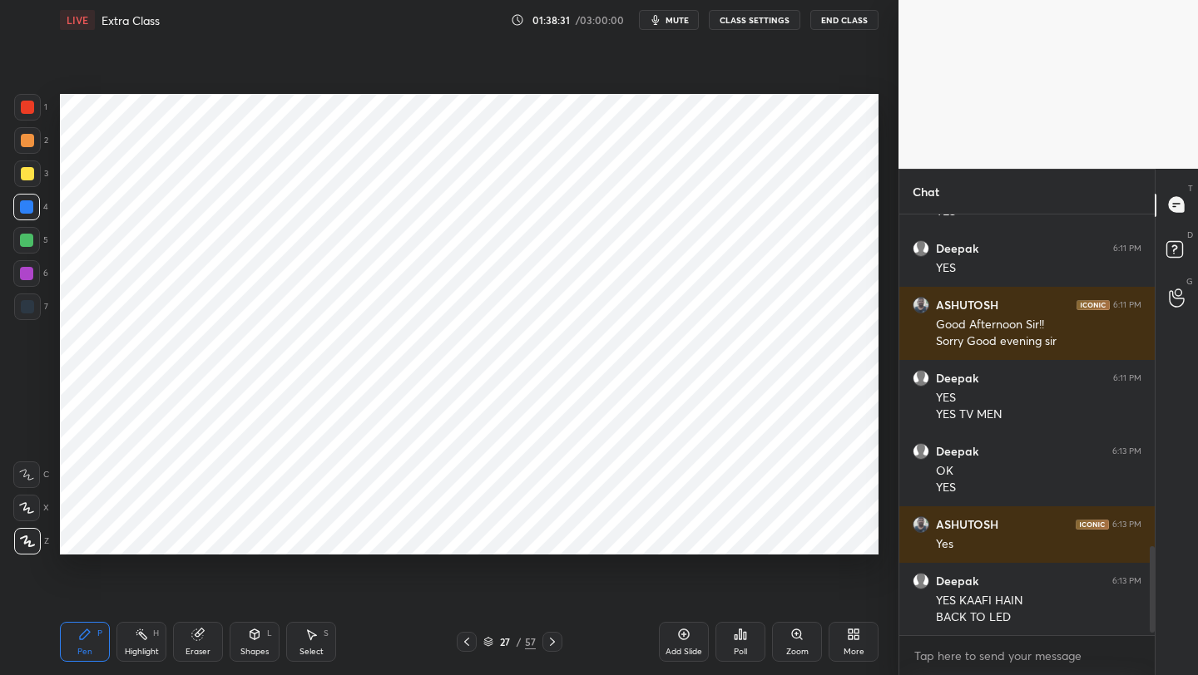
scroll to position [1629, 0]
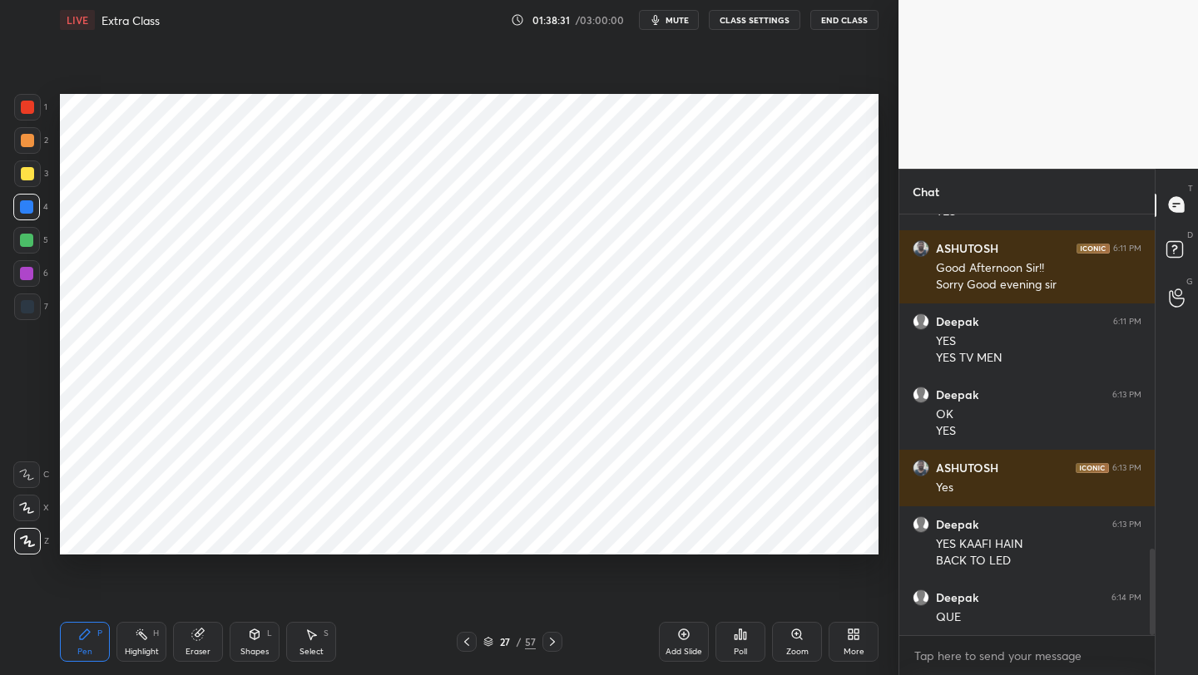
click at [552, 640] on icon at bounding box center [552, 642] width 5 height 8
click at [551, 639] on icon at bounding box center [552, 641] width 13 height 13
click at [550, 637] on icon at bounding box center [552, 641] width 13 height 13
click at [862, 640] on div "More" at bounding box center [853, 642] width 50 height 40
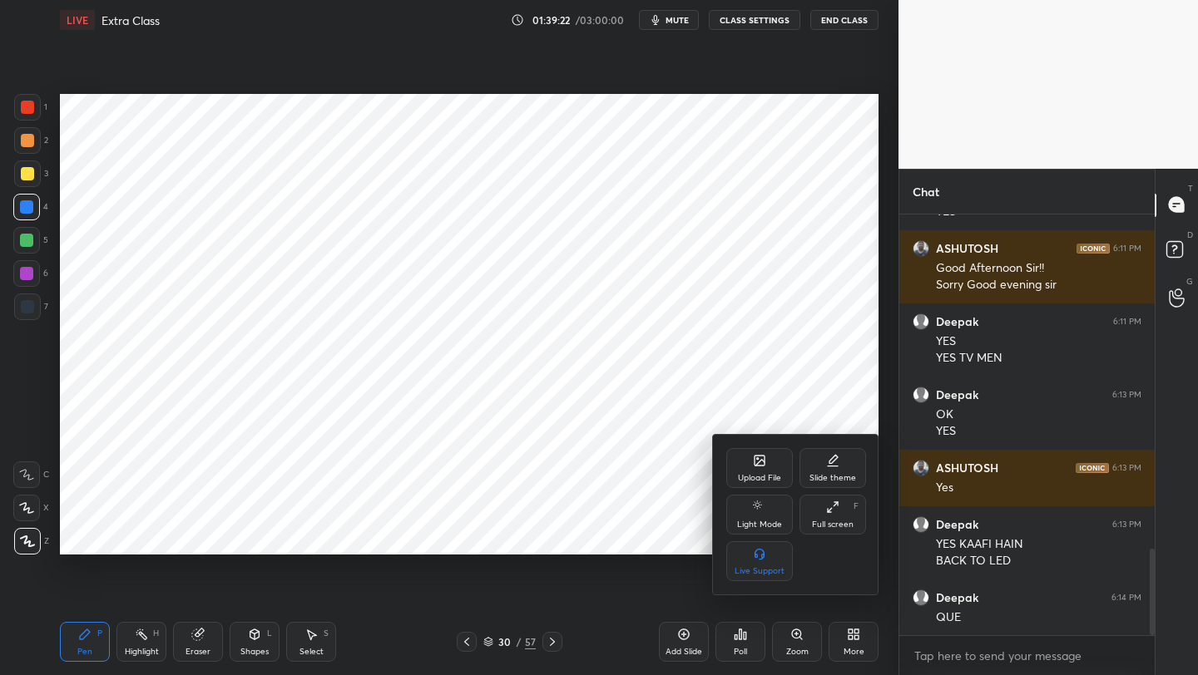
click at [750, 455] on div "Upload File" at bounding box center [759, 468] width 67 height 40
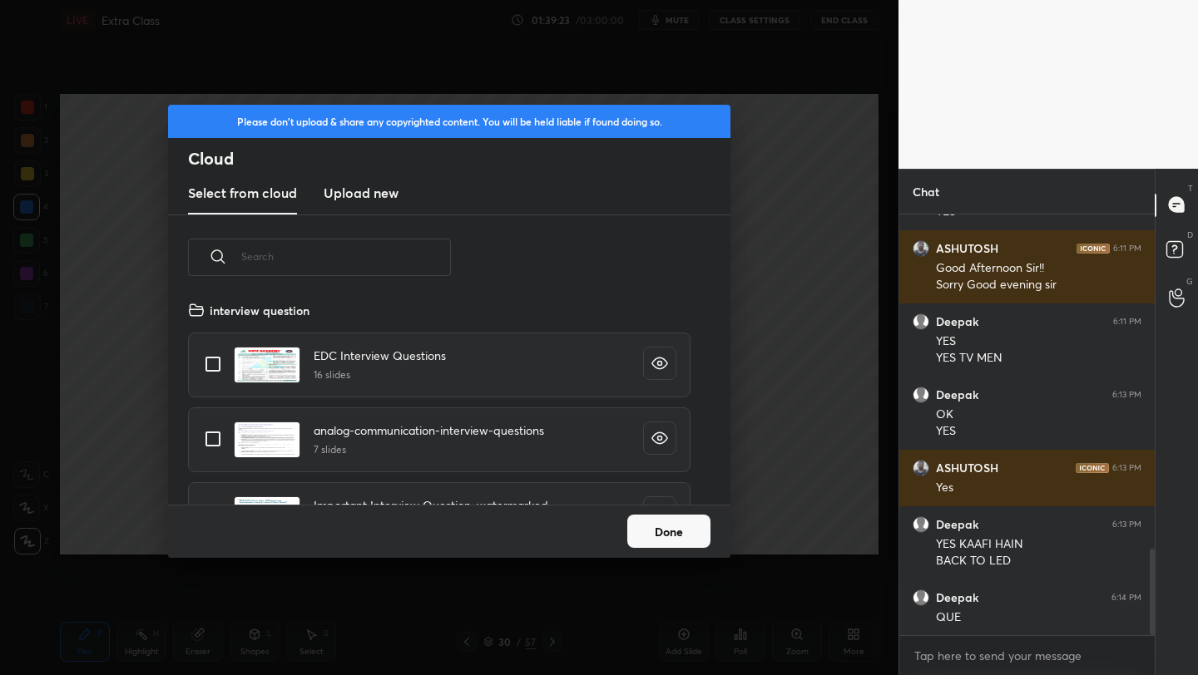
scroll to position [205, 534]
click at [373, 198] on h3 "Upload new" at bounding box center [361, 193] width 75 height 20
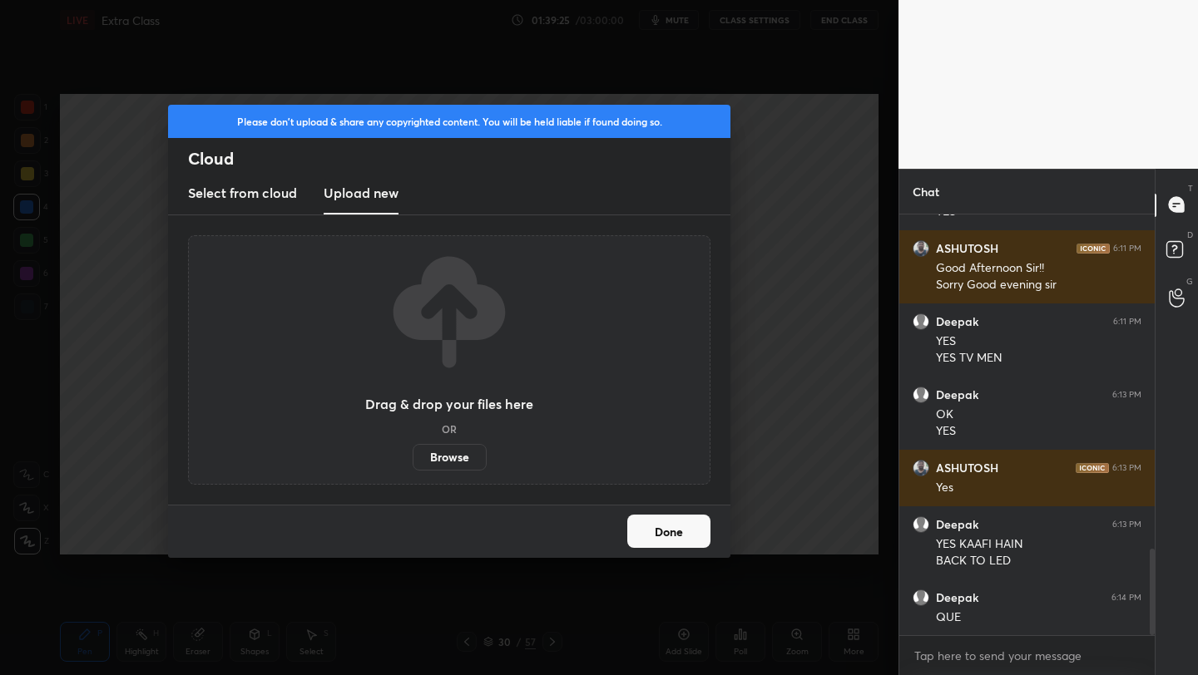
click at [430, 454] on label "Browse" at bounding box center [450, 457] width 74 height 27
click at [413, 454] on input "Browse" at bounding box center [413, 457] width 0 height 27
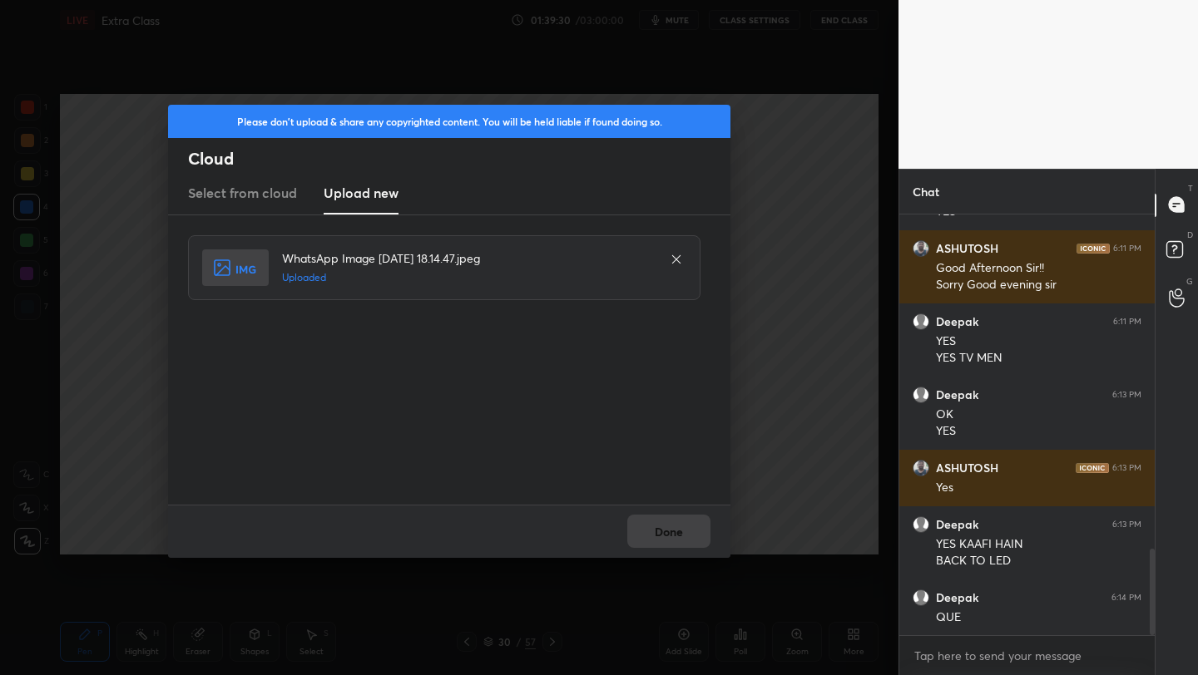
click at [663, 526] on button "Done" at bounding box center [668, 531] width 83 height 33
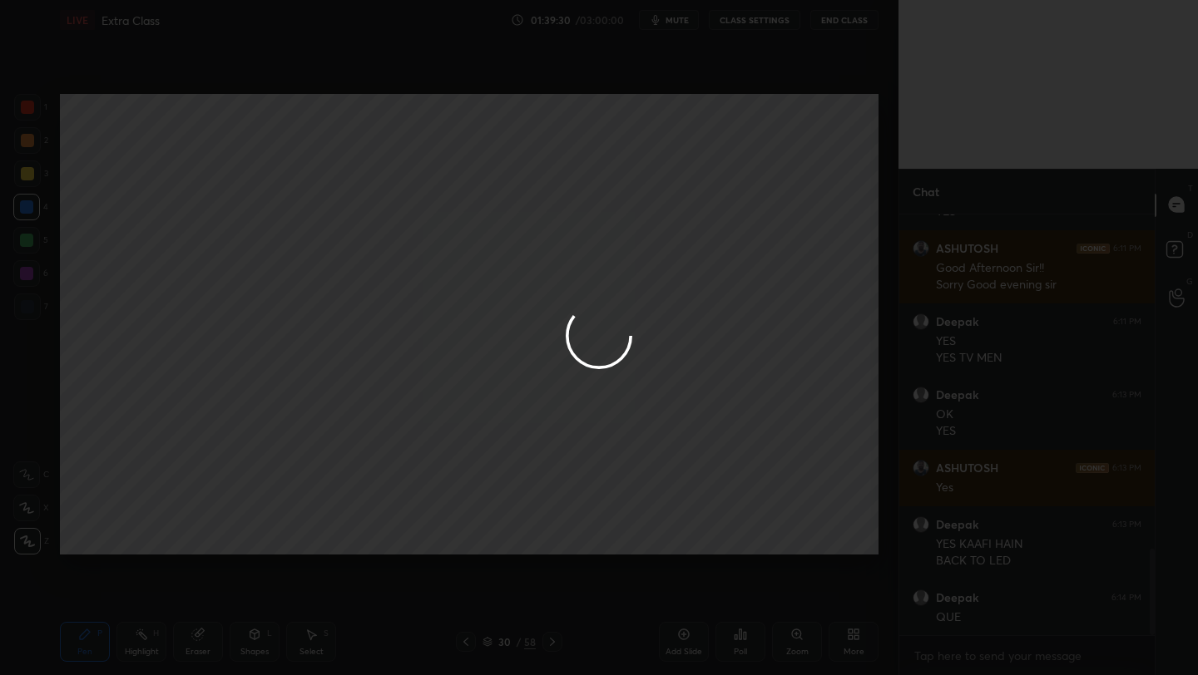
click at [663, 526] on div at bounding box center [599, 337] width 1198 height 675
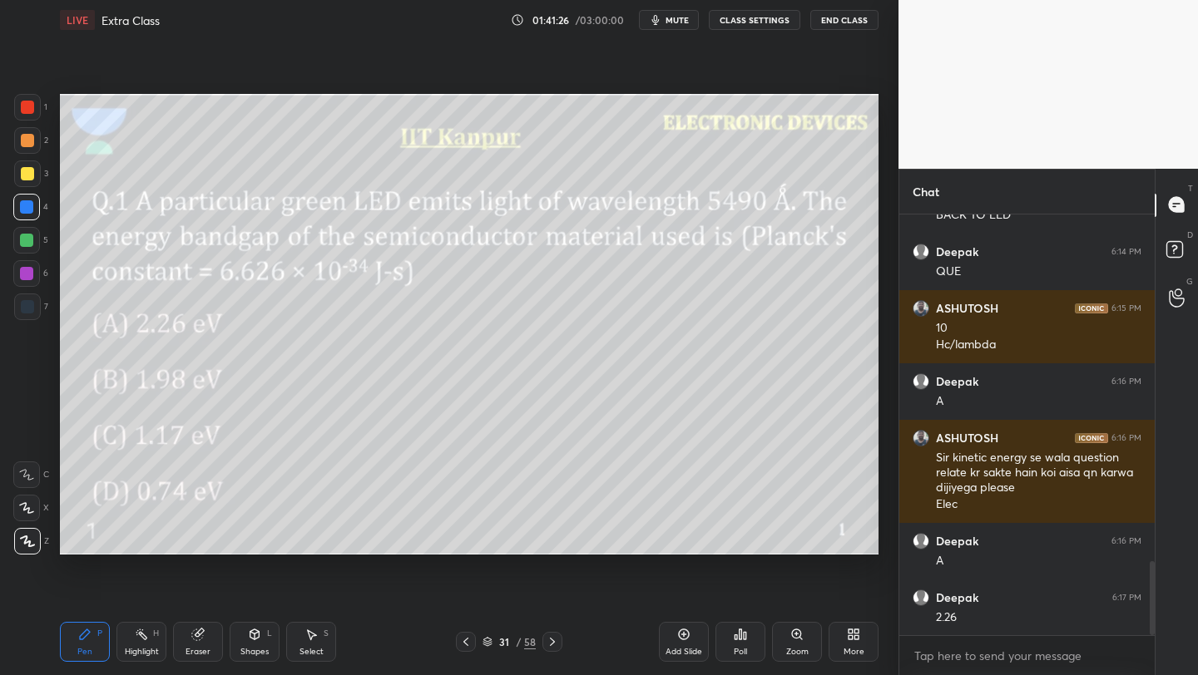
scroll to position [2032, 0]
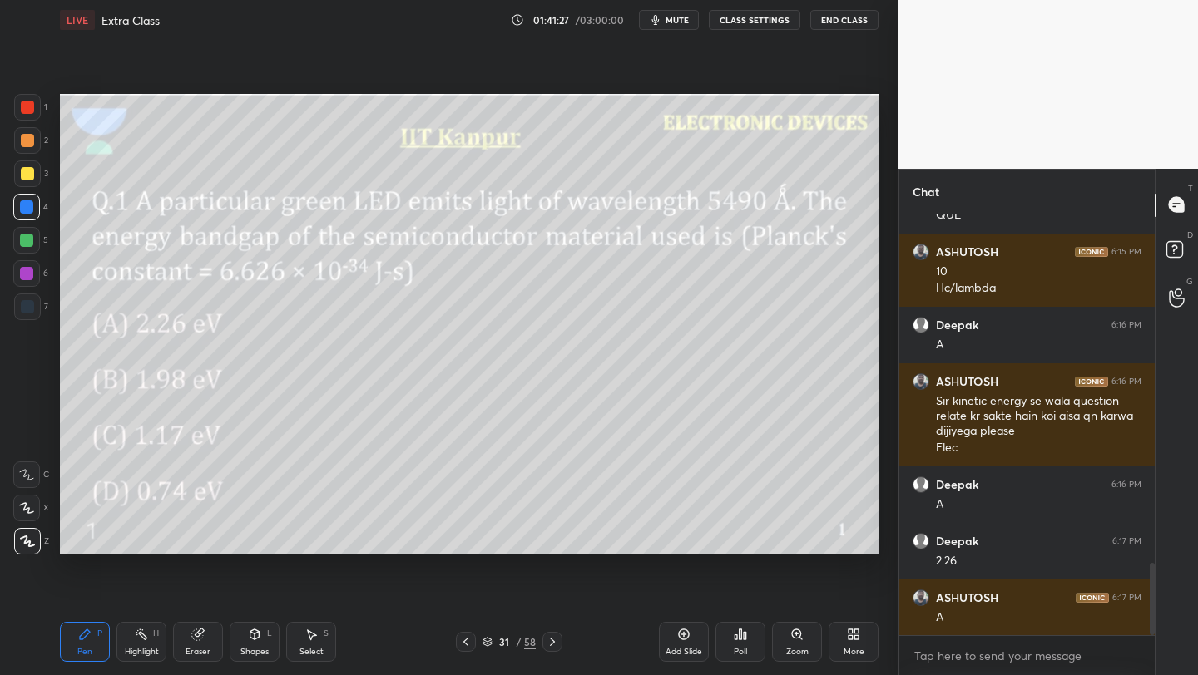
click at [28, 274] on div at bounding box center [26, 273] width 13 height 13
click at [847, 645] on div "More" at bounding box center [853, 642] width 50 height 40
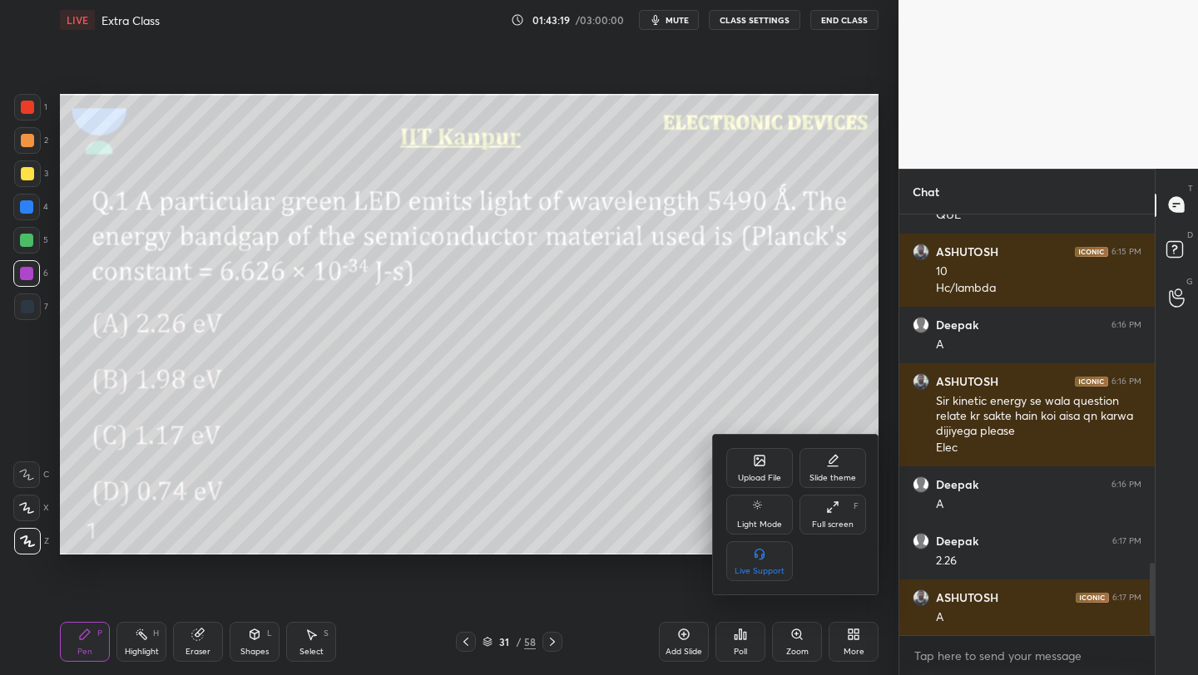
click at [759, 469] on div "Upload File" at bounding box center [759, 468] width 67 height 40
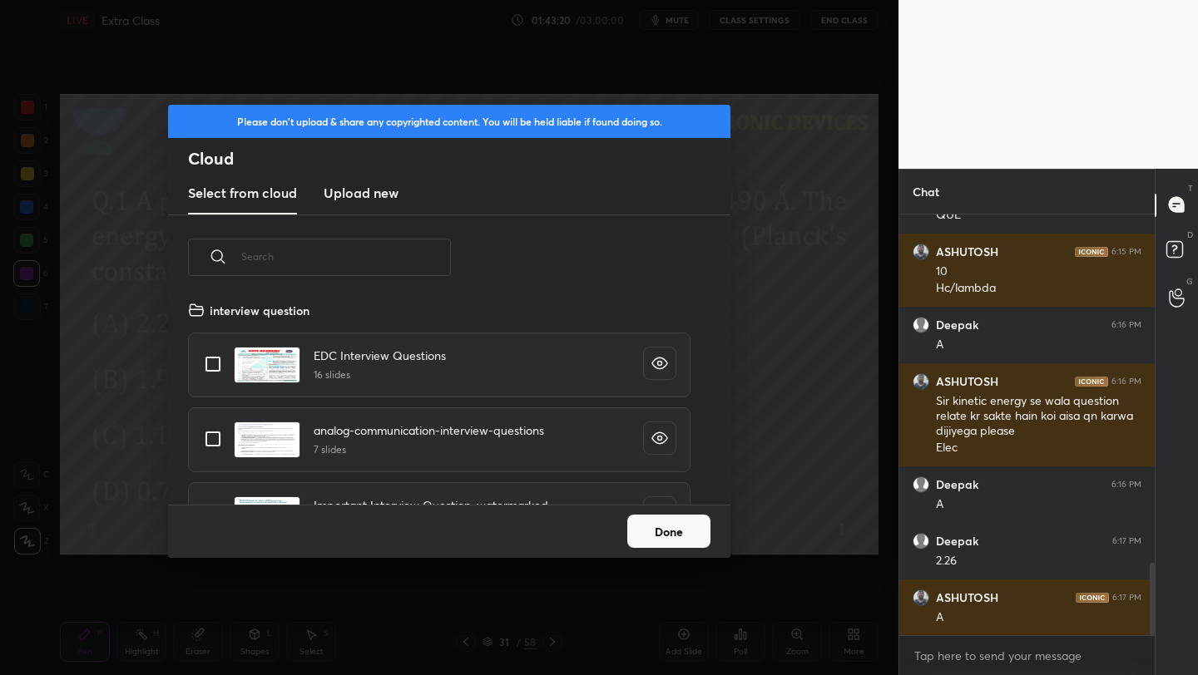
scroll to position [205, 534]
click at [369, 191] on h3 "Upload new" at bounding box center [361, 193] width 75 height 20
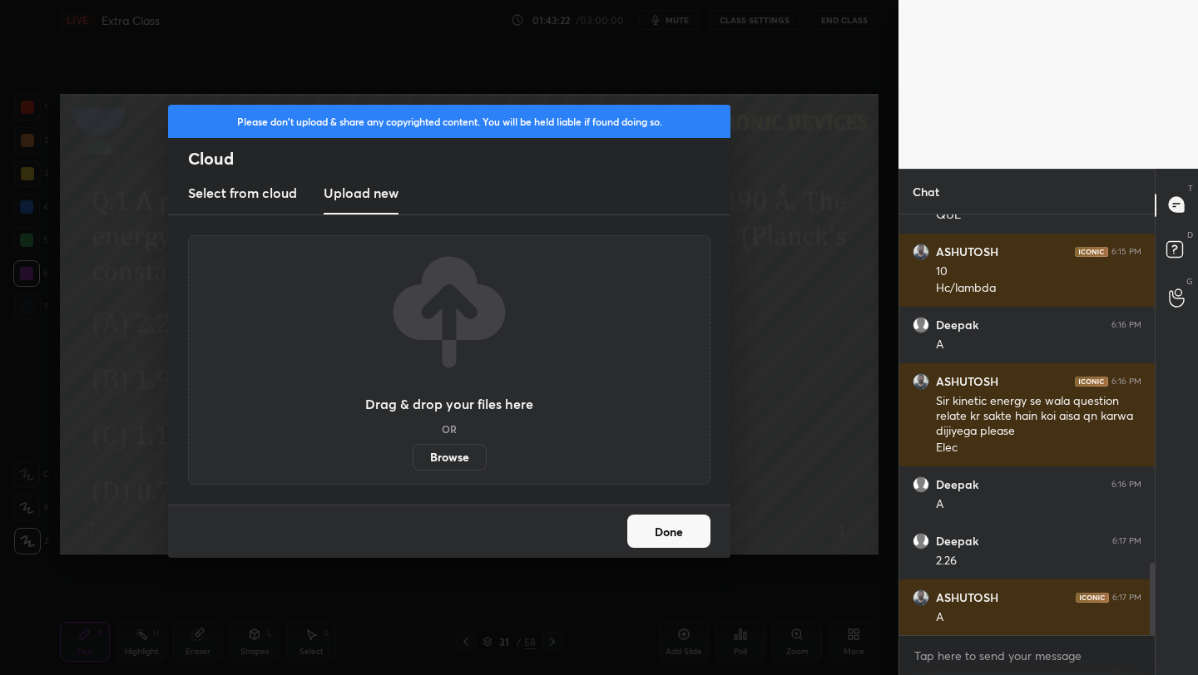
click at [453, 454] on label "Browse" at bounding box center [450, 457] width 74 height 27
click at [413, 454] on input "Browse" at bounding box center [413, 457] width 0 height 27
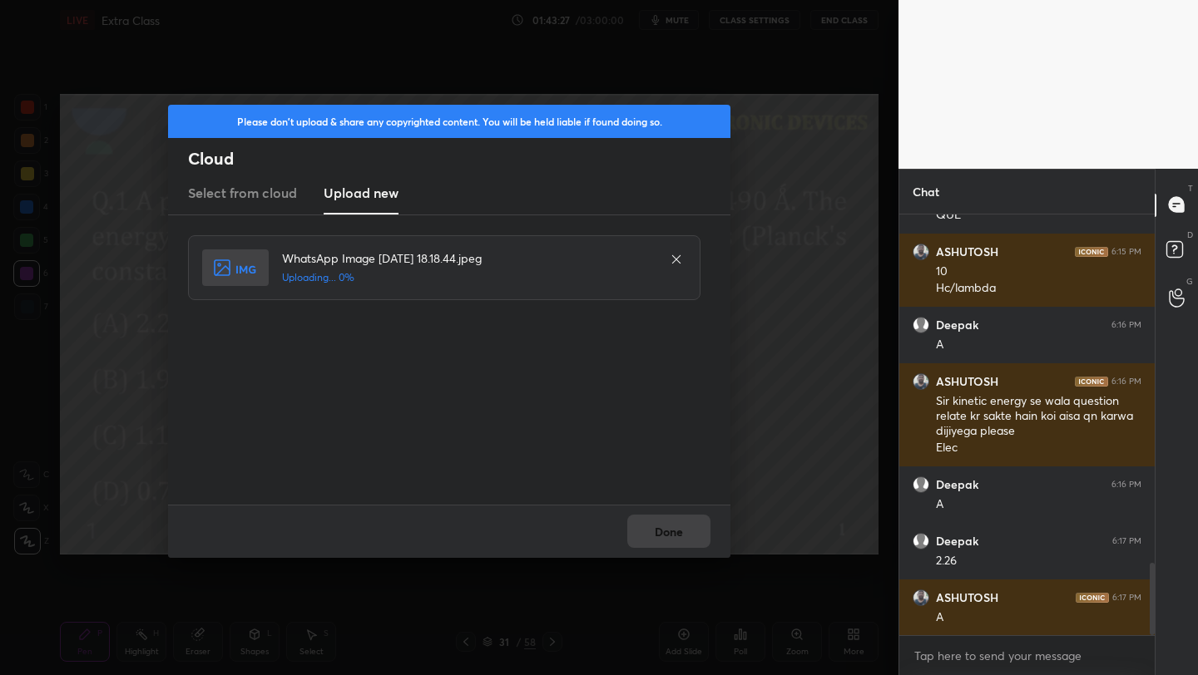
click at [671, 536] on div "Done" at bounding box center [449, 531] width 562 height 53
click at [671, 536] on button "Done" at bounding box center [668, 531] width 83 height 33
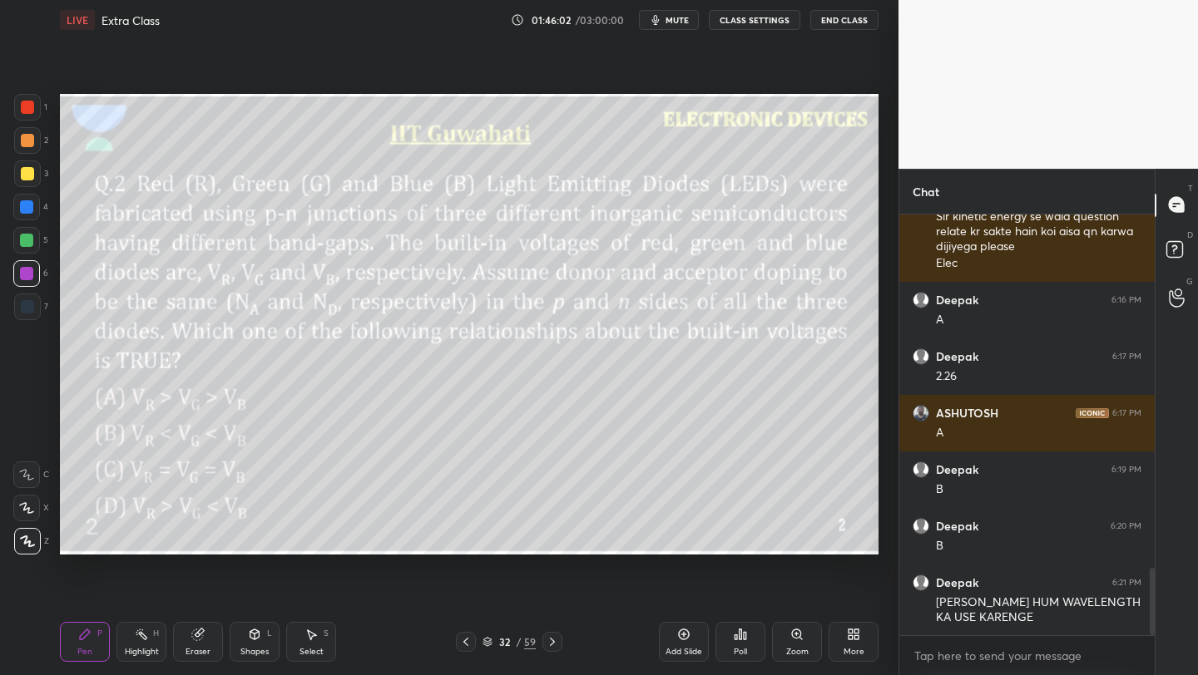
scroll to position [2273, 0]
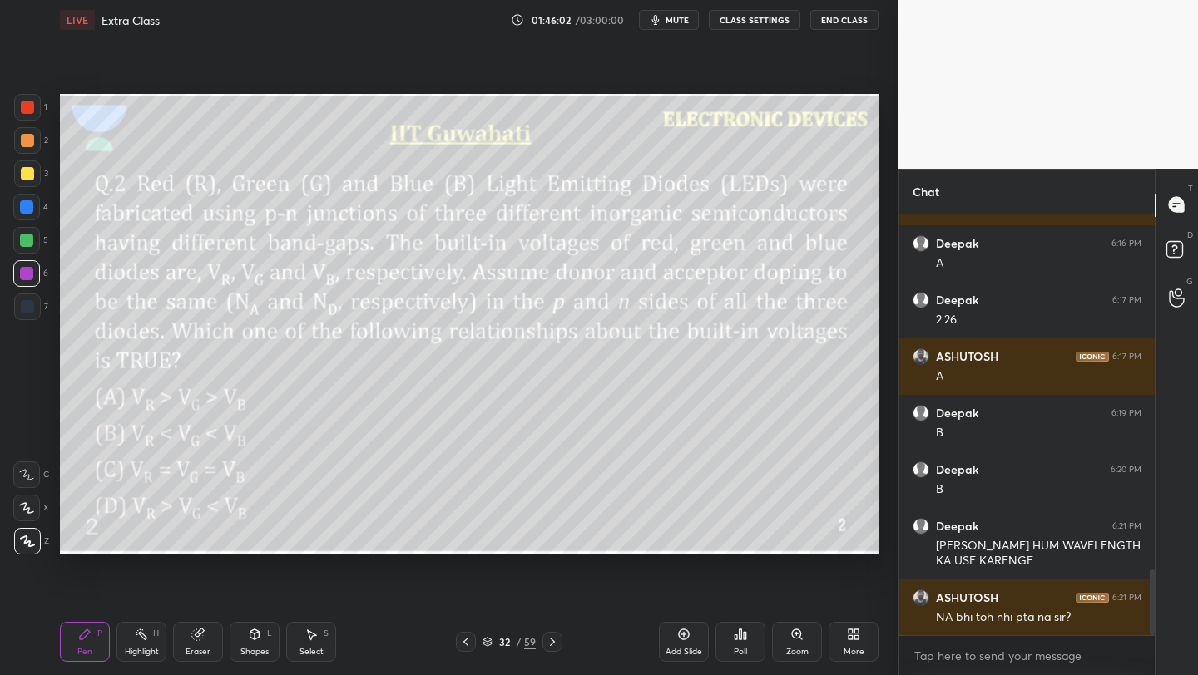
click at [682, 638] on icon at bounding box center [683, 634] width 13 height 13
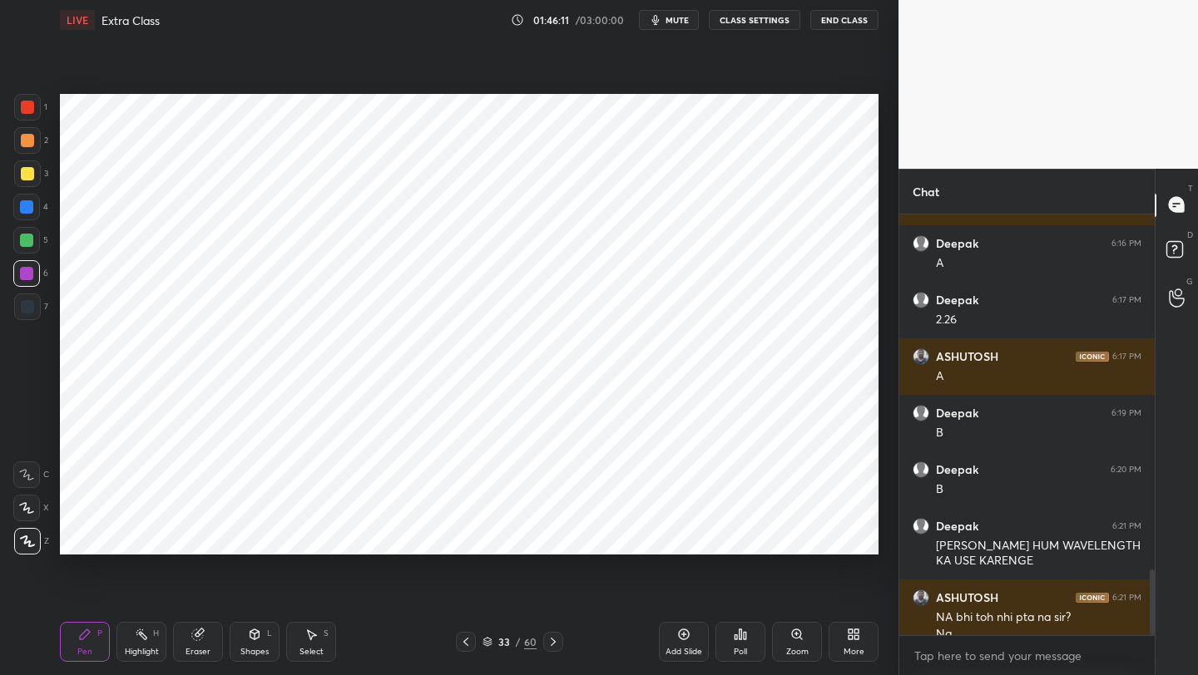
scroll to position [2290, 0]
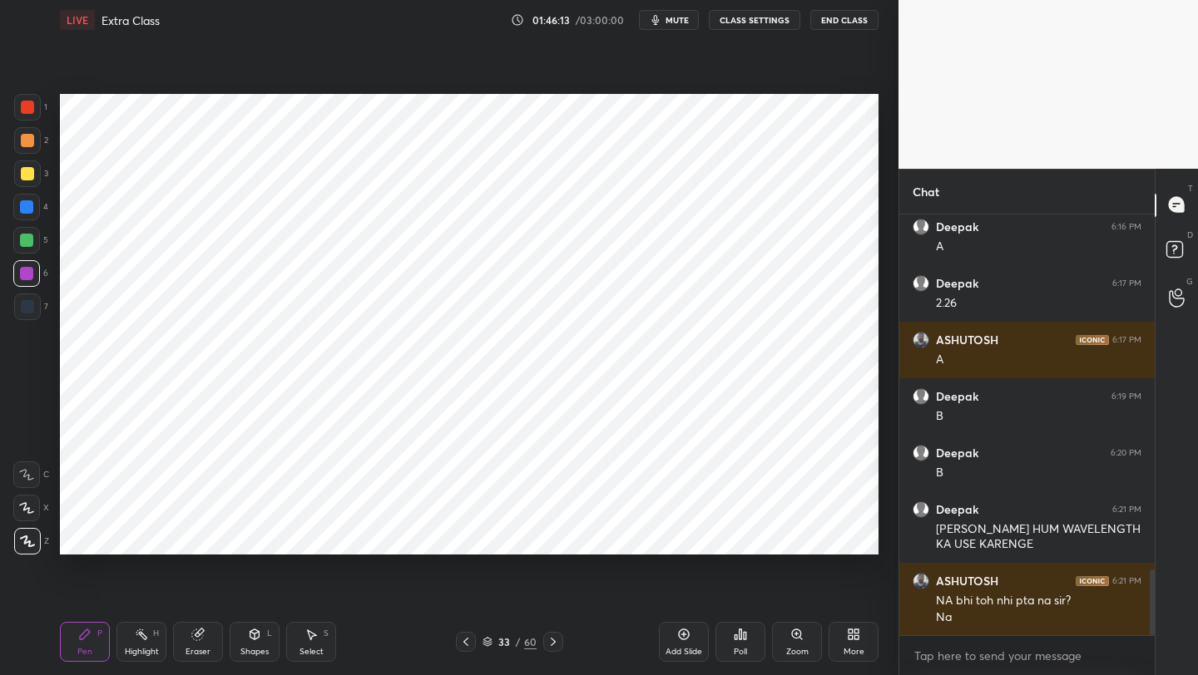
click at [464, 644] on icon at bounding box center [465, 641] width 13 height 13
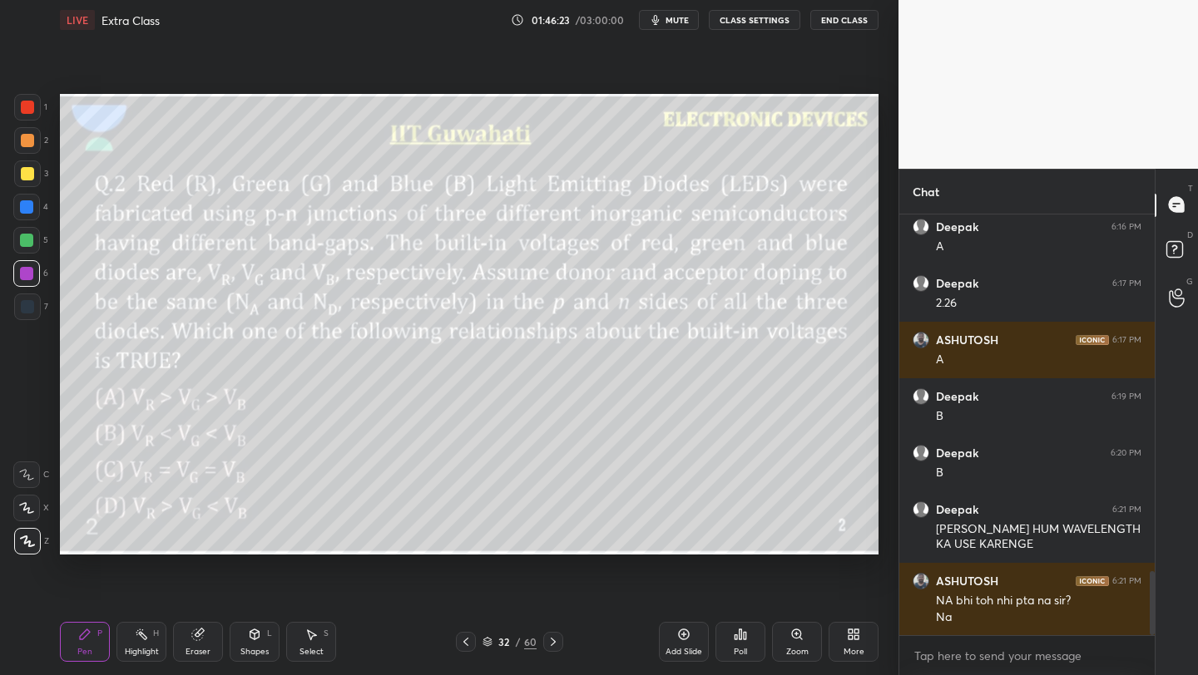
scroll to position [2346, 0]
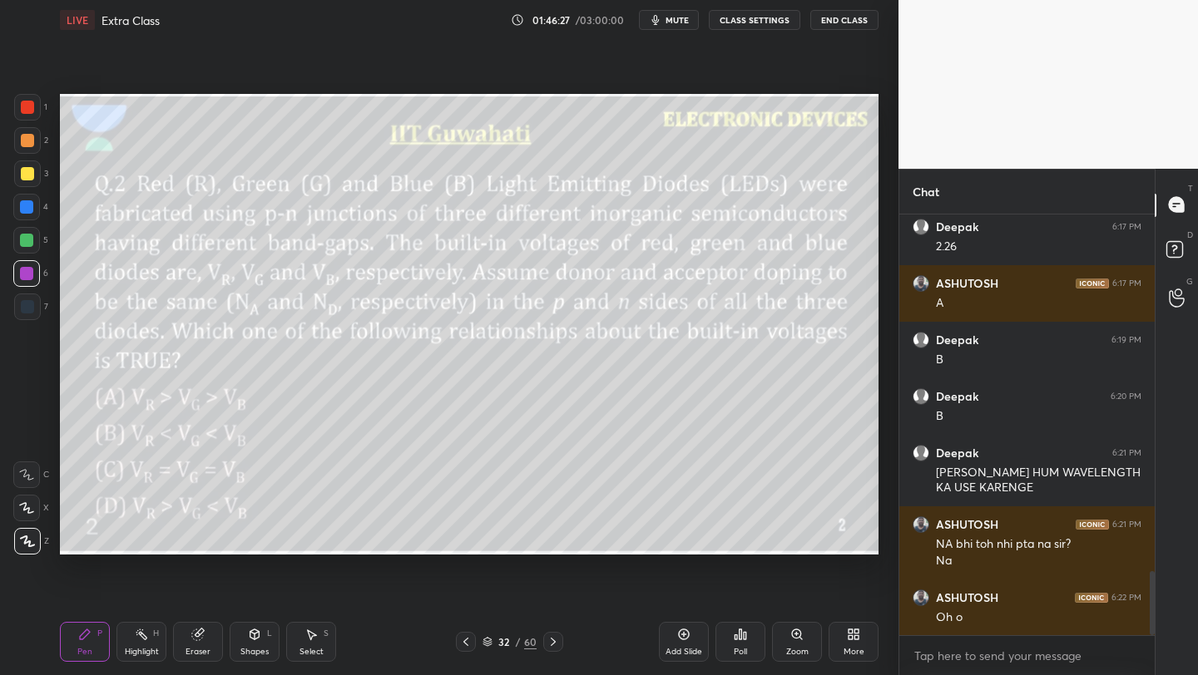
drag, startPoint x: 685, startPoint y: 640, endPoint x: 694, endPoint y: 608, distance: 33.1
click at [684, 639] on icon at bounding box center [683, 634] width 13 height 13
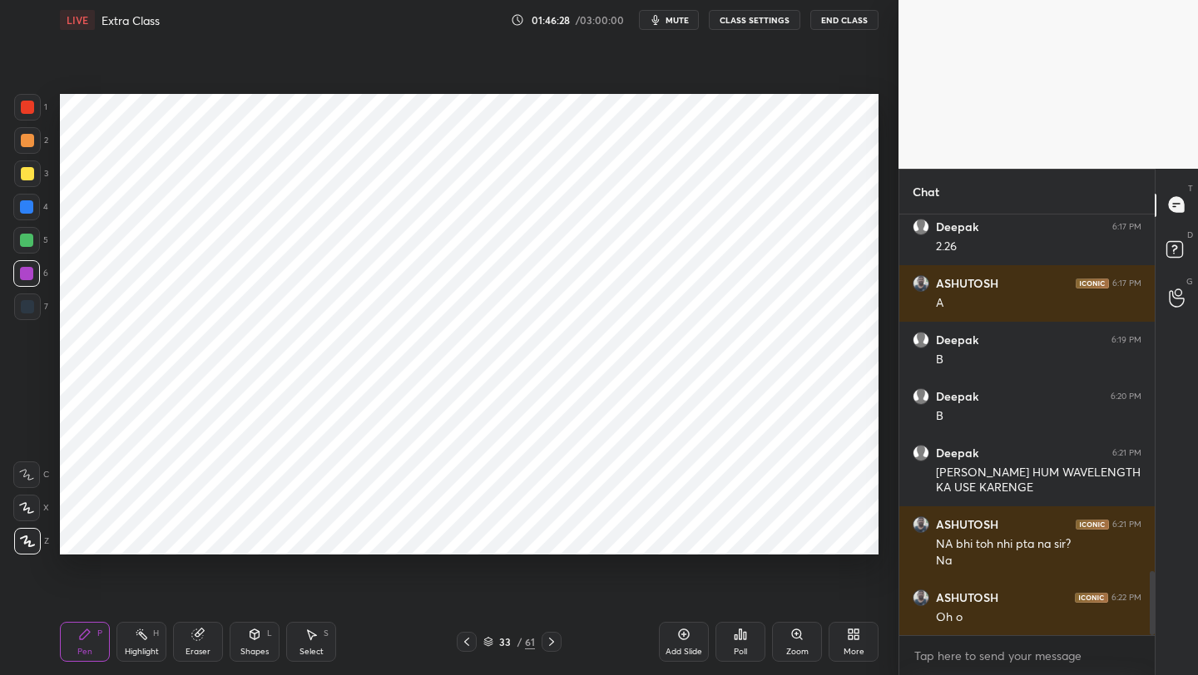
scroll to position [2363, 0]
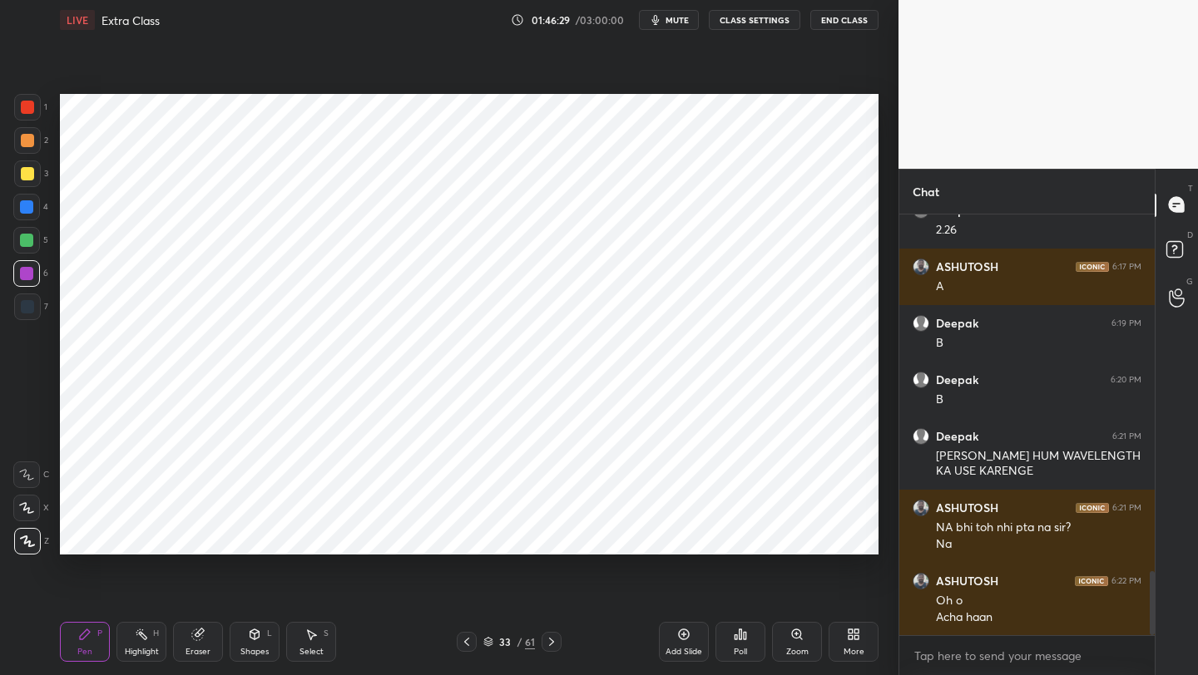
click at [28, 112] on div at bounding box center [27, 107] width 13 height 13
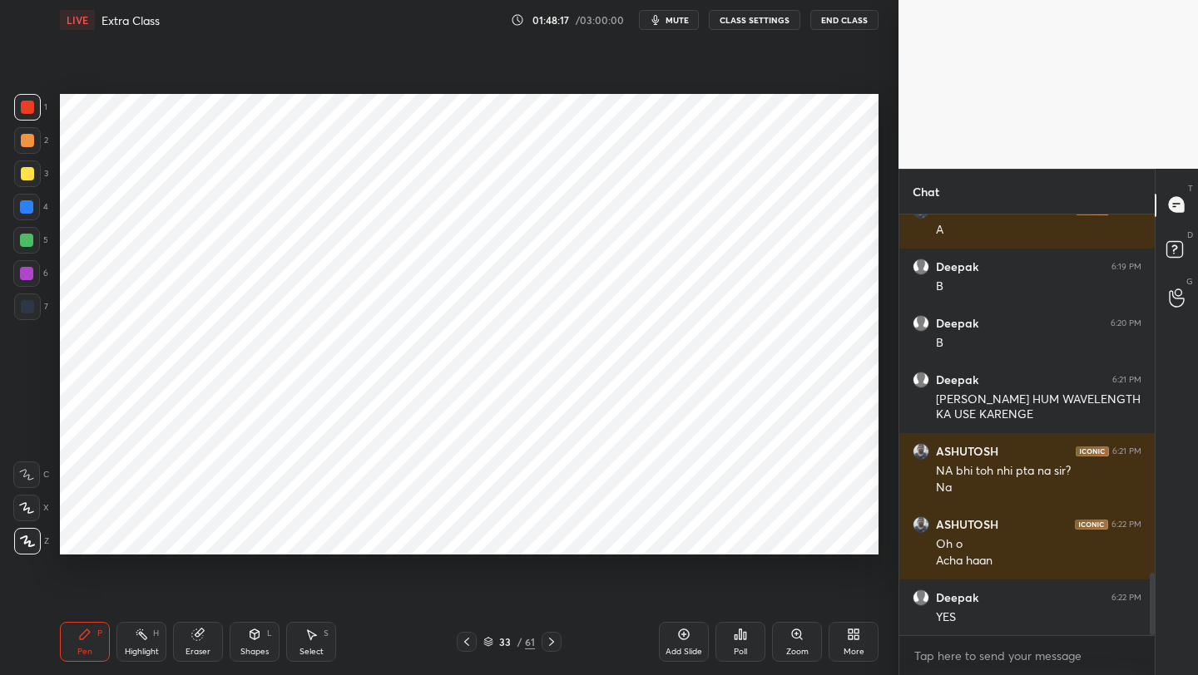
click at [19, 307] on div at bounding box center [27, 307] width 27 height 27
click at [681, 638] on icon at bounding box center [683, 634] width 13 height 13
click at [469, 642] on icon at bounding box center [466, 641] width 13 height 13
click at [470, 643] on icon at bounding box center [466, 641] width 13 height 13
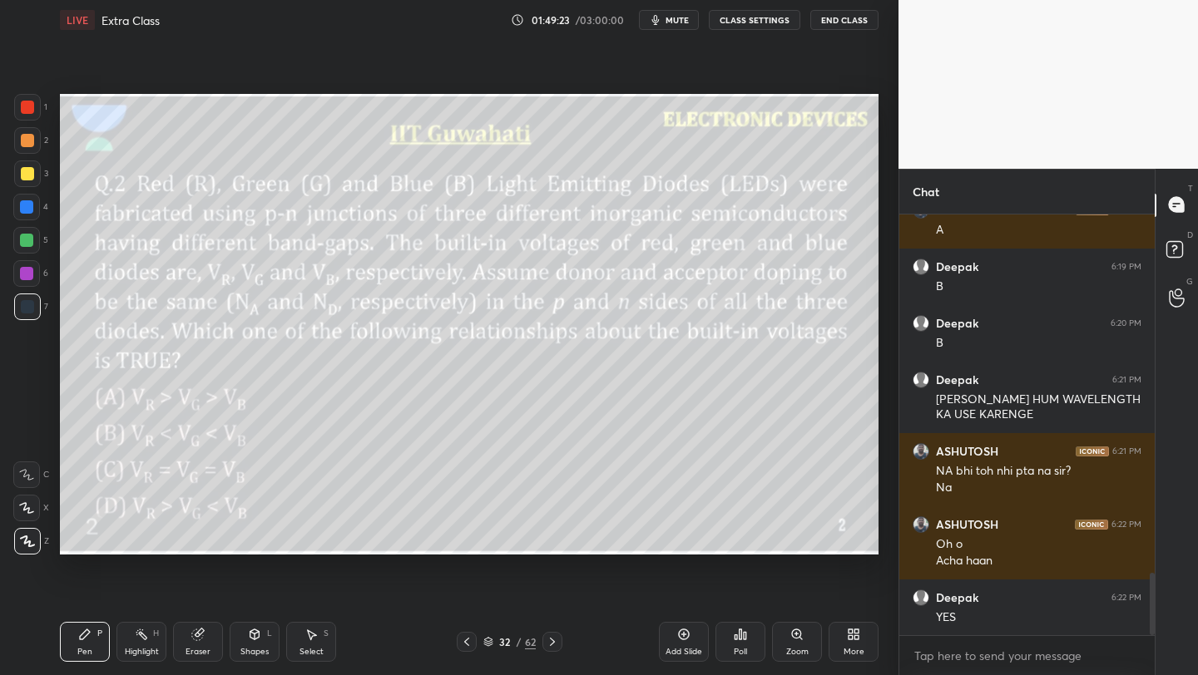
click at [468, 642] on icon at bounding box center [466, 641] width 13 height 13
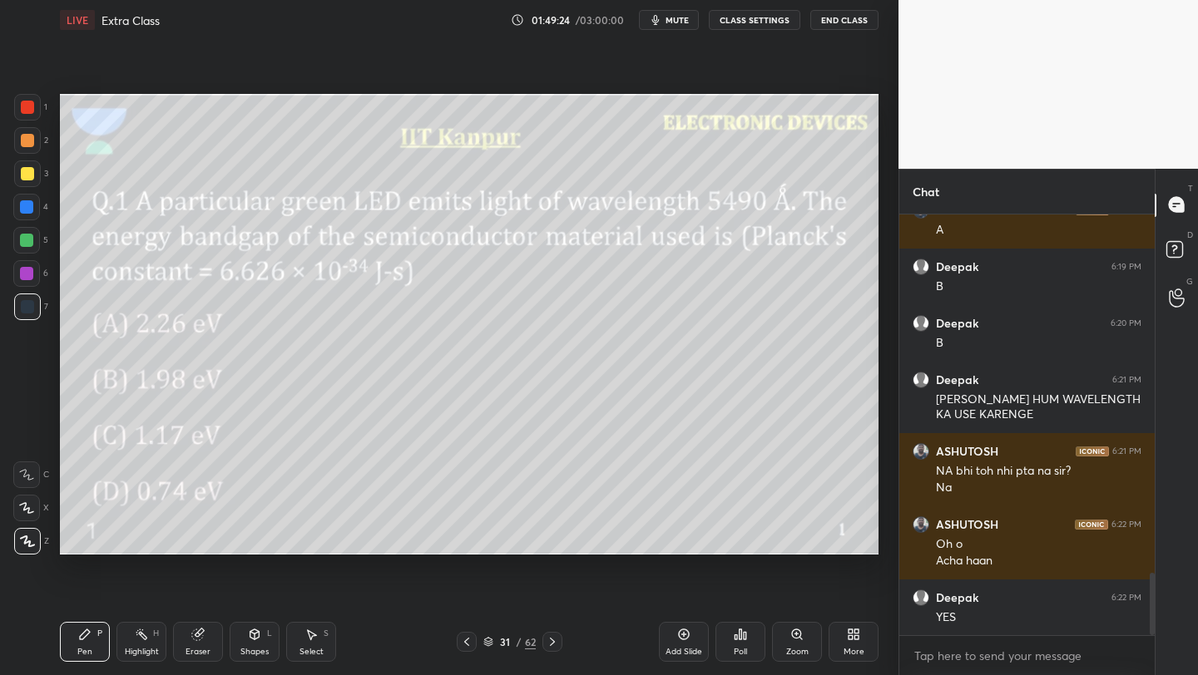
click at [468, 643] on icon at bounding box center [466, 641] width 13 height 13
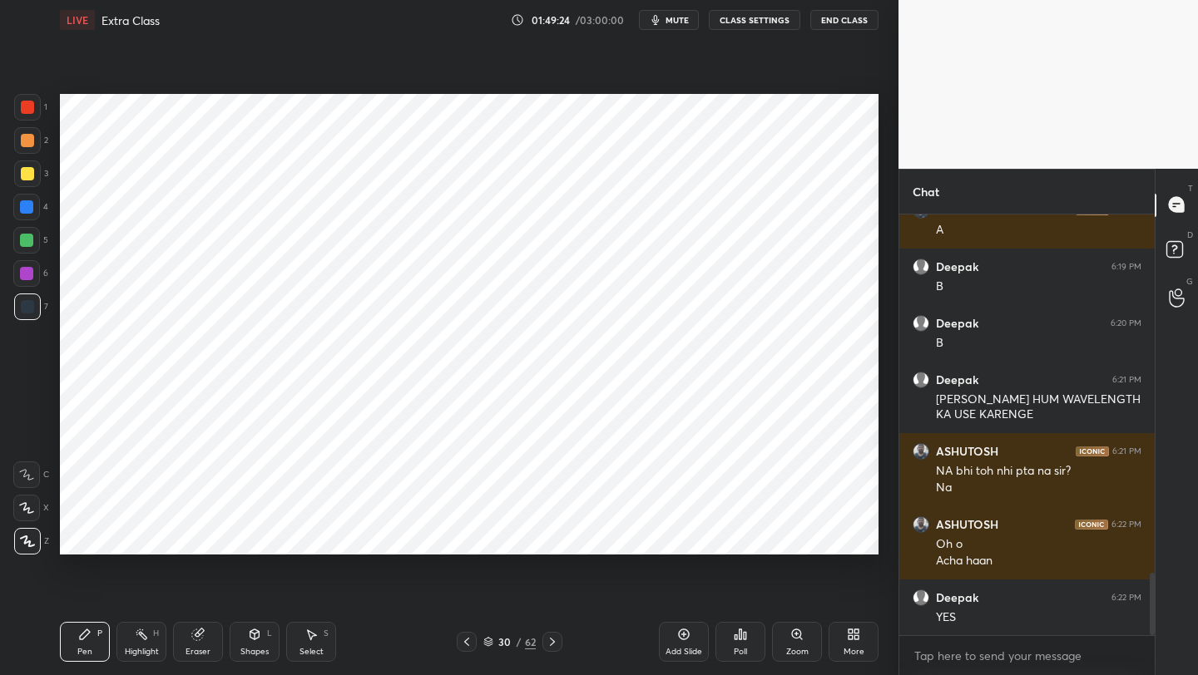
click at [468, 641] on icon at bounding box center [466, 641] width 13 height 13
click at [467, 643] on icon at bounding box center [466, 641] width 13 height 13
click at [468, 642] on icon at bounding box center [466, 641] width 13 height 13
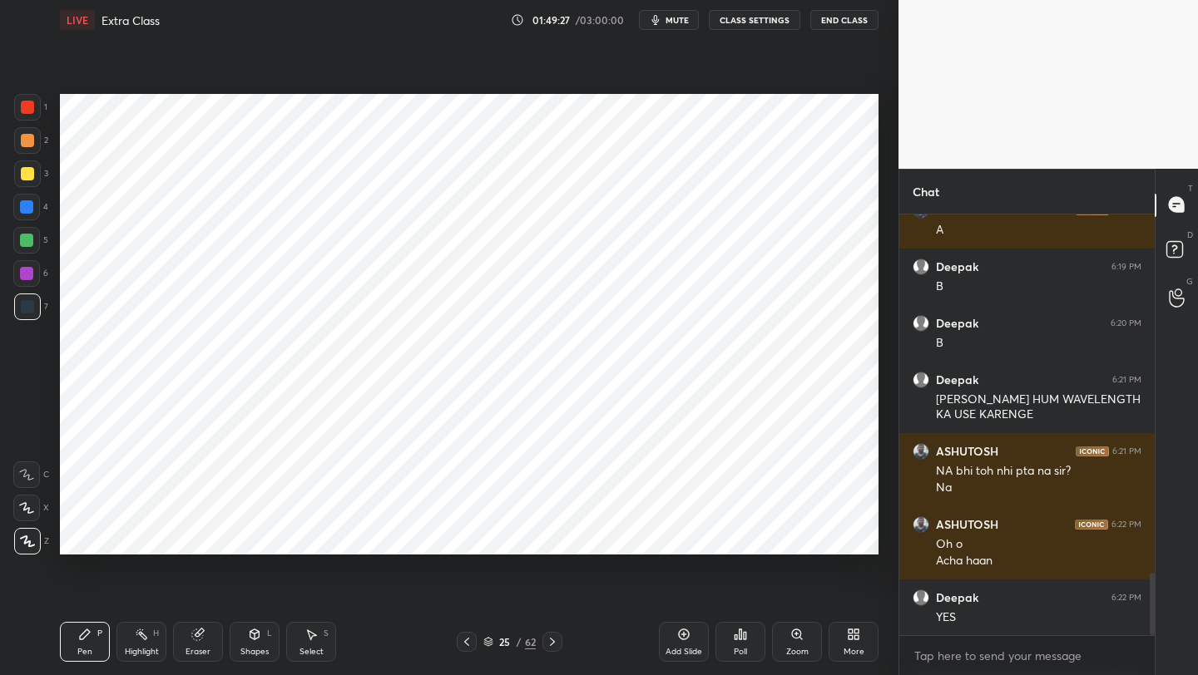
click at [469, 641] on icon at bounding box center [466, 641] width 13 height 13
click at [552, 643] on icon at bounding box center [552, 641] width 13 height 13
click at [551, 639] on icon at bounding box center [552, 641] width 13 height 13
click at [552, 639] on icon at bounding box center [552, 641] width 13 height 13
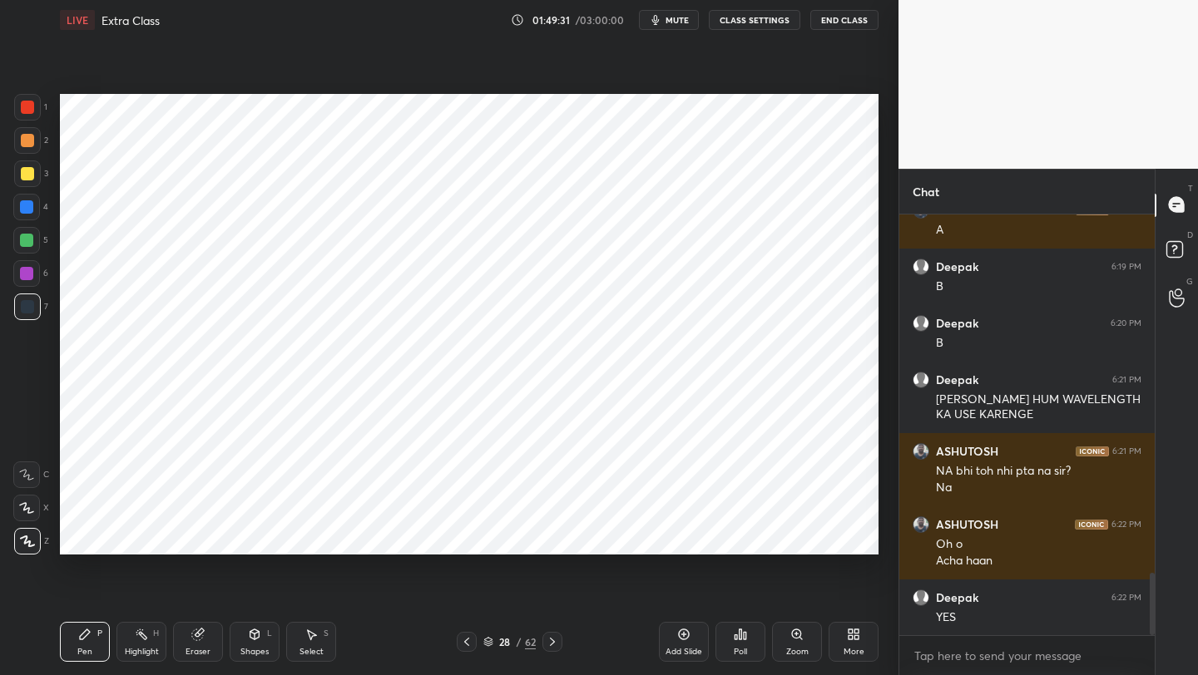
click at [554, 637] on icon at bounding box center [552, 641] width 13 height 13
click at [553, 635] on icon at bounding box center [552, 641] width 13 height 13
click at [552, 635] on icon at bounding box center [552, 641] width 13 height 13
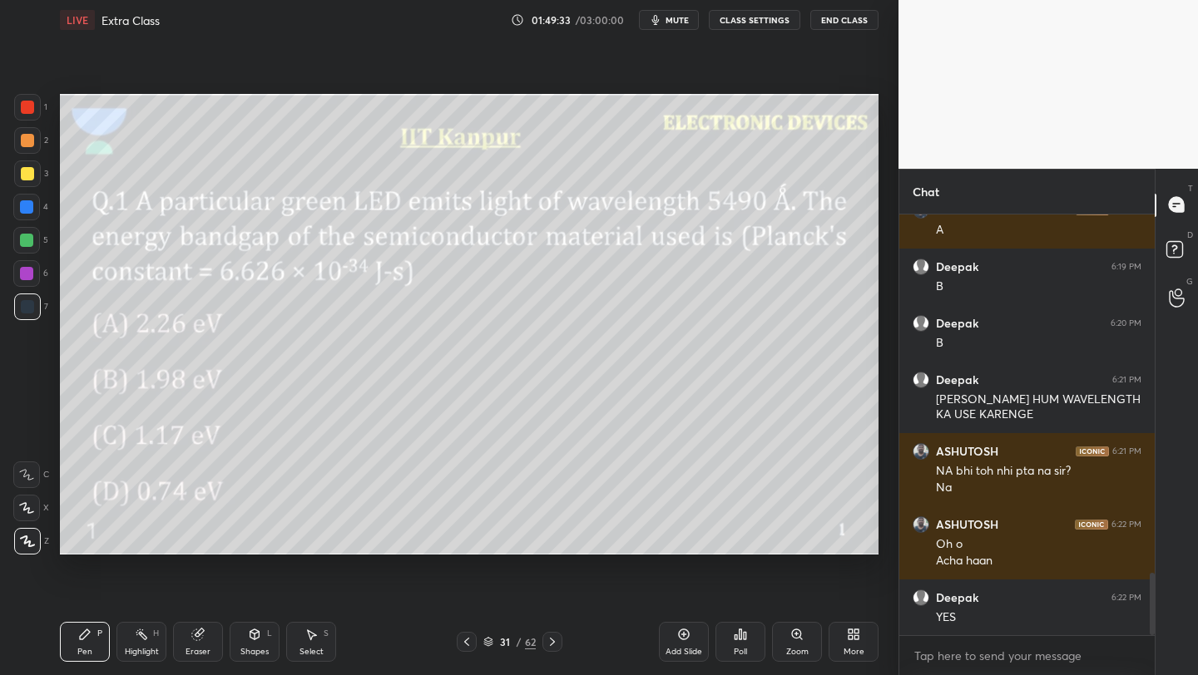
click at [554, 632] on div at bounding box center [552, 642] width 20 height 20
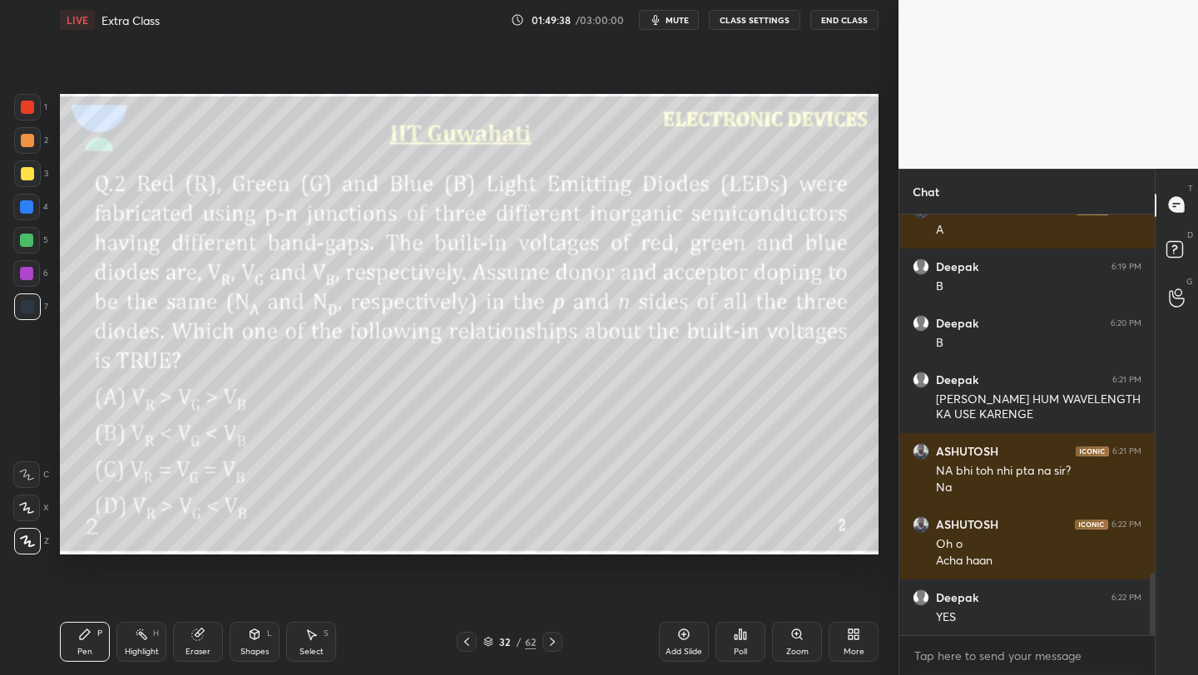
click at [469, 645] on icon at bounding box center [466, 641] width 13 height 13
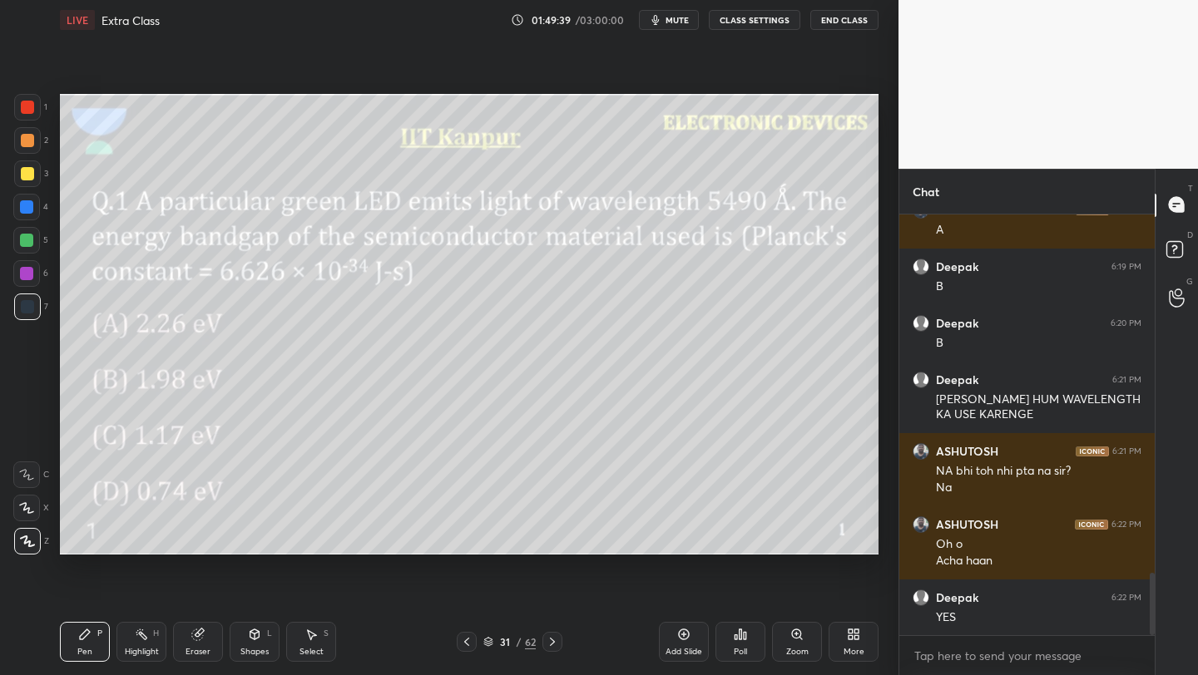
click at [470, 643] on icon at bounding box center [466, 641] width 13 height 13
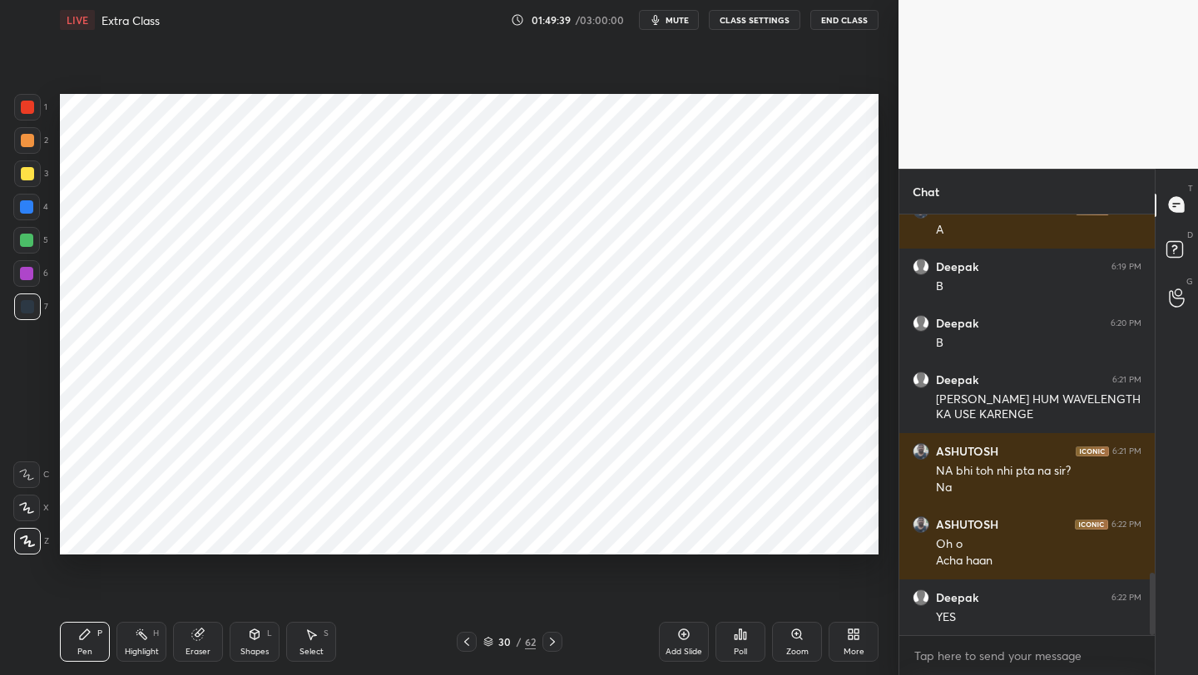
click at [469, 643] on icon at bounding box center [466, 641] width 13 height 13
click at [472, 643] on icon at bounding box center [466, 641] width 13 height 13
click at [472, 644] on icon at bounding box center [466, 641] width 13 height 13
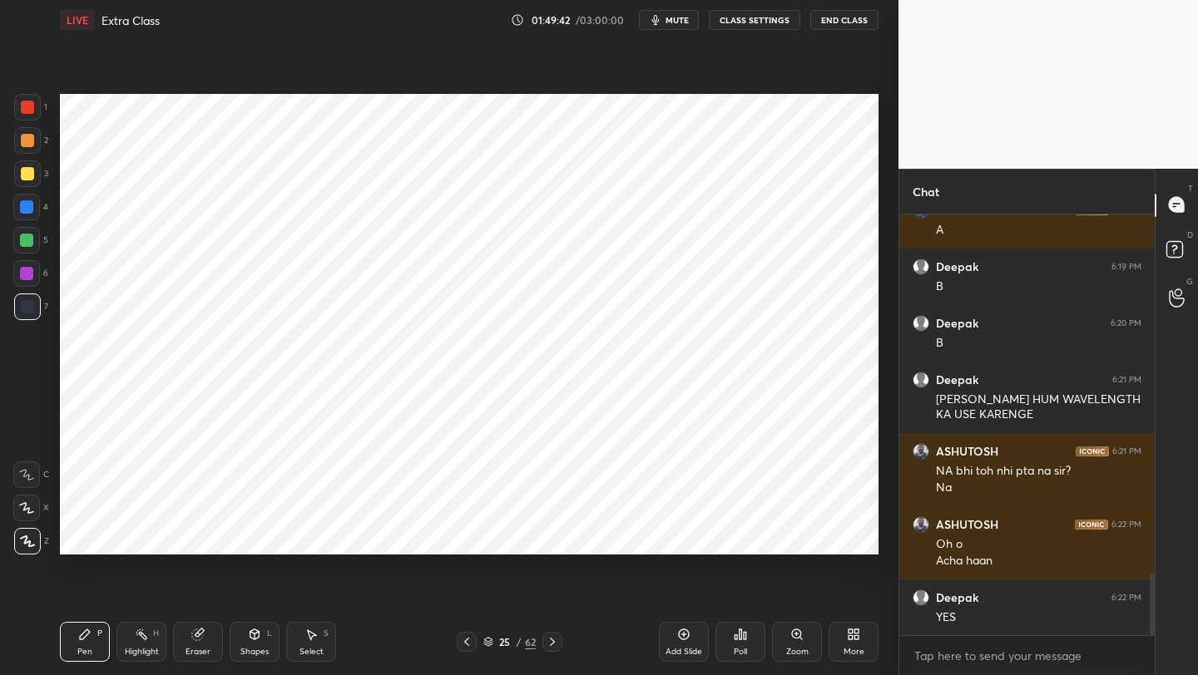
click at [472, 644] on icon at bounding box center [466, 641] width 13 height 13
click at [472, 645] on icon at bounding box center [466, 641] width 13 height 13
click at [556, 637] on icon at bounding box center [552, 641] width 13 height 13
click at [557, 637] on icon at bounding box center [552, 641] width 13 height 13
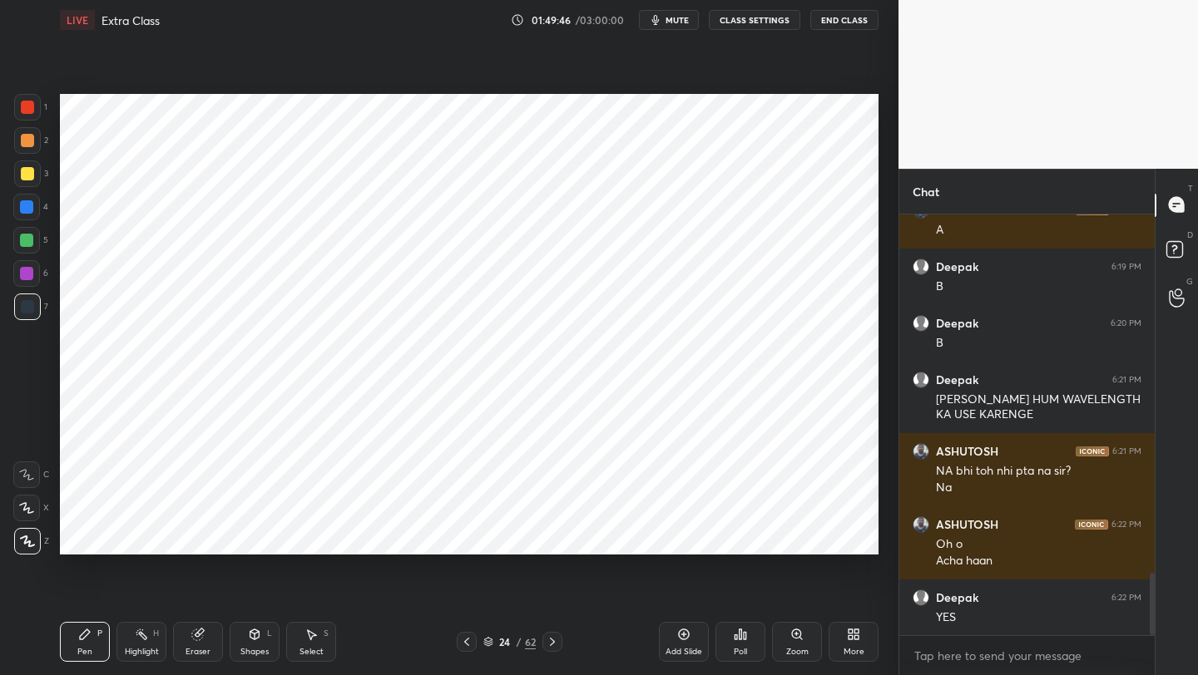
click at [558, 637] on icon at bounding box center [552, 641] width 13 height 13
click at [558, 636] on icon at bounding box center [552, 641] width 13 height 13
click at [558, 635] on div at bounding box center [552, 642] width 20 height 20
click at [559, 636] on div at bounding box center [552, 642] width 20 height 20
click at [560, 635] on div at bounding box center [552, 642] width 20 height 20
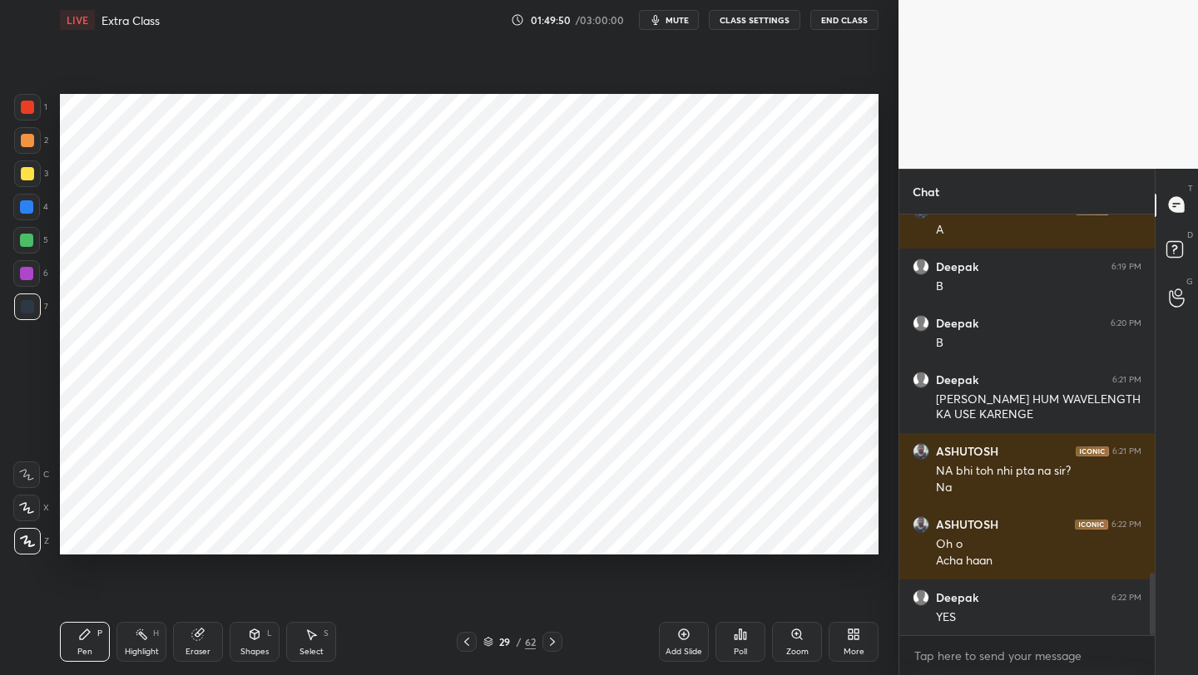
click at [561, 636] on div at bounding box center [552, 642] width 20 height 20
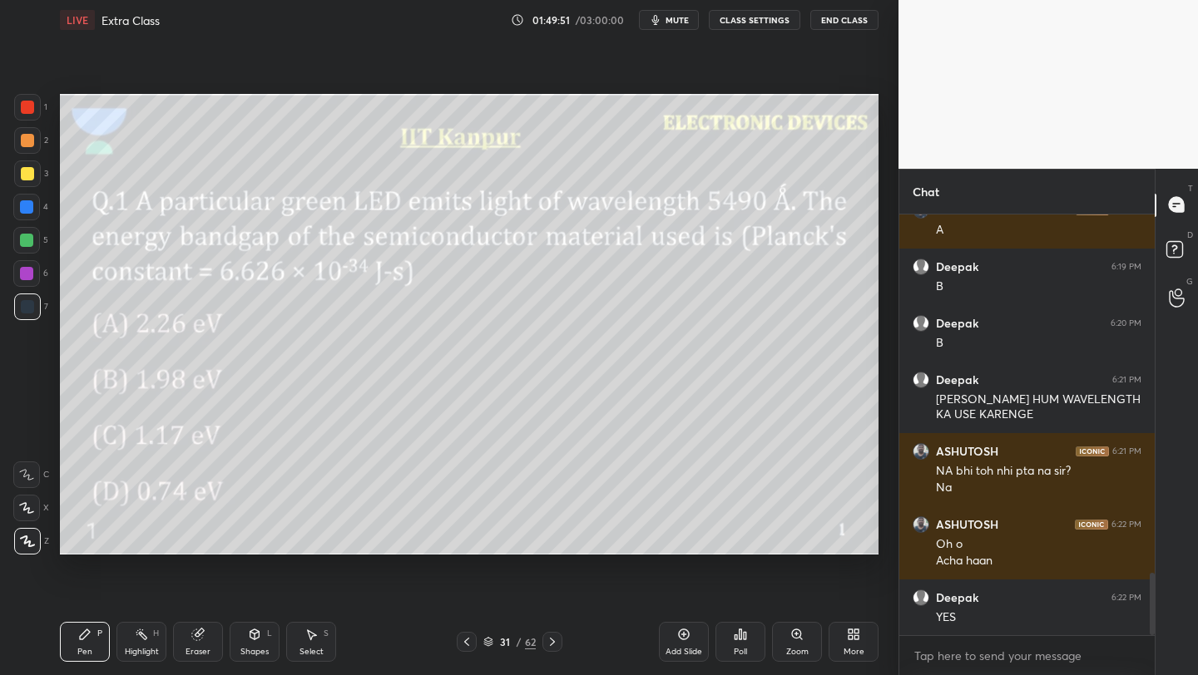
click at [562, 636] on div "31 / 62" at bounding box center [508, 642] width 299 height 20
click at [554, 642] on icon at bounding box center [552, 641] width 13 height 13
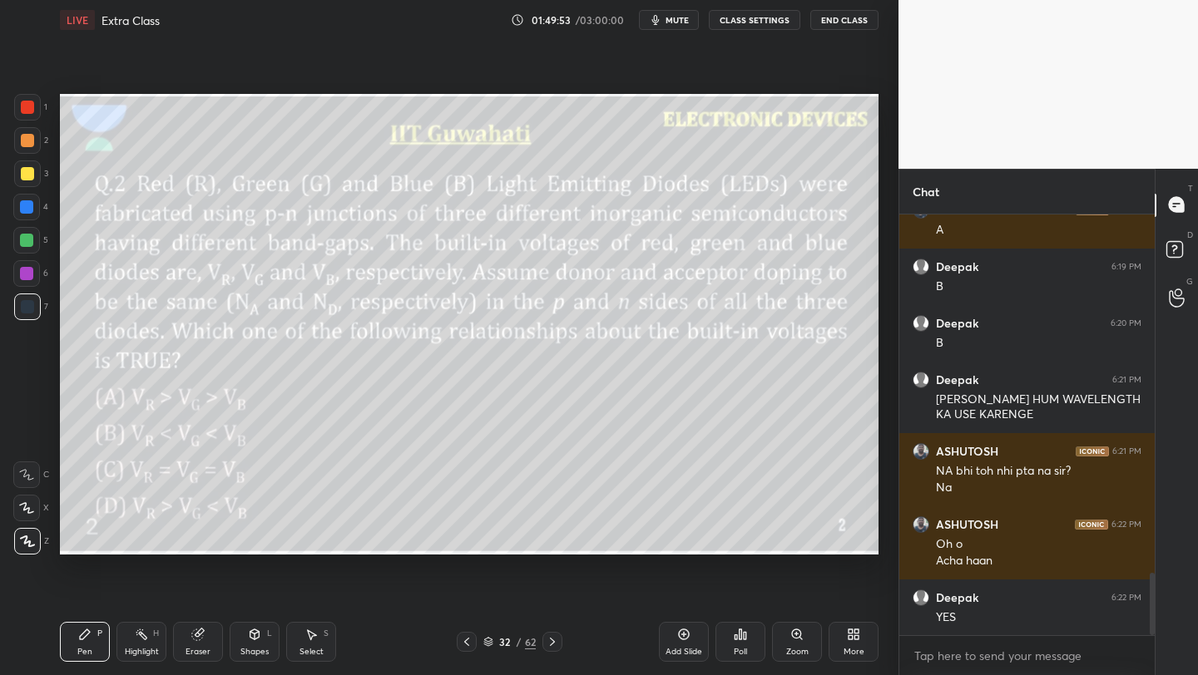
click at [556, 642] on icon at bounding box center [552, 641] width 13 height 13
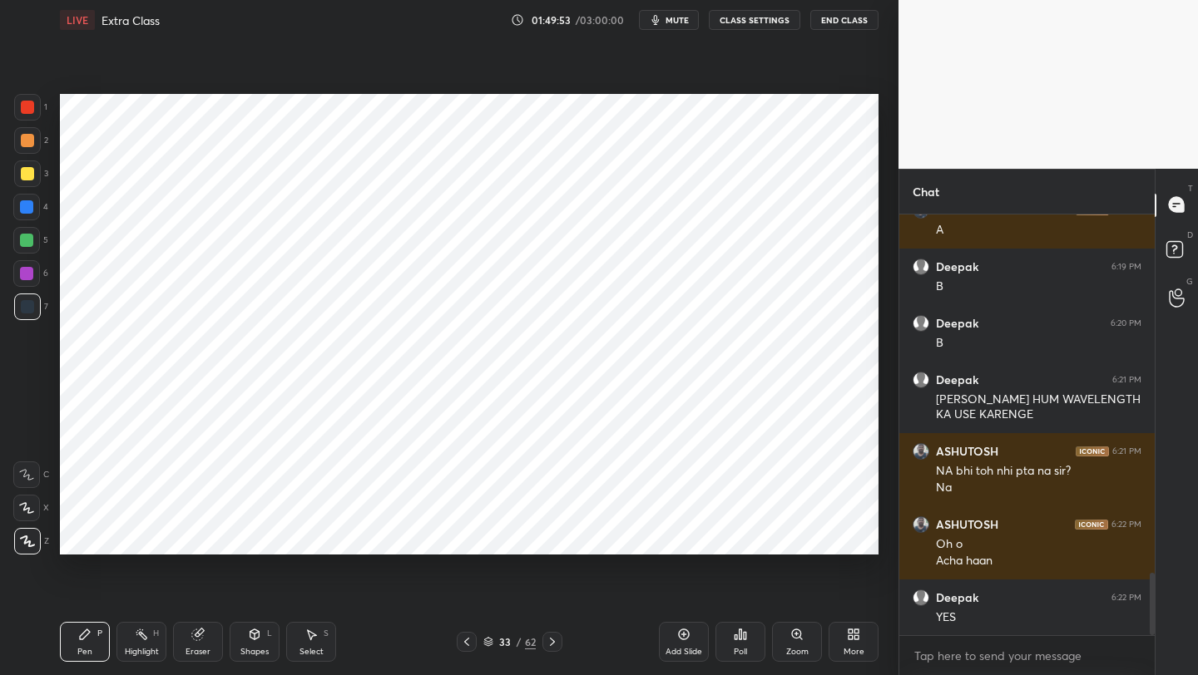
click at [556, 643] on icon at bounding box center [552, 641] width 13 height 13
click at [559, 642] on div at bounding box center [552, 642] width 20 height 20
click at [466, 645] on icon at bounding box center [466, 641] width 13 height 13
click at [199, 640] on icon at bounding box center [197, 634] width 13 height 13
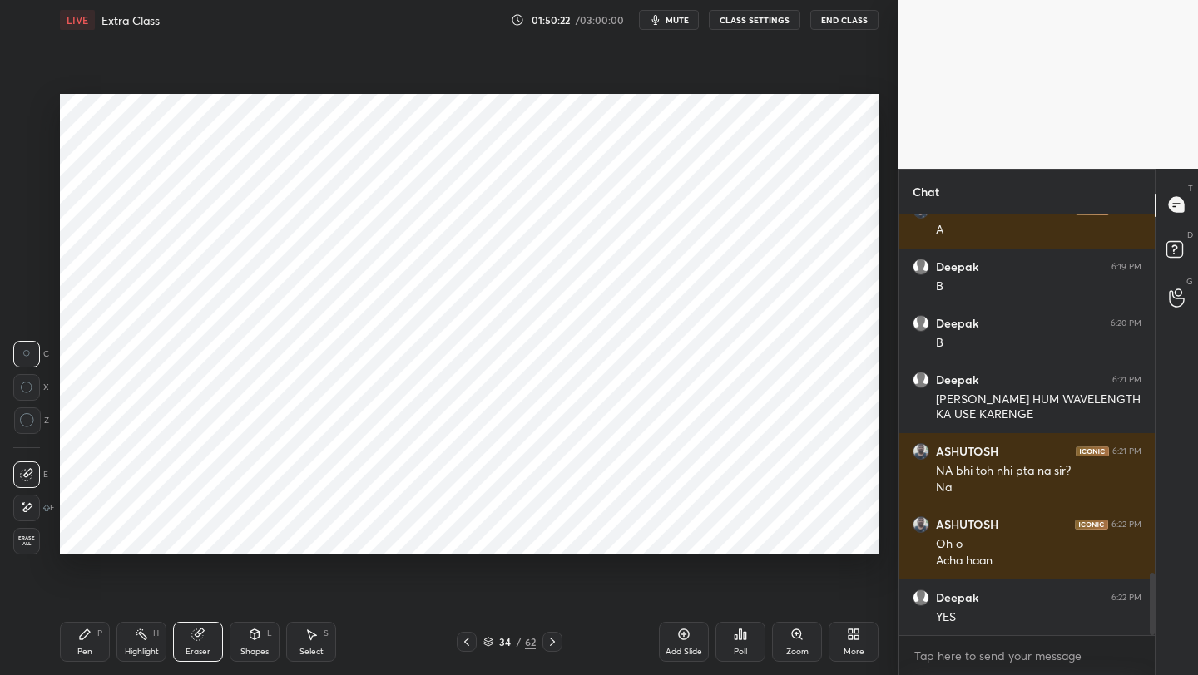
drag, startPoint x: 98, startPoint y: 650, endPoint x: 121, endPoint y: 566, distance: 87.0
click at [98, 650] on div "Pen P" at bounding box center [85, 642] width 50 height 40
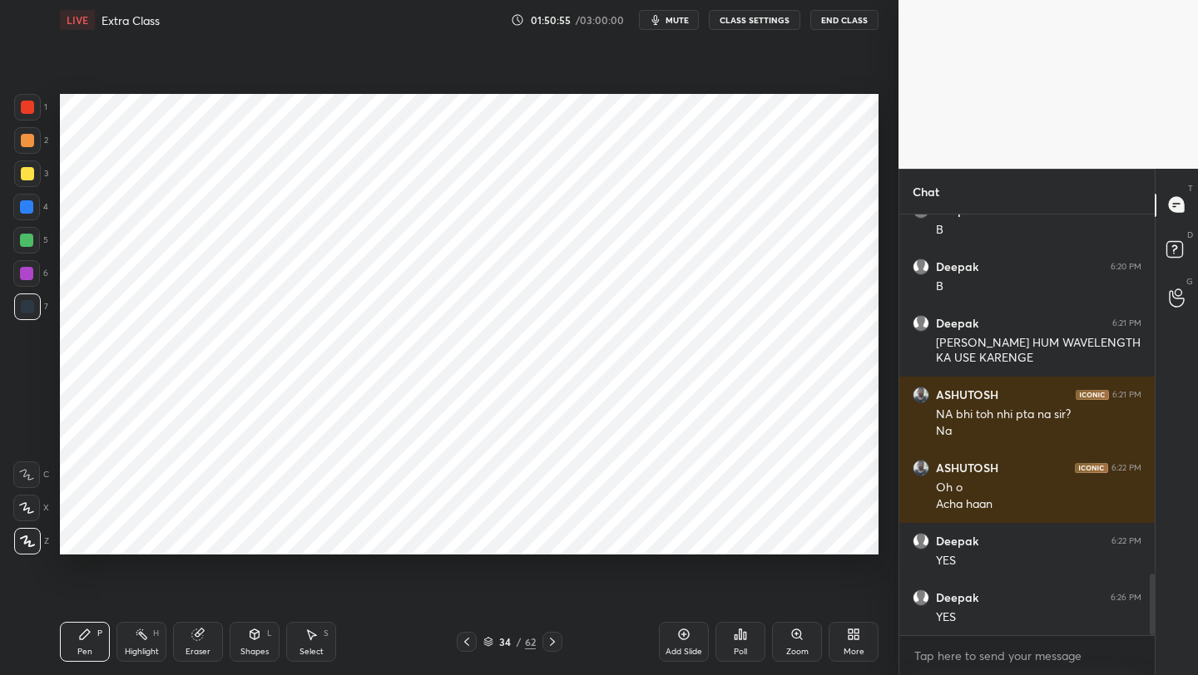
scroll to position [2493, 0]
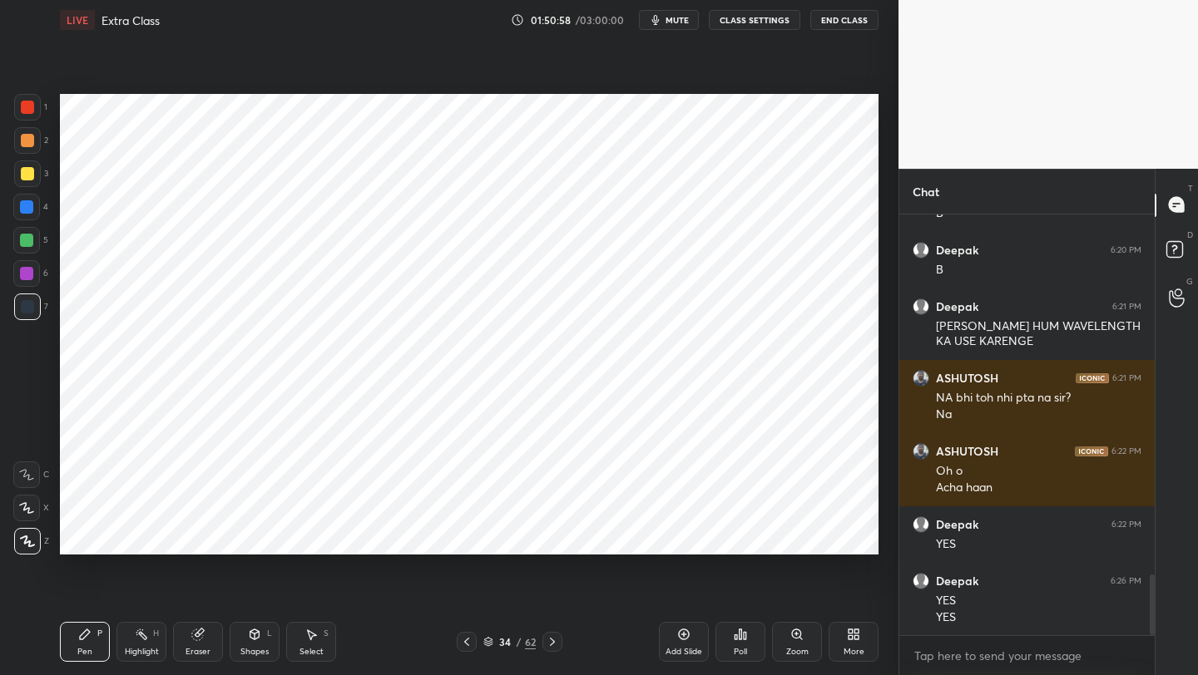
click at [469, 654] on div "Pen P Highlight H Eraser Shapes L Select S 34 / 62 Add Slide Poll Zoom More" at bounding box center [469, 642] width 818 height 67
click at [470, 639] on icon at bounding box center [466, 641] width 13 height 13
click at [551, 640] on icon at bounding box center [552, 642] width 5 height 8
click at [467, 642] on icon at bounding box center [466, 641] width 13 height 13
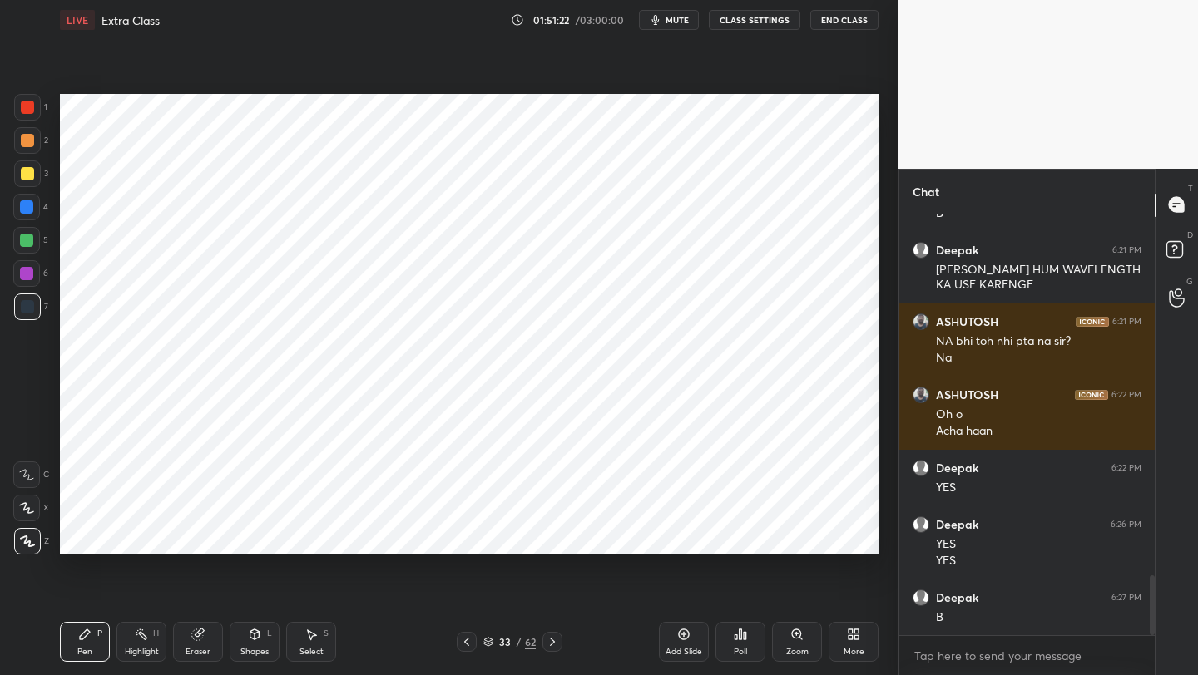
click at [469, 640] on icon at bounding box center [466, 641] width 13 height 13
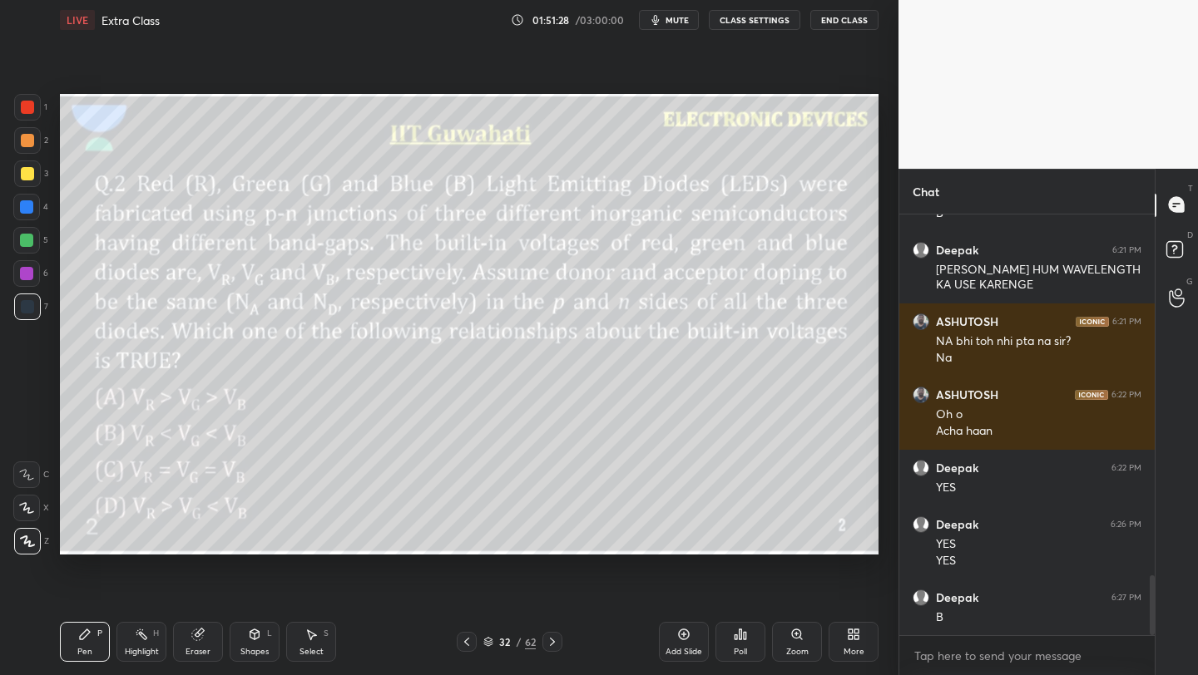
click at [27, 277] on div at bounding box center [26, 273] width 13 height 13
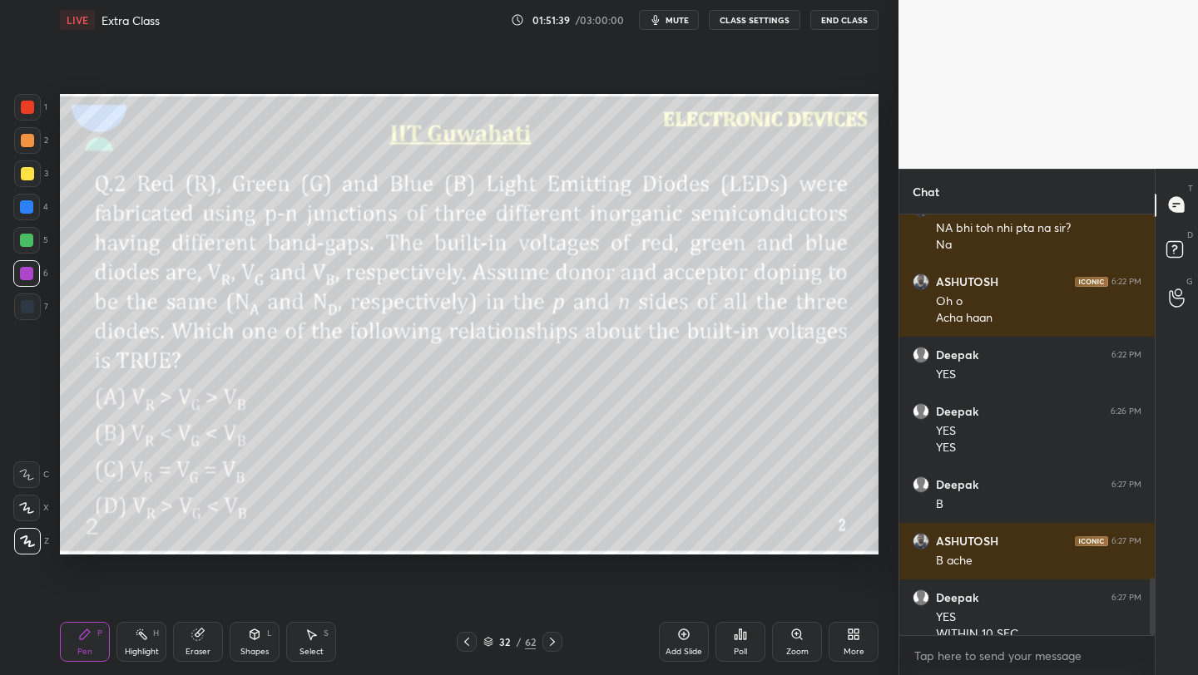
scroll to position [2679, 0]
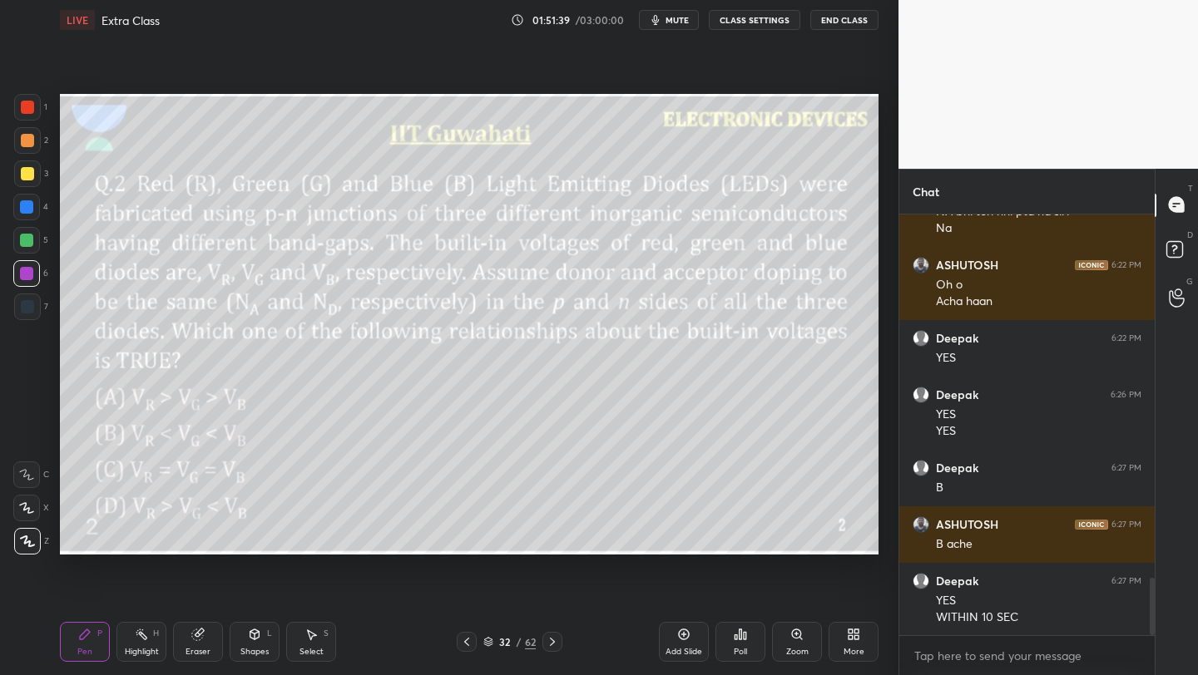
click at [553, 643] on icon at bounding box center [552, 641] width 13 height 13
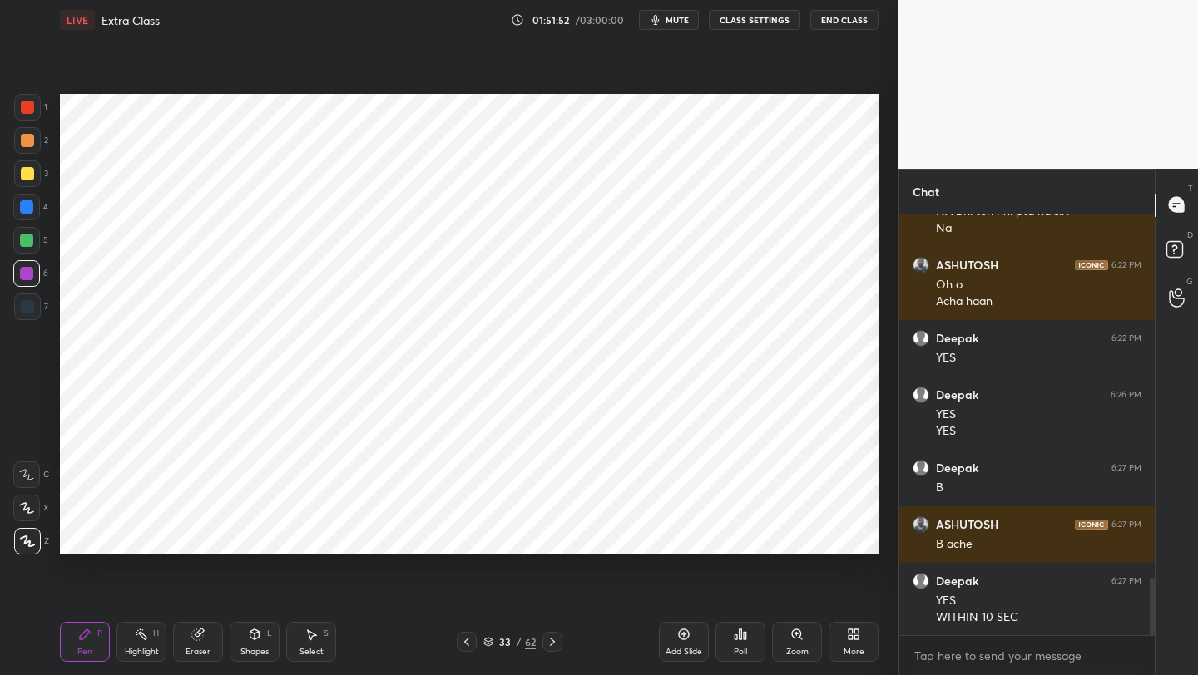
click at [549, 645] on icon at bounding box center [552, 641] width 13 height 13
drag, startPoint x: 250, startPoint y: 640, endPoint x: 255, endPoint y: 624, distance: 16.3
click at [250, 640] on icon at bounding box center [254, 634] width 13 height 13
drag, startPoint x: 91, startPoint y: 646, endPoint x: 93, endPoint y: 606, distance: 40.0
click at [91, 648] on div "Pen" at bounding box center [84, 652] width 15 height 8
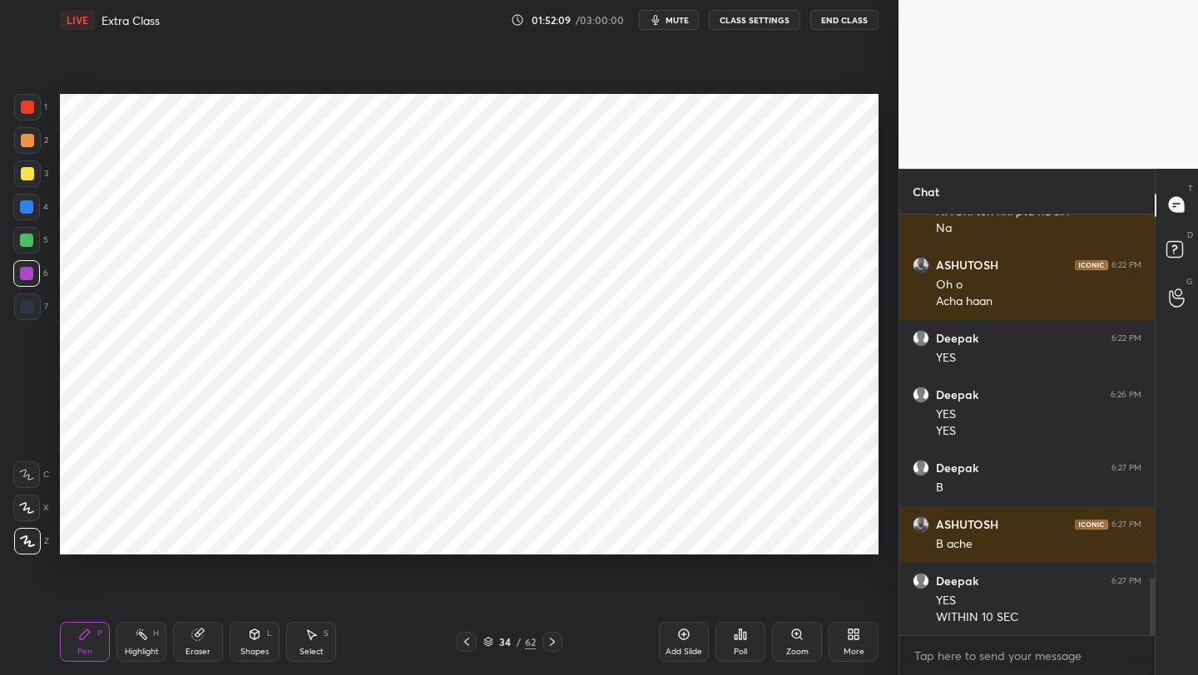
click at [557, 637] on icon at bounding box center [552, 641] width 13 height 13
click at [462, 636] on icon at bounding box center [466, 641] width 13 height 13
click at [549, 641] on icon at bounding box center [552, 641] width 13 height 13
drag, startPoint x: 32, startPoint y: 113, endPoint x: 47, endPoint y: 116, distance: 14.4
click at [32, 111] on div at bounding box center [27, 107] width 13 height 13
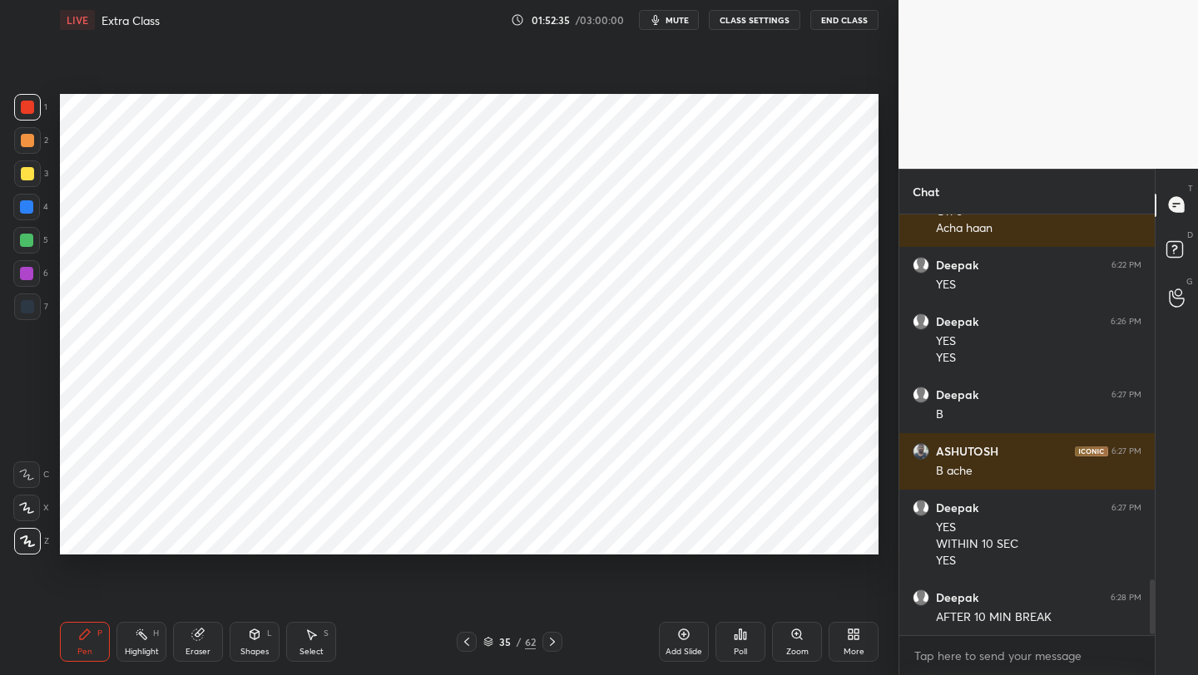
scroll to position [2809, 0]
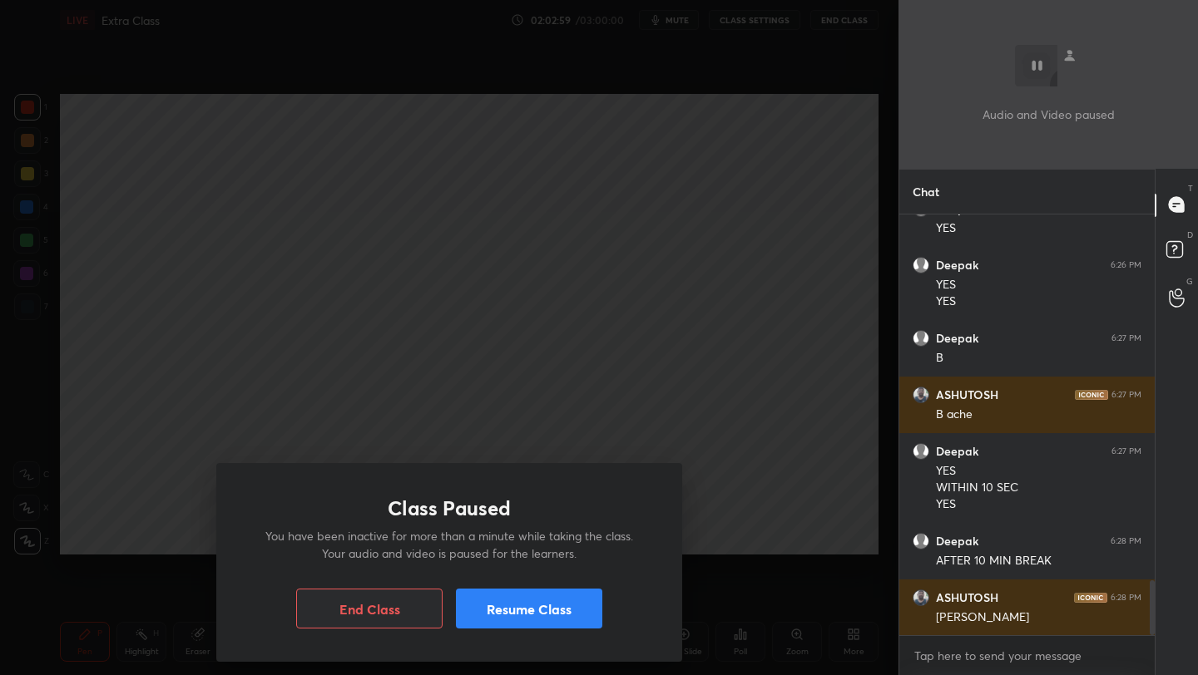
click at [526, 603] on button "Resume Class" at bounding box center [529, 609] width 146 height 40
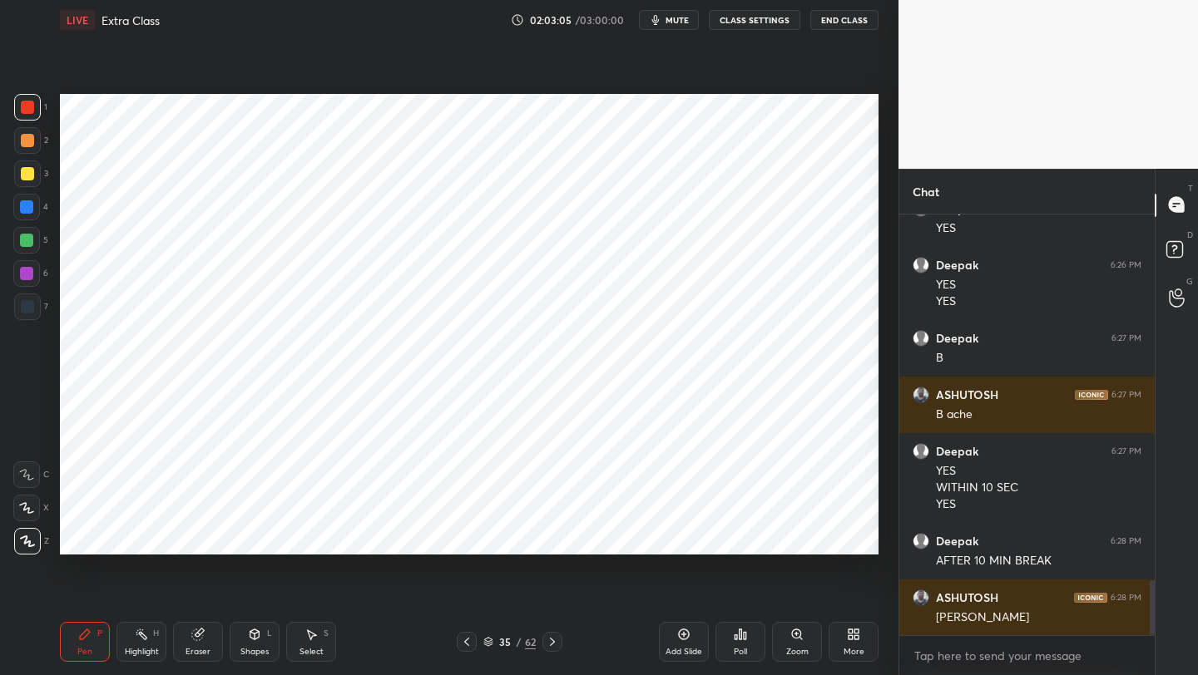
click at [675, 18] on span "mute" at bounding box center [676, 20] width 23 height 12
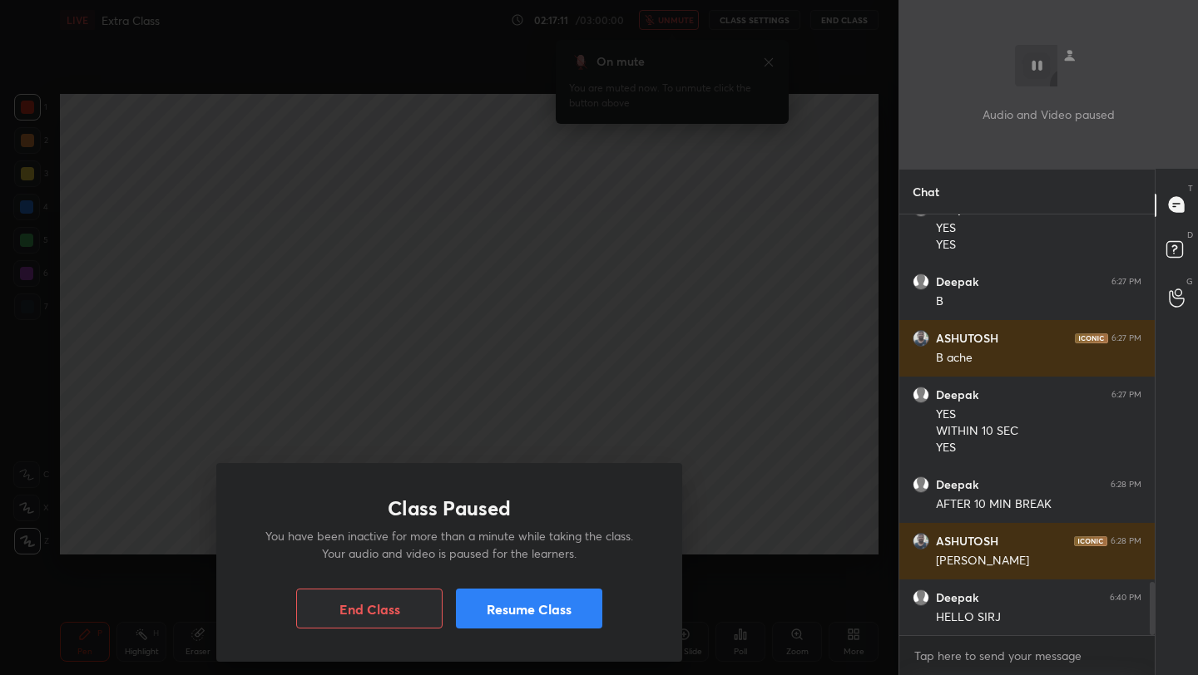
scroll to position [2922, 0]
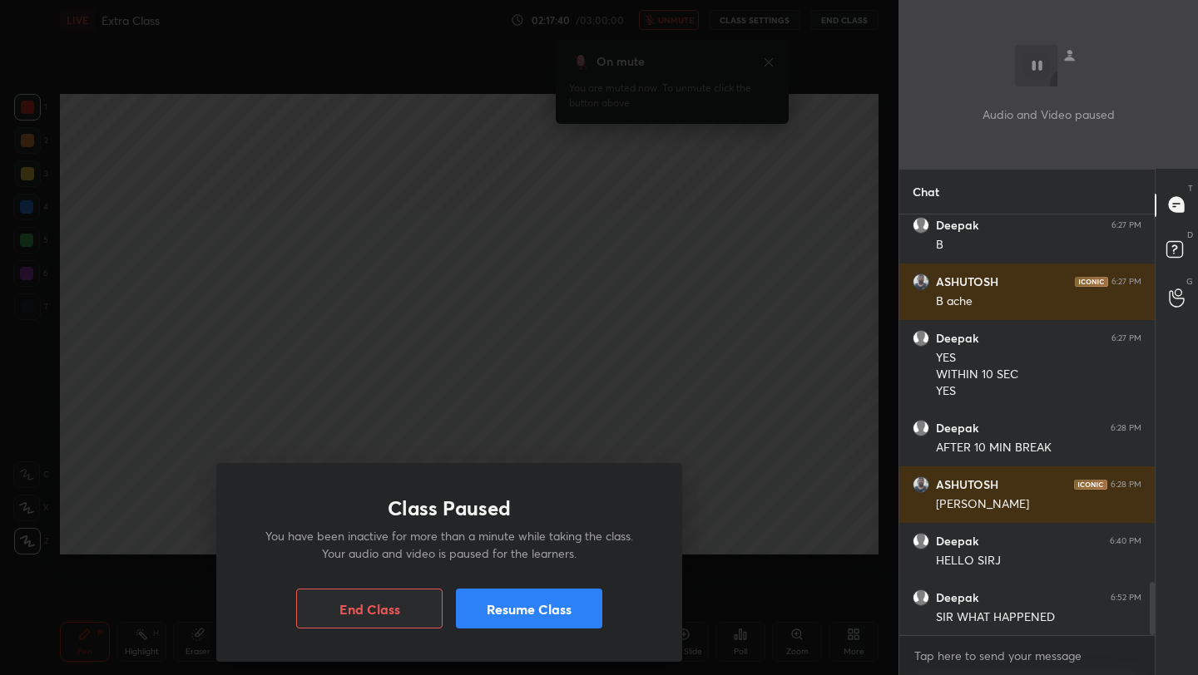
click at [533, 613] on button "Resume Class" at bounding box center [529, 609] width 146 height 40
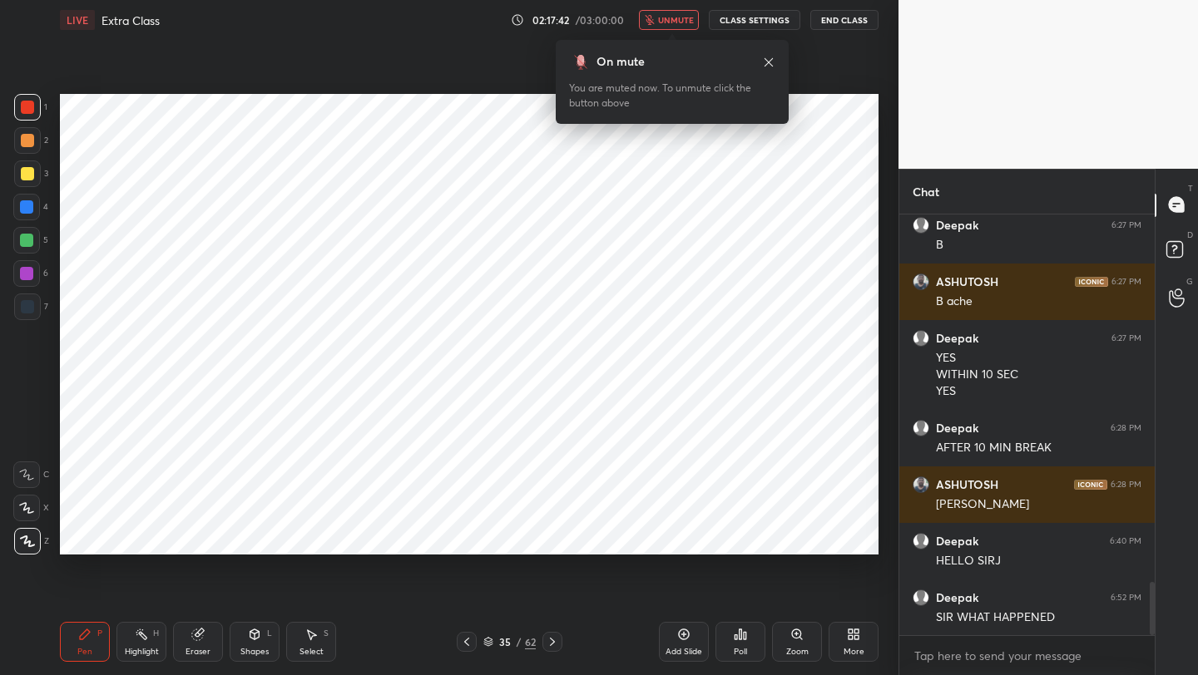
click at [669, 21] on span "unmute" at bounding box center [676, 20] width 36 height 12
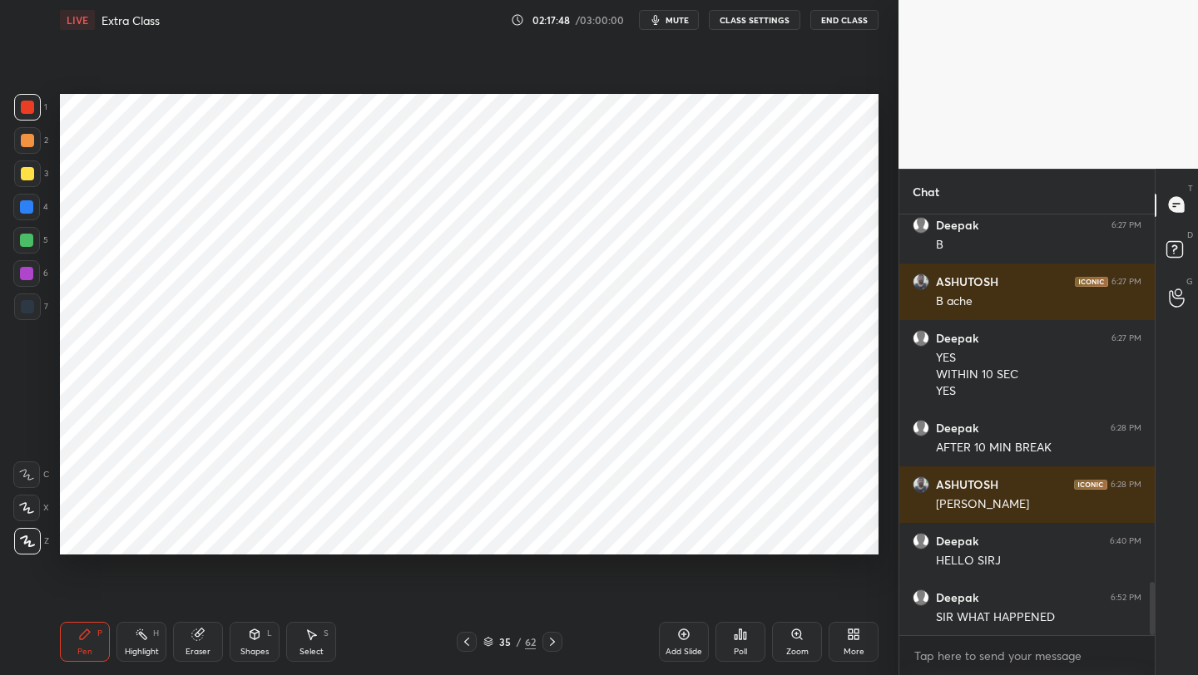
click at [196, 638] on icon at bounding box center [197, 634] width 13 height 13
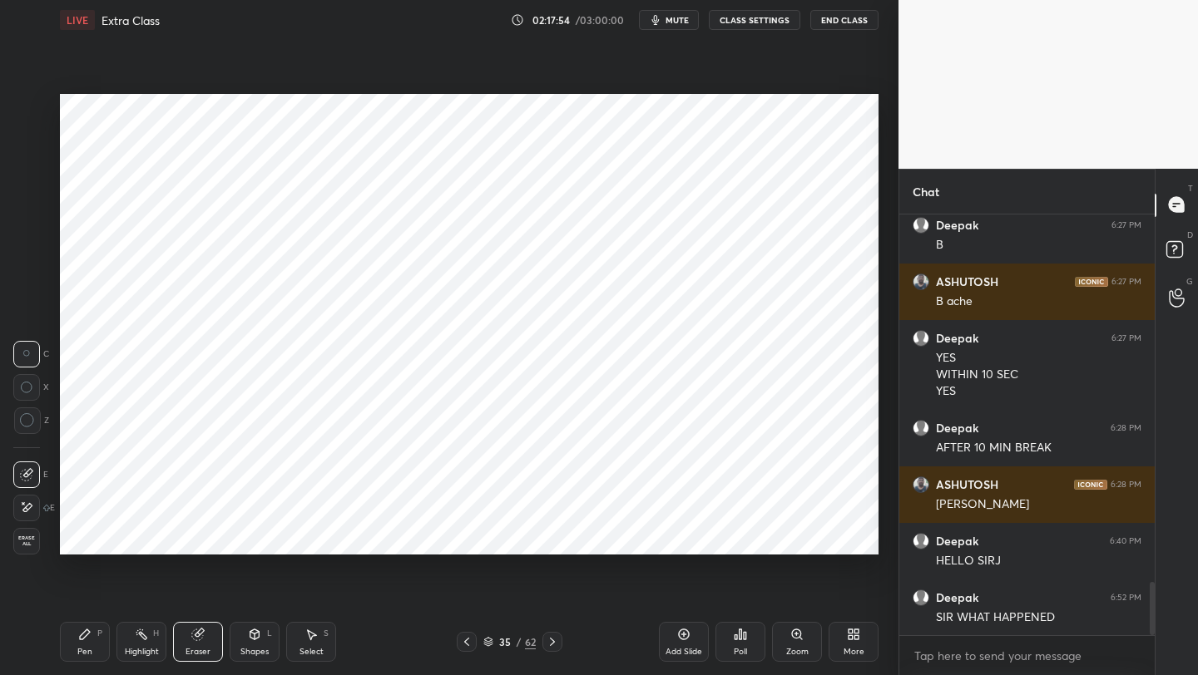
drag, startPoint x: 106, startPoint y: 639, endPoint x: 111, endPoint y: 590, distance: 49.3
click at [106, 639] on div "Pen P" at bounding box center [85, 642] width 50 height 40
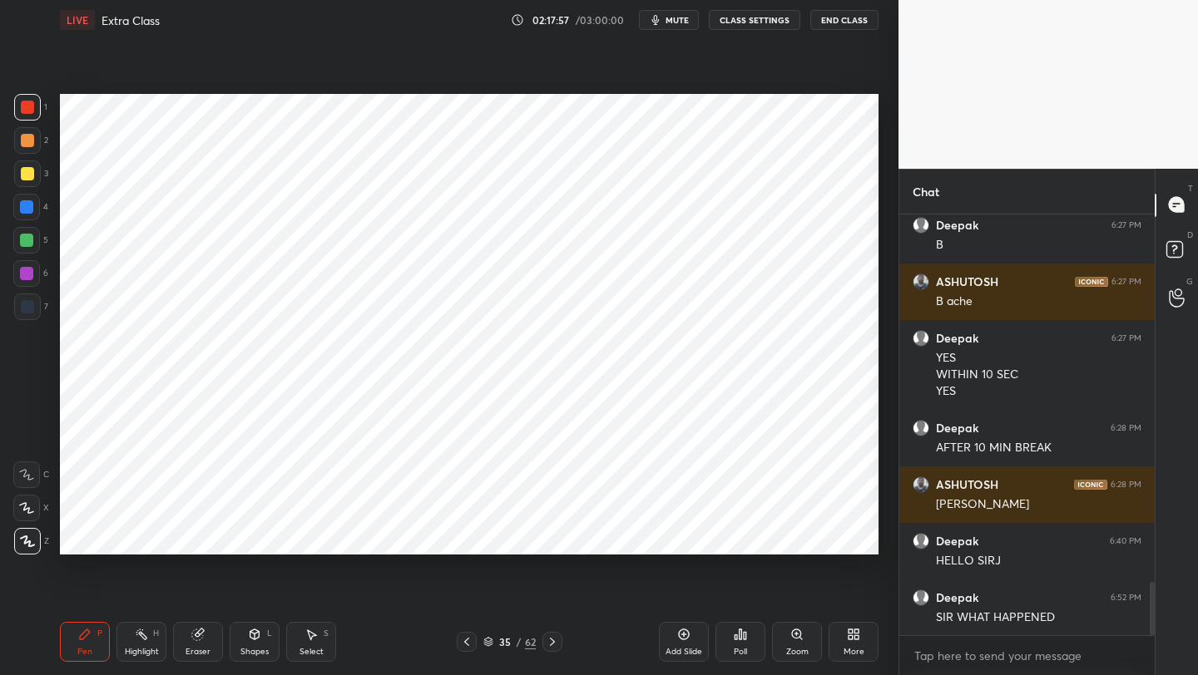
click at [22, 215] on div at bounding box center [26, 207] width 27 height 27
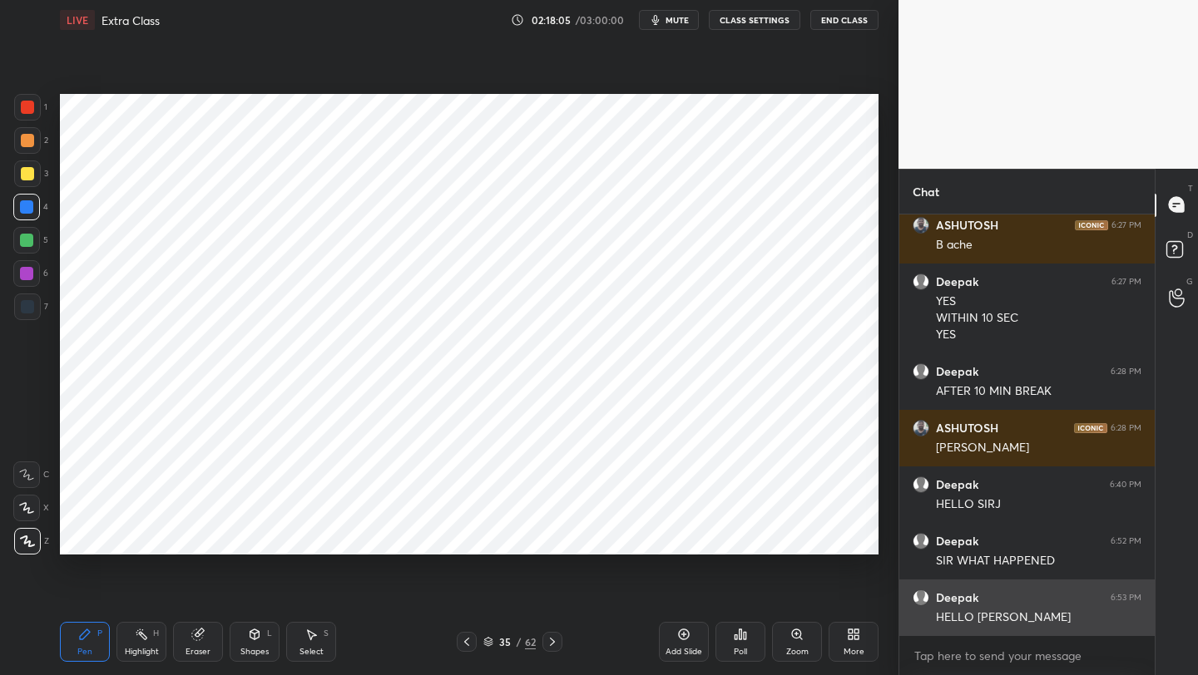
drag, startPoint x: 1148, startPoint y: 601, endPoint x: 1139, endPoint y: 607, distance: 10.7
click at [1146, 614] on div at bounding box center [1149, 426] width 10 height 422
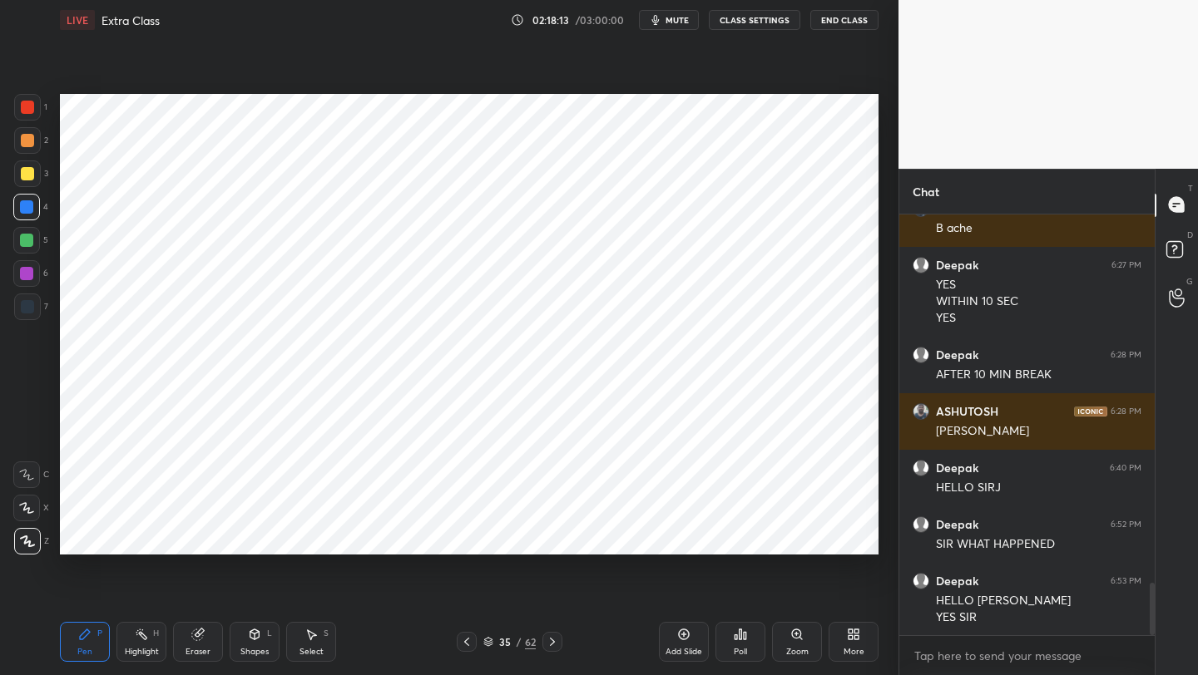
scroll to position [3012, 0]
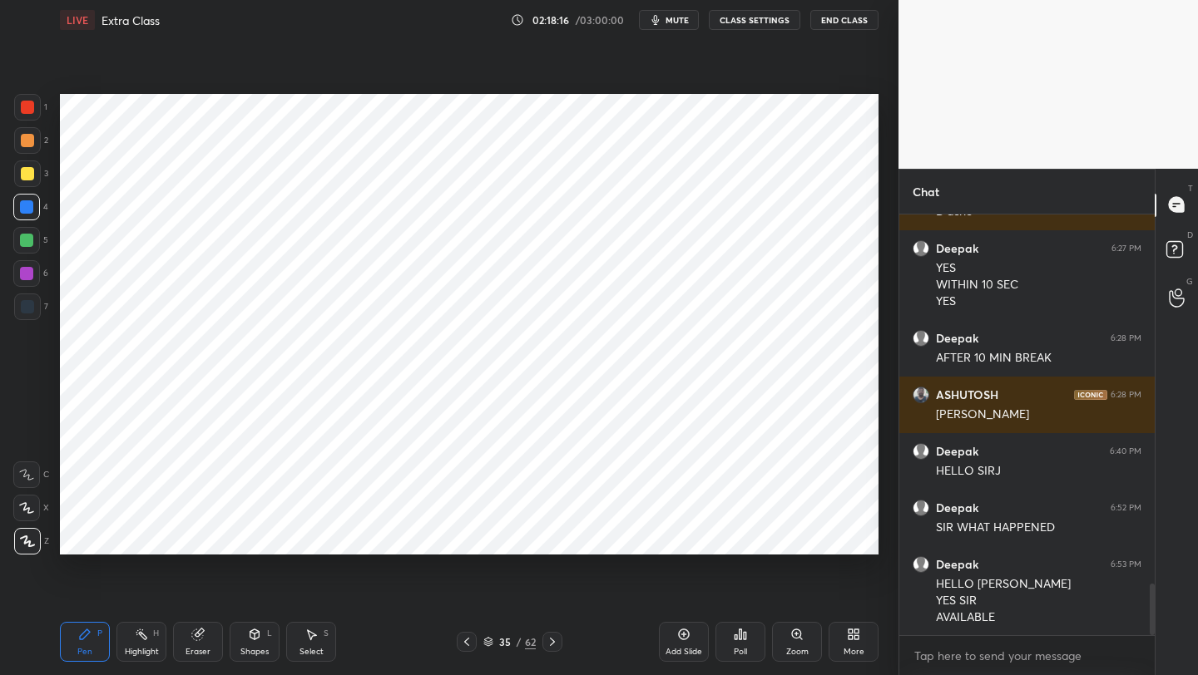
drag, startPoint x: 255, startPoint y: 638, endPoint x: 254, endPoint y: 627, distance: 10.9
click at [252, 640] on icon at bounding box center [254, 634] width 13 height 13
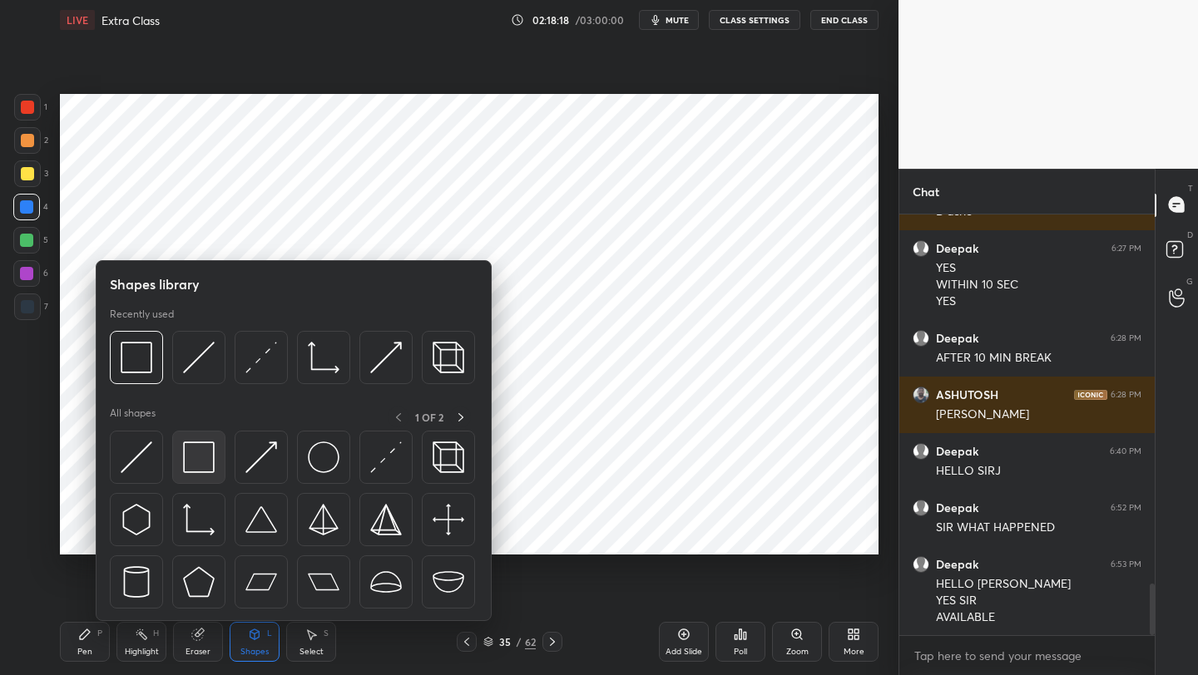
click at [207, 455] on img at bounding box center [199, 458] width 32 height 32
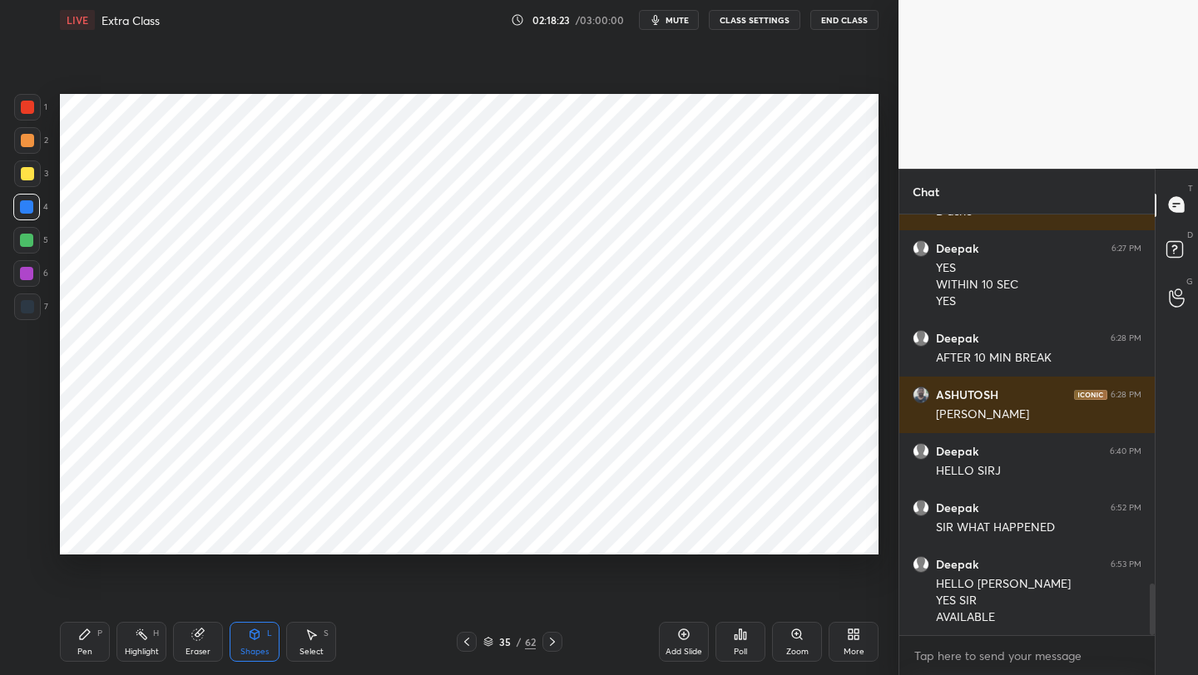
drag, startPoint x: 249, startPoint y: 633, endPoint x: 250, endPoint y: 622, distance: 10.9
click at [250, 633] on icon at bounding box center [254, 635] width 9 height 10
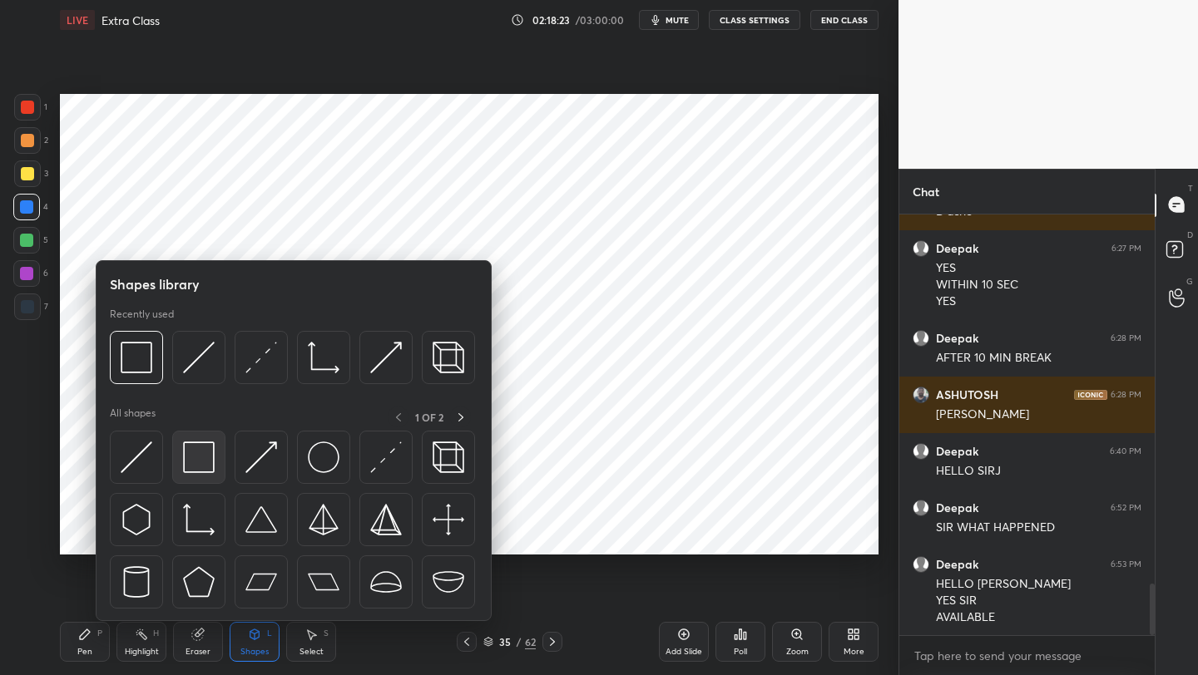
click at [201, 459] on img at bounding box center [199, 458] width 32 height 32
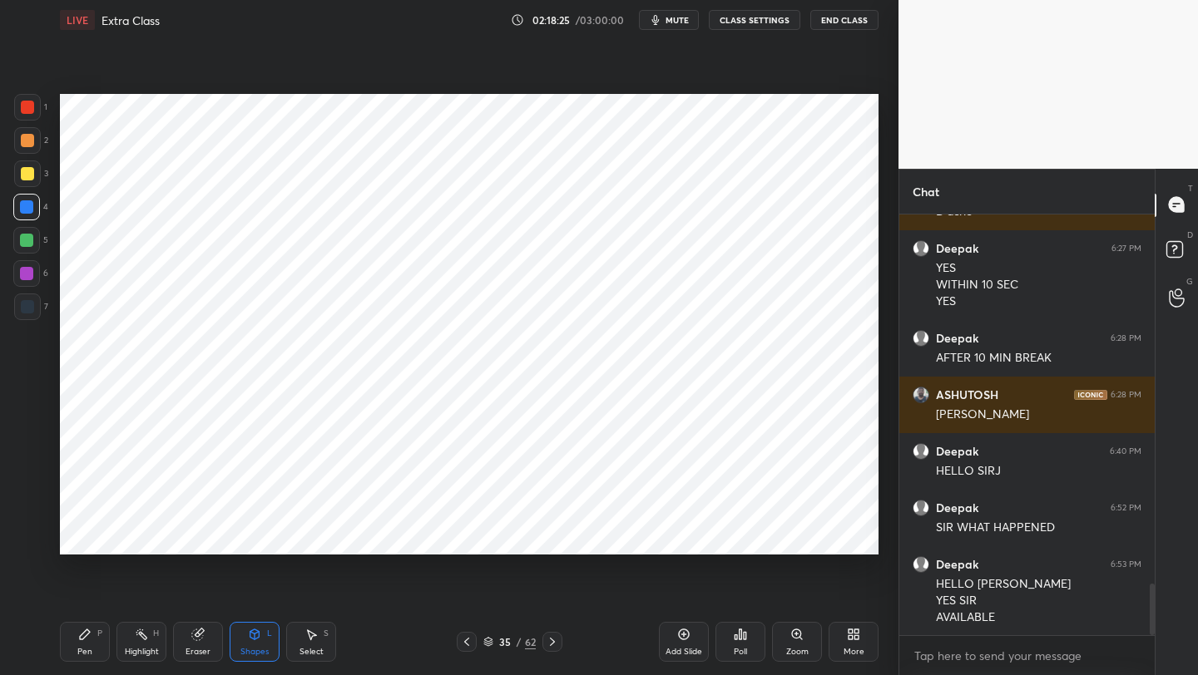
click at [31, 309] on div at bounding box center [27, 306] width 13 height 13
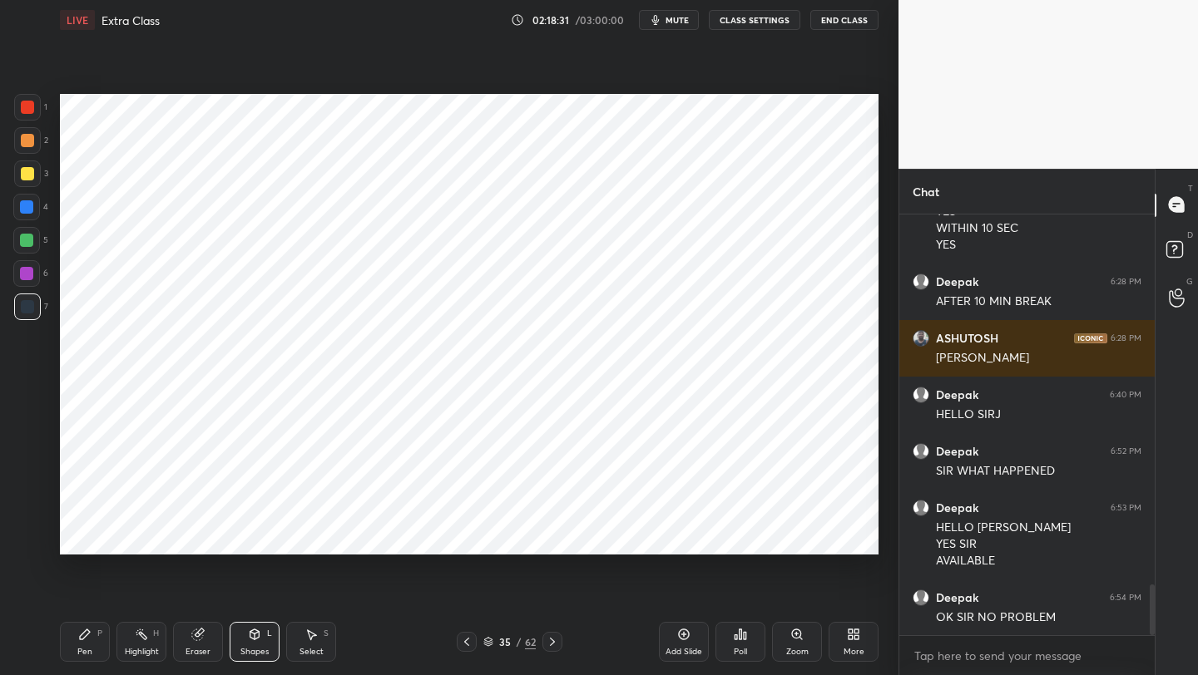
click at [26, 240] on div at bounding box center [26, 240] width 13 height 13
drag, startPoint x: 77, startPoint y: 651, endPoint x: 77, endPoint y: 638, distance: 13.3
click at [75, 653] on div "Pen P" at bounding box center [85, 642] width 50 height 40
drag, startPoint x: 258, startPoint y: 642, endPoint x: 253, endPoint y: 630, distance: 13.4
click at [255, 643] on div "Shapes L" at bounding box center [255, 642] width 50 height 40
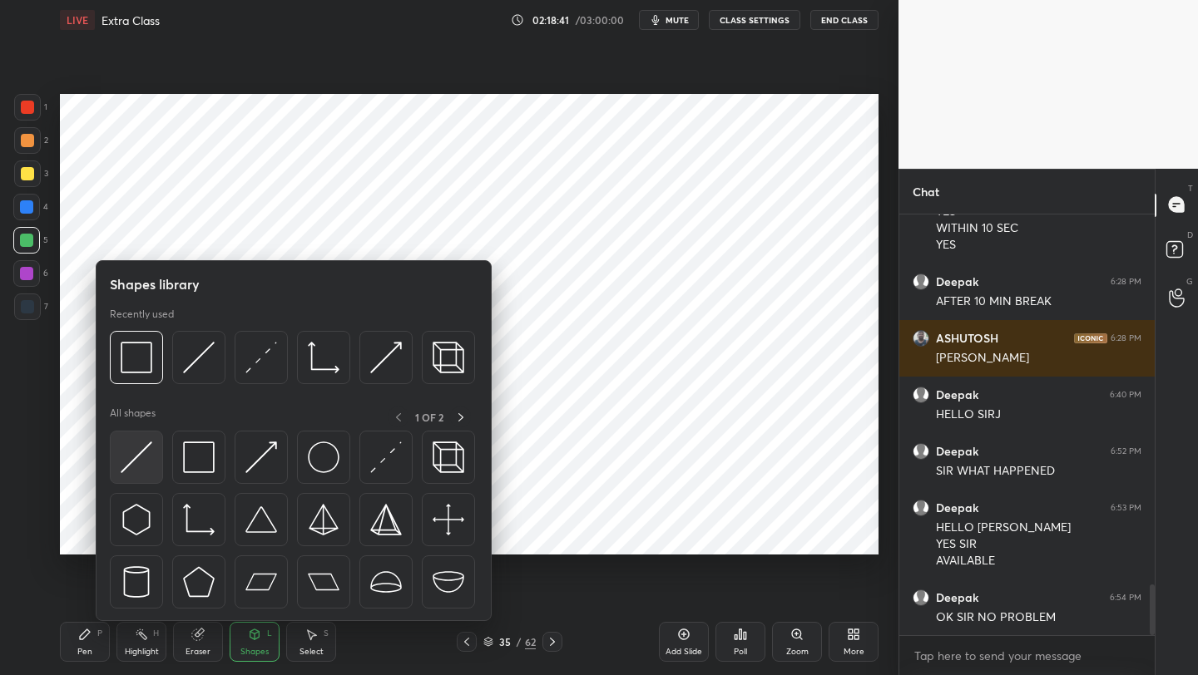
click at [139, 462] on img at bounding box center [137, 458] width 32 height 32
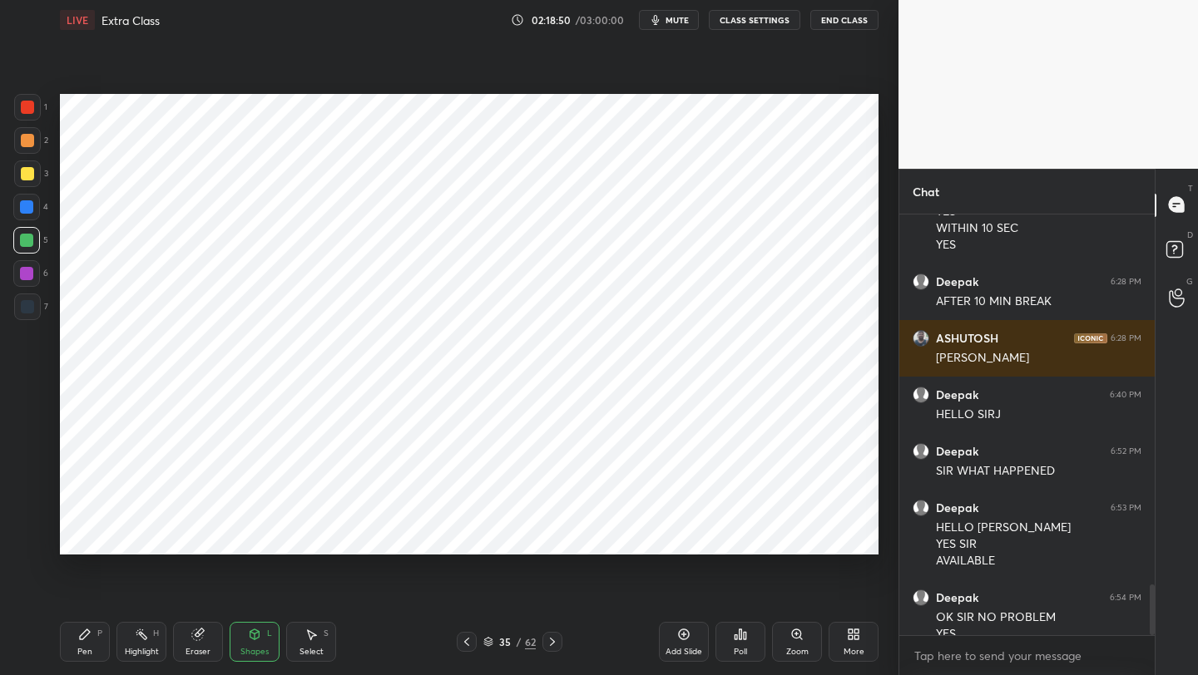
scroll to position [3085, 0]
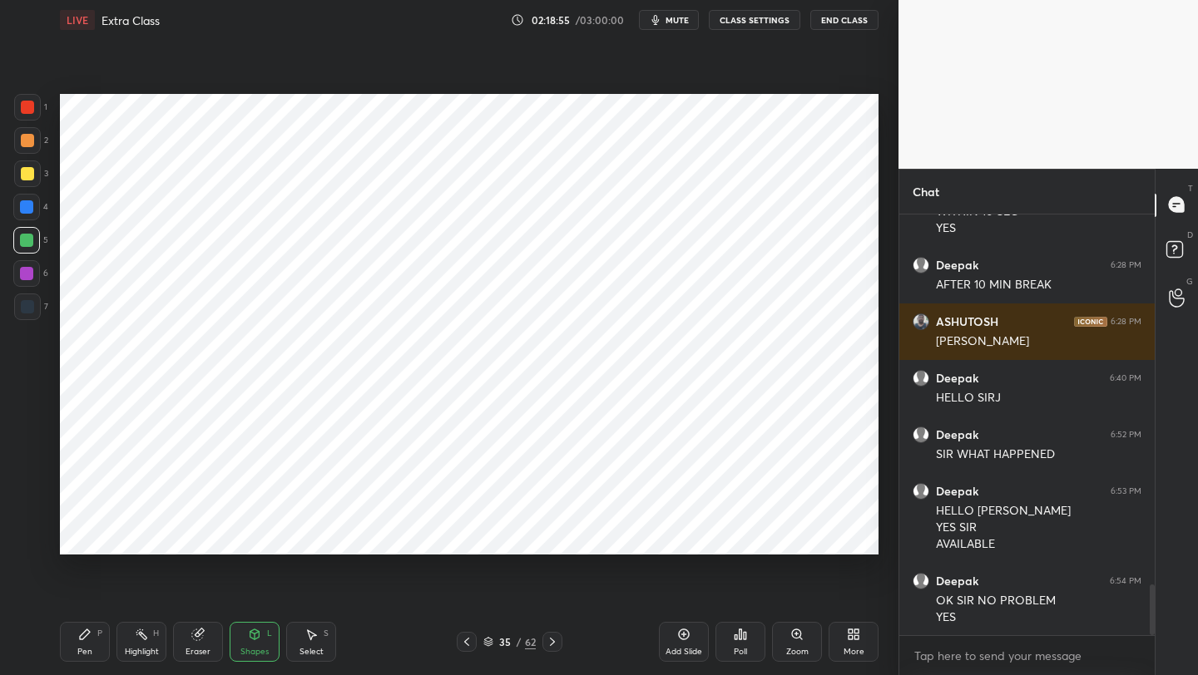
drag, startPoint x: 81, startPoint y: 647, endPoint x: 91, endPoint y: 595, distance: 53.3
click at [79, 648] on div "Pen" at bounding box center [84, 652] width 15 height 8
click at [17, 281] on div at bounding box center [26, 273] width 27 height 27
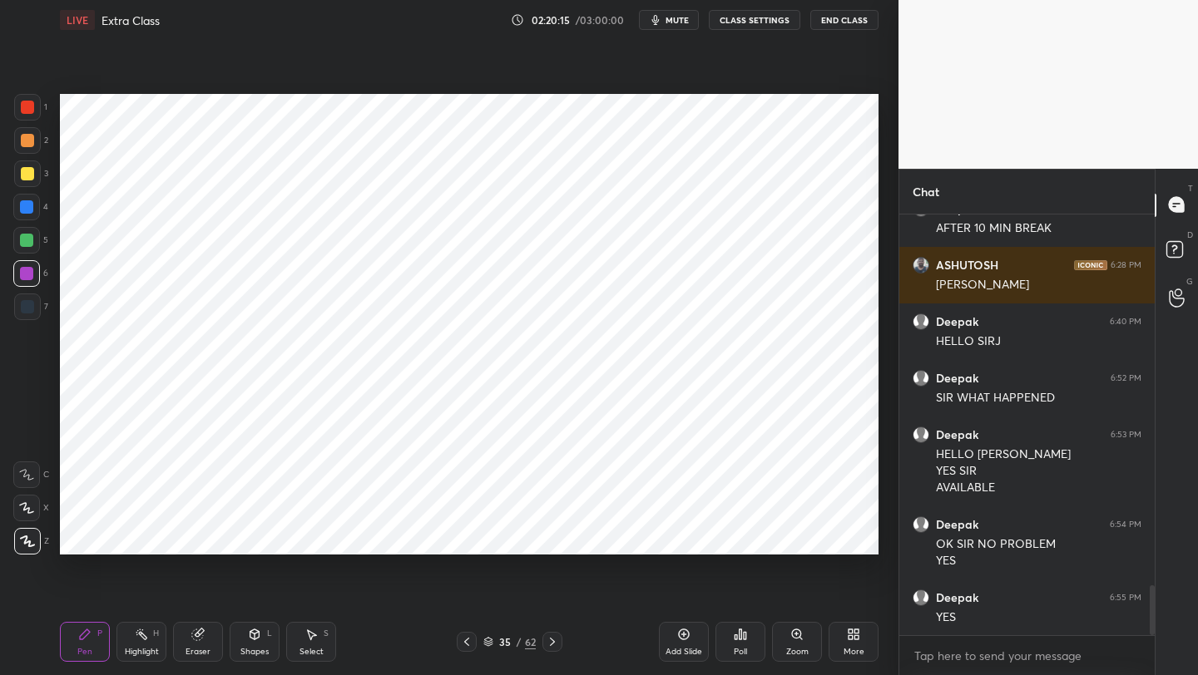
click at [198, 644] on div "Eraser" at bounding box center [198, 642] width 50 height 40
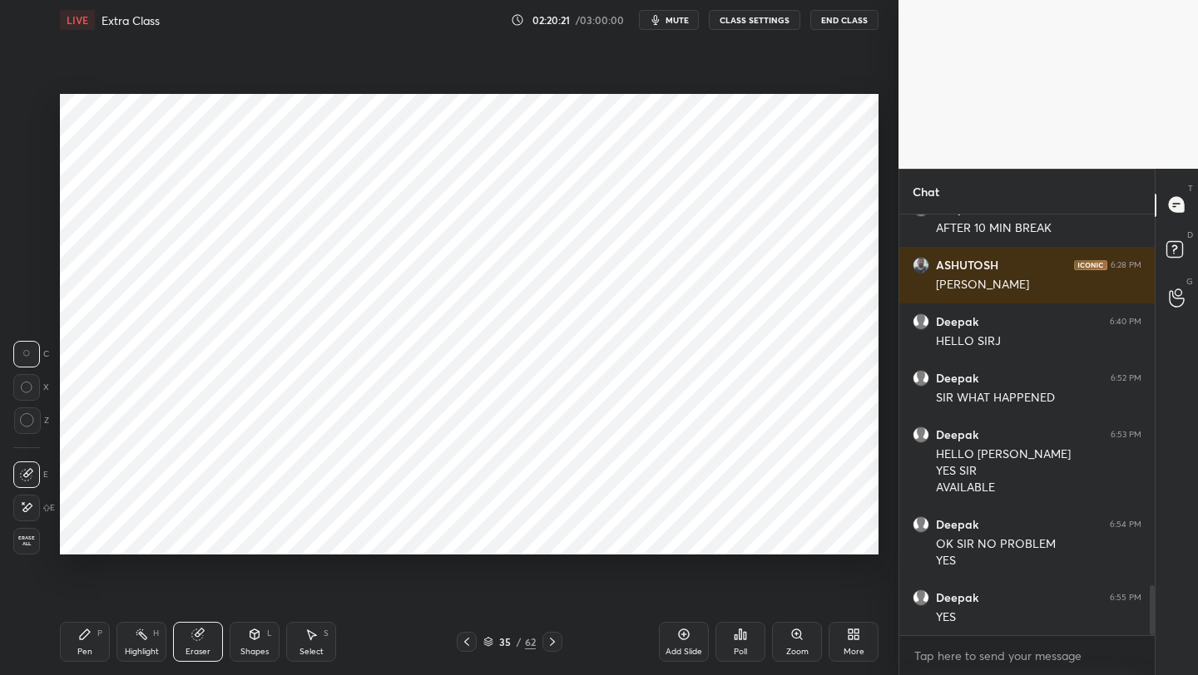
scroll to position [3198, 0]
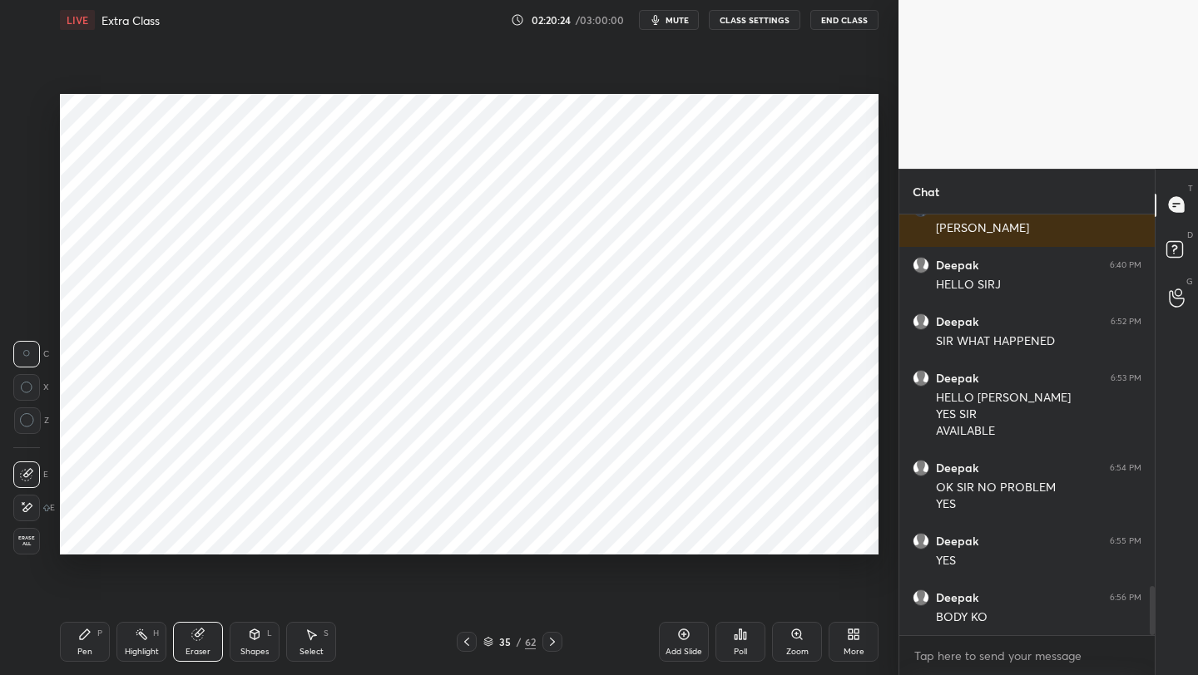
click at [79, 633] on icon at bounding box center [84, 634] width 13 height 13
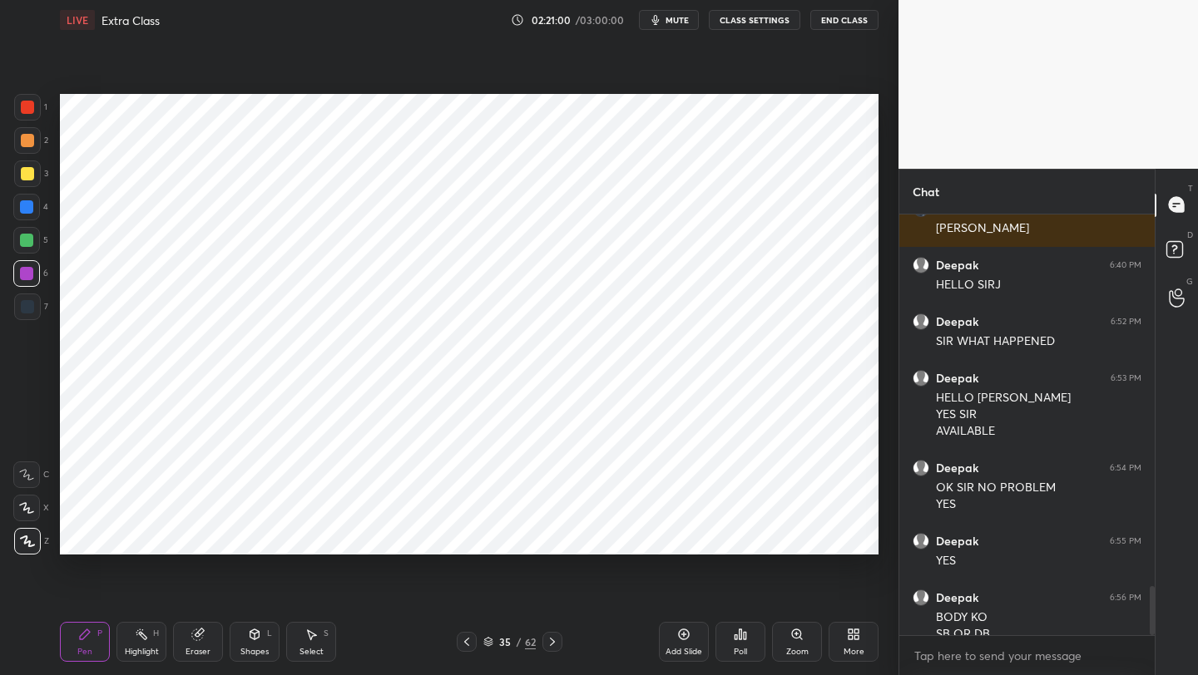
scroll to position [3215, 0]
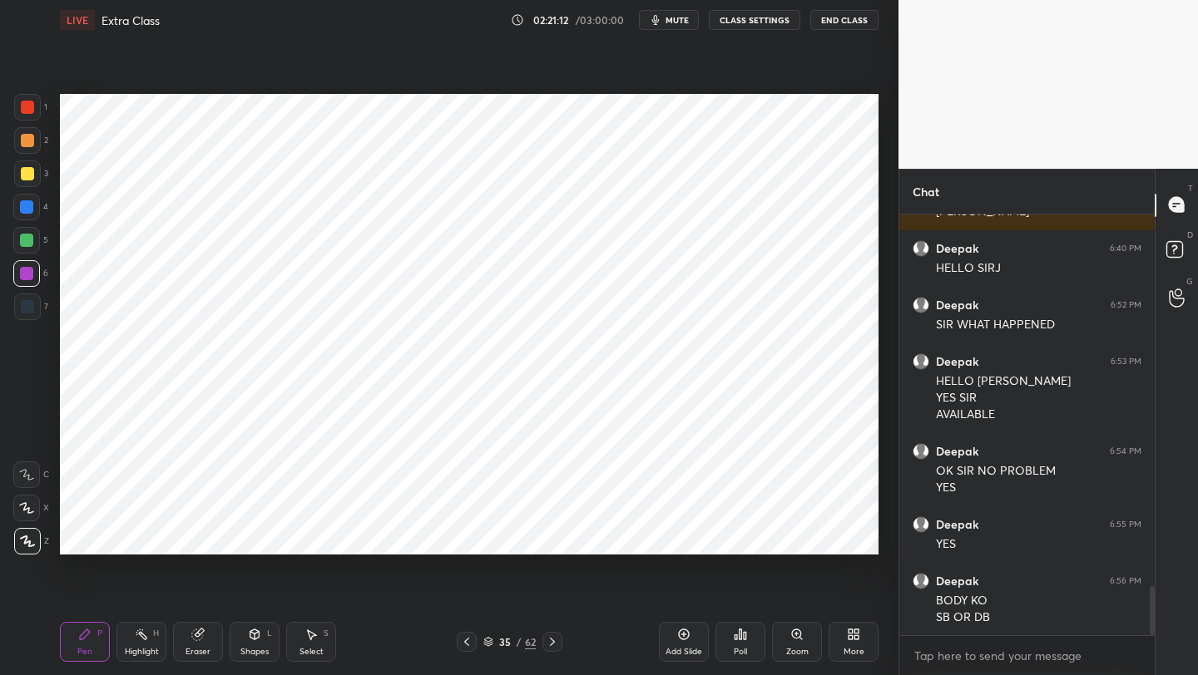
click at [198, 642] on div "Eraser" at bounding box center [198, 642] width 50 height 40
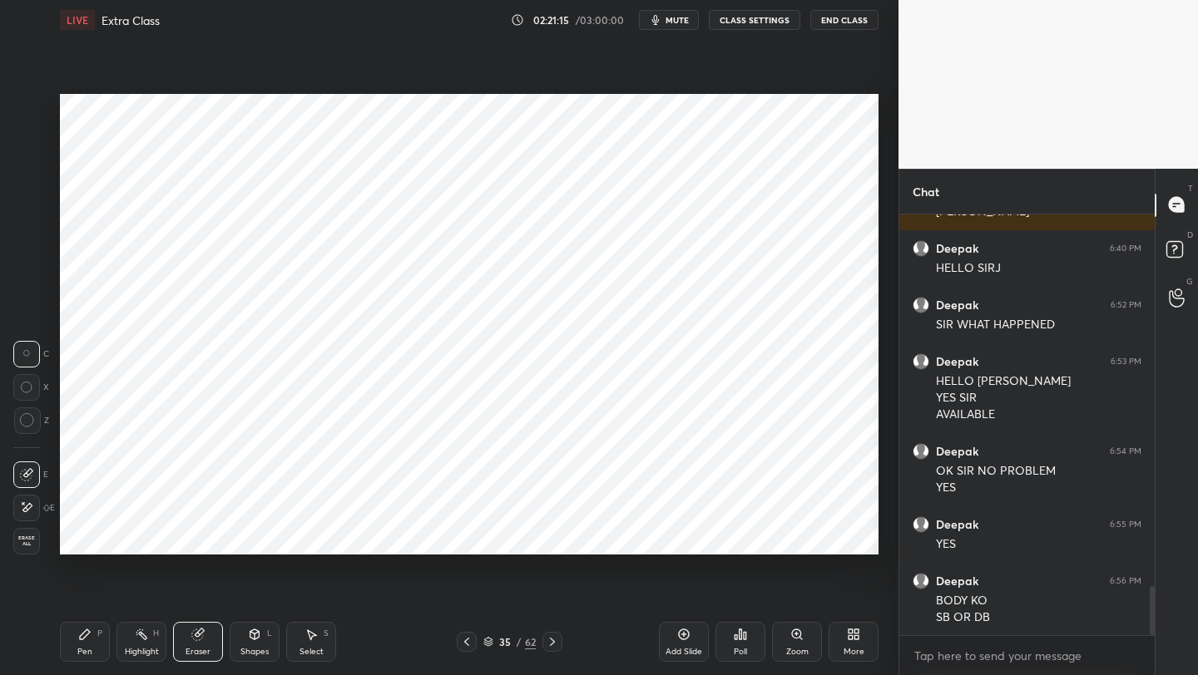
drag, startPoint x: 89, startPoint y: 637, endPoint x: 97, endPoint y: 629, distance: 11.8
click at [91, 638] on icon at bounding box center [84, 634] width 13 height 13
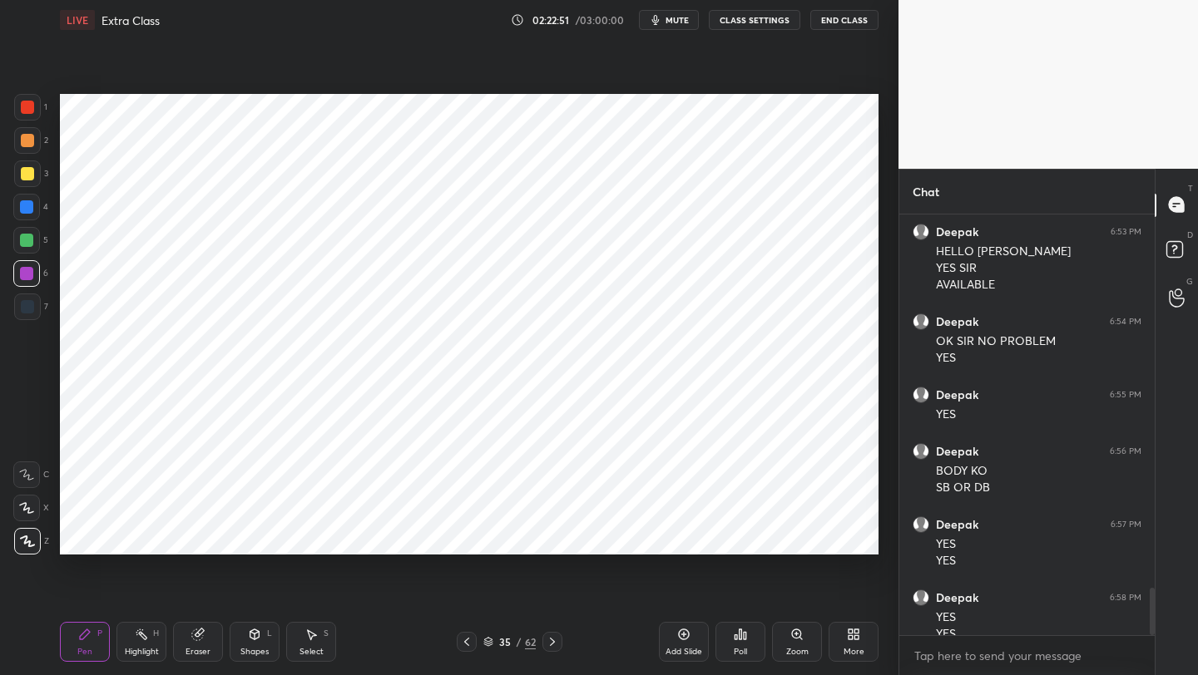
scroll to position [3361, 0]
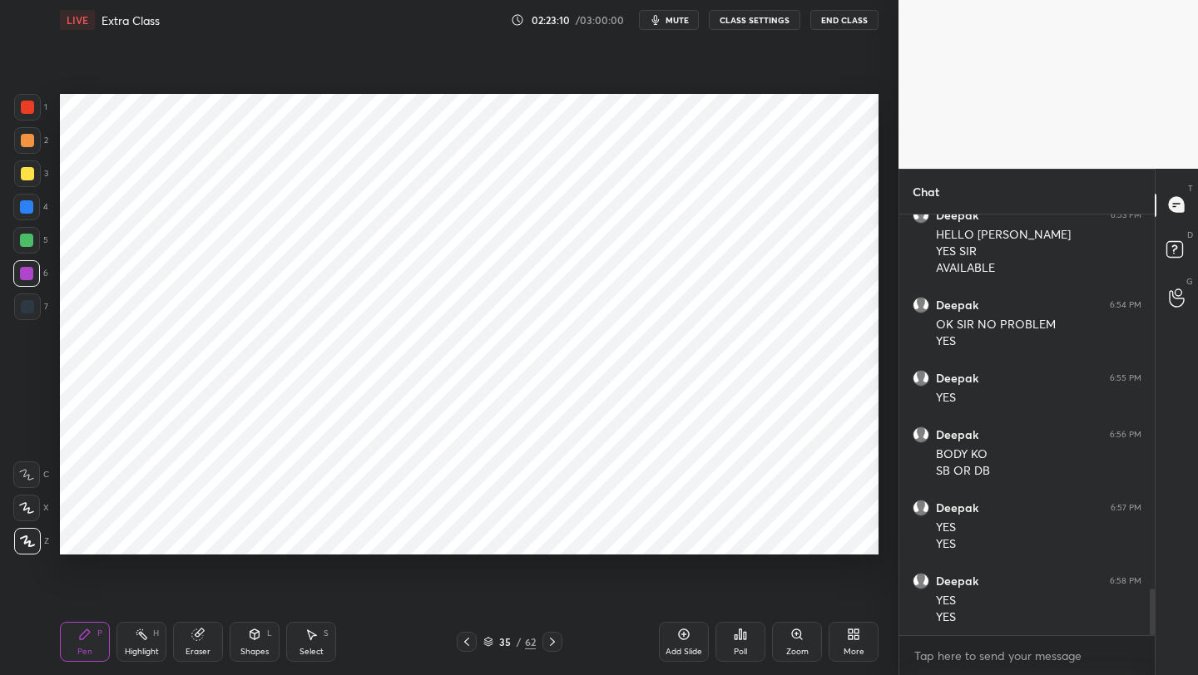
click at [203, 639] on icon at bounding box center [197, 634] width 13 height 13
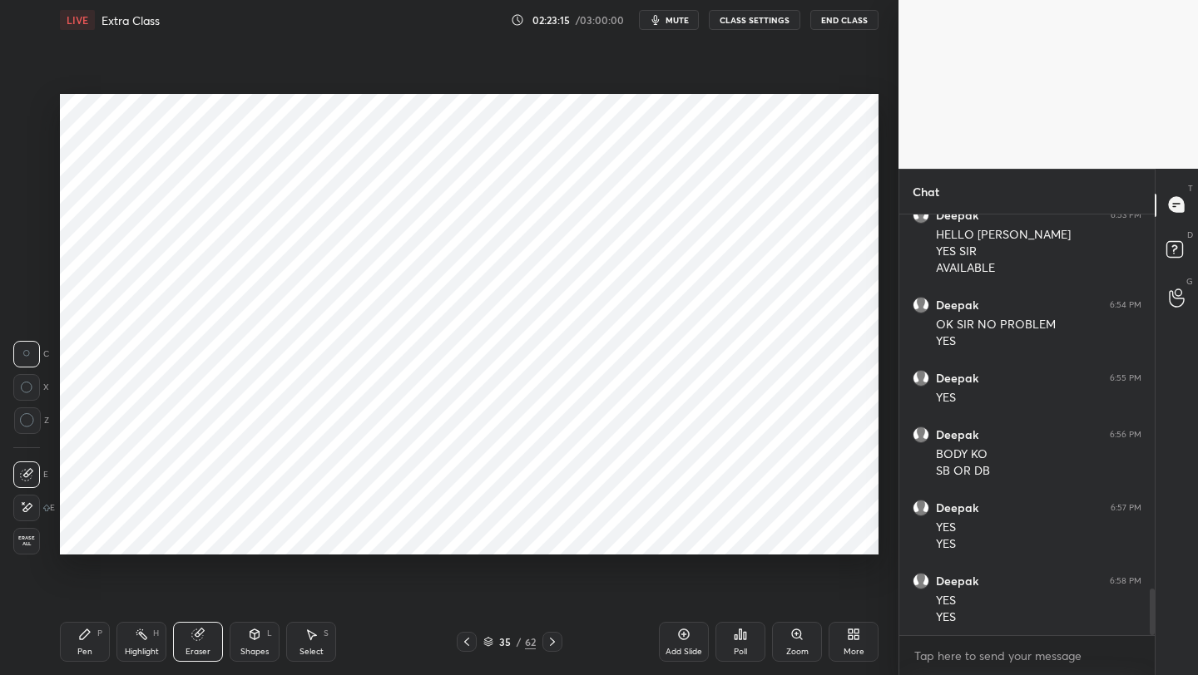
drag, startPoint x: 81, startPoint y: 635, endPoint x: 116, endPoint y: 569, distance: 74.4
click at [81, 633] on icon at bounding box center [84, 634] width 13 height 13
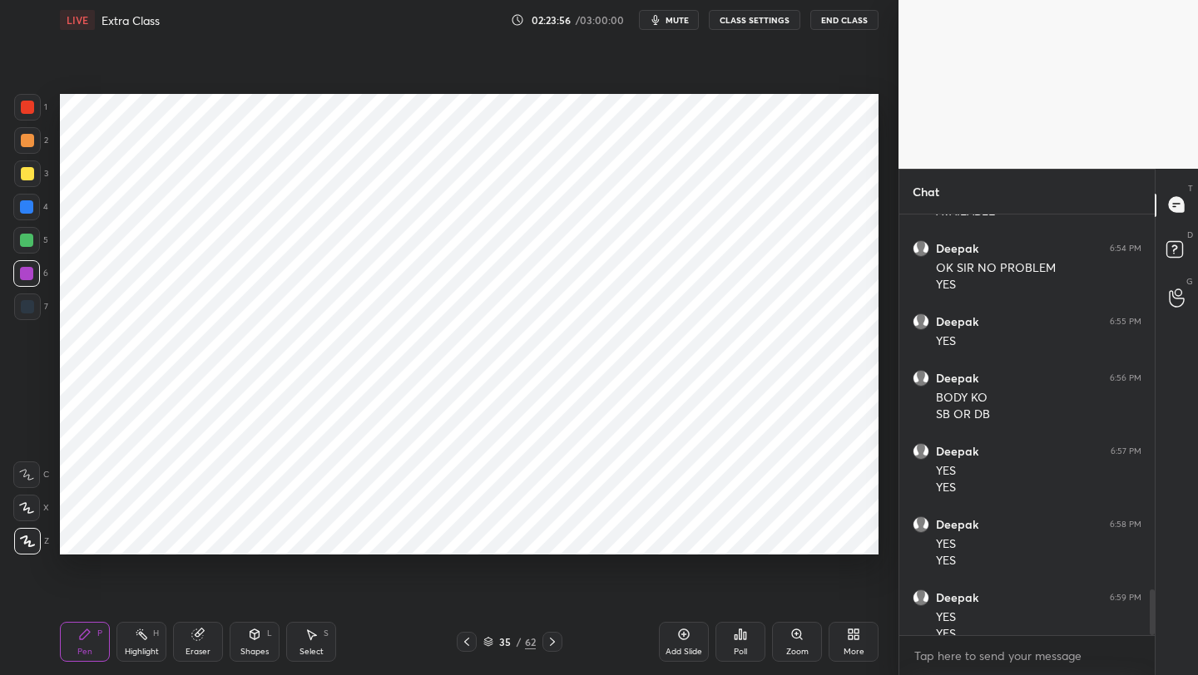
scroll to position [3434, 0]
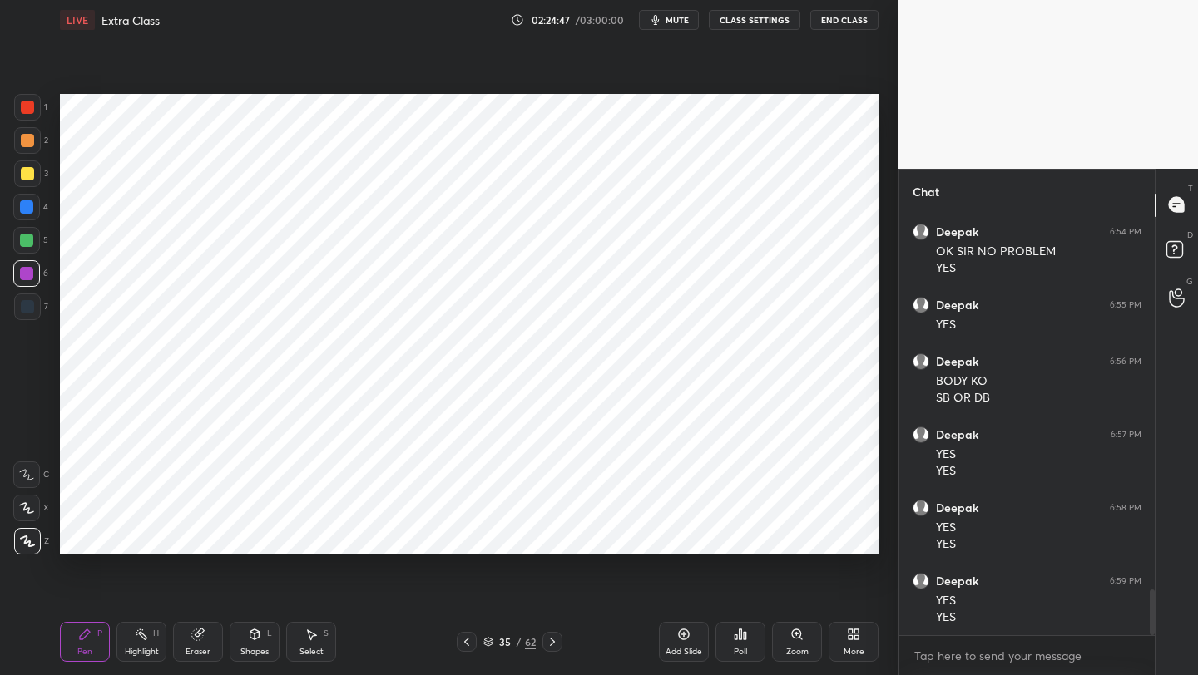
drag, startPoint x: 682, startPoint y: 635, endPoint x: 680, endPoint y: 623, distance: 11.8
click at [680, 630] on icon at bounding box center [683, 634] width 13 height 13
click at [264, 635] on div "Shapes L" at bounding box center [255, 642] width 50 height 40
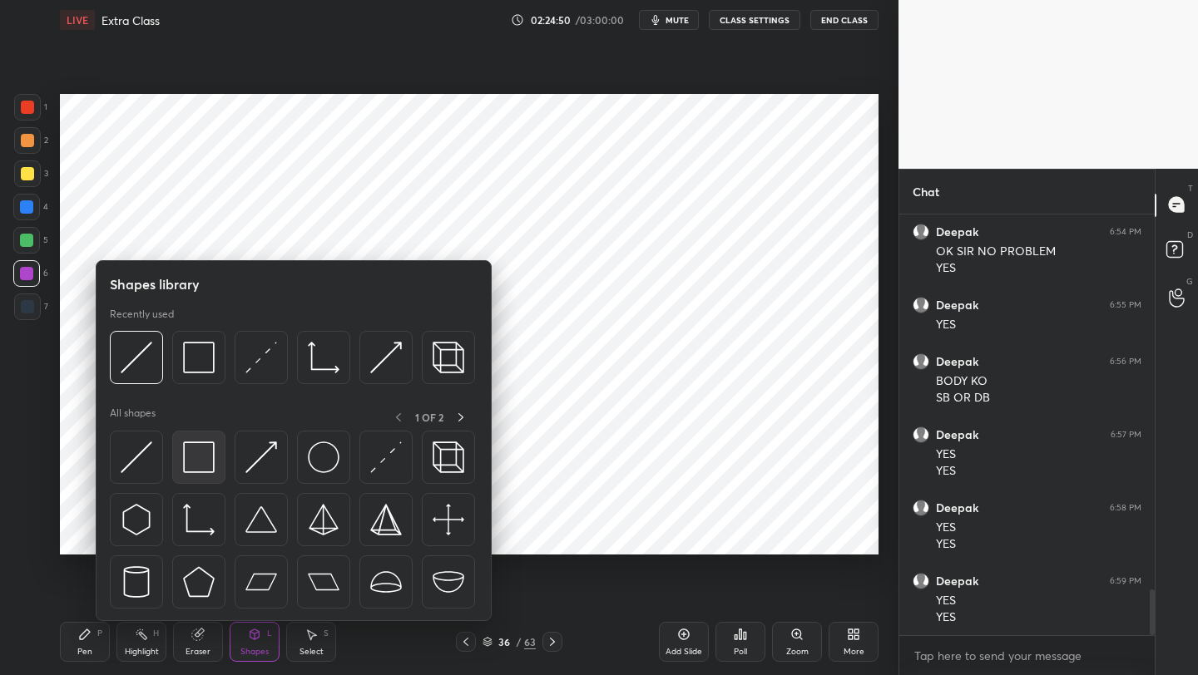
click at [199, 457] on img at bounding box center [199, 458] width 32 height 32
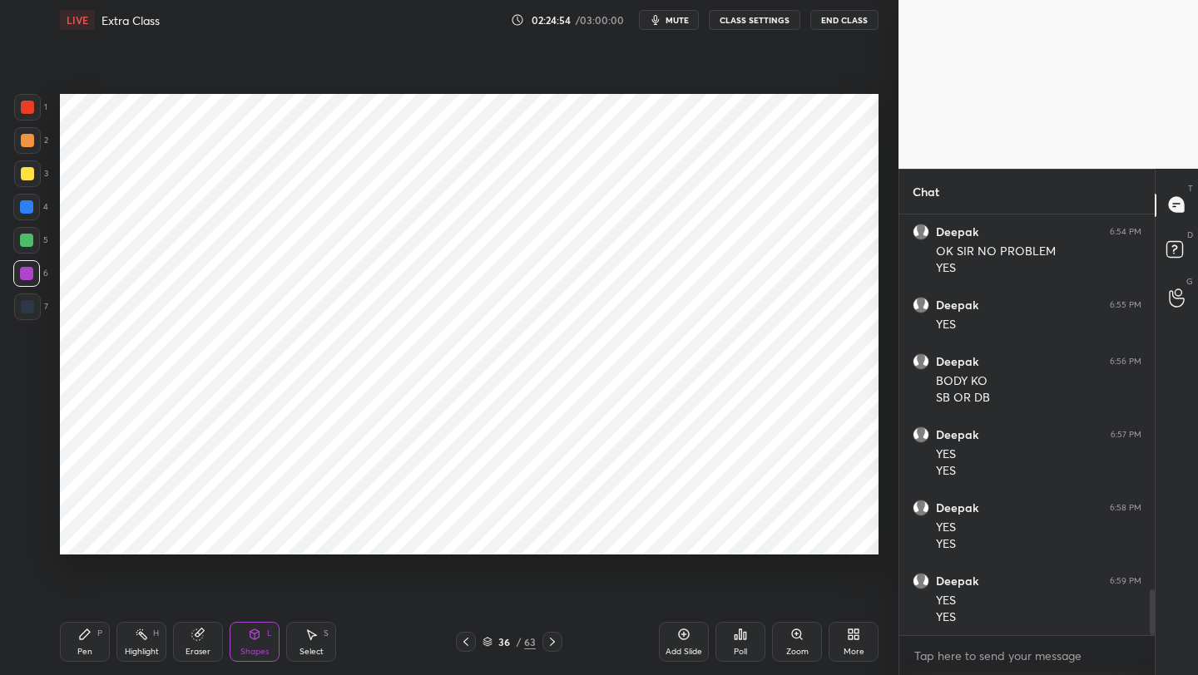
click at [245, 634] on div "Shapes L" at bounding box center [255, 642] width 50 height 40
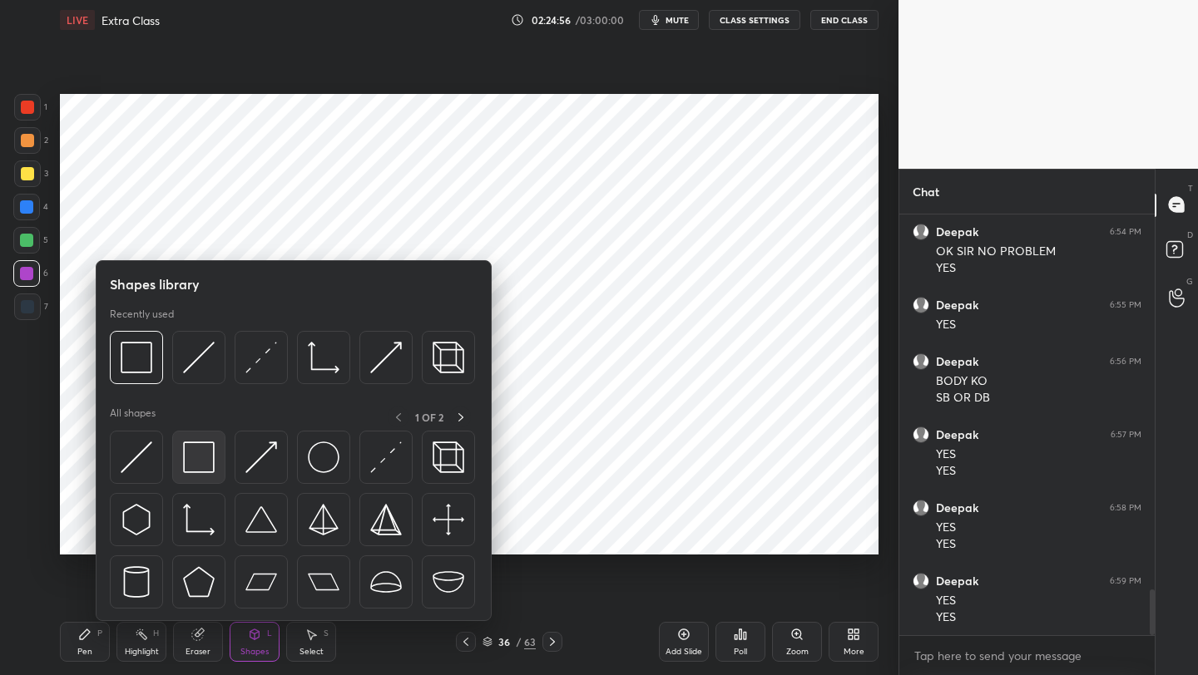
click at [204, 459] on img at bounding box center [199, 458] width 32 height 32
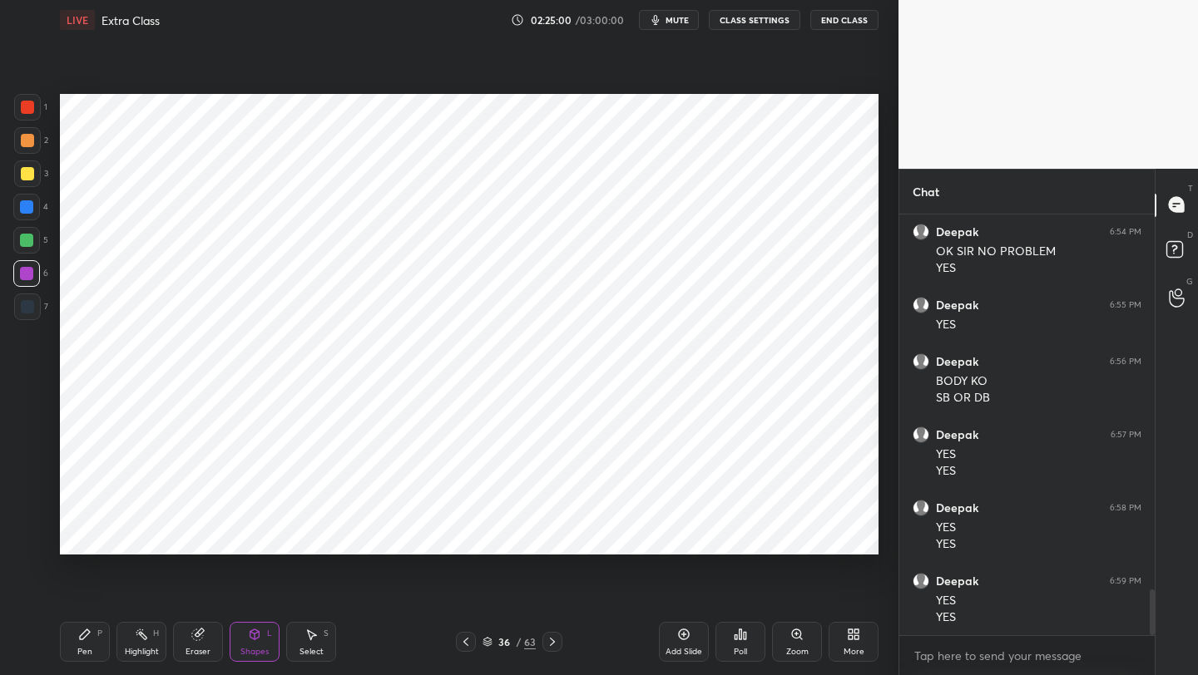
click at [105, 640] on div "Pen P" at bounding box center [85, 642] width 50 height 40
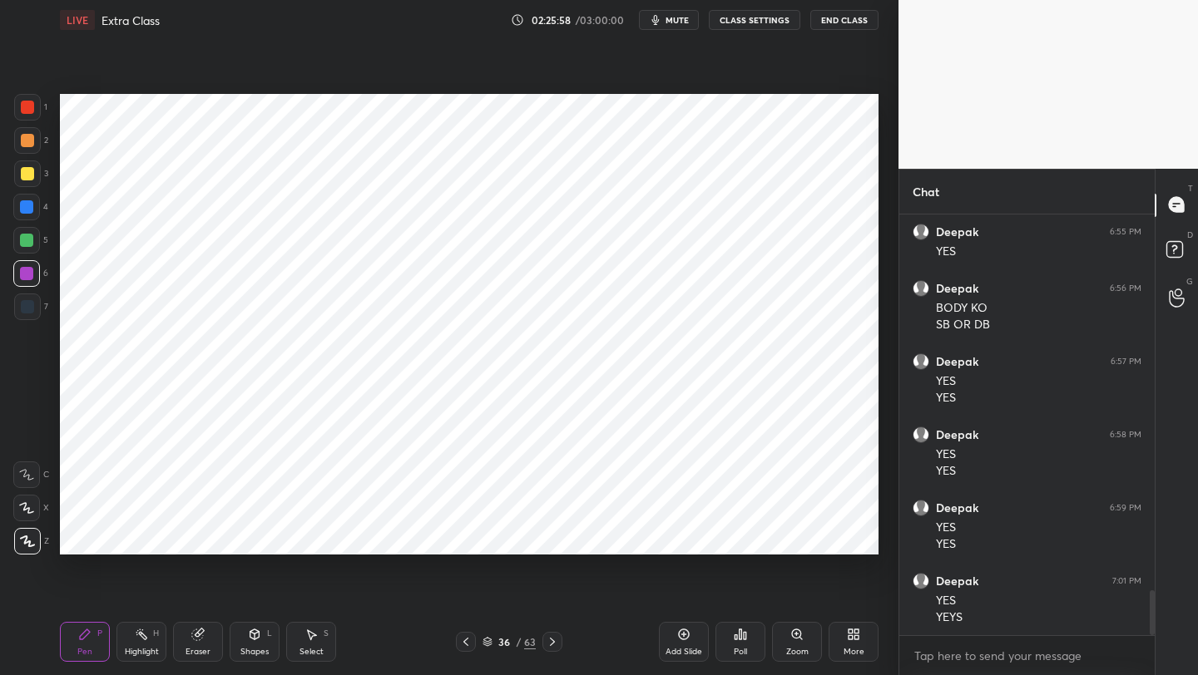
scroll to position [3524, 0]
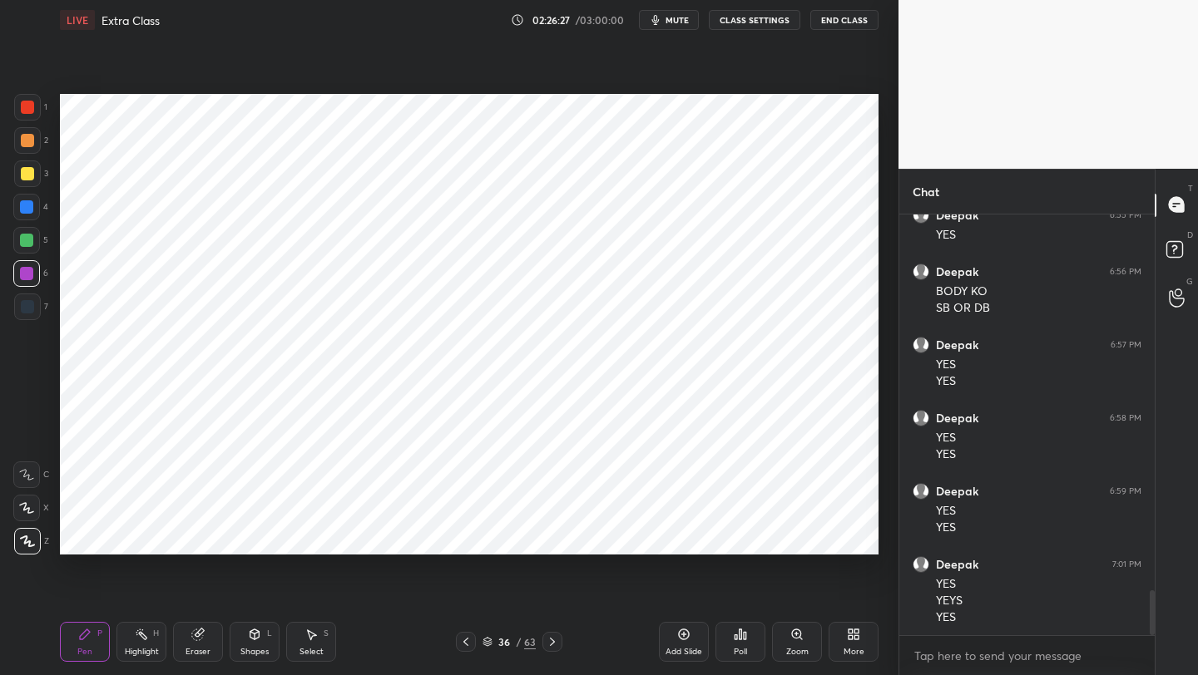
drag, startPoint x: 463, startPoint y: 640, endPoint x: 468, endPoint y: 629, distance: 12.7
click at [463, 640] on icon at bounding box center [465, 641] width 13 height 13
click at [552, 640] on icon at bounding box center [552, 641] width 13 height 13
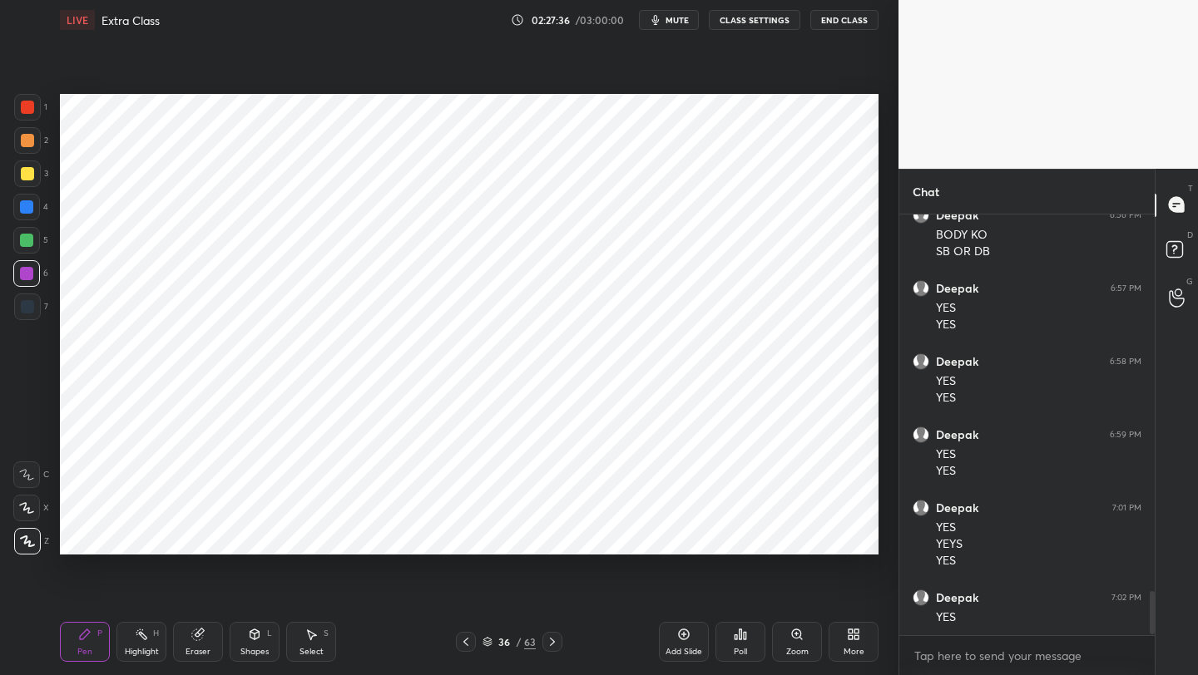
scroll to position [3637, 0]
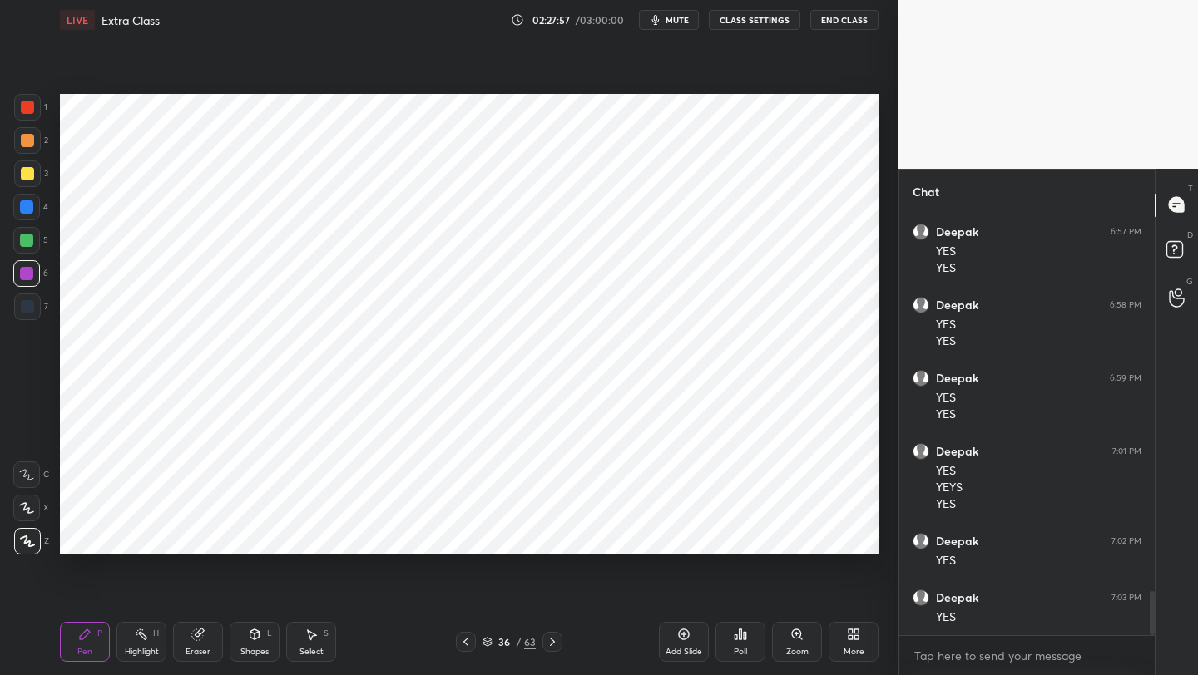
click at [684, 635] on icon at bounding box center [683, 634] width 13 height 13
click at [27, 146] on div at bounding box center [27, 140] width 13 height 13
drag, startPoint x: 22, startPoint y: 110, endPoint x: 55, endPoint y: 117, distance: 34.1
click at [24, 110] on div at bounding box center [27, 107] width 13 height 13
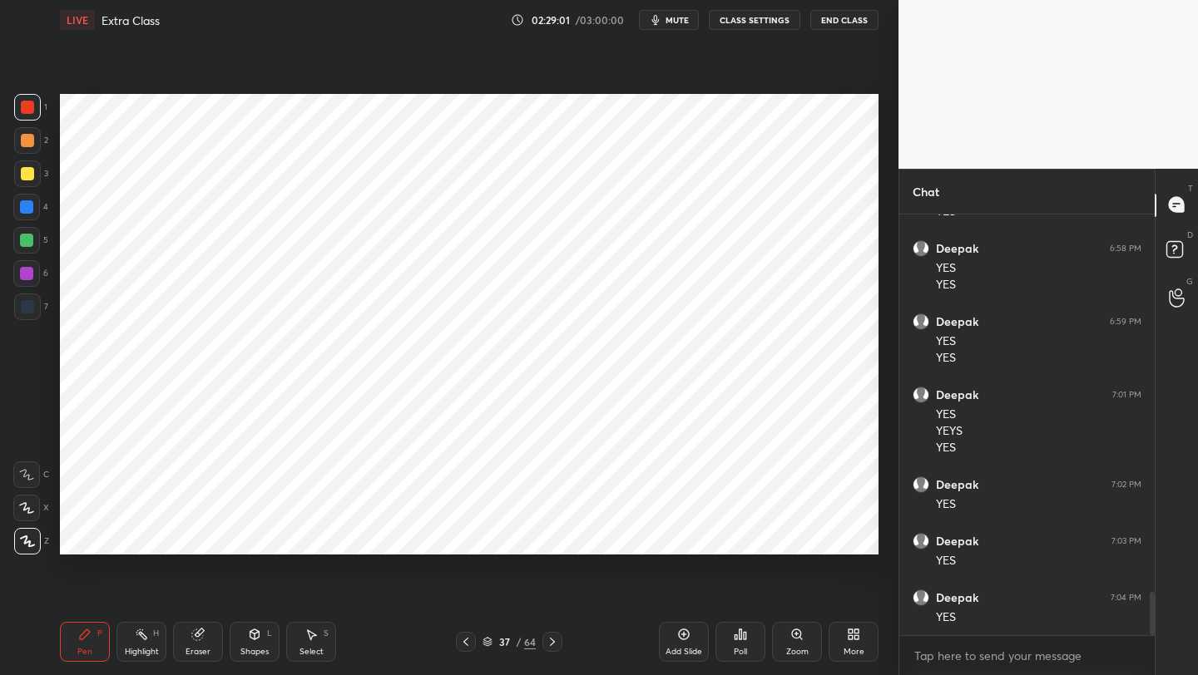
scroll to position [3710, 0]
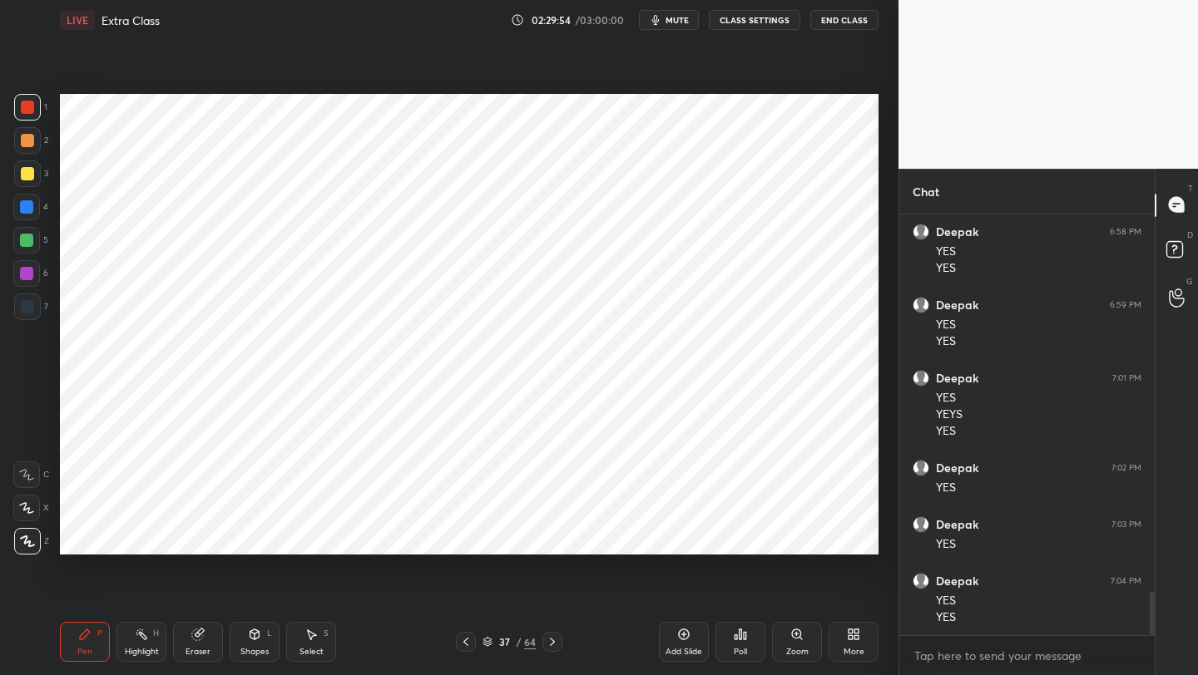
drag, startPoint x: 22, startPoint y: 310, endPoint x: 32, endPoint y: 312, distance: 10.1
click at [27, 312] on div at bounding box center [27, 306] width 13 height 13
drag, startPoint x: 195, startPoint y: 658, endPoint x: 255, endPoint y: 588, distance: 92.6
click at [197, 655] on div "Eraser" at bounding box center [198, 642] width 50 height 40
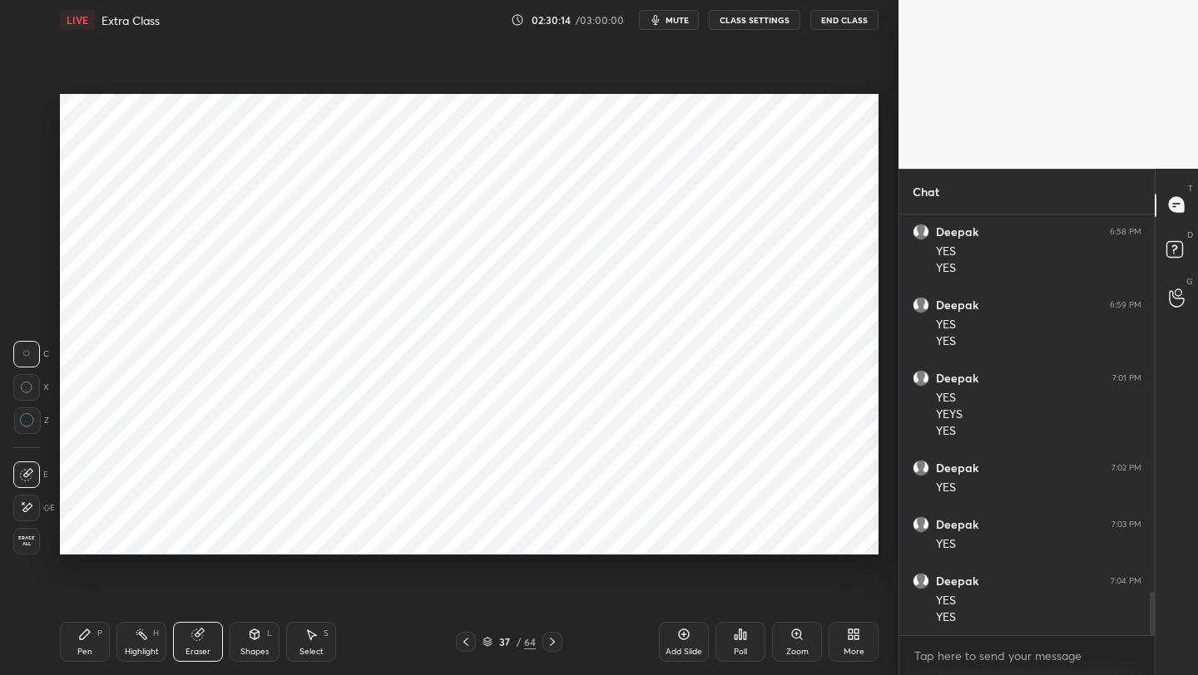
click at [73, 664] on div "Pen P Highlight H Eraser Shapes L Select S 37 / 64 Add Slide Poll Zoom More" at bounding box center [469, 642] width 818 height 67
drag, startPoint x: 82, startPoint y: 644, endPoint x: 88, endPoint y: 630, distance: 15.3
click at [82, 646] on div "Pen P" at bounding box center [85, 642] width 50 height 40
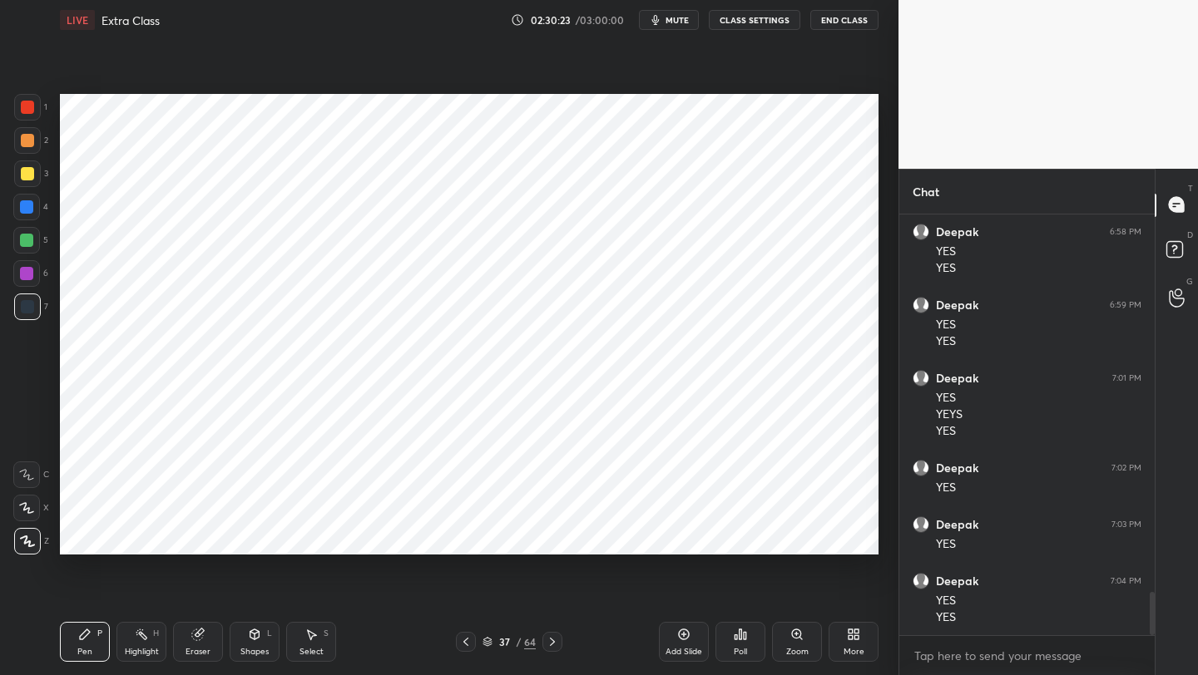
click at [252, 652] on div "Shapes" at bounding box center [254, 652] width 28 height 8
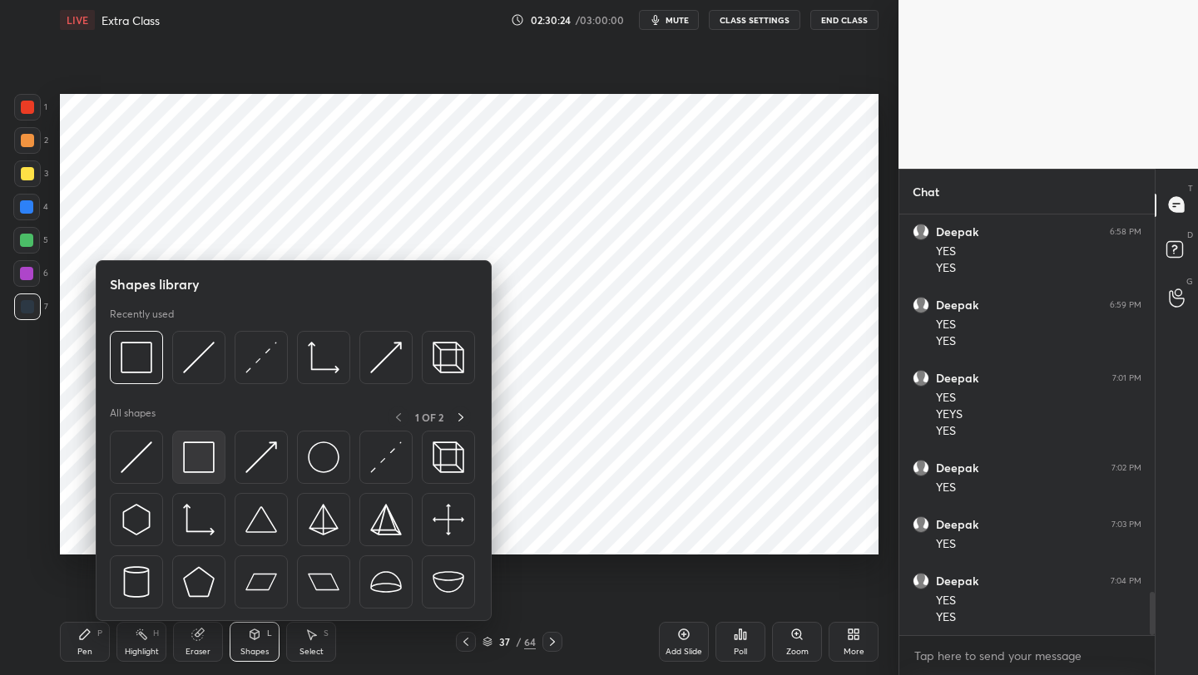
click at [202, 464] on img at bounding box center [199, 458] width 32 height 32
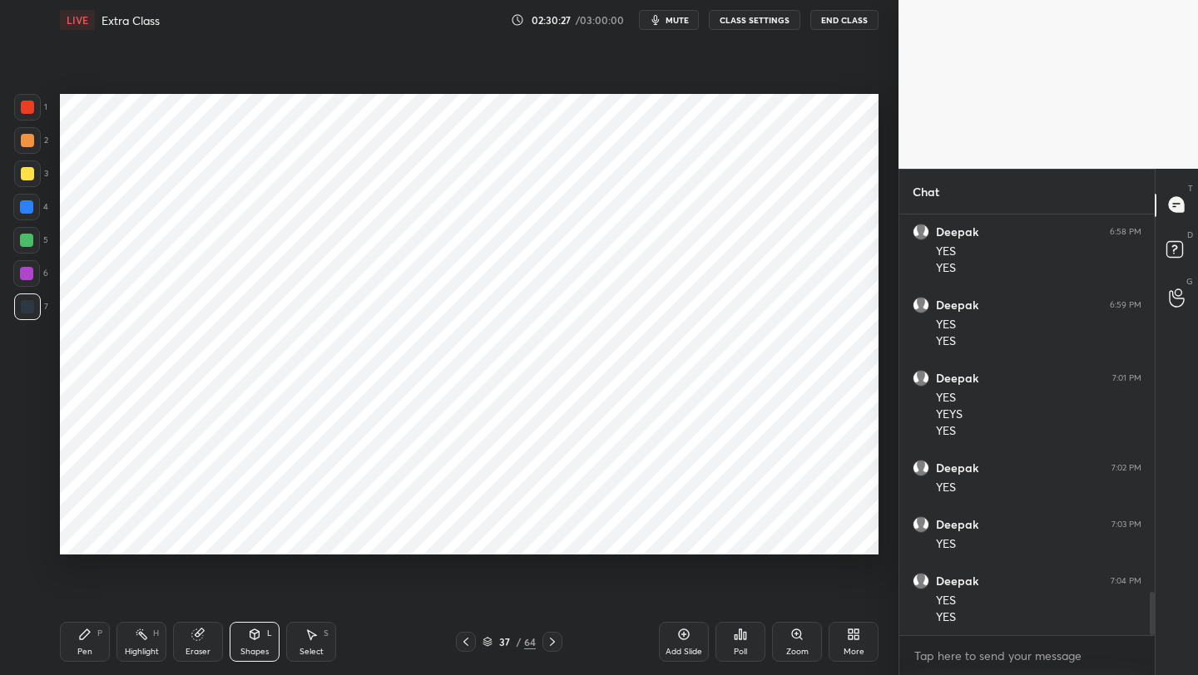
click at [87, 650] on div "Pen" at bounding box center [84, 652] width 15 height 8
drag, startPoint x: 25, startPoint y: 276, endPoint x: 45, endPoint y: 324, distance: 52.2
click at [26, 278] on div at bounding box center [26, 273] width 13 height 13
drag, startPoint x: 681, startPoint y: 640, endPoint x: 702, endPoint y: 610, distance: 35.8
click at [681, 638] on icon at bounding box center [683, 634] width 13 height 13
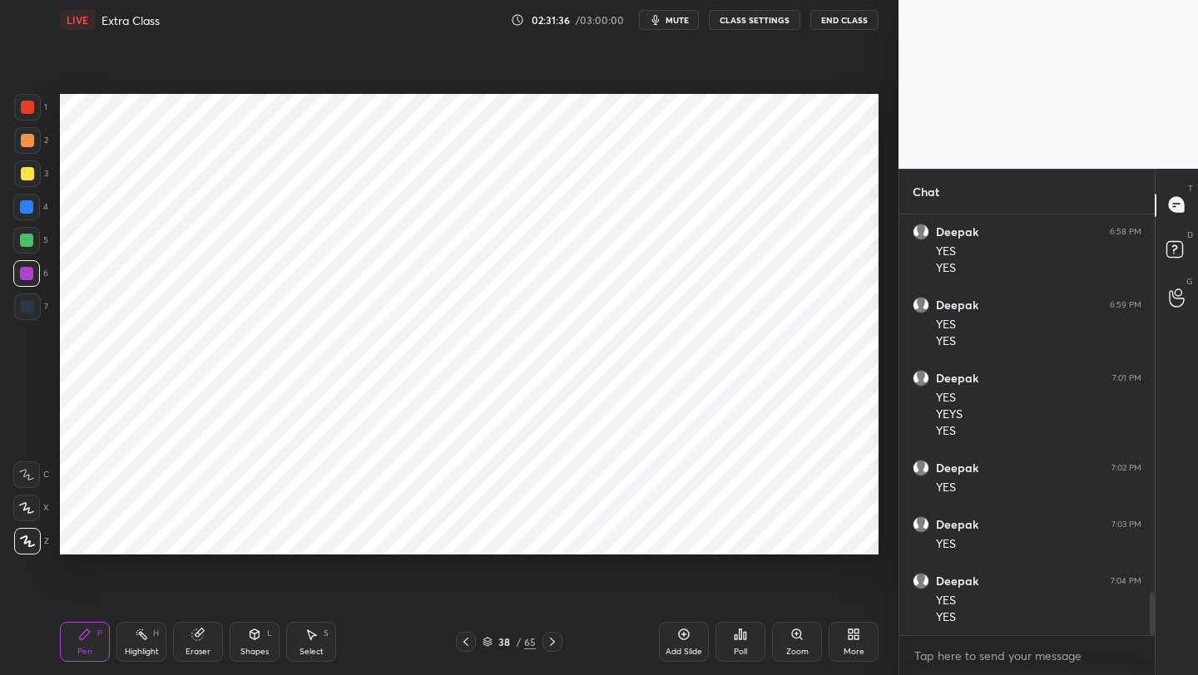
click at [32, 106] on div at bounding box center [27, 107] width 13 height 13
click at [690, 642] on div "Add Slide" at bounding box center [684, 642] width 50 height 40
click at [32, 205] on div at bounding box center [26, 206] width 13 height 13
click at [32, 170] on div at bounding box center [27, 173] width 13 height 13
drag, startPoint x: 34, startPoint y: 108, endPoint x: 47, endPoint y: 126, distance: 22.6
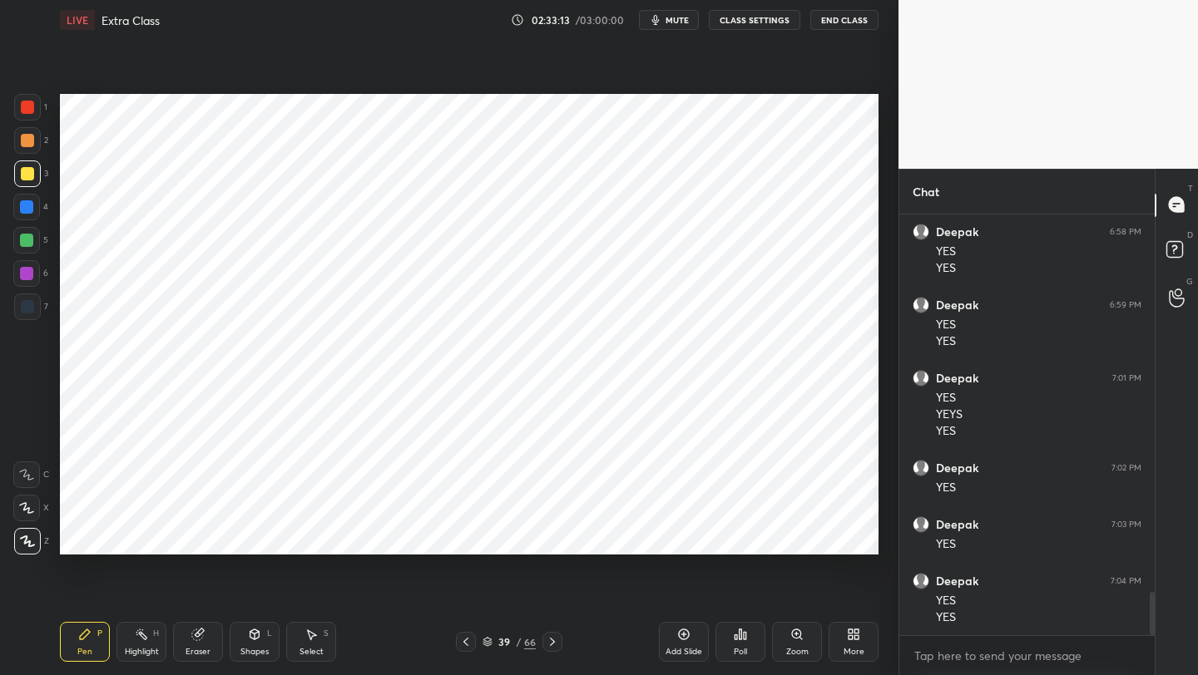
click at [37, 110] on div at bounding box center [27, 107] width 27 height 27
click at [248, 639] on icon at bounding box center [254, 634] width 13 height 13
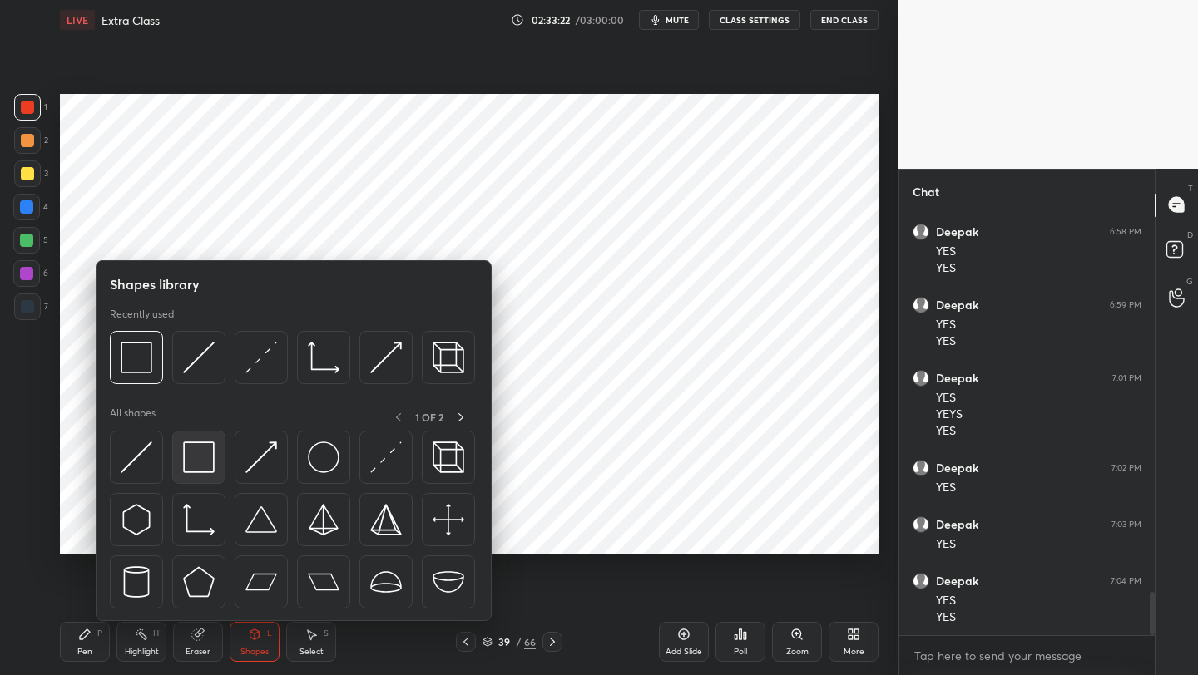
click at [198, 461] on img at bounding box center [199, 458] width 32 height 32
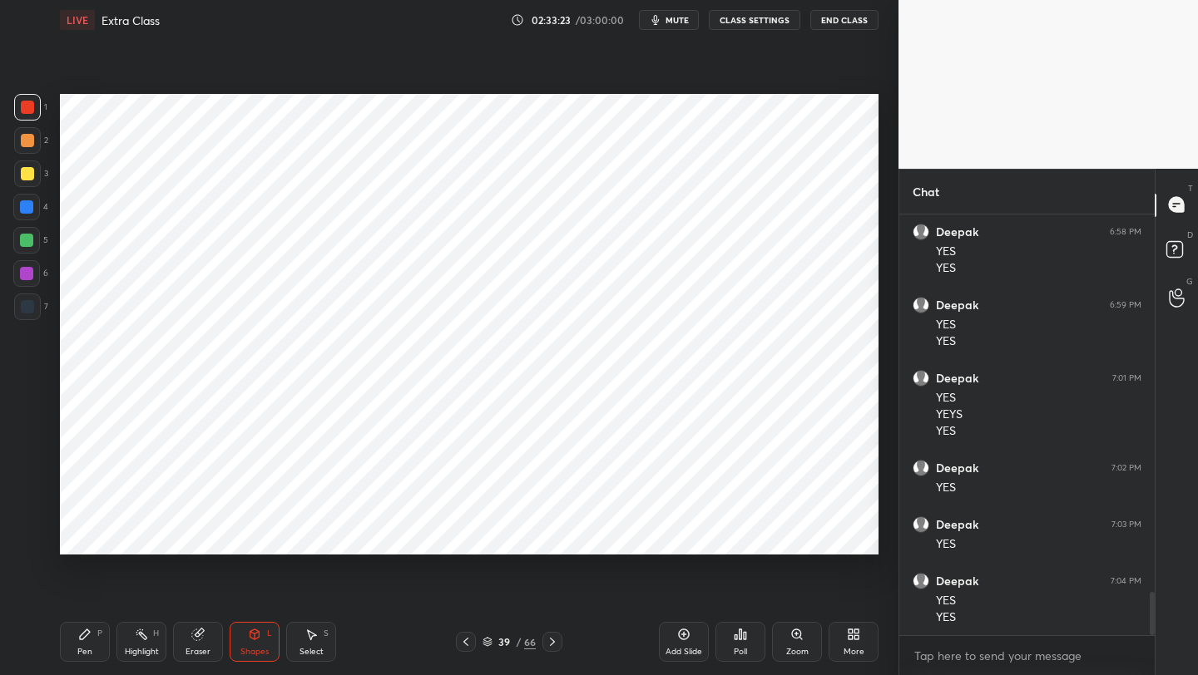
drag, startPoint x: 28, startPoint y: 304, endPoint x: 57, endPoint y: 294, distance: 30.0
click at [28, 304] on div at bounding box center [27, 306] width 13 height 13
drag, startPoint x: 34, startPoint y: 269, endPoint x: 49, endPoint y: 267, distance: 15.2
click at [37, 270] on div at bounding box center [26, 273] width 27 height 27
click at [87, 651] on div "Pen" at bounding box center [84, 652] width 15 height 8
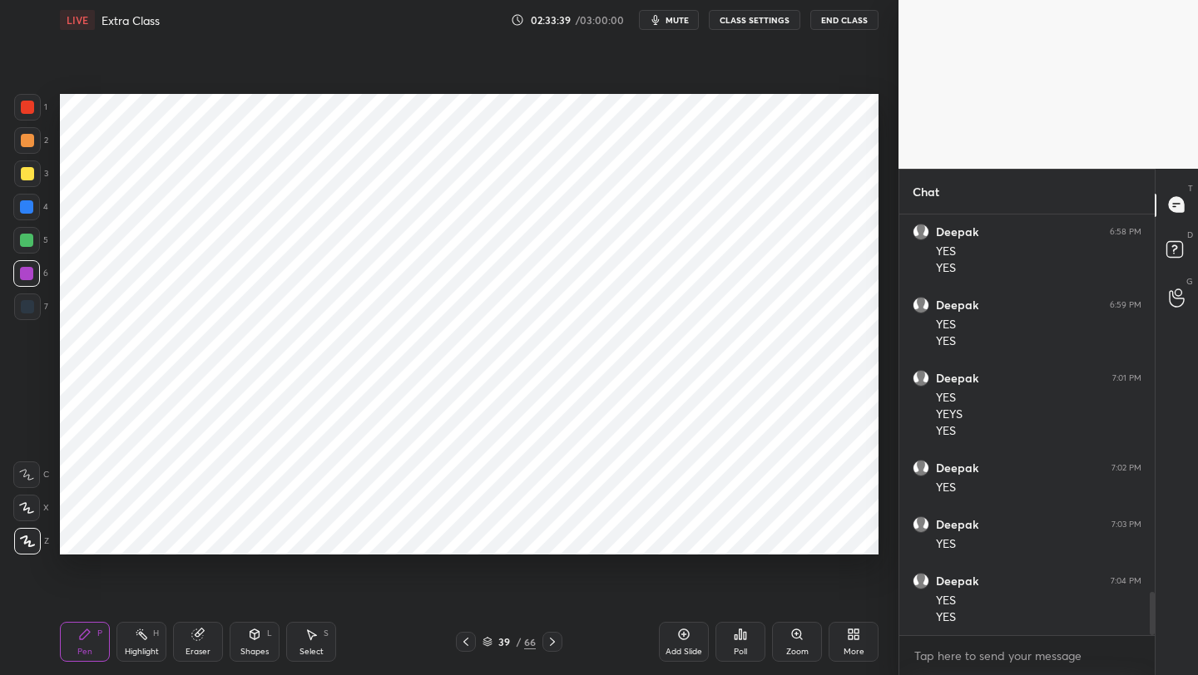
click at [253, 635] on icon at bounding box center [254, 635] width 9 height 10
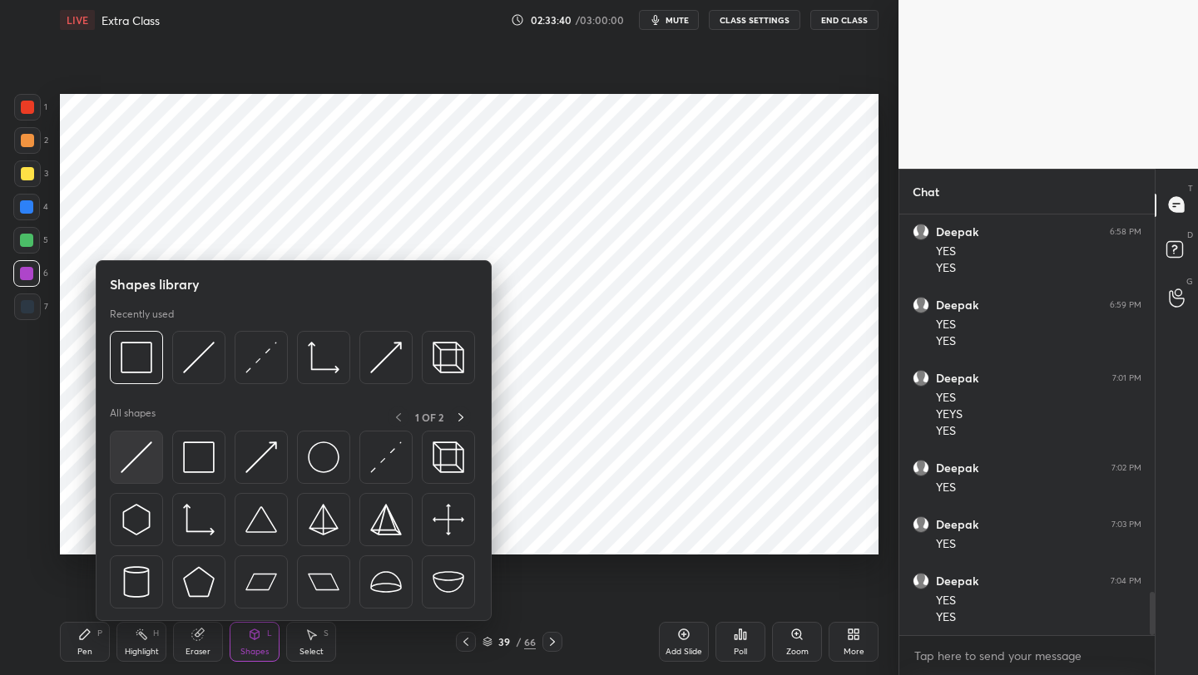
click at [131, 457] on img at bounding box center [137, 458] width 32 height 32
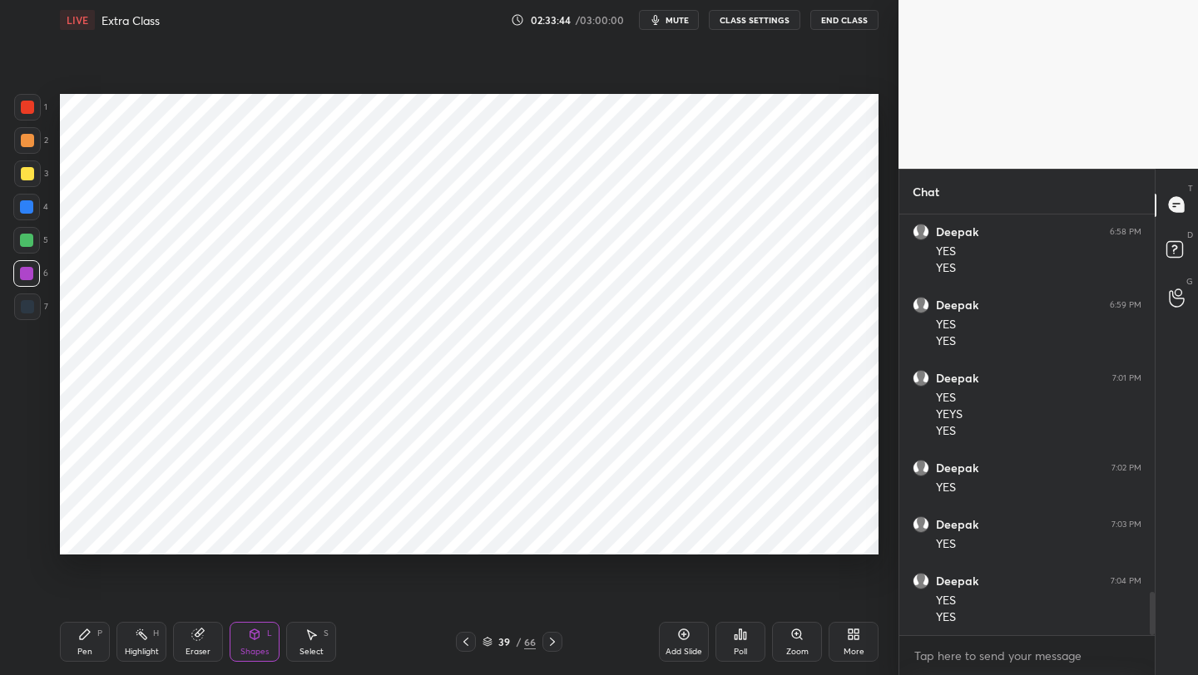
click at [83, 640] on icon at bounding box center [84, 634] width 13 height 13
click at [464, 640] on icon at bounding box center [465, 641] width 13 height 13
click at [550, 636] on icon at bounding box center [552, 641] width 13 height 13
click at [32, 314] on div at bounding box center [27, 307] width 27 height 27
click at [253, 635] on icon at bounding box center [254, 635] width 9 height 10
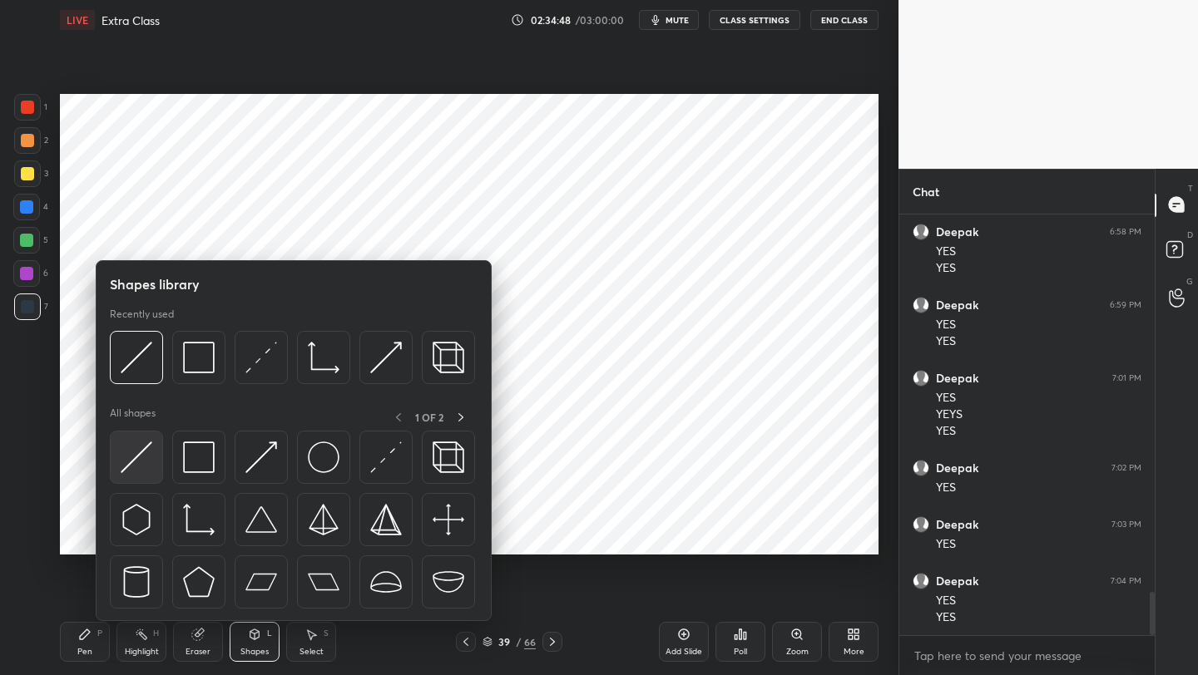
click at [146, 458] on img at bounding box center [137, 458] width 32 height 32
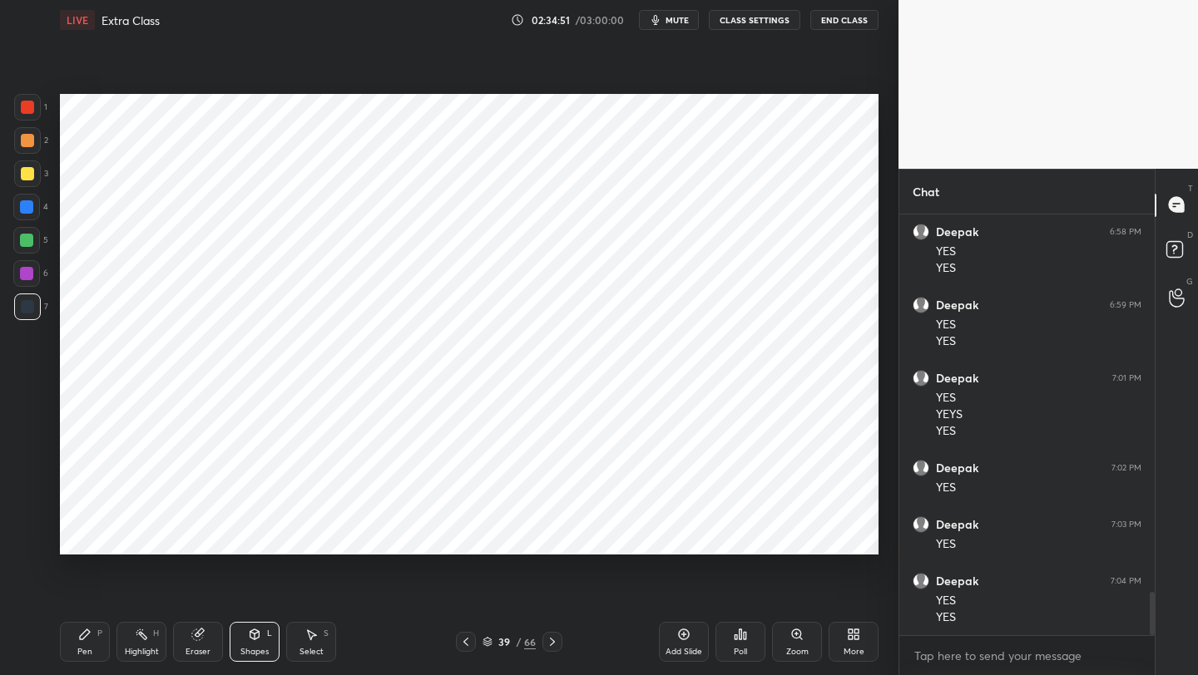
click at [80, 656] on div "Pen" at bounding box center [84, 652] width 15 height 8
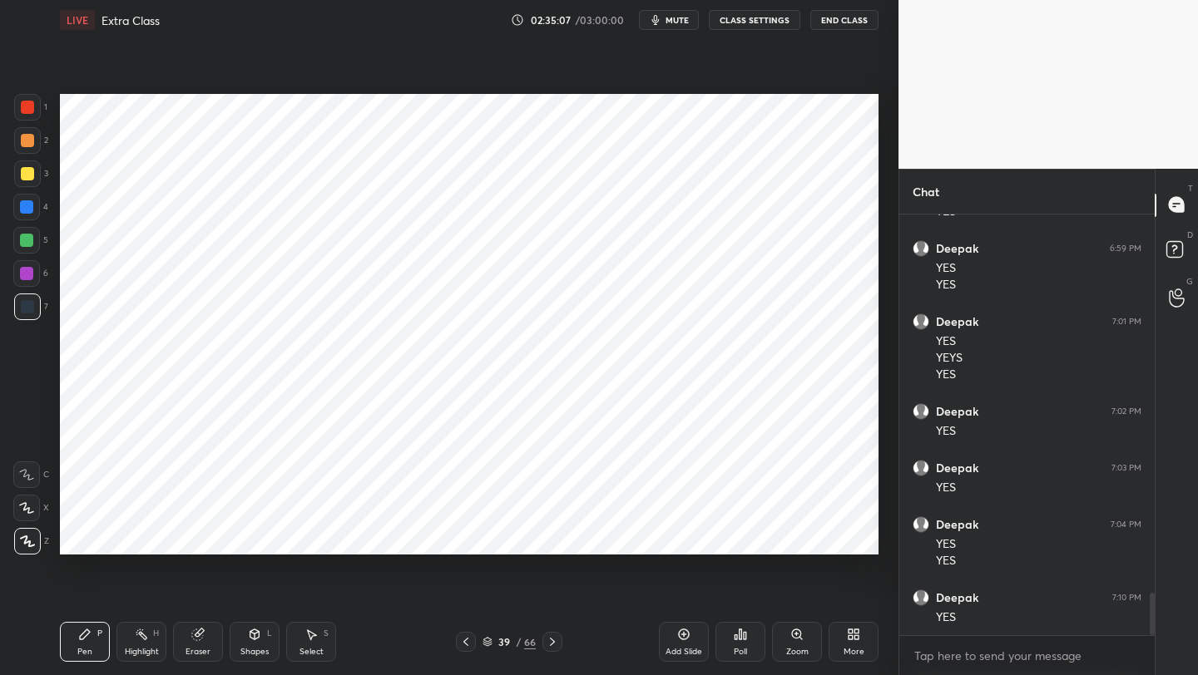
drag, startPoint x: 253, startPoint y: 642, endPoint x: 252, endPoint y: 634, distance: 8.4
click at [250, 640] on div "Shapes L" at bounding box center [255, 642] width 50 height 40
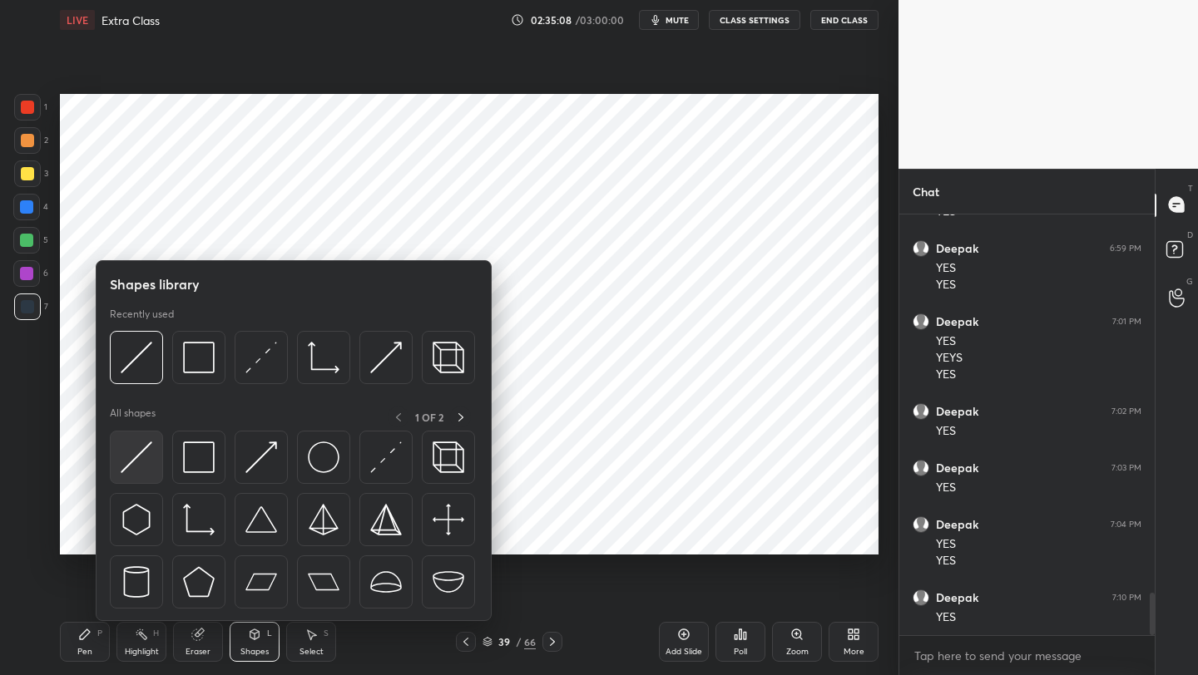
click at [148, 462] on img at bounding box center [137, 458] width 32 height 32
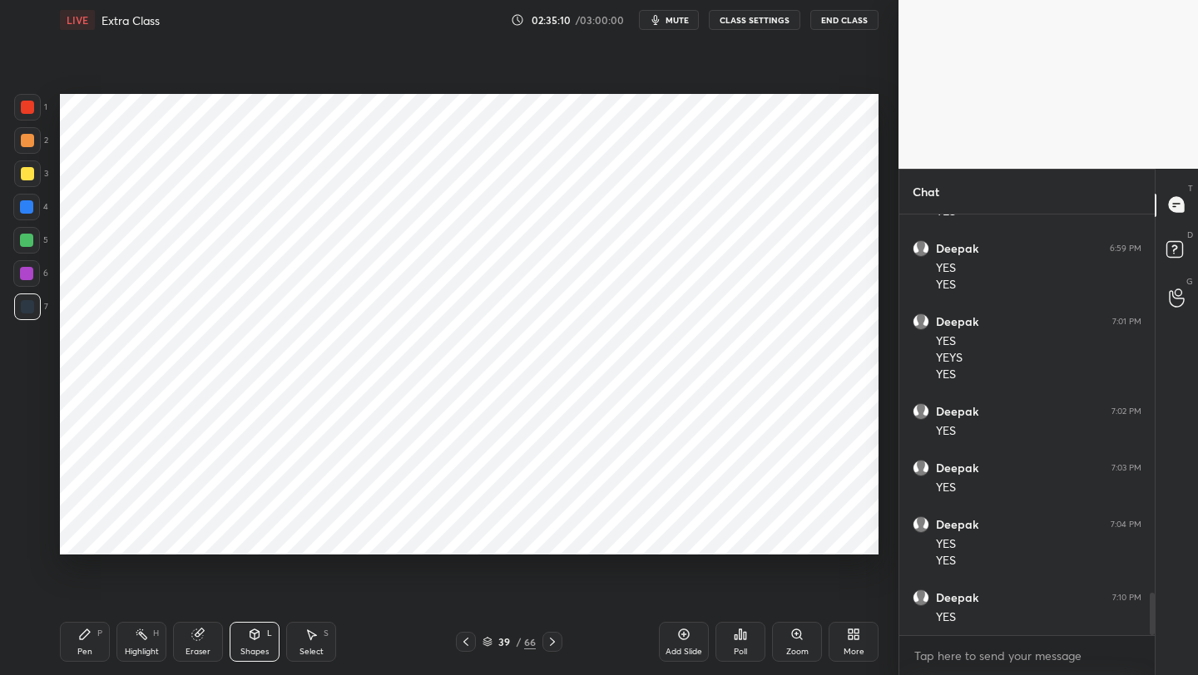
click at [30, 246] on div at bounding box center [26, 240] width 13 height 13
drag, startPoint x: 81, startPoint y: 645, endPoint x: 95, endPoint y: 630, distance: 20.6
click at [86, 642] on div "Pen P" at bounding box center [85, 642] width 50 height 40
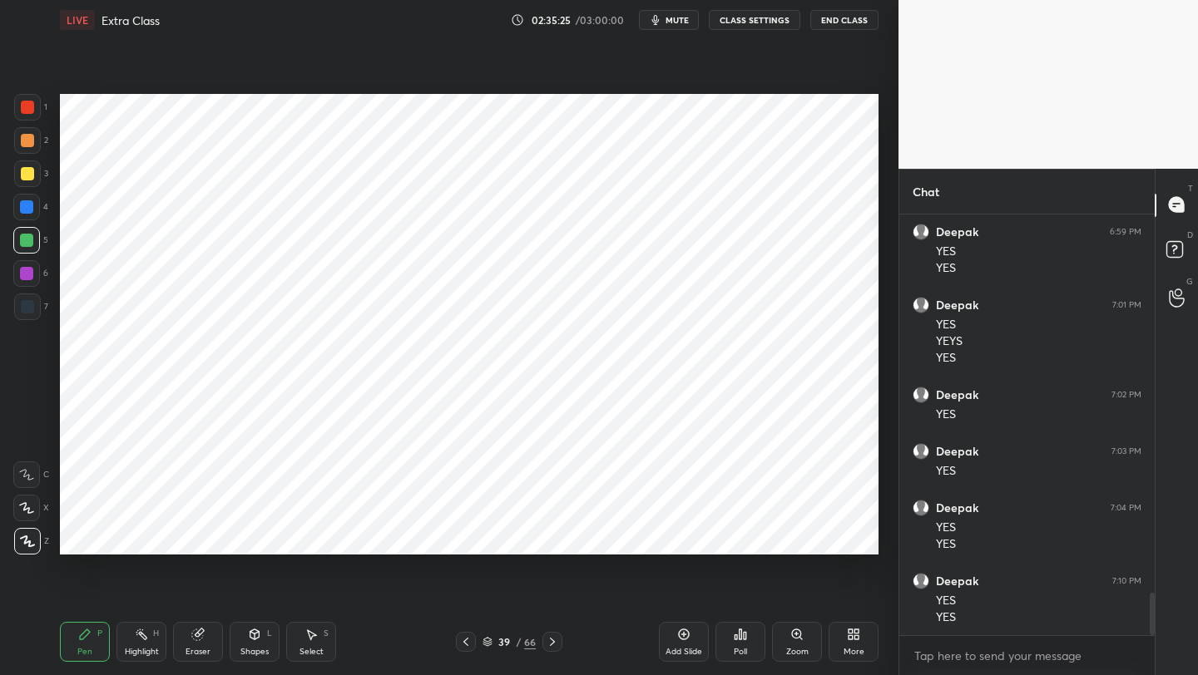
click at [29, 312] on div at bounding box center [27, 306] width 13 height 13
drag, startPoint x: 250, startPoint y: 645, endPoint x: 252, endPoint y: 627, distance: 18.4
click at [250, 644] on div "Shapes L" at bounding box center [255, 642] width 50 height 40
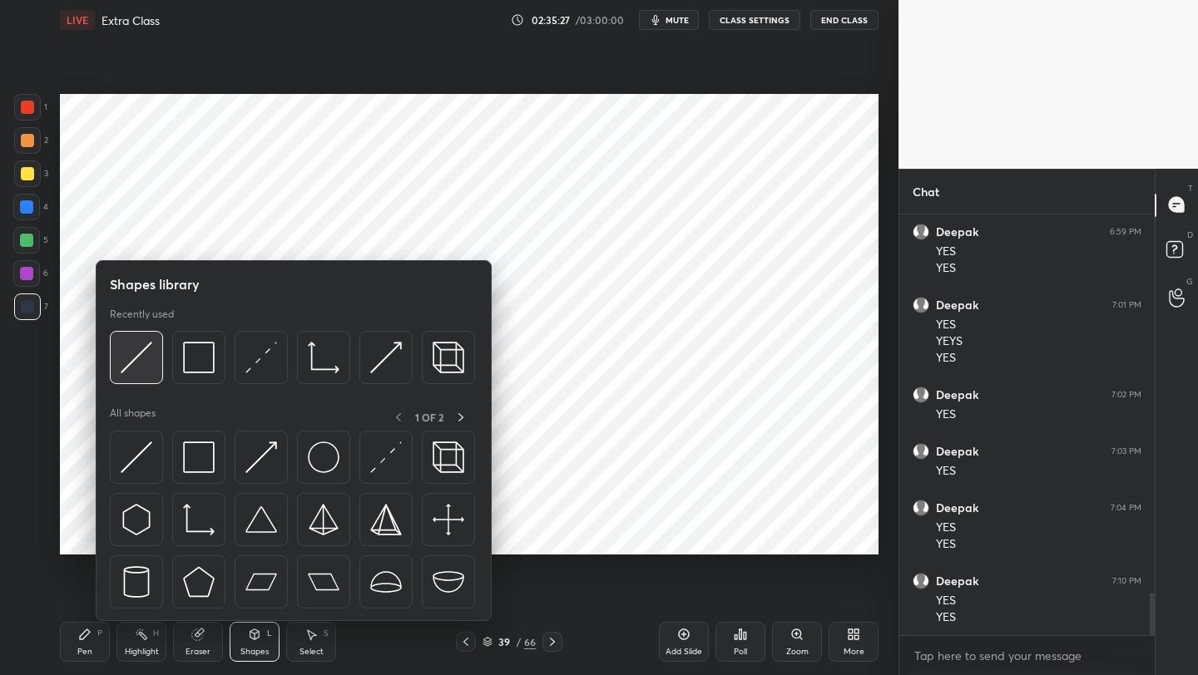
click at [125, 363] on img at bounding box center [137, 358] width 32 height 32
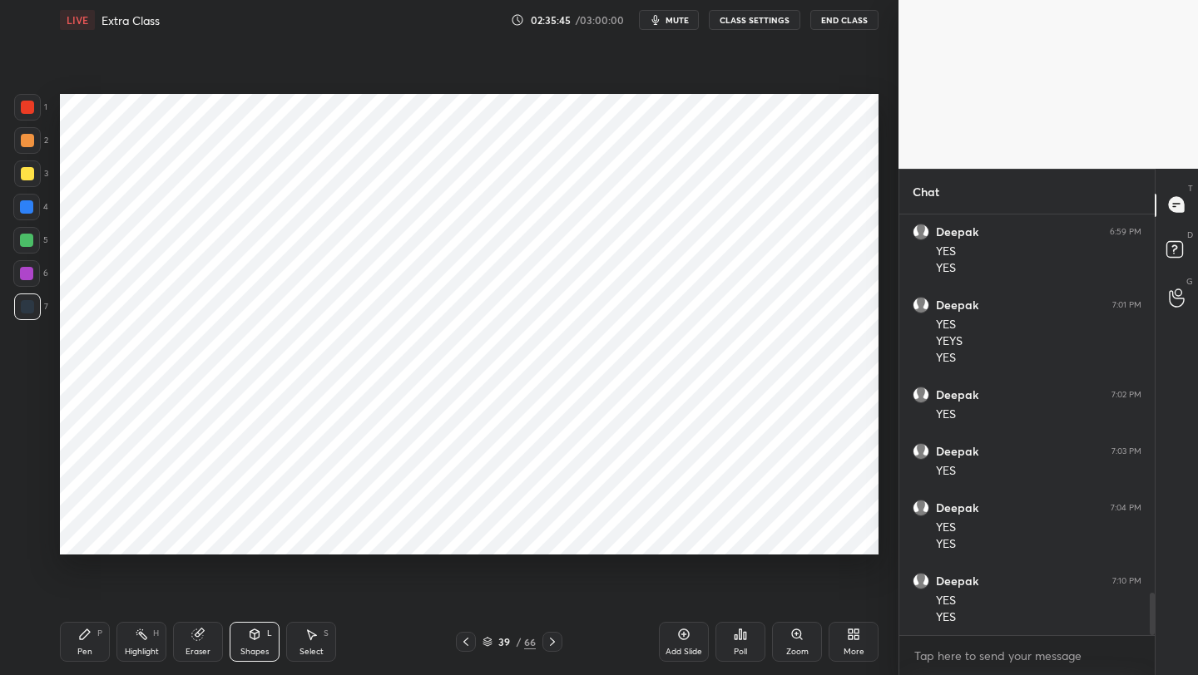
click at [33, 279] on div at bounding box center [26, 273] width 27 height 27
click at [32, 323] on div "7" at bounding box center [31, 310] width 34 height 33
click at [31, 107] on div at bounding box center [27, 107] width 13 height 13
click at [260, 635] on icon at bounding box center [254, 634] width 13 height 13
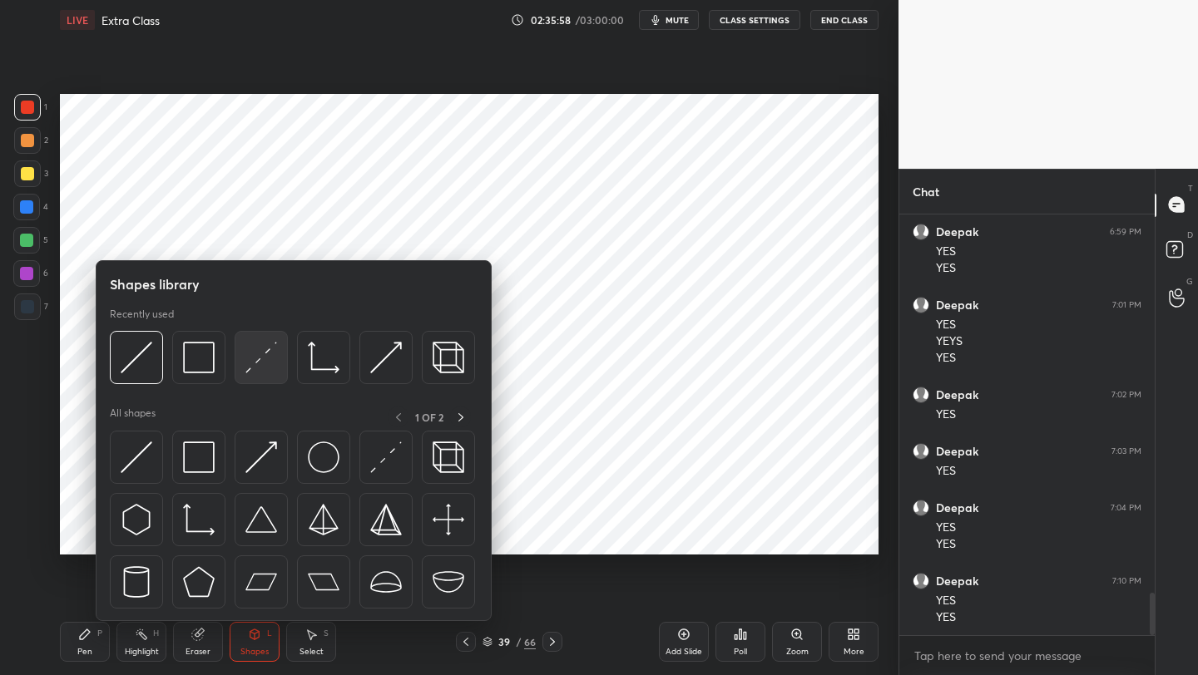
click at [259, 364] on img at bounding box center [261, 358] width 32 height 32
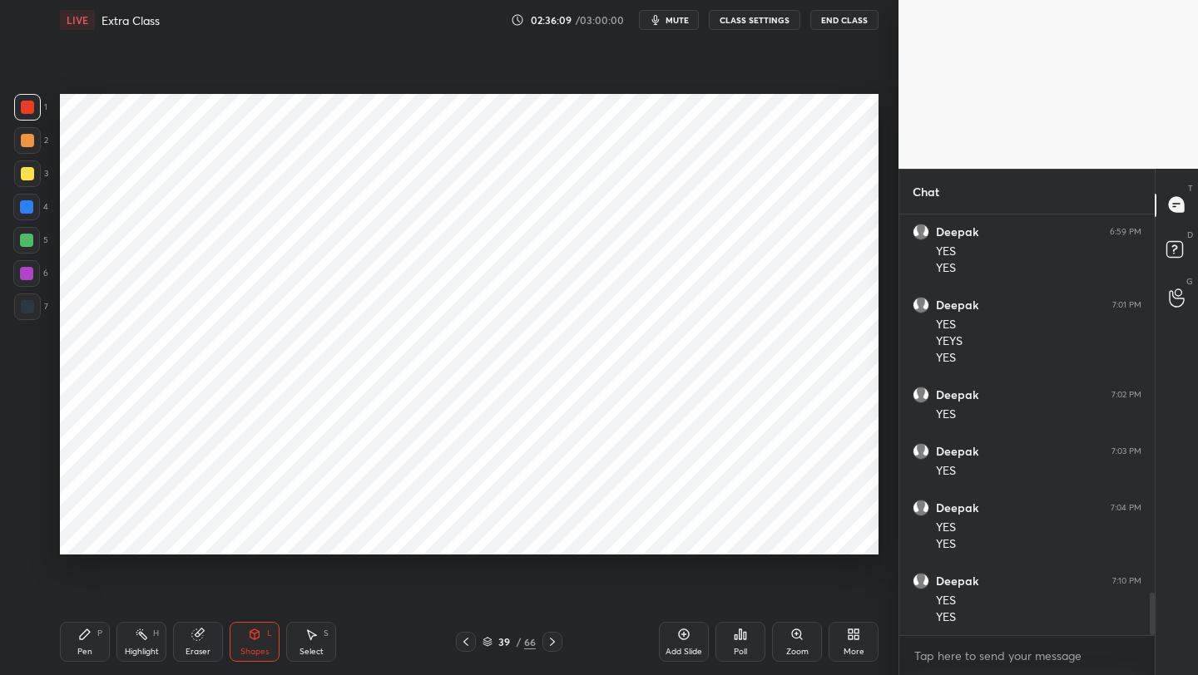
click at [100, 638] on div "P" at bounding box center [99, 634] width 5 height 8
drag, startPoint x: 23, startPoint y: 309, endPoint x: 34, endPoint y: 306, distance: 11.1
click at [23, 309] on div at bounding box center [27, 306] width 13 height 13
drag, startPoint x: 33, startPoint y: 107, endPoint x: 53, endPoint y: 108, distance: 20.0
click at [32, 109] on div at bounding box center [27, 107] width 13 height 13
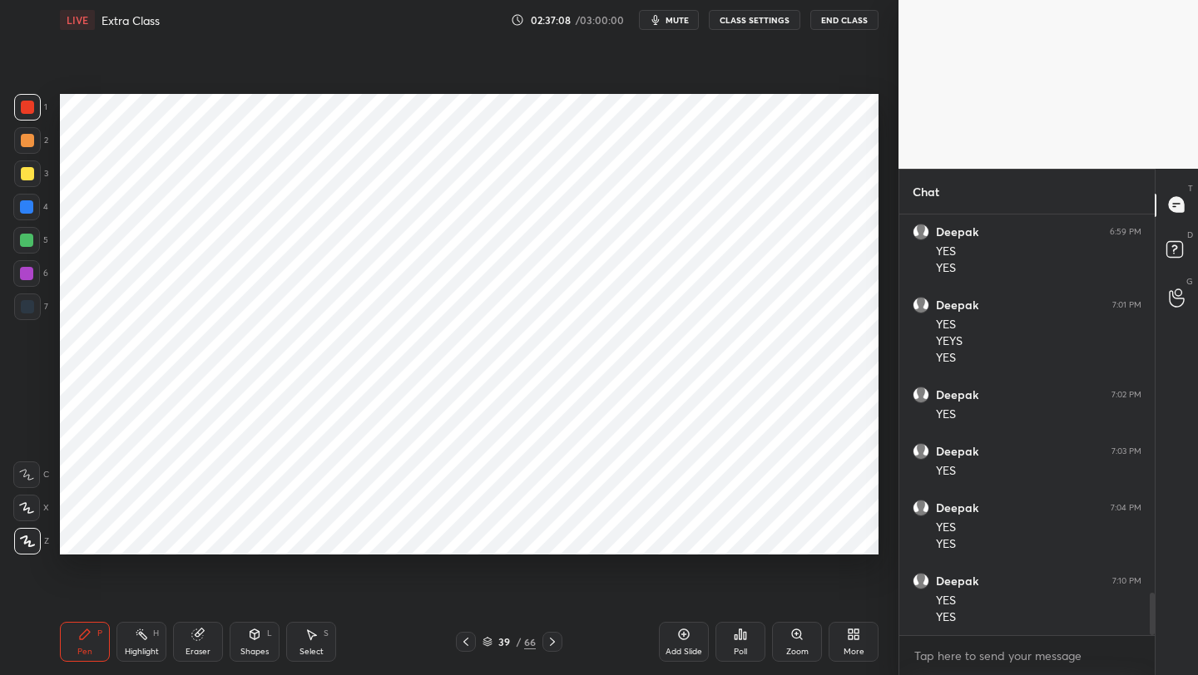
click at [32, 303] on div at bounding box center [27, 306] width 13 height 13
click at [262, 640] on div "Shapes L" at bounding box center [255, 642] width 50 height 40
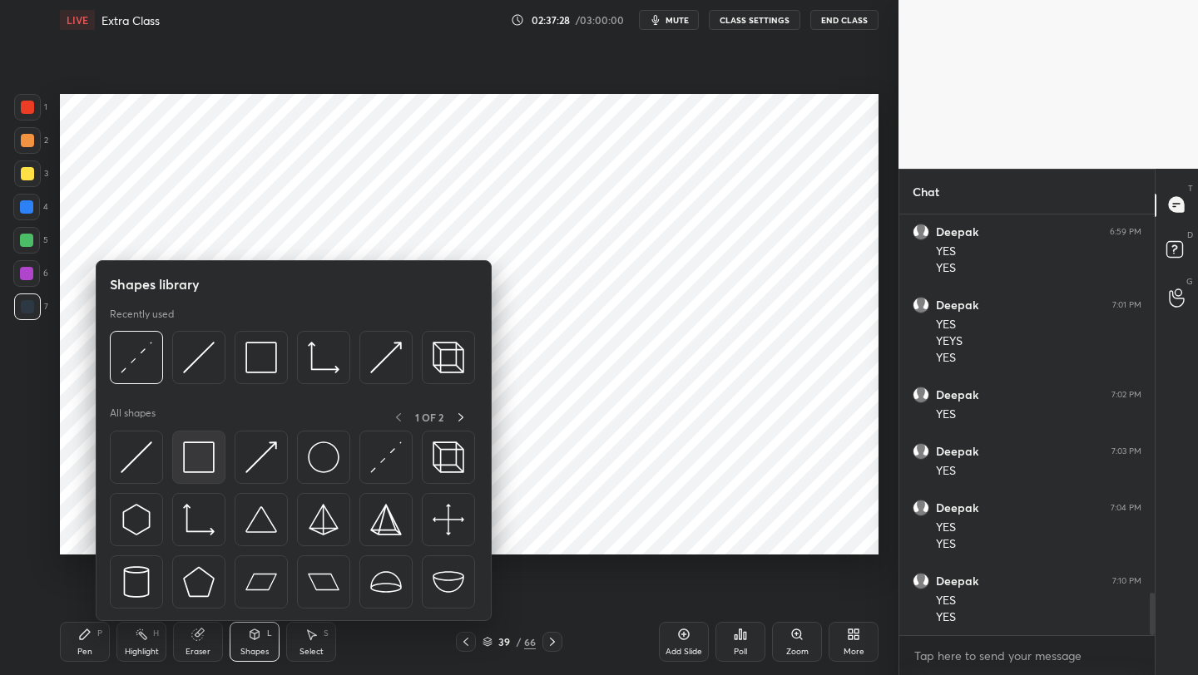
click at [208, 457] on img at bounding box center [199, 458] width 32 height 32
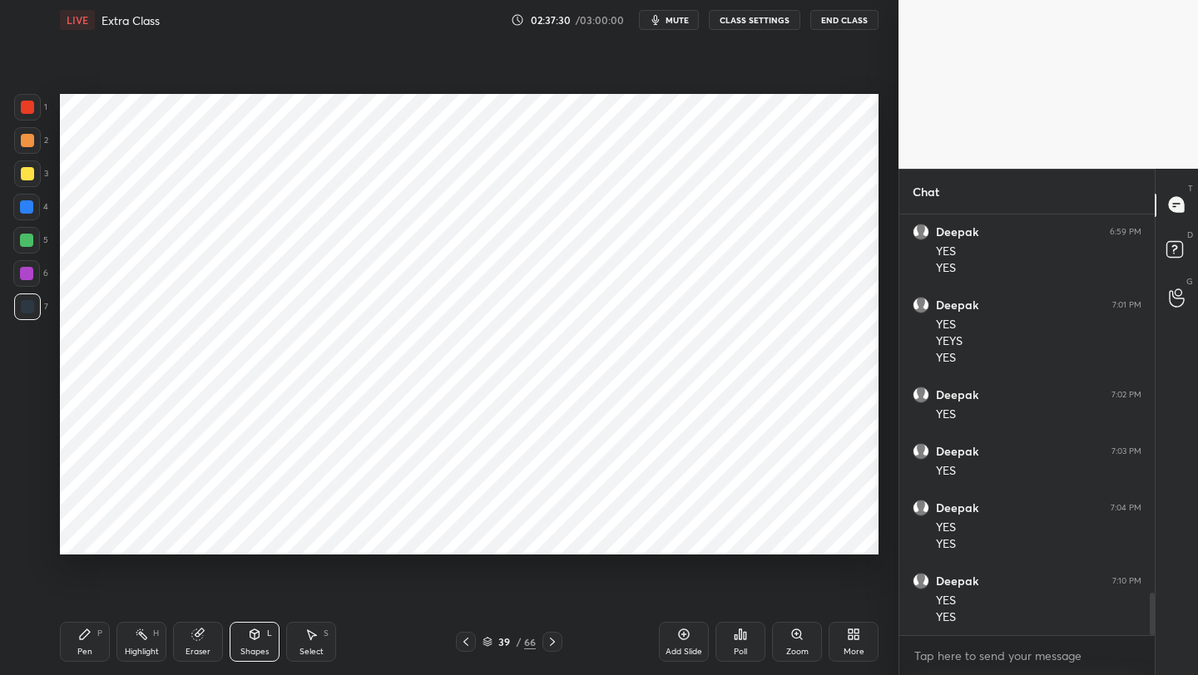
click at [242, 640] on div "Shapes L" at bounding box center [255, 642] width 50 height 40
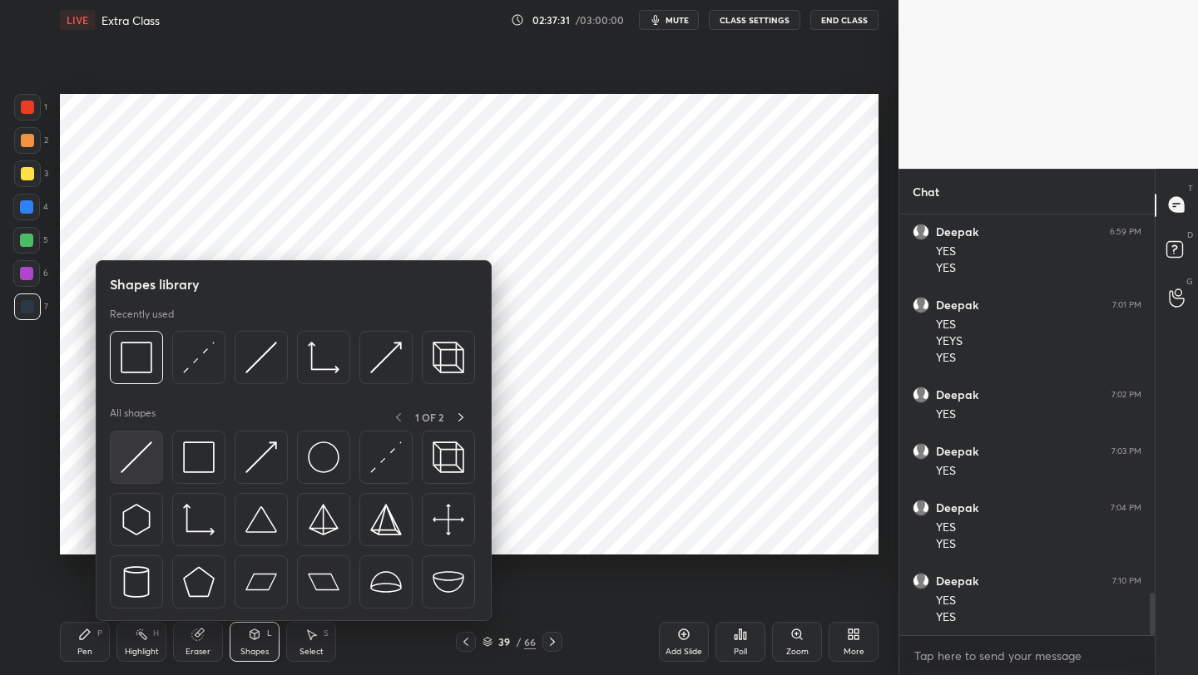
click at [125, 461] on img at bounding box center [137, 458] width 32 height 32
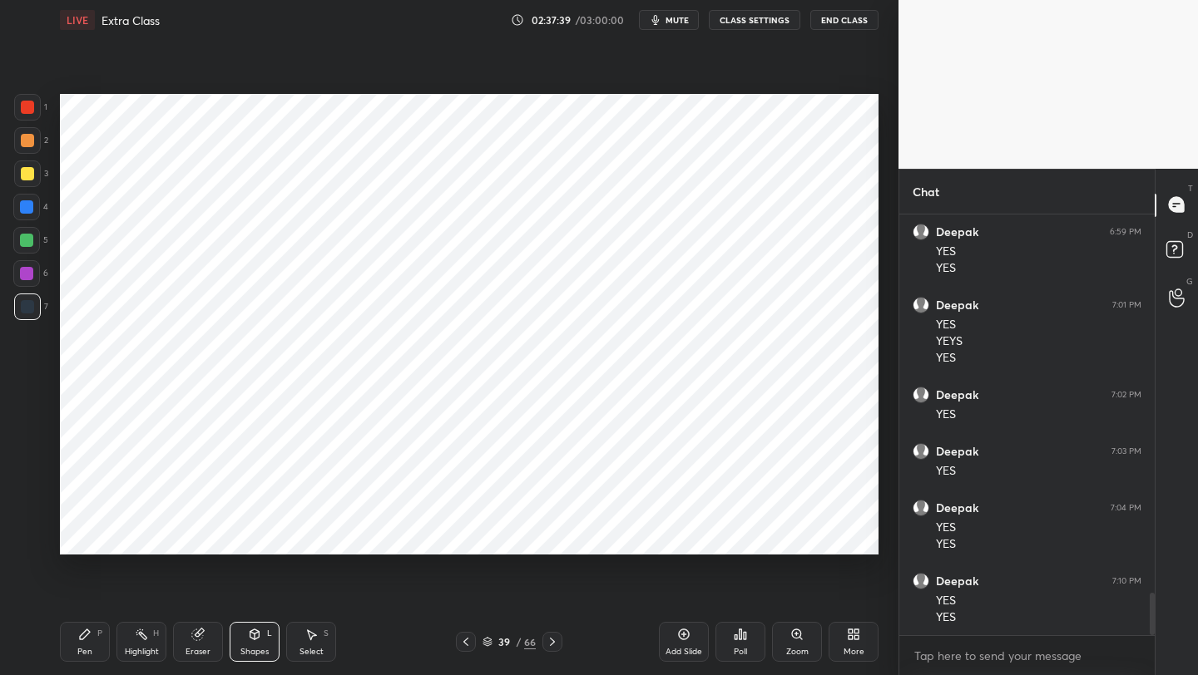
drag, startPoint x: 89, startPoint y: 648, endPoint x: 116, endPoint y: 592, distance: 62.1
click at [89, 648] on div "Pen" at bounding box center [84, 652] width 15 height 8
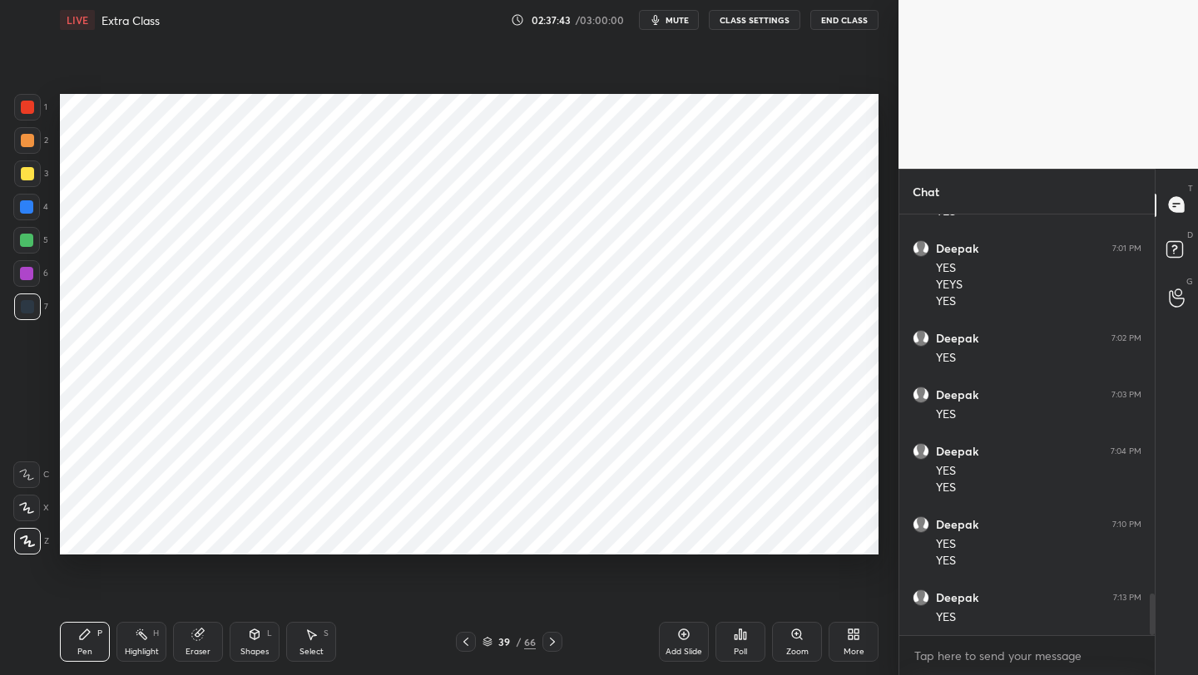
click at [241, 645] on div "Shapes L" at bounding box center [255, 642] width 50 height 40
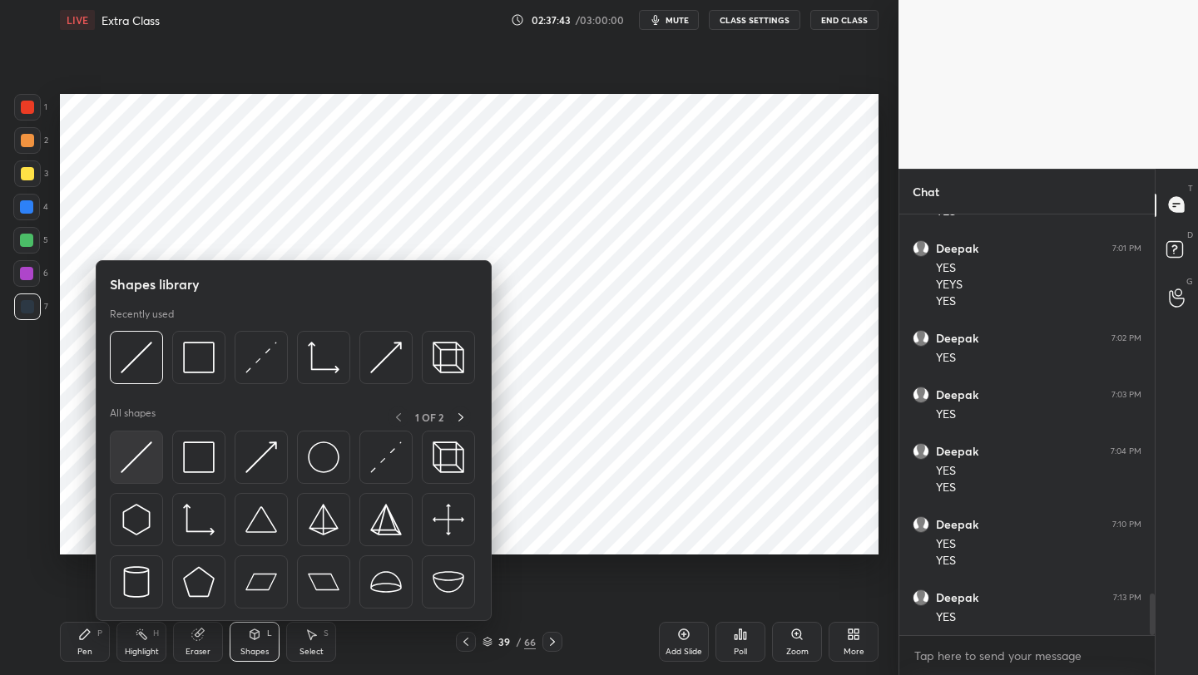
click at [149, 453] on img at bounding box center [137, 458] width 32 height 32
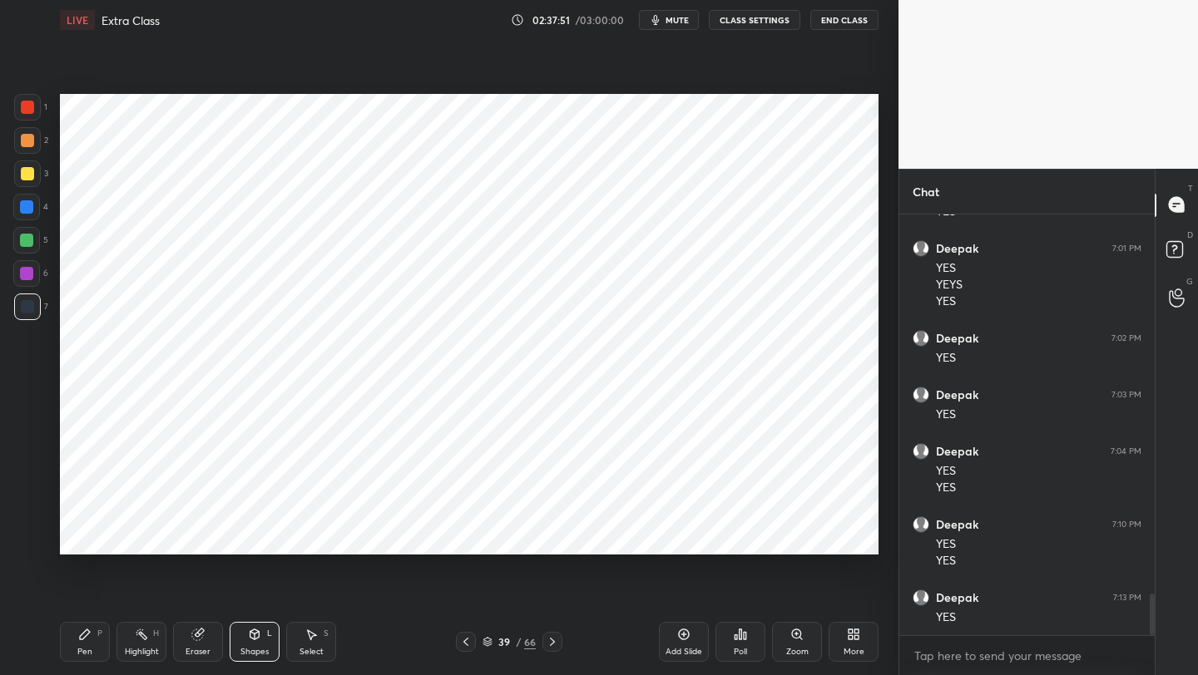
drag, startPoint x: 25, startPoint y: 278, endPoint x: 39, endPoint y: 255, distance: 27.2
click at [25, 278] on div at bounding box center [26, 273] width 13 height 13
drag, startPoint x: 29, startPoint y: 310, endPoint x: 58, endPoint y: 303, distance: 30.1
click at [29, 310] on div at bounding box center [27, 306] width 13 height 13
drag, startPoint x: 30, startPoint y: 103, endPoint x: 42, endPoint y: 126, distance: 25.7
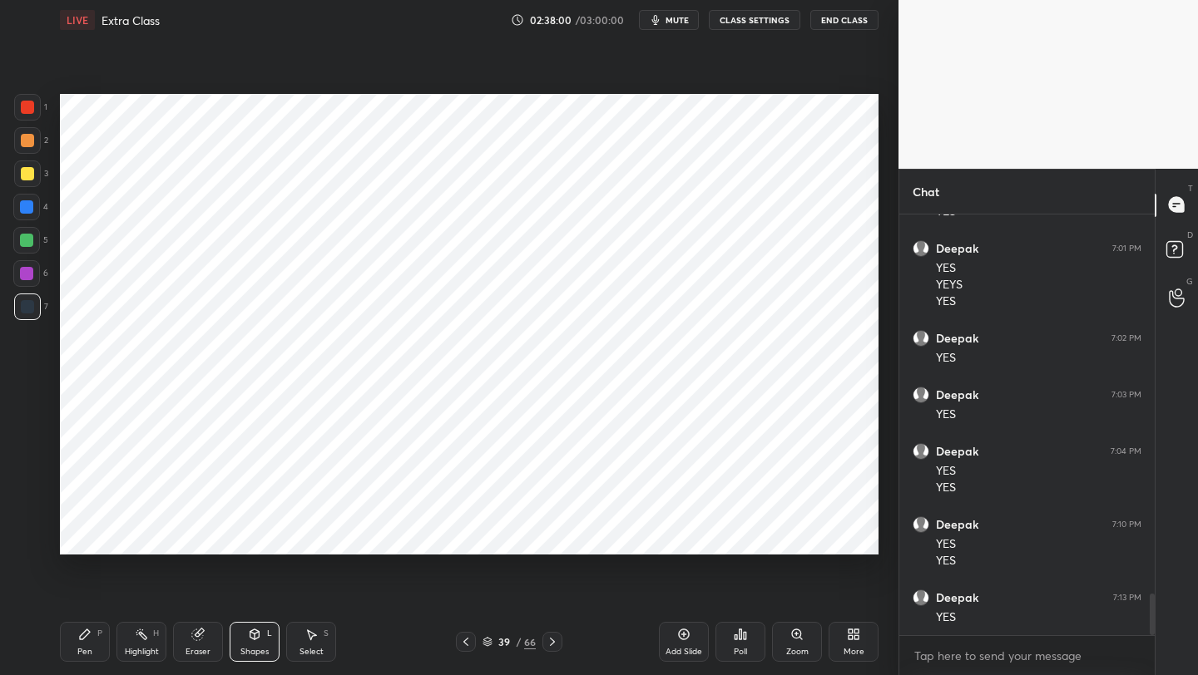
click at [31, 103] on div at bounding box center [27, 107] width 13 height 13
click at [264, 643] on div "Shapes L" at bounding box center [255, 642] width 50 height 40
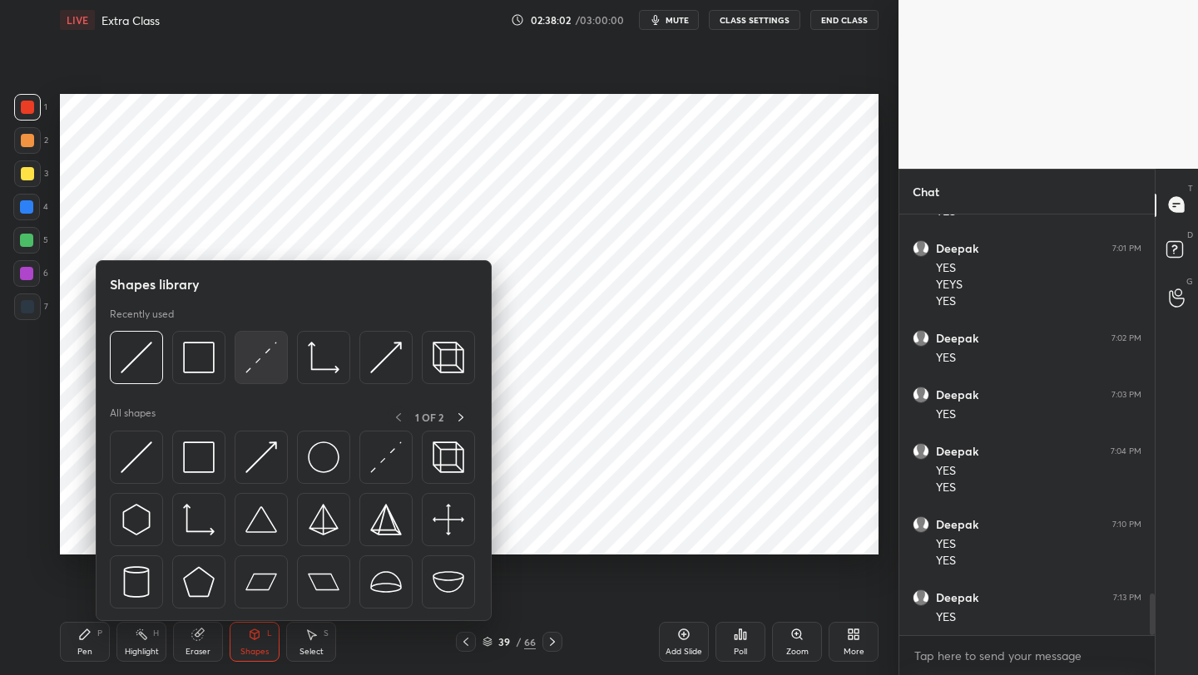
click at [258, 373] on img at bounding box center [261, 358] width 32 height 32
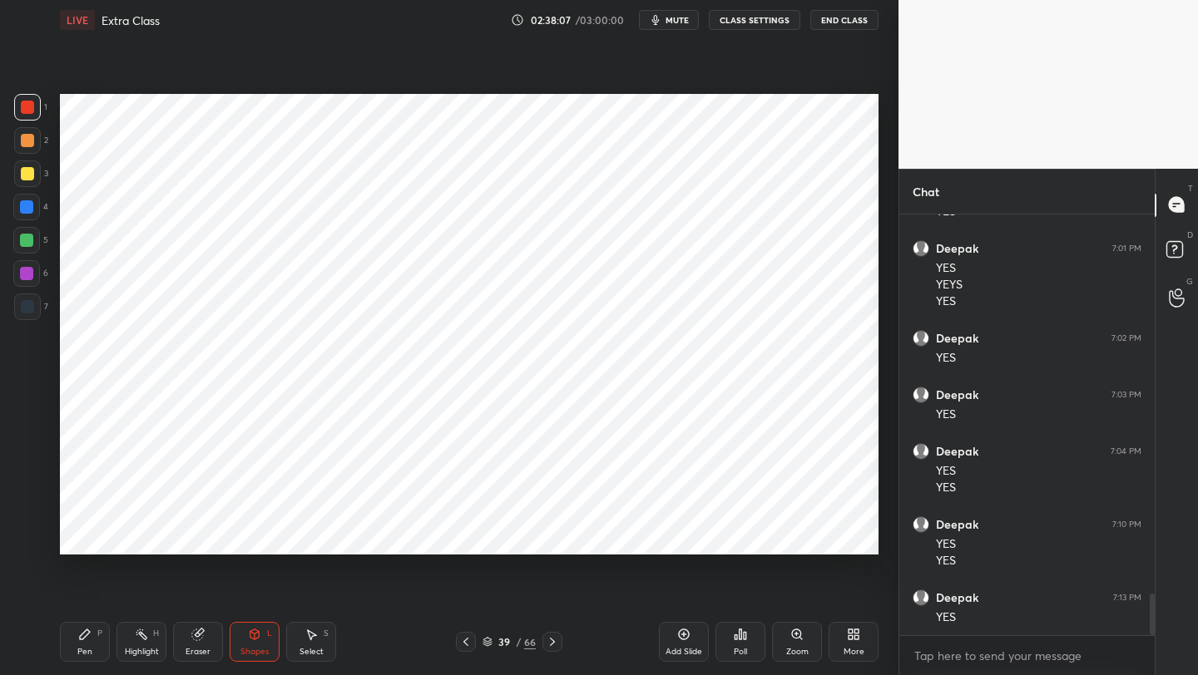
drag, startPoint x: 25, startPoint y: 274, endPoint x: 42, endPoint y: 274, distance: 16.6
click at [27, 278] on div at bounding box center [26, 273] width 13 height 13
click at [81, 636] on icon at bounding box center [85, 635] width 10 height 10
click at [694, 639] on div "Add Slide" at bounding box center [684, 642] width 50 height 40
click at [245, 635] on div "Shapes L" at bounding box center [255, 642] width 50 height 40
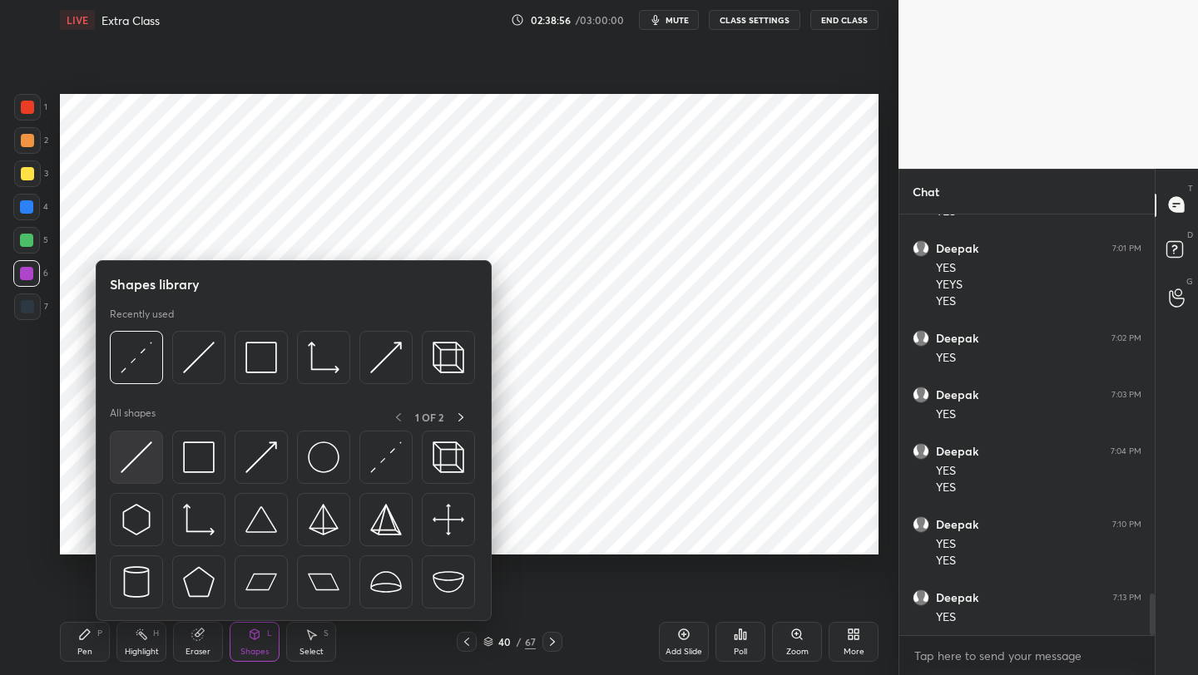
click at [143, 458] on img at bounding box center [137, 458] width 32 height 32
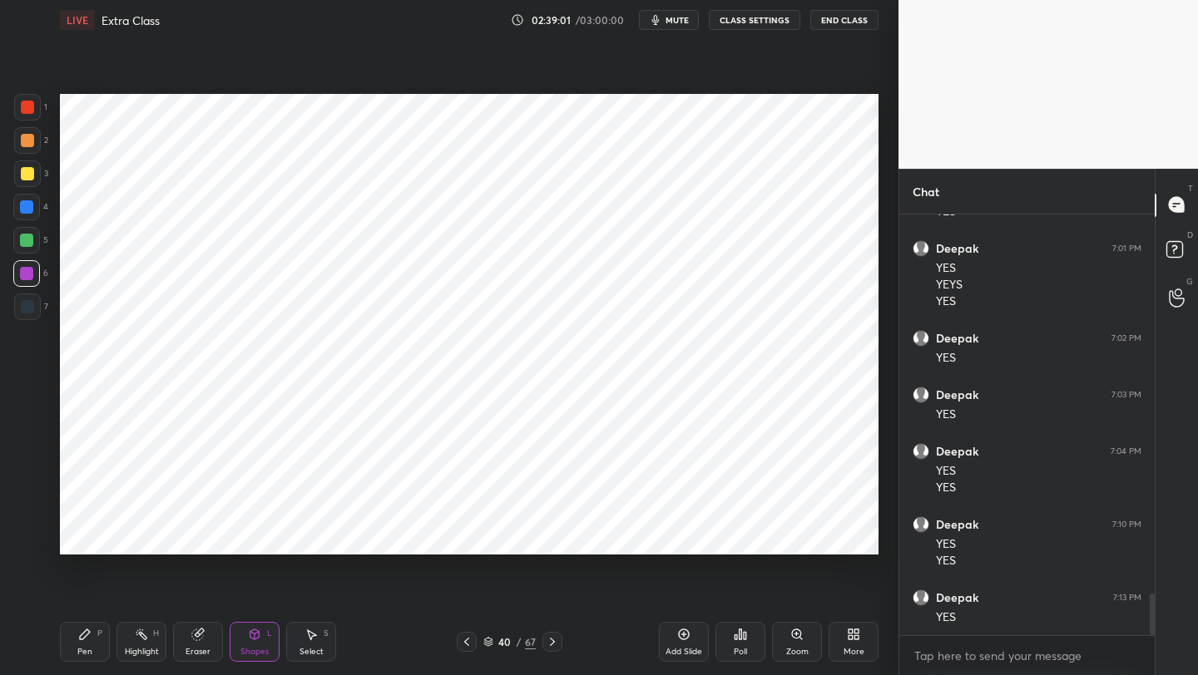
click at [22, 302] on div at bounding box center [27, 306] width 13 height 13
drag, startPoint x: 263, startPoint y: 643, endPoint x: 258, endPoint y: 625, distance: 19.0
click at [263, 643] on div "Shapes L" at bounding box center [255, 642] width 50 height 40
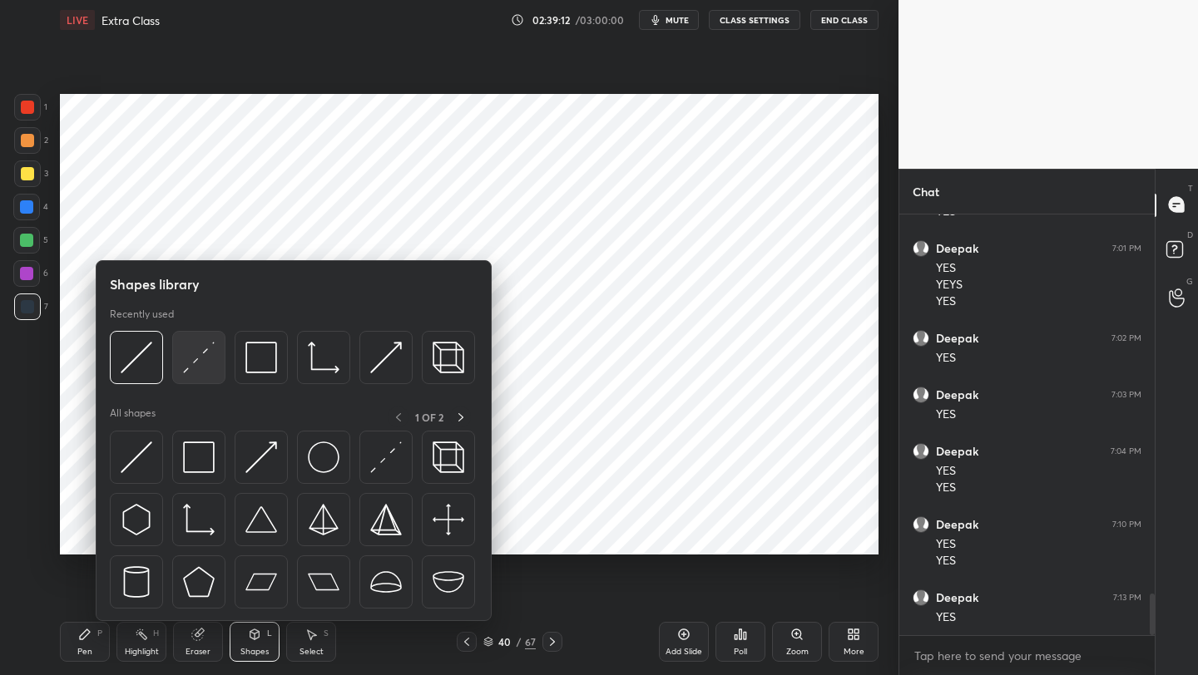
click at [195, 358] on img at bounding box center [199, 358] width 32 height 32
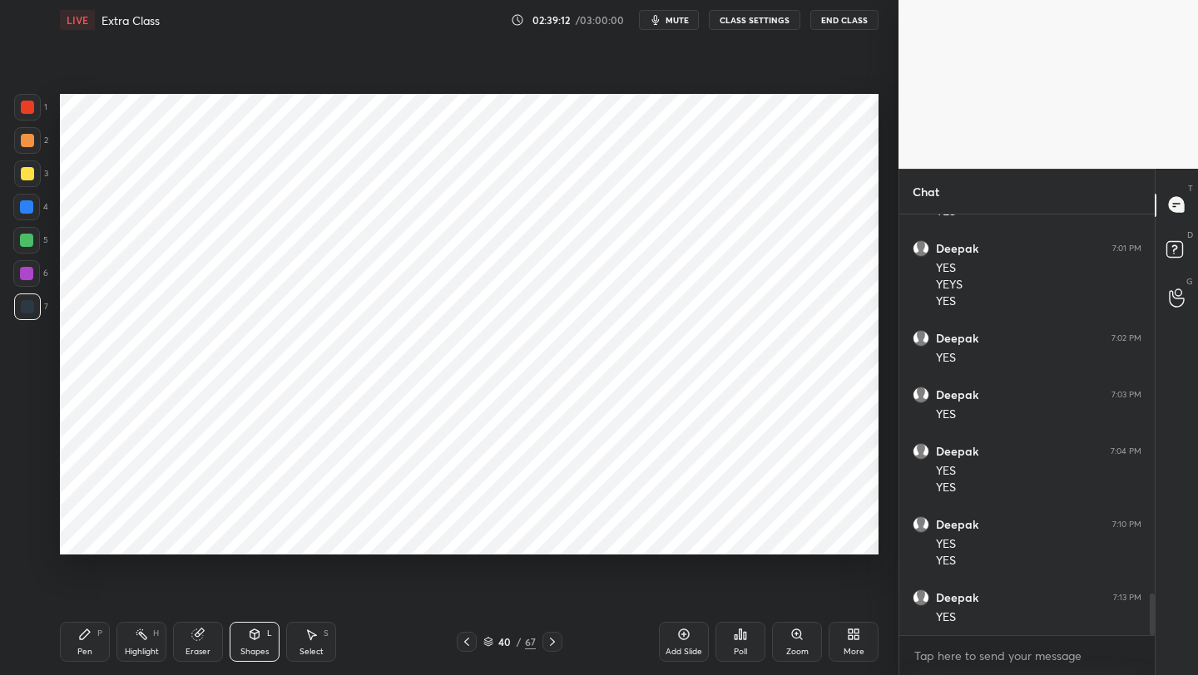
click at [26, 238] on div at bounding box center [26, 240] width 13 height 13
click at [37, 105] on div at bounding box center [27, 107] width 27 height 27
click at [246, 644] on div "Shapes L" at bounding box center [255, 642] width 50 height 40
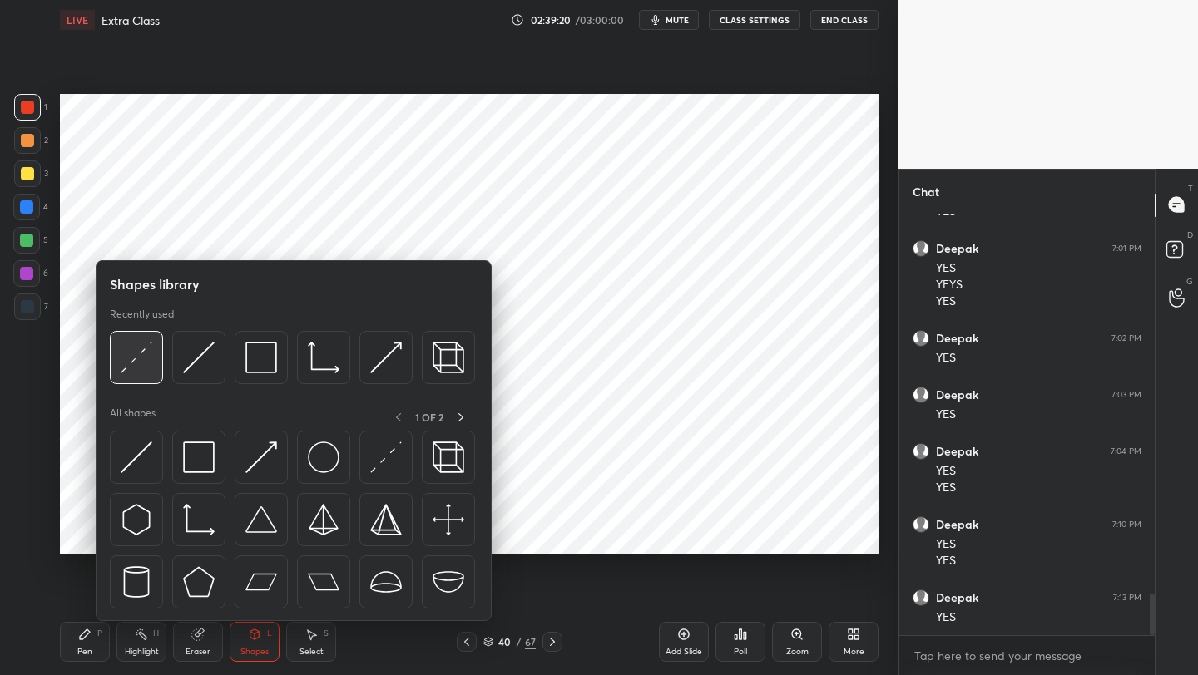
click at [121, 353] on img at bounding box center [137, 358] width 32 height 32
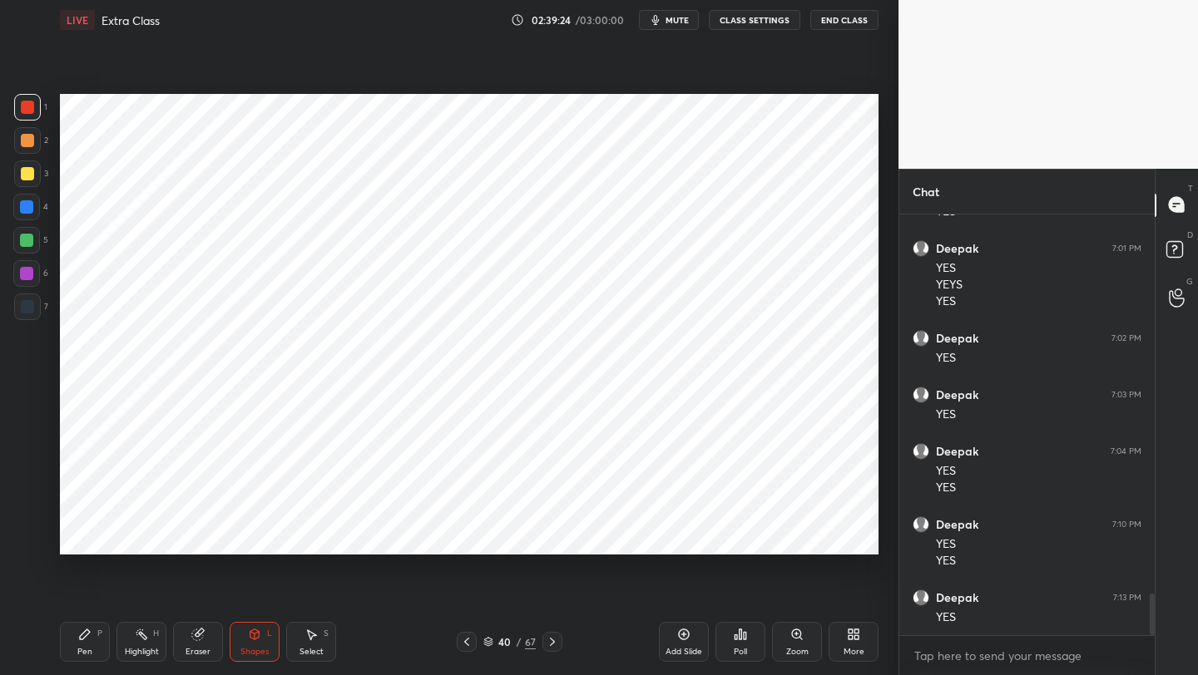
click at [92, 650] on div "Pen P" at bounding box center [85, 642] width 50 height 40
drag, startPoint x: 27, startPoint y: 301, endPoint x: 48, endPoint y: 284, distance: 27.8
click at [27, 300] on div at bounding box center [27, 306] width 13 height 13
drag, startPoint x: 33, startPoint y: 103, endPoint x: 55, endPoint y: 111, distance: 23.2
click at [37, 105] on div at bounding box center [27, 107] width 27 height 27
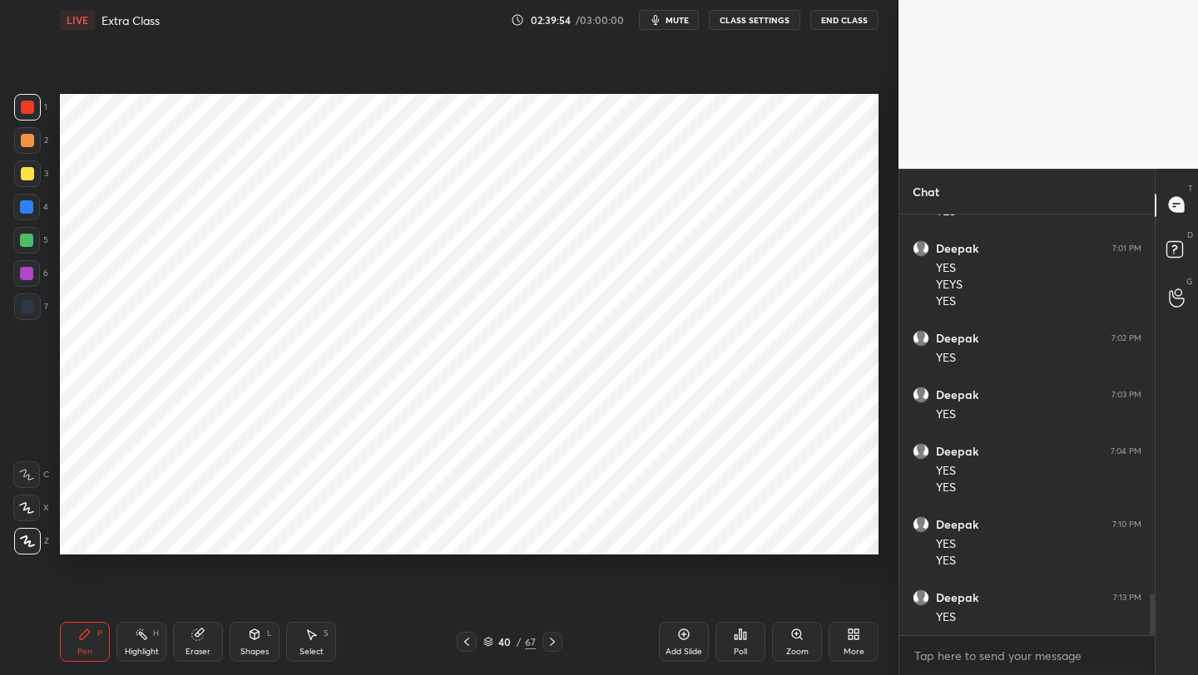
click at [28, 306] on div at bounding box center [27, 306] width 13 height 13
click at [463, 643] on icon at bounding box center [466, 641] width 13 height 13
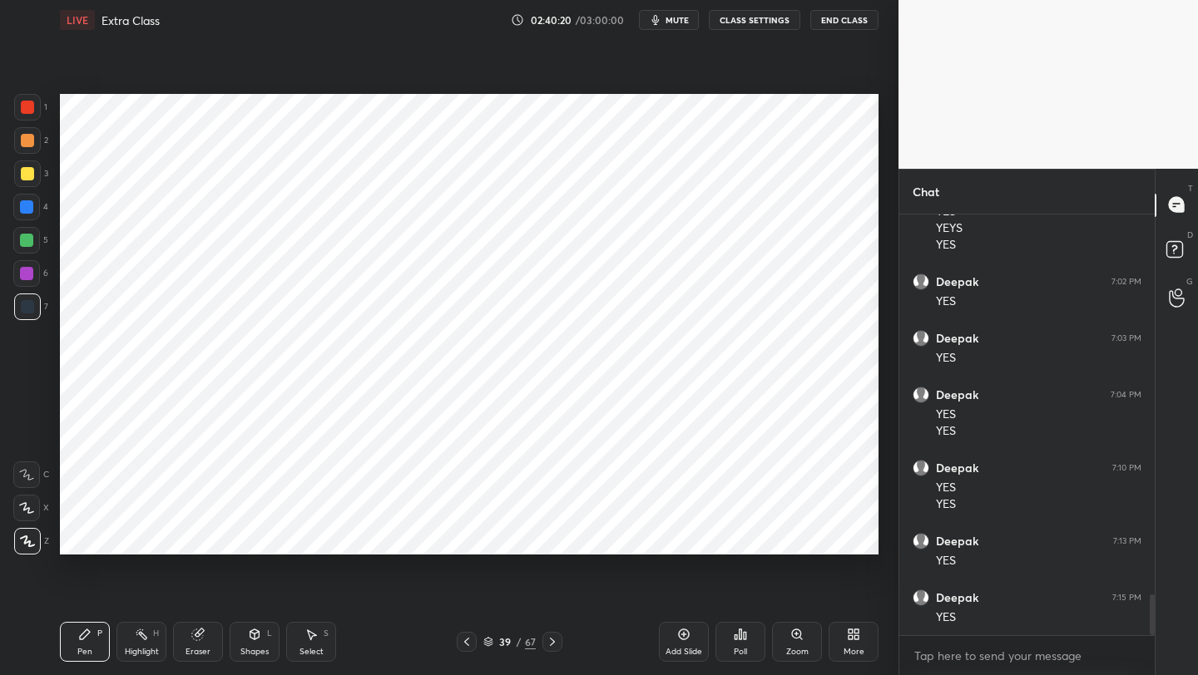
drag, startPoint x: 556, startPoint y: 641, endPoint x: 568, endPoint y: 626, distance: 19.0
click at [555, 642] on icon at bounding box center [552, 641] width 13 height 13
click at [465, 644] on icon at bounding box center [466, 641] width 13 height 13
click at [315, 639] on icon at bounding box center [310, 634] width 13 height 13
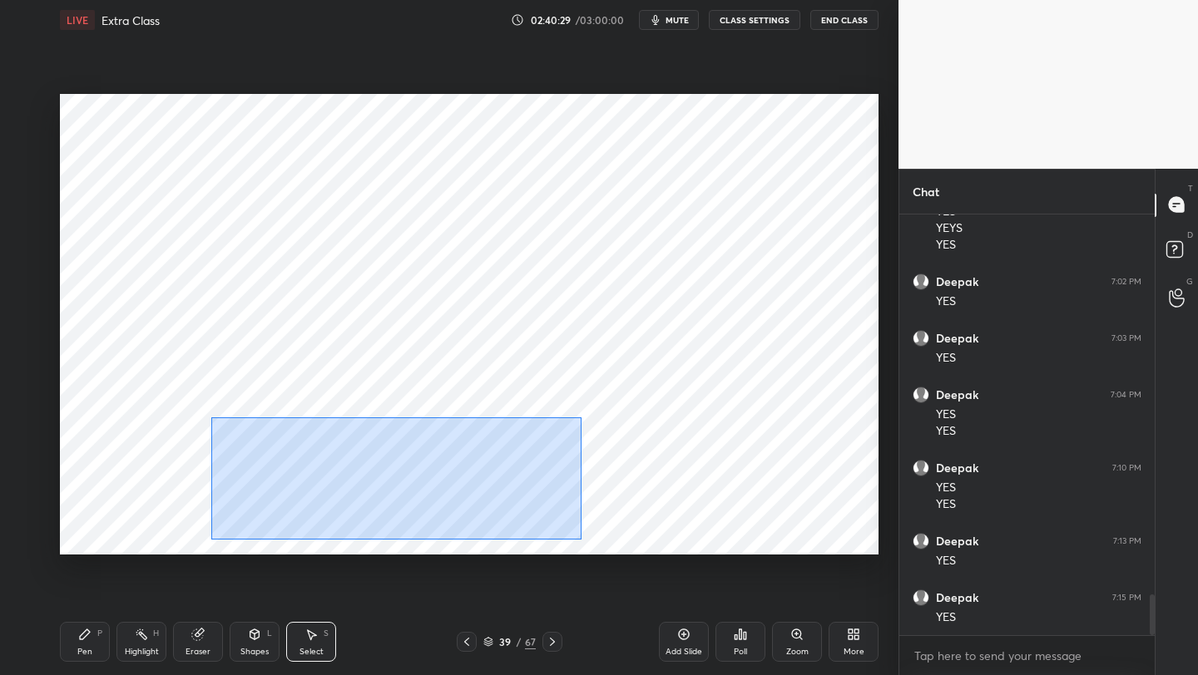
drag, startPoint x: 211, startPoint y: 415, endPoint x: 582, endPoint y: 539, distance: 391.1
click at [582, 539] on div "0 ° Undo Copy Duplicate Duplicate to new slide Delete" at bounding box center [469, 324] width 818 height 461
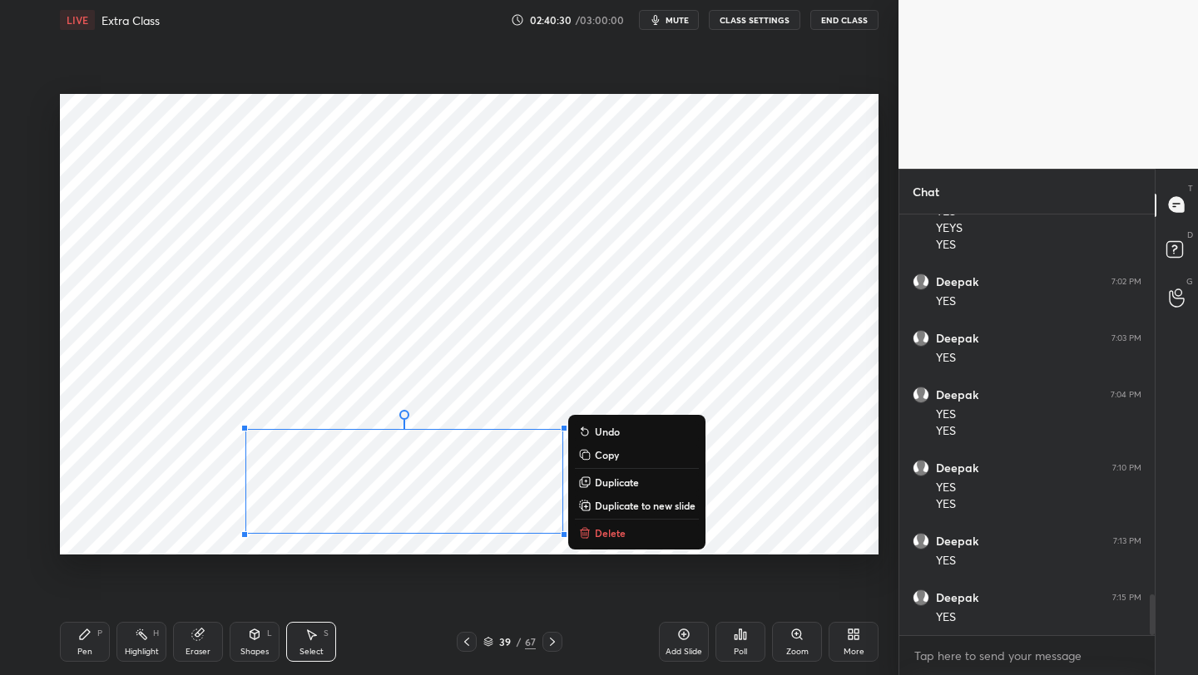
click at [606, 456] on p "Copy" at bounding box center [607, 454] width 24 height 13
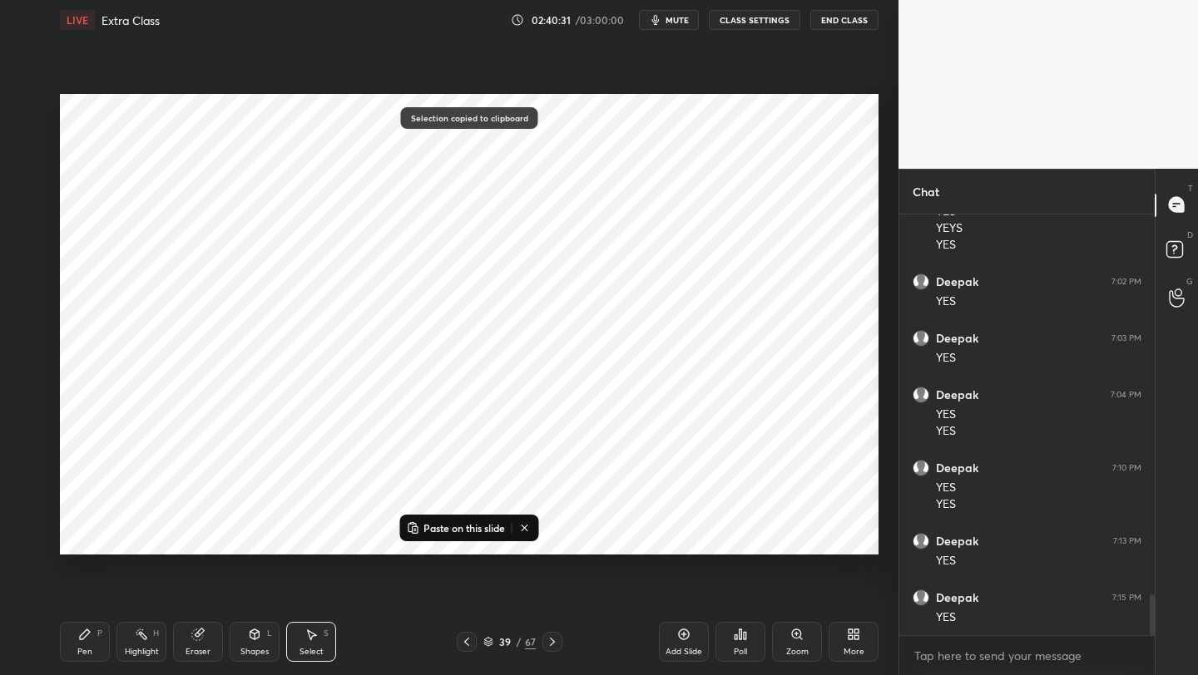
click at [562, 640] on div "39 / 67" at bounding box center [508, 642] width 299 height 20
click at [550, 640] on icon at bounding box center [552, 641] width 13 height 13
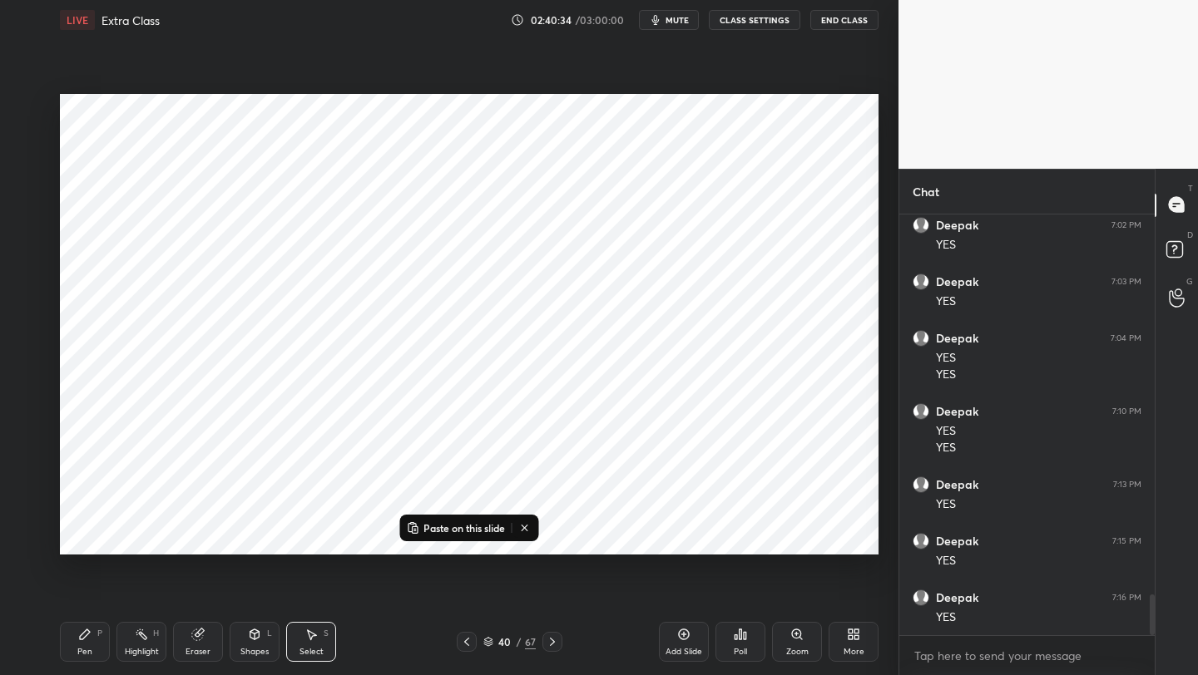
click at [684, 635] on icon at bounding box center [683, 634] width 13 height 13
click at [476, 529] on p "Paste on this slide" at bounding box center [464, 527] width 82 height 13
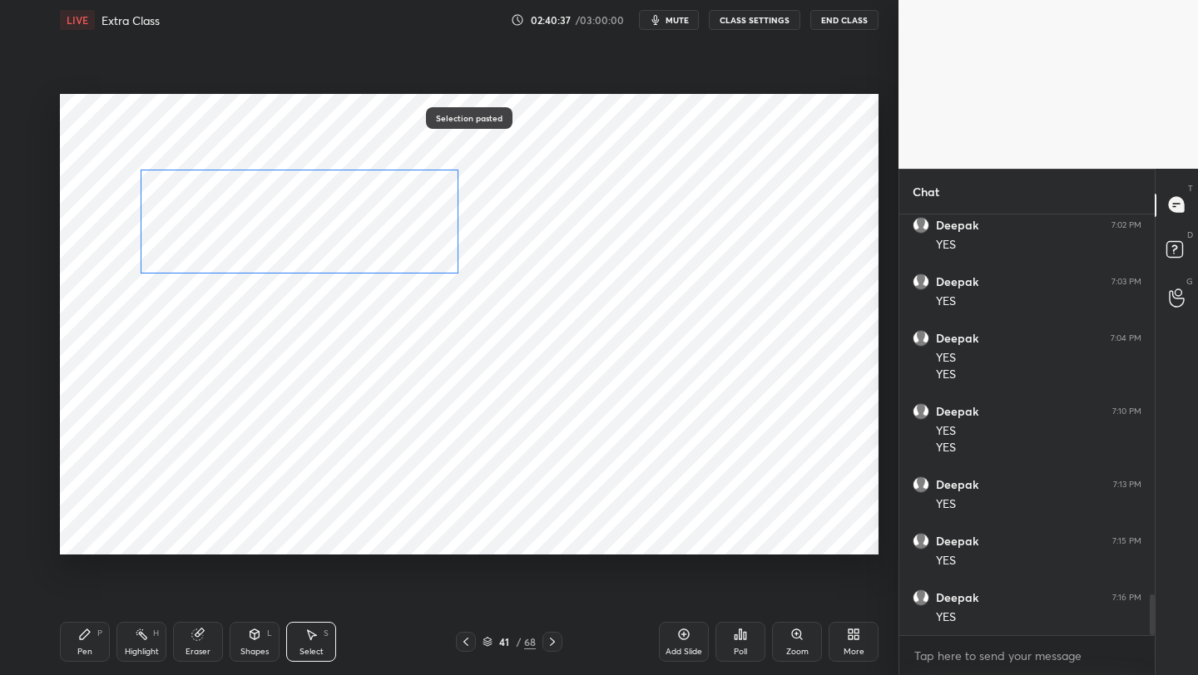
drag, startPoint x: 382, startPoint y: 474, endPoint x: 299, endPoint y: 271, distance: 219.0
click at [279, 217] on div "0 ° Undo Copy Paste here Duplicate Duplicate to new slide Delete" at bounding box center [469, 324] width 818 height 461
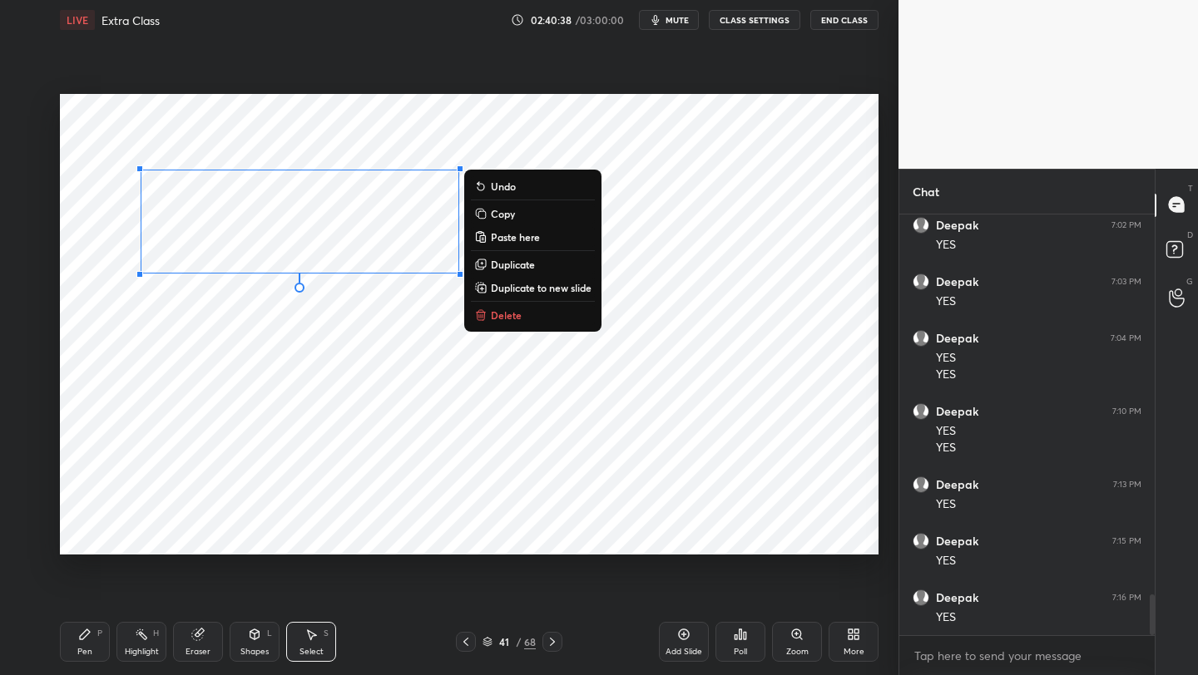
drag, startPoint x: 84, startPoint y: 641, endPoint x: 110, endPoint y: 579, distance: 67.5
click at [84, 641] on div "Pen P" at bounding box center [85, 642] width 50 height 40
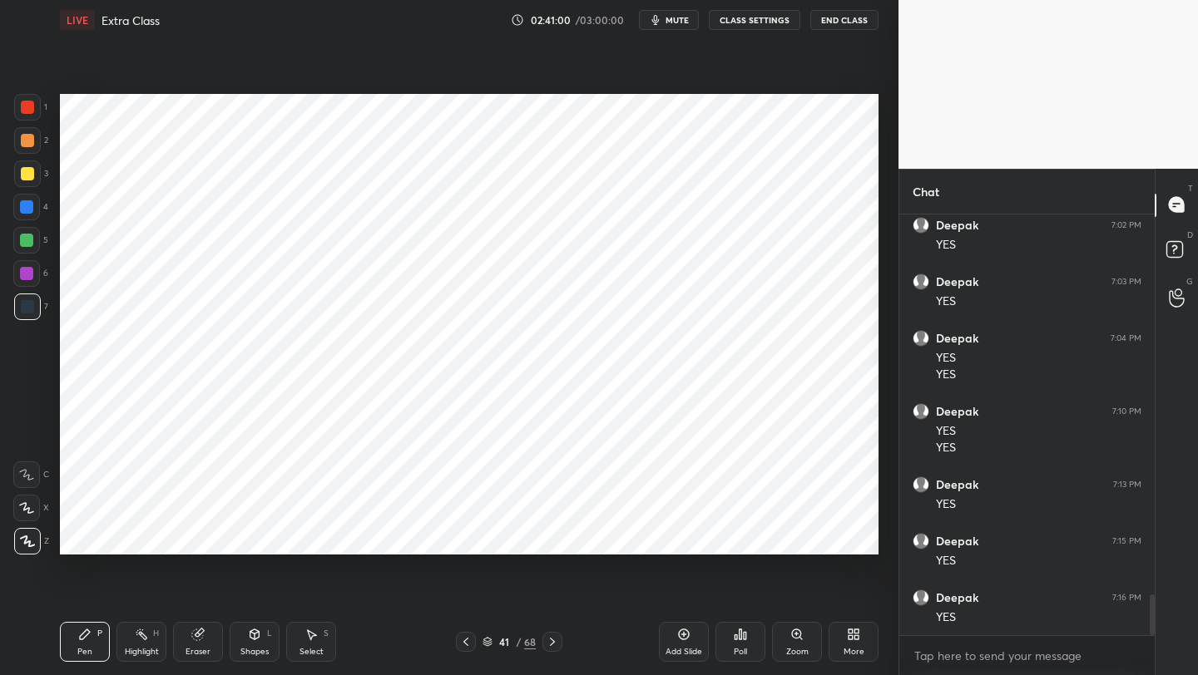
click at [249, 640] on div "Shapes L" at bounding box center [255, 642] width 50 height 40
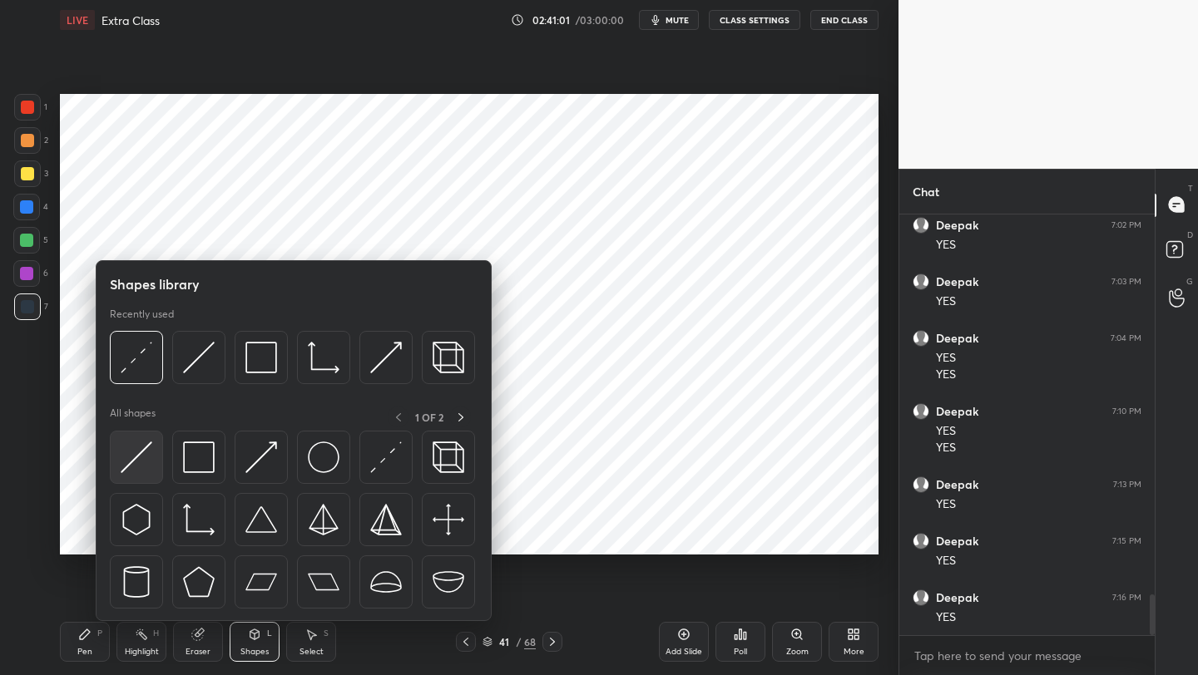
click at [140, 459] on img at bounding box center [137, 458] width 32 height 32
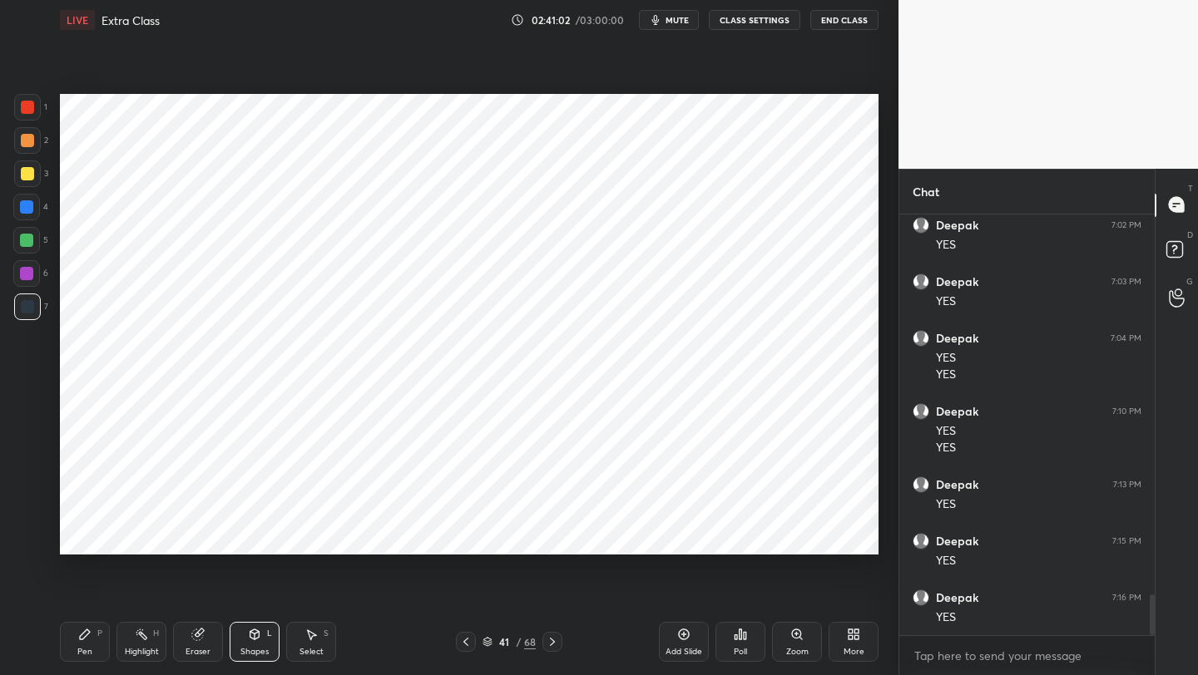
click at [26, 279] on div at bounding box center [26, 273] width 13 height 13
drag, startPoint x: 37, startPoint y: 304, endPoint x: 51, endPoint y: 292, distance: 17.7
click at [37, 304] on div at bounding box center [27, 307] width 27 height 27
click at [27, 240] on div at bounding box center [26, 240] width 13 height 13
click at [460, 641] on icon at bounding box center [465, 641] width 13 height 13
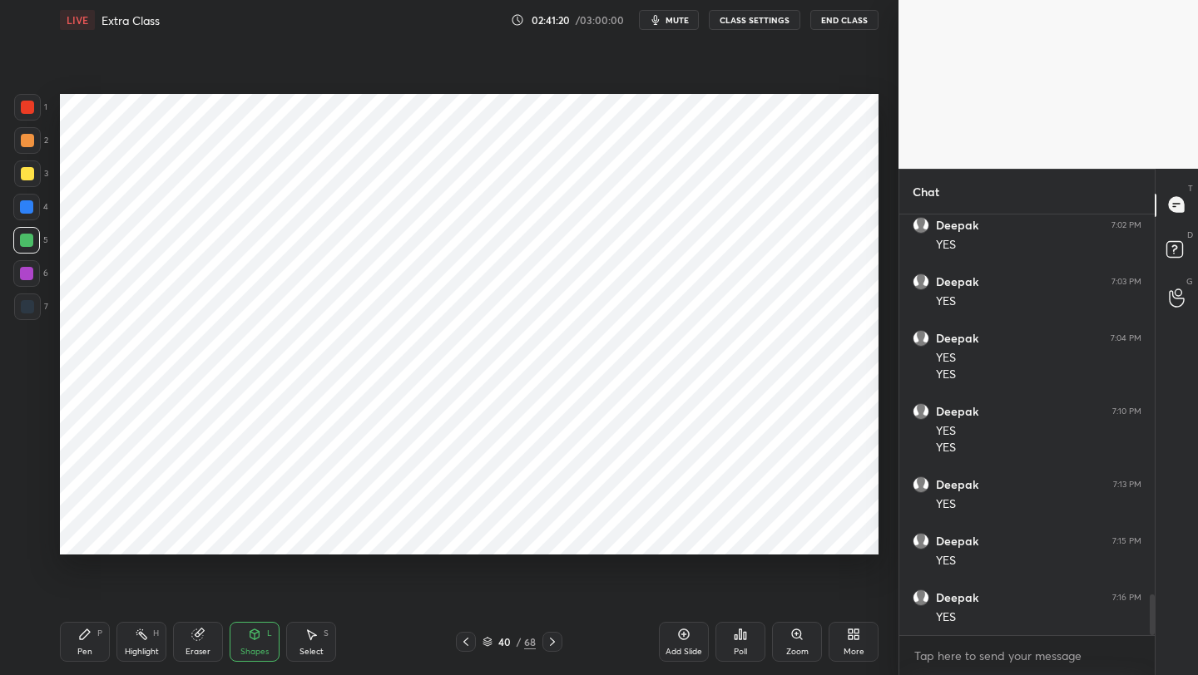
click at [465, 642] on icon at bounding box center [465, 641] width 13 height 13
click at [551, 640] on icon at bounding box center [552, 641] width 13 height 13
click at [551, 640] on icon at bounding box center [552, 642] width 5 height 8
click at [24, 312] on div at bounding box center [27, 306] width 13 height 13
click at [24, 106] on div at bounding box center [27, 107] width 13 height 13
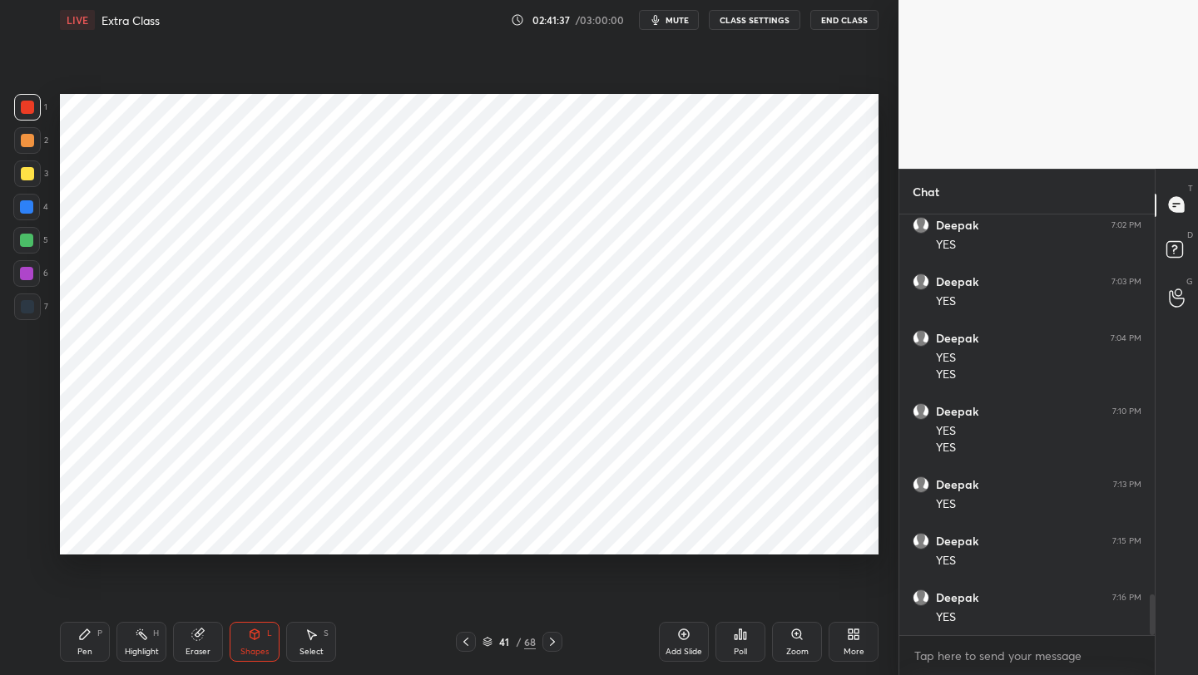
drag, startPoint x: 80, startPoint y: 637, endPoint x: 82, endPoint y: 621, distance: 16.0
click at [80, 637] on icon at bounding box center [85, 635] width 10 height 10
drag, startPoint x: 207, startPoint y: 648, endPoint x: 219, endPoint y: 578, distance: 70.8
click at [205, 644] on div "Eraser" at bounding box center [198, 642] width 50 height 40
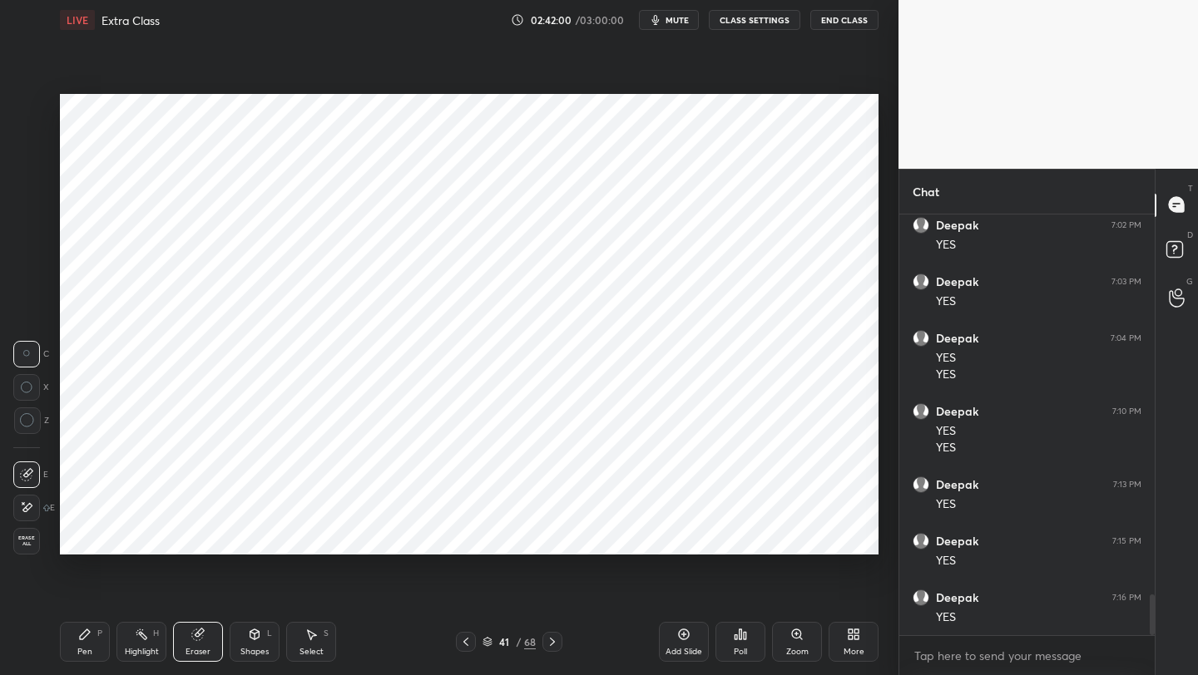
drag, startPoint x: 89, startPoint y: 645, endPoint x: 88, endPoint y: 595, distance: 49.9
click at [89, 645] on div "Pen P" at bounding box center [85, 642] width 50 height 40
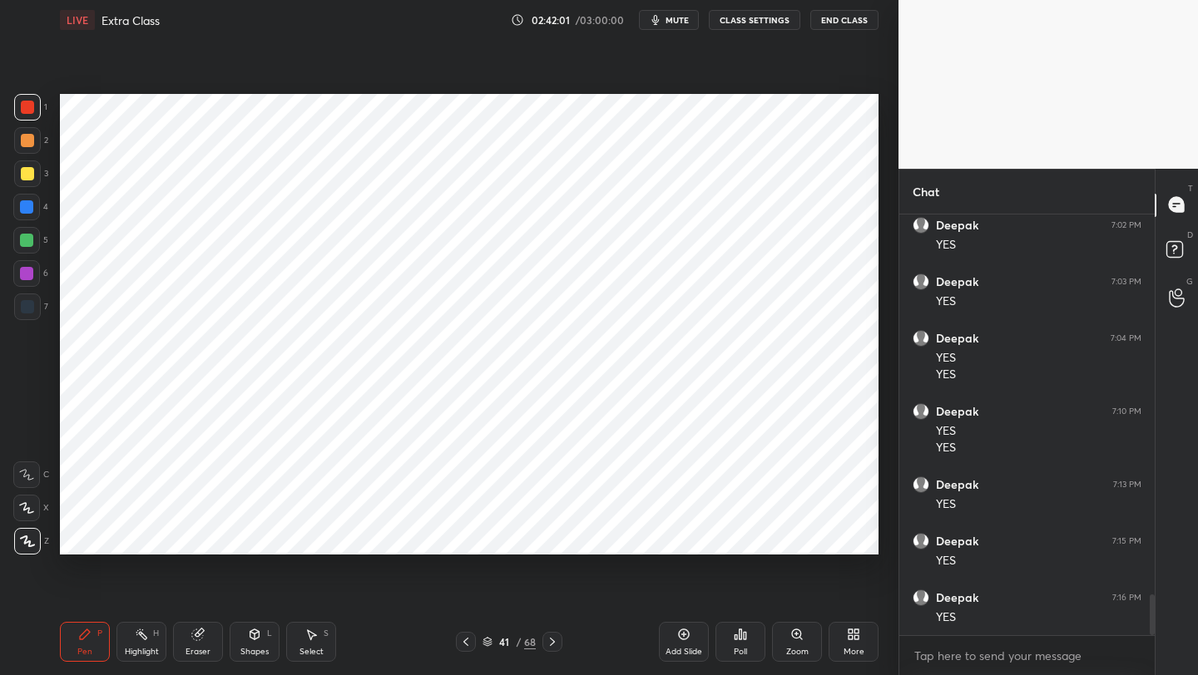
drag, startPoint x: 16, startPoint y: 317, endPoint x: 22, endPoint y: 307, distance: 12.0
click at [22, 315] on div at bounding box center [27, 307] width 27 height 27
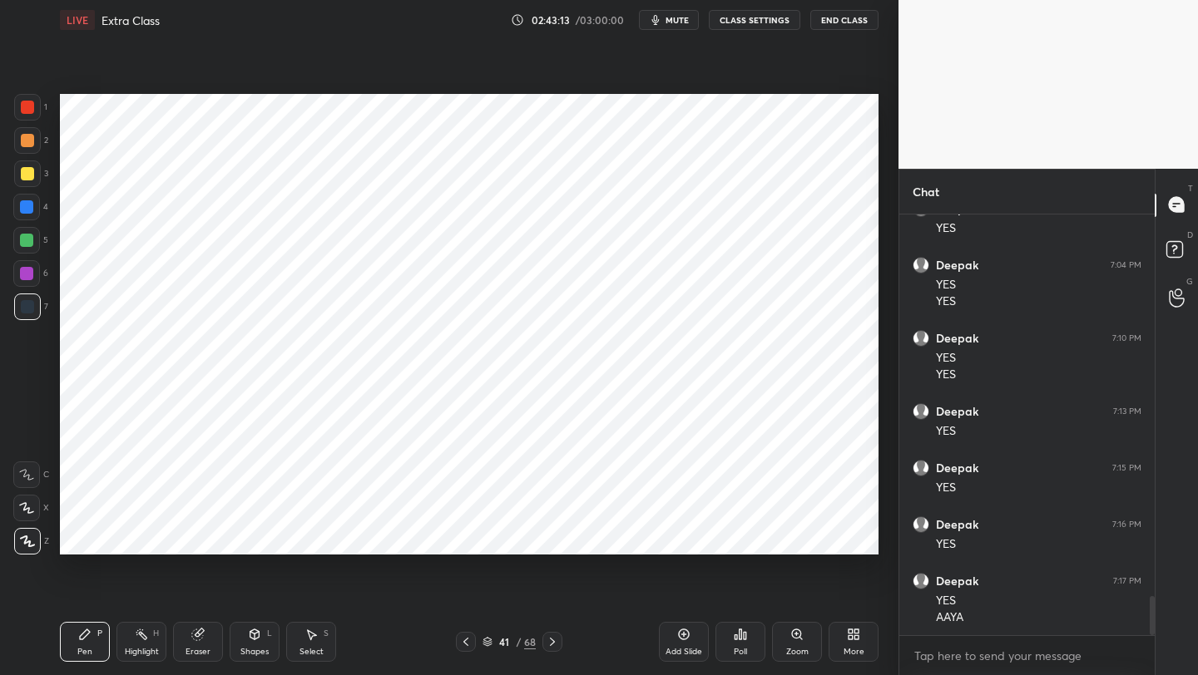
scroll to position [4083, 0]
drag, startPoint x: 684, startPoint y: 635, endPoint x: 685, endPoint y: 618, distance: 17.5
click at [683, 635] on icon at bounding box center [683, 634] width 5 height 5
click at [29, 111] on div at bounding box center [27, 107] width 13 height 13
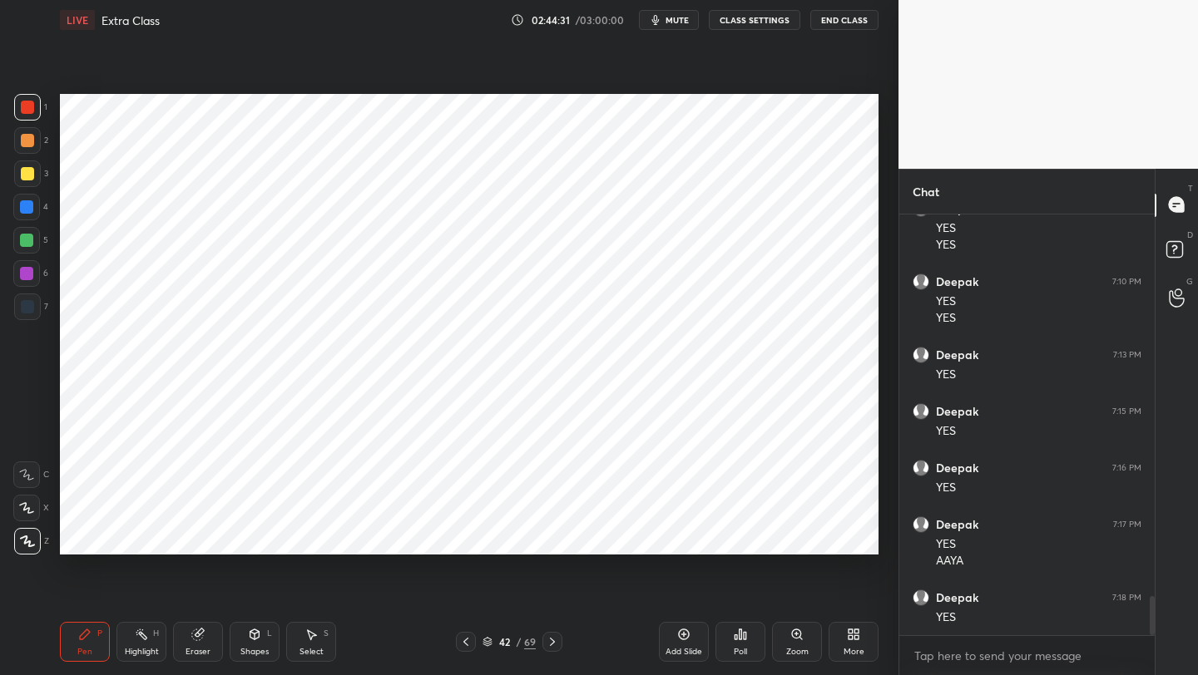
scroll to position [4140, 0]
click at [465, 643] on icon at bounding box center [465, 641] width 13 height 13
drag, startPoint x: 551, startPoint y: 640, endPoint x: 556, endPoint y: 624, distance: 17.4
click at [551, 642] on icon at bounding box center [552, 641] width 13 height 13
drag, startPoint x: 464, startPoint y: 640, endPoint x: 470, endPoint y: 626, distance: 15.3
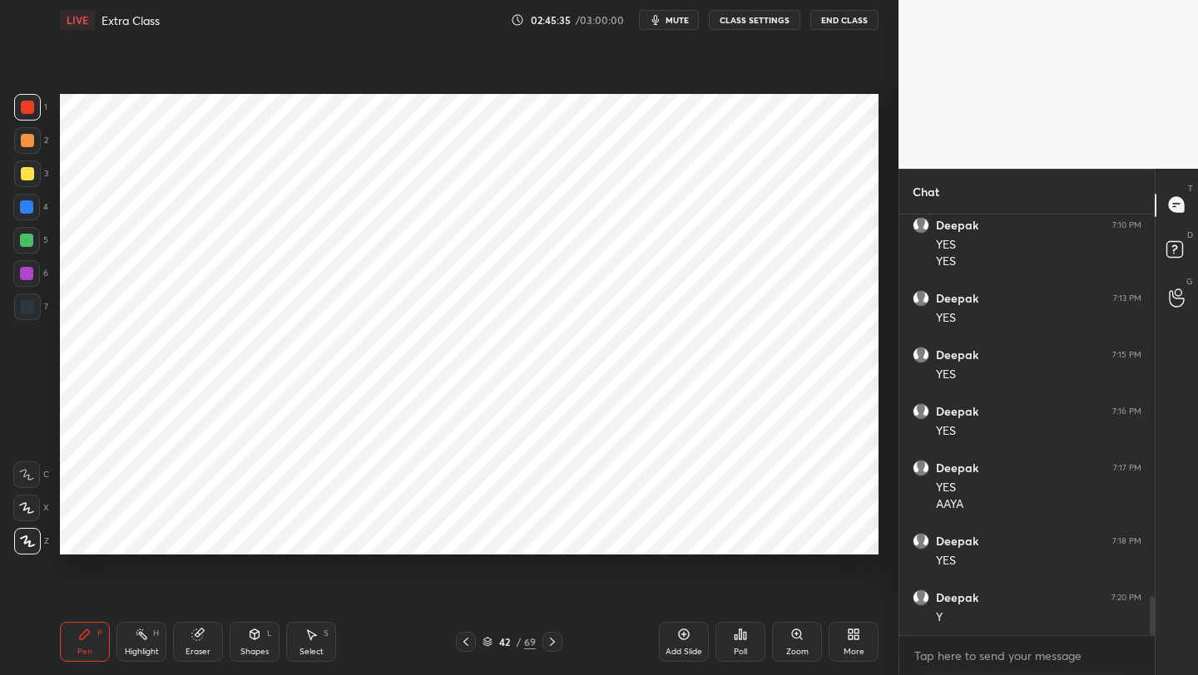
click at [463, 640] on icon at bounding box center [465, 641] width 13 height 13
click at [463, 645] on icon at bounding box center [465, 641] width 13 height 13
click at [465, 642] on icon at bounding box center [465, 641] width 13 height 13
click at [549, 640] on icon at bounding box center [552, 641] width 13 height 13
click at [548, 640] on icon at bounding box center [552, 641] width 13 height 13
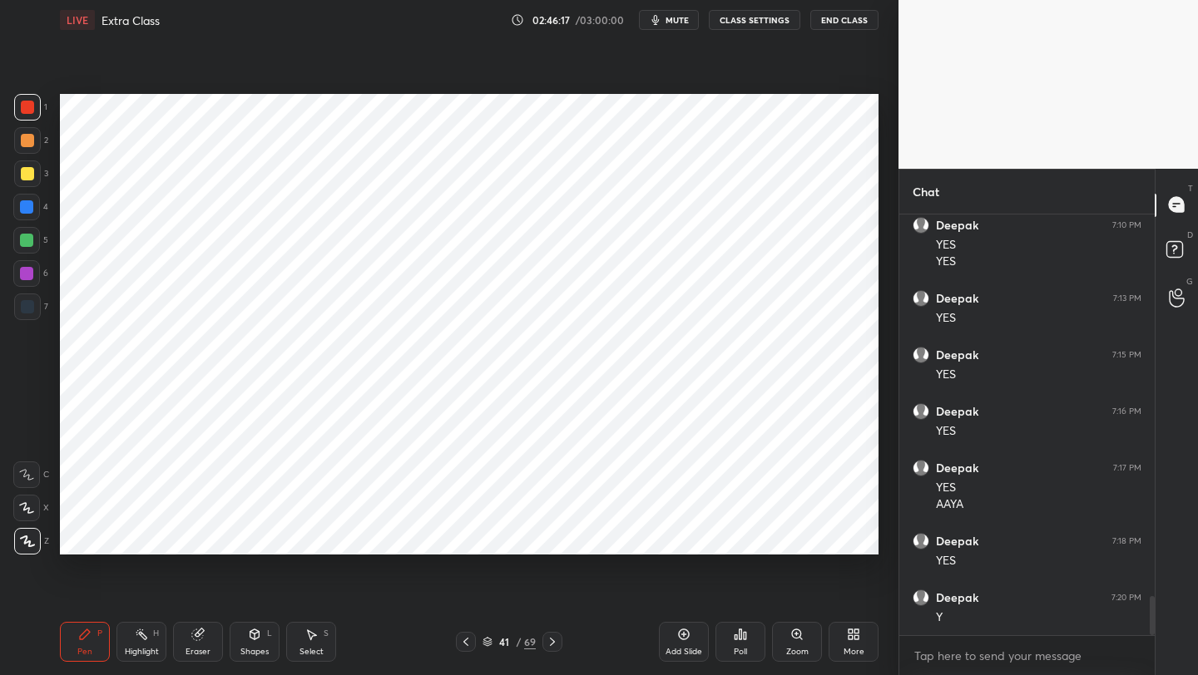
click at [548, 638] on icon at bounding box center [552, 641] width 13 height 13
click at [29, 310] on div at bounding box center [27, 306] width 13 height 13
click at [473, 635] on div at bounding box center [466, 642] width 20 height 20
click at [312, 648] on div "Select" at bounding box center [311, 652] width 24 height 8
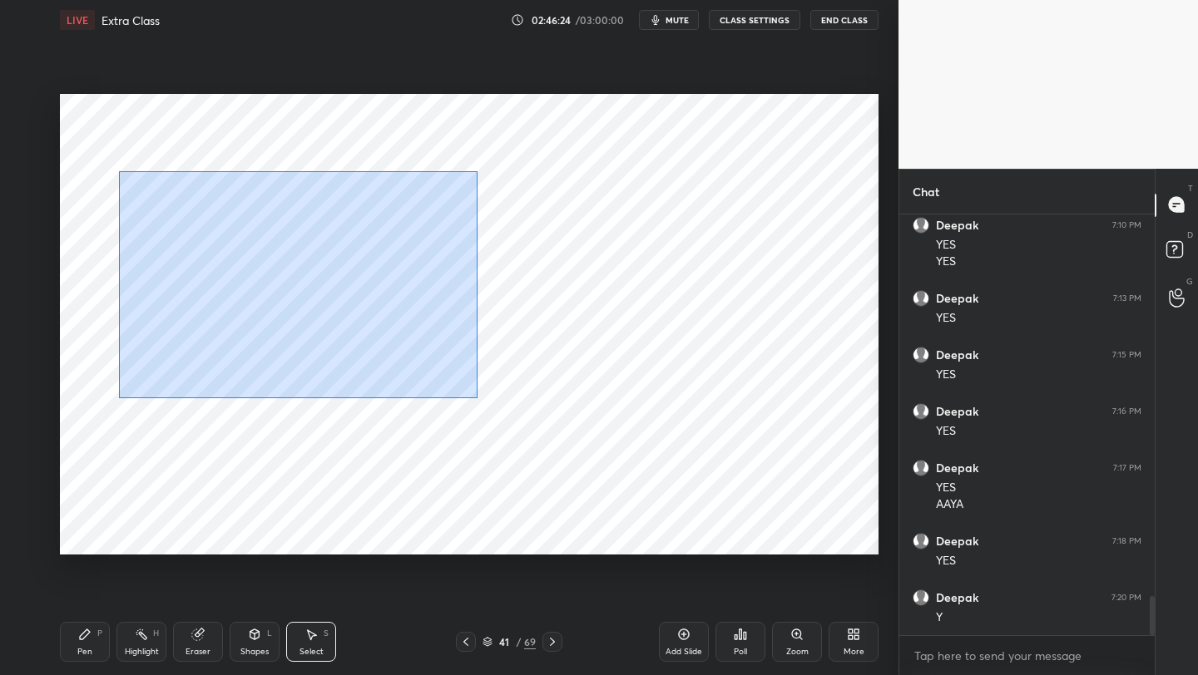
drag, startPoint x: 116, startPoint y: 164, endPoint x: 472, endPoint y: 395, distance: 425.2
click at [476, 398] on div "0 ° Undo Copy Paste here Duplicate Duplicate to new slide Delete" at bounding box center [469, 324] width 818 height 461
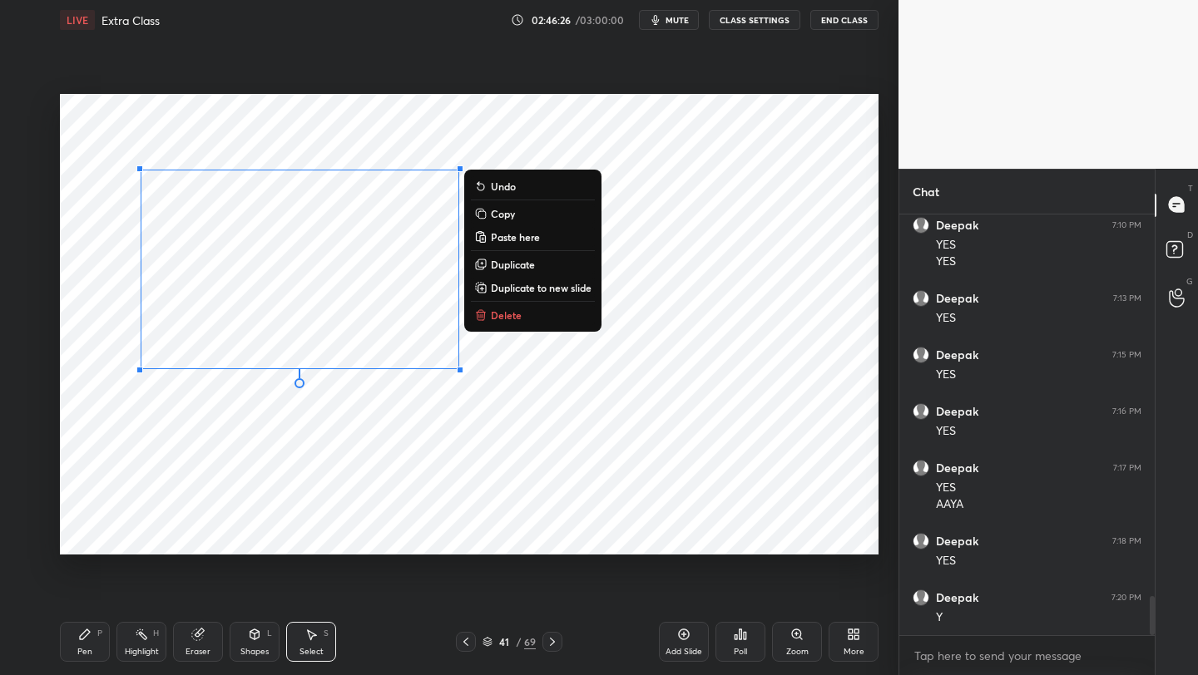
click at [506, 215] on p "Copy" at bounding box center [503, 213] width 24 height 13
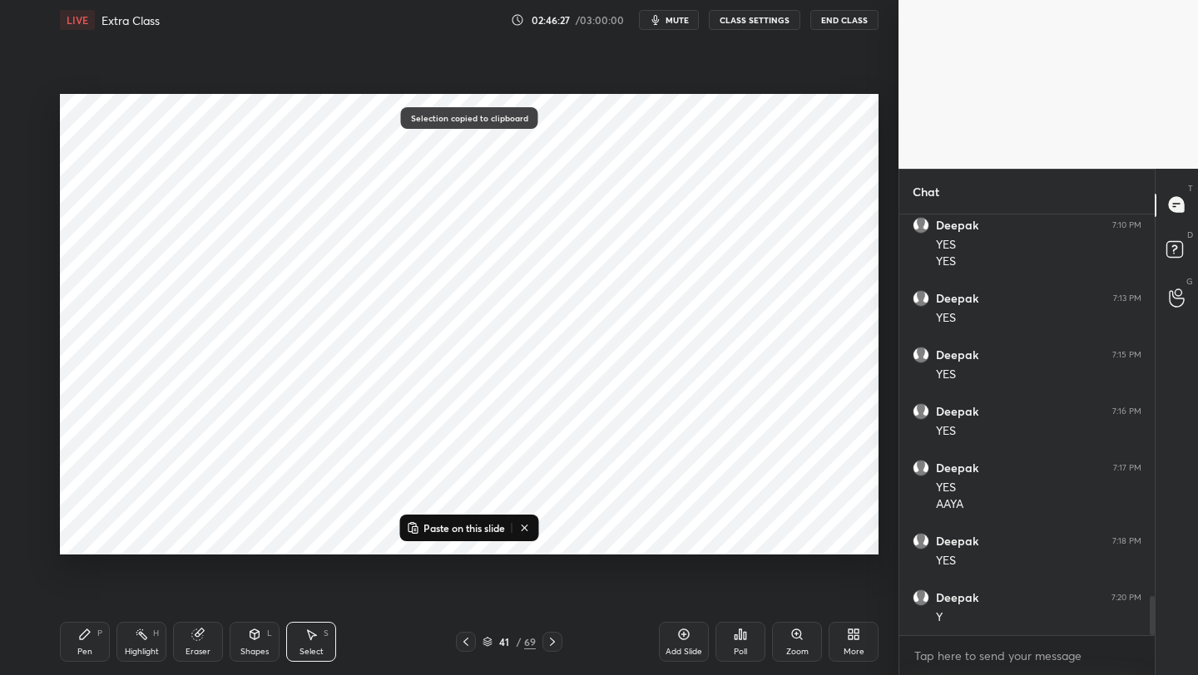
click at [553, 645] on icon at bounding box center [552, 641] width 13 height 13
drag, startPoint x: 451, startPoint y: 528, endPoint x: 448, endPoint y: 512, distance: 16.8
click at [451, 528] on p "Paste on this slide" at bounding box center [464, 527] width 82 height 13
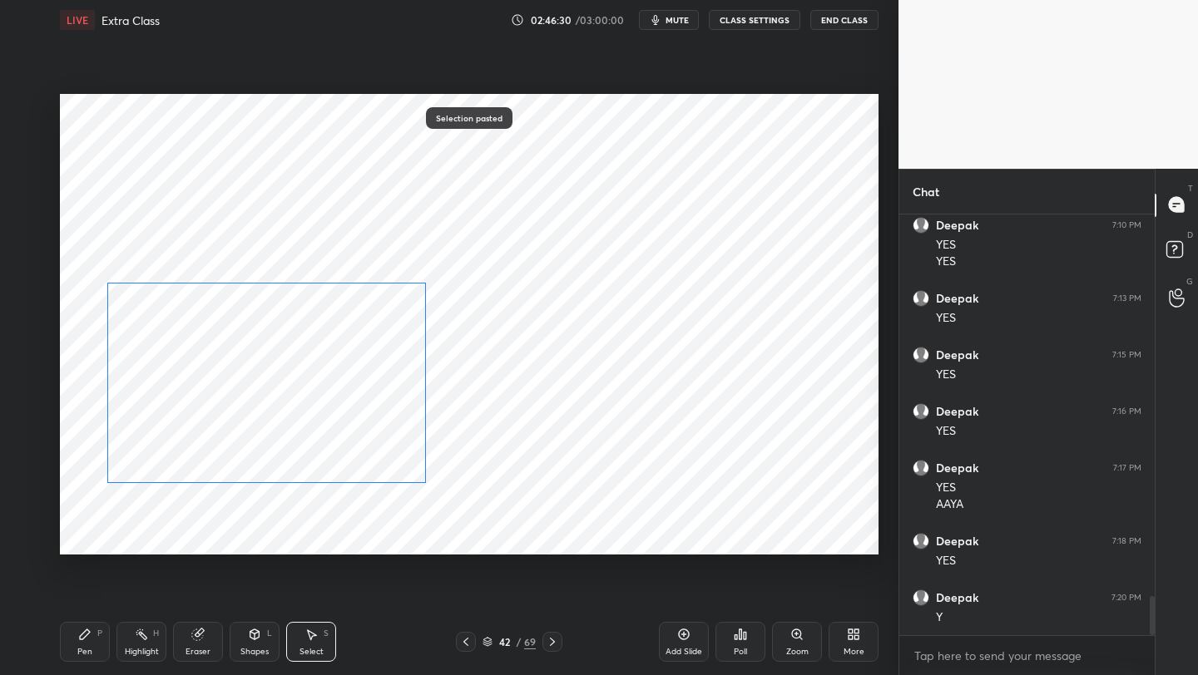
drag, startPoint x: 325, startPoint y: 355, endPoint x: 314, endPoint y: 402, distance: 47.8
click at [309, 412] on div "0 ° Undo Copy Paste here Duplicate Duplicate to new slide Delete" at bounding box center [469, 324] width 818 height 461
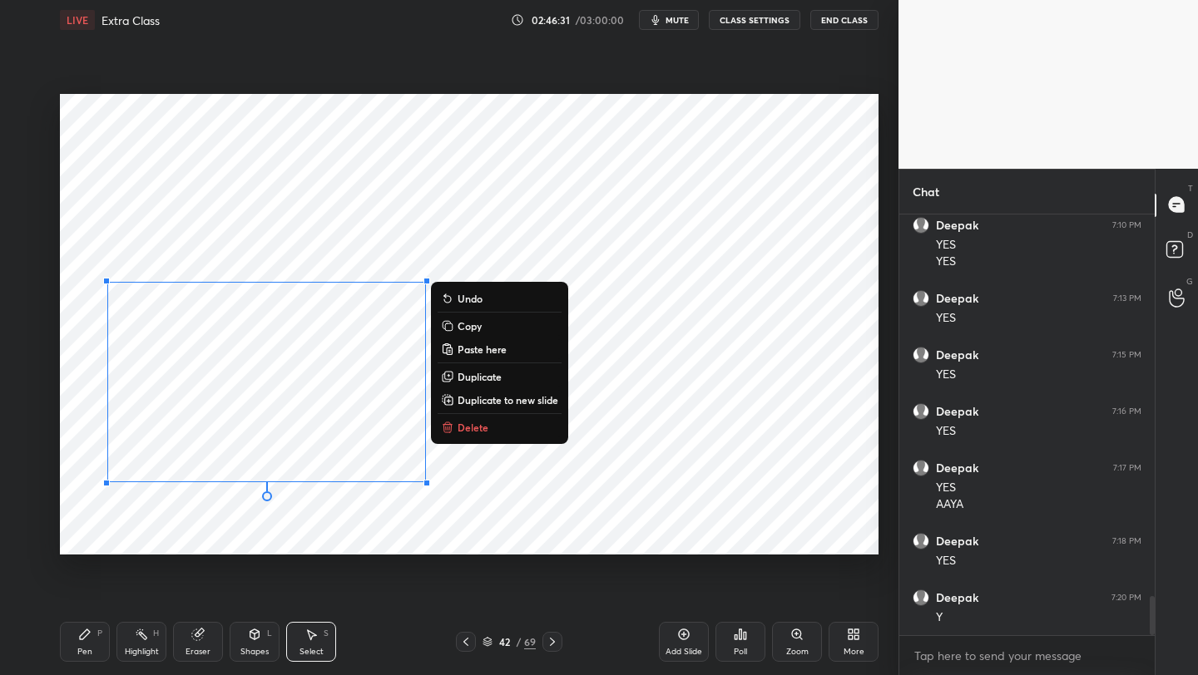
drag, startPoint x: 82, startPoint y: 641, endPoint x: 90, endPoint y: 612, distance: 30.3
click at [82, 641] on div "Pen P" at bounding box center [85, 642] width 50 height 40
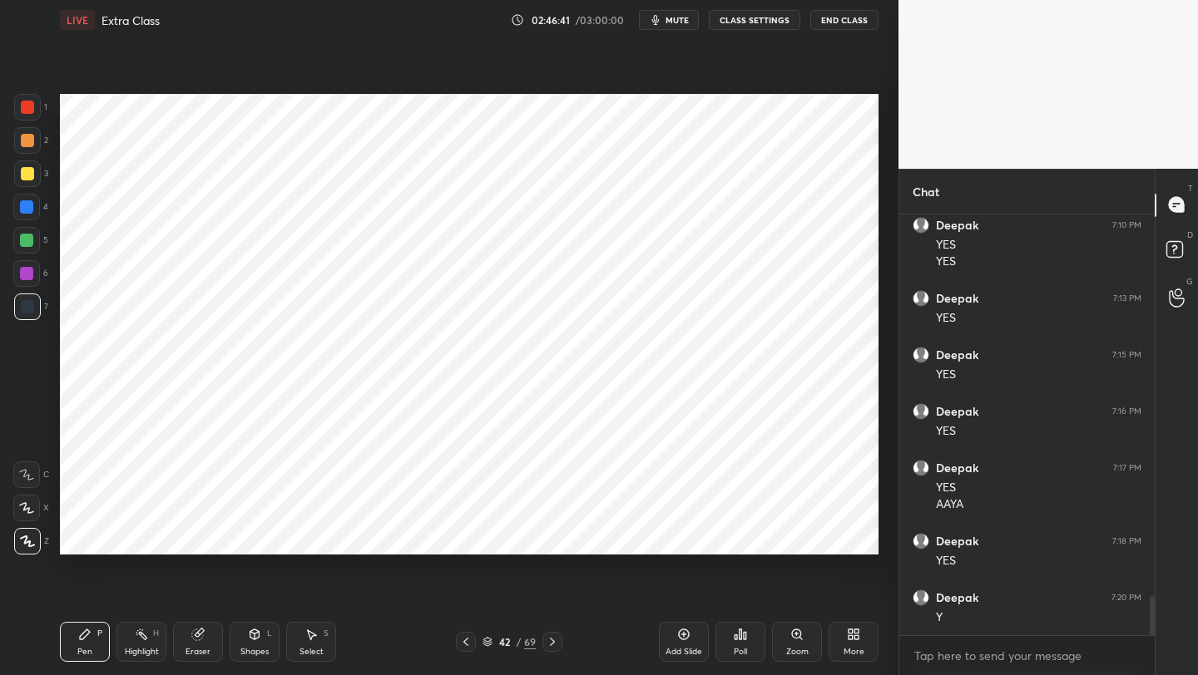
click at [27, 245] on div at bounding box center [26, 240] width 13 height 13
click at [245, 638] on div "Shapes L" at bounding box center [255, 642] width 50 height 40
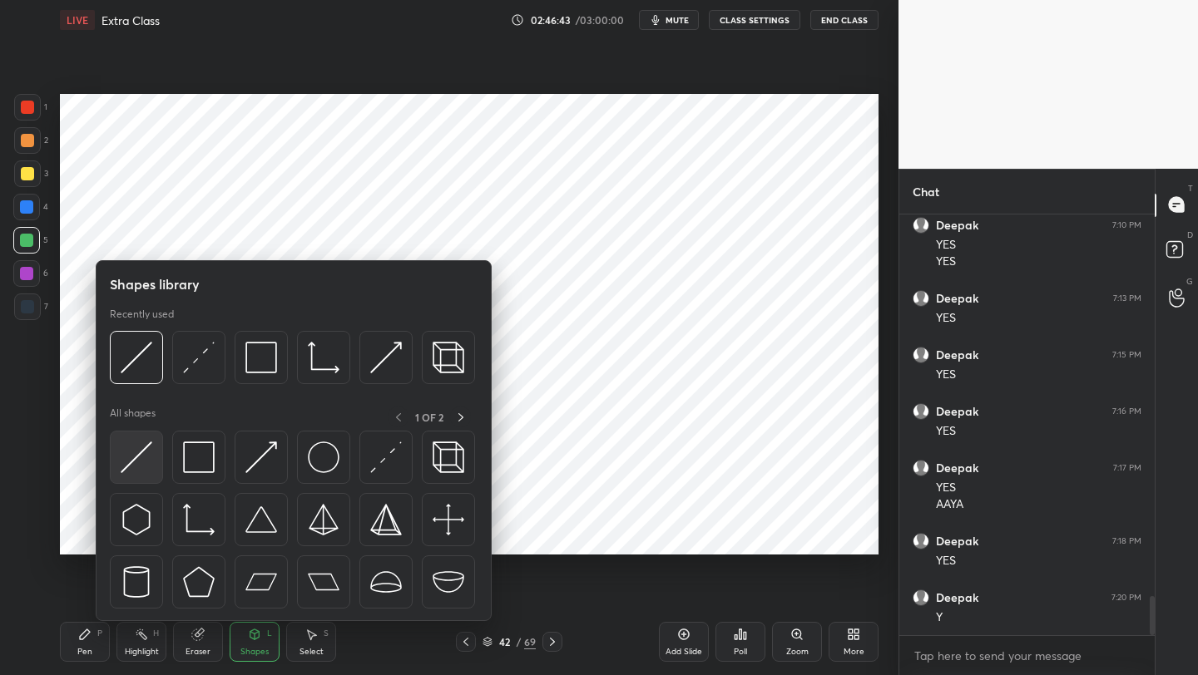
click at [134, 452] on img at bounding box center [137, 458] width 32 height 32
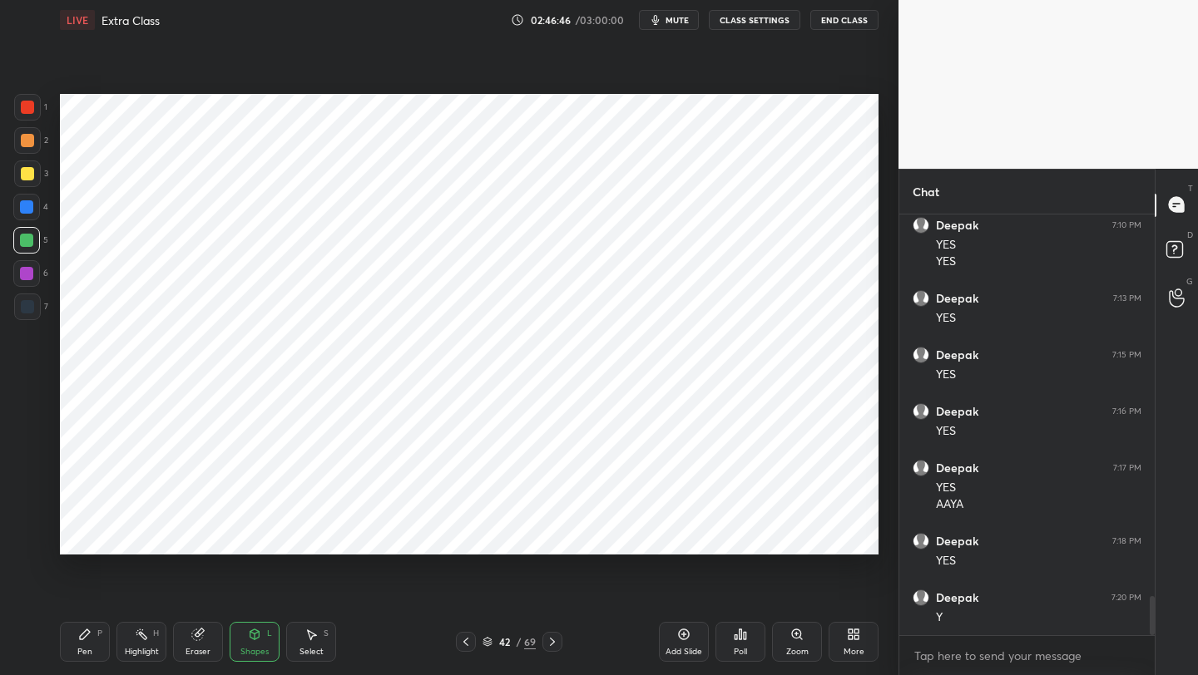
click at [21, 308] on div at bounding box center [27, 306] width 13 height 13
drag, startPoint x: 78, startPoint y: 640, endPoint x: 86, endPoint y: 617, distance: 23.7
click at [80, 637] on icon at bounding box center [84, 634] width 13 height 13
click at [33, 106] on div at bounding box center [27, 107] width 13 height 13
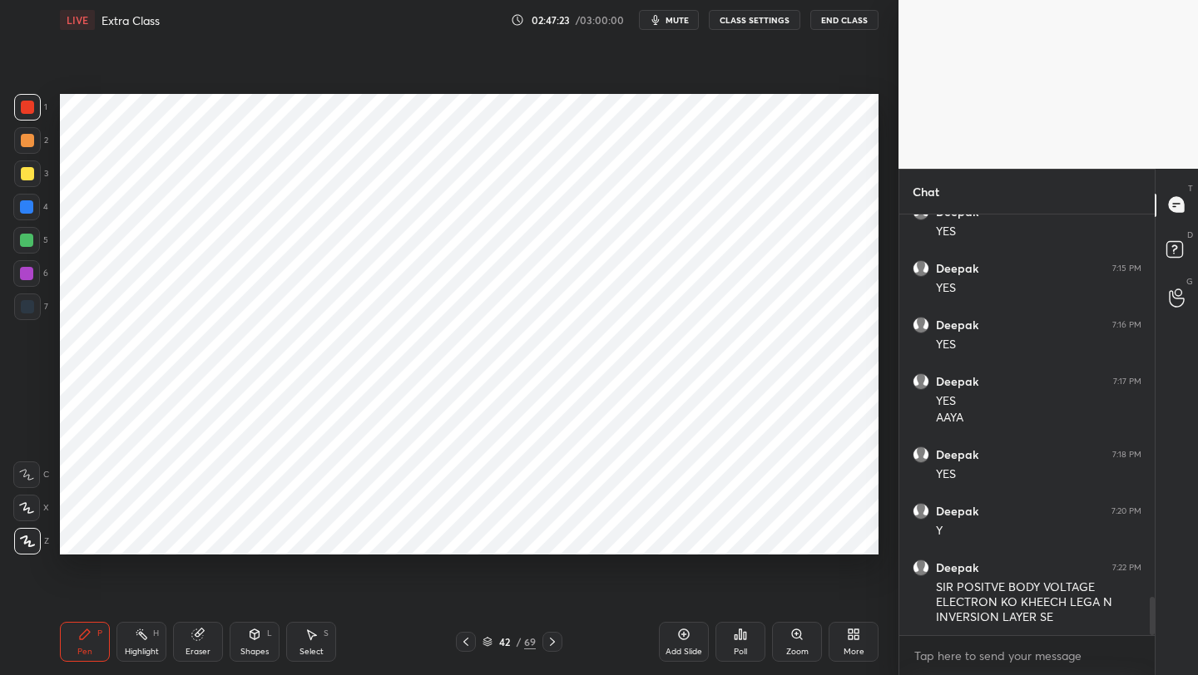
click at [32, 310] on div at bounding box center [27, 306] width 13 height 13
click at [467, 640] on icon at bounding box center [465, 641] width 13 height 13
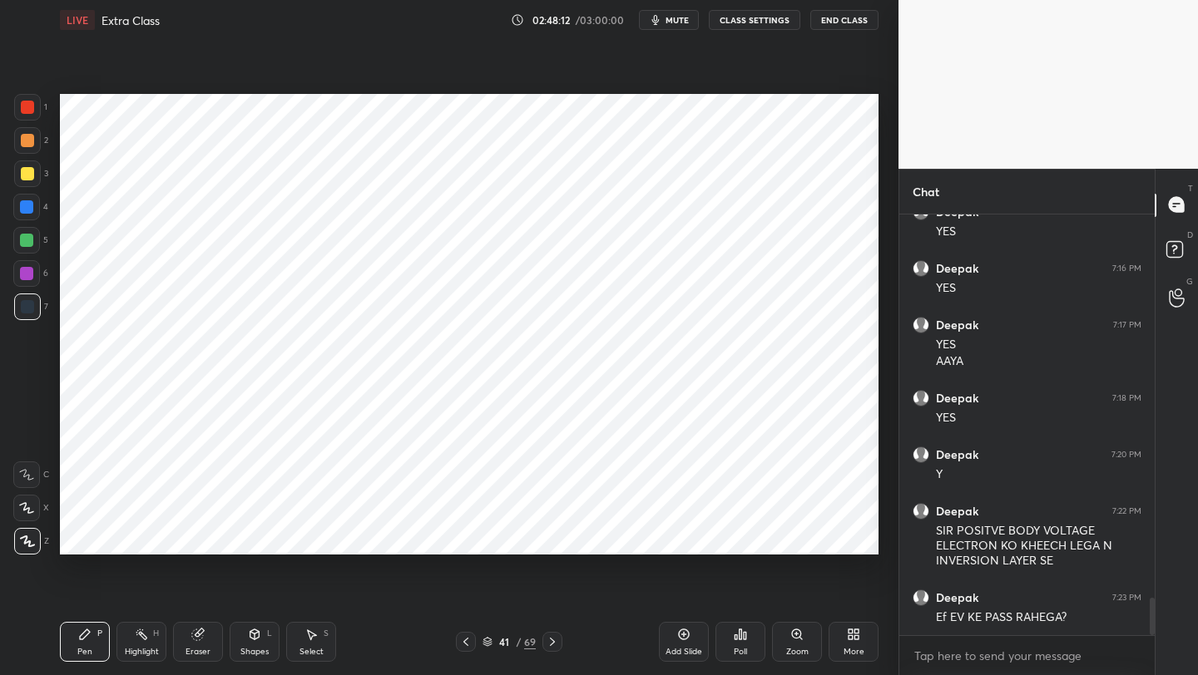
click at [552, 640] on icon at bounding box center [552, 642] width 5 height 8
click at [464, 639] on icon at bounding box center [465, 641] width 13 height 13
click at [553, 642] on icon at bounding box center [552, 642] width 5 height 8
click at [465, 638] on icon at bounding box center [465, 641] width 13 height 13
click at [546, 640] on icon at bounding box center [552, 641] width 13 height 13
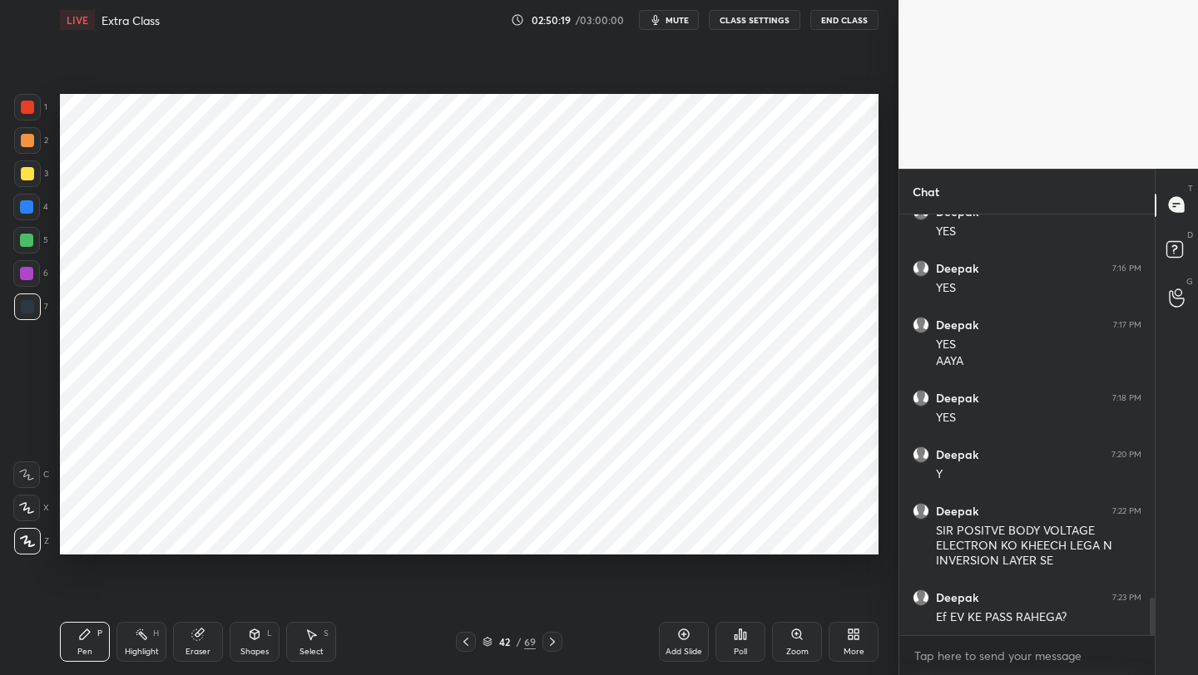
click at [470, 641] on icon at bounding box center [465, 641] width 13 height 13
click at [471, 640] on icon at bounding box center [465, 641] width 13 height 13
click at [469, 641] on icon at bounding box center [465, 641] width 13 height 13
click at [467, 642] on icon at bounding box center [465, 641] width 13 height 13
click at [551, 643] on icon at bounding box center [552, 641] width 13 height 13
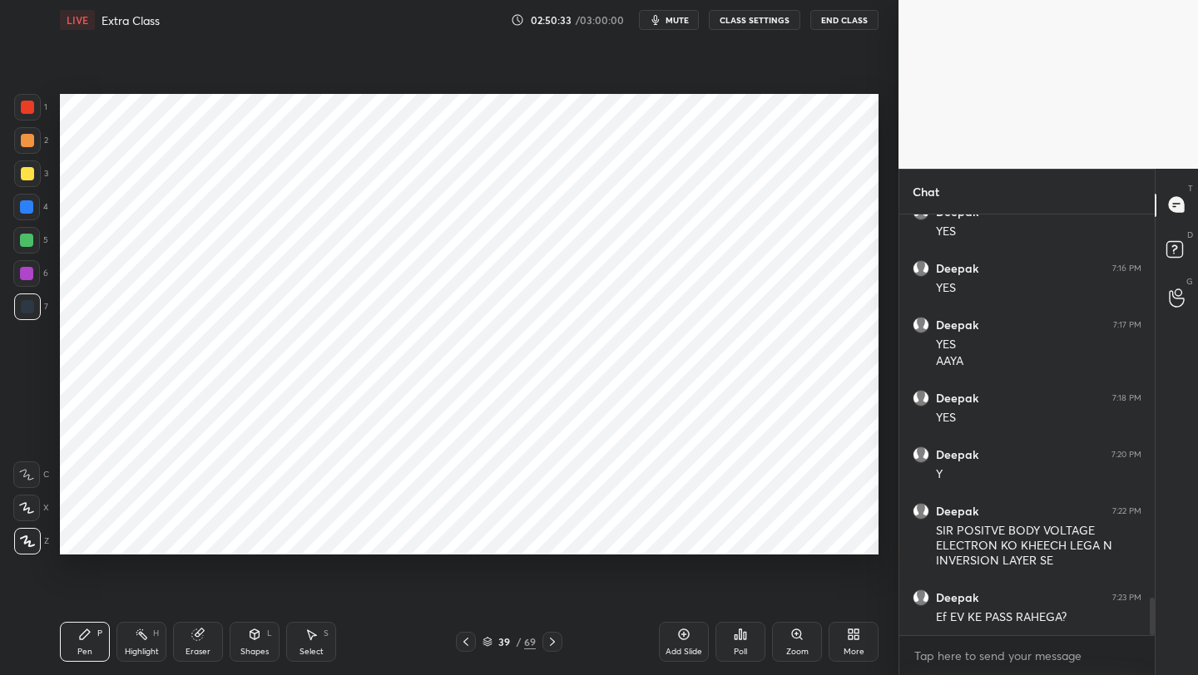
click at [551, 644] on icon at bounding box center [552, 641] width 13 height 13
click at [556, 641] on icon at bounding box center [552, 641] width 13 height 13
click at [552, 646] on icon at bounding box center [552, 641] width 13 height 13
click at [678, 639] on icon at bounding box center [683, 634] width 13 height 13
click at [39, 111] on div at bounding box center [27, 107] width 27 height 27
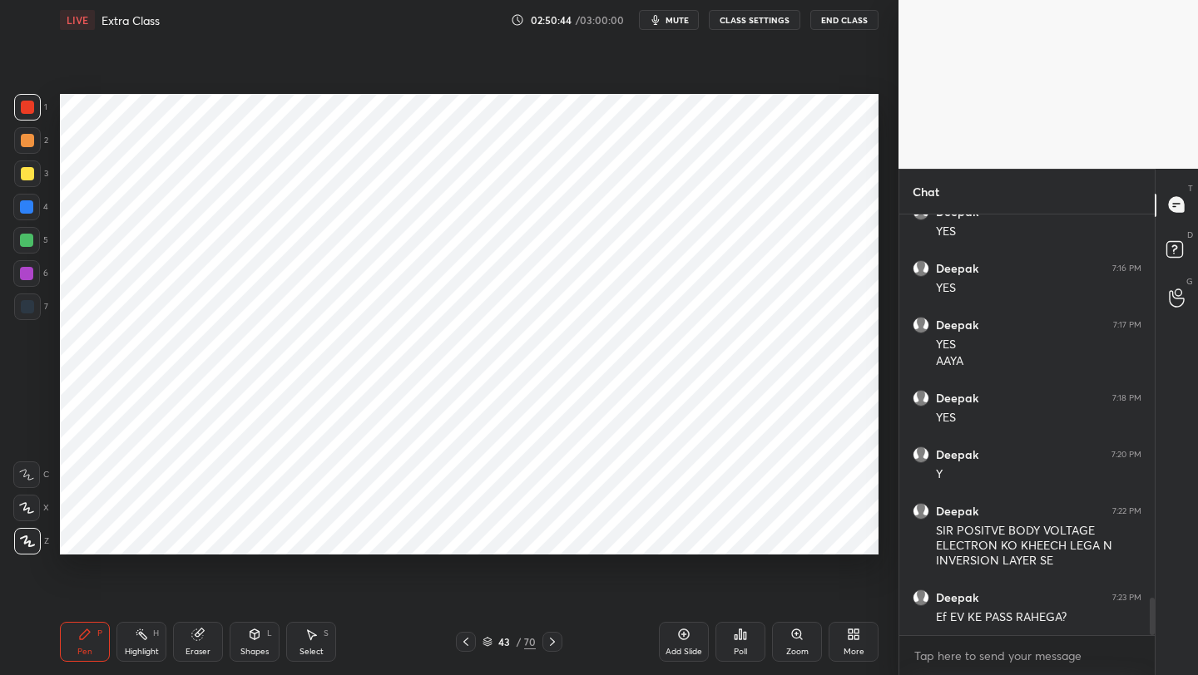
click at [31, 310] on div at bounding box center [27, 306] width 13 height 13
click at [464, 640] on icon at bounding box center [465, 641] width 13 height 13
click at [465, 640] on icon at bounding box center [465, 641] width 13 height 13
click at [556, 641] on icon at bounding box center [552, 641] width 13 height 13
click at [551, 642] on icon at bounding box center [552, 641] width 13 height 13
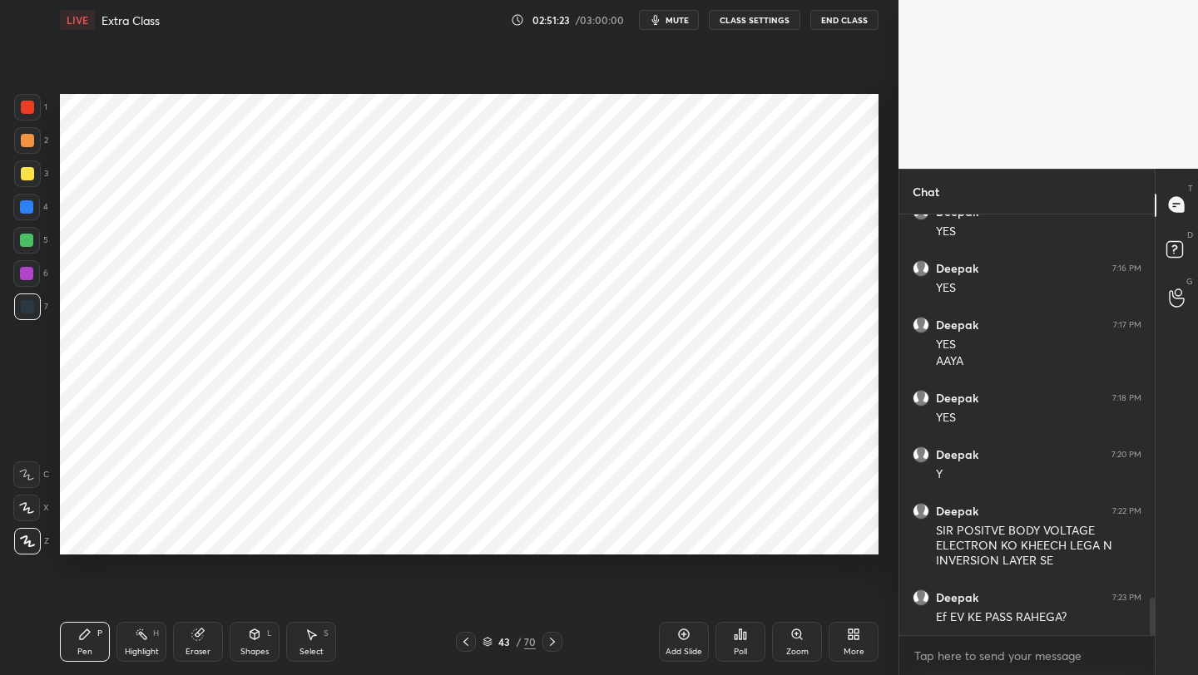
click at [253, 655] on div "Shapes" at bounding box center [254, 652] width 28 height 8
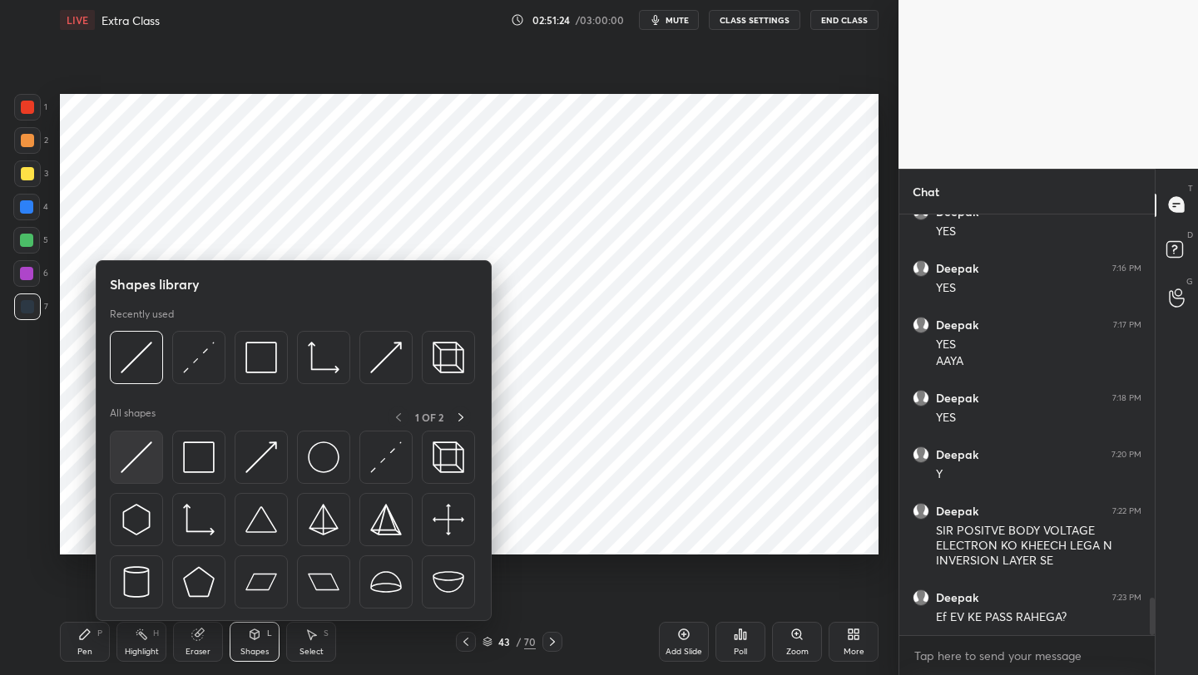
scroll to position [4339, 0]
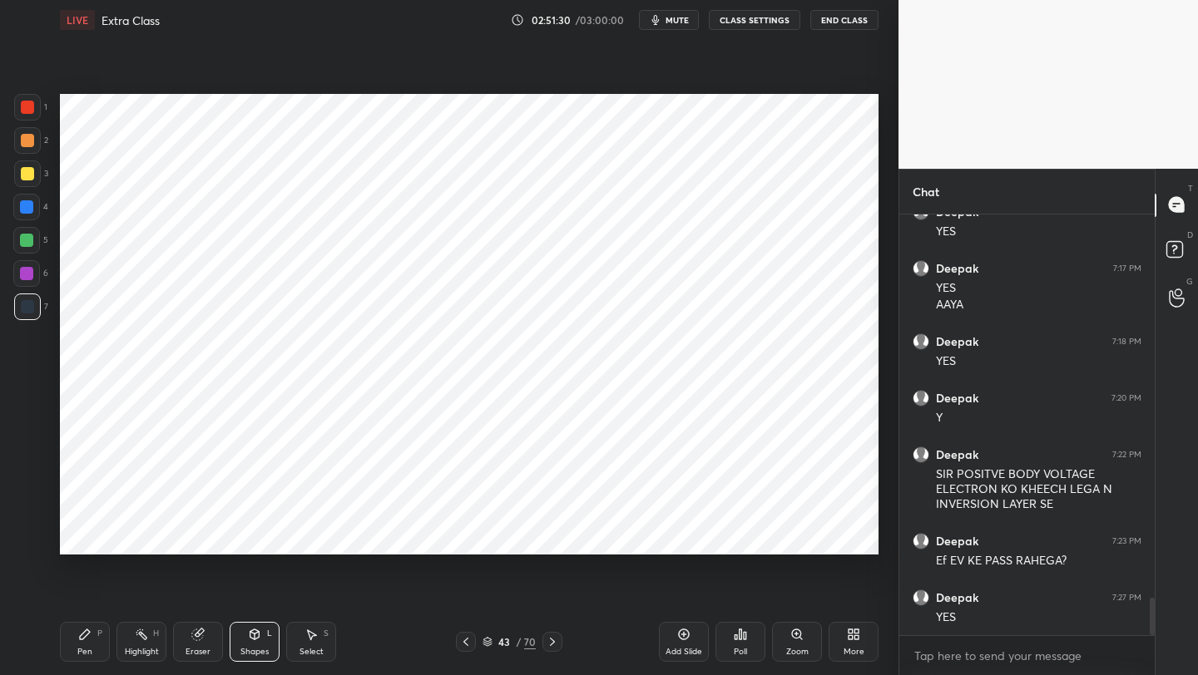
click at [77, 633] on div "Pen P" at bounding box center [85, 642] width 50 height 40
drag, startPoint x: 461, startPoint y: 644, endPoint x: 487, endPoint y: 583, distance: 66.0
click at [461, 644] on icon at bounding box center [465, 641] width 13 height 13
drag, startPoint x: 551, startPoint y: 638, endPoint x: 546, endPoint y: 606, distance: 31.9
click at [550, 636] on icon at bounding box center [552, 641] width 13 height 13
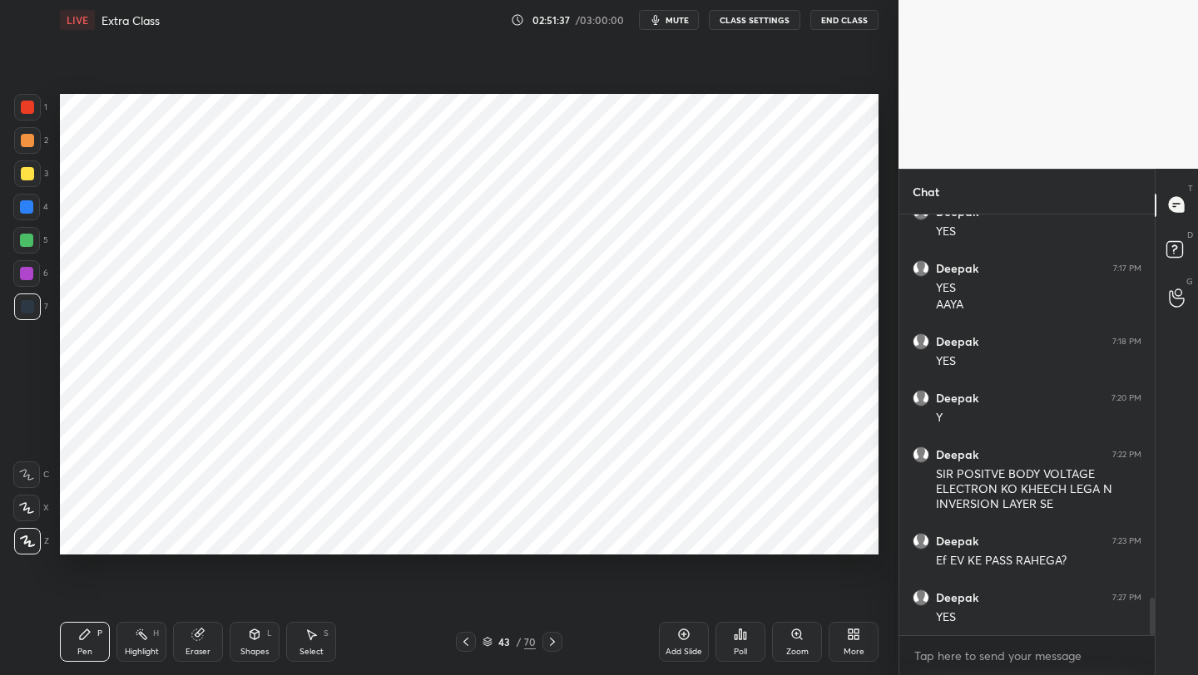
scroll to position [4356, 0]
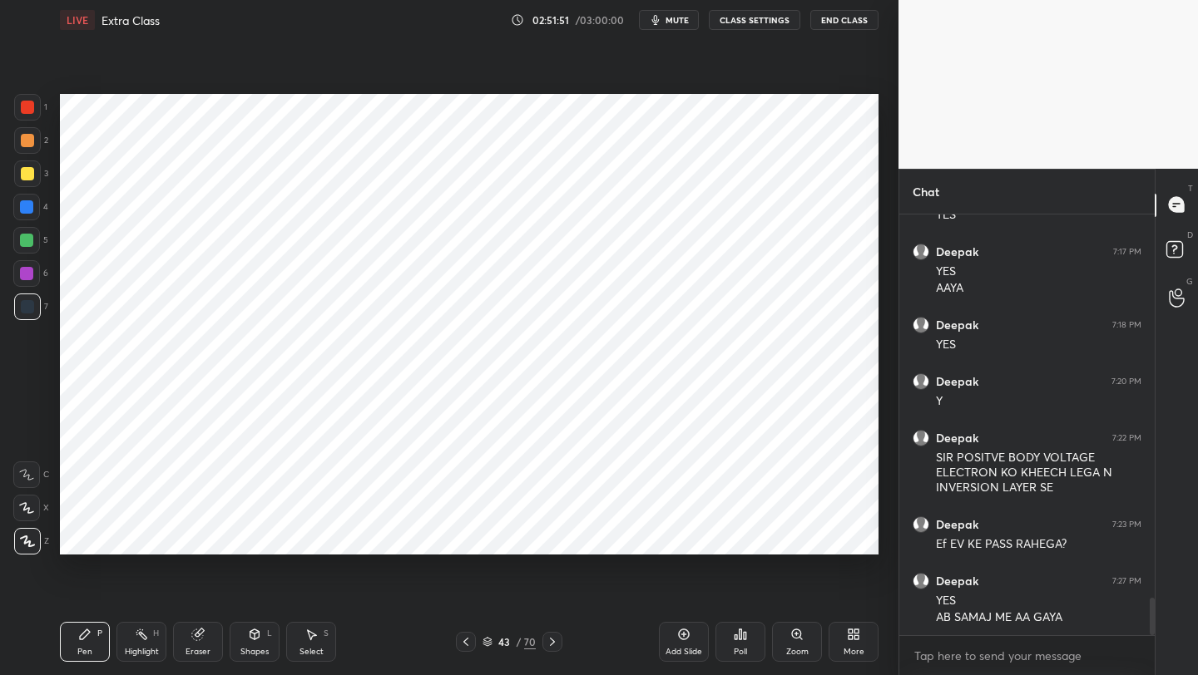
click at [476, 637] on div "43 / 70" at bounding box center [509, 642] width 106 height 20
click at [468, 638] on icon at bounding box center [465, 641] width 13 height 13
click at [307, 645] on div "Select S" at bounding box center [311, 642] width 50 height 40
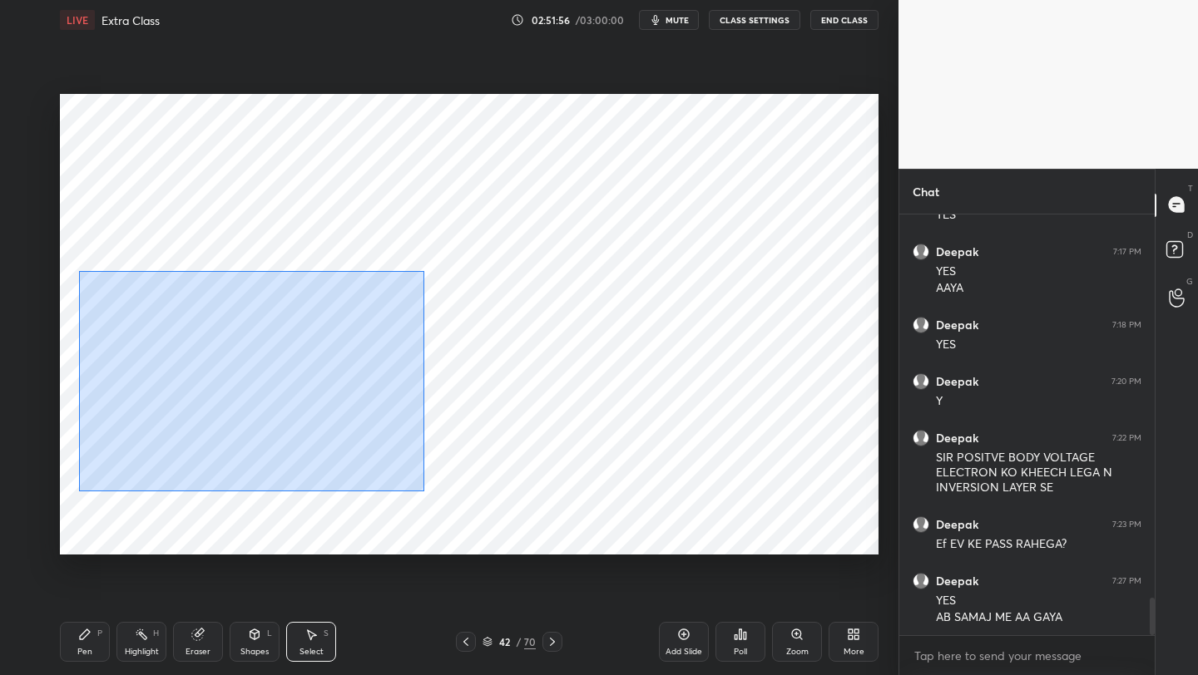
drag, startPoint x: 85, startPoint y: 274, endPoint x: 420, endPoint y: 492, distance: 400.3
click at [424, 497] on div "0 ° Undo Copy Paste here Duplicate Duplicate to new slide Delete" at bounding box center [469, 324] width 818 height 461
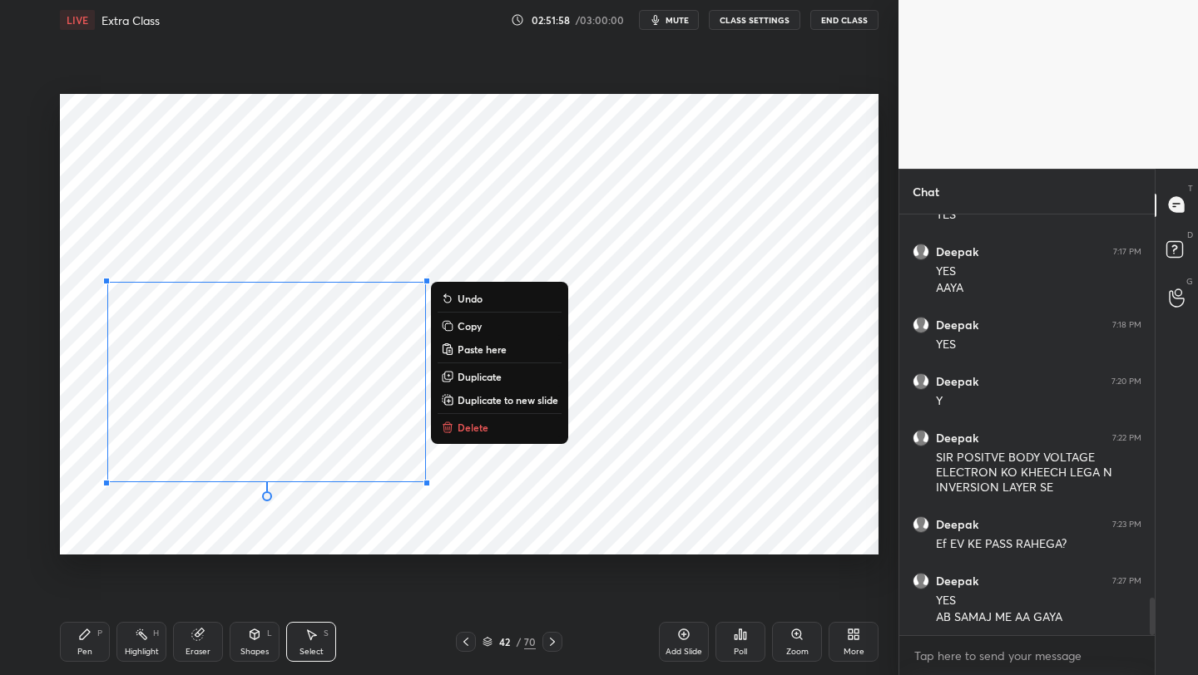
click at [480, 324] on p "Copy" at bounding box center [469, 325] width 24 height 13
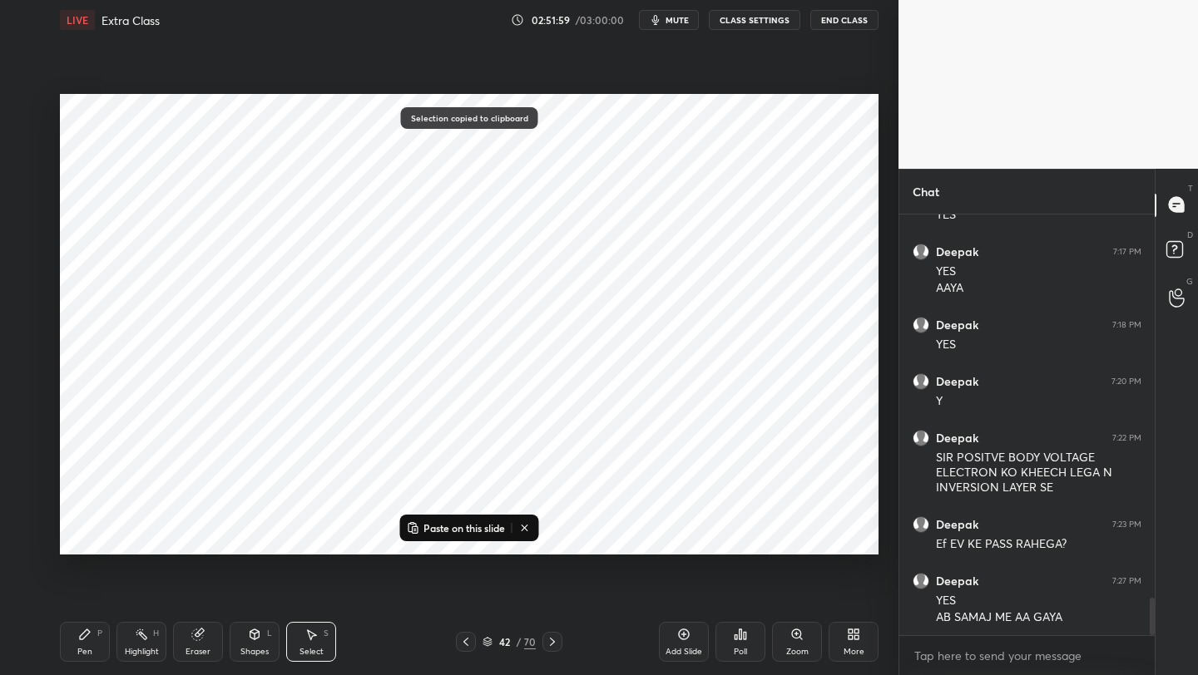
click at [551, 642] on icon at bounding box center [552, 641] width 13 height 13
drag, startPoint x: 450, startPoint y: 528, endPoint x: 459, endPoint y: 498, distance: 31.3
click at [450, 528] on p "Paste on this slide" at bounding box center [464, 527] width 82 height 13
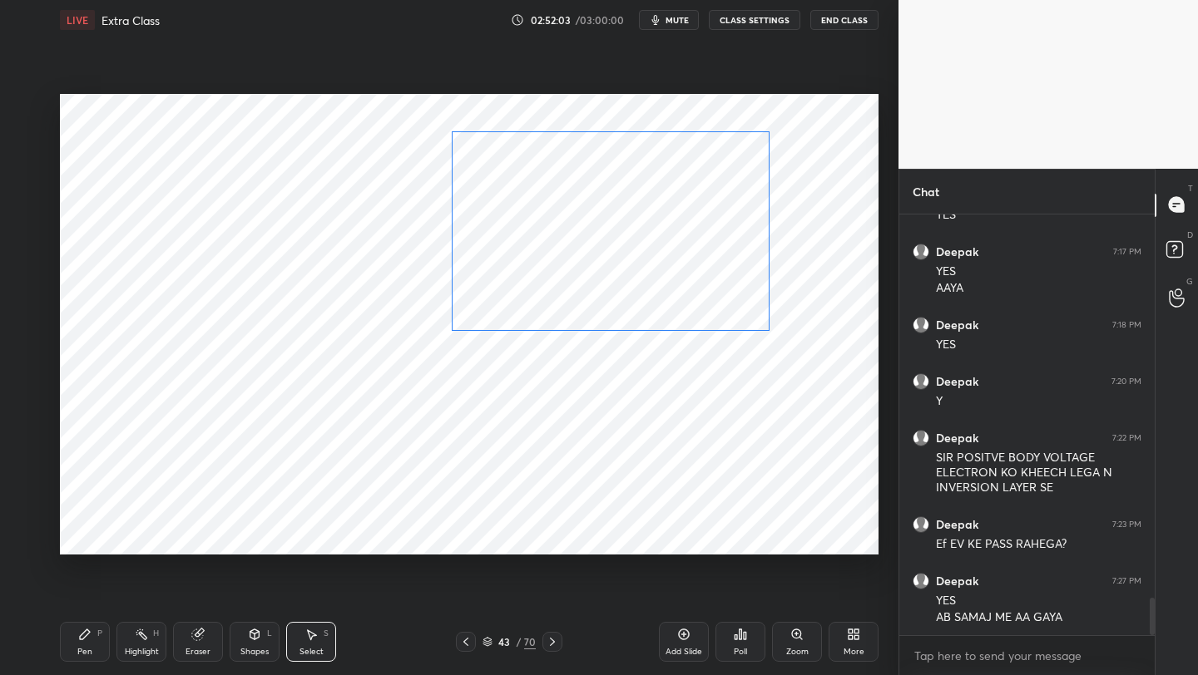
drag, startPoint x: 303, startPoint y: 376, endPoint x: 634, endPoint y: 204, distance: 373.1
click at [647, 225] on div "0 ° Undo Copy Paste here Duplicate Duplicate to new slide Delete" at bounding box center [469, 324] width 818 height 461
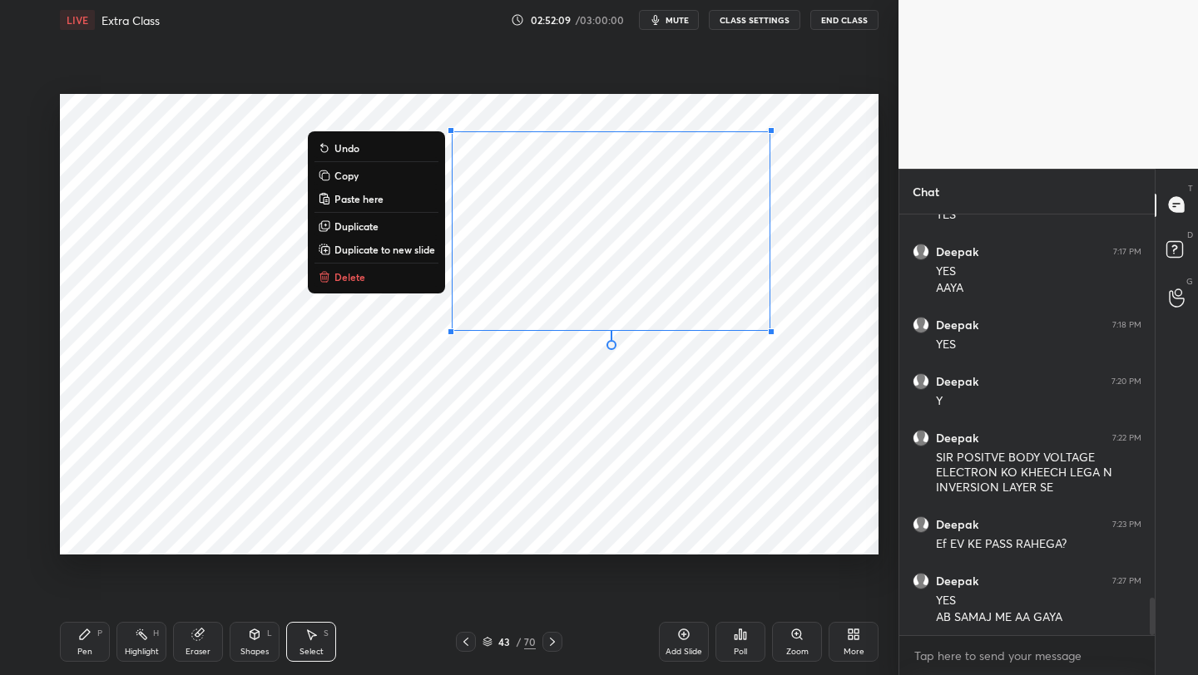
drag, startPoint x: 93, startPoint y: 632, endPoint x: 90, endPoint y: 620, distance: 12.1
click at [93, 632] on div "Pen P" at bounding box center [85, 642] width 50 height 40
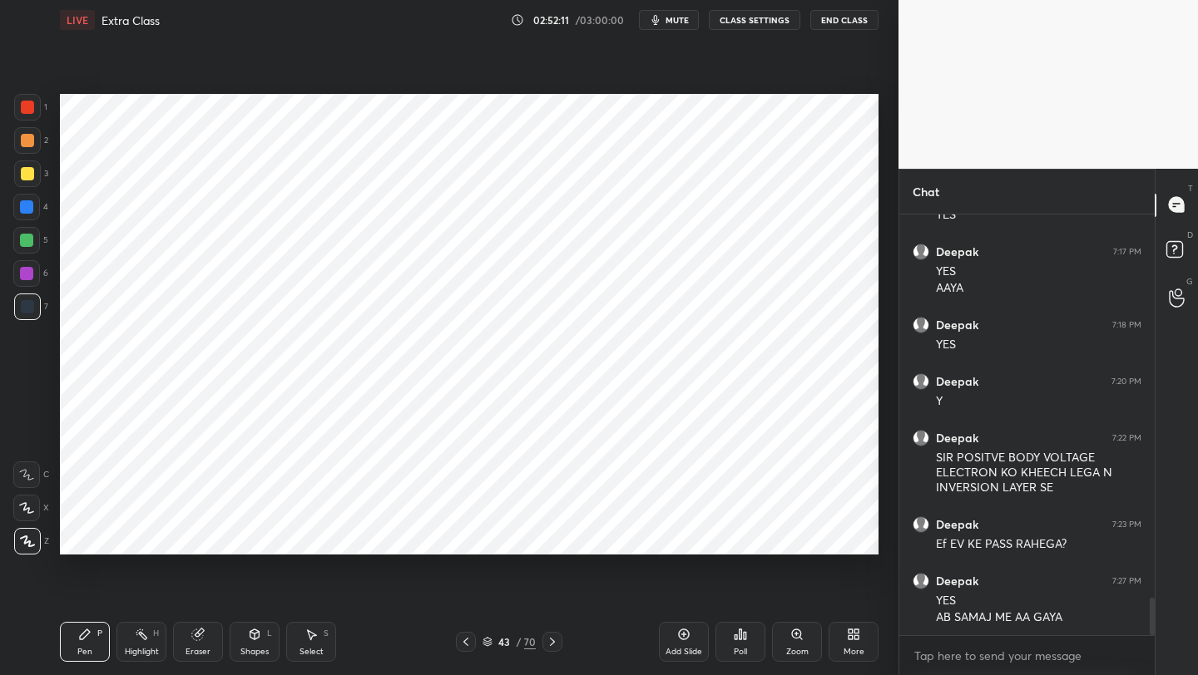
click at [14, 123] on div "1" at bounding box center [30, 110] width 33 height 33
click at [30, 114] on div at bounding box center [27, 107] width 27 height 27
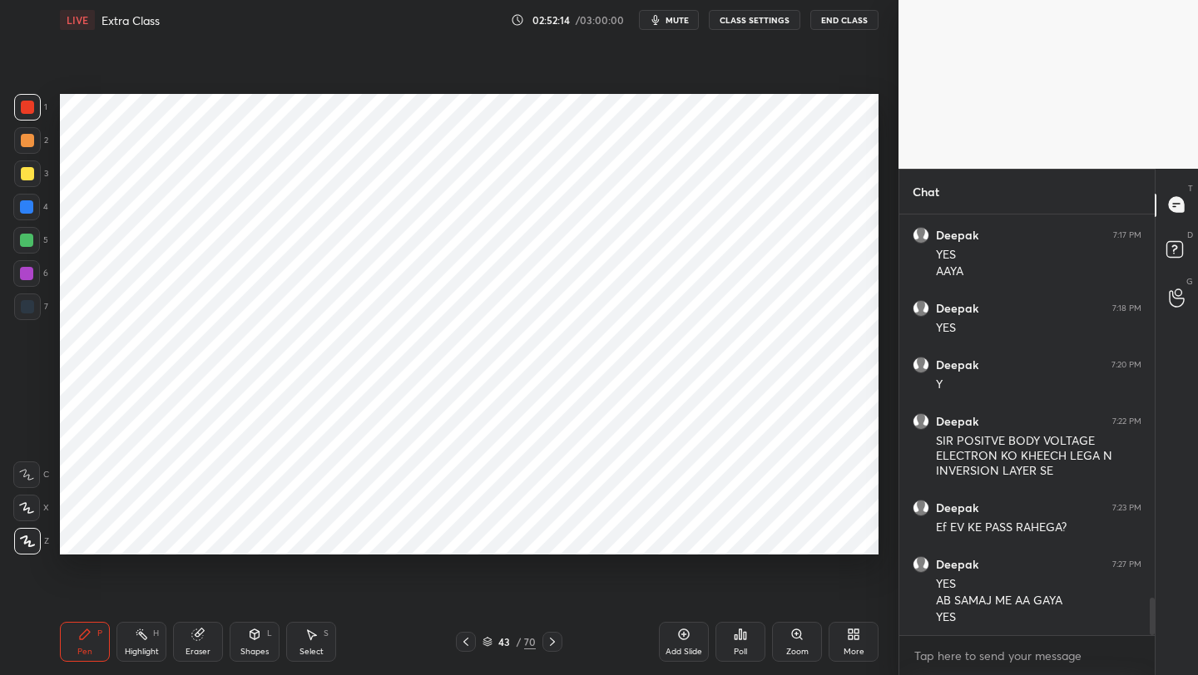
click at [261, 622] on div "Shapes L" at bounding box center [255, 642] width 50 height 40
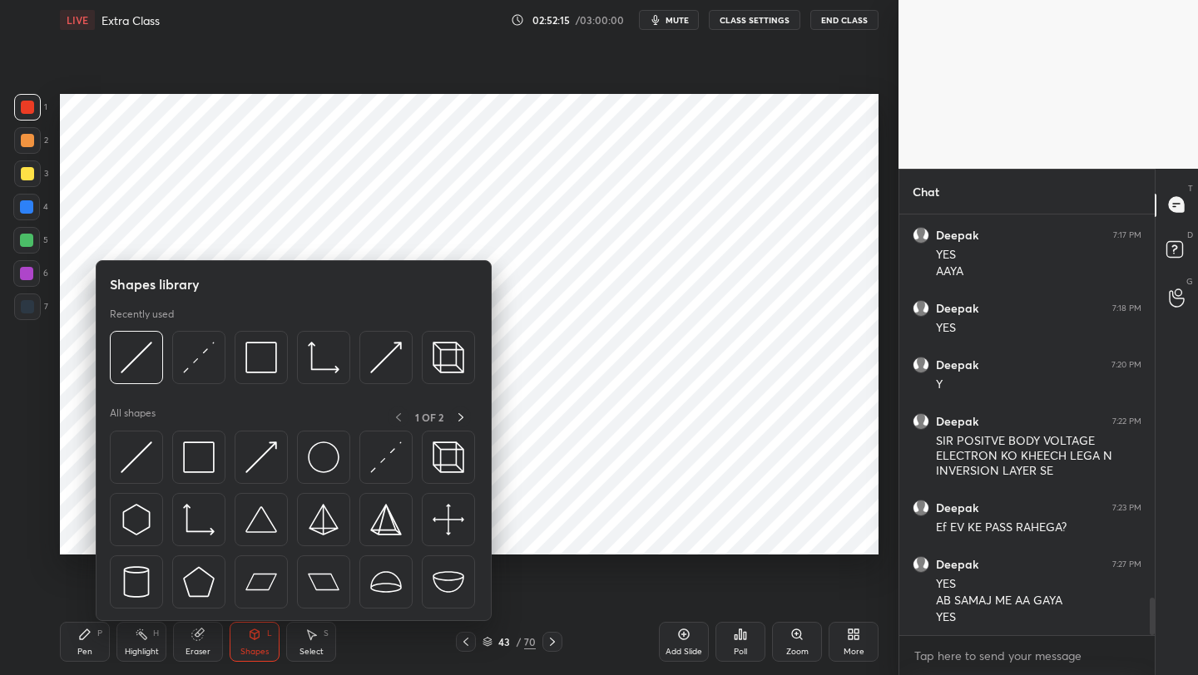
drag, startPoint x: 17, startPoint y: 230, endPoint x: 28, endPoint y: 230, distance: 11.7
click at [21, 233] on div at bounding box center [26, 240] width 27 height 27
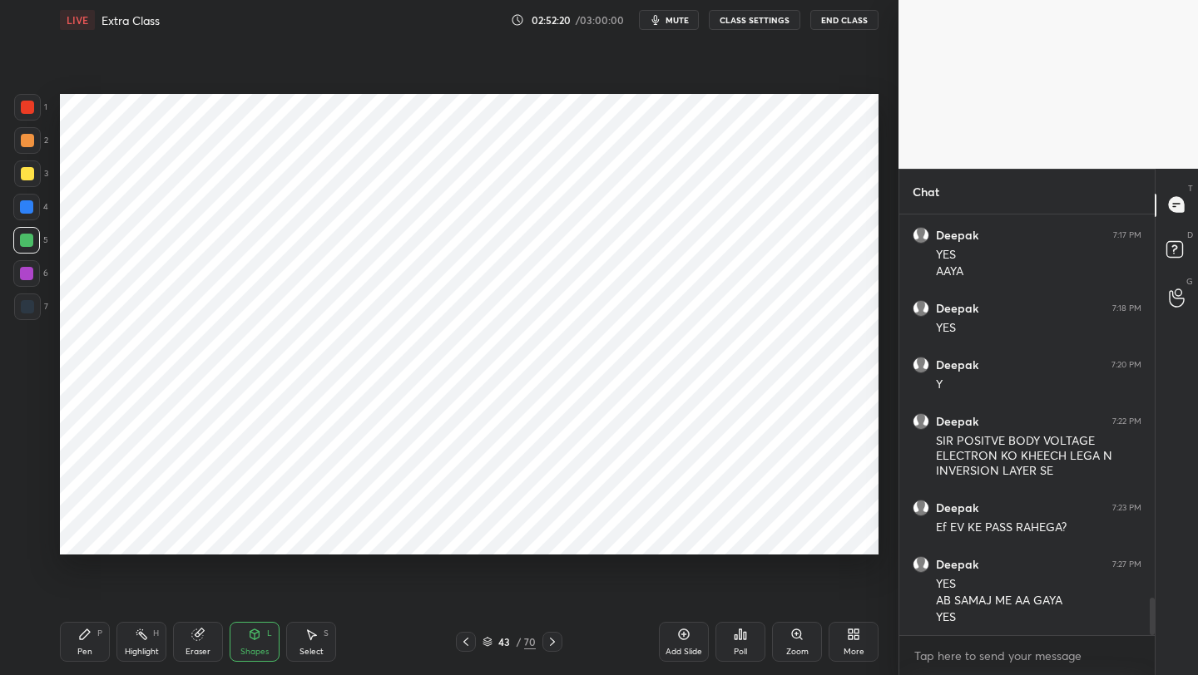
drag, startPoint x: 35, startPoint y: 304, endPoint x: 55, endPoint y: 300, distance: 20.2
click at [35, 304] on div at bounding box center [27, 307] width 27 height 27
click at [42, 116] on div "1" at bounding box center [30, 107] width 33 height 27
click at [77, 642] on div "Pen P" at bounding box center [85, 642] width 50 height 40
click at [18, 310] on div at bounding box center [27, 307] width 27 height 27
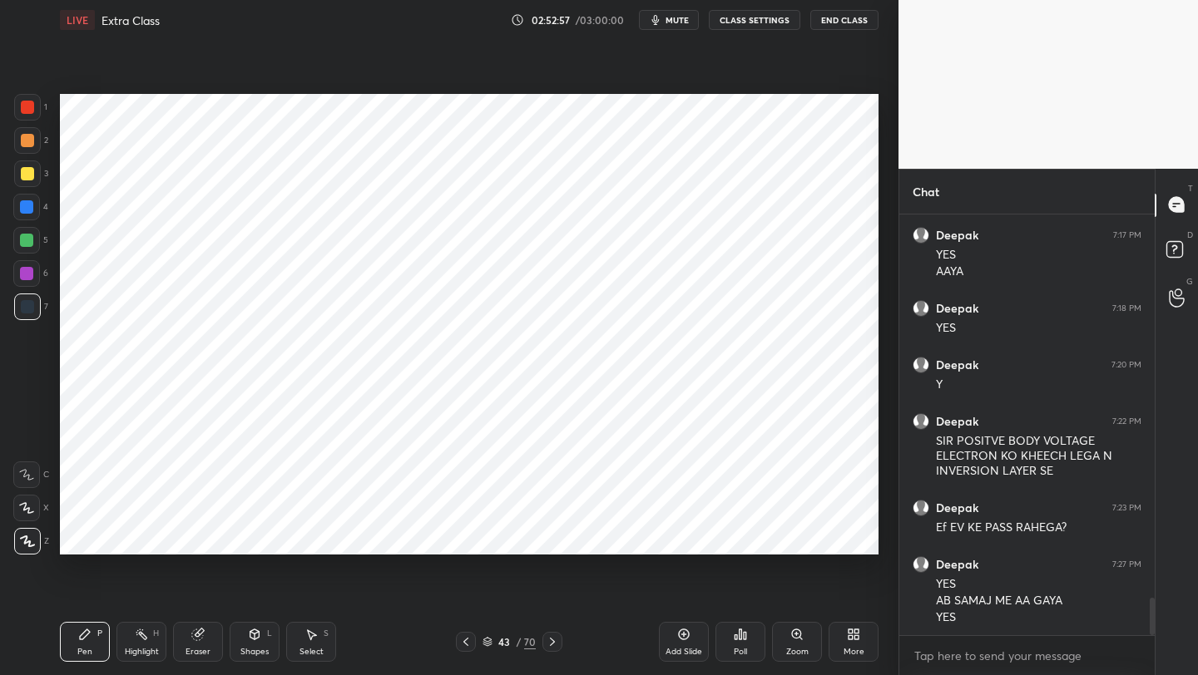
click at [21, 277] on div at bounding box center [26, 273] width 13 height 13
click at [457, 647] on div at bounding box center [466, 642] width 20 height 20
click at [546, 641] on icon at bounding box center [552, 641] width 13 height 13
click at [467, 641] on icon at bounding box center [465, 641] width 13 height 13
click at [550, 636] on icon at bounding box center [552, 641] width 13 height 13
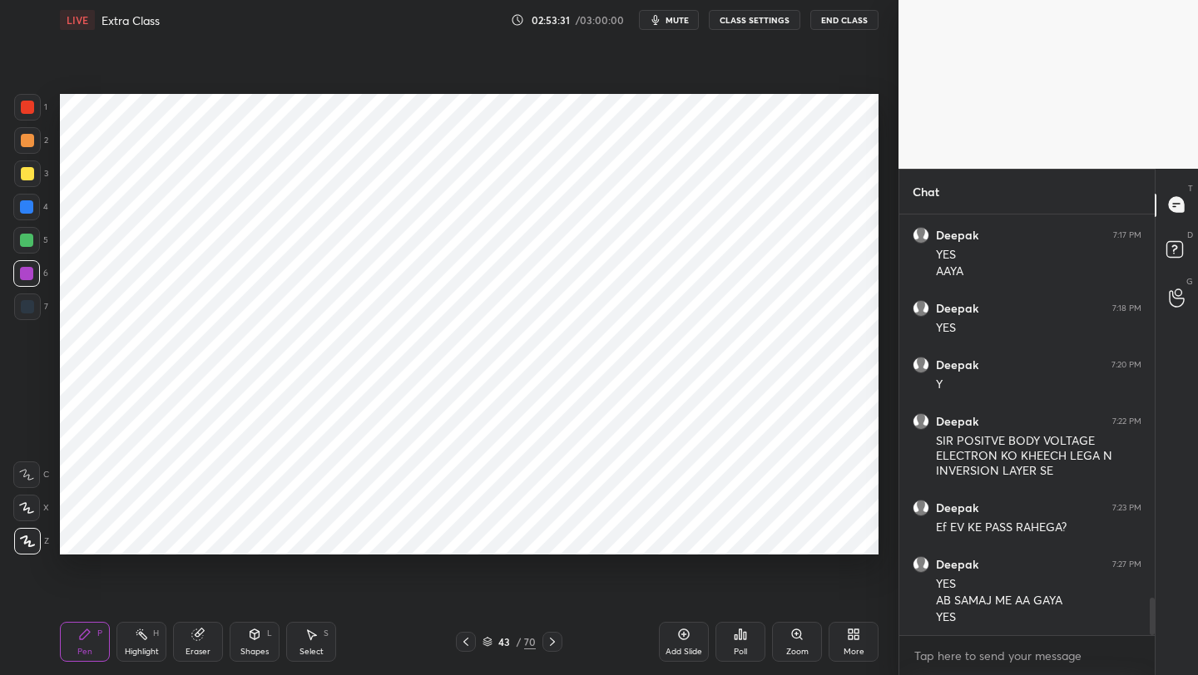
click at [467, 642] on icon at bounding box center [465, 641] width 13 height 13
click at [199, 641] on div "Eraser" at bounding box center [198, 642] width 50 height 40
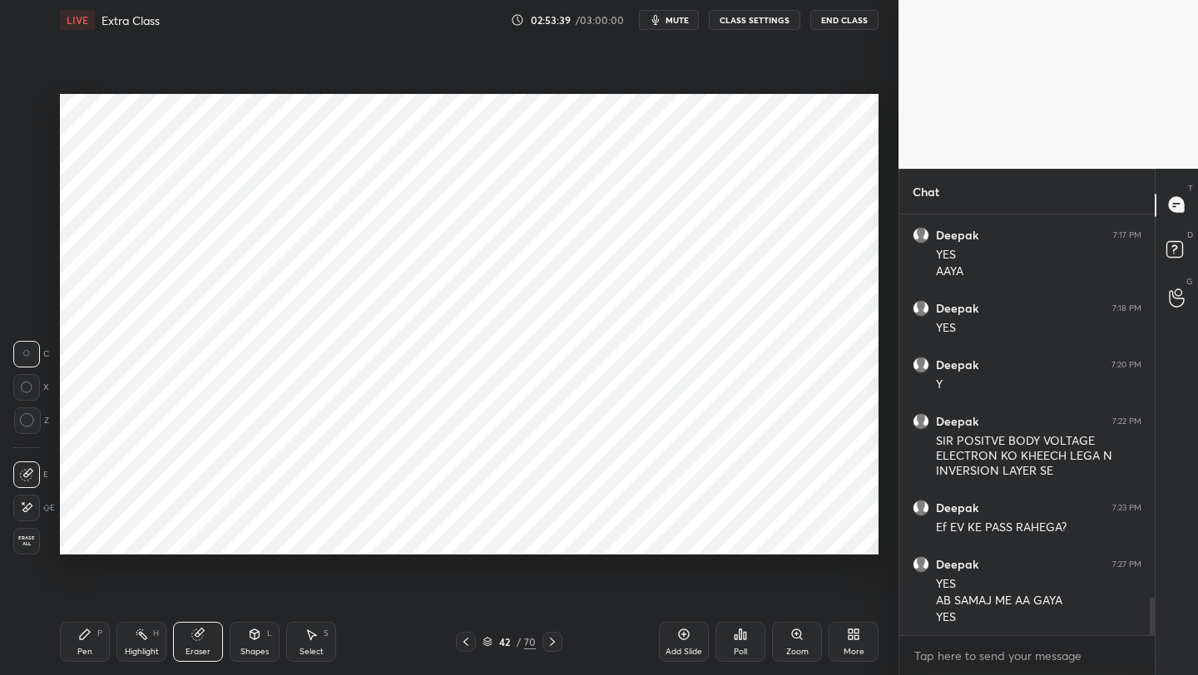
drag, startPoint x: 550, startPoint y: 641, endPoint x: 556, endPoint y: 627, distance: 15.3
click at [550, 640] on icon at bounding box center [552, 641] width 13 height 13
click at [74, 639] on div "Pen P" at bounding box center [85, 642] width 50 height 40
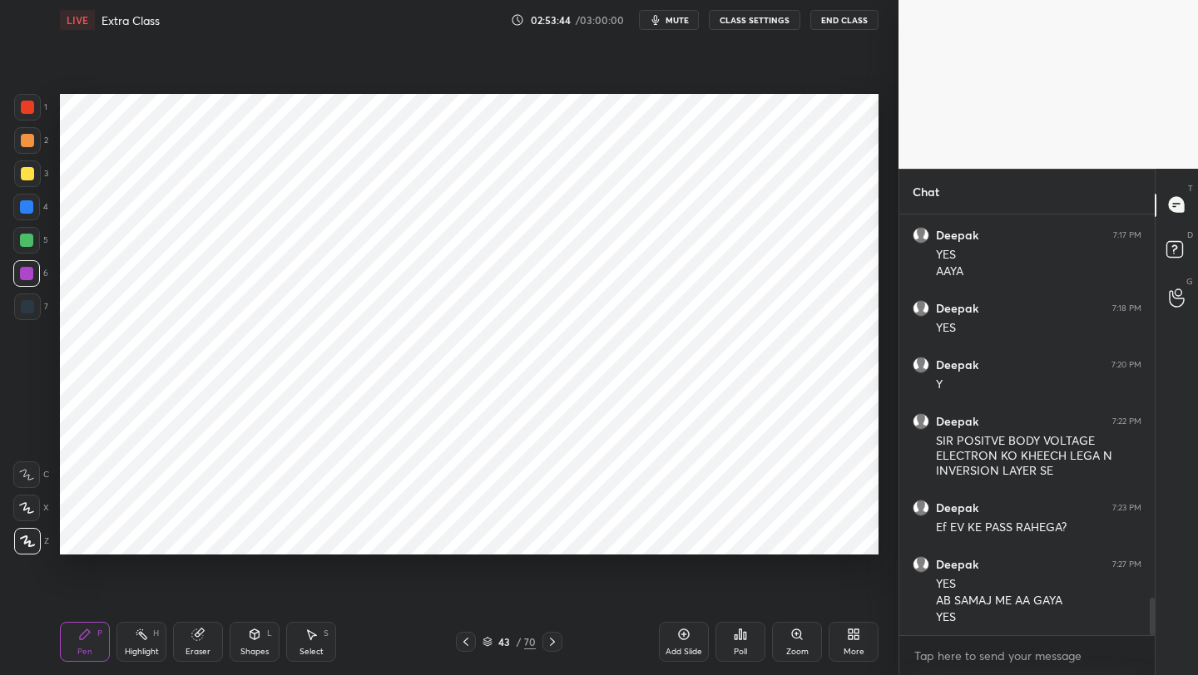
click at [462, 648] on icon at bounding box center [465, 641] width 13 height 13
click at [466, 642] on icon at bounding box center [465, 641] width 13 height 13
click at [466, 645] on icon at bounding box center [465, 641] width 13 height 13
drag, startPoint x: 546, startPoint y: 640, endPoint x: 548, endPoint y: 630, distance: 10.1
click at [546, 640] on icon at bounding box center [552, 641] width 13 height 13
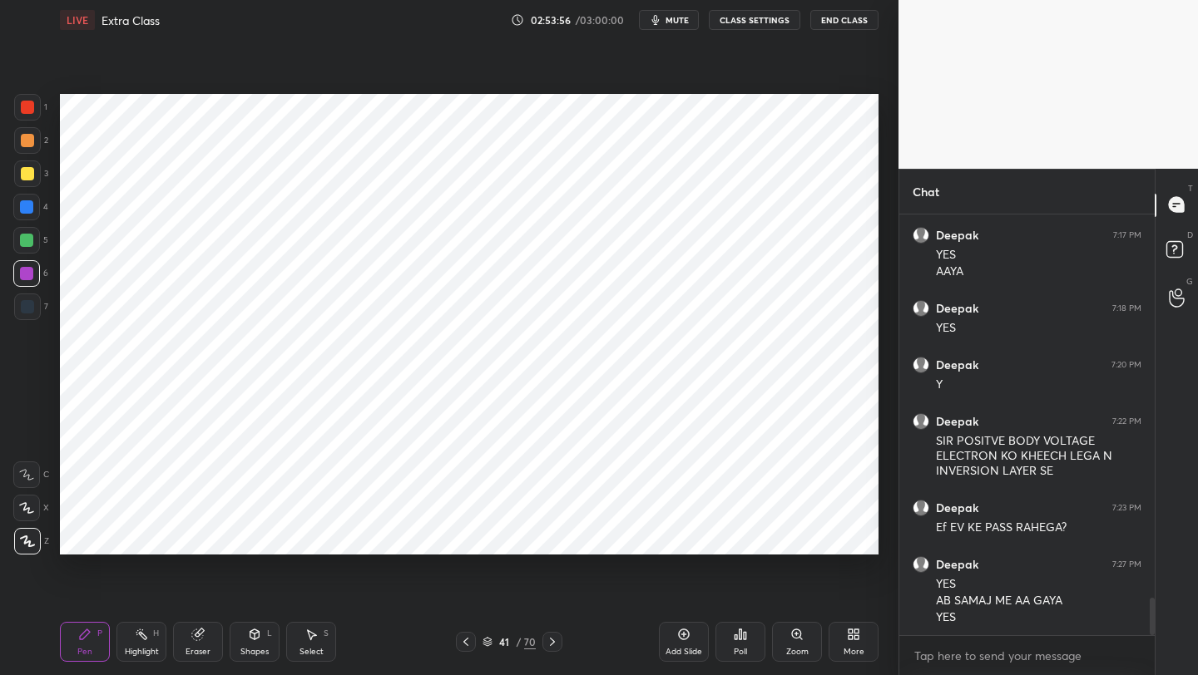
click at [195, 636] on icon at bounding box center [197, 635] width 11 height 11
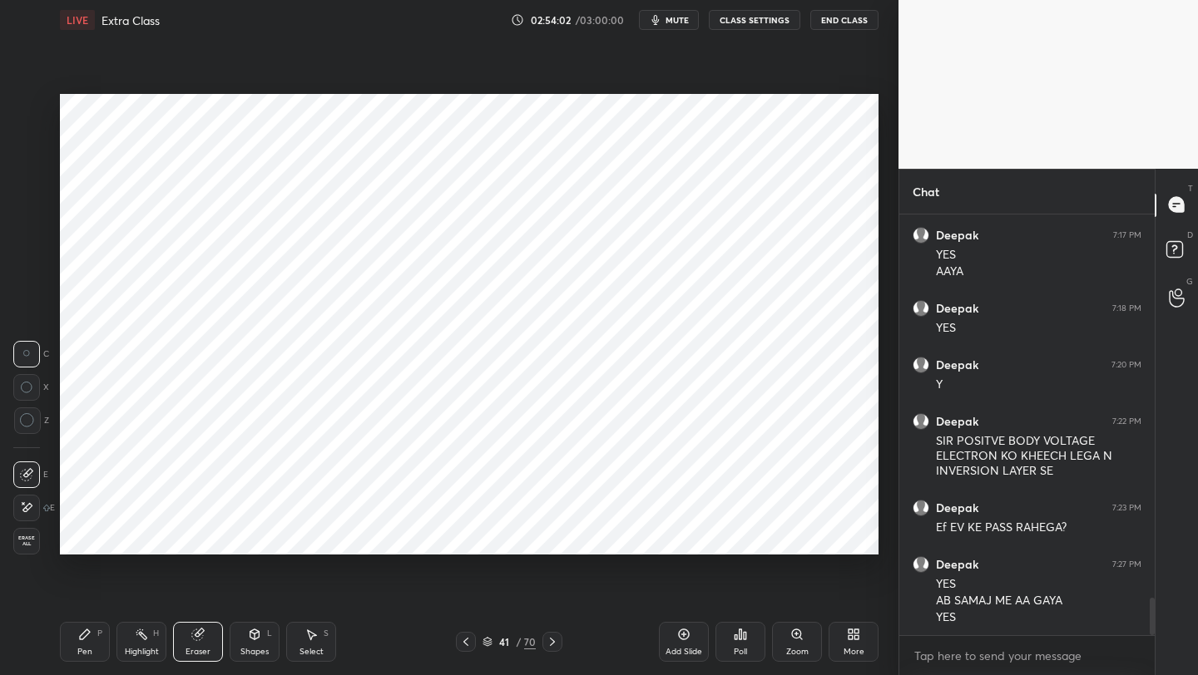
click at [551, 642] on icon at bounding box center [552, 641] width 13 height 13
click at [546, 635] on div at bounding box center [552, 642] width 20 height 20
click at [95, 640] on div "Pen P" at bounding box center [85, 642] width 50 height 40
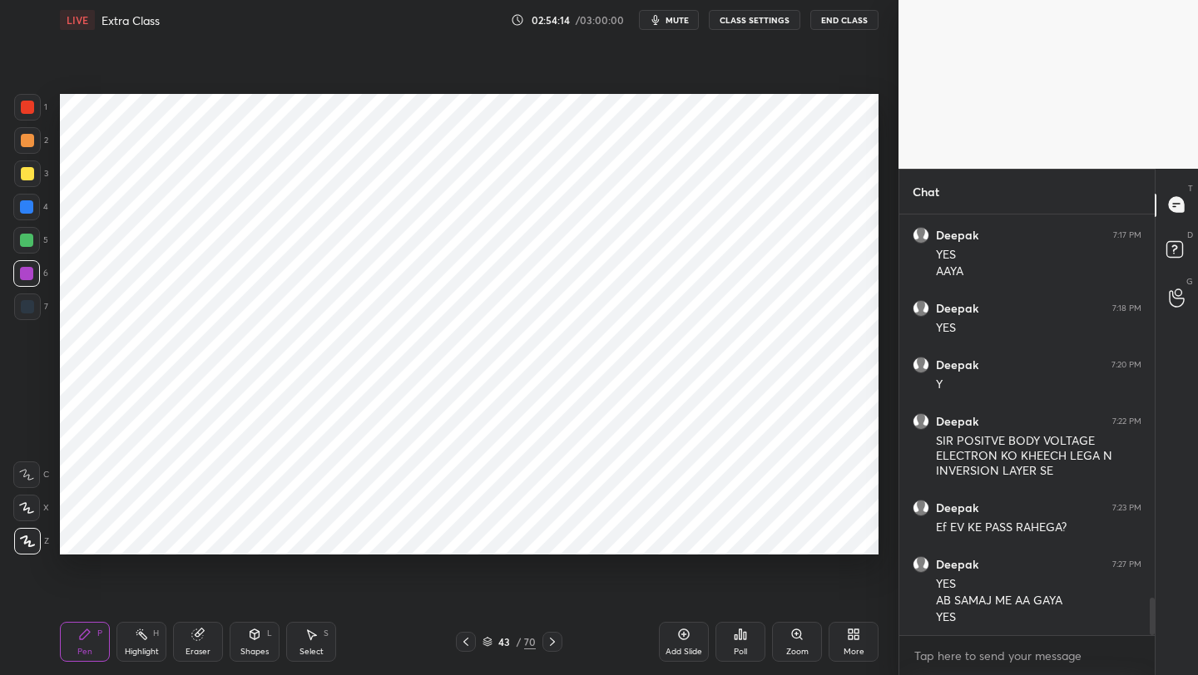
click at [192, 638] on icon at bounding box center [197, 634] width 13 height 13
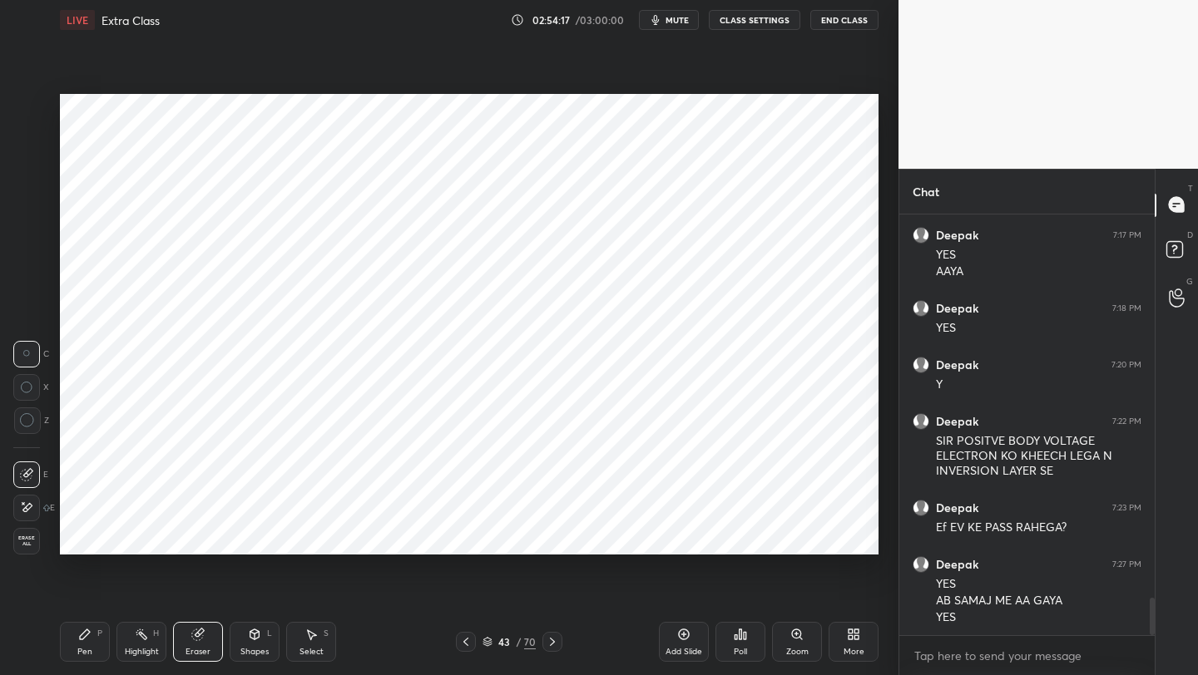
click at [83, 639] on icon at bounding box center [84, 634] width 13 height 13
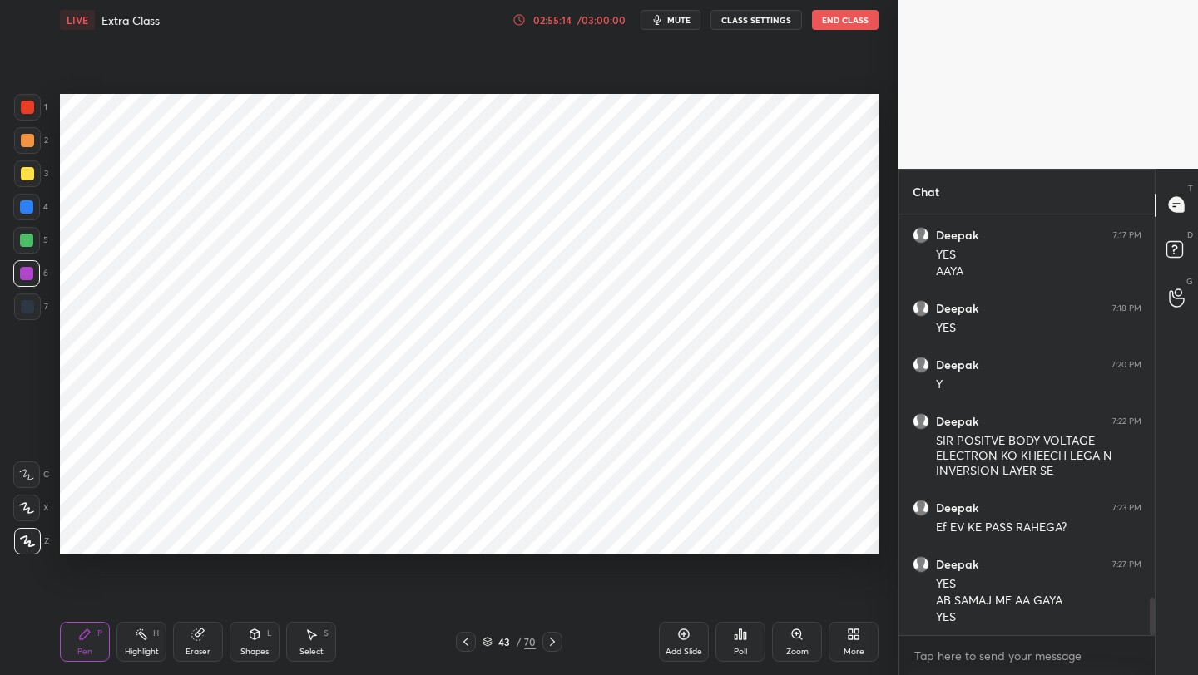
click at [460, 639] on icon at bounding box center [465, 641] width 13 height 13
click at [463, 641] on icon at bounding box center [465, 641] width 13 height 13
click at [552, 641] on icon at bounding box center [552, 641] width 13 height 13
click at [551, 644] on icon at bounding box center [552, 641] width 13 height 13
click at [470, 640] on icon at bounding box center [465, 641] width 13 height 13
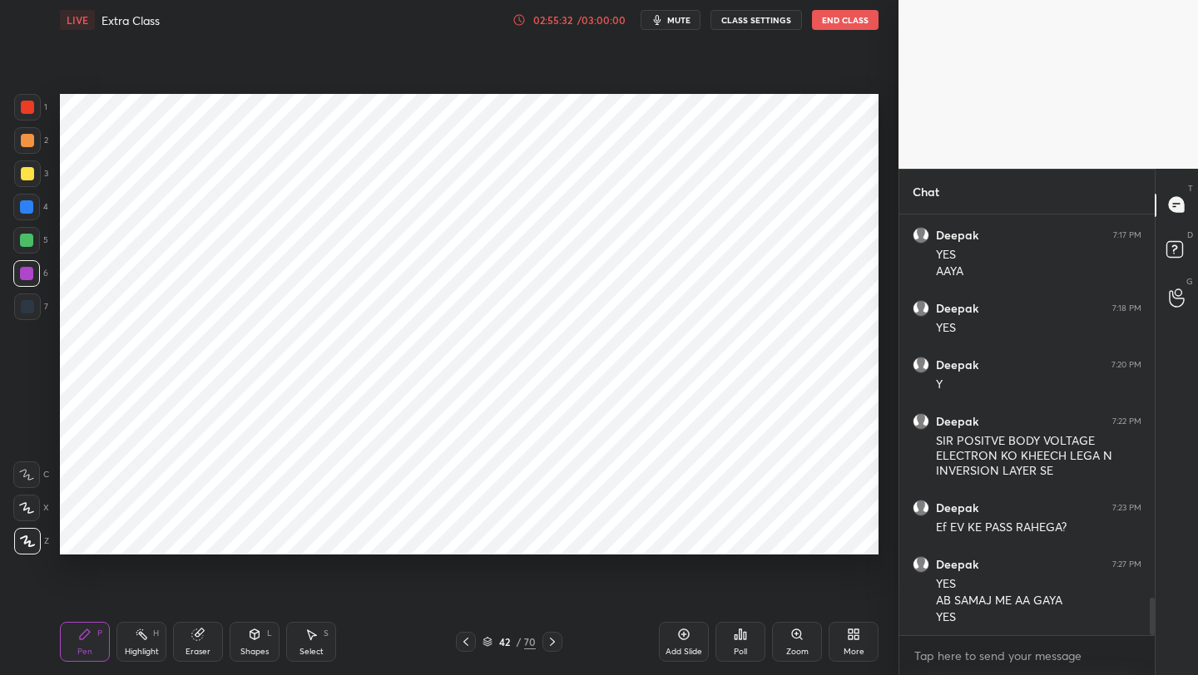
drag, startPoint x: 549, startPoint y: 646, endPoint x: 551, endPoint y: 634, distance: 12.6
click at [548, 645] on icon at bounding box center [552, 641] width 13 height 13
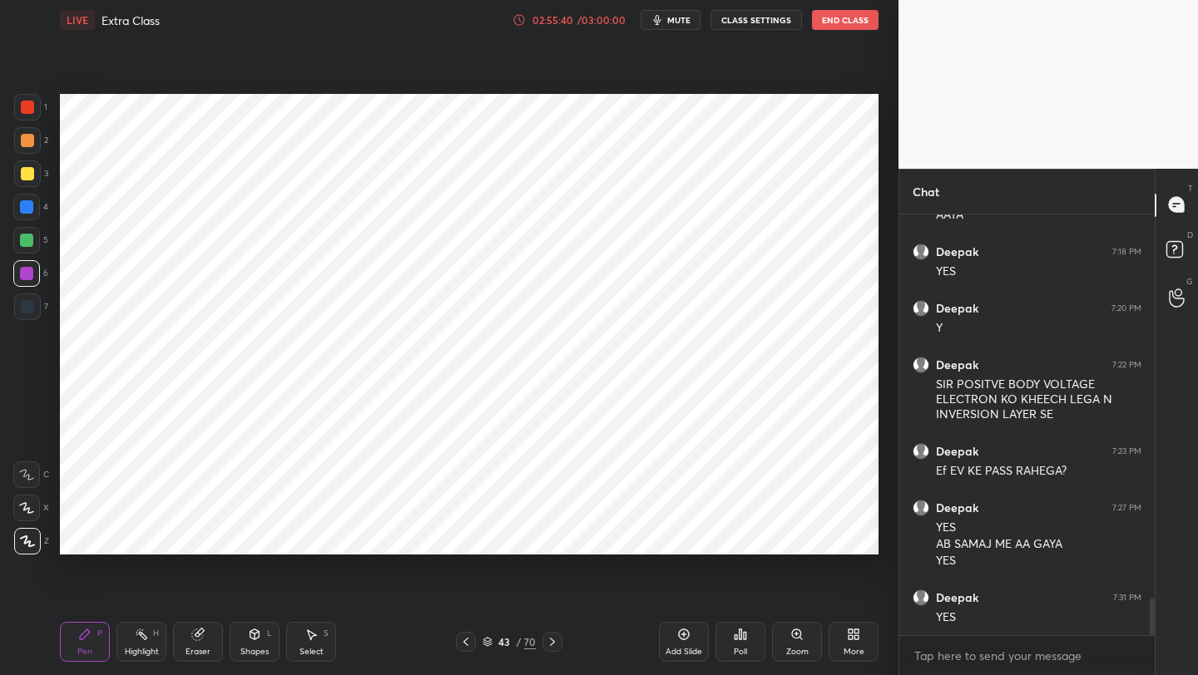
click at [682, 631] on icon at bounding box center [683, 634] width 13 height 13
drag, startPoint x: 258, startPoint y: 640, endPoint x: 260, endPoint y: 630, distance: 10.1
click at [259, 640] on div "Shapes L" at bounding box center [255, 642] width 50 height 40
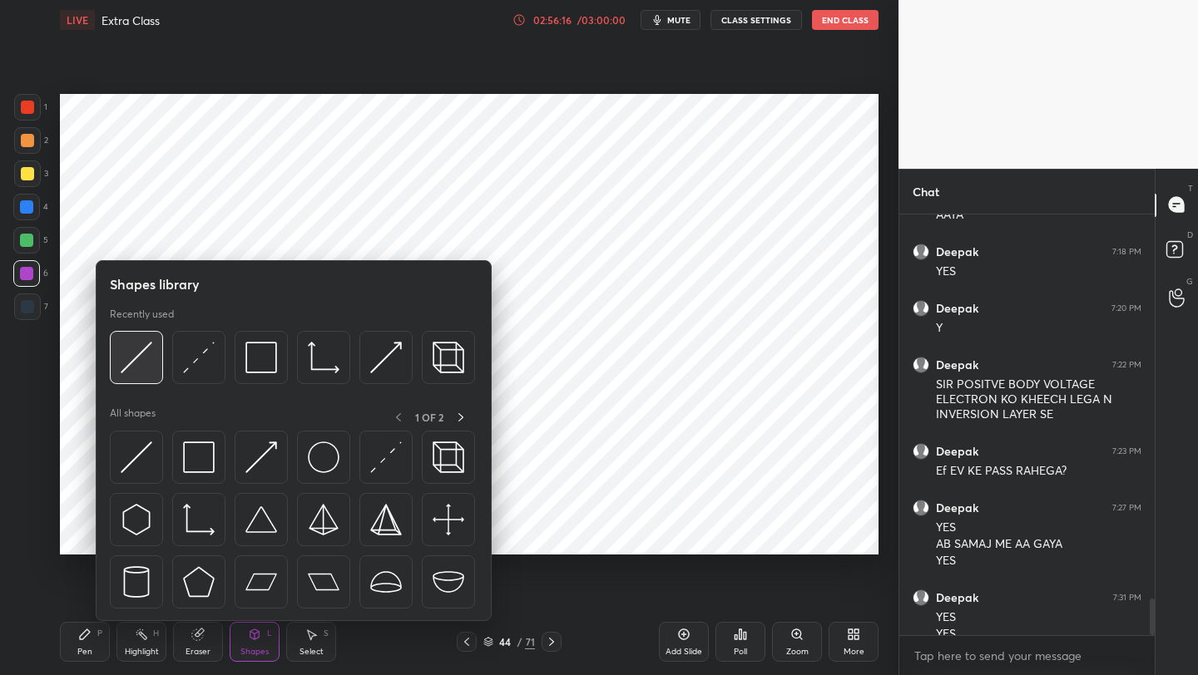
scroll to position [4446, 0]
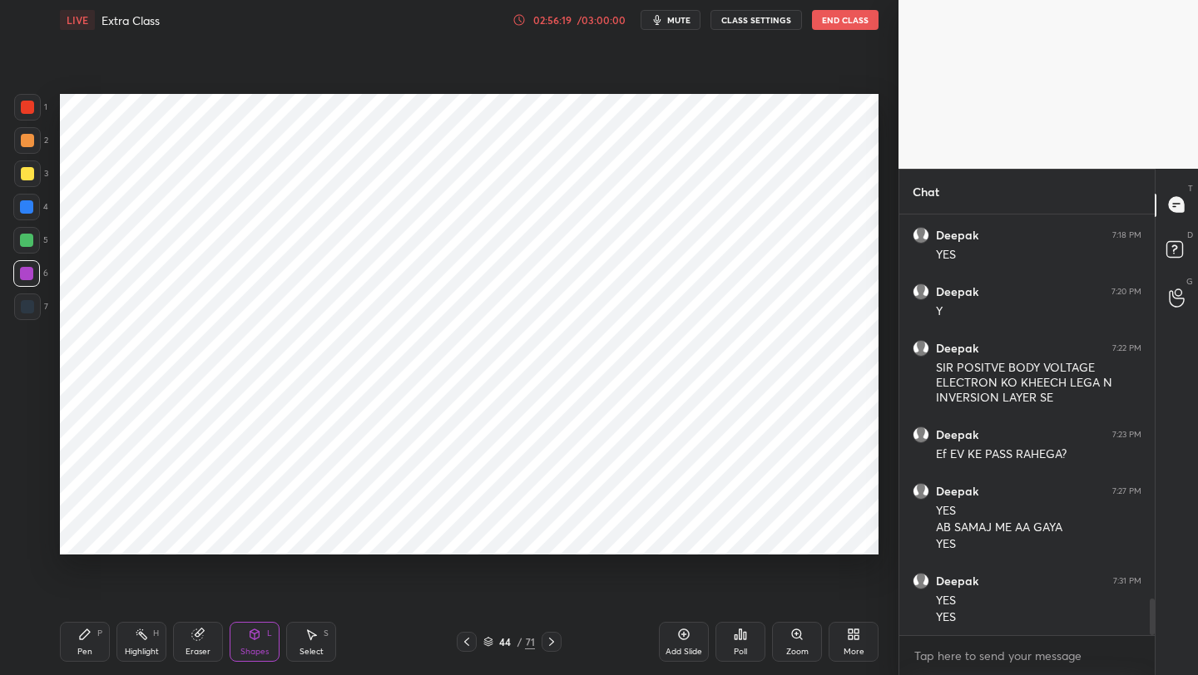
click at [90, 645] on div "Pen P" at bounding box center [85, 642] width 50 height 40
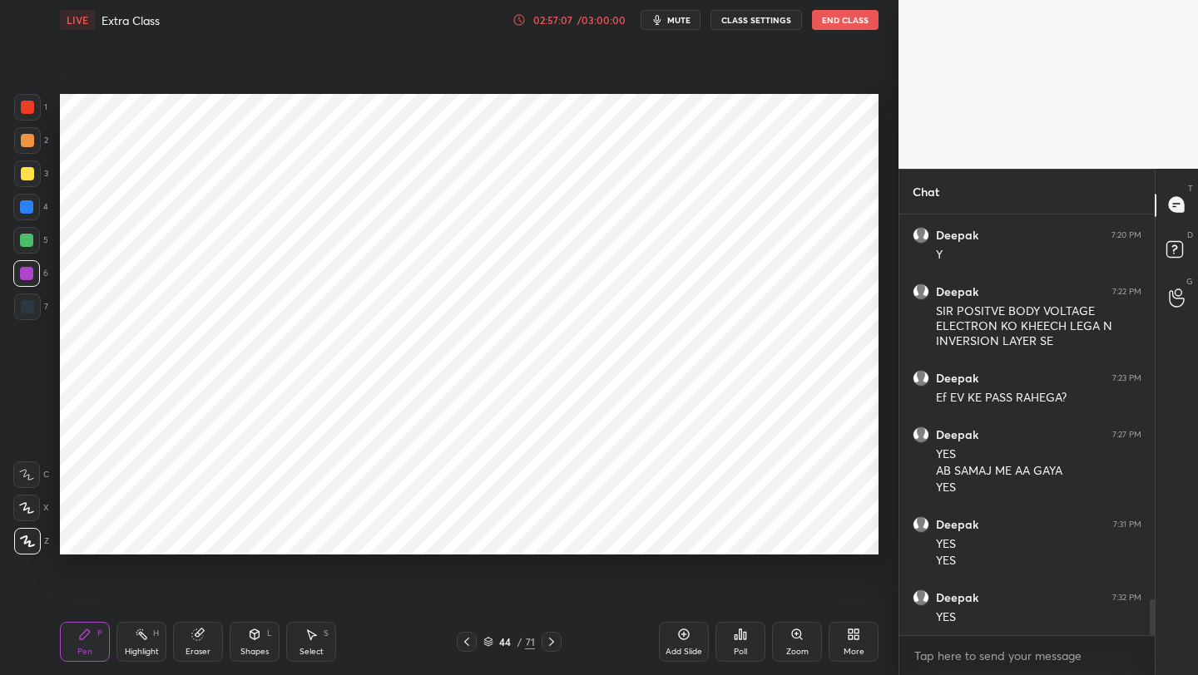
click at [470, 637] on icon at bounding box center [466, 641] width 13 height 13
click at [547, 643] on icon at bounding box center [551, 641] width 13 height 13
click at [27, 246] on div at bounding box center [26, 240] width 13 height 13
click at [26, 284] on div at bounding box center [26, 273] width 27 height 27
click at [28, 306] on div at bounding box center [27, 306] width 13 height 13
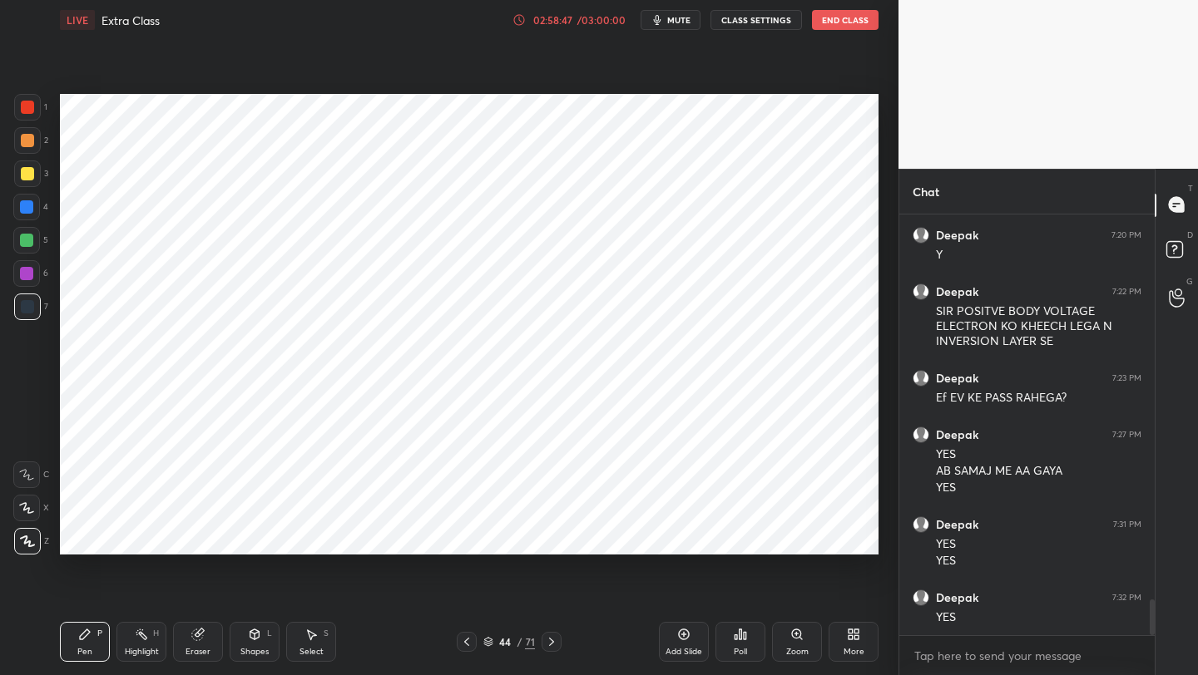
click at [253, 645] on div "Shapes L" at bounding box center [255, 642] width 50 height 40
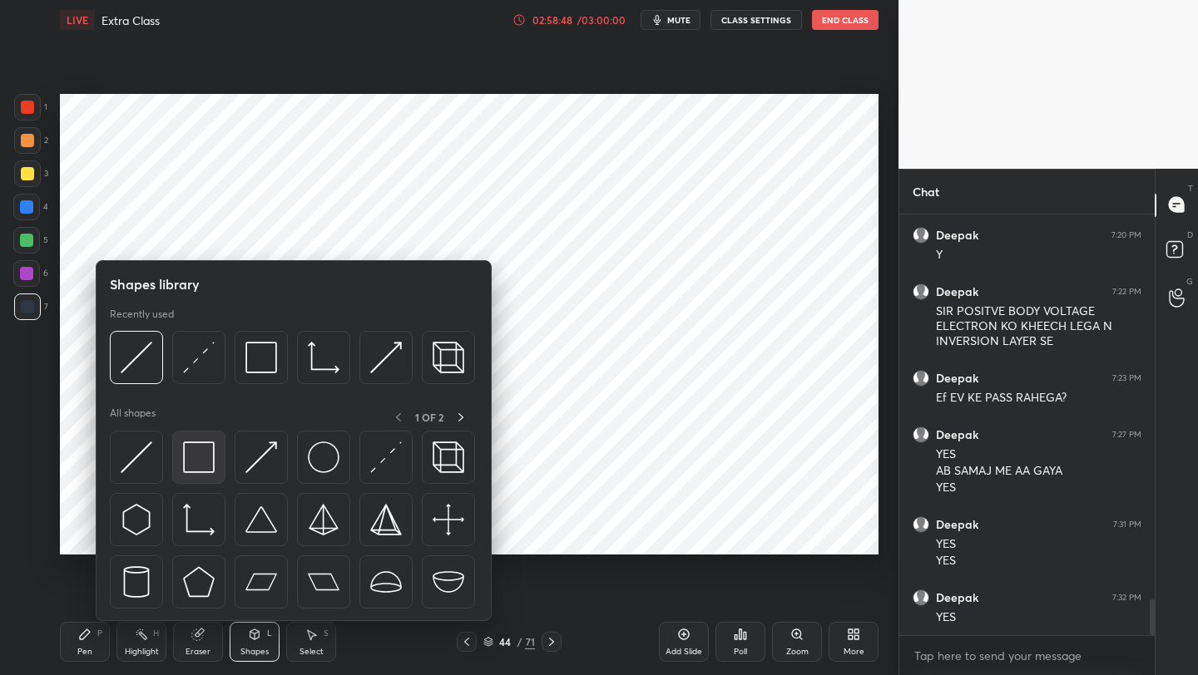
click at [193, 444] on img at bounding box center [199, 458] width 32 height 32
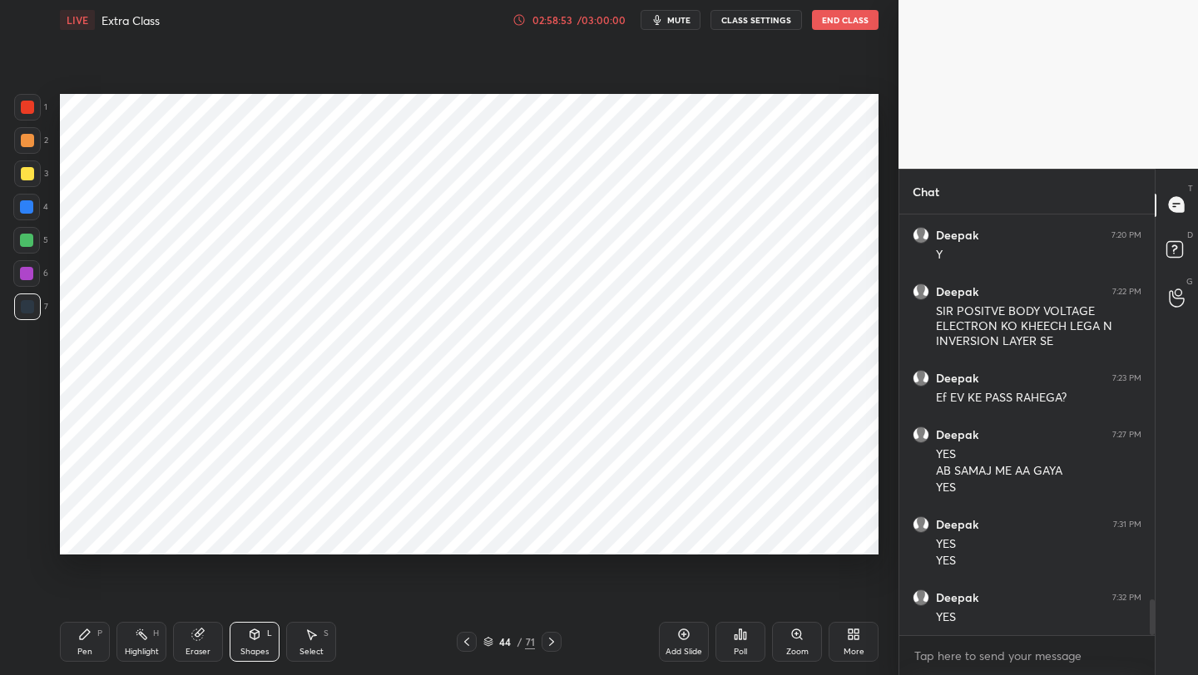
drag, startPoint x: 92, startPoint y: 640, endPoint x: 153, endPoint y: 567, distance: 95.1
click at [92, 640] on div "Pen P" at bounding box center [85, 642] width 50 height 40
click at [256, 640] on icon at bounding box center [254, 634] width 13 height 13
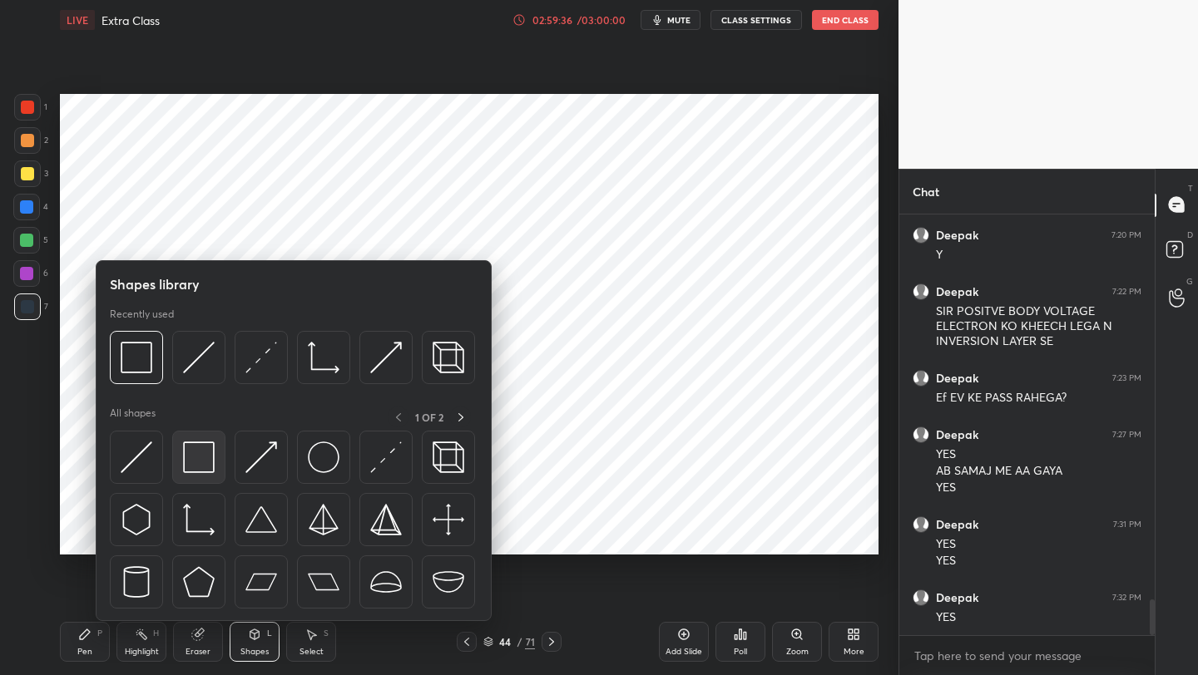
click at [198, 456] on img at bounding box center [199, 458] width 32 height 32
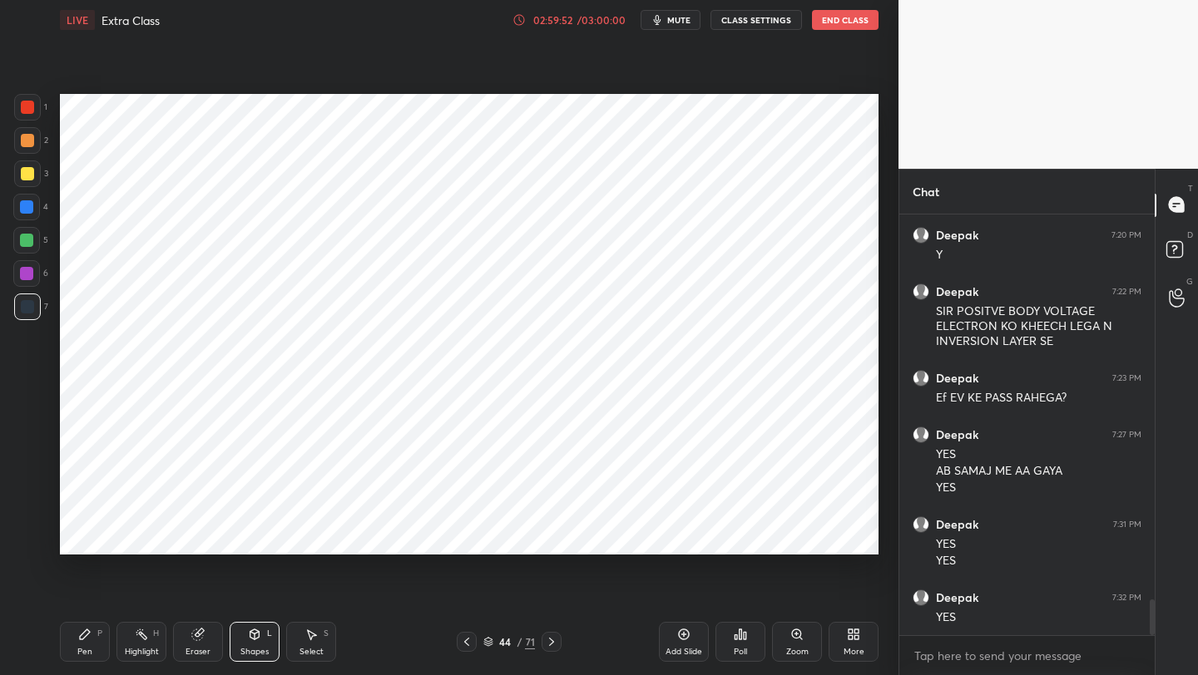
drag, startPoint x: 677, startPoint y: 637, endPoint x: 682, endPoint y: 611, distance: 26.3
click at [678, 637] on icon at bounding box center [683, 634] width 13 height 13
click at [90, 648] on div "Pen" at bounding box center [84, 652] width 15 height 8
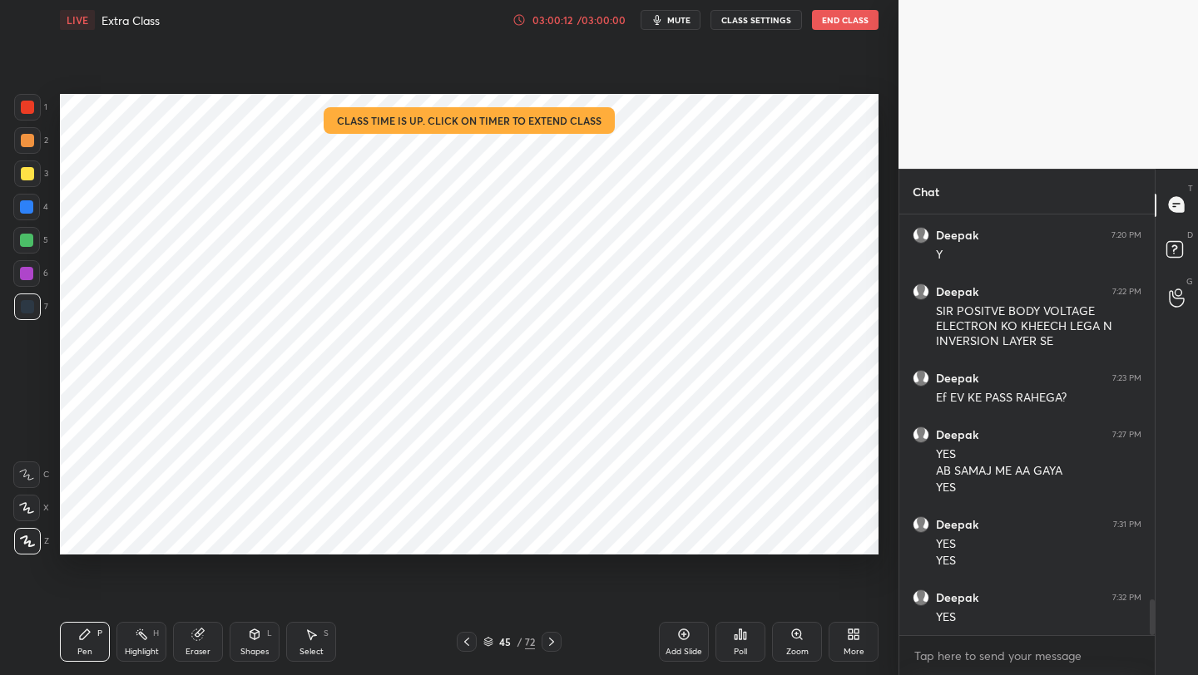
click at [462, 647] on icon at bounding box center [466, 641] width 13 height 13
click at [208, 639] on div "Eraser" at bounding box center [198, 642] width 50 height 40
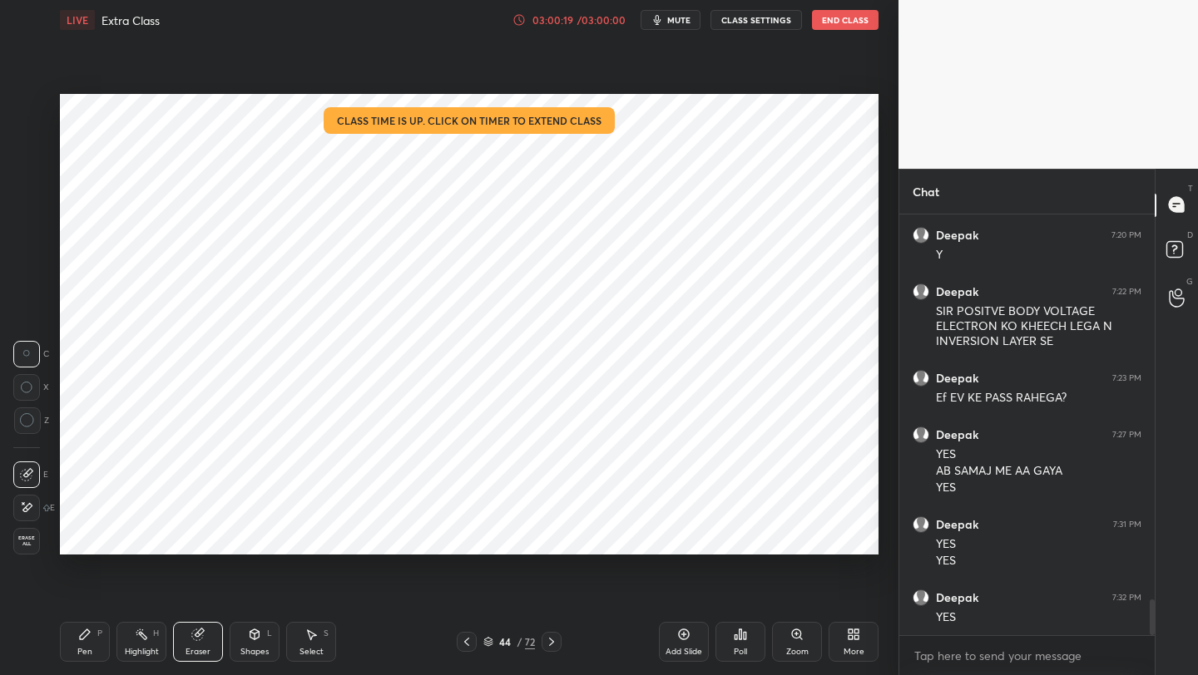
click at [549, 643] on icon at bounding box center [551, 641] width 13 height 13
drag, startPoint x: 77, startPoint y: 648, endPoint x: 132, endPoint y: 555, distance: 108.5
click at [77, 648] on div "Pen P" at bounding box center [85, 642] width 50 height 40
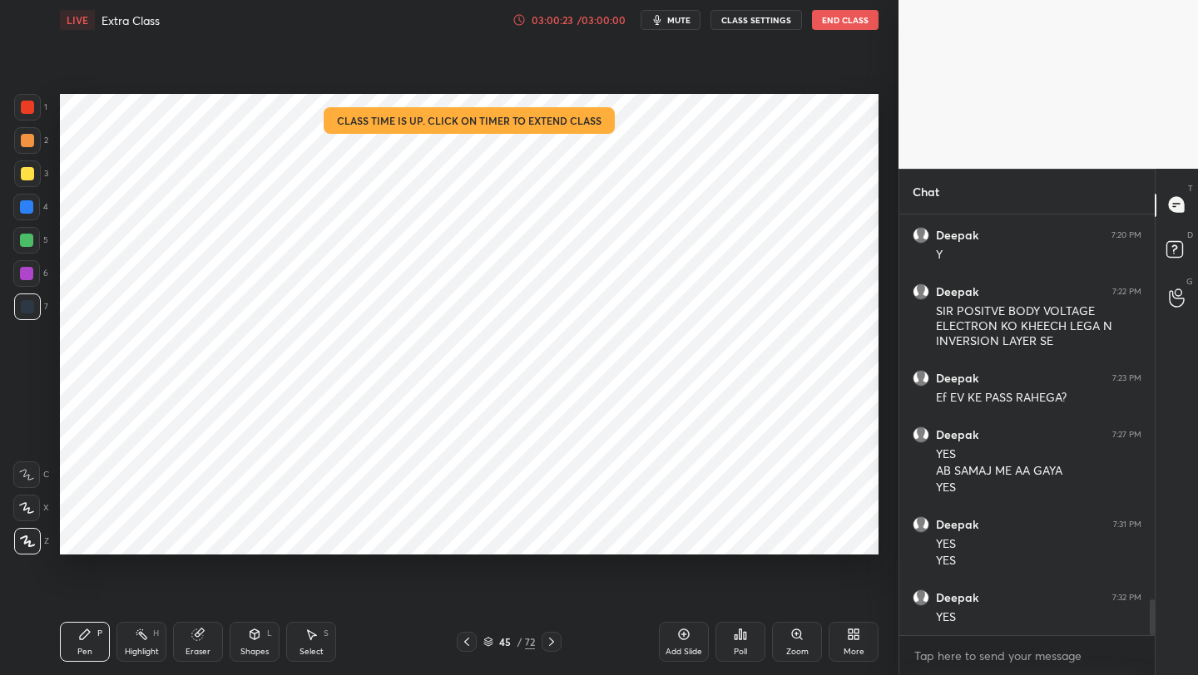
scroll to position [4559, 0]
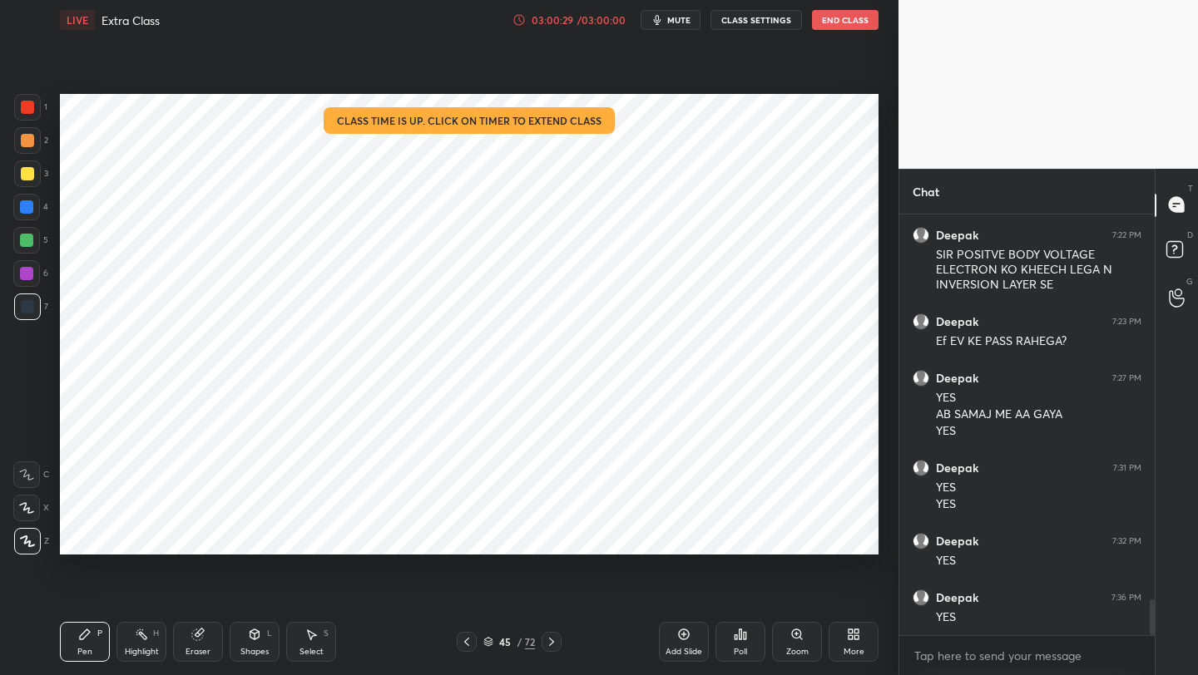
drag, startPoint x: 460, startPoint y: 650, endPoint x: 462, endPoint y: 638, distance: 11.8
click at [458, 650] on div at bounding box center [467, 642] width 20 height 20
click at [457, 640] on div at bounding box center [467, 642] width 20 height 20
click at [552, 653] on div "Pen P Highlight H Eraser Shapes L Select S 43 / 72 Add Slide Poll Zoom More" at bounding box center [469, 642] width 818 height 67
click at [551, 640] on icon at bounding box center [551, 641] width 13 height 13
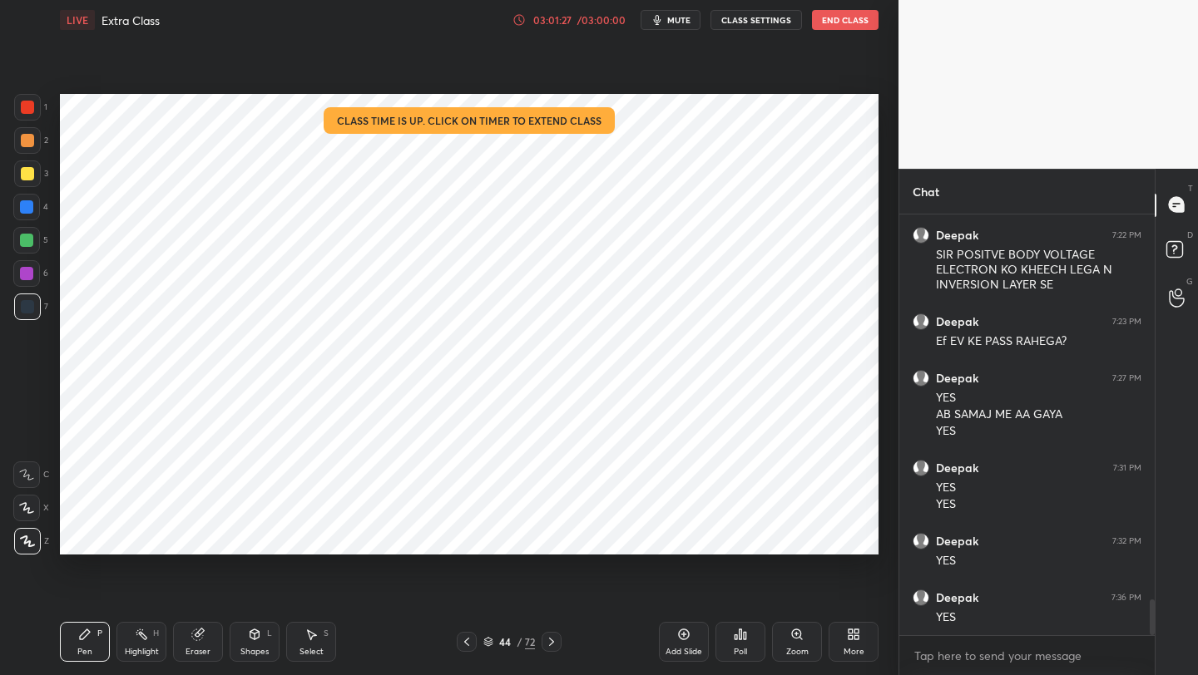
click at [474, 640] on div at bounding box center [467, 642] width 20 height 20
click at [469, 641] on icon at bounding box center [466, 641] width 13 height 13
click at [467, 642] on icon at bounding box center [466, 641] width 13 height 13
click at [464, 641] on icon at bounding box center [466, 641] width 13 height 13
click at [463, 640] on icon at bounding box center [466, 641] width 13 height 13
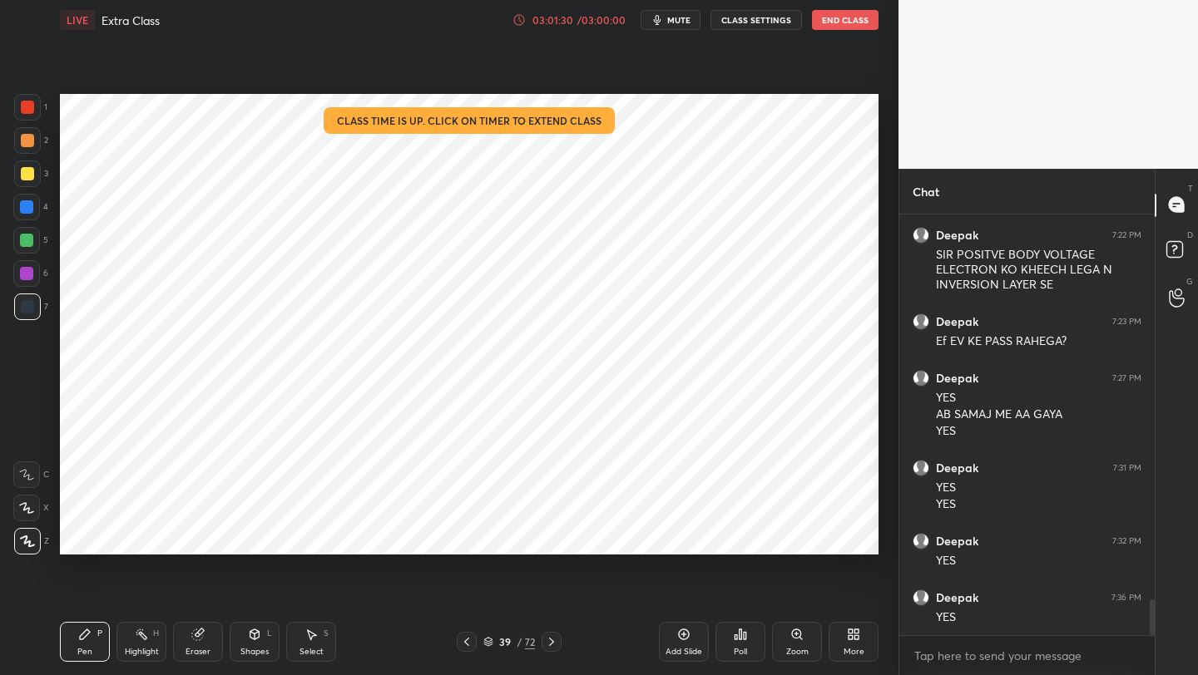
click at [462, 638] on icon at bounding box center [466, 641] width 13 height 13
click at [467, 641] on icon at bounding box center [466, 641] width 13 height 13
click at [546, 647] on icon at bounding box center [551, 641] width 13 height 13
click at [548, 644] on icon at bounding box center [551, 641] width 13 height 13
click at [548, 642] on icon at bounding box center [551, 641] width 13 height 13
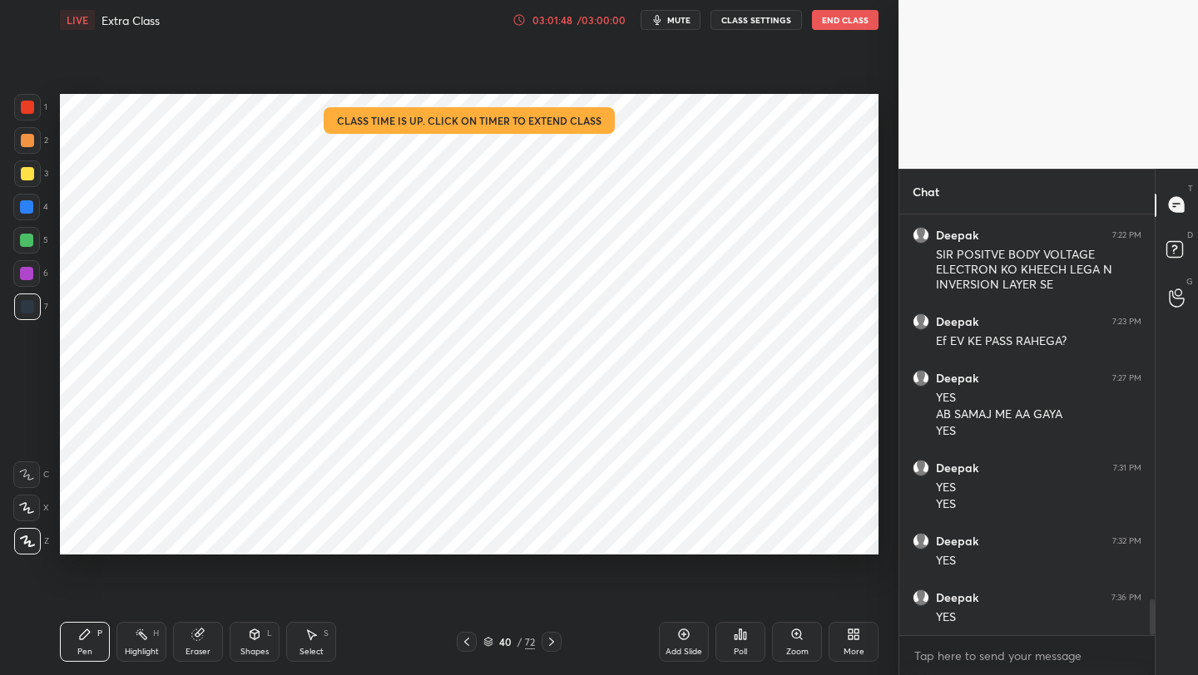
click at [549, 640] on icon at bounding box center [551, 641] width 13 height 13
click at [548, 641] on icon at bounding box center [551, 641] width 13 height 13
click at [552, 641] on icon at bounding box center [551, 642] width 5 height 8
click at [472, 641] on icon at bounding box center [466, 641] width 13 height 13
click at [550, 639] on div at bounding box center [551, 642] width 20 height 20
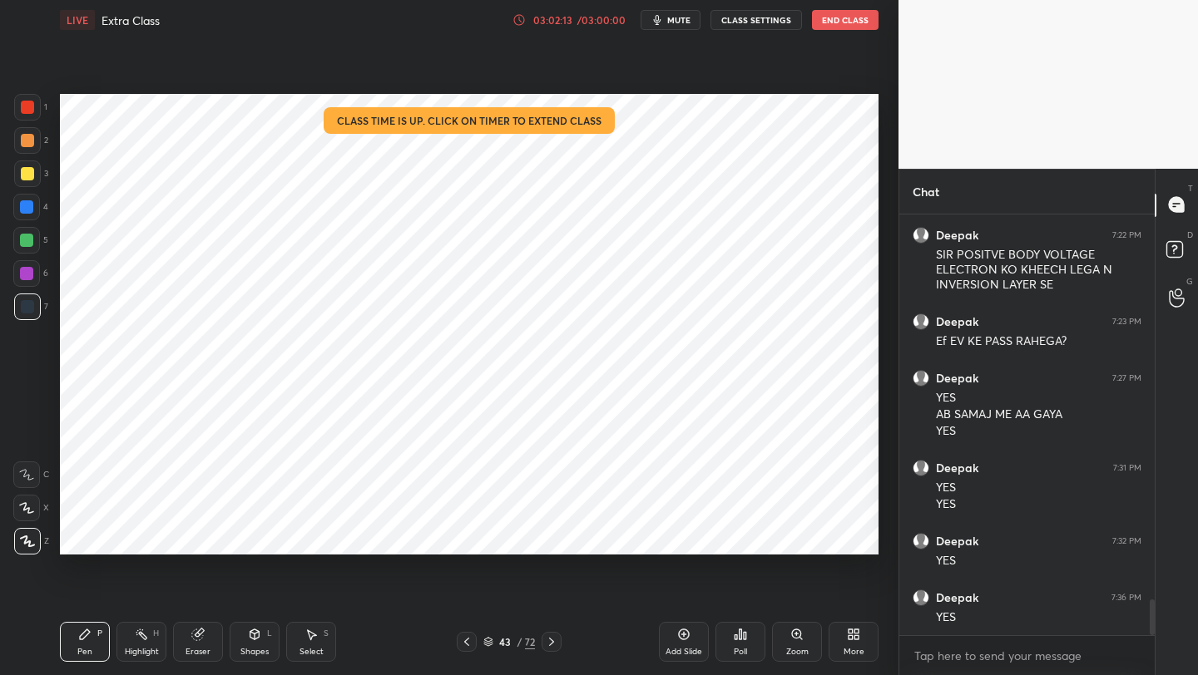
click at [550, 645] on icon at bounding box center [551, 641] width 13 height 13
click at [550, 646] on icon at bounding box center [551, 641] width 13 height 13
click at [259, 638] on icon at bounding box center [254, 634] width 13 height 13
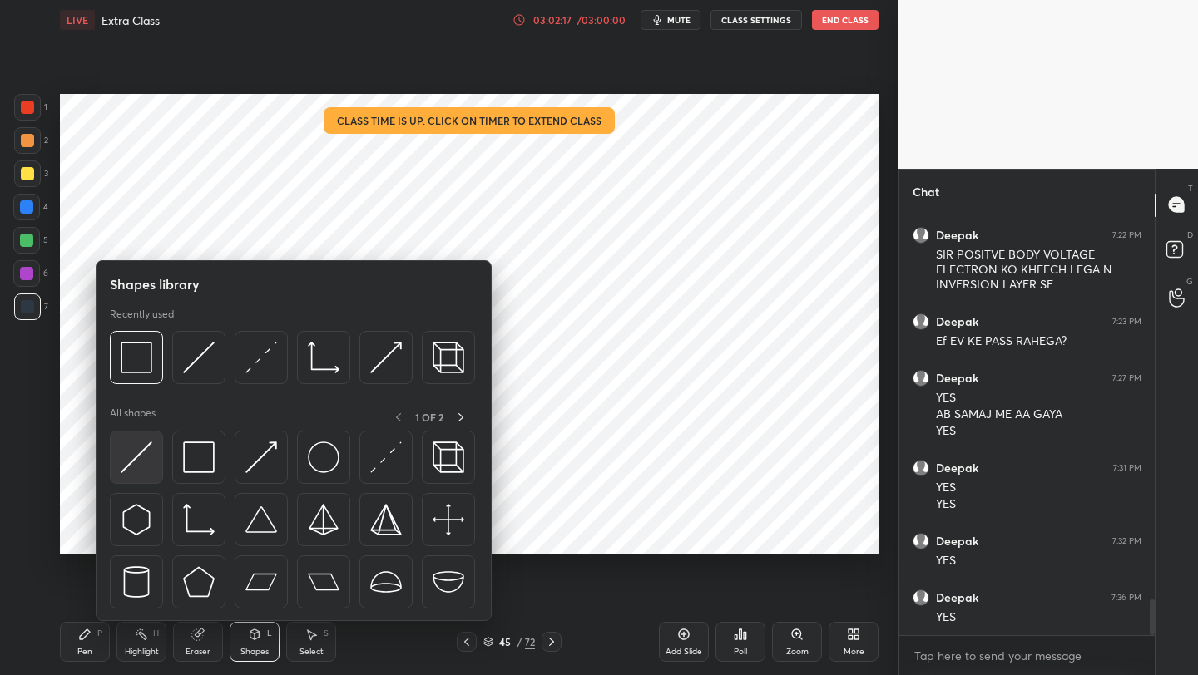
click at [136, 447] on img at bounding box center [137, 458] width 32 height 32
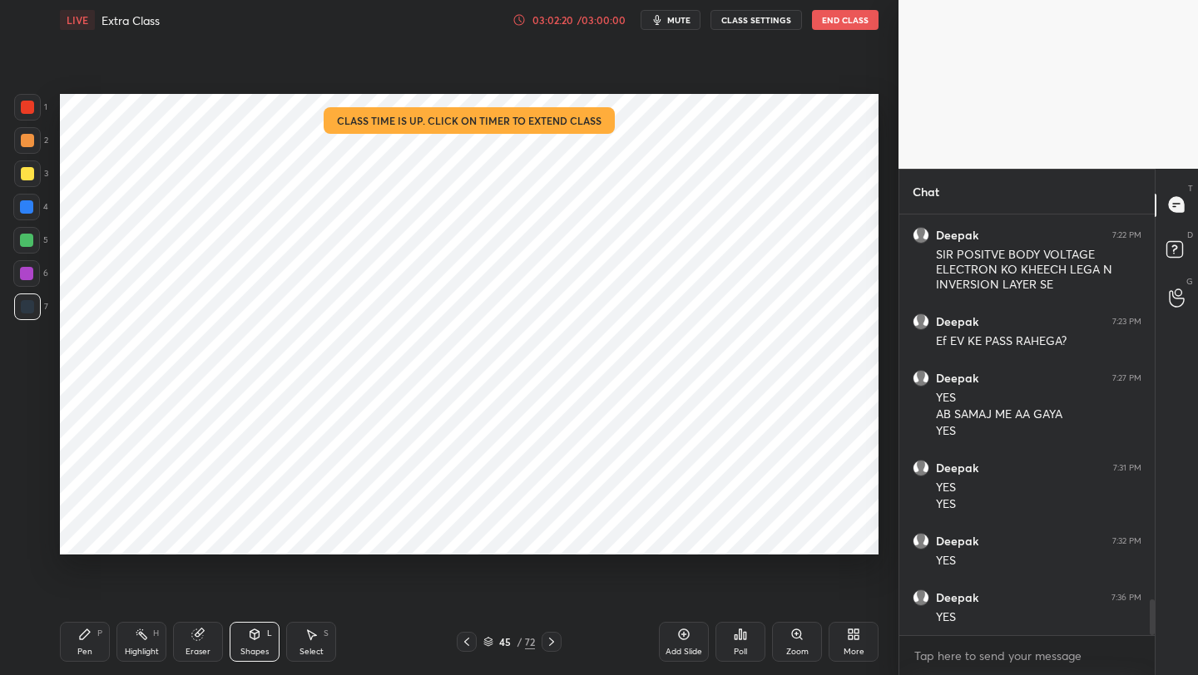
drag, startPoint x: 77, startPoint y: 653, endPoint x: 79, endPoint y: 576, distance: 77.4
click at [77, 653] on div "Pen P" at bounding box center [85, 642] width 50 height 40
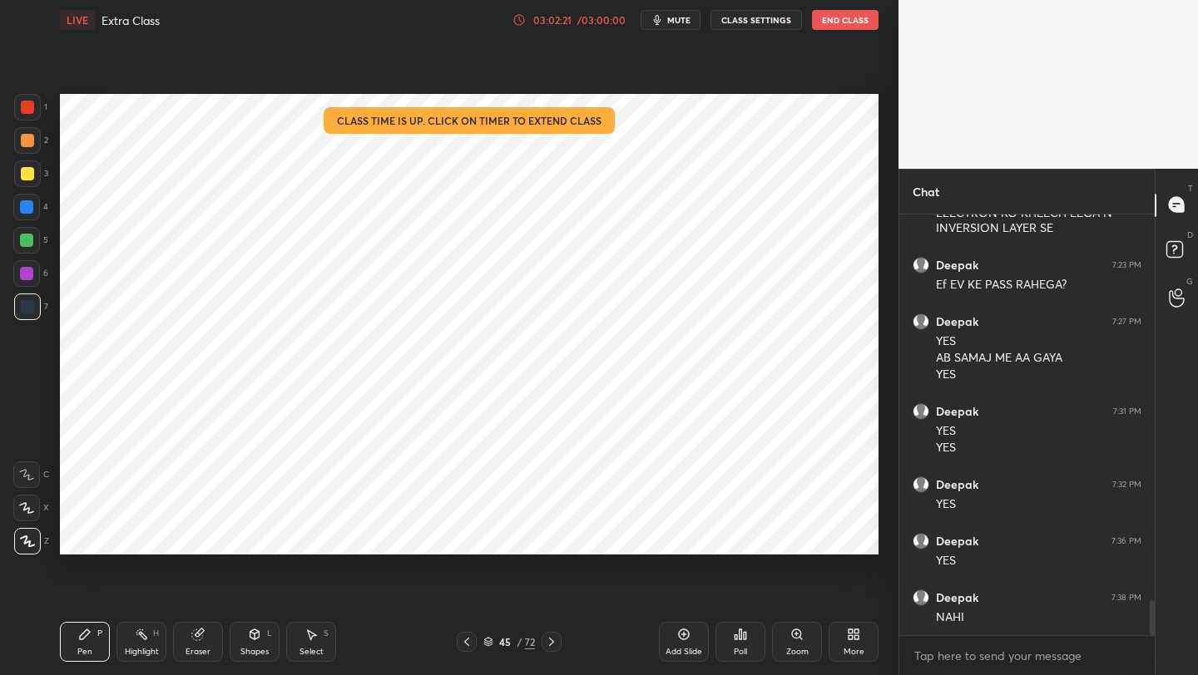
click at [28, 268] on div at bounding box center [26, 273] width 13 height 13
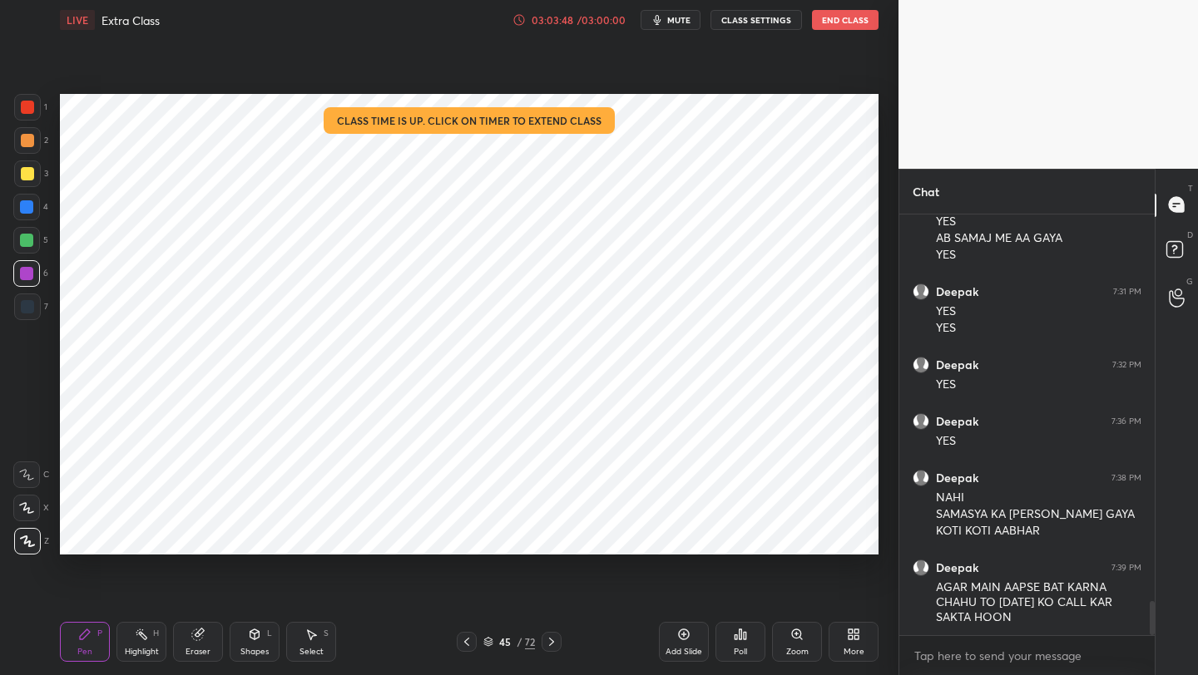
scroll to position [4752, 0]
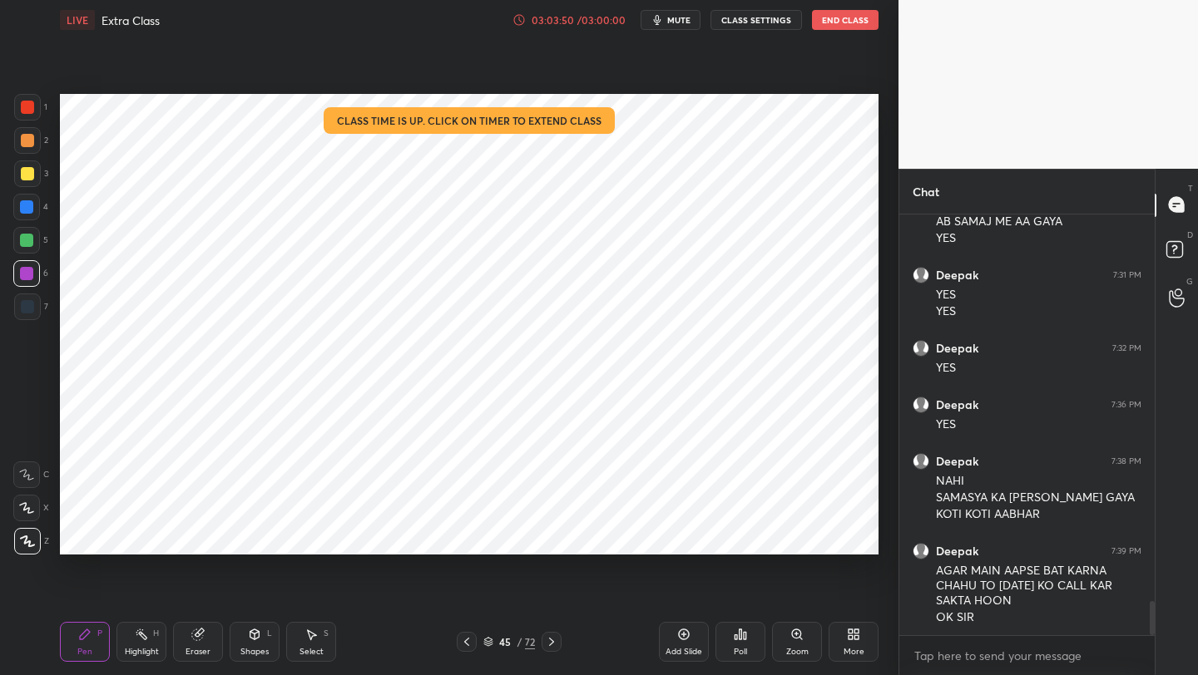
click at [22, 237] on div at bounding box center [26, 240] width 27 height 27
click at [26, 211] on div at bounding box center [26, 206] width 13 height 13
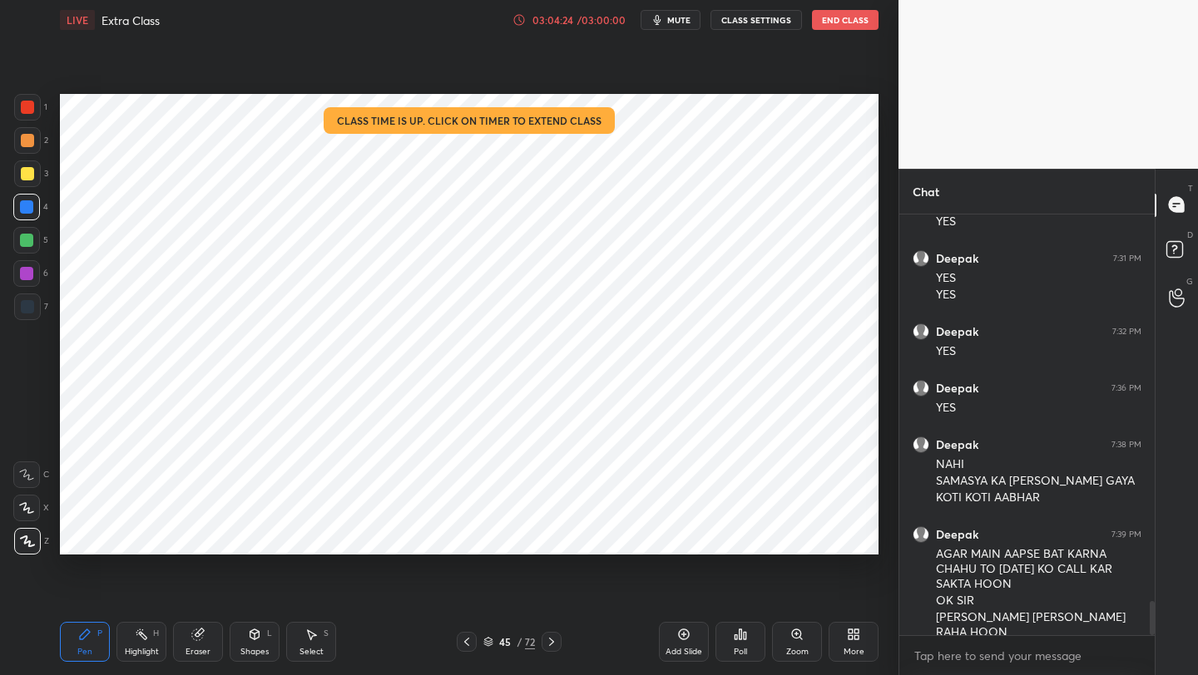
scroll to position [4825, 0]
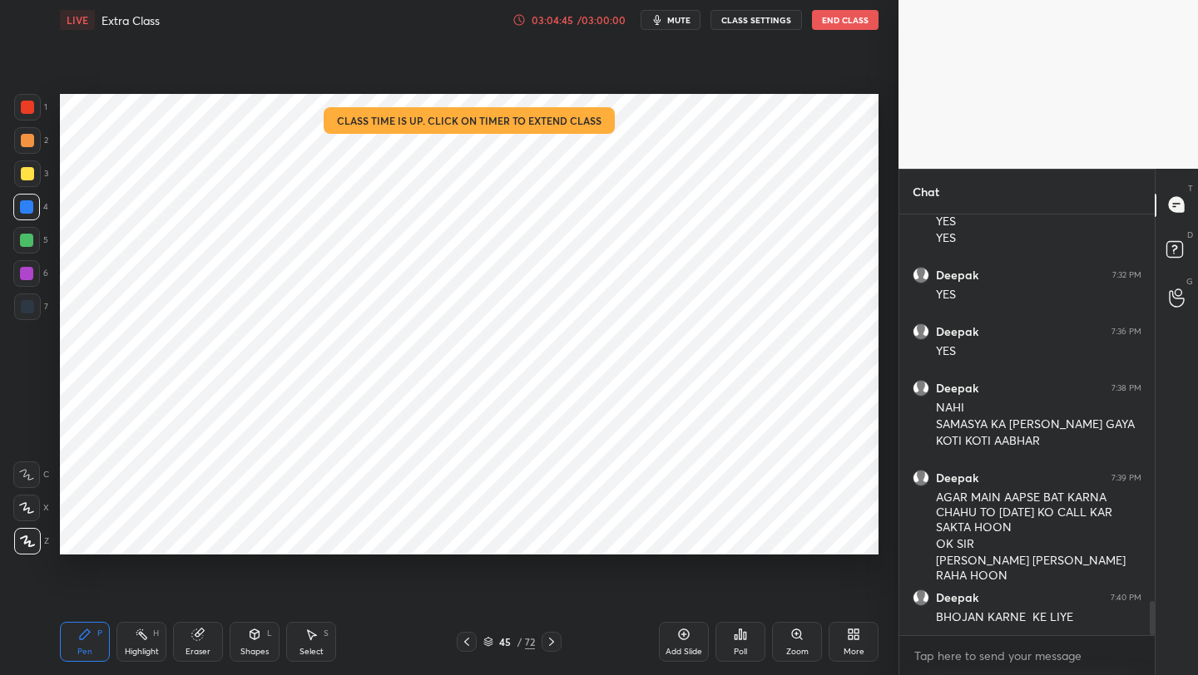
click at [843, 23] on button "End Class" at bounding box center [845, 20] width 67 height 20
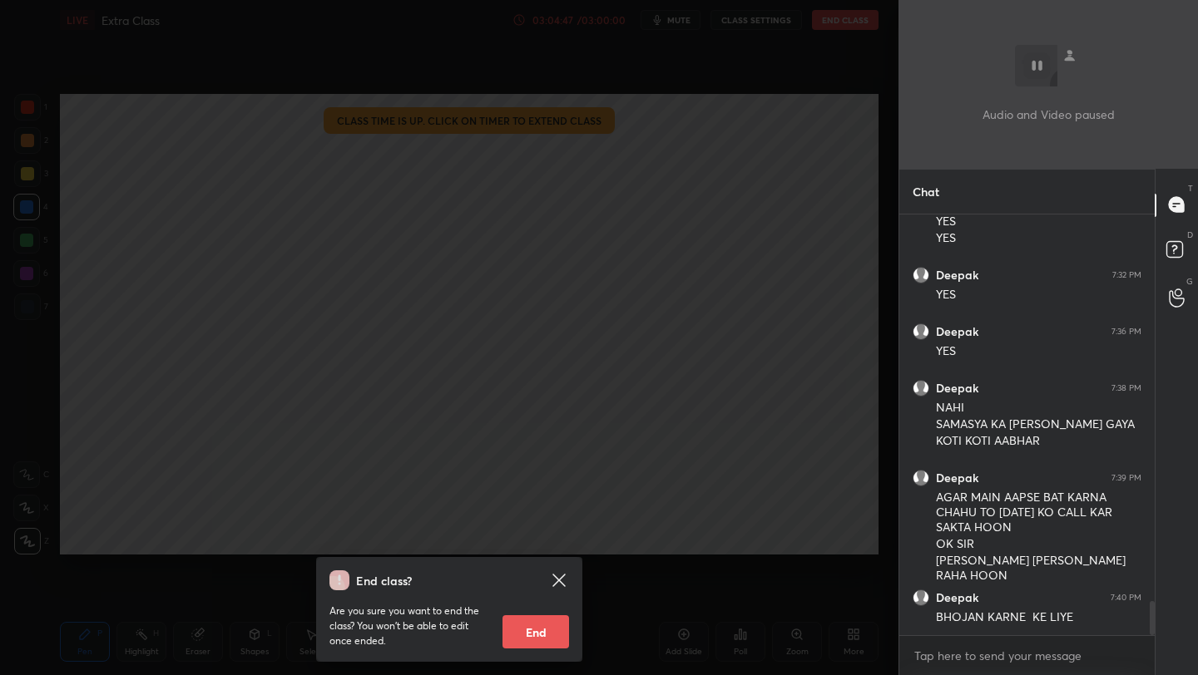
click at [537, 625] on button "End" at bounding box center [535, 631] width 67 height 33
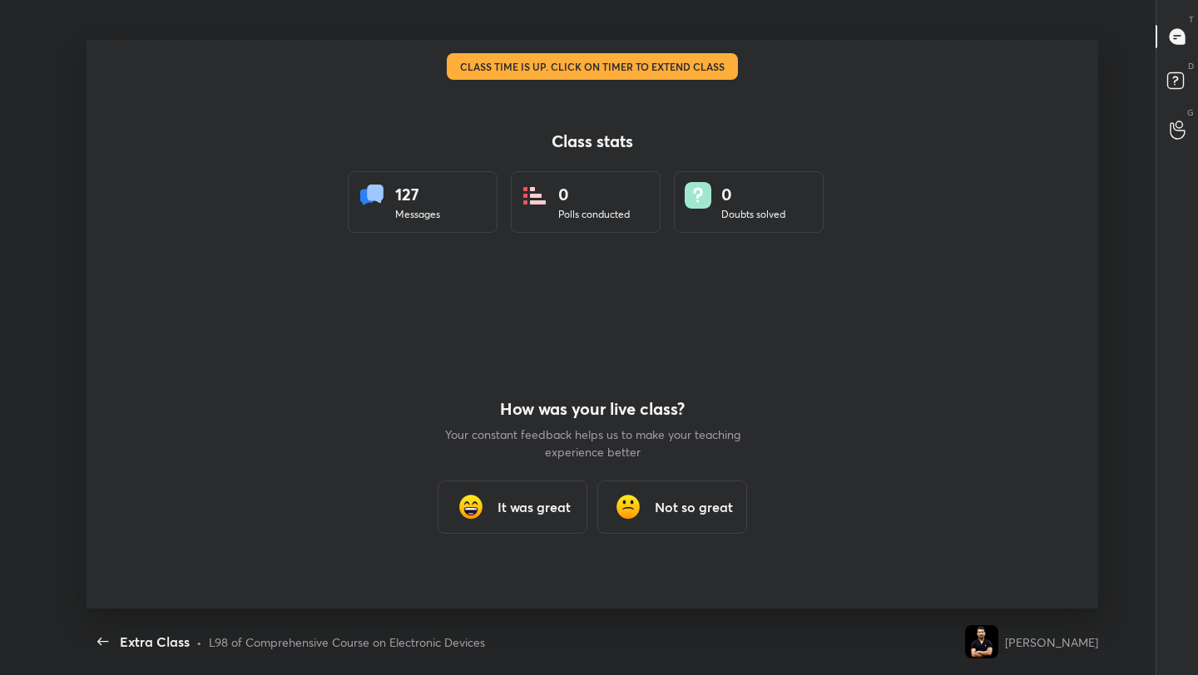
scroll to position [6, 1]
